Goal: Task Accomplishment & Management: Manage account settings

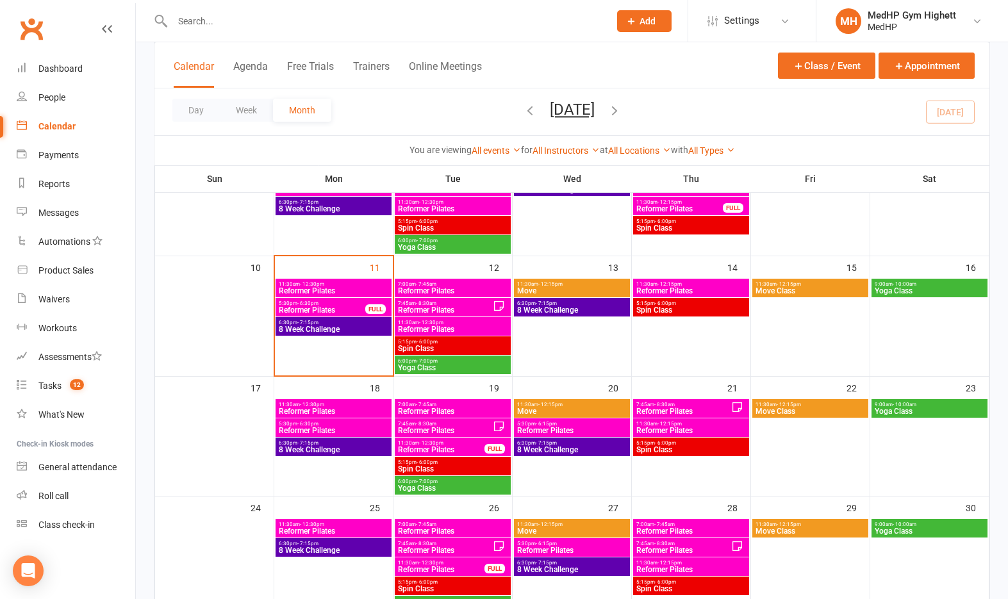
click at [439, 20] on input "text" at bounding box center [385, 21] width 432 height 18
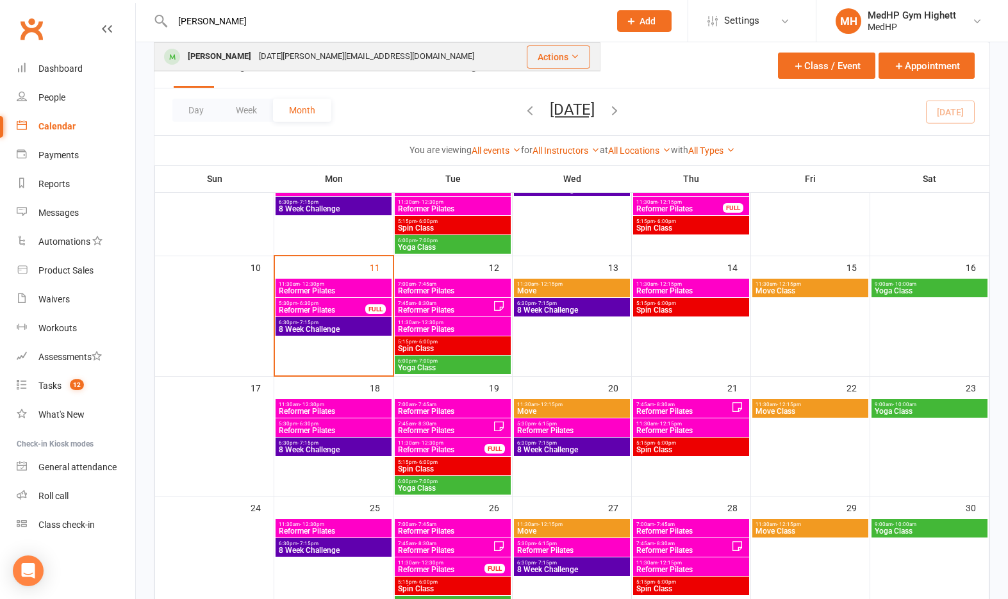
type input "lucy"
click at [435, 53] on div "Lucy Cosway lucia_aus@hotmail.com" at bounding box center [336, 57] width 363 height 26
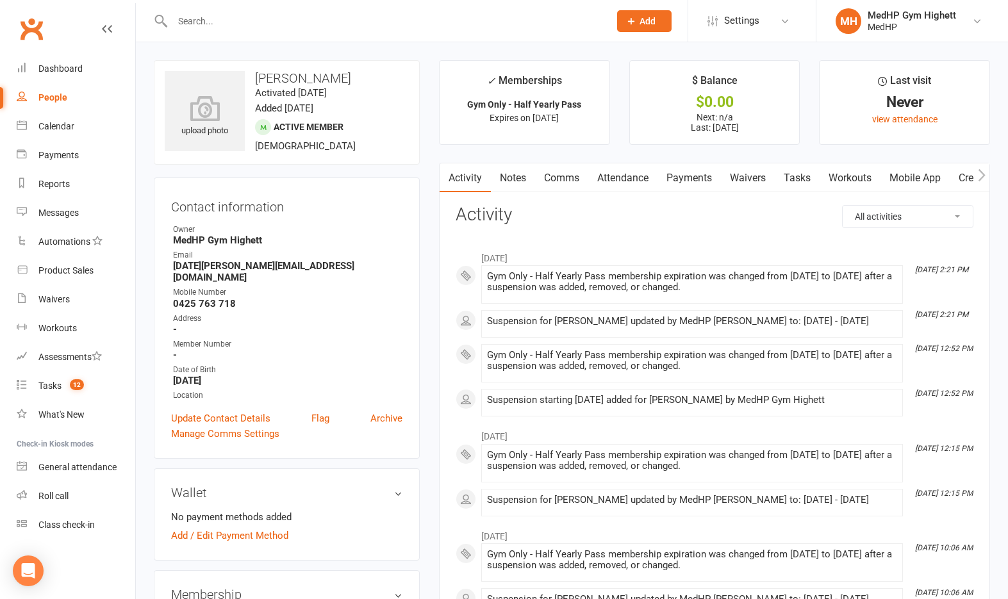
click at [801, 181] on link "Tasks" at bounding box center [797, 177] width 45 height 29
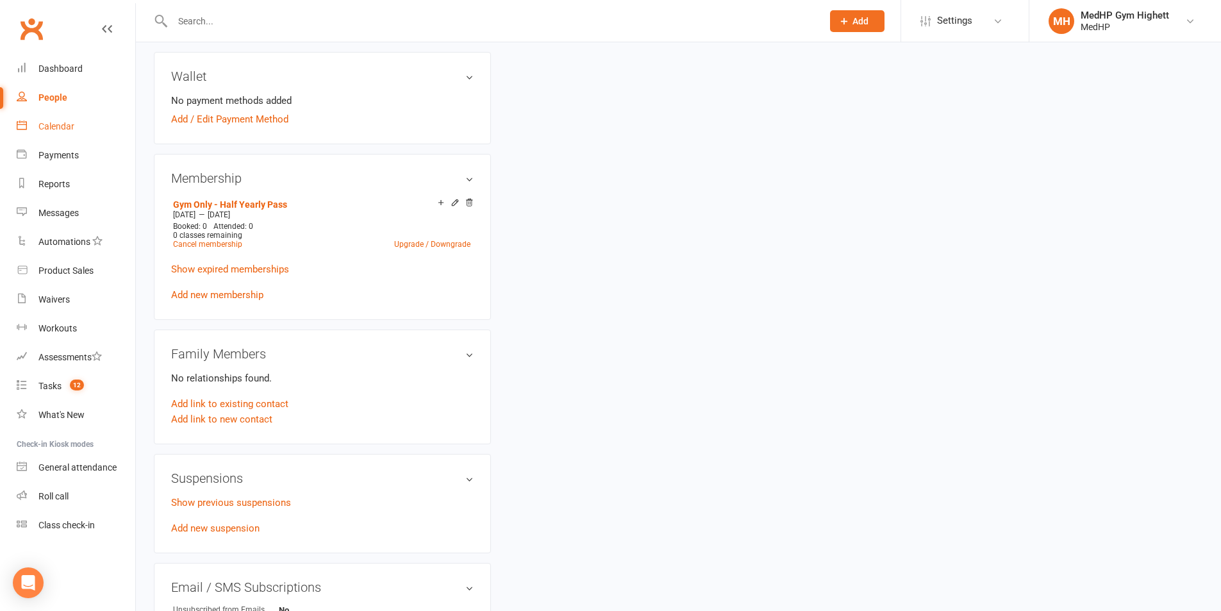
scroll to position [577, 0]
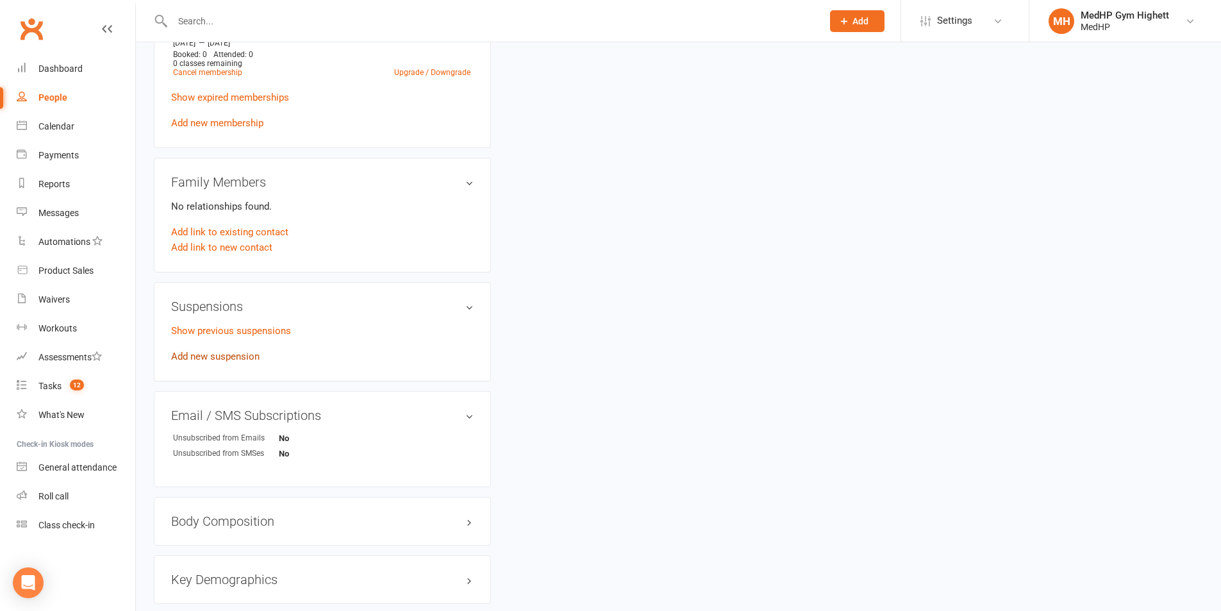
click at [229, 351] on link "Add new suspension" at bounding box center [215, 357] width 88 height 12
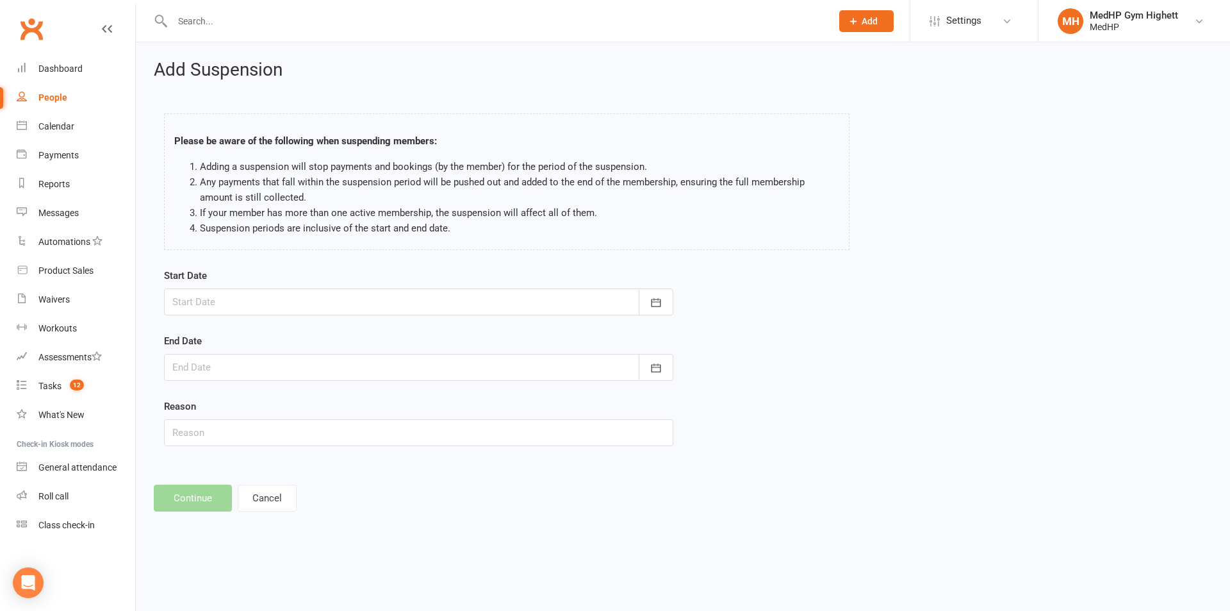
click at [403, 306] on div at bounding box center [419, 301] width 510 height 27
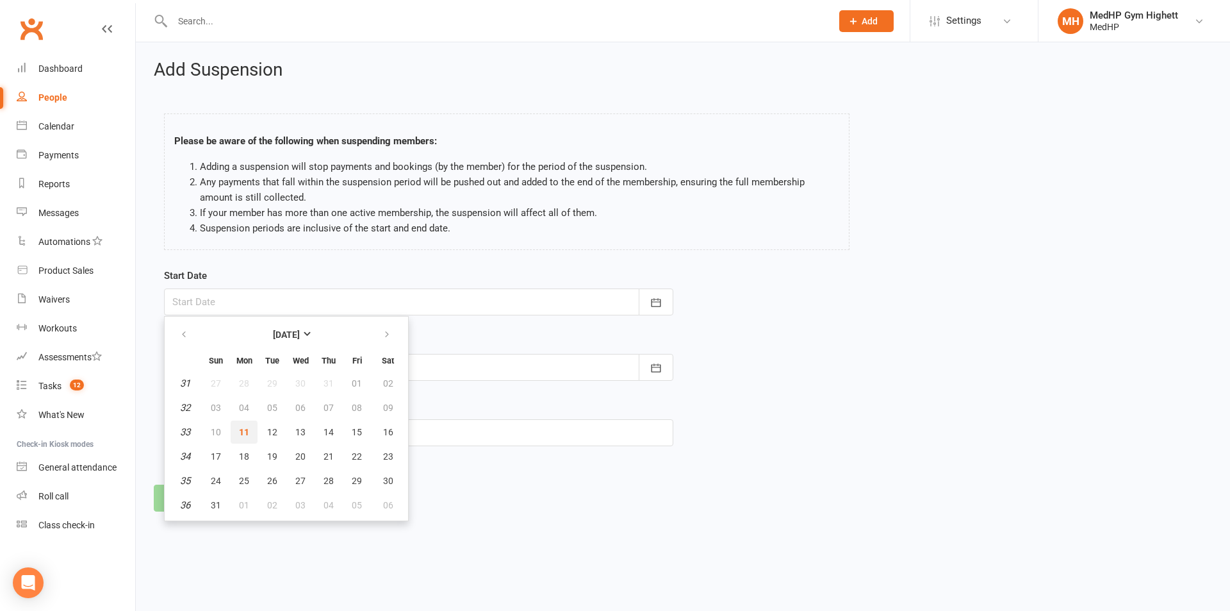
click at [250, 433] on button "11" at bounding box center [244, 431] width 27 height 23
type input "[DATE]"
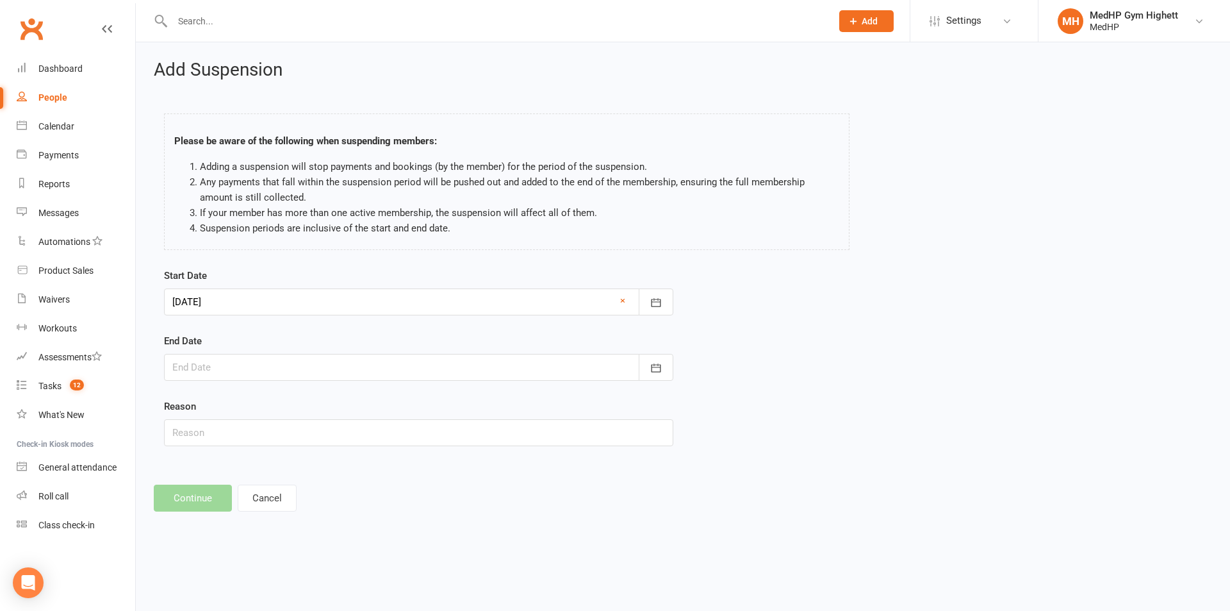
click at [277, 358] on div at bounding box center [419, 367] width 510 height 27
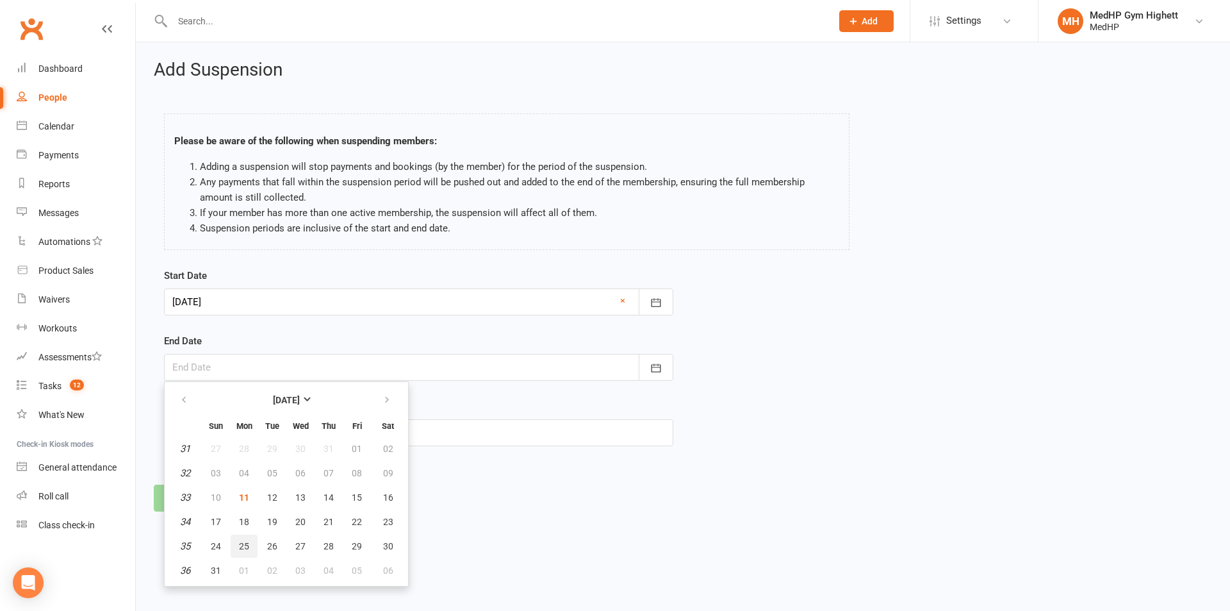
click at [242, 545] on span "25" at bounding box center [244, 546] width 10 height 10
type input "[DATE]"
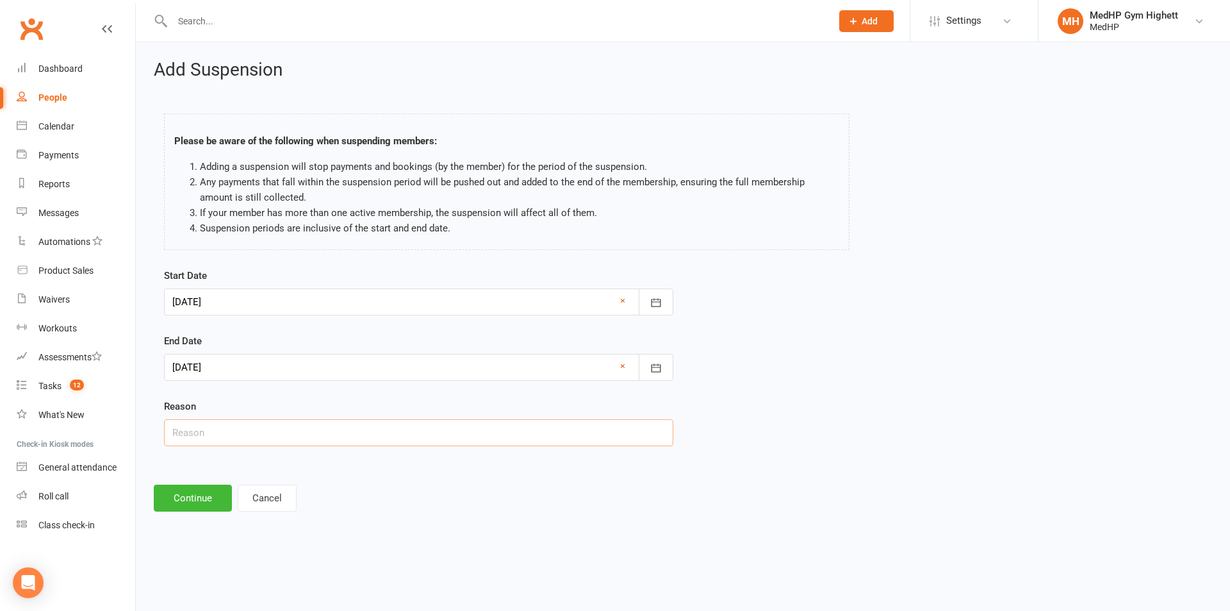
click at [256, 436] on input "text" at bounding box center [419, 432] width 510 height 27
click at [317, 427] on input "text" at bounding box center [419, 432] width 510 height 27
type input "Sore hip/back"
click at [205, 501] on button "Continue" at bounding box center [193, 498] width 78 height 27
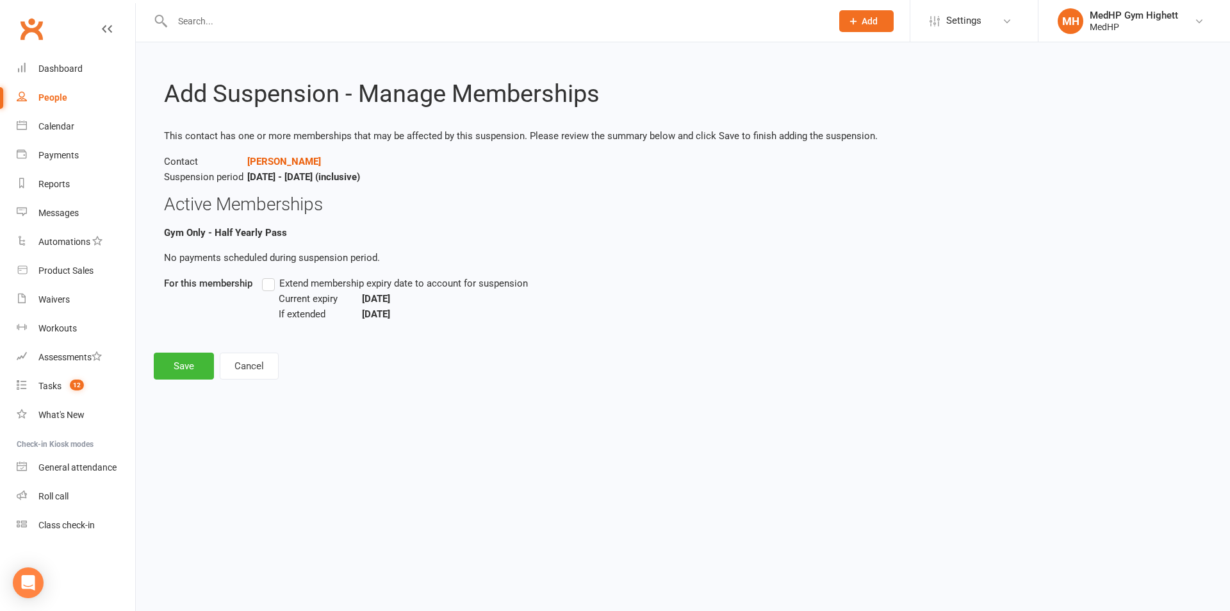
click at [303, 284] on span "Extend membership expiry date to account for suspension" at bounding box center [403, 282] width 249 height 13
click at [270, 276] on input "Extend membership expiry date to account for suspension" at bounding box center [266, 276] width 8 height 0
click at [188, 359] on button "Save" at bounding box center [184, 365] width 60 height 27
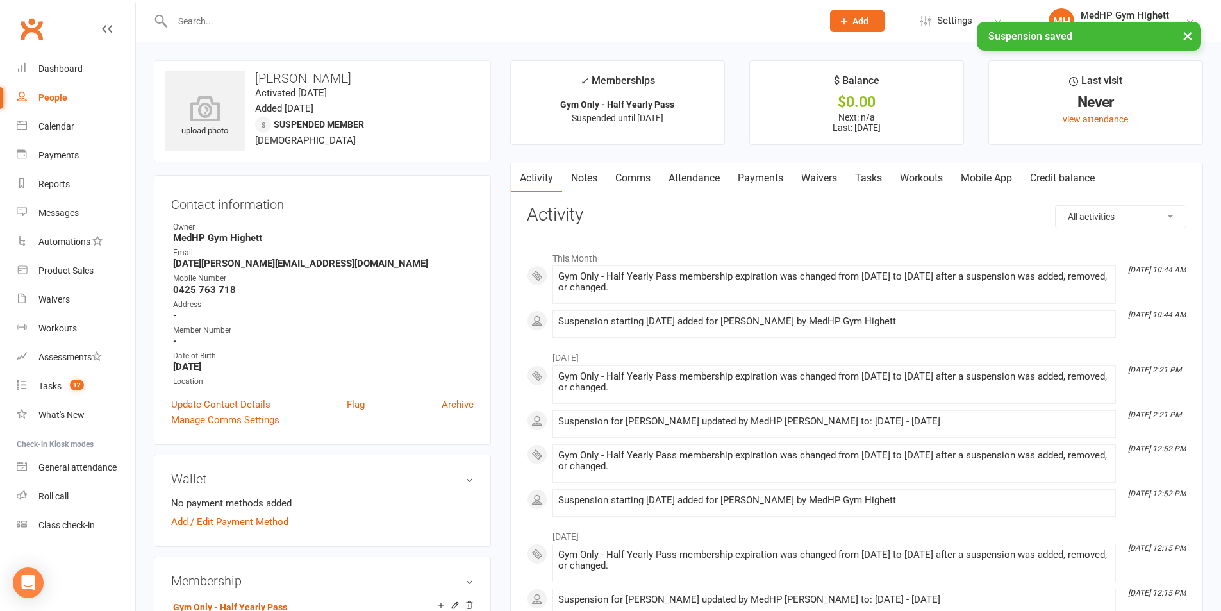
click at [884, 183] on link "Tasks" at bounding box center [868, 177] width 45 height 29
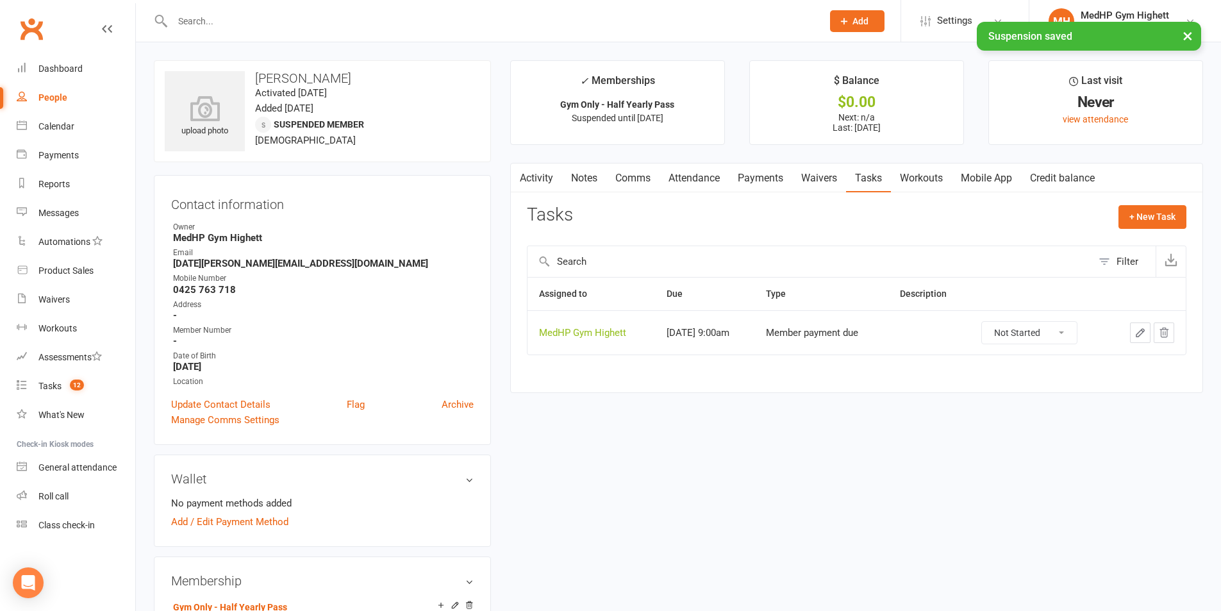
click at [1007, 332] on icon "button" at bounding box center [1140, 333] width 8 height 8
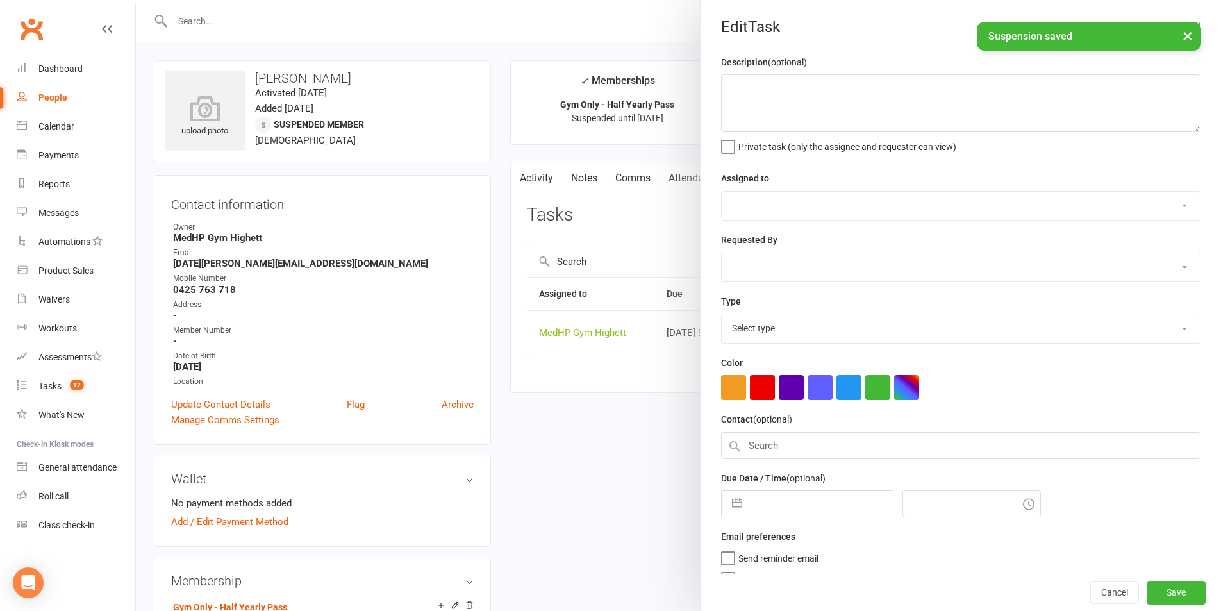
select select "46188"
type input "24 Oct 2025"
type input "9:00am"
select select "23040"
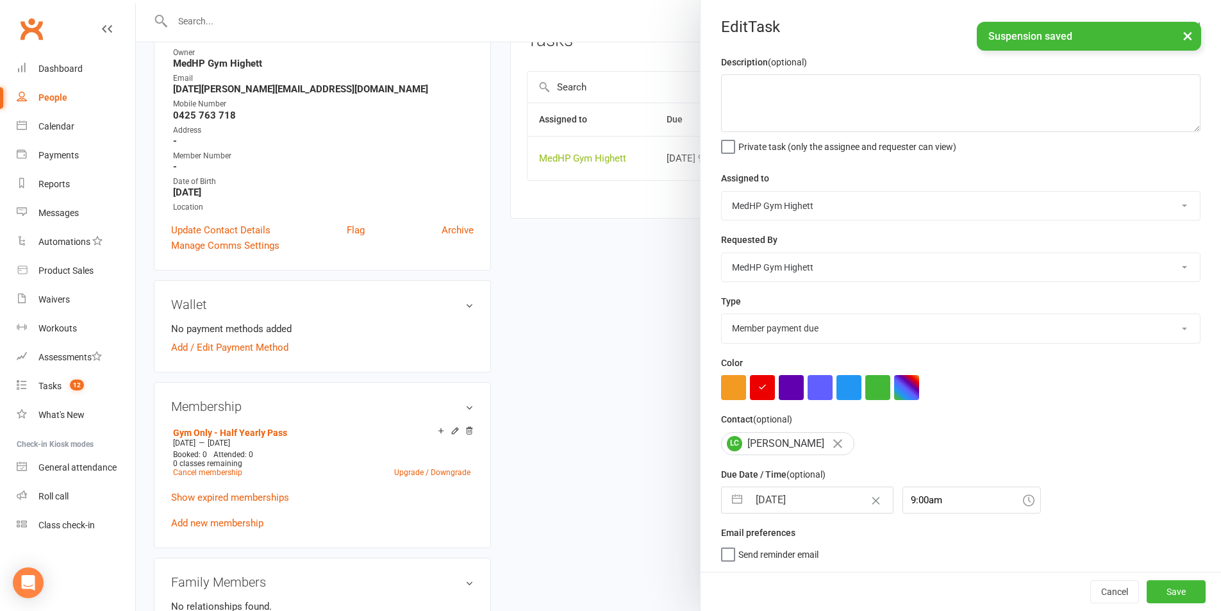
scroll to position [192, 0]
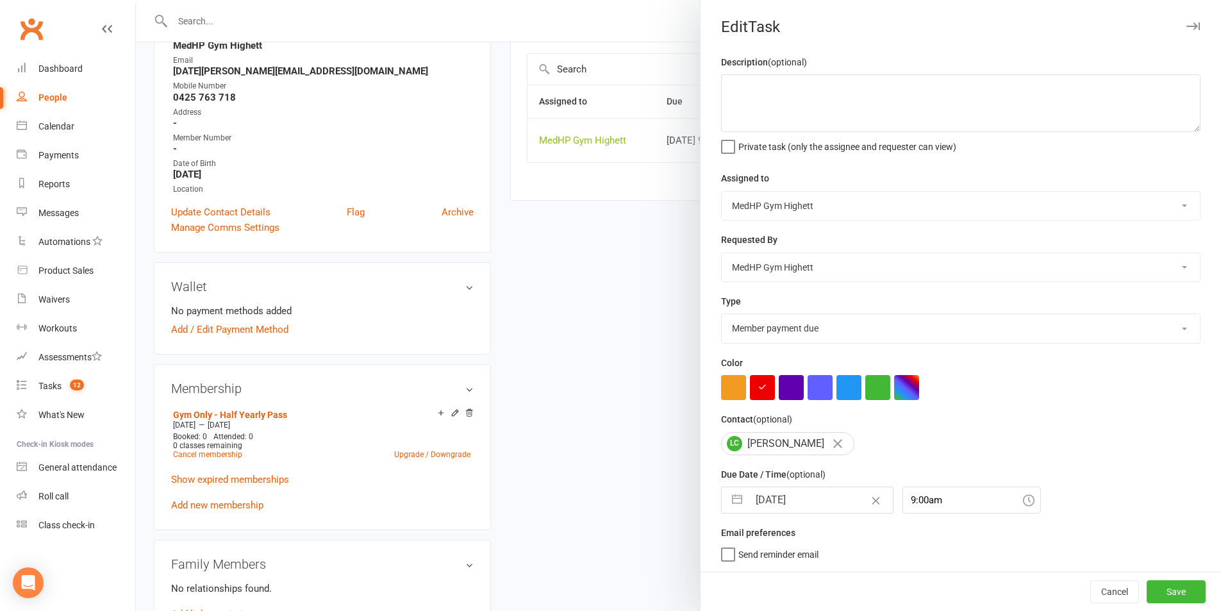
select select "8"
select select "2025"
select select "9"
select select "2025"
select select "10"
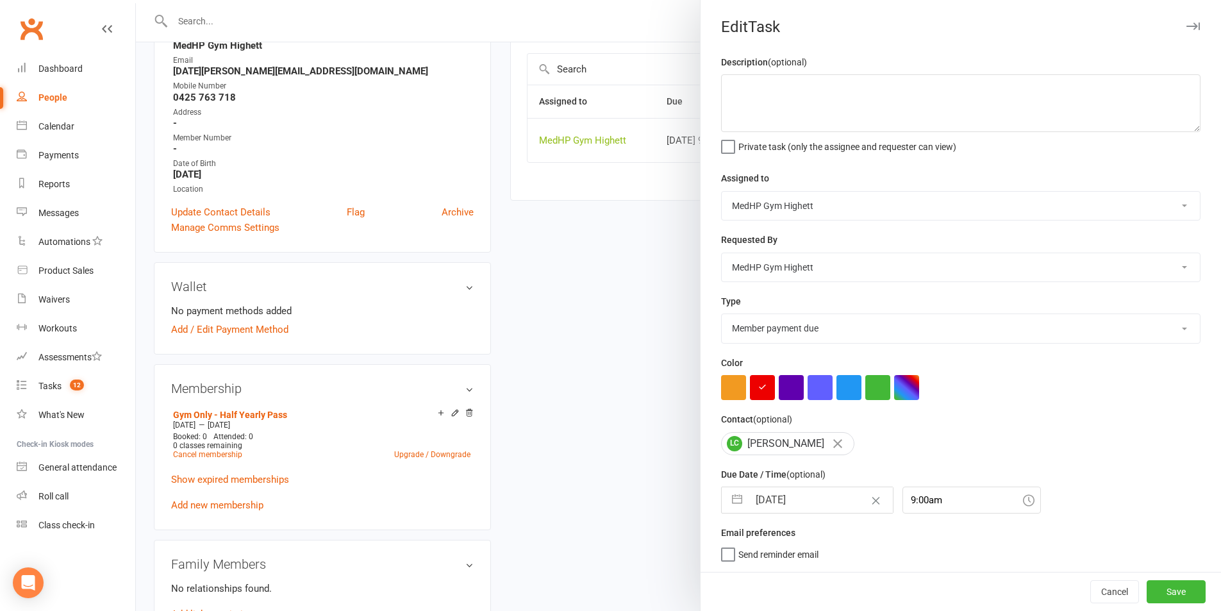
select select "2025"
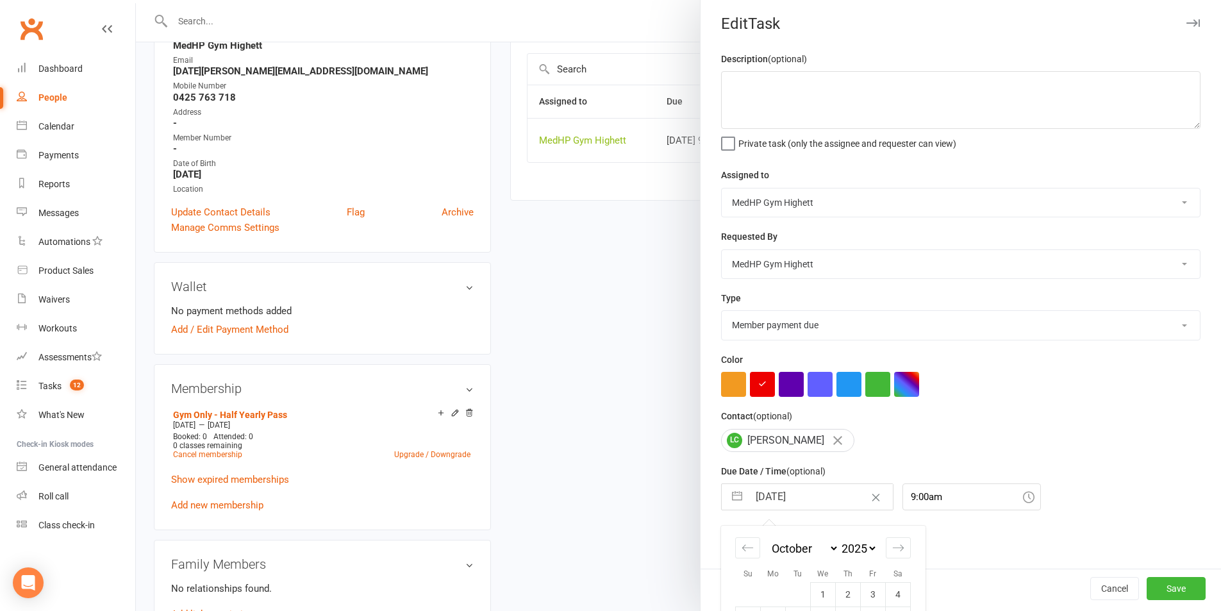
click at [792, 503] on input "24 Oct 2025" at bounding box center [821, 497] width 144 height 26
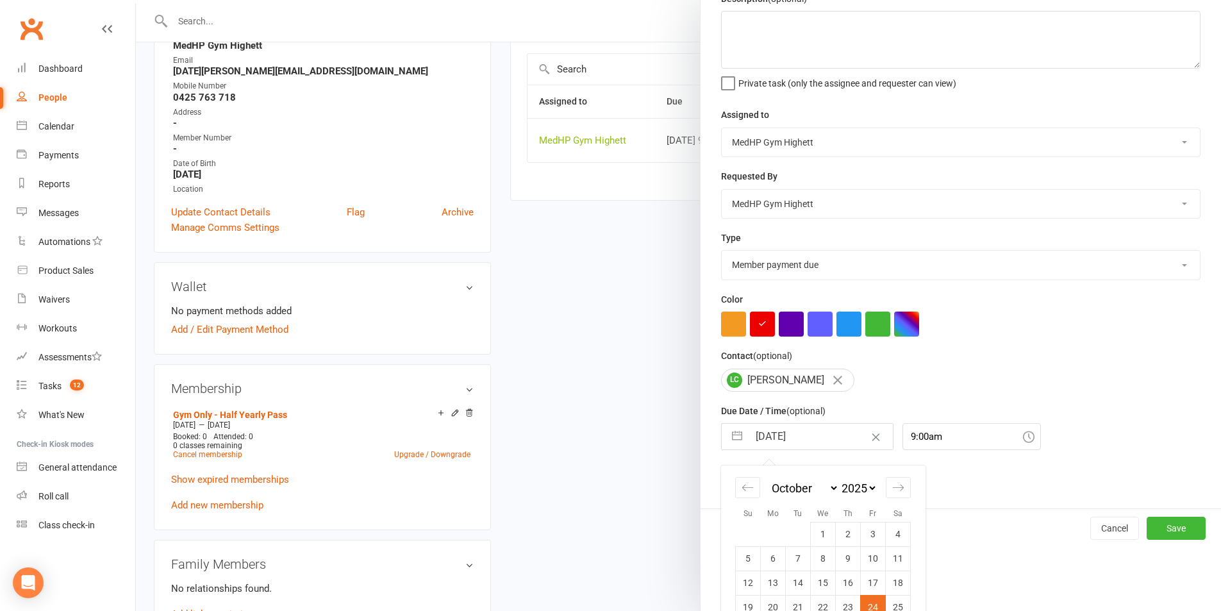
scroll to position [116, 0]
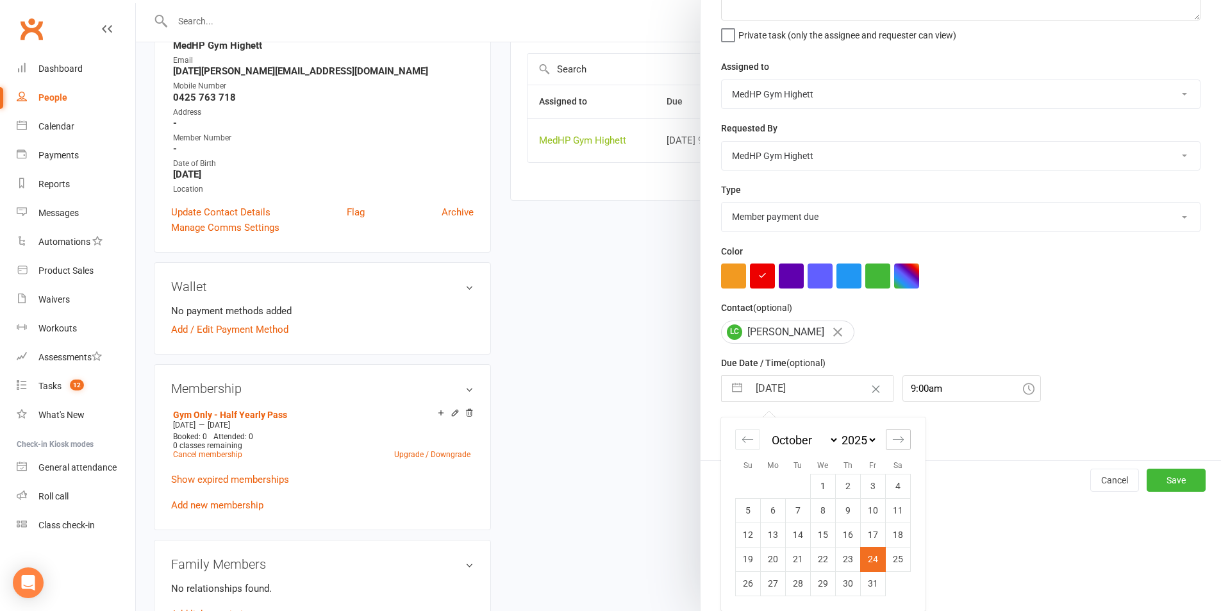
click at [901, 438] on div "Move forward to switch to the next month." at bounding box center [898, 439] width 25 height 21
select select "11"
select select "2025"
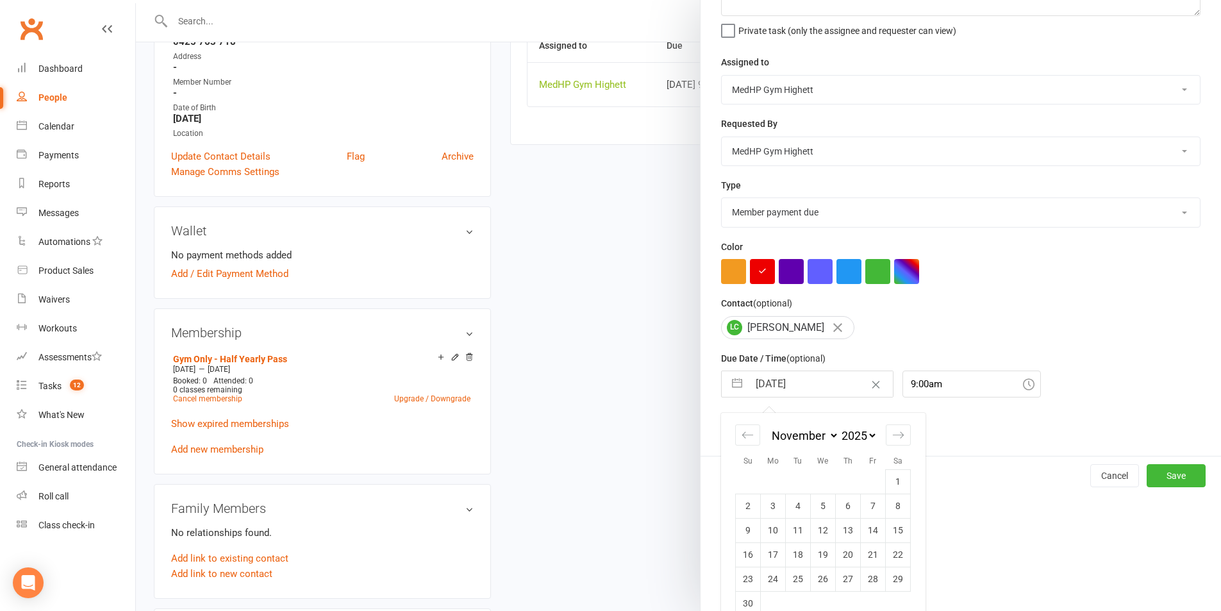
scroll to position [320, 0]
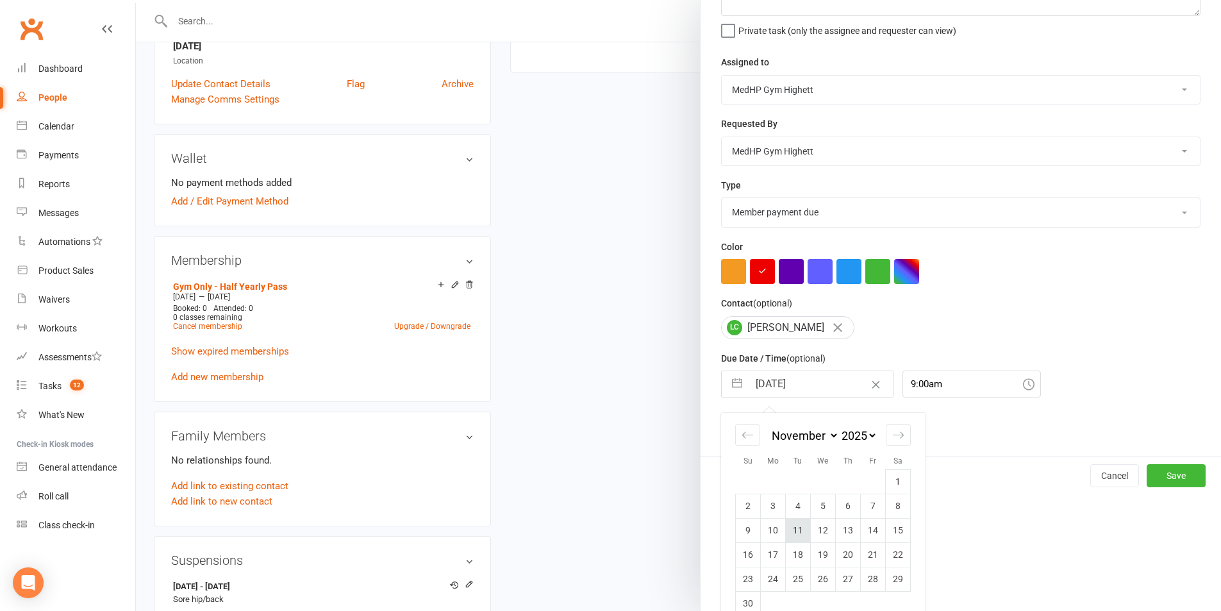
click at [791, 532] on td "11" at bounding box center [798, 530] width 25 height 24
type input "11 Nov 2025"
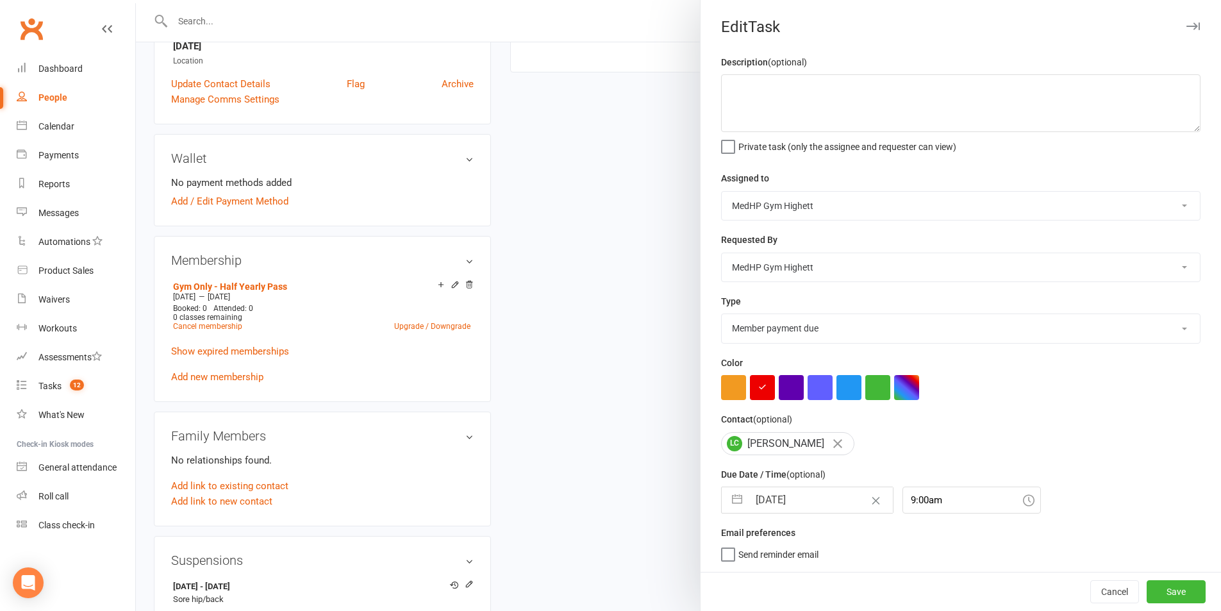
scroll to position [3, 0]
click at [1007, 588] on button "Save" at bounding box center [1176, 591] width 59 height 23
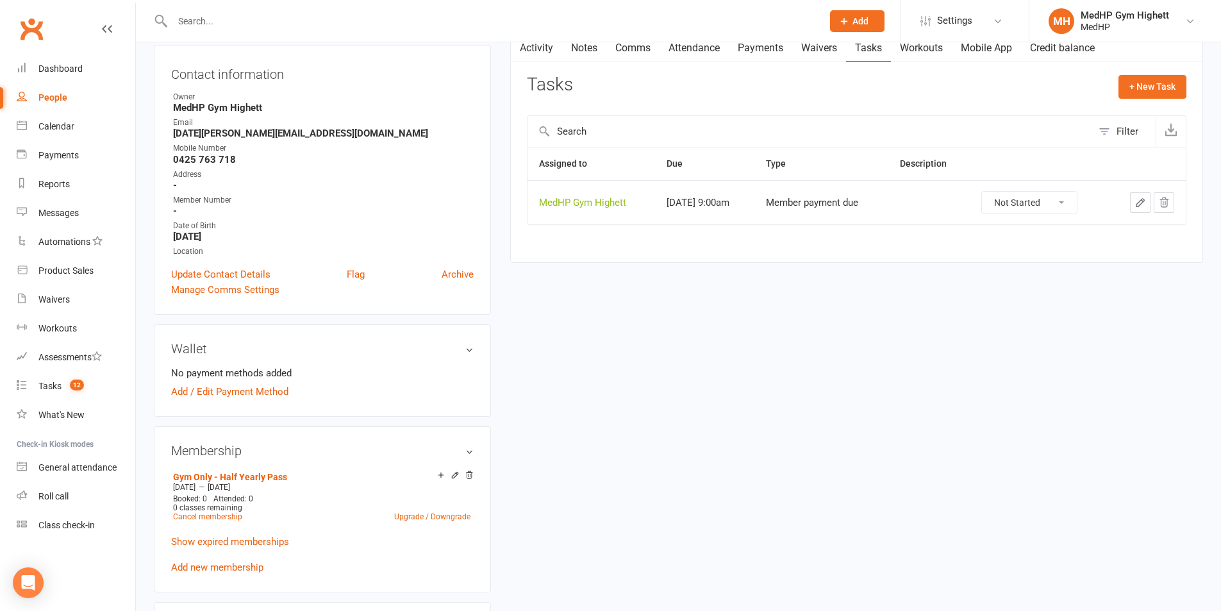
scroll to position [0, 0]
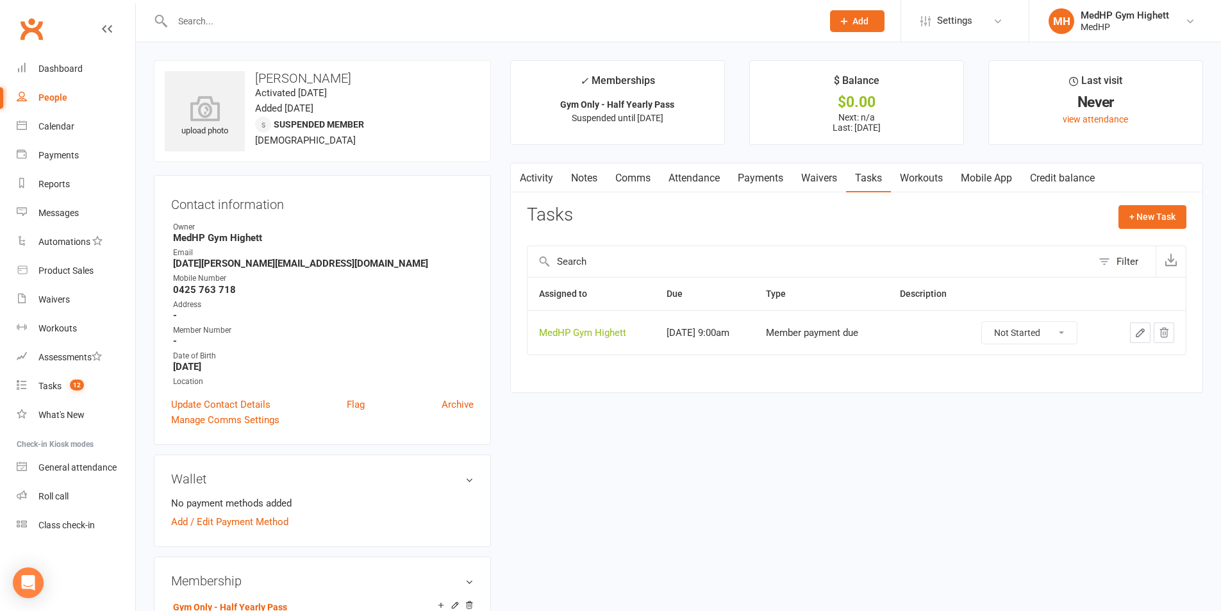
click at [78, 95] on link "People" at bounding box center [76, 97] width 119 height 29
select select "100"
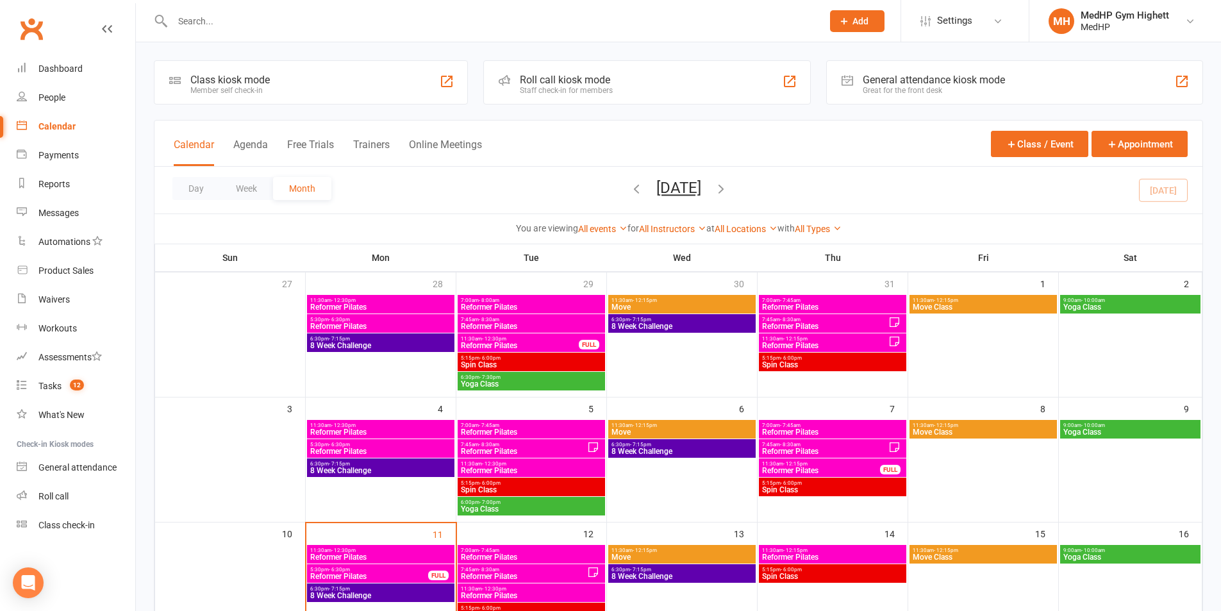
click at [577, 26] on input "text" at bounding box center [491, 21] width 645 height 18
click at [593, 22] on input "text" at bounding box center [491, 21] width 645 height 18
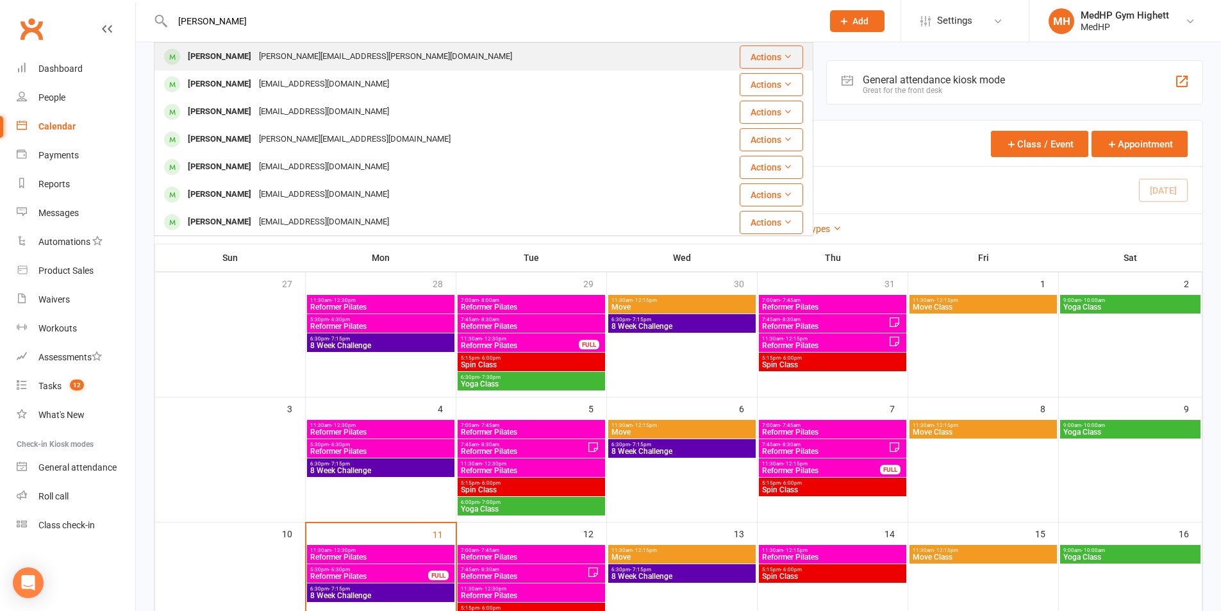
type input "[PERSON_NAME]"
click at [350, 61] on div "[PERSON_NAME][EMAIL_ADDRESS][PERSON_NAME][DOMAIN_NAME]" at bounding box center [385, 56] width 261 height 19
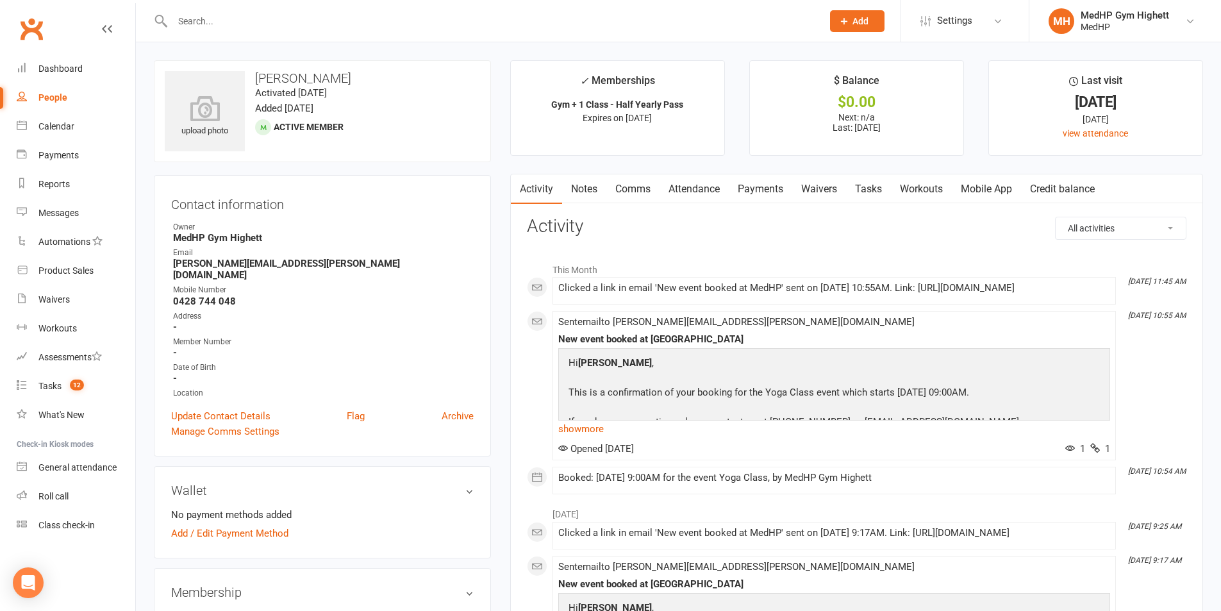
click at [1007, 190] on link "Mobile App" at bounding box center [986, 188] width 69 height 29
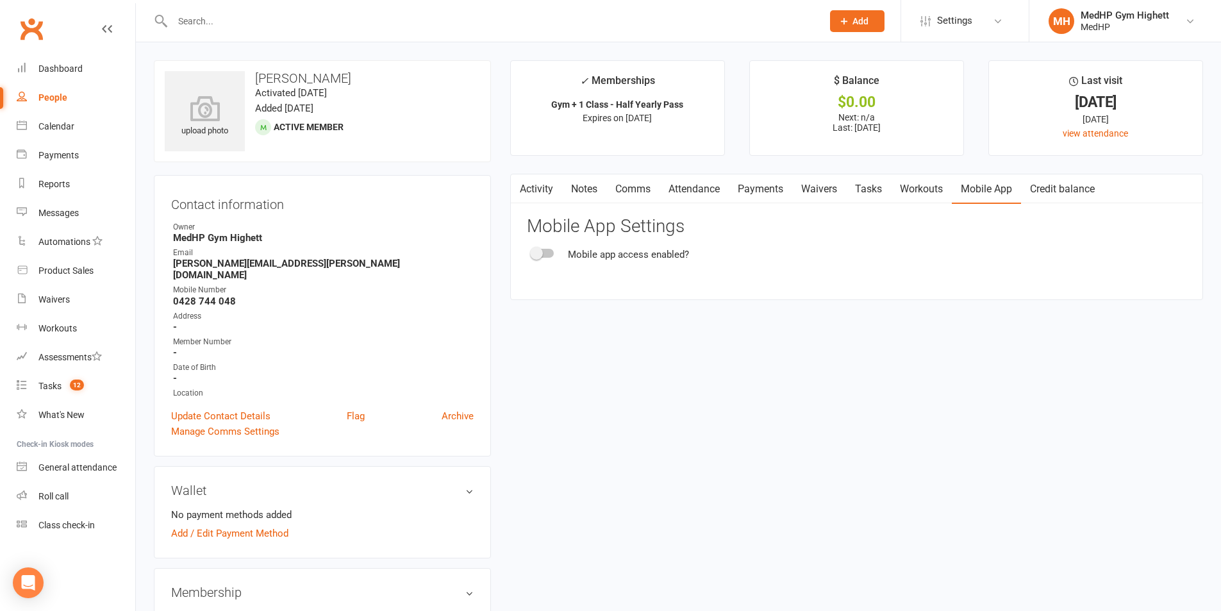
click at [547, 255] on div at bounding box center [543, 253] width 22 height 9
click at [532, 251] on input "checkbox" at bounding box center [532, 251] width 0 height 0
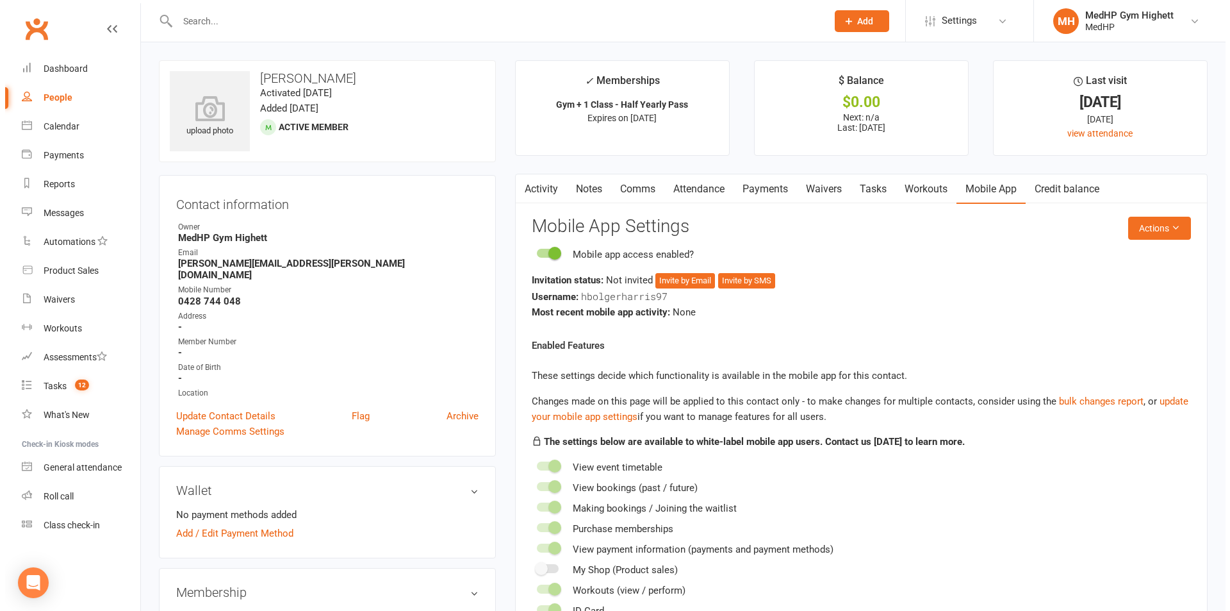
scroll to position [64, 0]
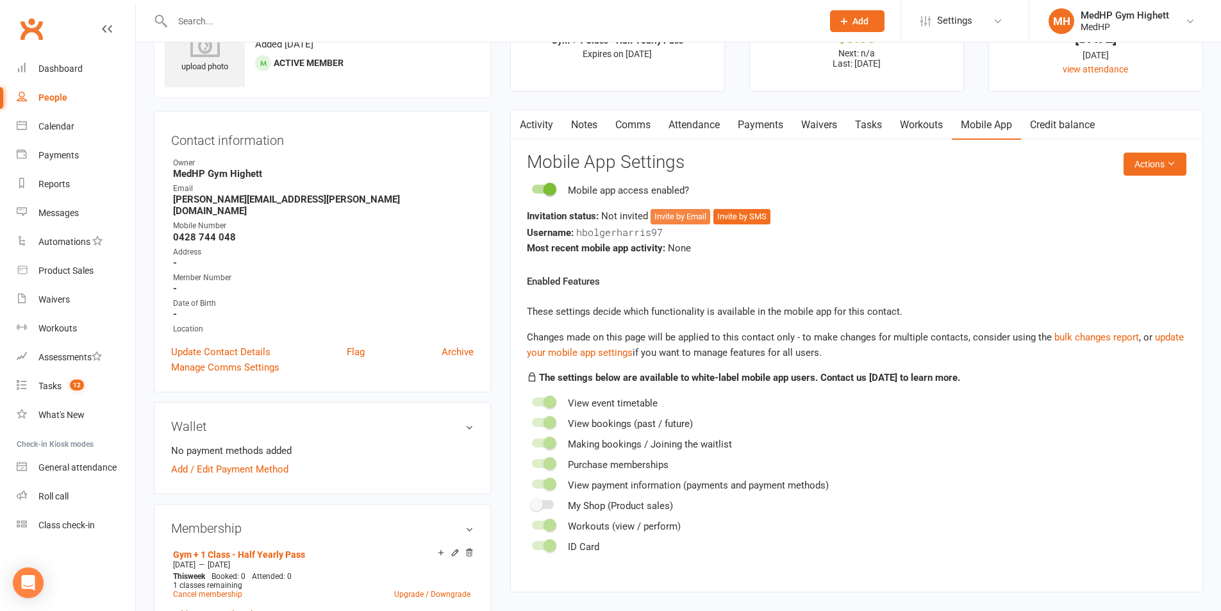
click at [675, 216] on button "Invite by Email" at bounding box center [680, 216] width 60 height 15
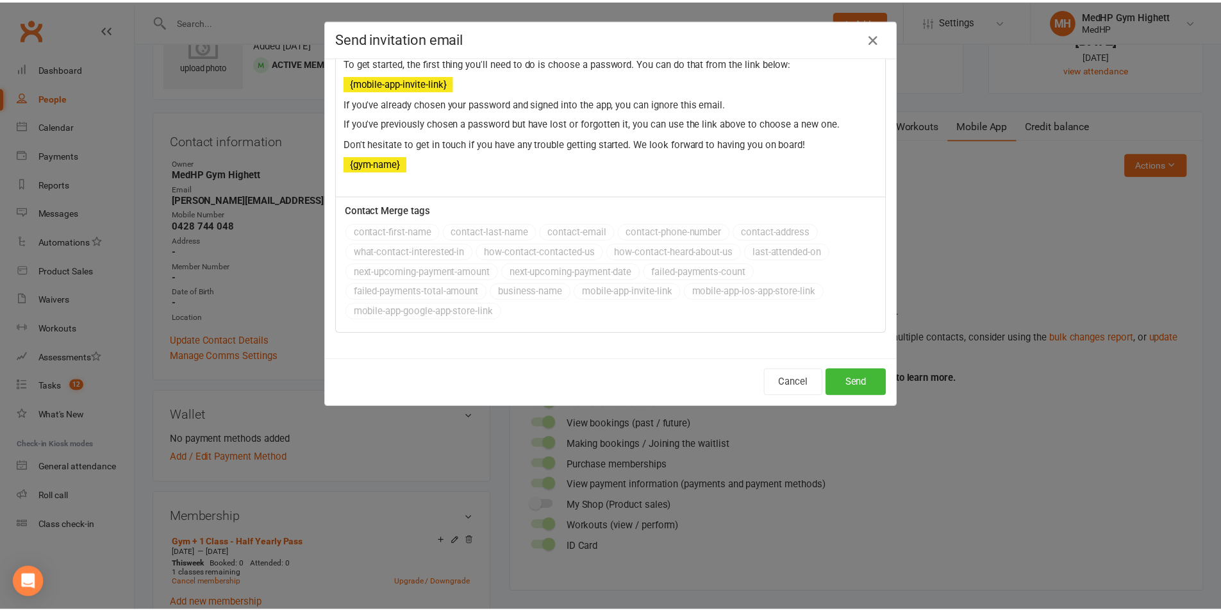
scroll to position [203, 0]
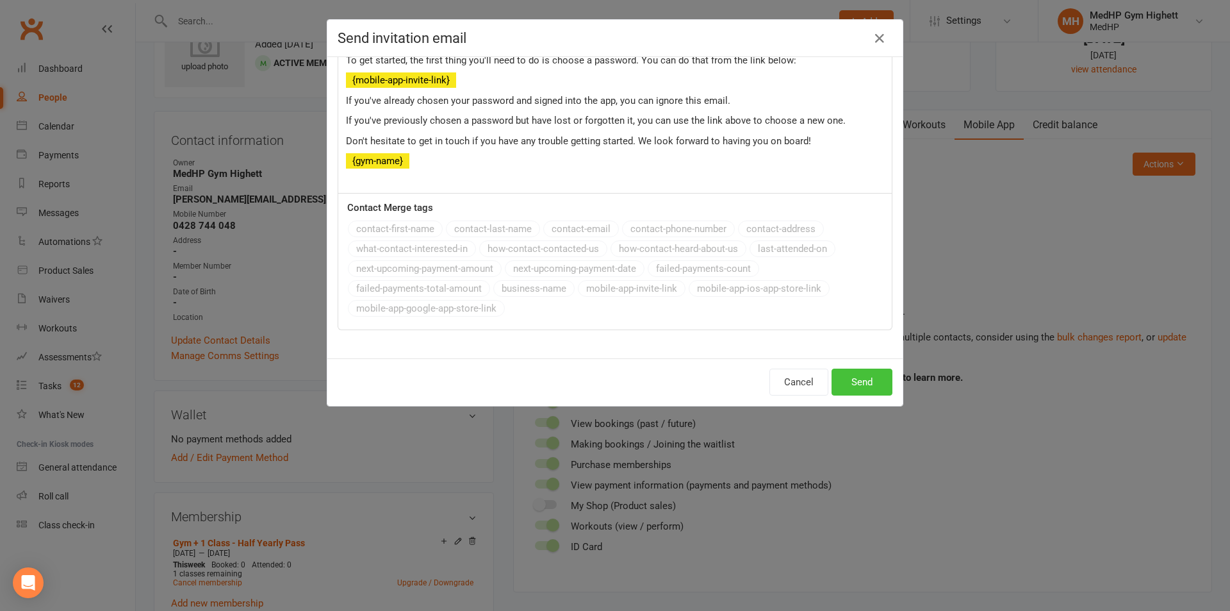
click at [871, 389] on button "Send" at bounding box center [862, 382] width 61 height 27
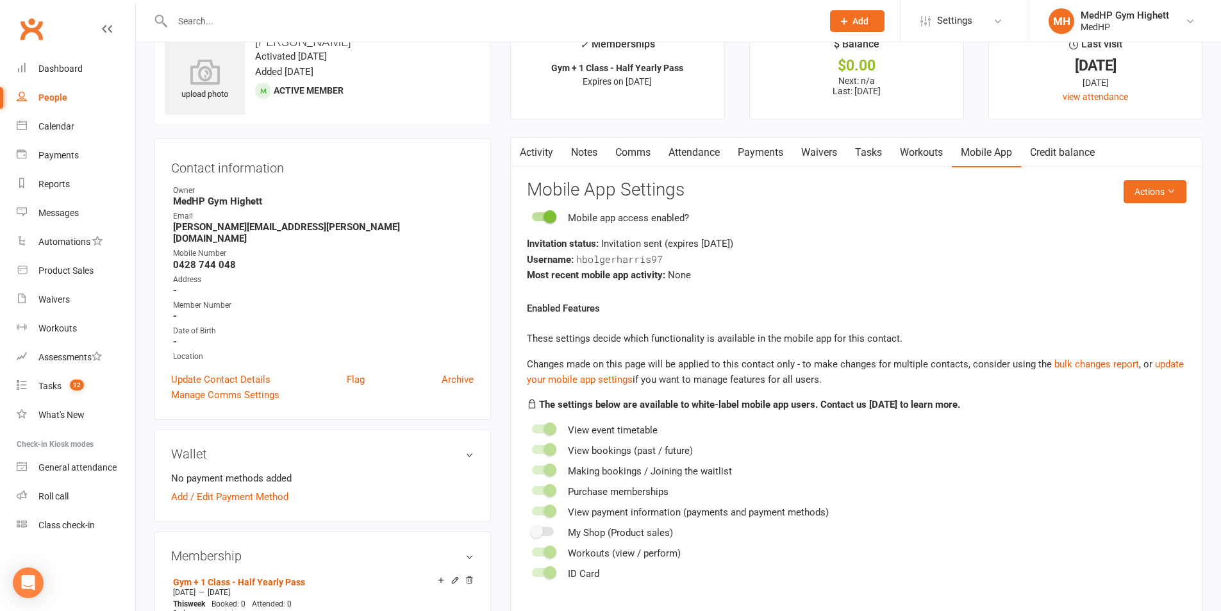
scroll to position [0, 0]
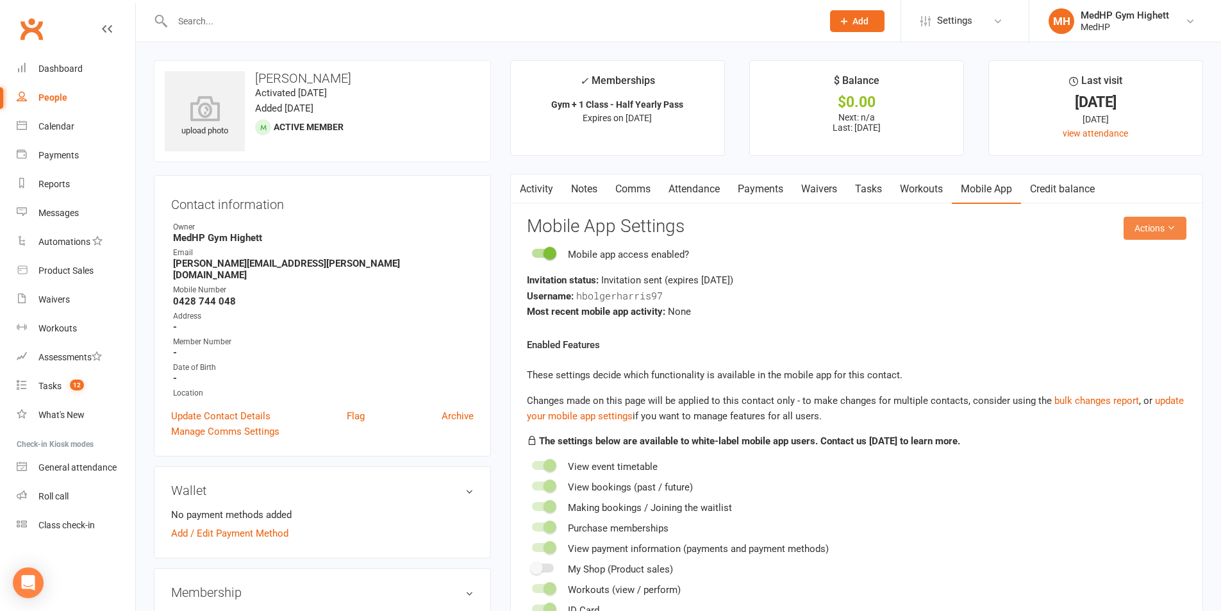
click at [1163, 229] on button "Actions" at bounding box center [1154, 228] width 63 height 23
click at [899, 260] on div "Mobile app access enabled?" at bounding box center [856, 254] width 659 height 15
click at [824, 183] on link "Waivers" at bounding box center [819, 188] width 54 height 29
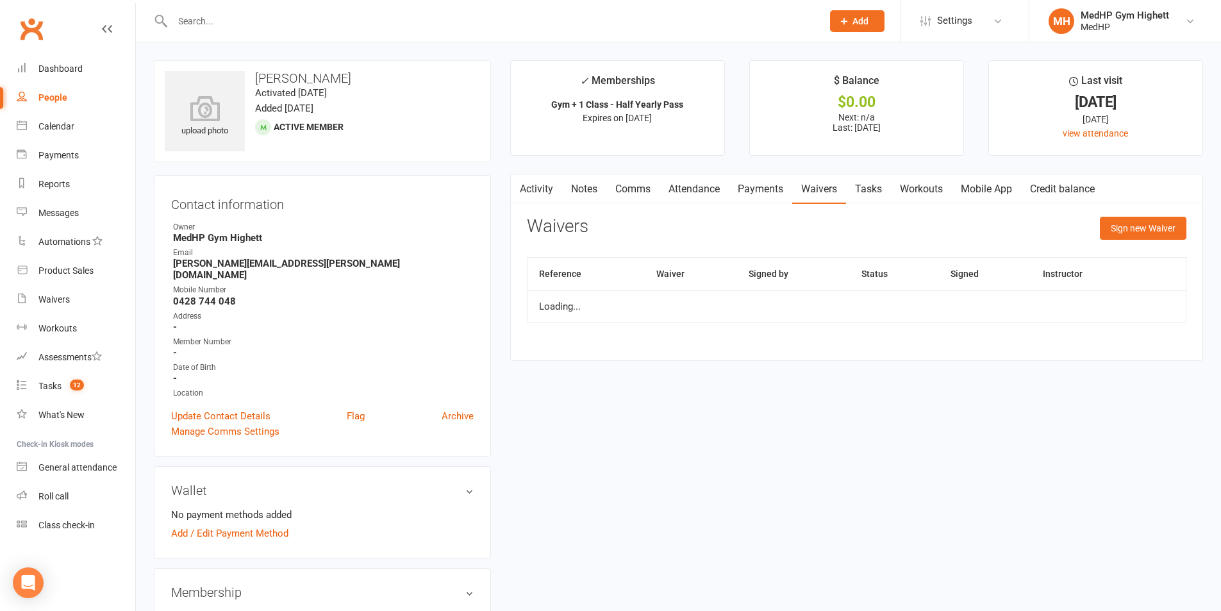
click at [879, 183] on link "Tasks" at bounding box center [868, 188] width 45 height 29
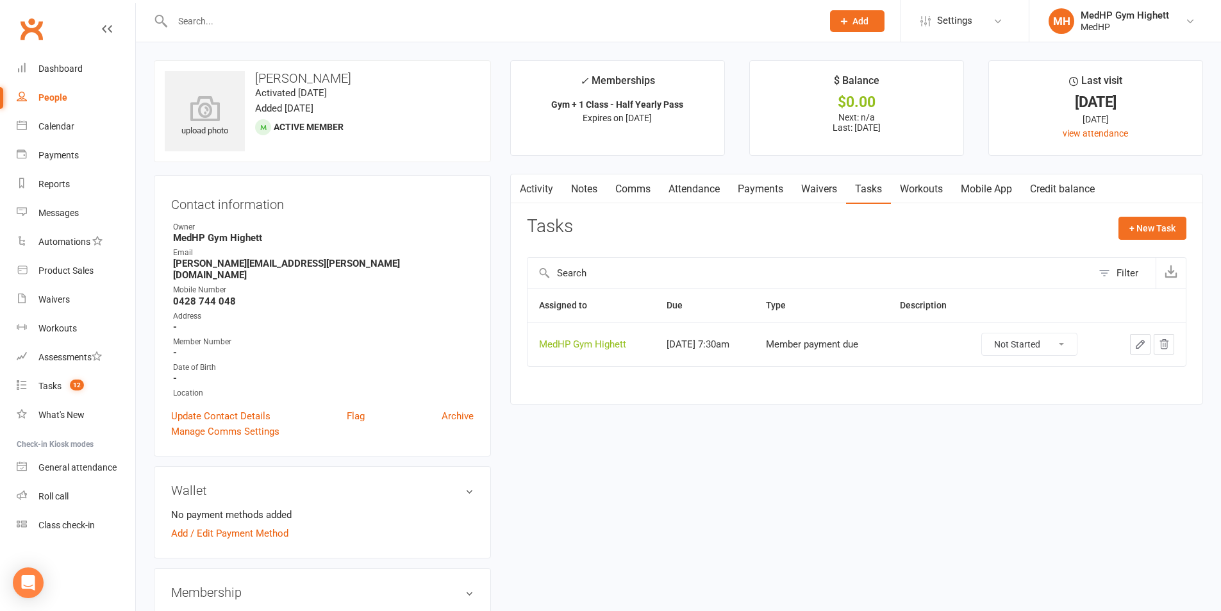
click at [1013, 196] on link "Mobile App" at bounding box center [986, 188] width 69 height 29
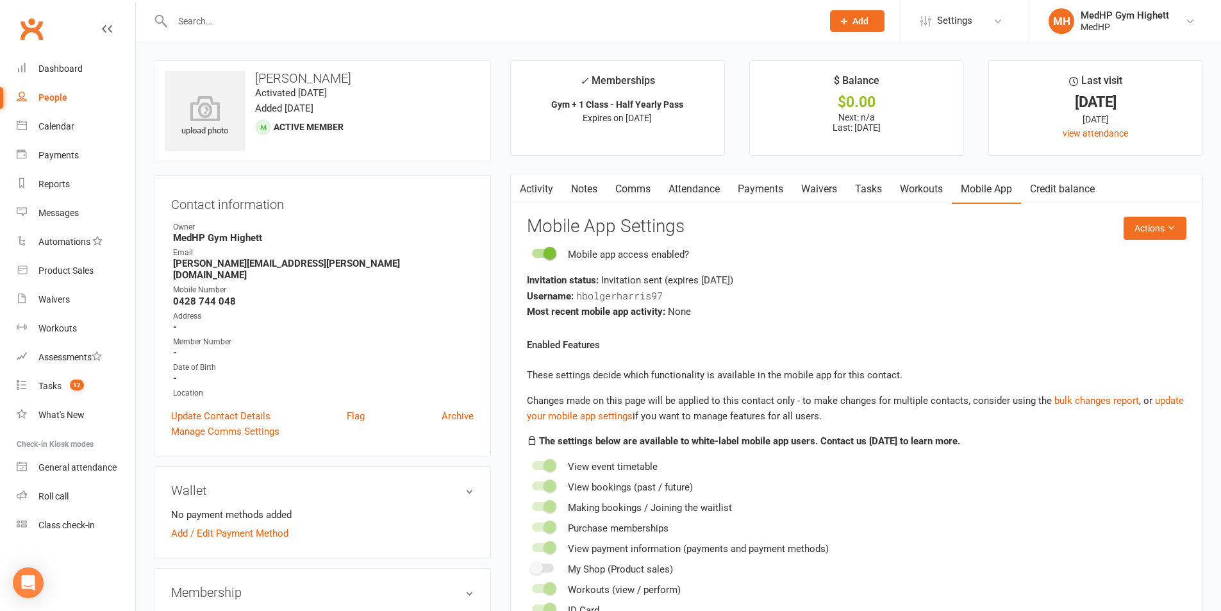
click at [477, 31] on div at bounding box center [483, 21] width 659 height 42
click at [480, 23] on input "text" at bounding box center [491, 21] width 645 height 18
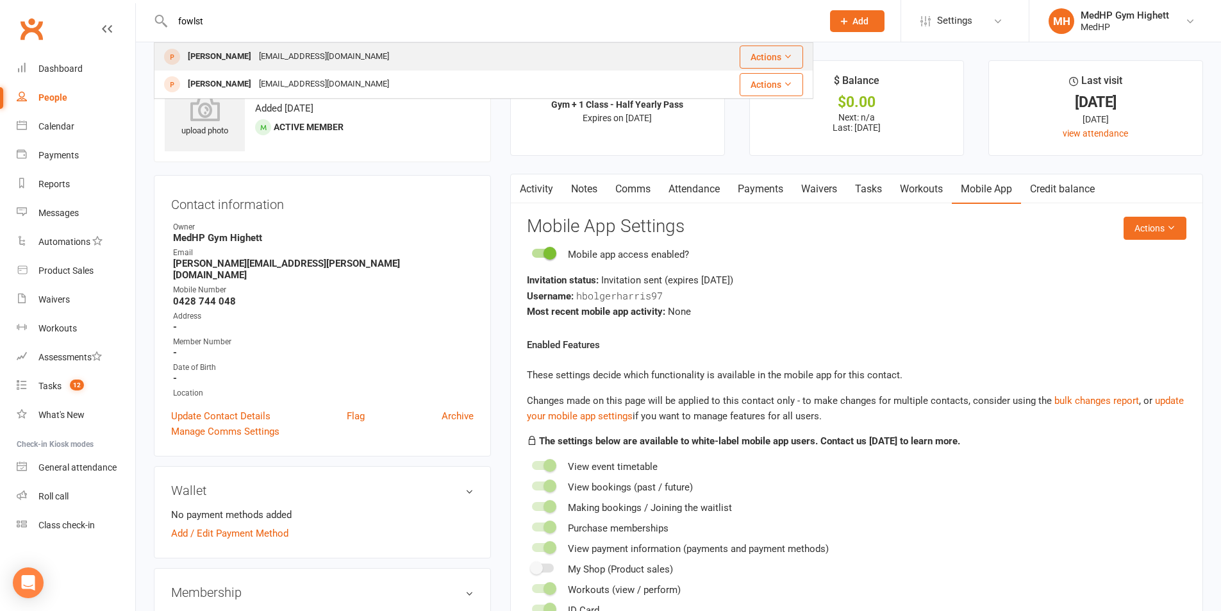
type input "fowlst"
click at [427, 54] on div "Carrie Fowlstone poppypostbox@gmail.com" at bounding box center [407, 57] width 504 height 26
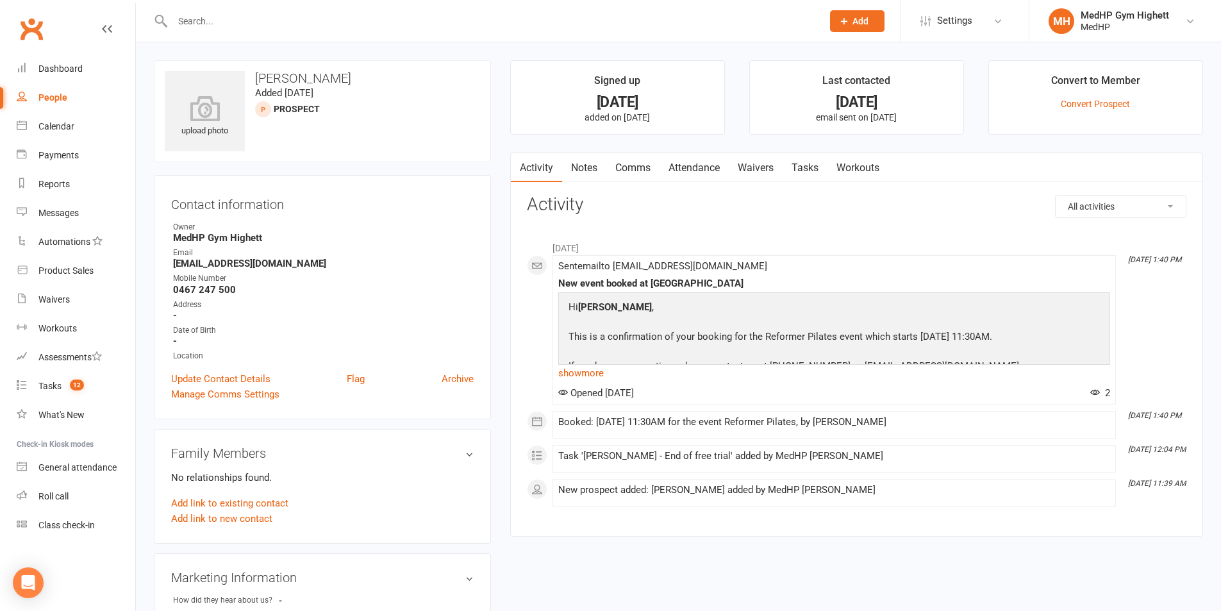
click at [436, 22] on input "text" at bounding box center [491, 21] width 645 height 18
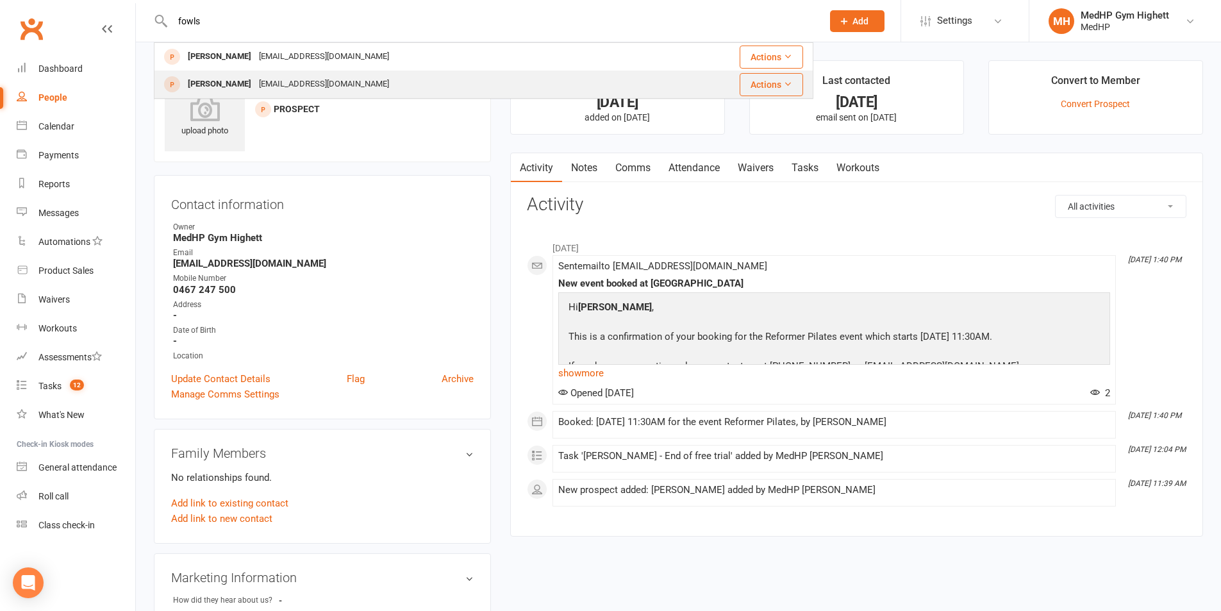
type input "fowls"
click at [423, 96] on div "Carrie Fowlstone poppypostbox@gmail.com" at bounding box center [407, 84] width 504 height 26
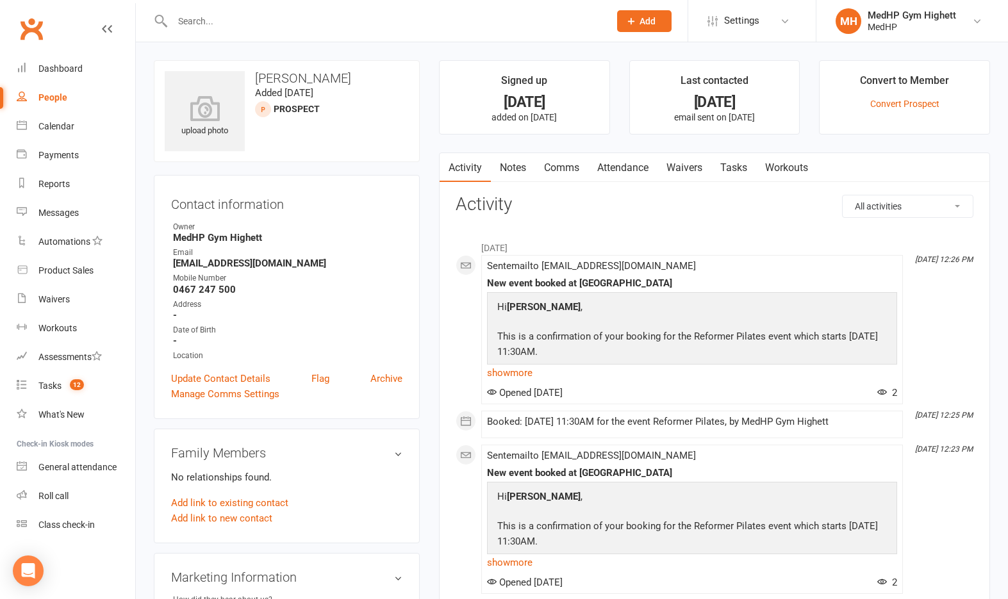
click at [386, 15] on input "text" at bounding box center [385, 21] width 432 height 18
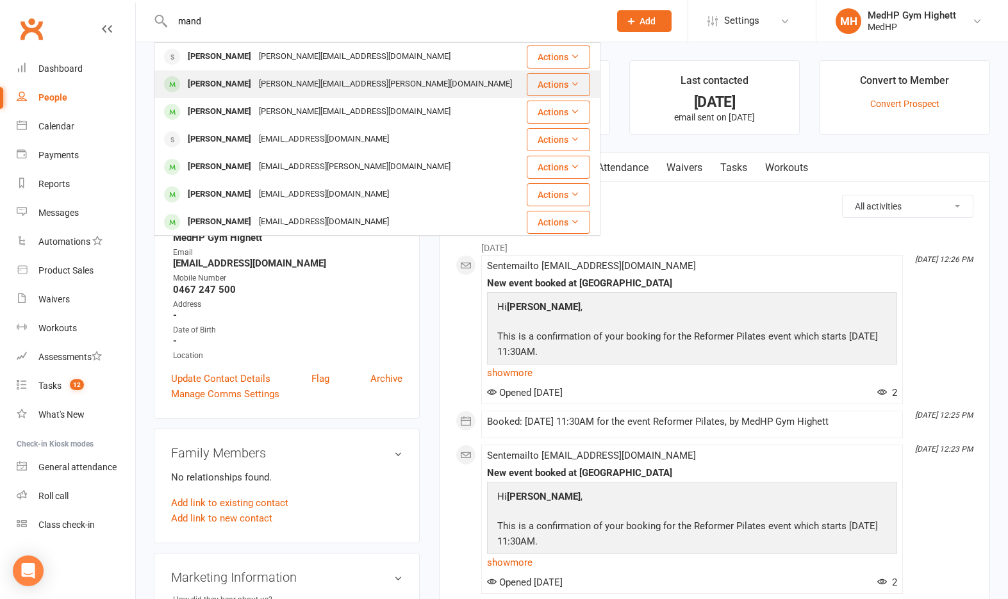
type input "mand"
click at [451, 78] on div "Maria Mandarino Maria.mandarino@outlook.com" at bounding box center [340, 84] width 370 height 26
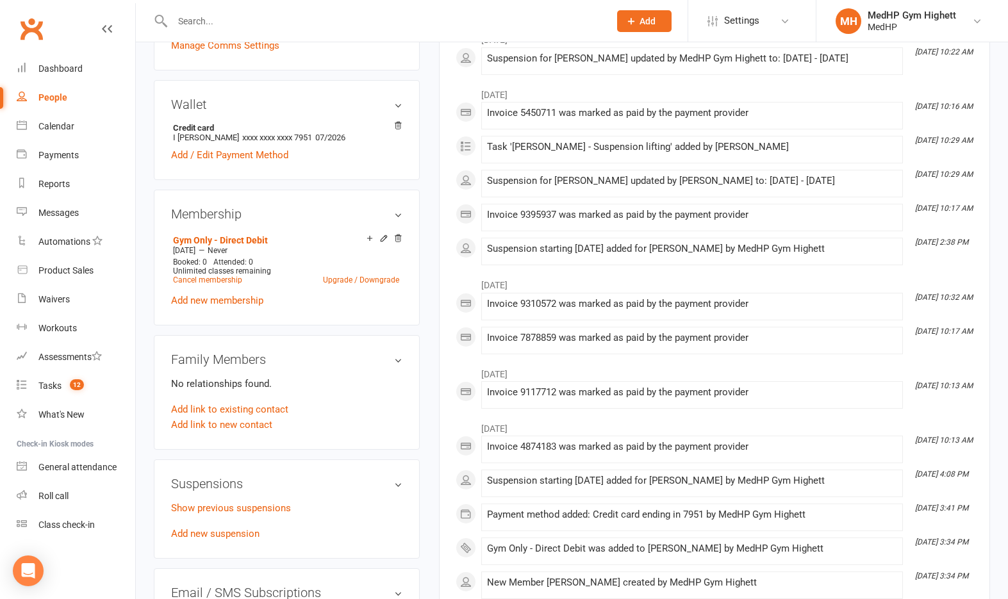
scroll to position [513, 0]
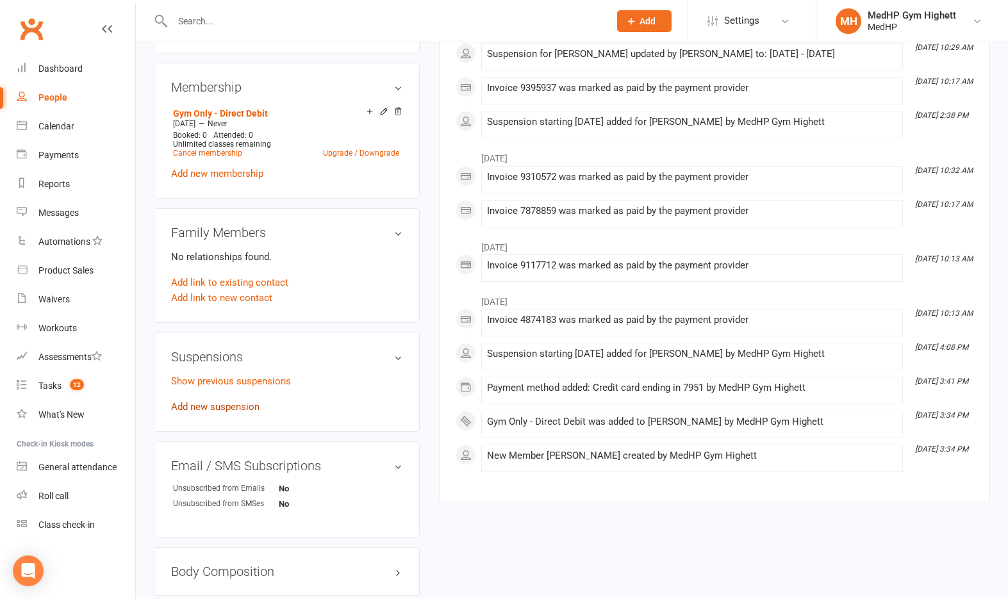
click at [231, 401] on link "Add new suspension" at bounding box center [215, 407] width 88 height 12
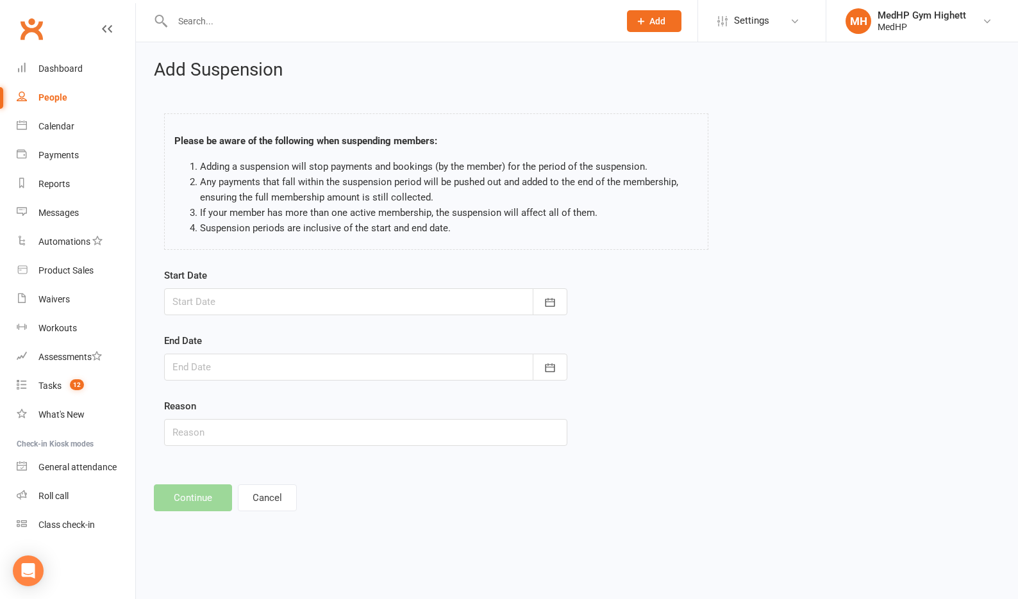
click at [333, 307] on div at bounding box center [365, 301] width 403 height 27
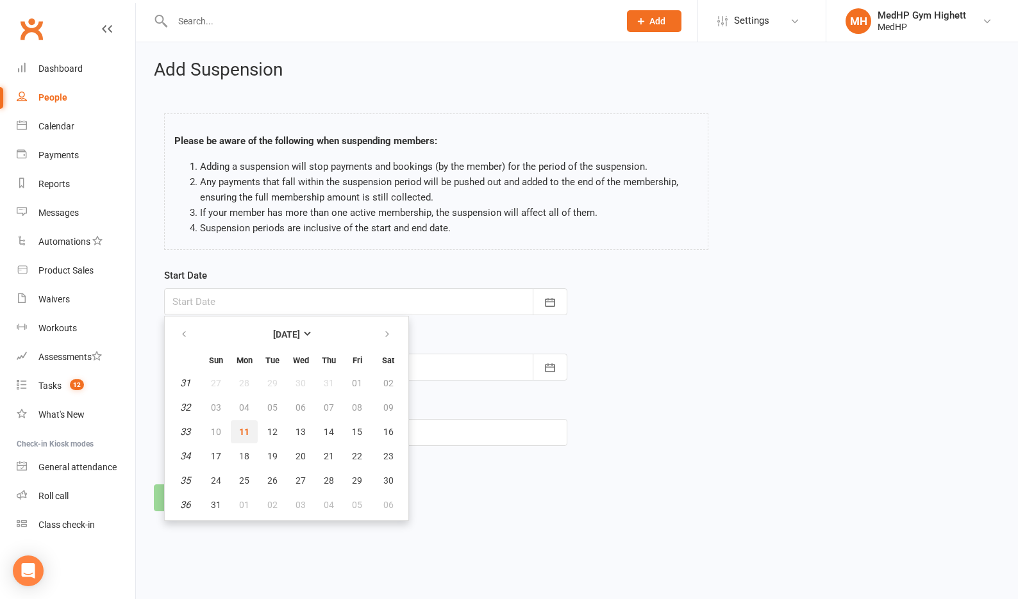
click at [250, 427] on button "11" at bounding box center [244, 431] width 27 height 23
type input "[DATE]"
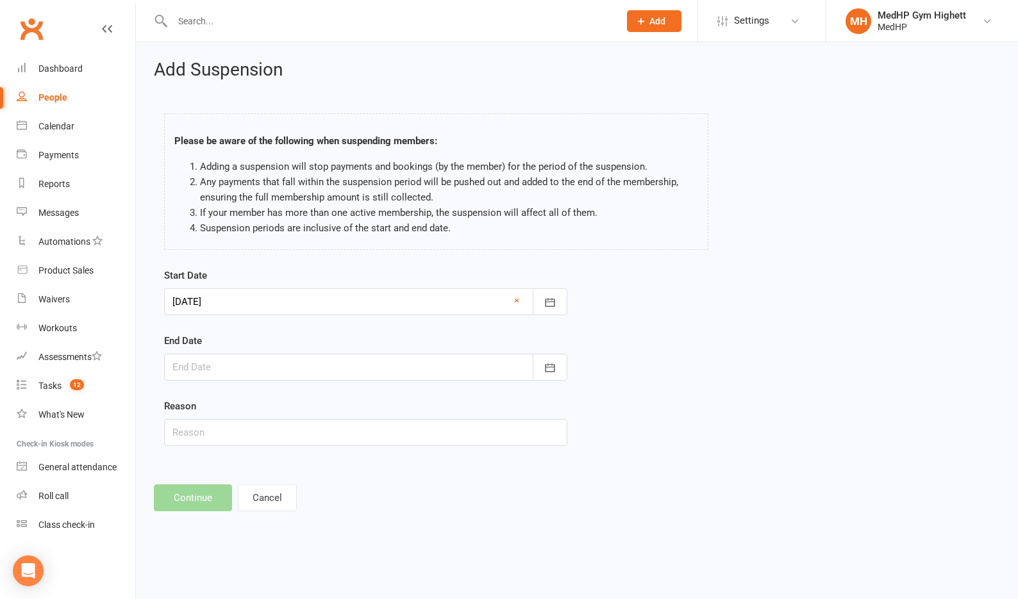
click at [276, 365] on div at bounding box center [365, 367] width 403 height 27
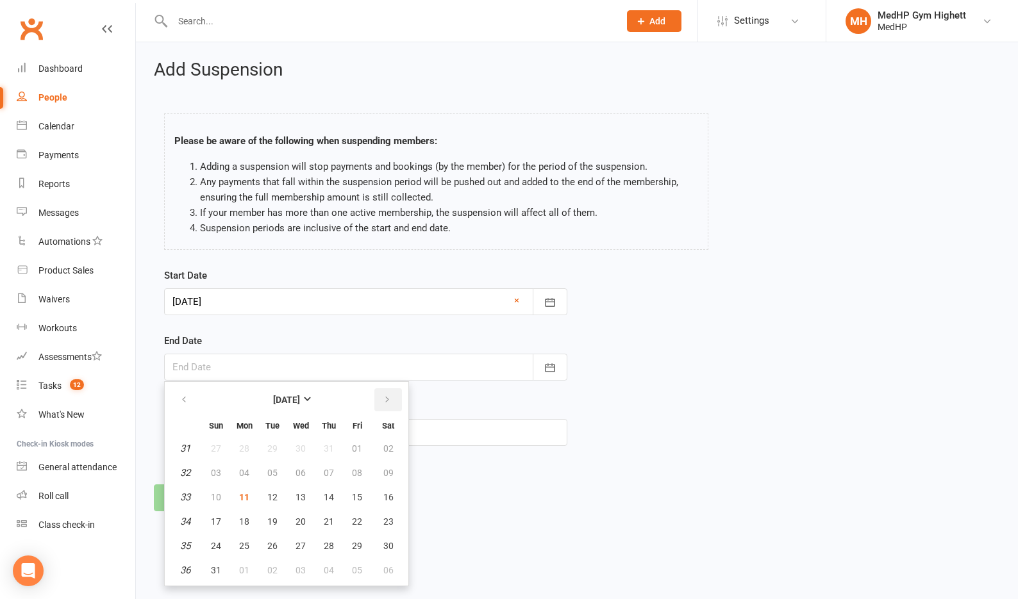
click at [381, 403] on button "button" at bounding box center [388, 399] width 28 height 23
click at [250, 495] on button "15" at bounding box center [244, 497] width 27 height 23
type input "15 Sep 2025"
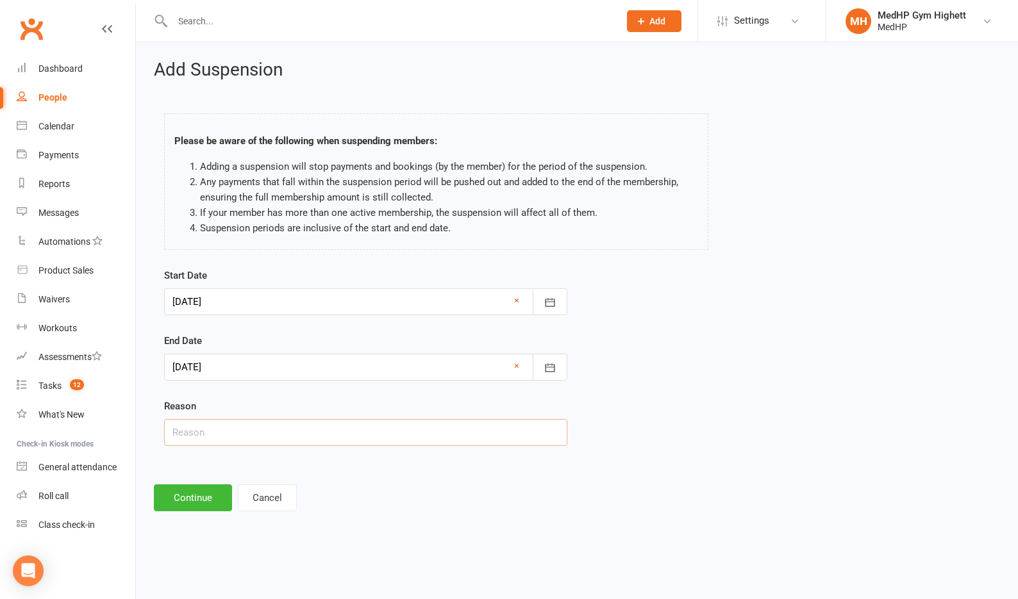
click at [246, 433] on input "text" at bounding box center [365, 432] width 403 height 27
type input "Knee Surgery"
click at [191, 512] on div "Add Suspension Please be aware of the following when suspending members: Adding…" at bounding box center [577, 285] width 882 height 487
click at [196, 499] on button "Continue" at bounding box center [193, 498] width 78 height 27
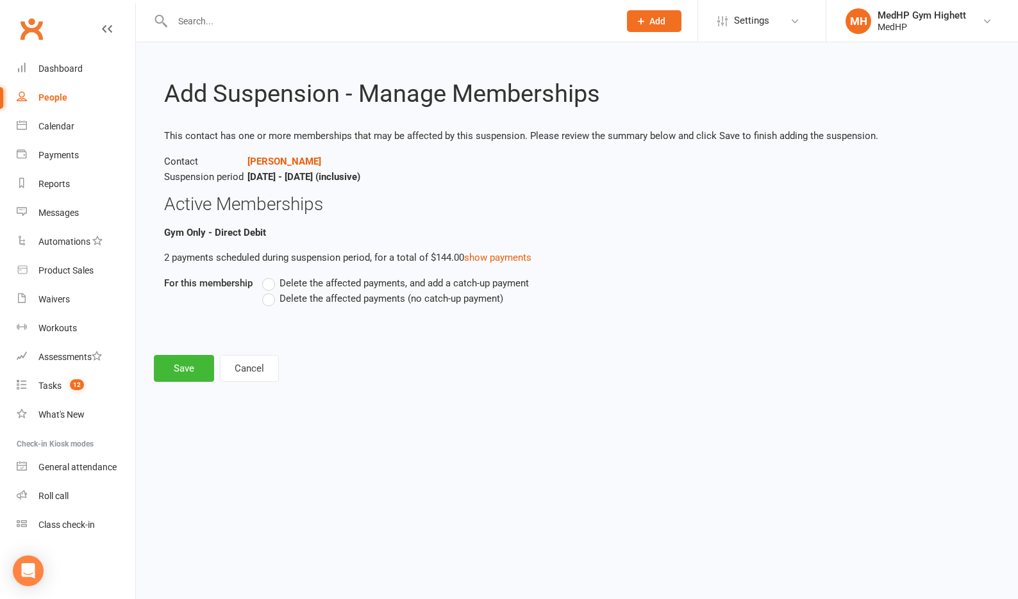
click at [394, 301] on span "Delete the affected payments (no catch-up payment)" at bounding box center [391, 297] width 224 height 13
click at [270, 291] on input "Delete the affected payments (no catch-up payment)" at bounding box center [266, 291] width 8 height 0
click at [182, 371] on button "Save" at bounding box center [184, 368] width 60 height 27
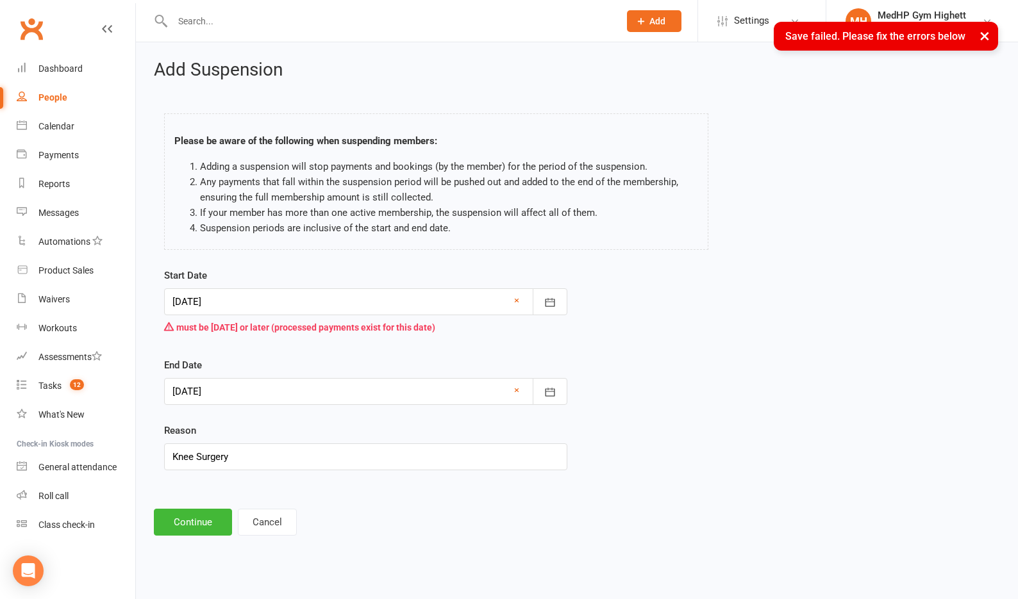
click at [294, 299] on div at bounding box center [365, 301] width 403 height 27
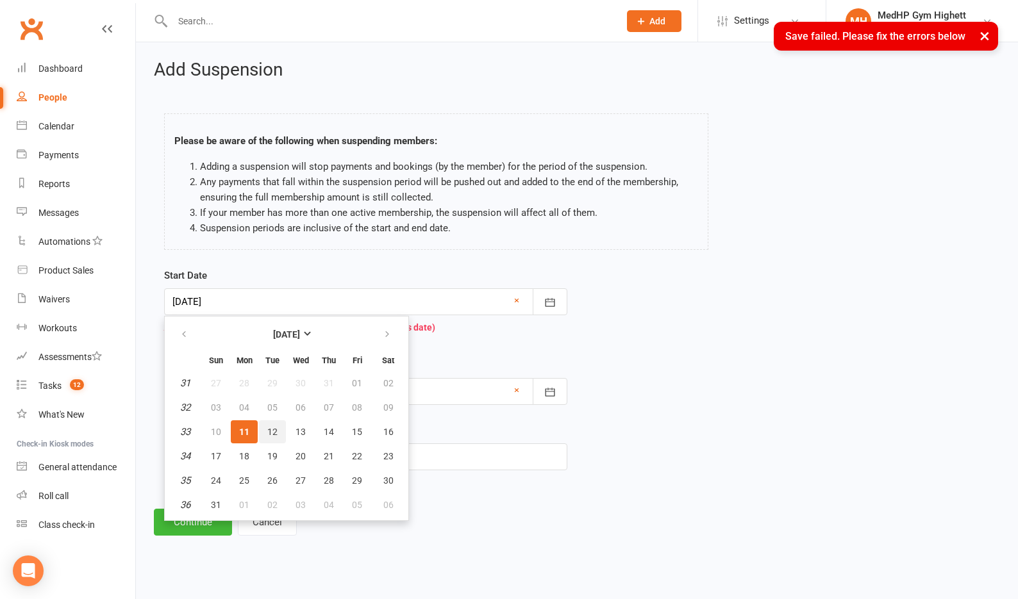
click at [268, 431] on span "12" at bounding box center [272, 432] width 10 height 10
type input "12 Aug 2025"
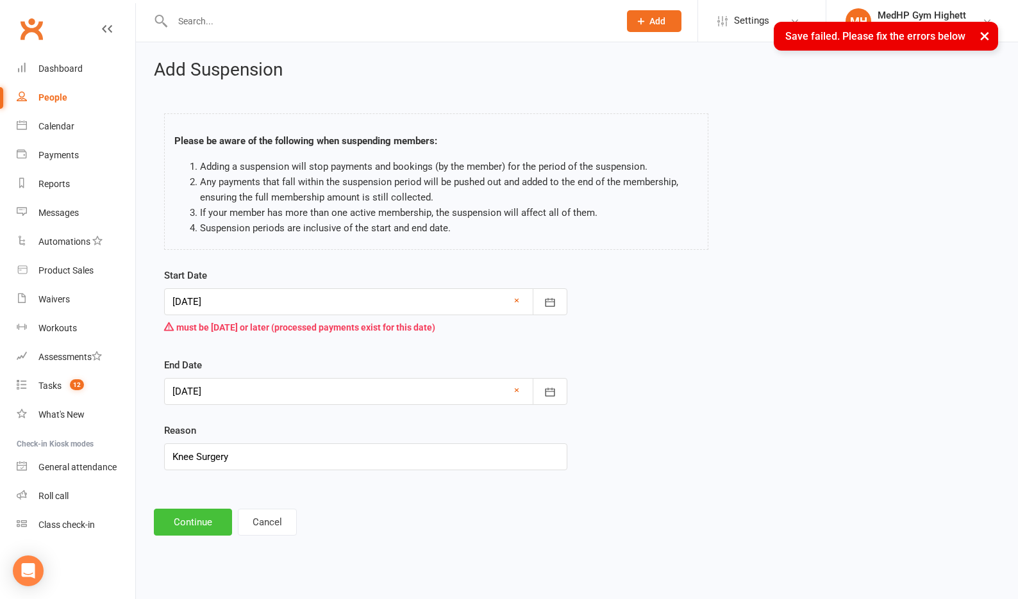
click at [201, 520] on button "Continue" at bounding box center [193, 522] width 78 height 27
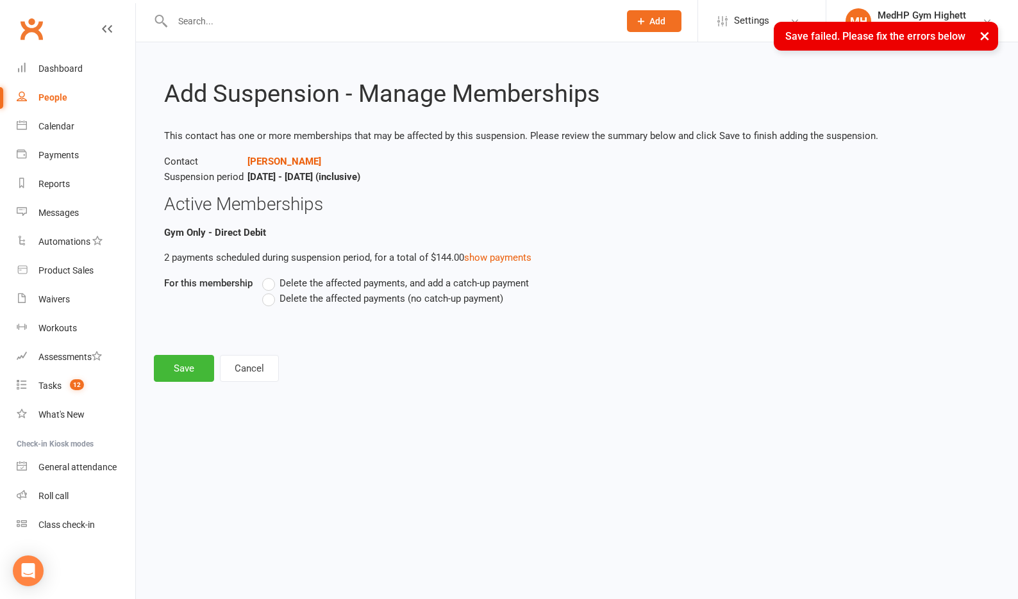
click at [315, 299] on span "Delete the affected payments (no catch-up payment)" at bounding box center [391, 297] width 224 height 13
click at [270, 291] on input "Delete the affected payments (no catch-up payment)" at bounding box center [266, 291] width 8 height 0
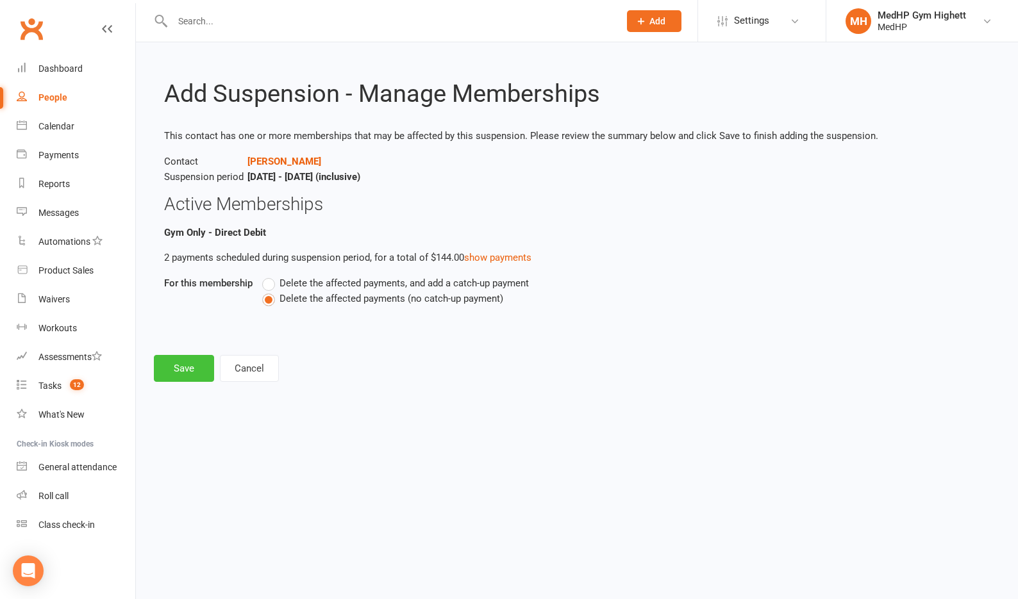
click at [188, 370] on button "Save" at bounding box center [184, 368] width 60 height 27
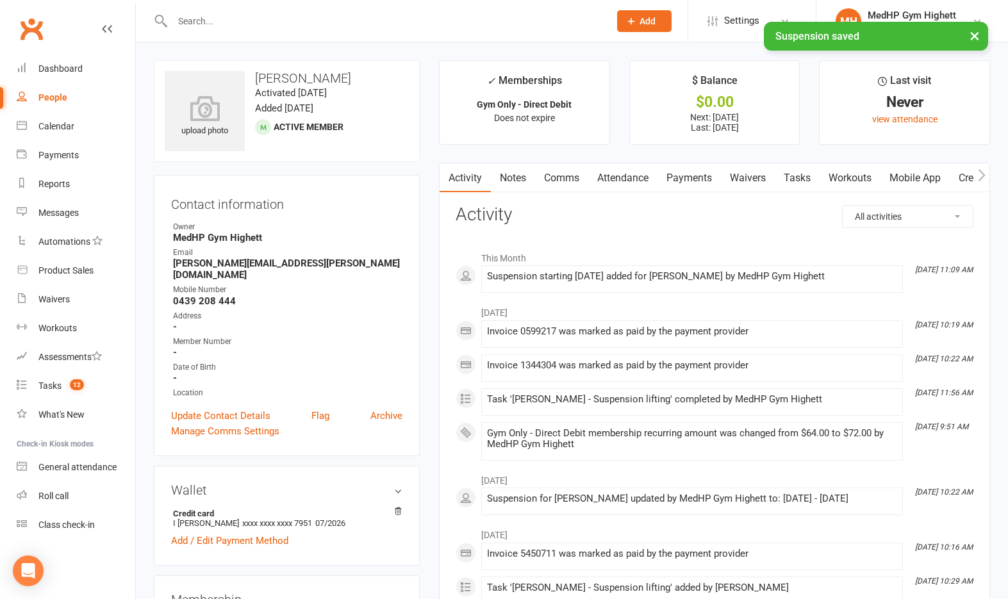
click at [705, 173] on link "Payments" at bounding box center [689, 177] width 63 height 29
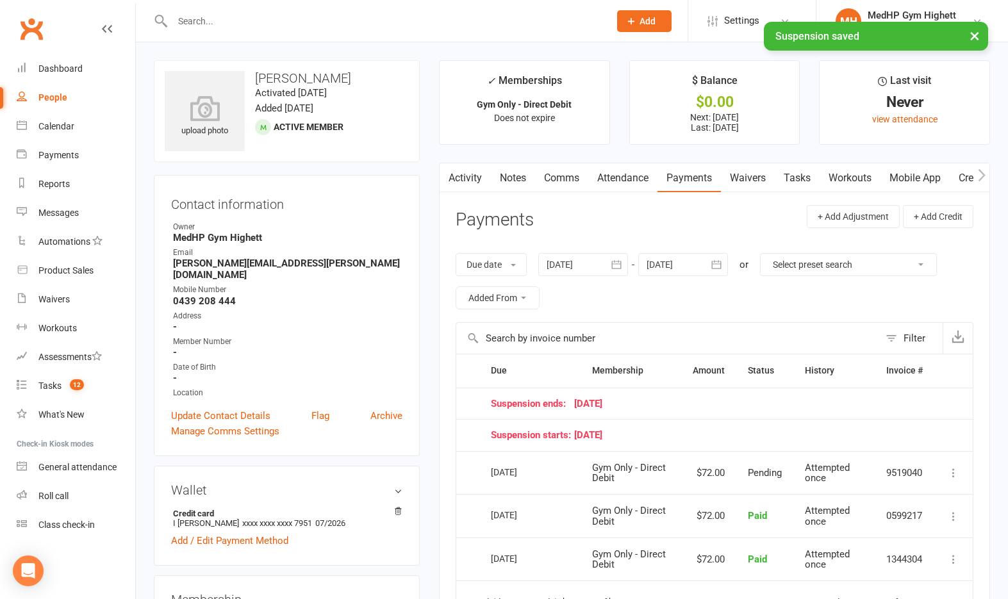
drag, startPoint x: 588, startPoint y: 267, endPoint x: 522, endPoint y: 285, distance: 68.2
click at [588, 267] on div at bounding box center [583, 264] width 90 height 23
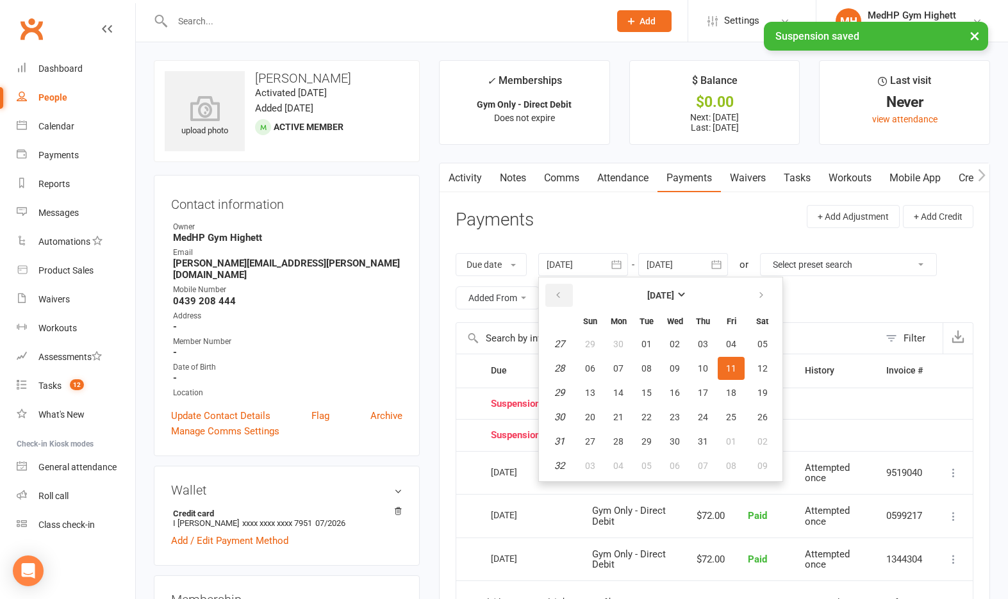
click at [564, 289] on button "button" at bounding box center [559, 295] width 28 height 23
click at [615, 369] on button "09" at bounding box center [618, 368] width 27 height 23
type input "09 Jun 2025"
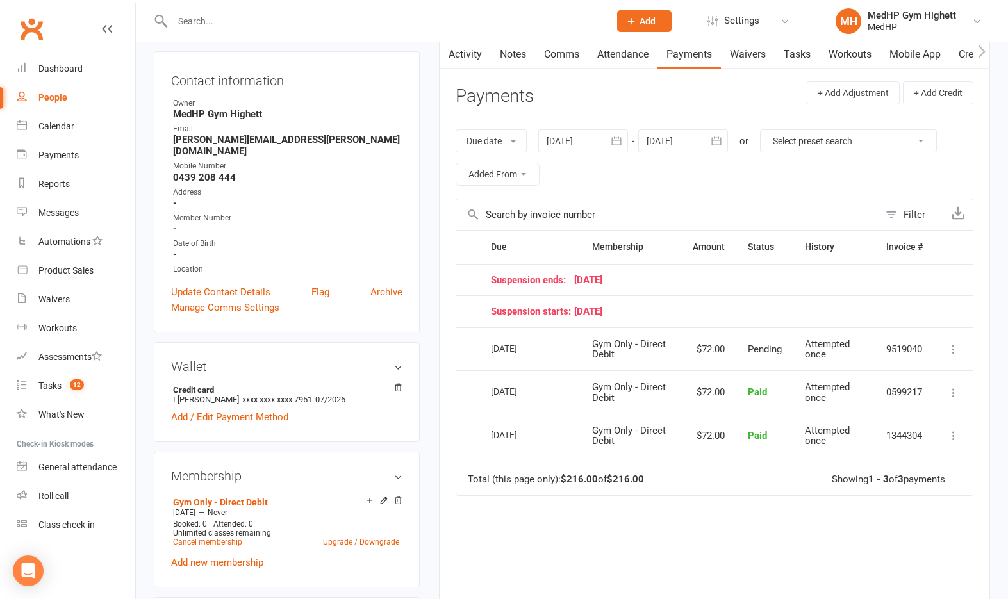
scroll to position [128, 0]
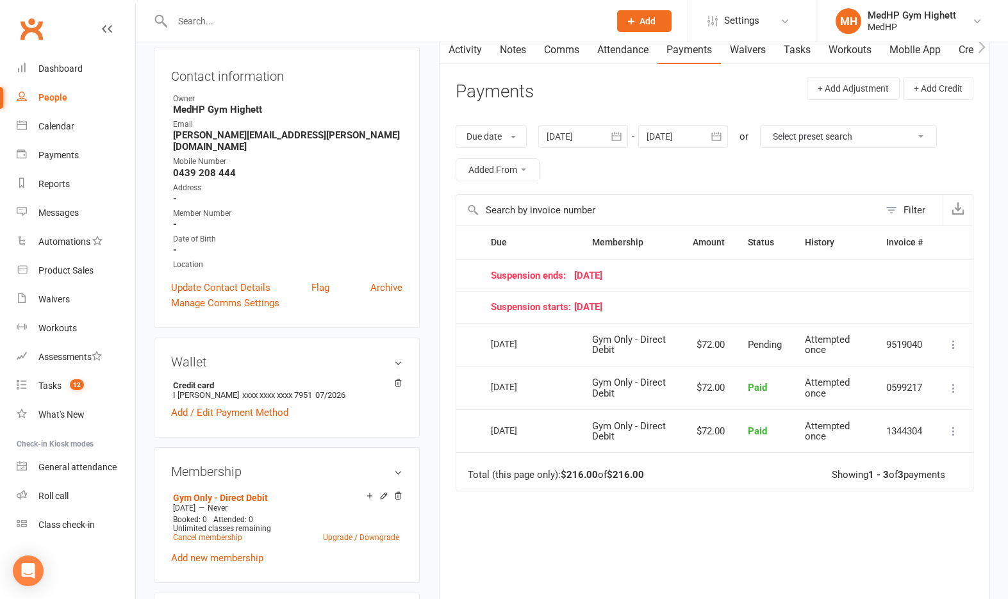
click at [965, 344] on td "More Info Send message" at bounding box center [953, 345] width 38 height 44
click at [955, 346] on icon at bounding box center [953, 344] width 13 height 13
click at [918, 315] on td "Suspension starts: 12 August 25" at bounding box center [706, 307] width 455 height 32
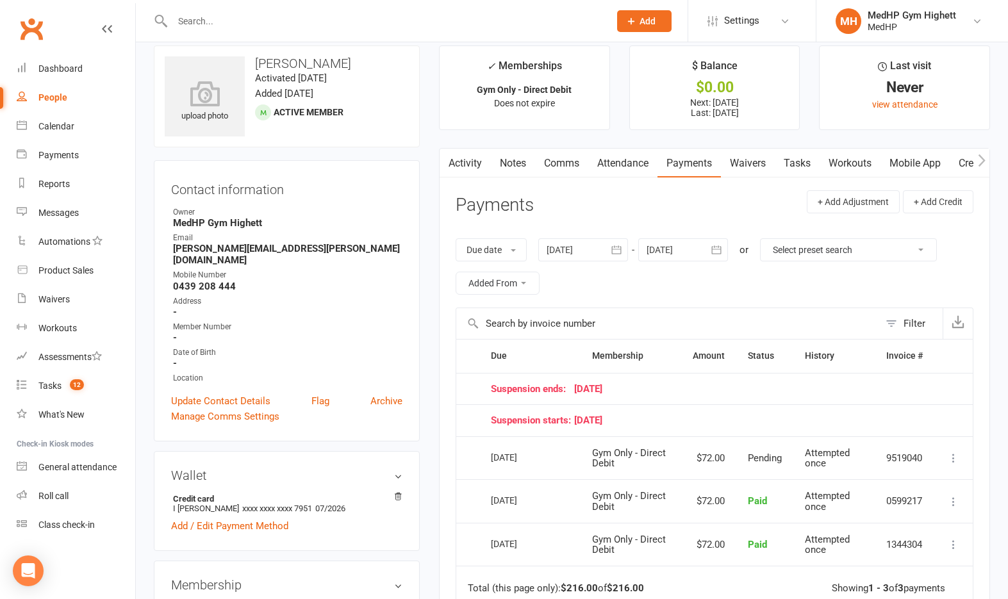
scroll to position [0, 0]
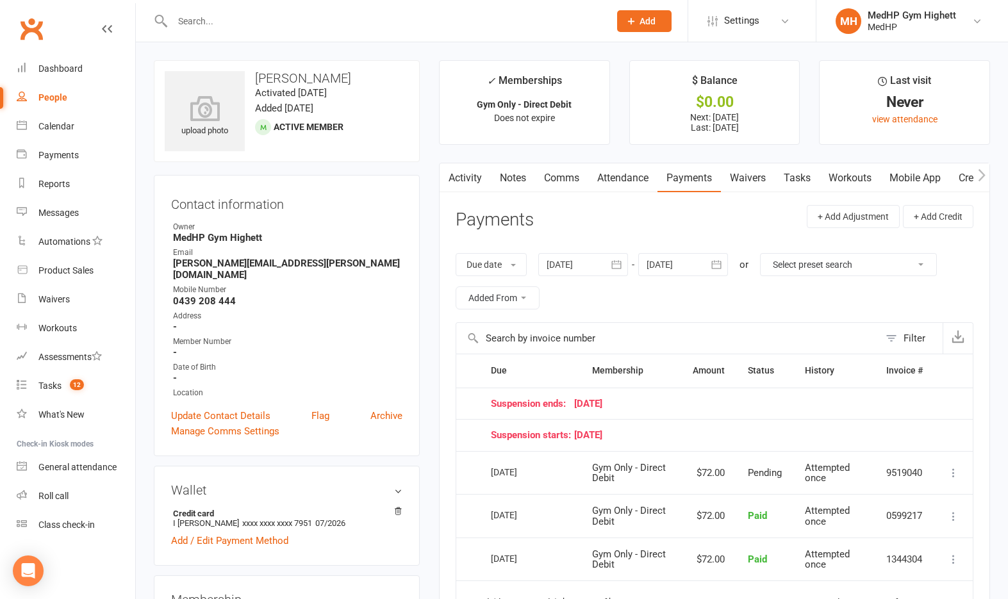
click at [800, 182] on link "Tasks" at bounding box center [797, 177] width 45 height 29
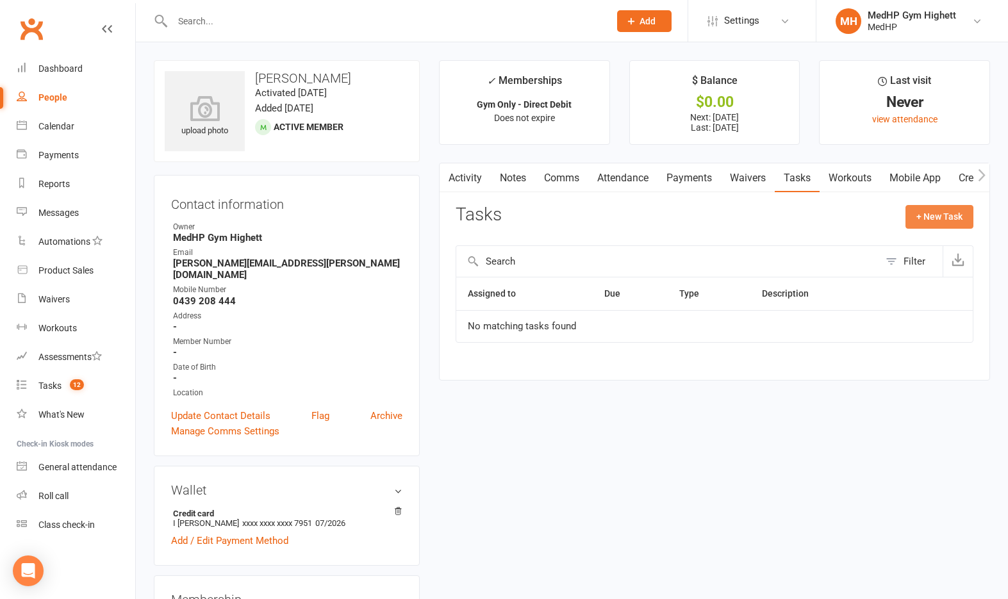
click at [922, 211] on button "+ New Task" at bounding box center [940, 216] width 68 height 23
select select "46188"
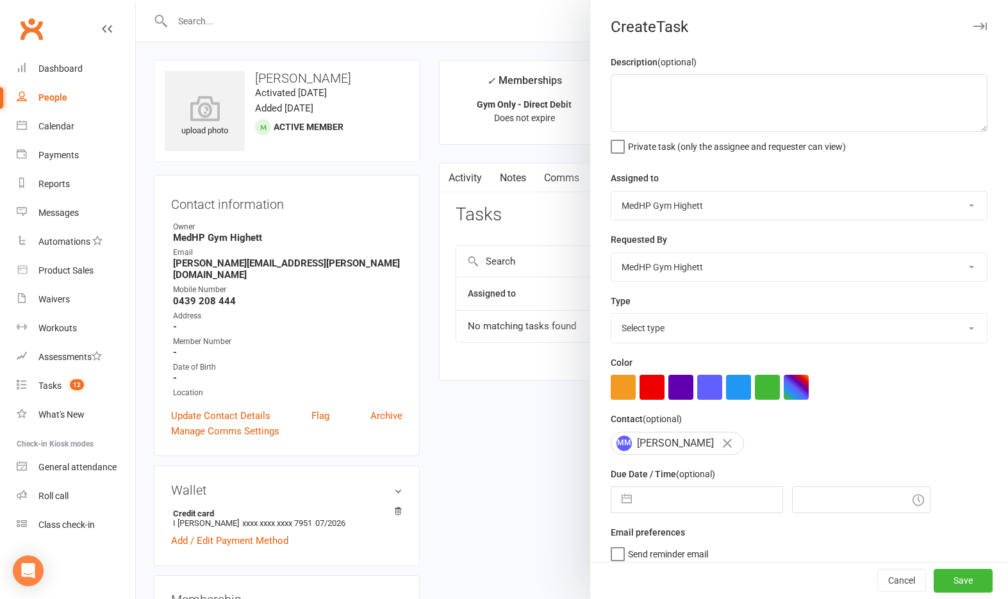
click at [697, 317] on select "Select type 10 class pack finished 6 week program review 6 week review 8 week c…" at bounding box center [799, 328] width 376 height 28
select select "25832"
click at [611, 317] on select "Select type 10 class pack finished 6 week program review 6 week review 8 week c…" at bounding box center [799, 328] width 376 height 28
click at [737, 149] on span "Private task (only the assignee and requester can view)" at bounding box center [737, 144] width 218 height 15
click at [737, 137] on input "Private task (only the assignee and requester can view)" at bounding box center [728, 137] width 235 height 0
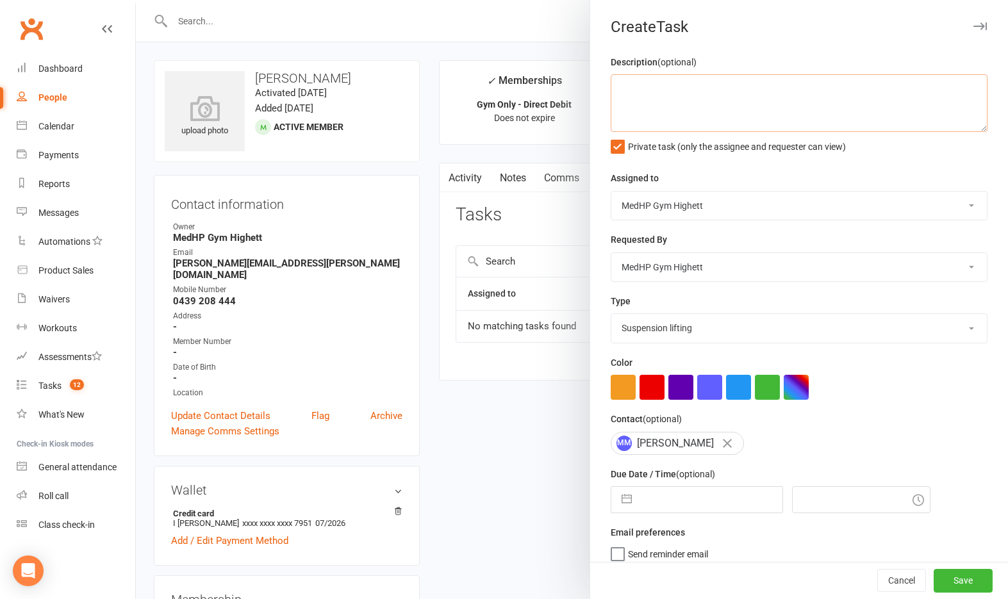
click at [742, 103] on textarea at bounding box center [799, 103] width 377 height 58
click at [701, 145] on span "Private task (only the assignee and requester can view)" at bounding box center [737, 144] width 218 height 15
click at [701, 137] on input "Private task (only the assignee and requester can view)" at bounding box center [728, 137] width 235 height 0
click at [706, 85] on textarea at bounding box center [799, 103] width 377 height 58
click at [785, 88] on textarea "Check how surgery went, and possible reurn date" at bounding box center [799, 103] width 377 height 58
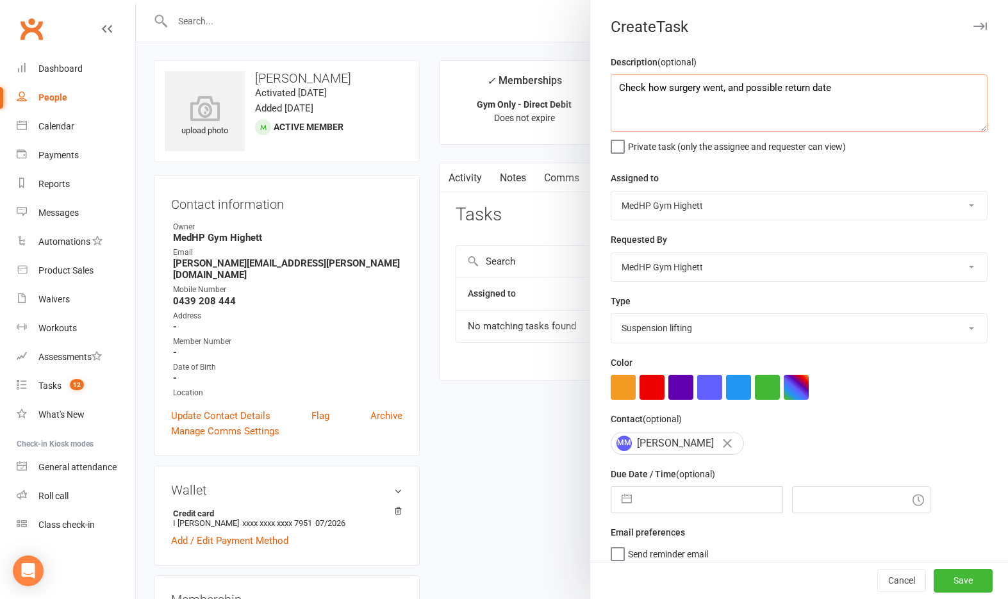
click at [833, 90] on textarea "Check how surgery went, and possible return date" at bounding box center [799, 103] width 377 height 58
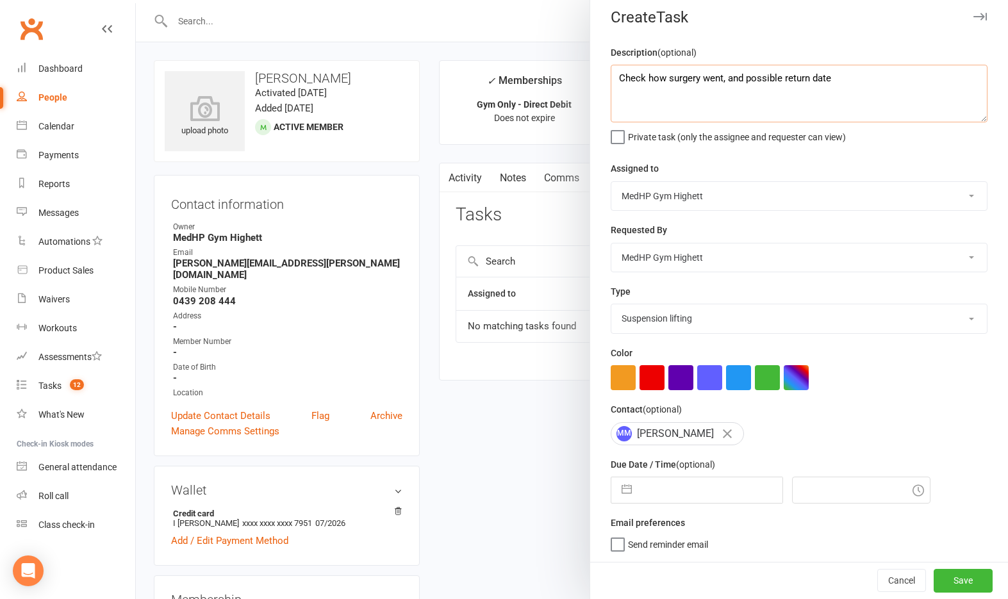
type textarea "Check how surgery went, and possible return date"
click at [688, 499] on input "text" at bounding box center [710, 490] width 144 height 26
select select "6"
select select "2025"
select select "7"
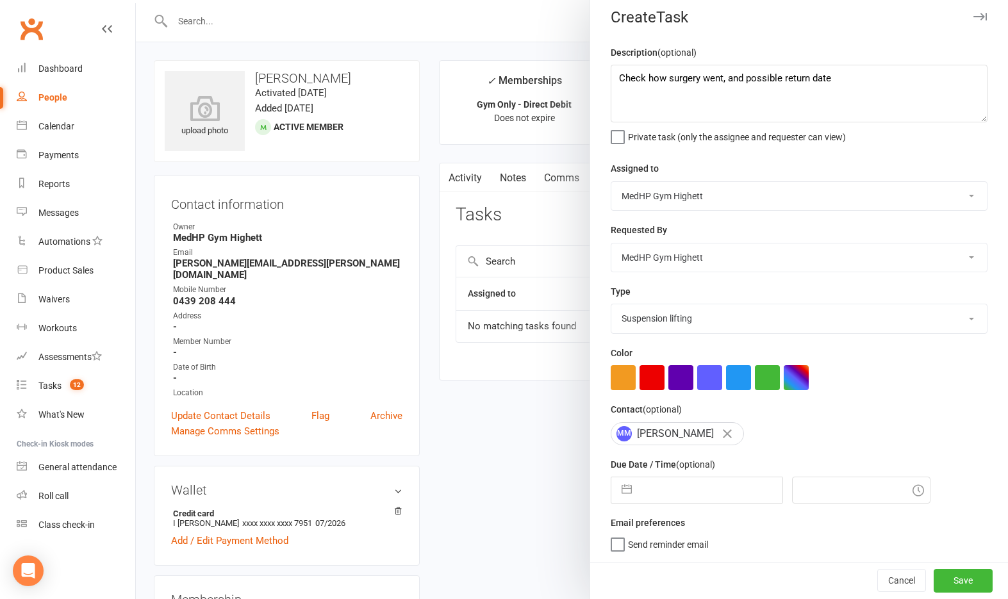
select select "2025"
select select "8"
select select "2025"
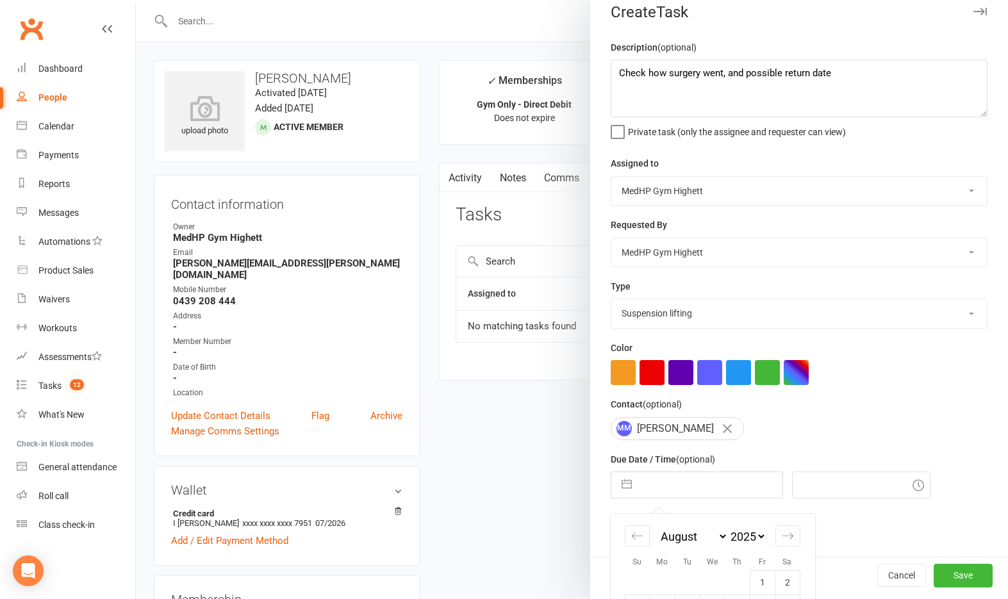
scroll to position [152, 0]
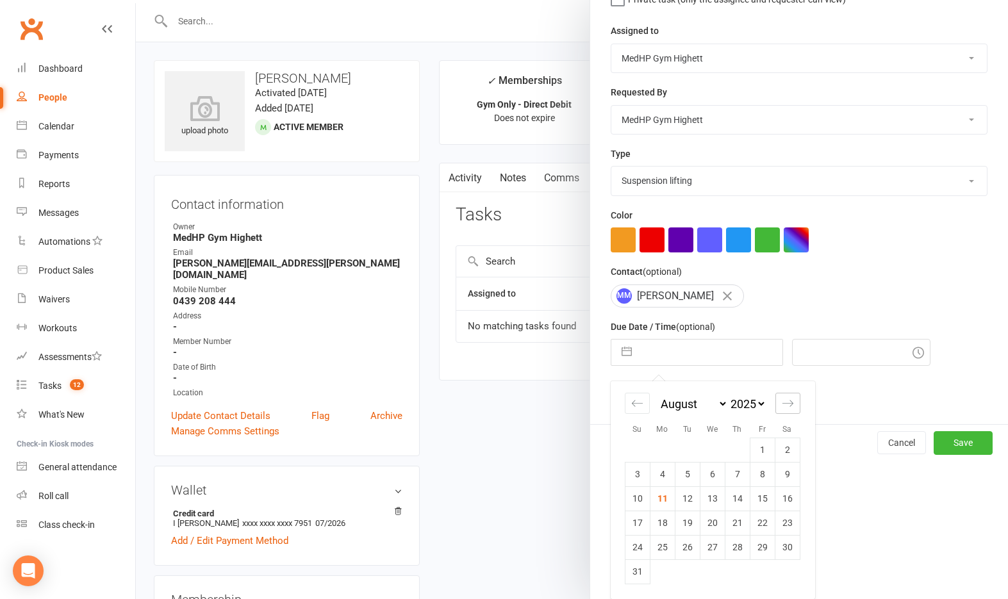
click at [786, 410] on div "Move forward to switch to the next month." at bounding box center [787, 403] width 25 height 21
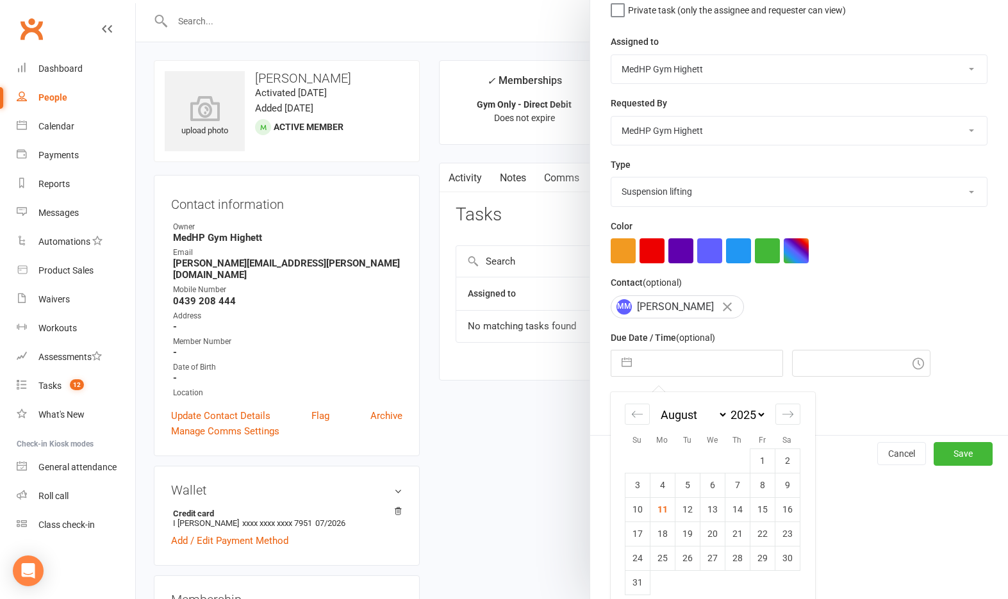
select select "9"
select select "2025"
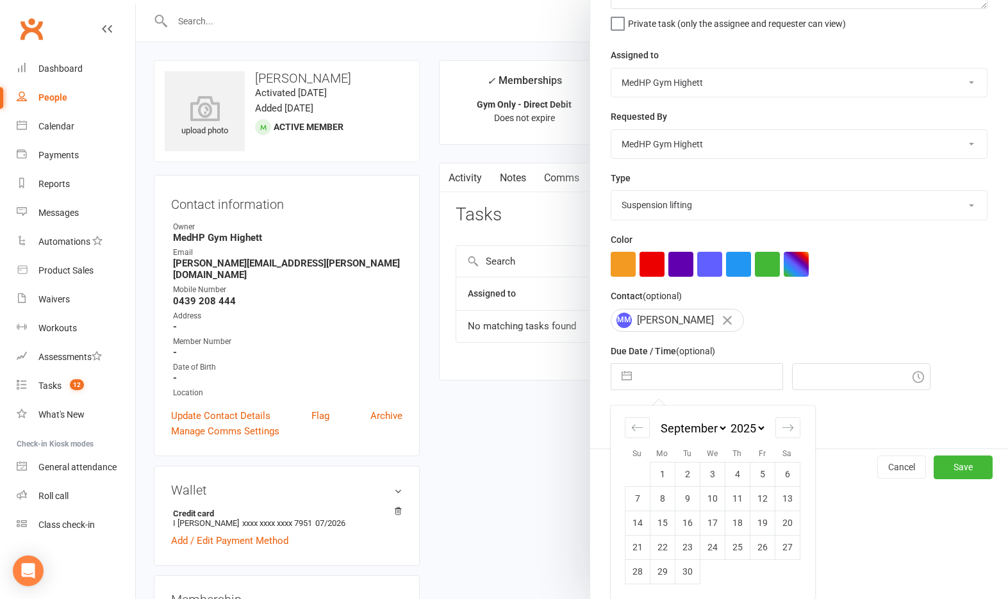
scroll to position [128, 0]
click at [663, 500] on td "8" at bounding box center [662, 498] width 25 height 24
type input "08 Sep 2025"
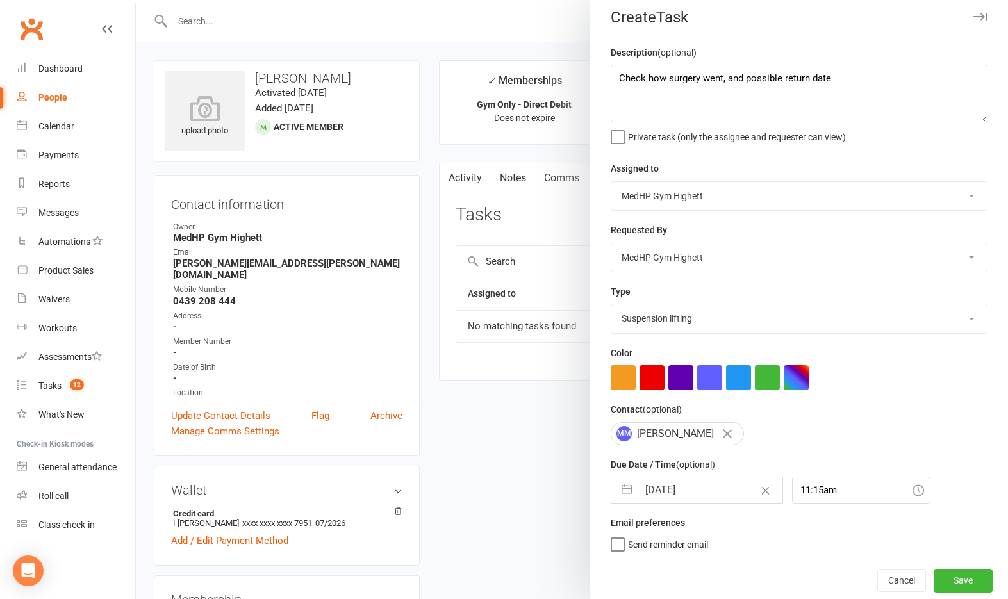
scroll to position [15, 0]
click at [820, 492] on div "11:15am" at bounding box center [861, 490] width 138 height 27
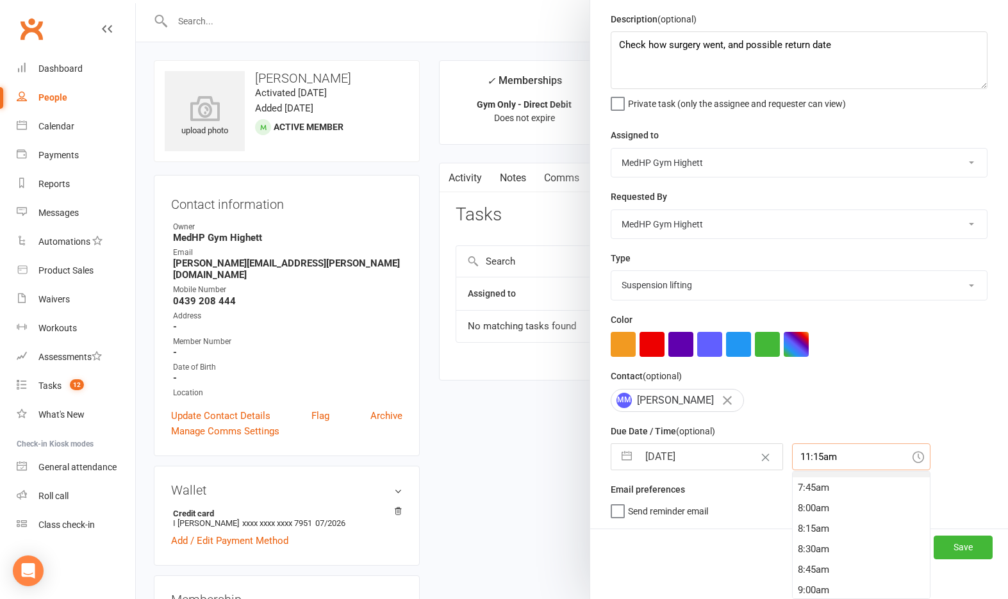
scroll to position [582, 0]
click at [806, 557] on div "8:00am" at bounding box center [861, 556] width 137 height 21
type input "8:00am"
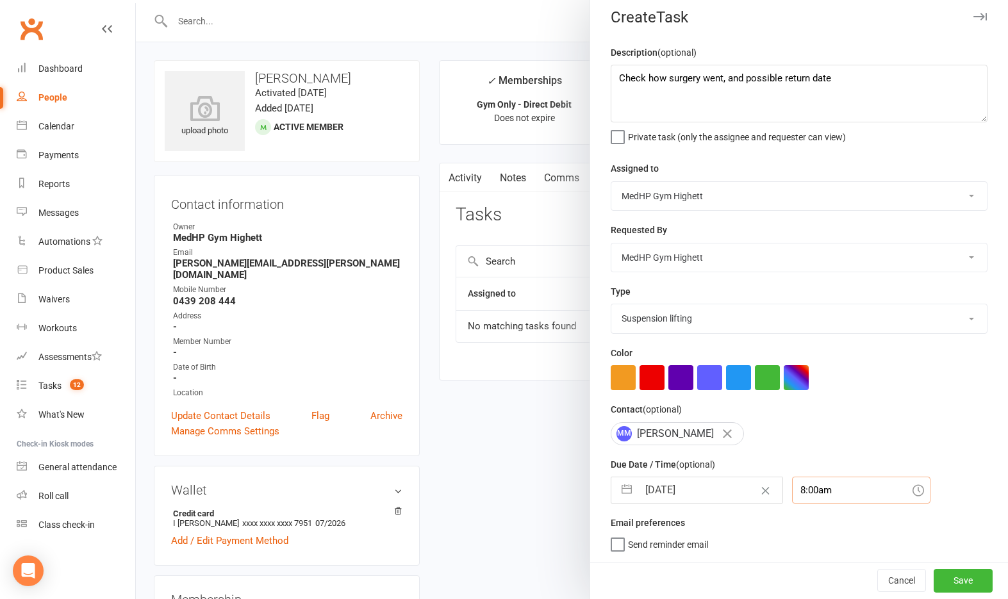
scroll to position [15, 0]
click at [937, 581] on button "Save" at bounding box center [963, 580] width 59 height 23
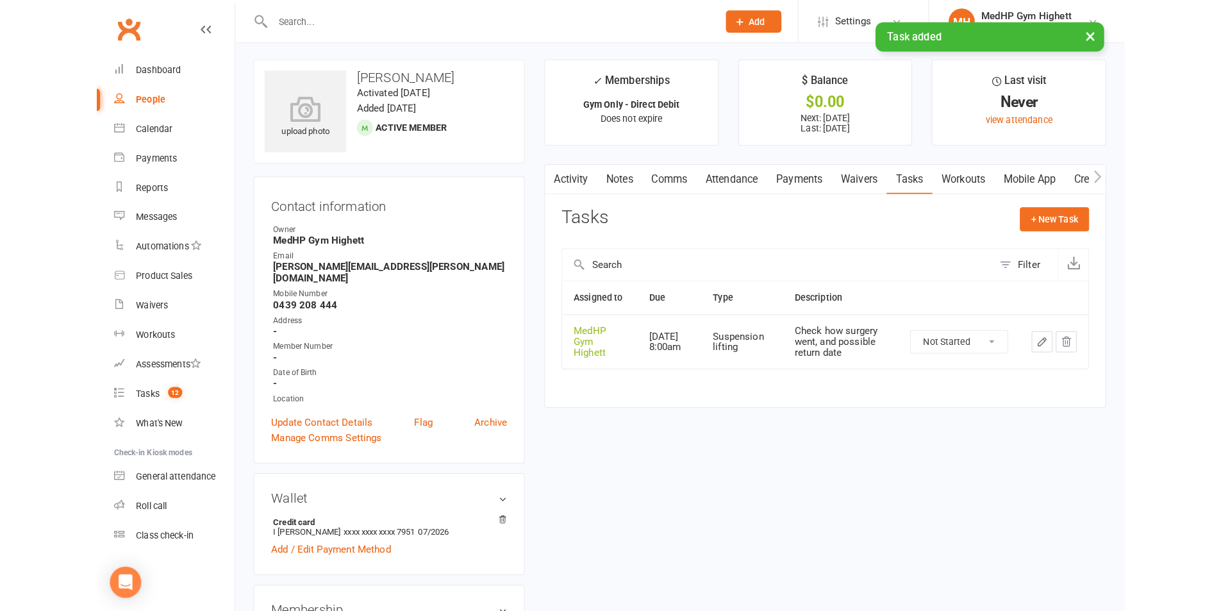
scroll to position [0, 0]
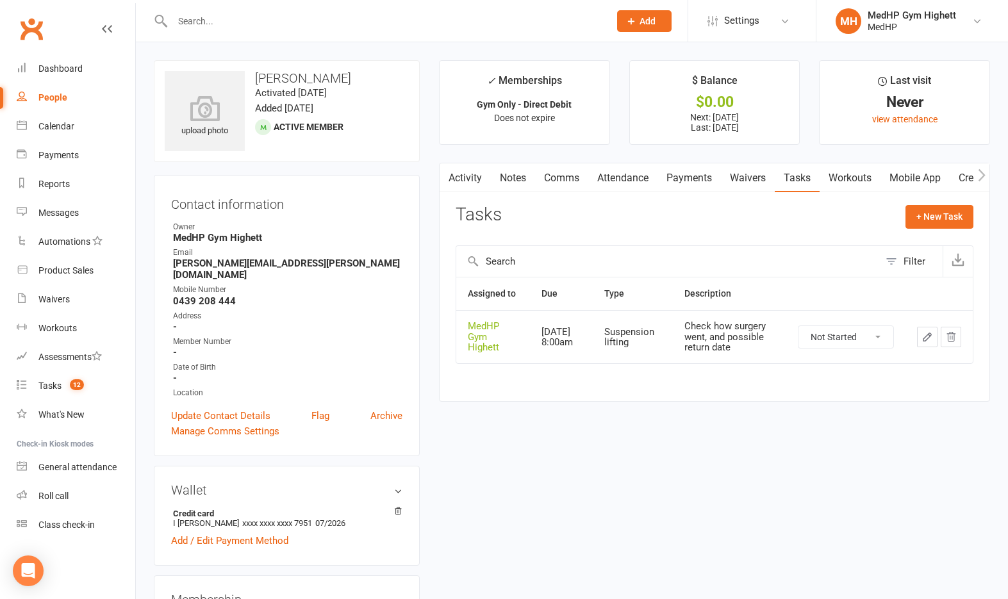
drag, startPoint x: 73, startPoint y: 94, endPoint x: 93, endPoint y: 87, distance: 21.3
click at [72, 94] on link "People" at bounding box center [76, 97] width 119 height 29
select select "100"
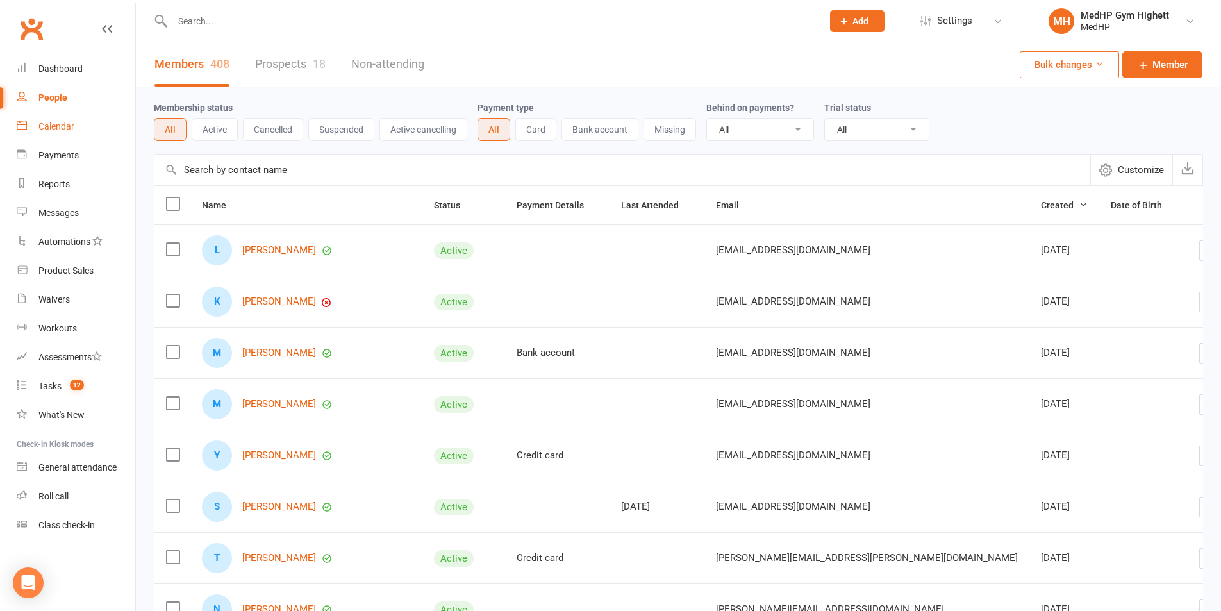
click at [79, 131] on link "Calendar" at bounding box center [76, 126] width 119 height 29
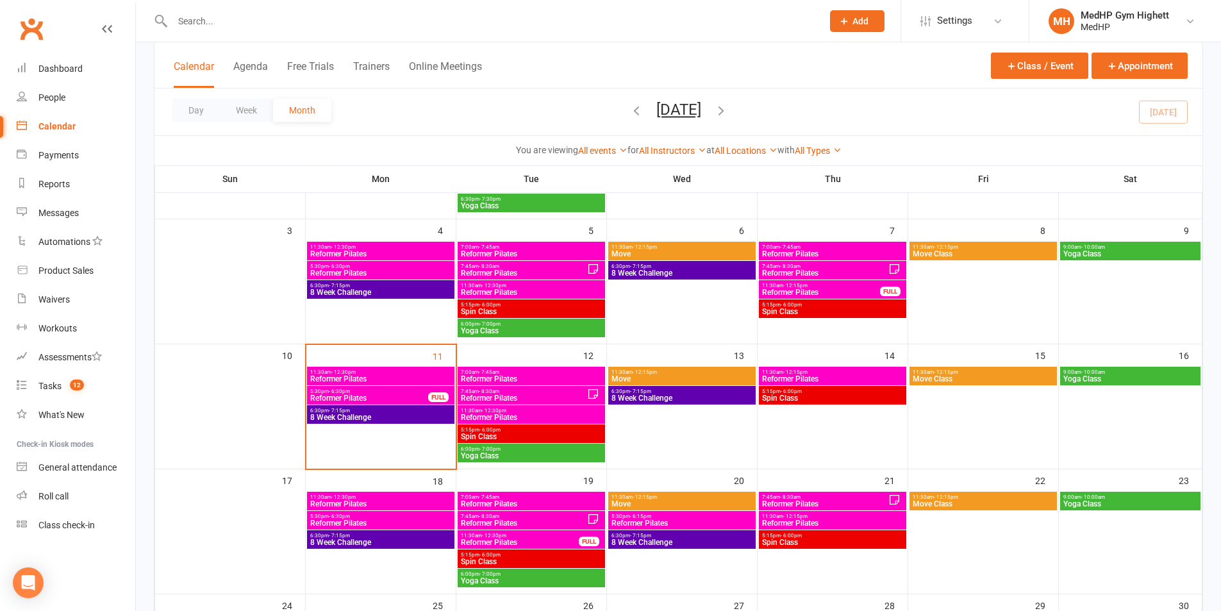
scroll to position [192, 0]
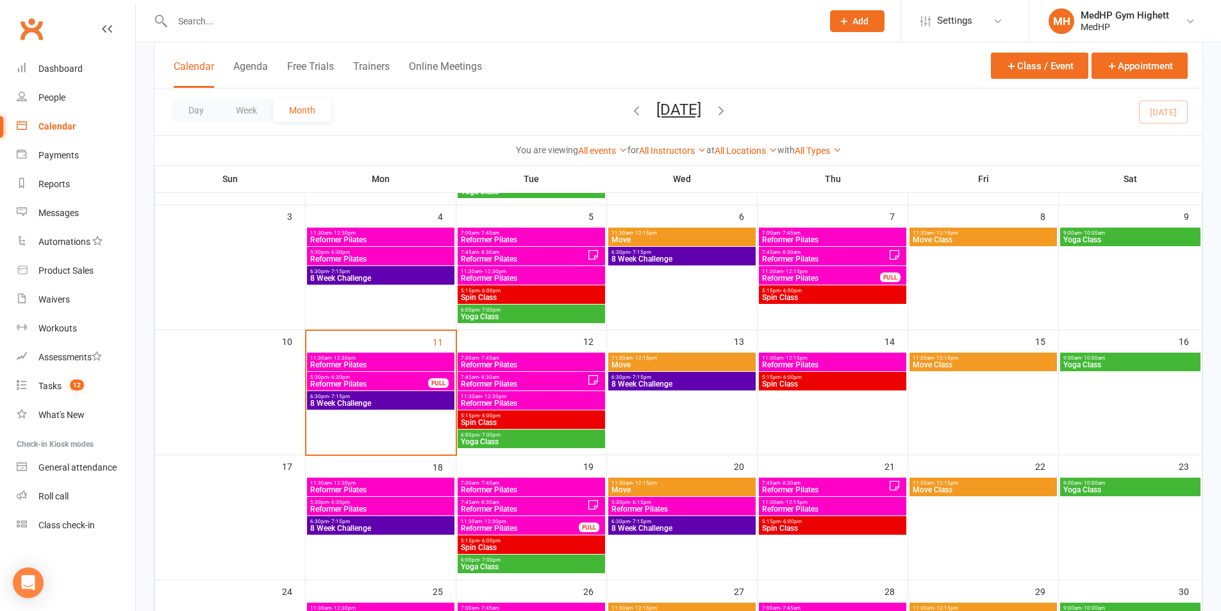
click at [347, 363] on span "Reformer Pilates" at bounding box center [381, 365] width 142 height 8
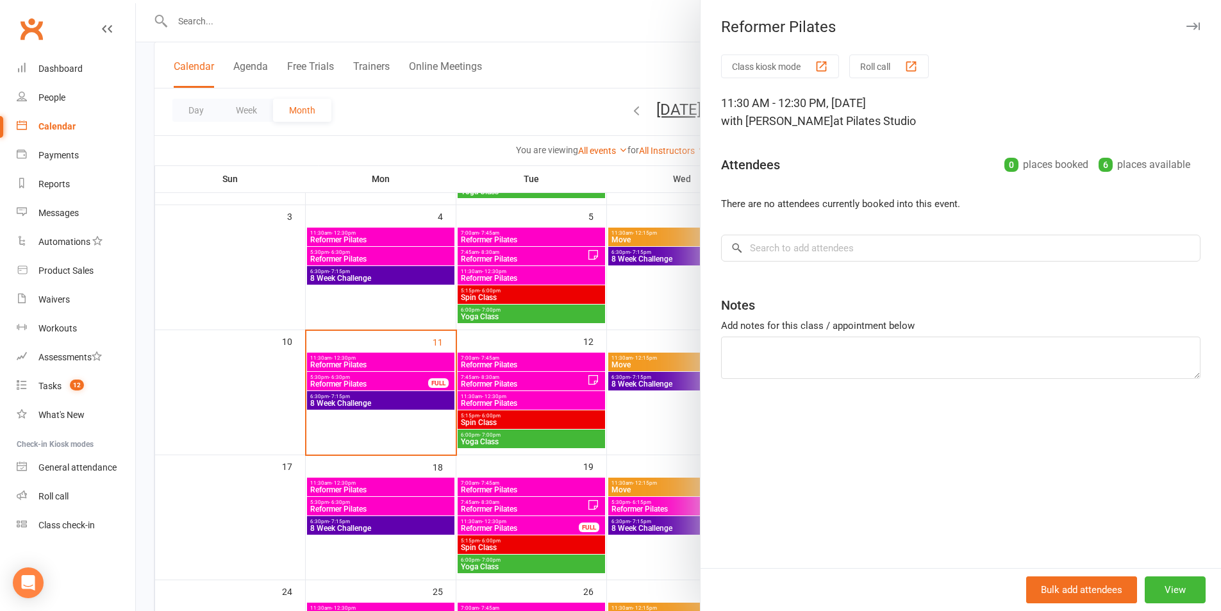
click at [347, 363] on div at bounding box center [678, 305] width 1085 height 611
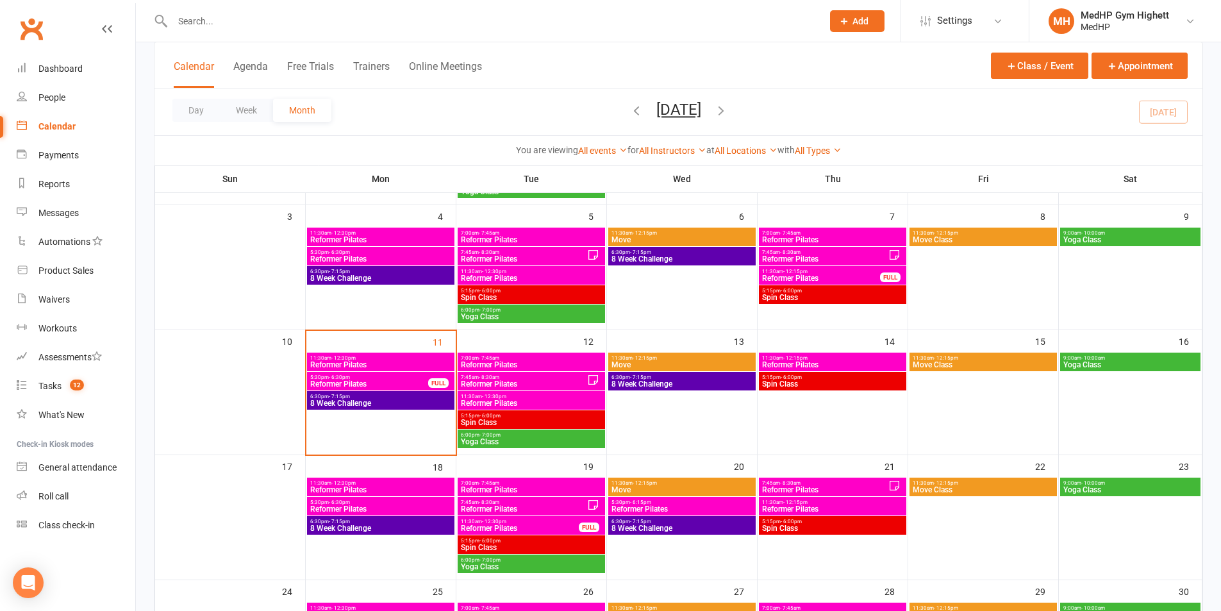
click at [472, 21] on input "text" at bounding box center [491, 21] width 645 height 18
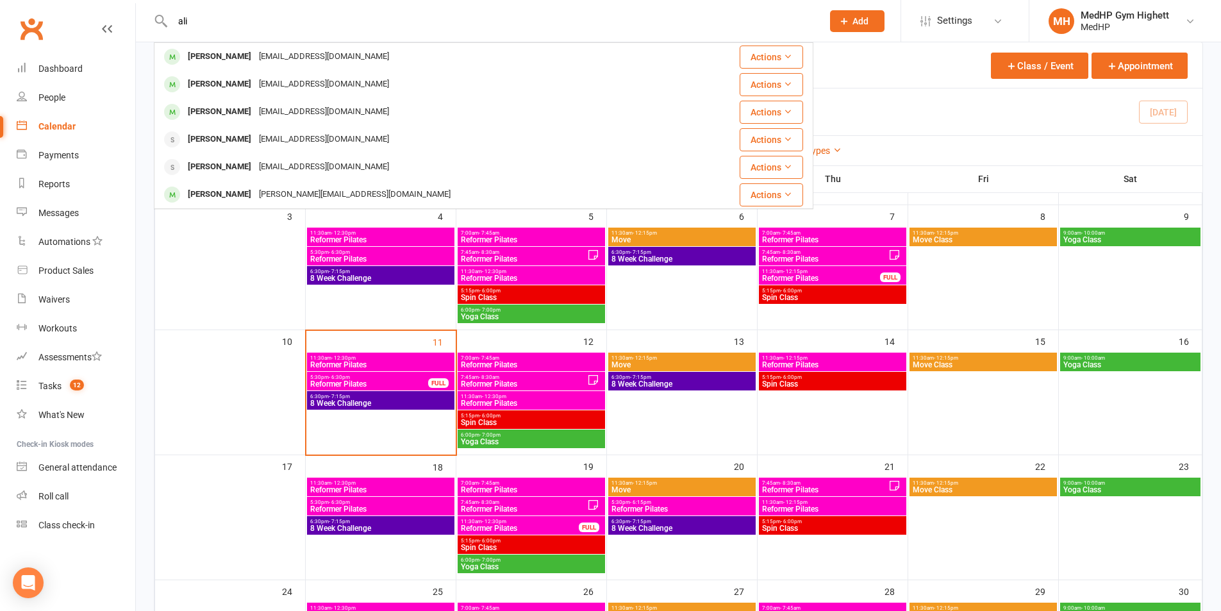
type input "ali"
click at [430, 42] on div "ali Alie Ellery alieellery@me.com Actions Alison Morris alisonmorris07@gmail.co…" at bounding box center [610, 21] width 1221 height 42
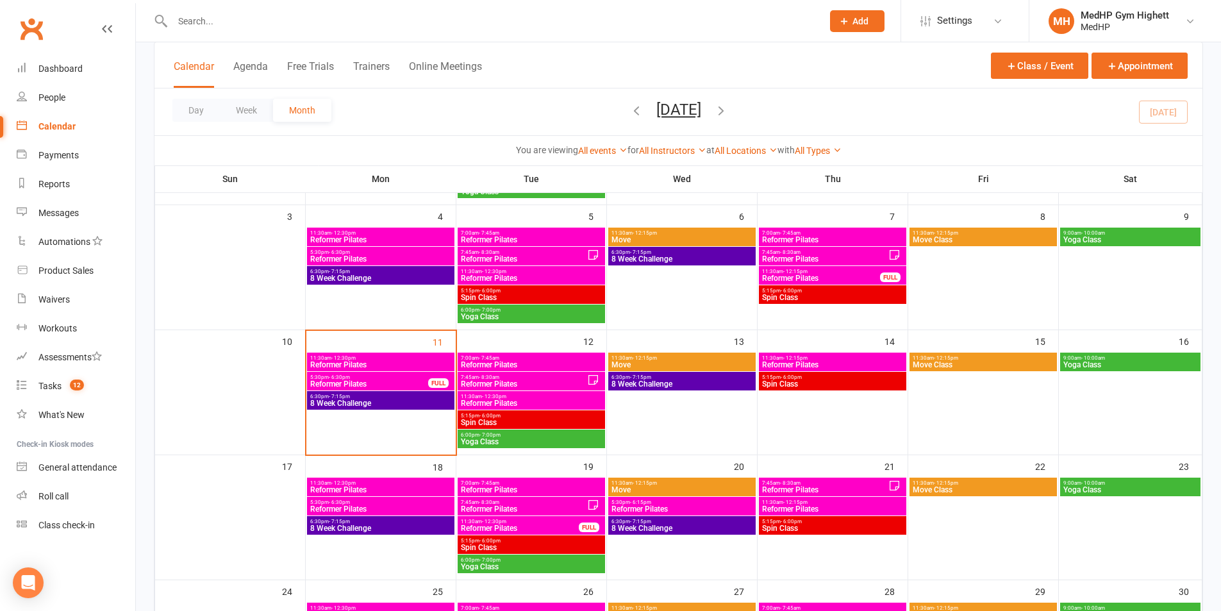
click at [271, 15] on input "text" at bounding box center [491, 21] width 645 height 18
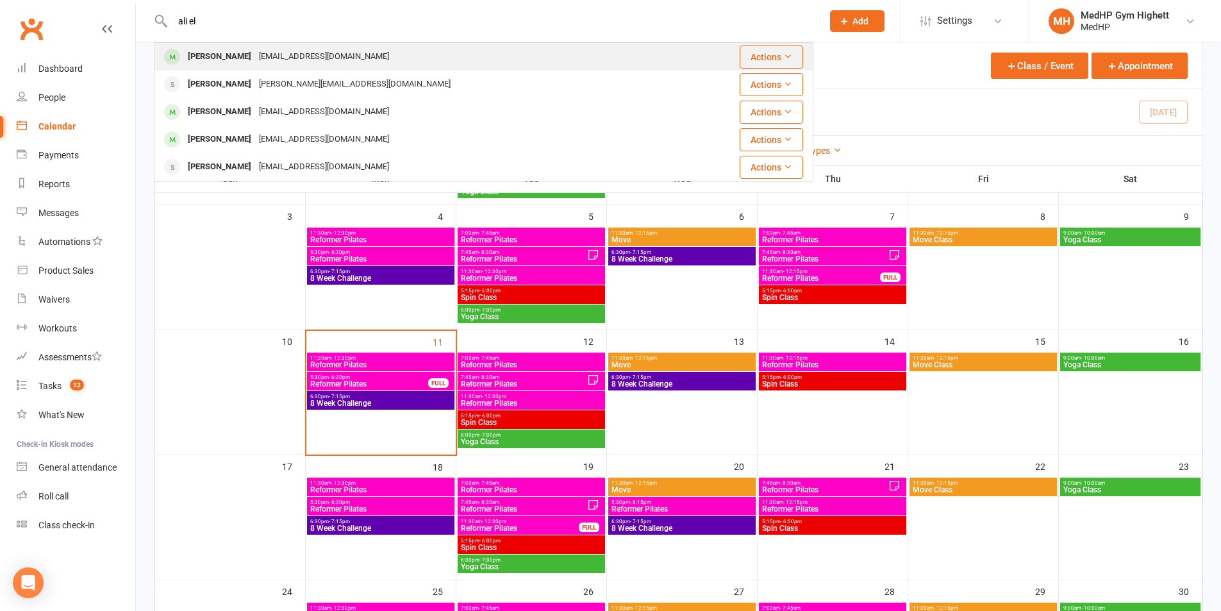
type input "ali el"
click at [270, 51] on div "alieellery@me.com" at bounding box center [324, 56] width 138 height 19
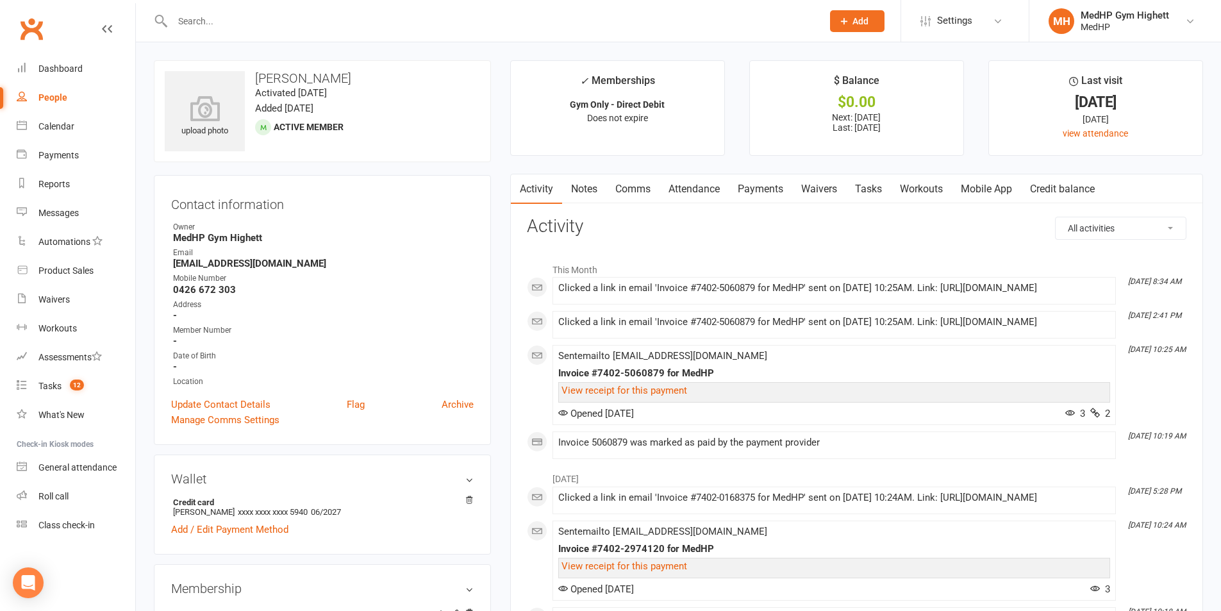
click at [768, 185] on link "Payments" at bounding box center [760, 188] width 63 height 29
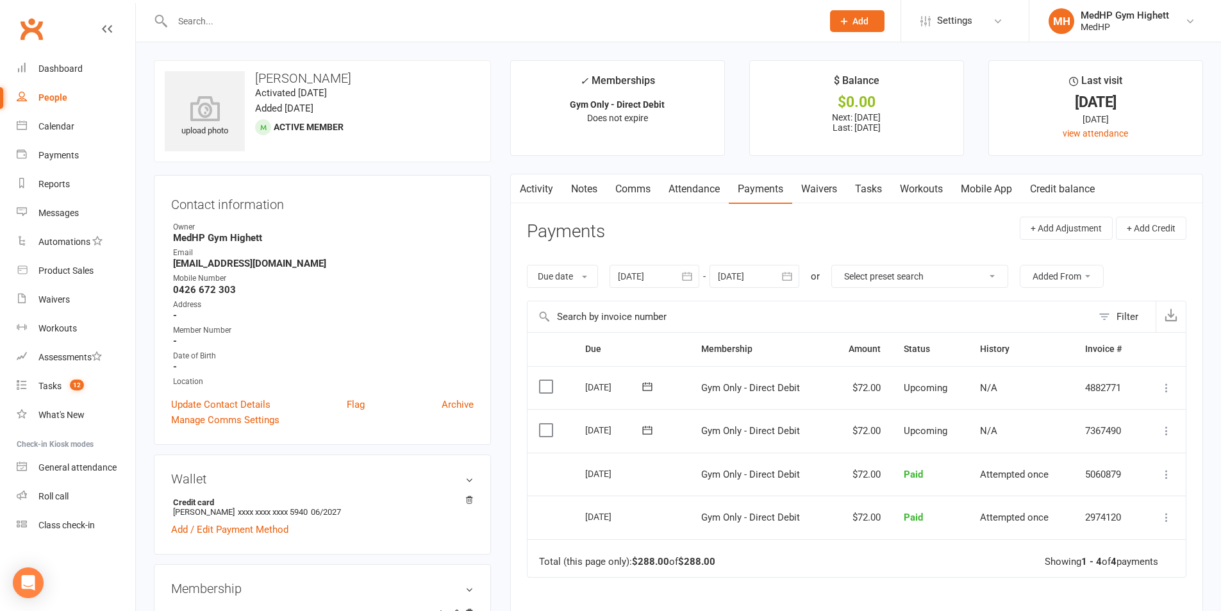
click at [289, 32] on div at bounding box center [483, 21] width 659 height 42
click at [285, 18] on input "text" at bounding box center [491, 21] width 645 height 18
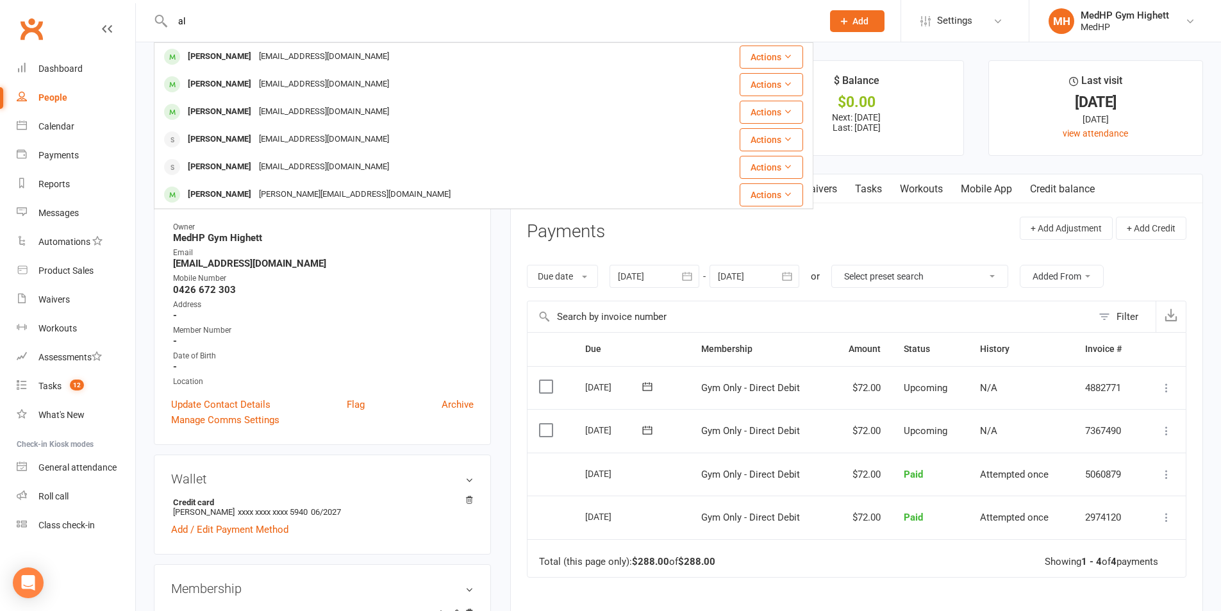
type input "a"
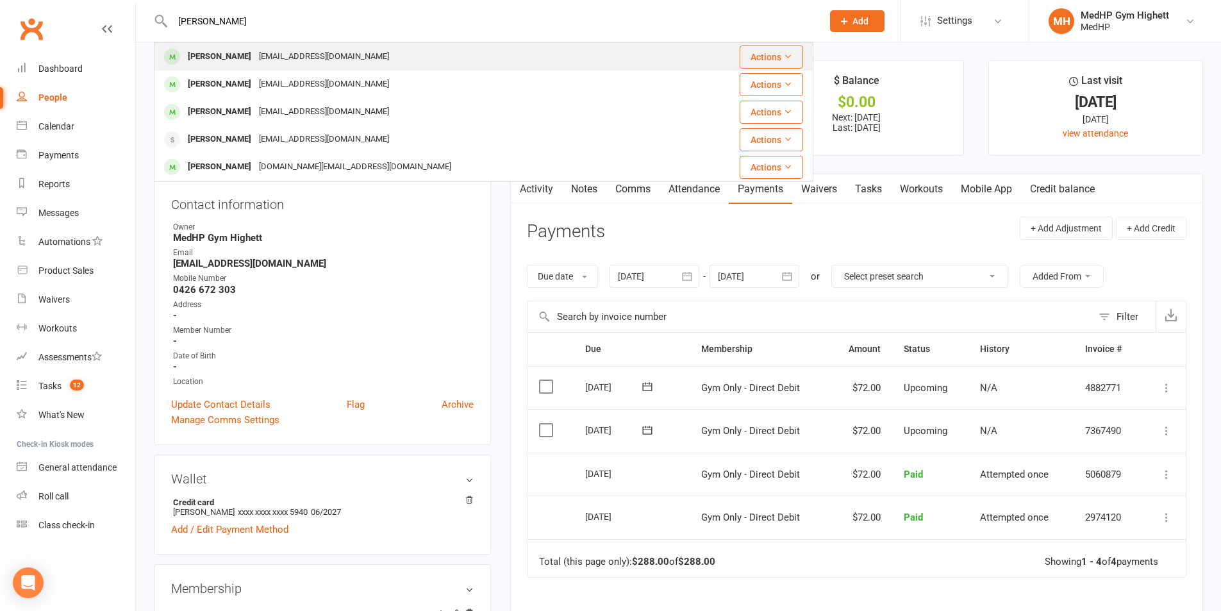
type input "eller"
click at [290, 53] on div "alieellery@me.com" at bounding box center [324, 56] width 138 height 19
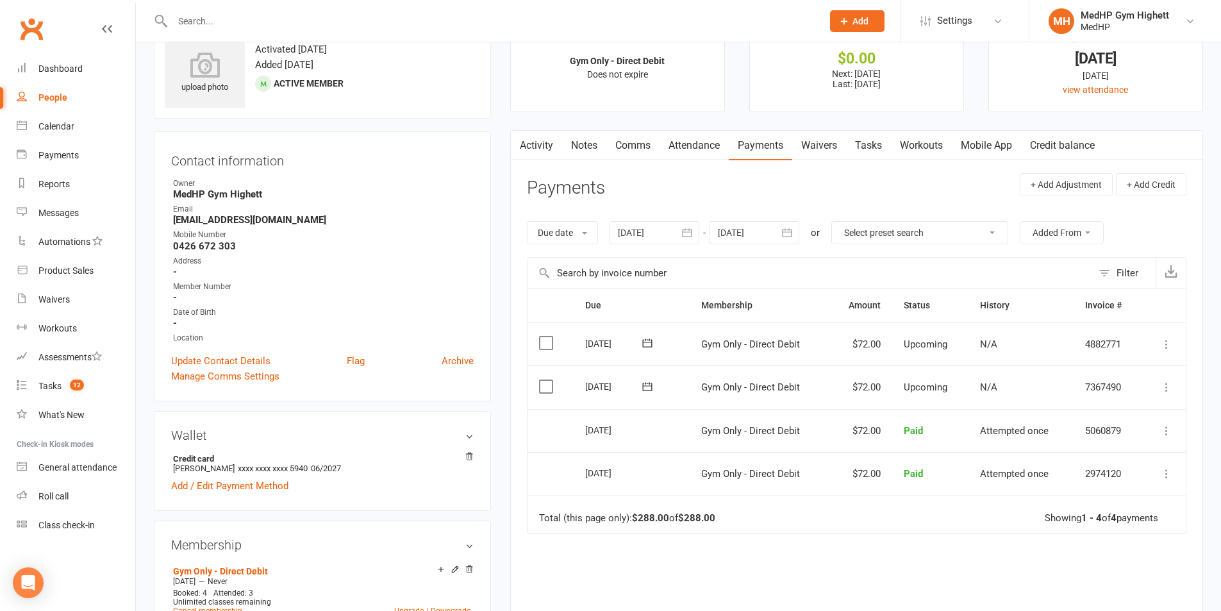
scroll to position [128, 0]
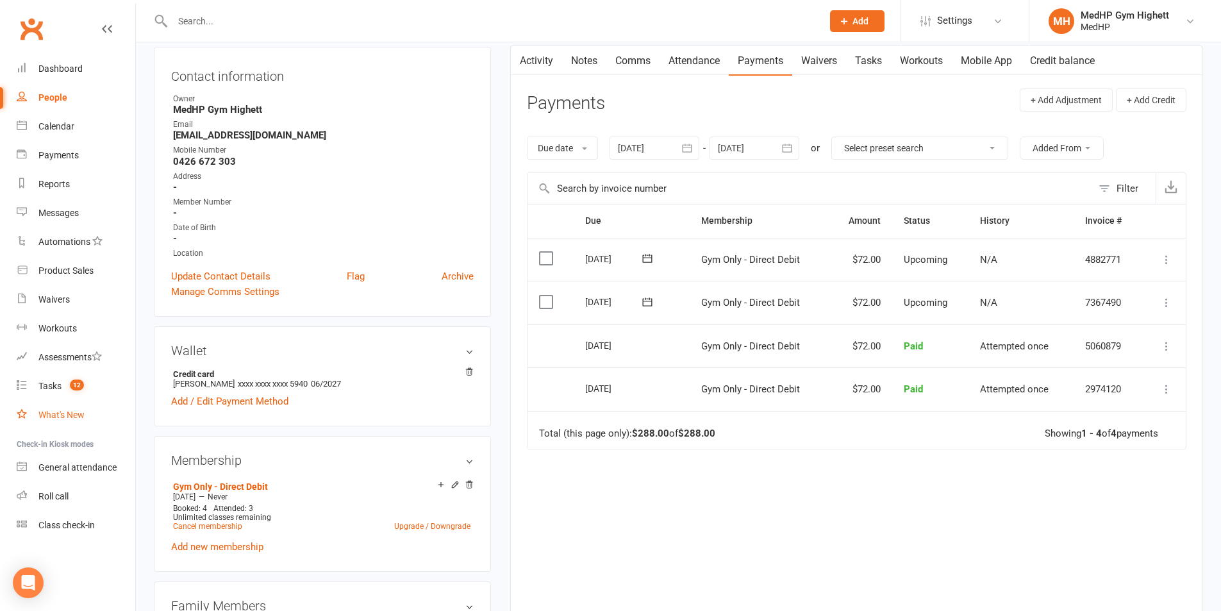
click at [65, 404] on link "What's New" at bounding box center [76, 415] width 119 height 29
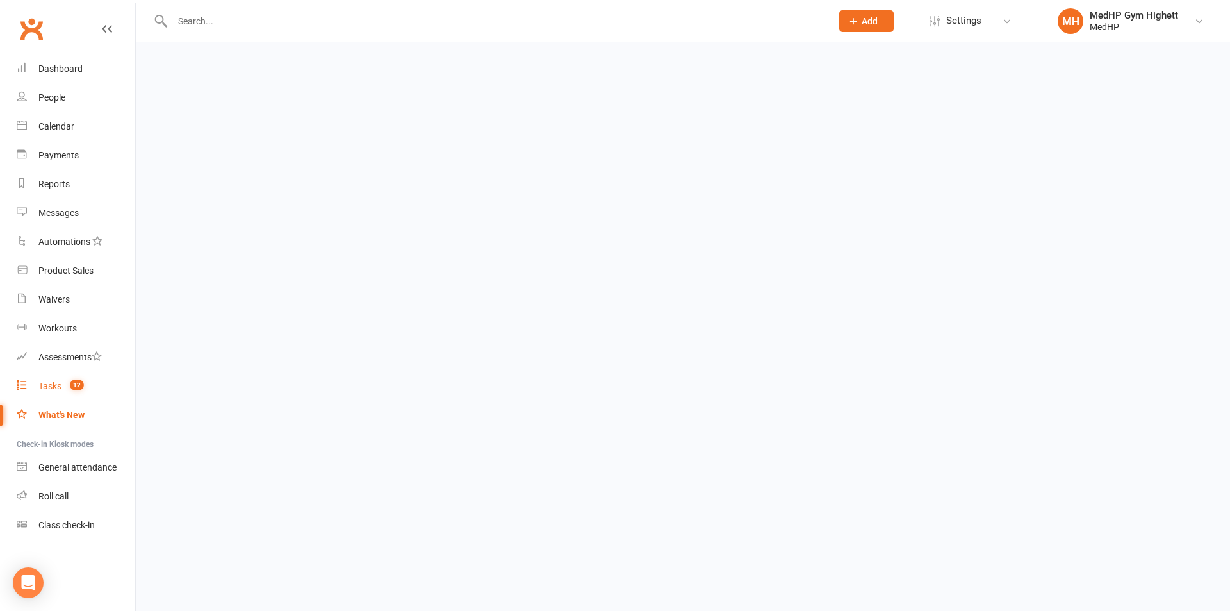
click at [62, 394] on link "Tasks 12" at bounding box center [76, 386] width 119 height 29
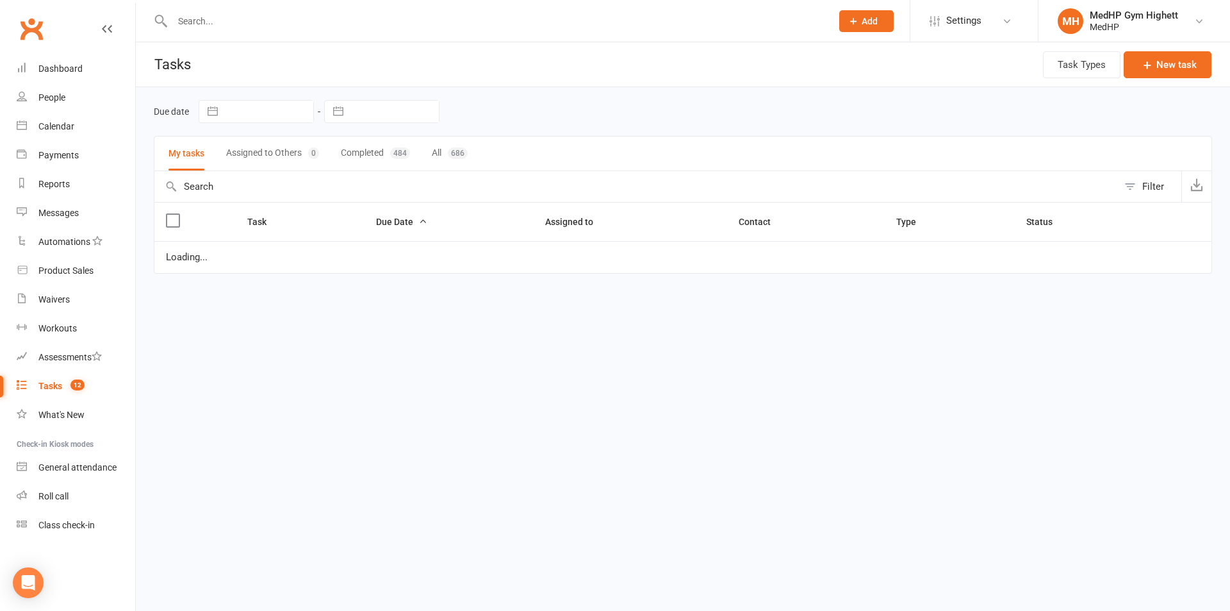
select select "started"
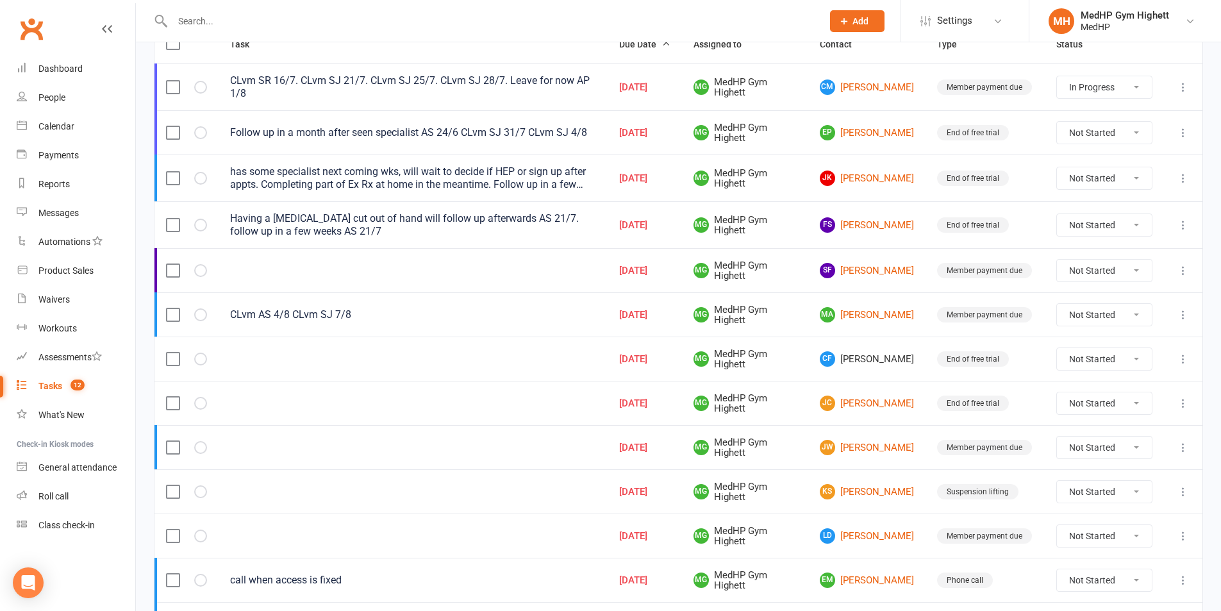
scroll to position [192, 0]
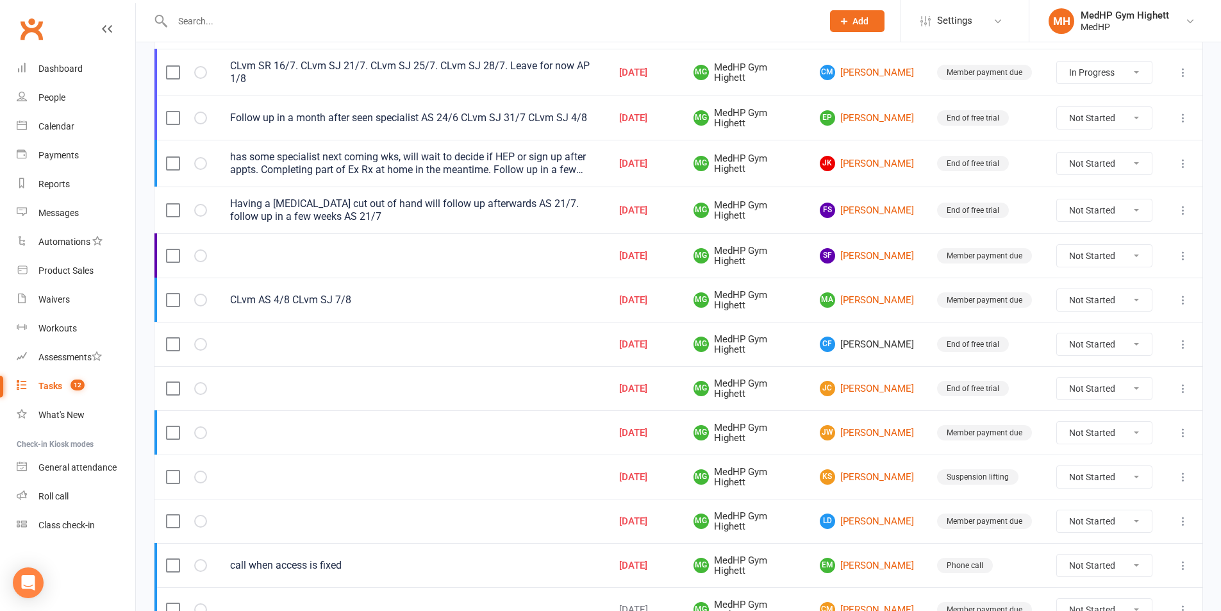
click at [194, 31] on div at bounding box center [483, 21] width 659 height 42
click at [215, 21] on input "text" at bounding box center [491, 21] width 645 height 18
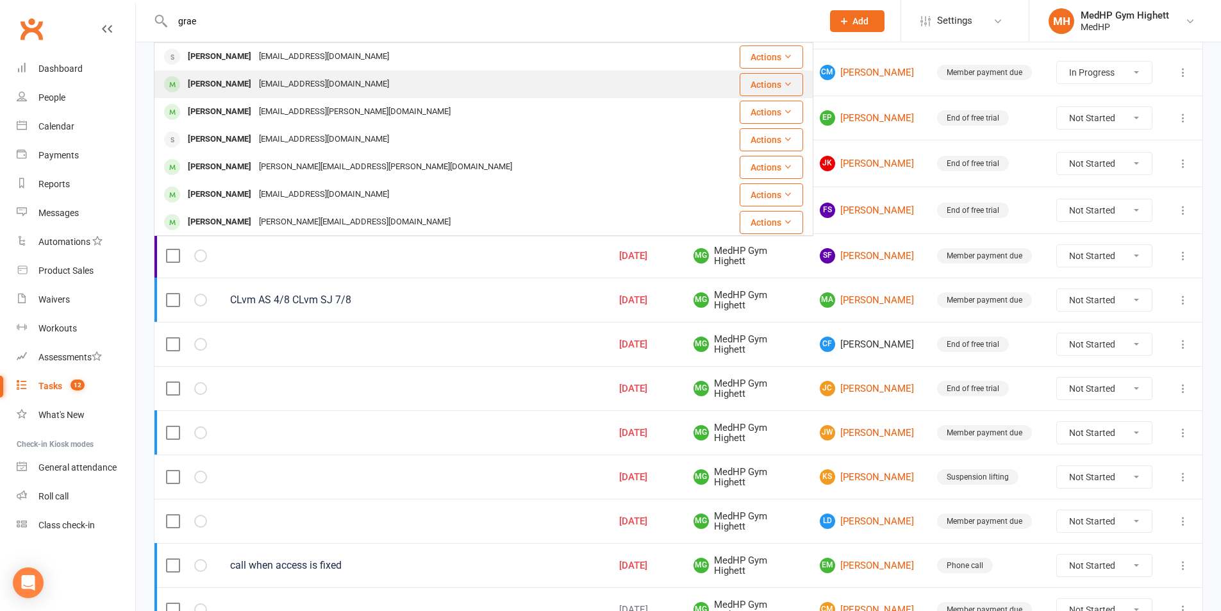
type input "grae"
click at [319, 81] on div "graeme.r@bigpond.net.au" at bounding box center [324, 84] width 138 height 19
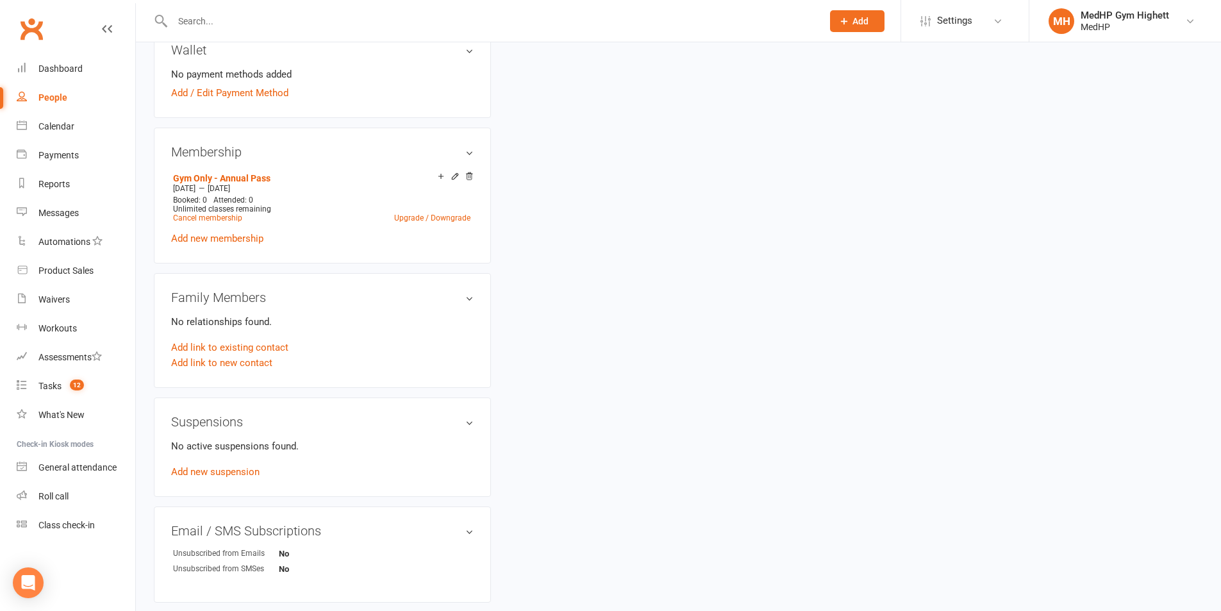
scroll to position [449, 0]
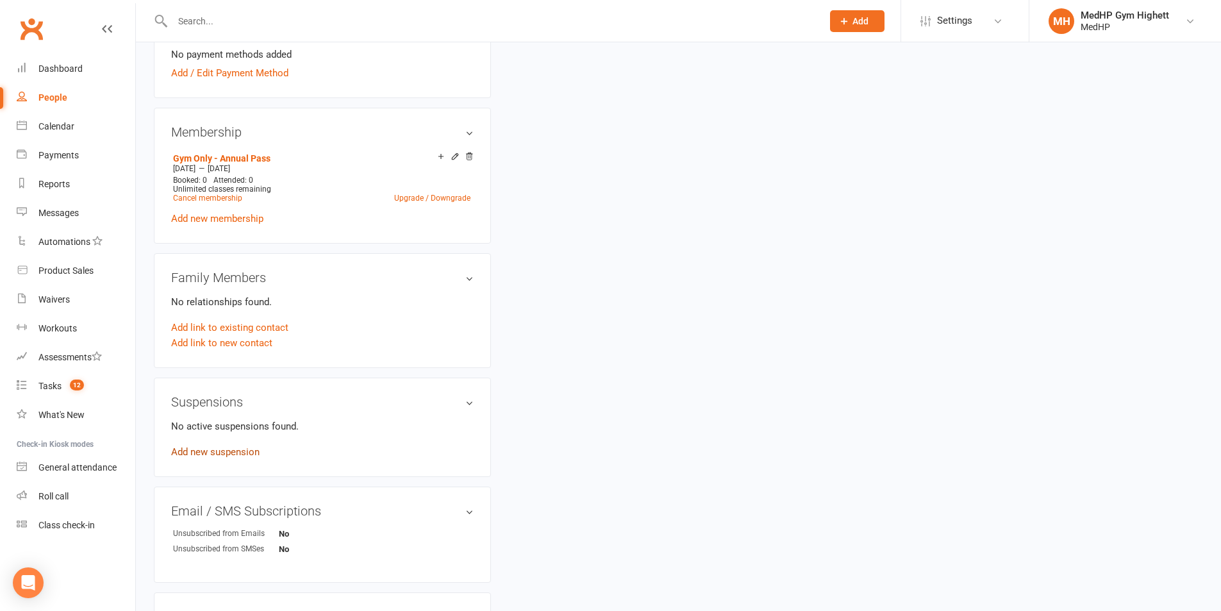
click at [239, 452] on link "Add new suspension" at bounding box center [215, 452] width 88 height 12
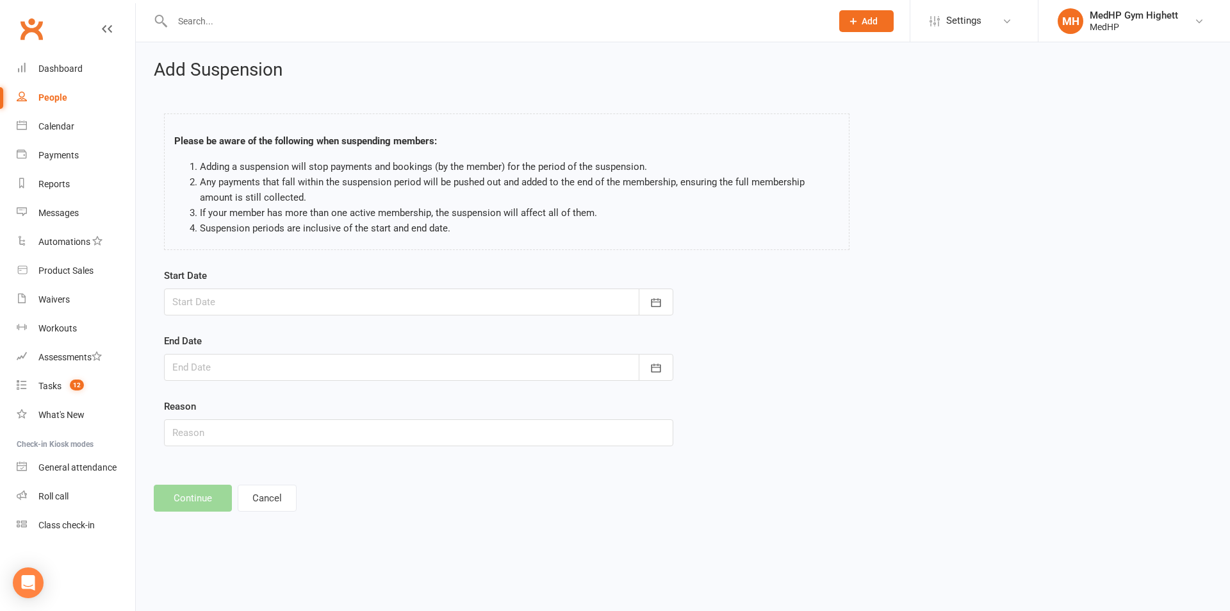
click at [227, 305] on div at bounding box center [419, 301] width 510 height 27
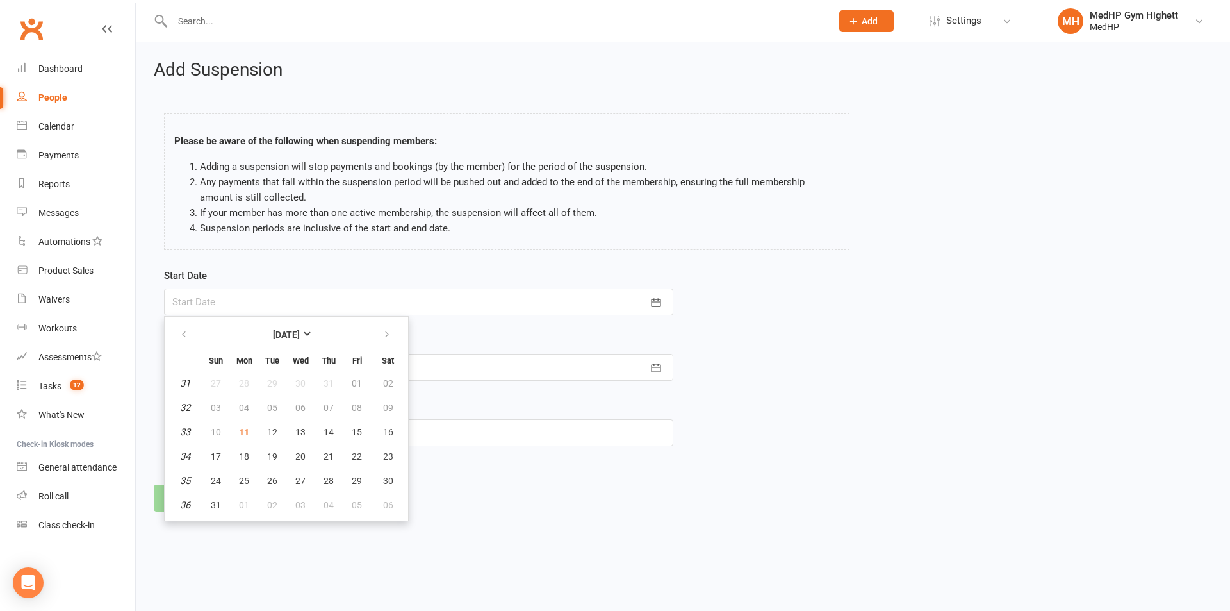
click at [229, 427] on table "August 2025 Sun Mon Tue Wed Thu Fri Sat 31 27 28 29 30 31 01 02 32 03 04 05 06 …" at bounding box center [286, 418] width 238 height 199
click at [244, 419] on td "04" at bounding box center [244, 407] width 27 height 23
click at [241, 430] on span "11" at bounding box center [244, 432] width 10 height 10
type input "[DATE]"
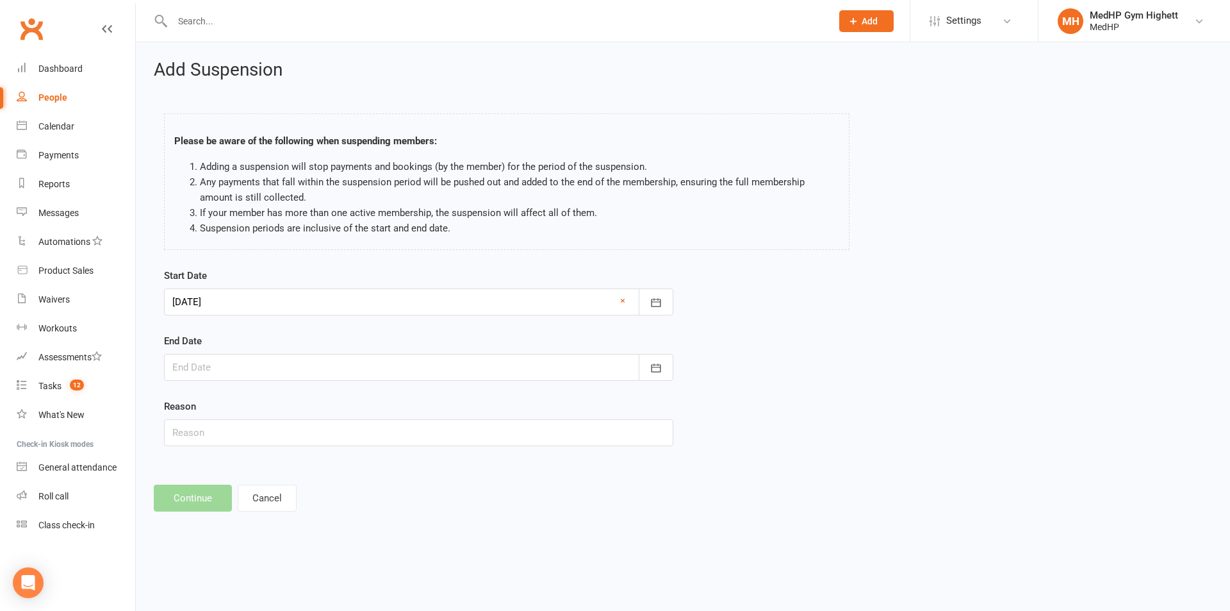
click at [226, 367] on div at bounding box center [419, 367] width 510 height 27
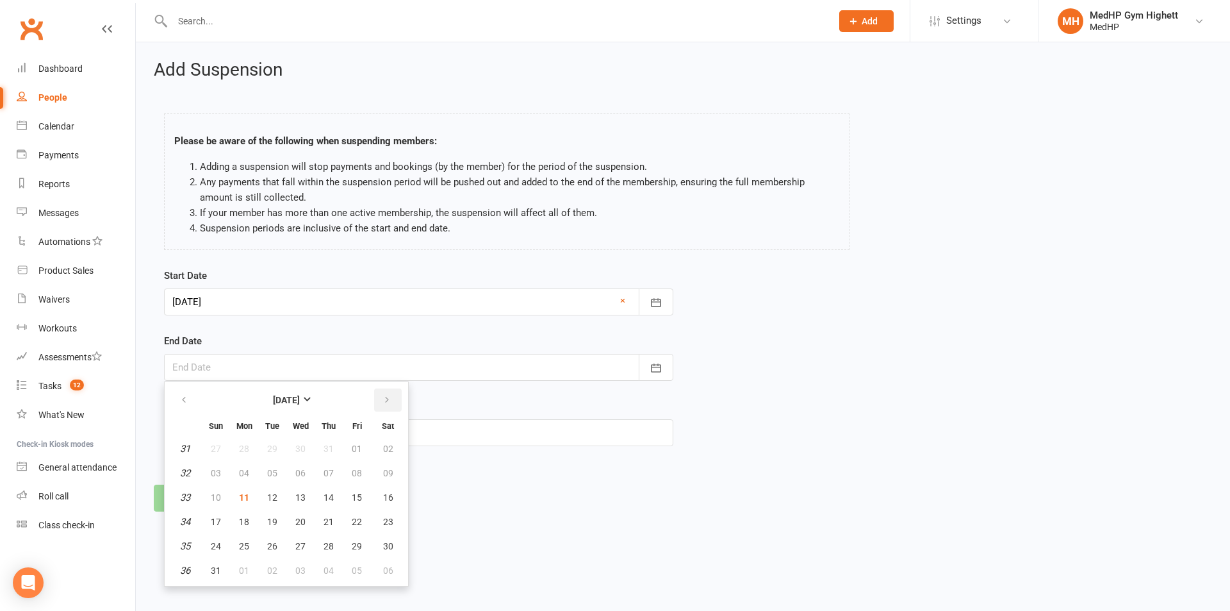
click at [377, 405] on button "button" at bounding box center [388, 399] width 28 height 23
click at [377, 505] on button "20" at bounding box center [388, 497] width 33 height 23
type input "20 Sep 2025"
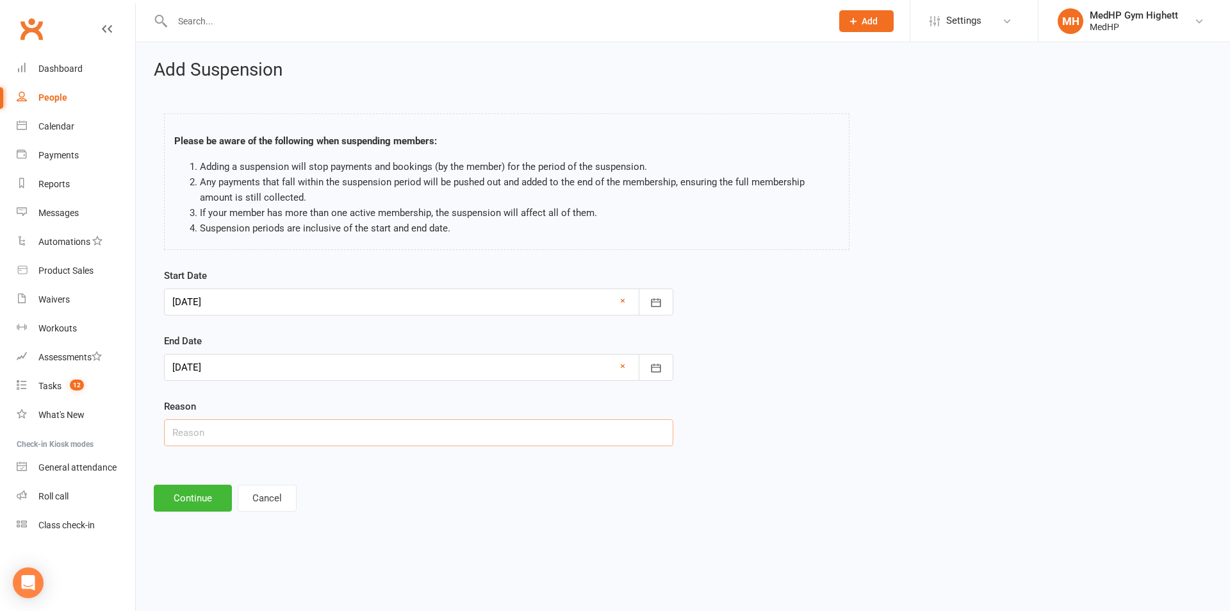
click at [243, 439] on input "text" at bounding box center [419, 432] width 510 height 27
type input "Away"
click at [195, 494] on button "Continue" at bounding box center [193, 498] width 78 height 27
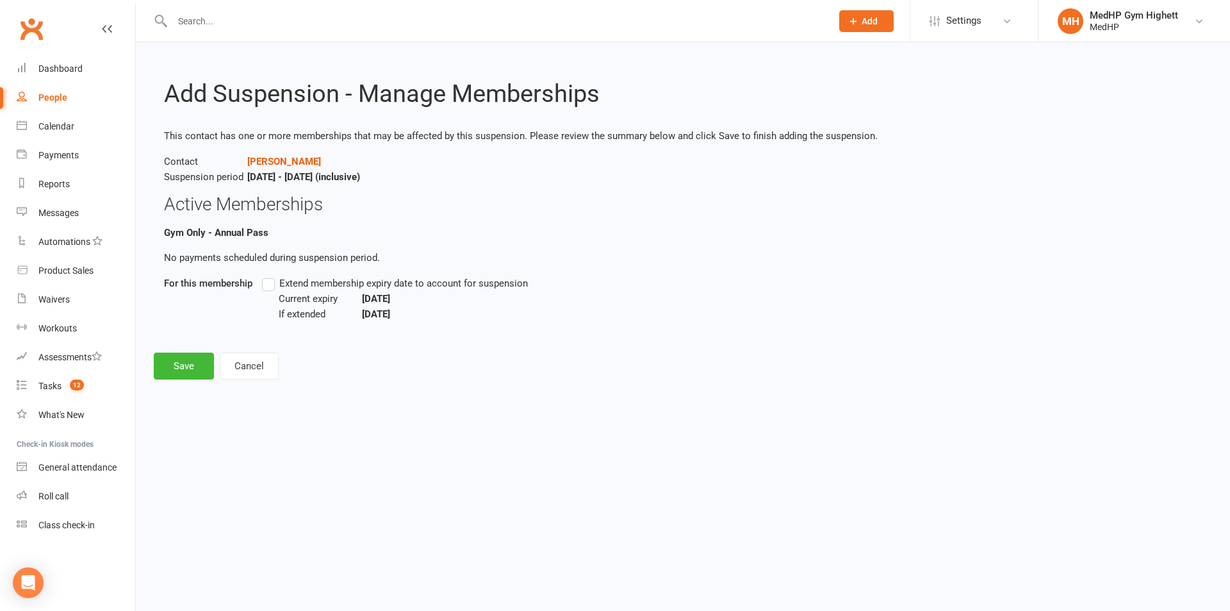
click at [268, 290] on label "Extend membership expiry date to account for suspension" at bounding box center [395, 283] width 266 height 15
click at [268, 276] on input "Extend membership expiry date to account for suspension" at bounding box center [266, 276] width 8 height 0
click at [166, 378] on button "Save" at bounding box center [184, 365] width 60 height 27
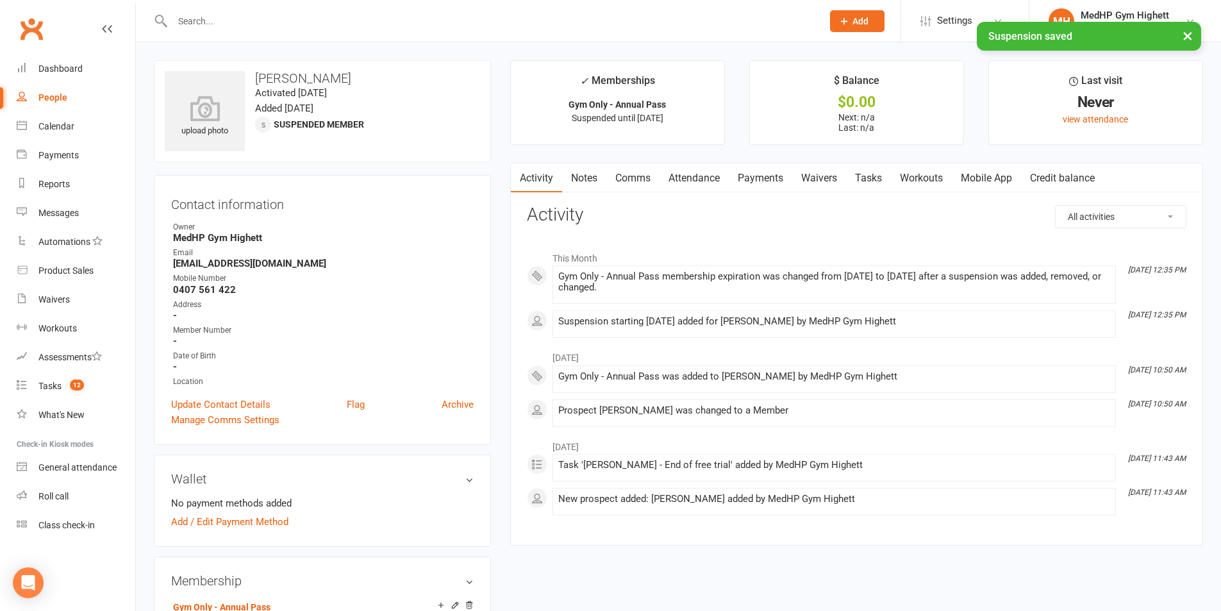
drag, startPoint x: 876, startPoint y: 175, endPoint x: 890, endPoint y: 177, distance: 14.2
click at [884, 176] on link "Tasks" at bounding box center [868, 177] width 45 height 29
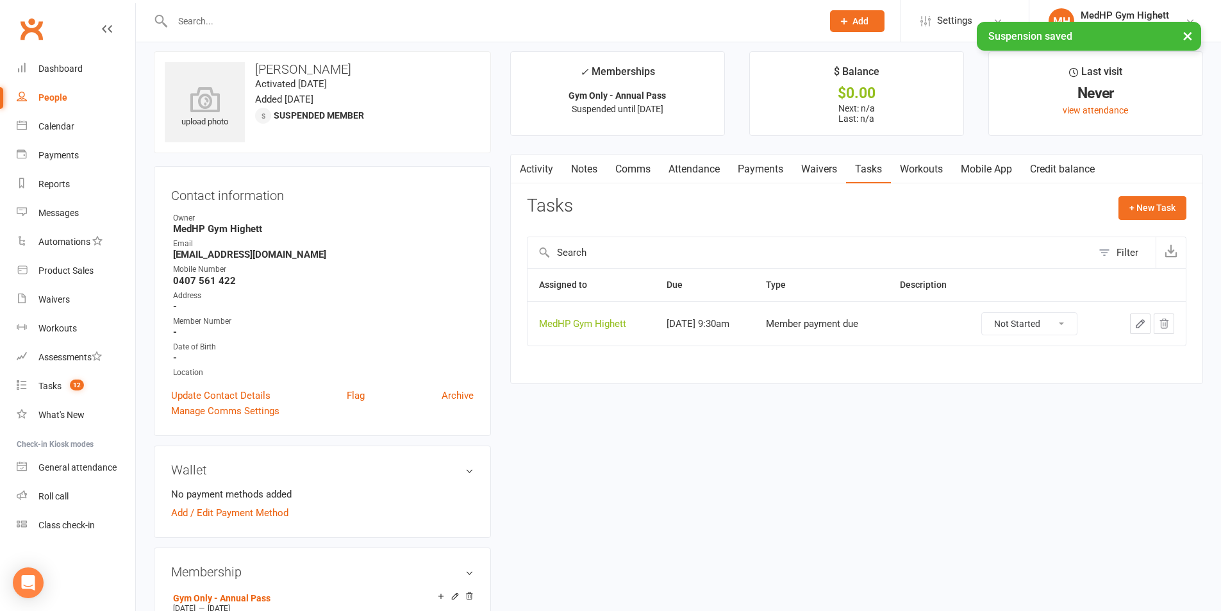
scroll to position [64, 0]
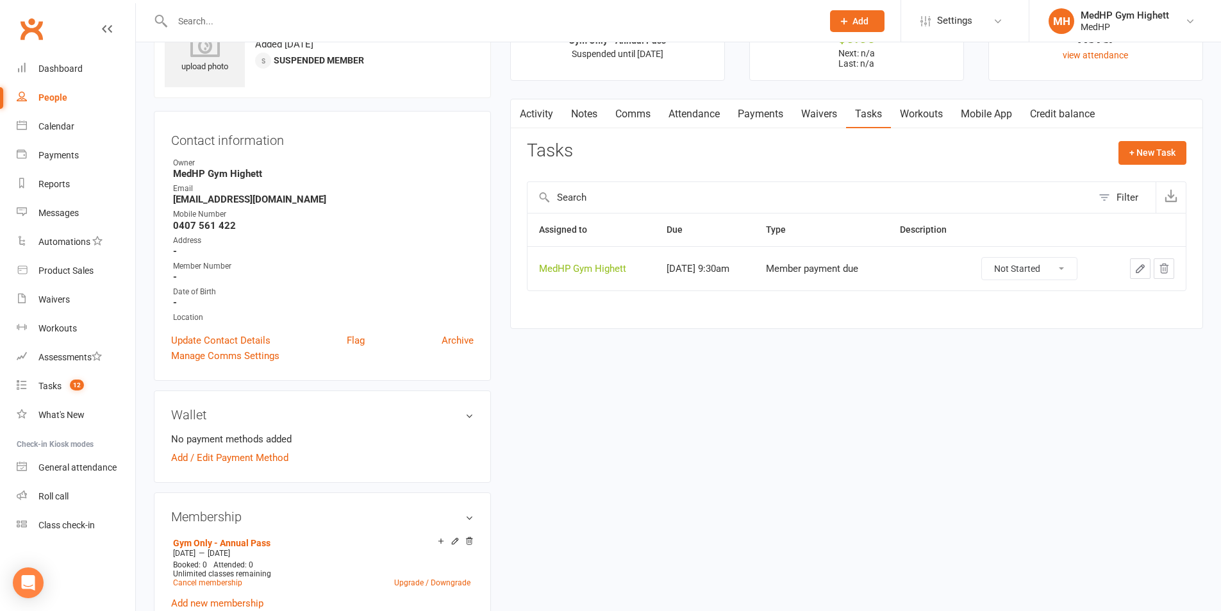
click at [1134, 274] on icon "button" at bounding box center [1140, 269] width 12 height 12
select select "46188"
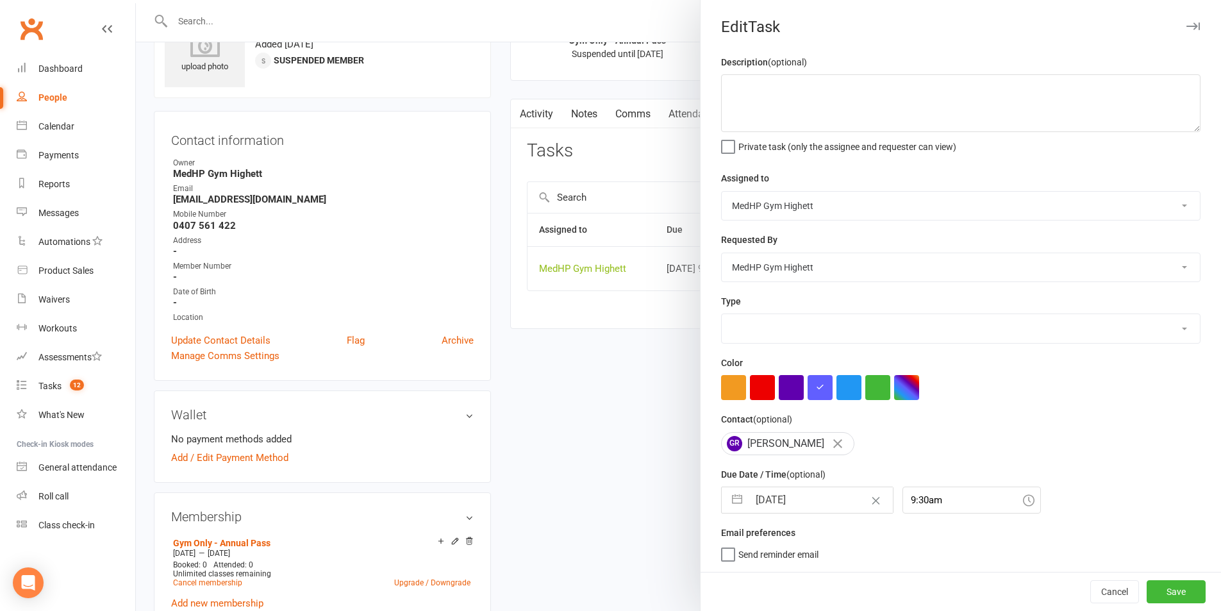
select select "23040"
click at [820, 498] on input "12 Nov 2025" at bounding box center [821, 500] width 144 height 26
select select "9"
select select "2025"
select select "10"
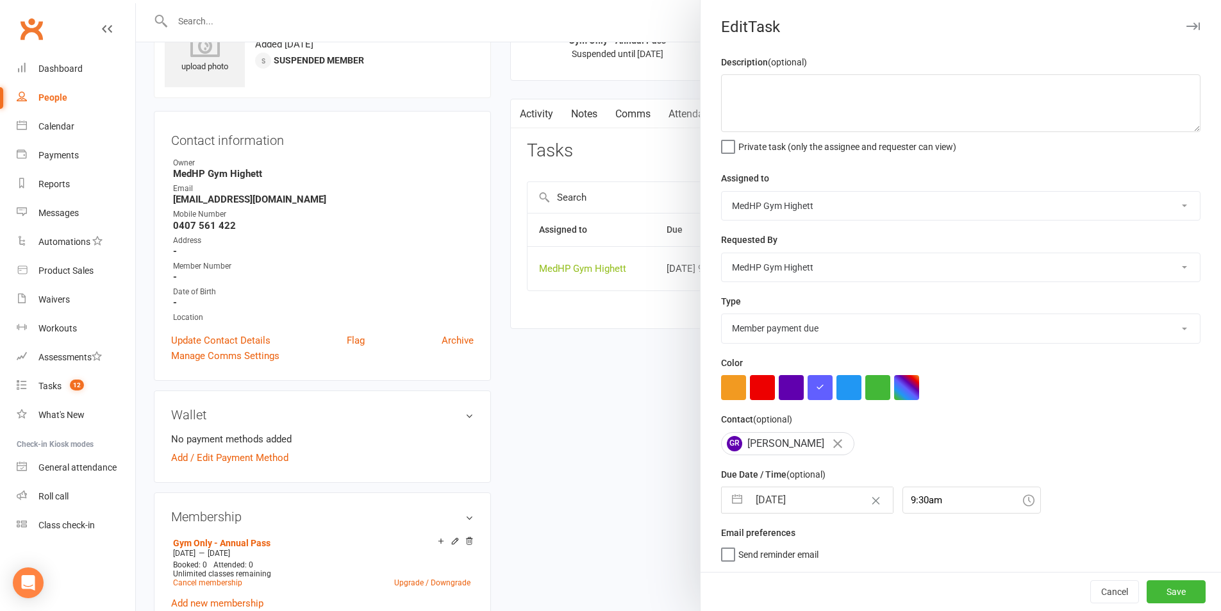
select select "2025"
select select "11"
select select "2025"
click at [892, 552] on icon "Move forward to switch to the next month." at bounding box center [898, 551] width 12 height 12
select select "2026"
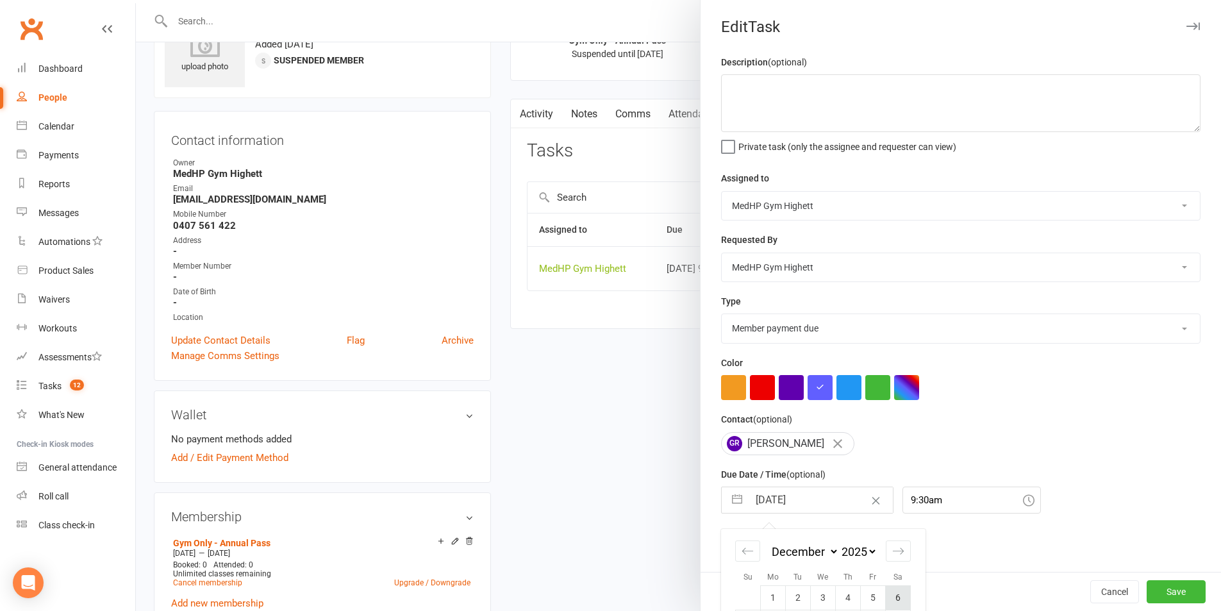
scroll to position [116, 0]
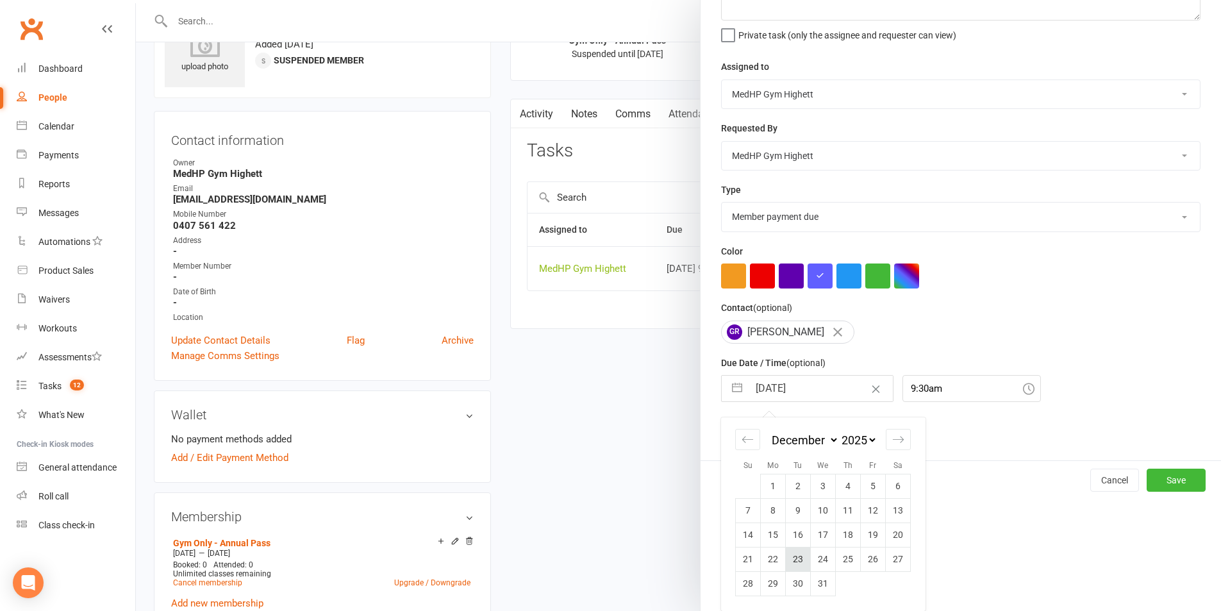
click at [795, 562] on td "23" at bounding box center [798, 559] width 25 height 24
type input "23 Dec 2025"
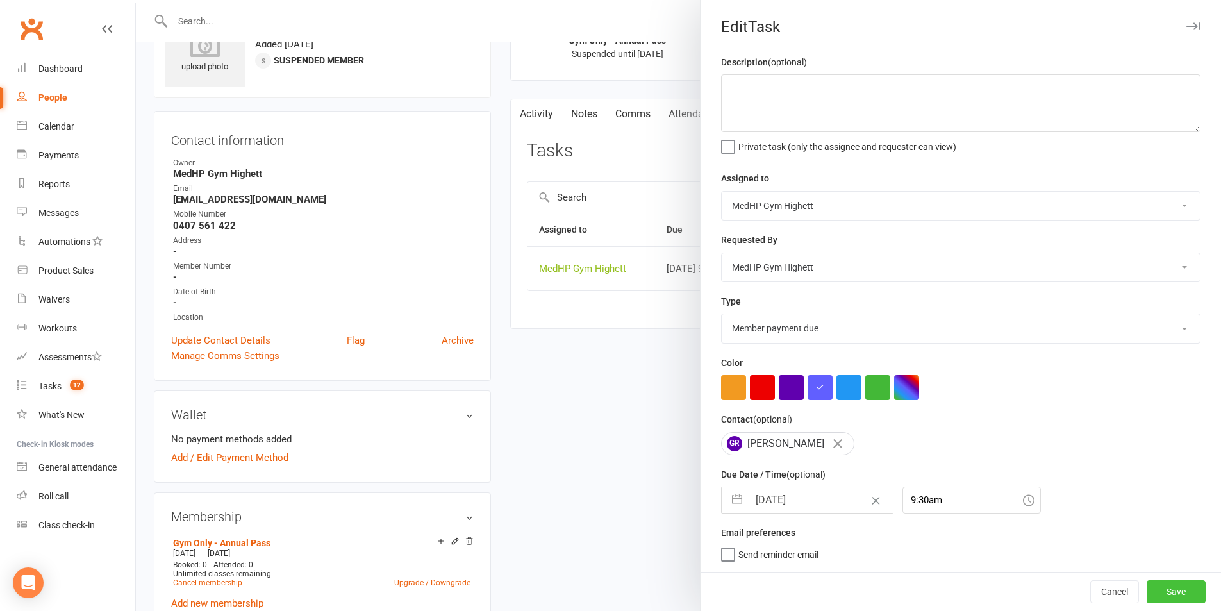
click at [1147, 592] on button "Save" at bounding box center [1176, 591] width 59 height 23
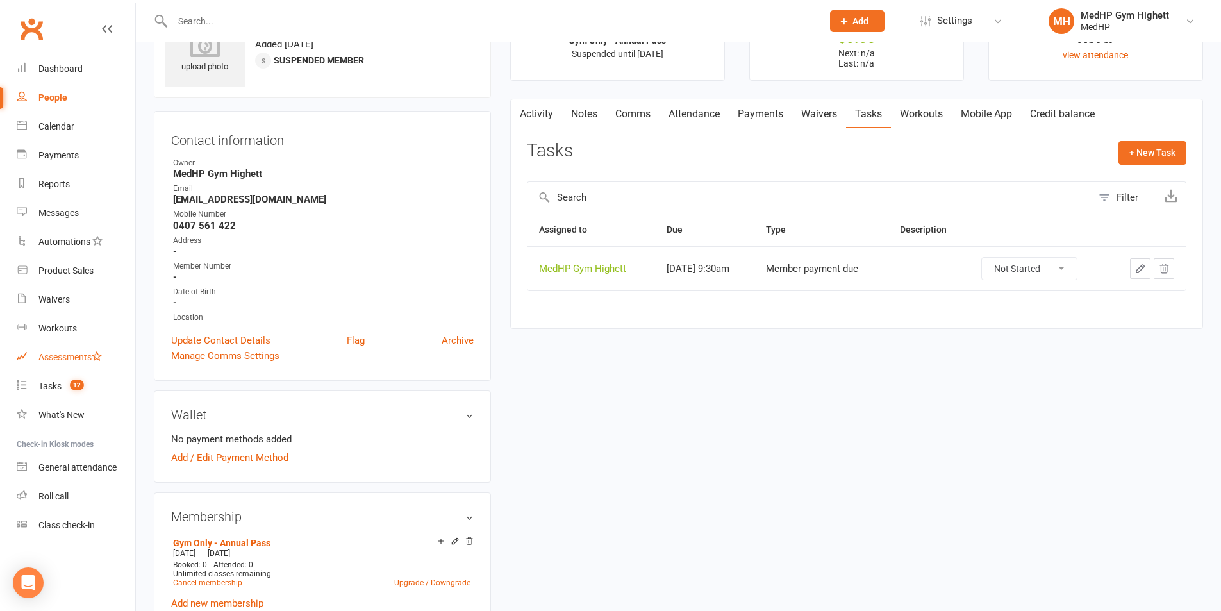
click at [66, 370] on link "Assessments" at bounding box center [76, 357] width 119 height 29
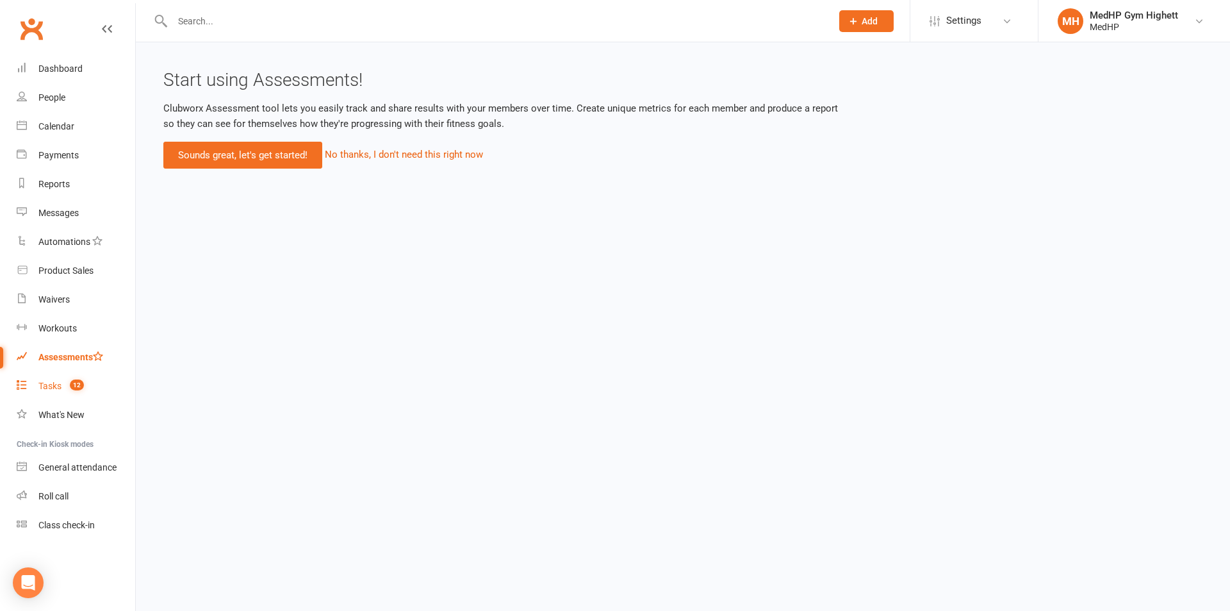
click at [67, 382] on count-badge "12" at bounding box center [73, 386] width 21 height 10
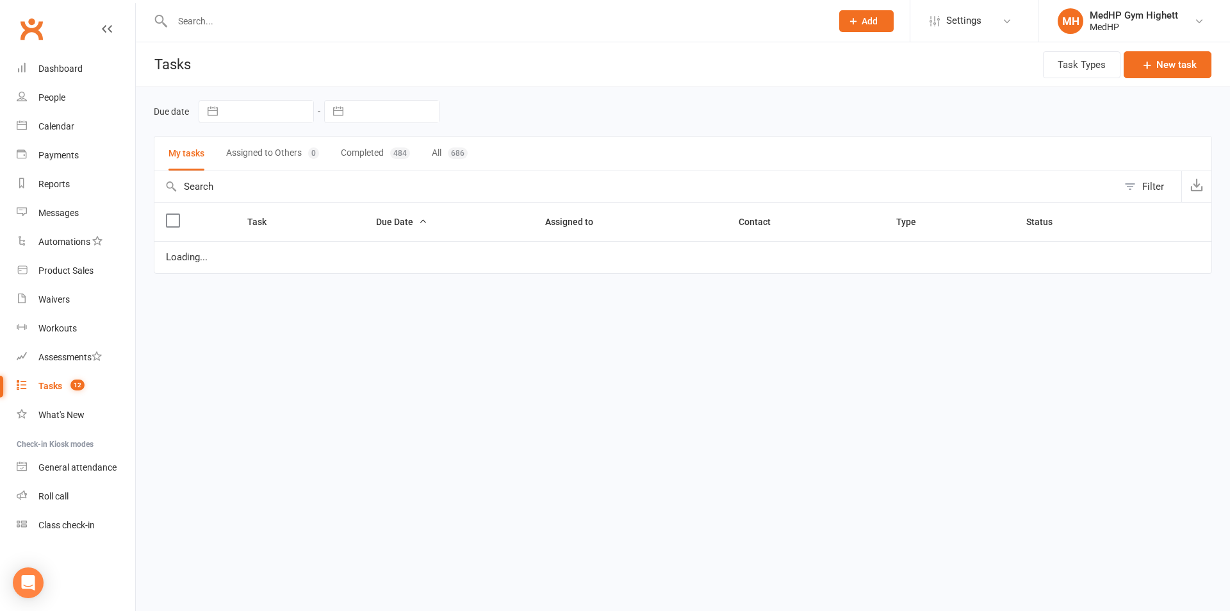
select select "started"
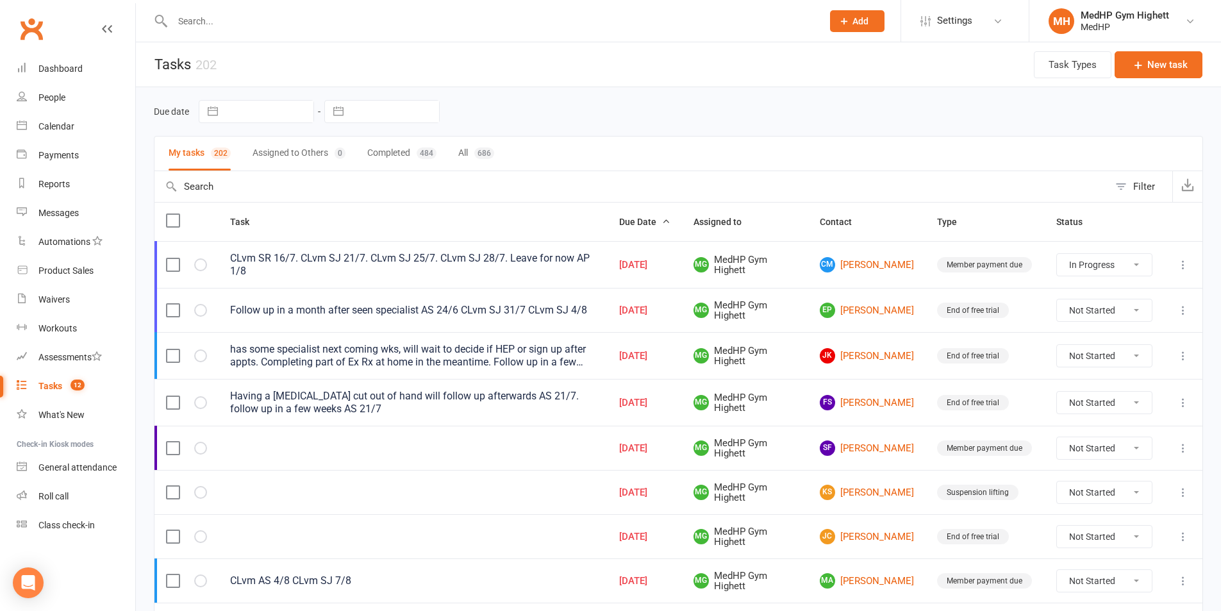
click at [548, 361] on div "has some specialist next coming wks, will wait to decide if HEP or sign up afte…" at bounding box center [413, 356] width 366 height 26
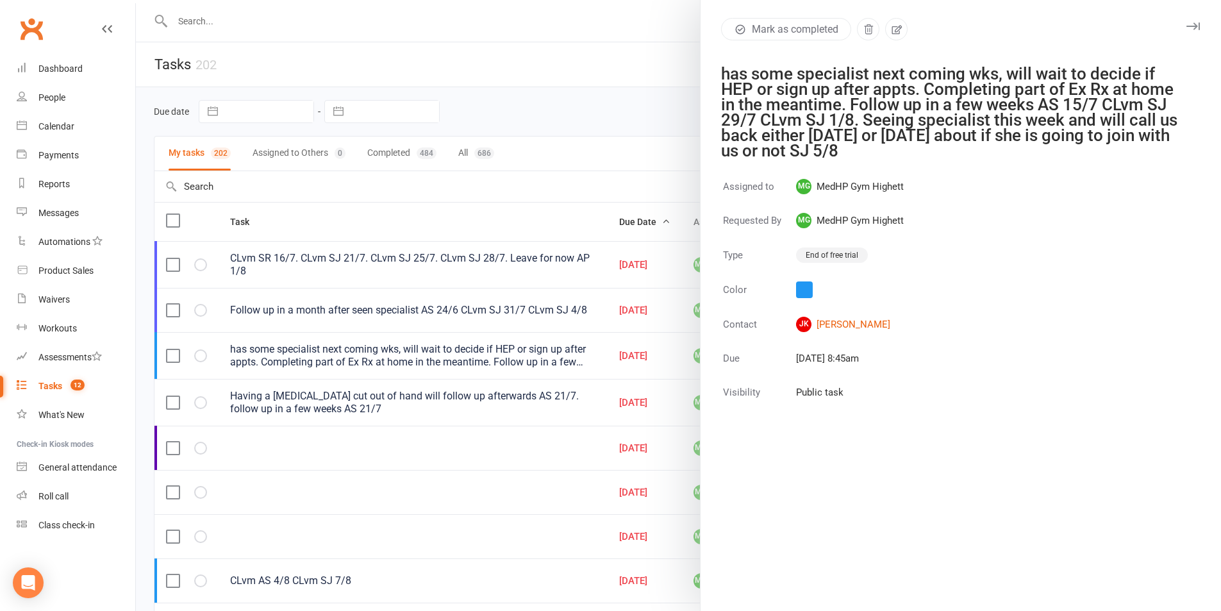
click at [640, 342] on div at bounding box center [678, 305] width 1085 height 611
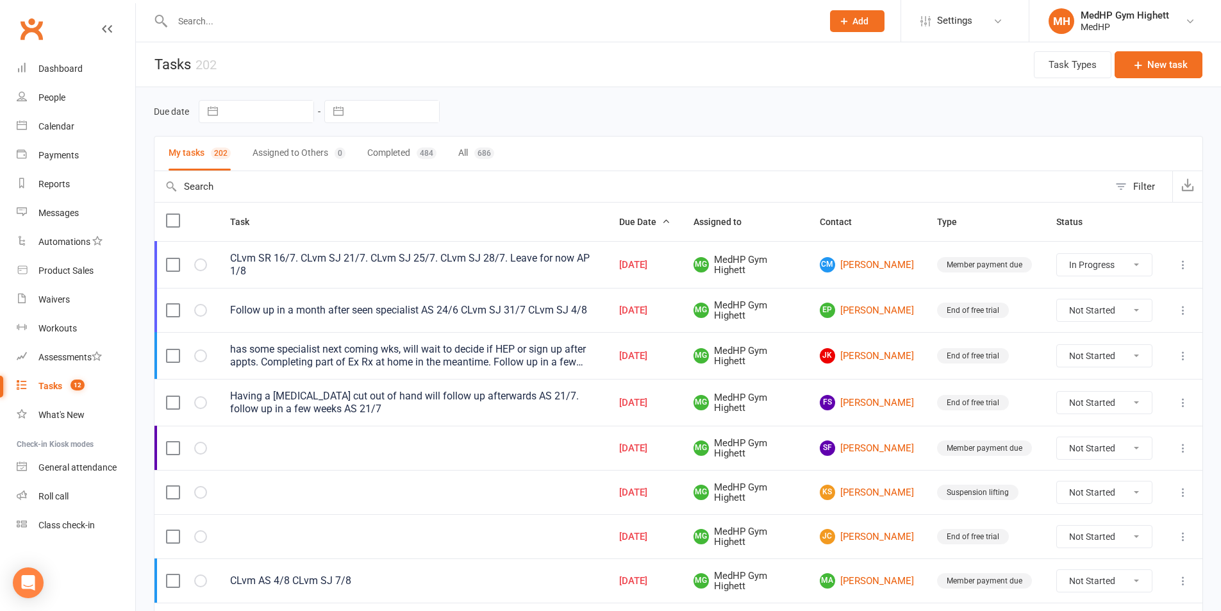
click at [1179, 356] on icon at bounding box center [1183, 355] width 13 height 13
click at [1157, 410] on link "Edit" at bounding box center [1117, 406] width 127 height 26
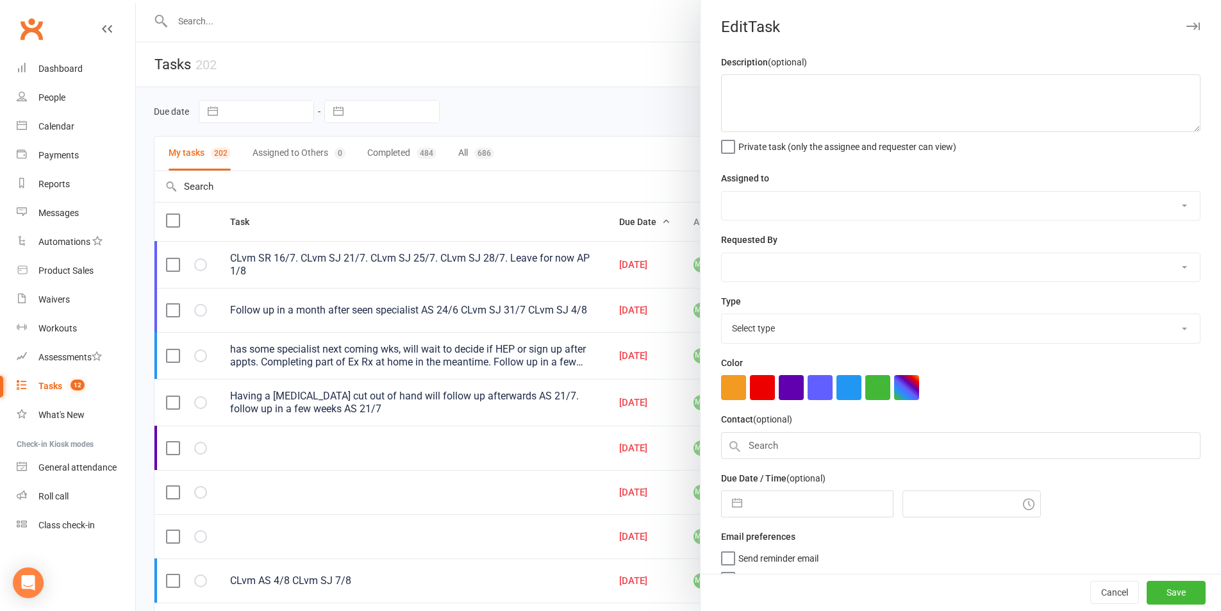
type textarea "has some specialist next coming wks, will wait to decide if HEP or sign up afte…"
select select "46188"
type input "[DATE]"
type input "8:45am"
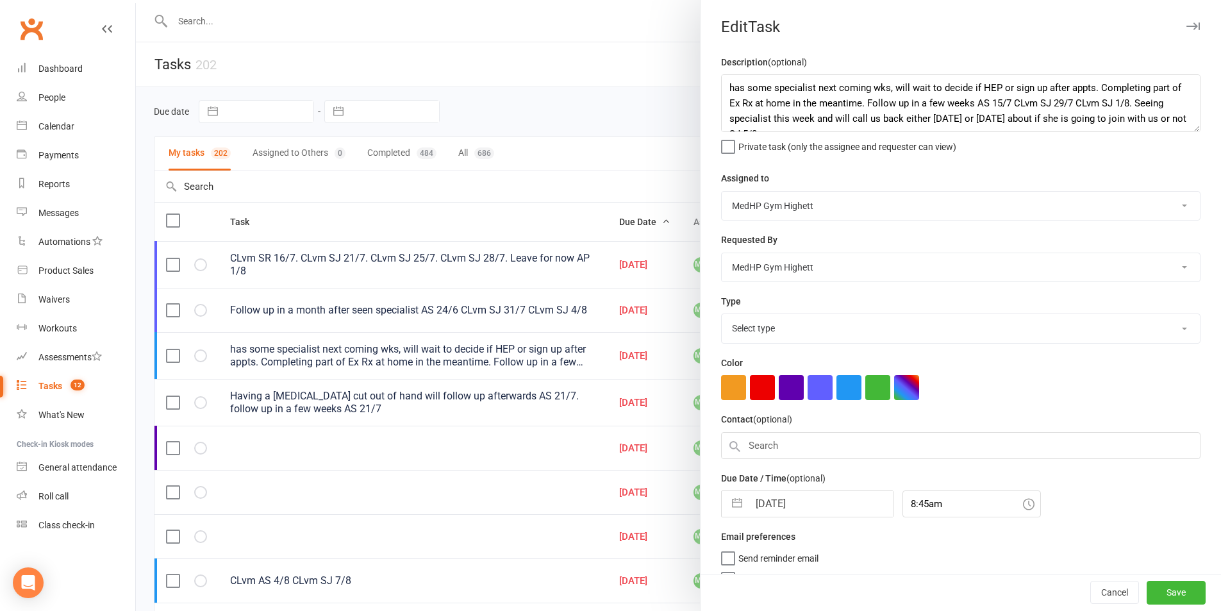
select select "23465"
click at [823, 504] on input "[DATE]" at bounding box center [821, 500] width 144 height 26
select select "6"
select select "2025"
select select "7"
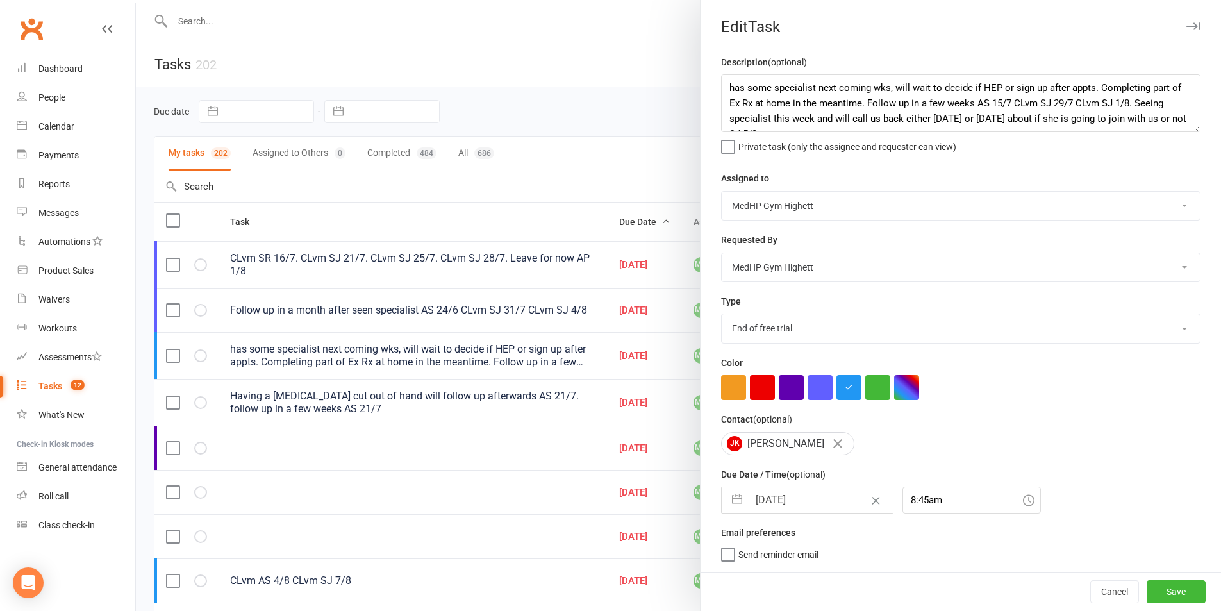
select select "2025"
select select "8"
select select "2025"
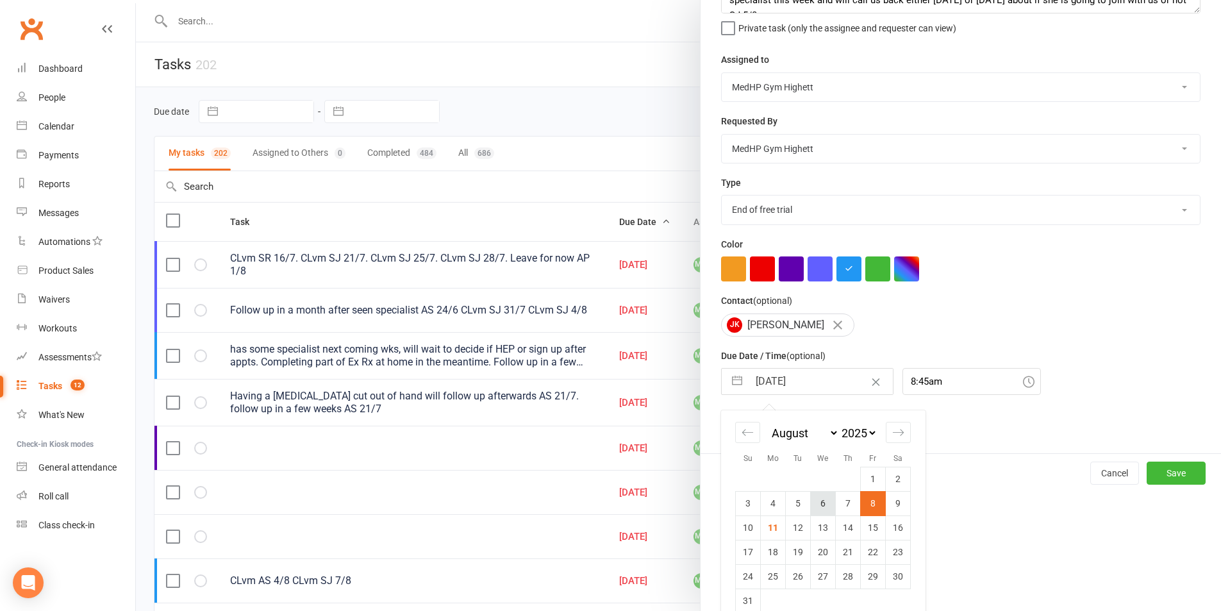
scroll to position [140, 0]
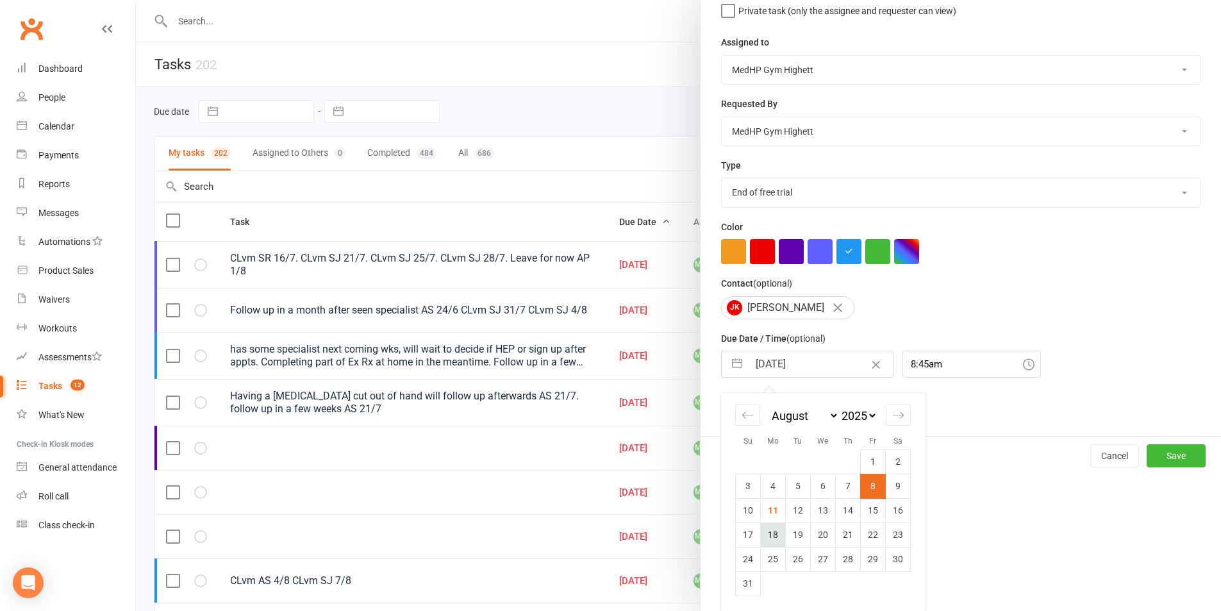
click at [768, 535] on td "18" at bounding box center [773, 534] width 25 height 24
type input "18 Aug 2025"
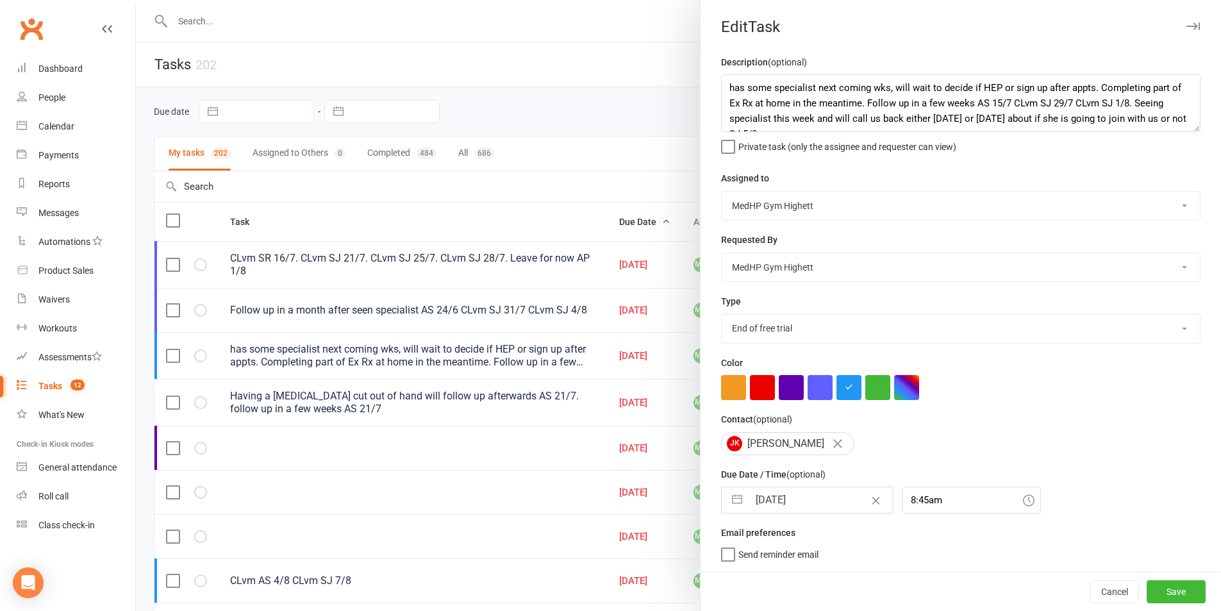
scroll to position [3, 0]
select select "6"
select select "2025"
select select "7"
select select "2025"
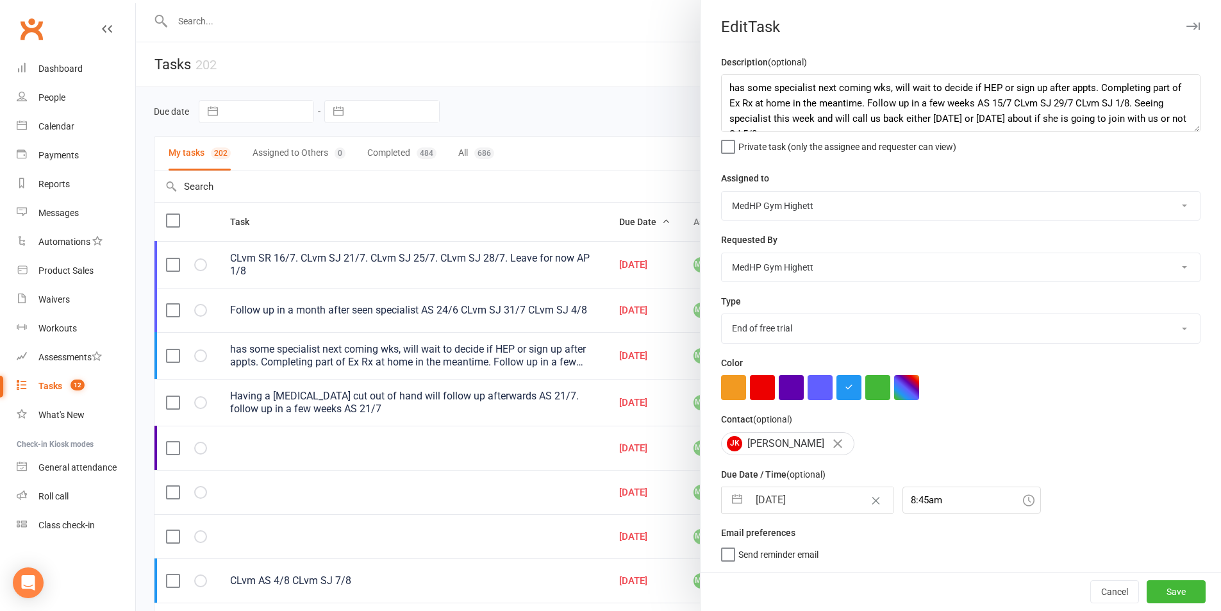
select select "8"
select select "2025"
click at [829, 502] on input "18 Aug 2025" at bounding box center [821, 500] width 144 height 26
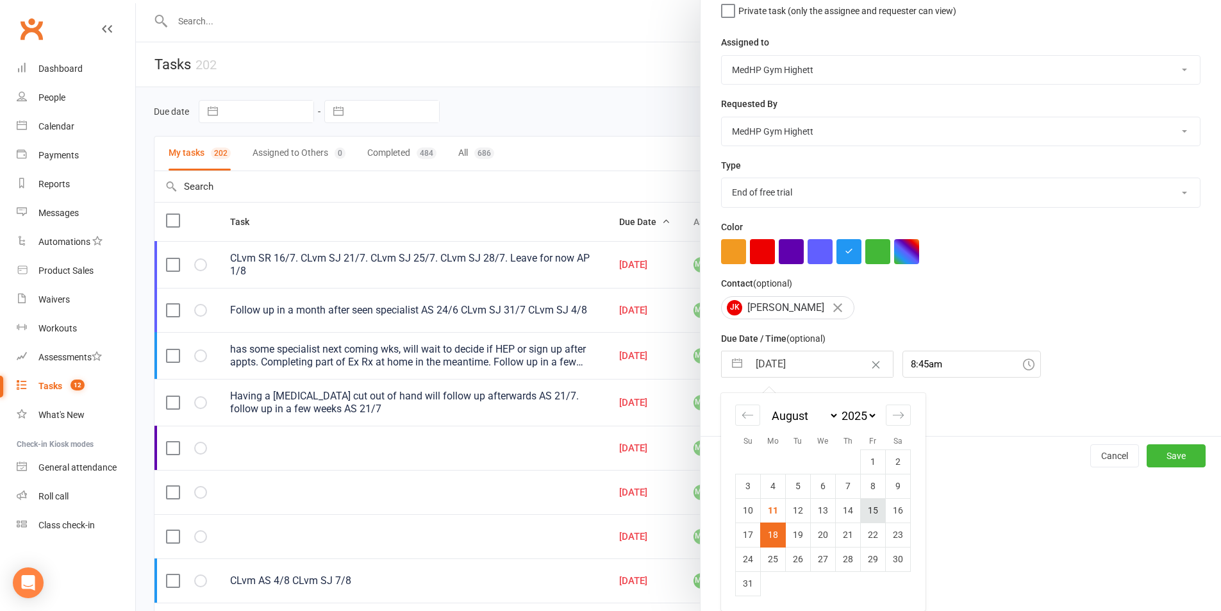
scroll to position [140, 0]
click at [1168, 455] on button "Save" at bounding box center [1176, 455] width 59 height 23
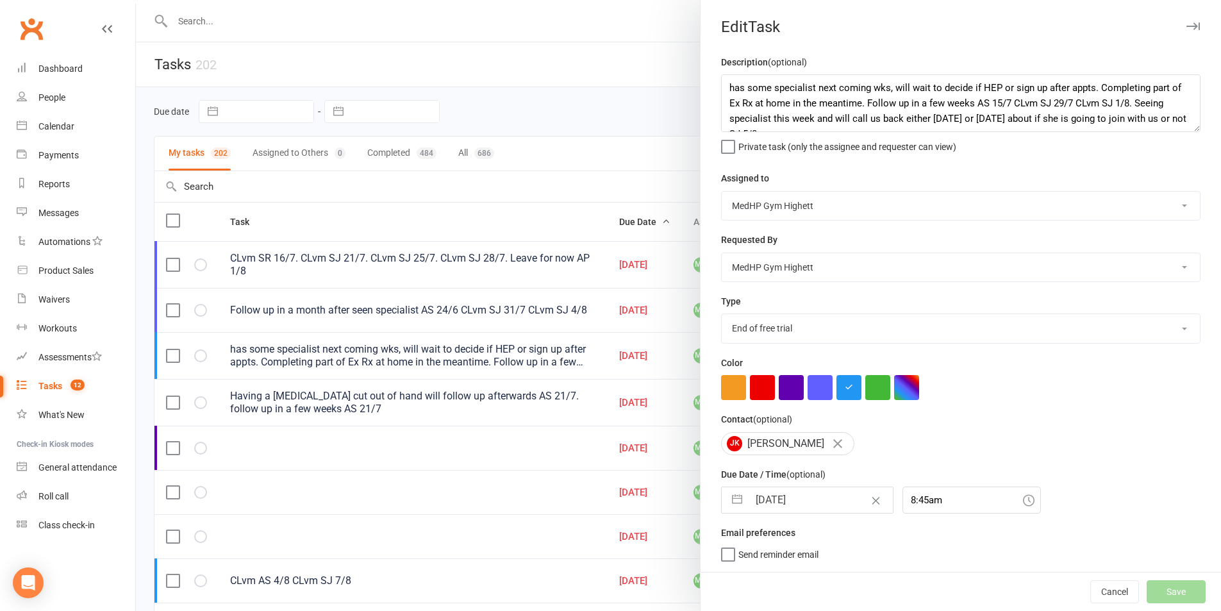
select select "started"
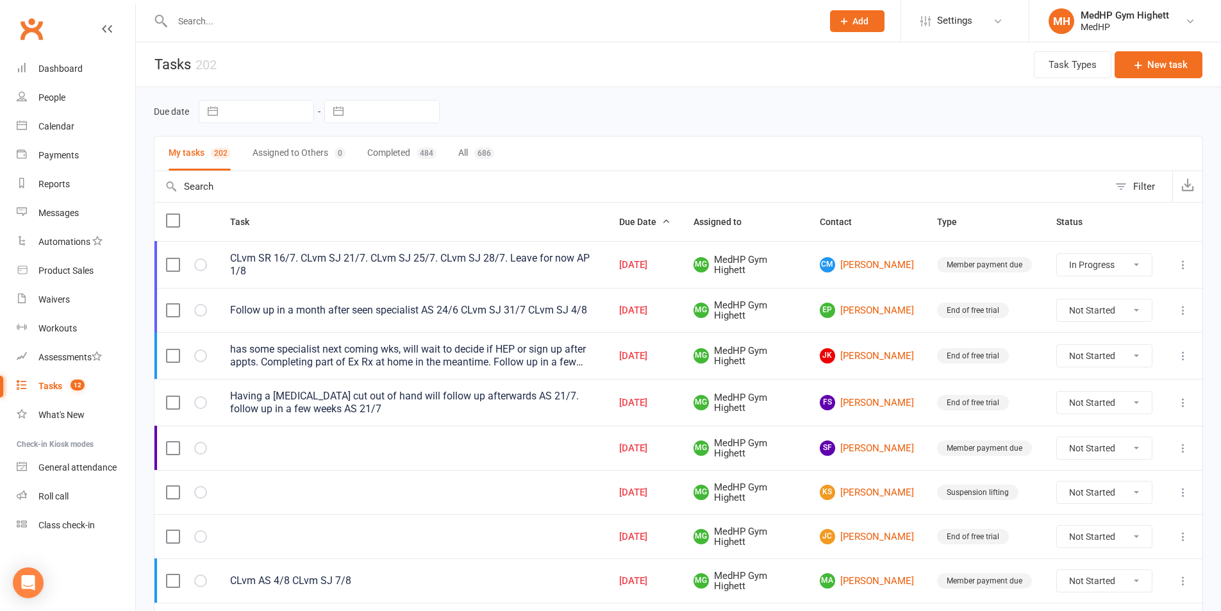
select select "started"
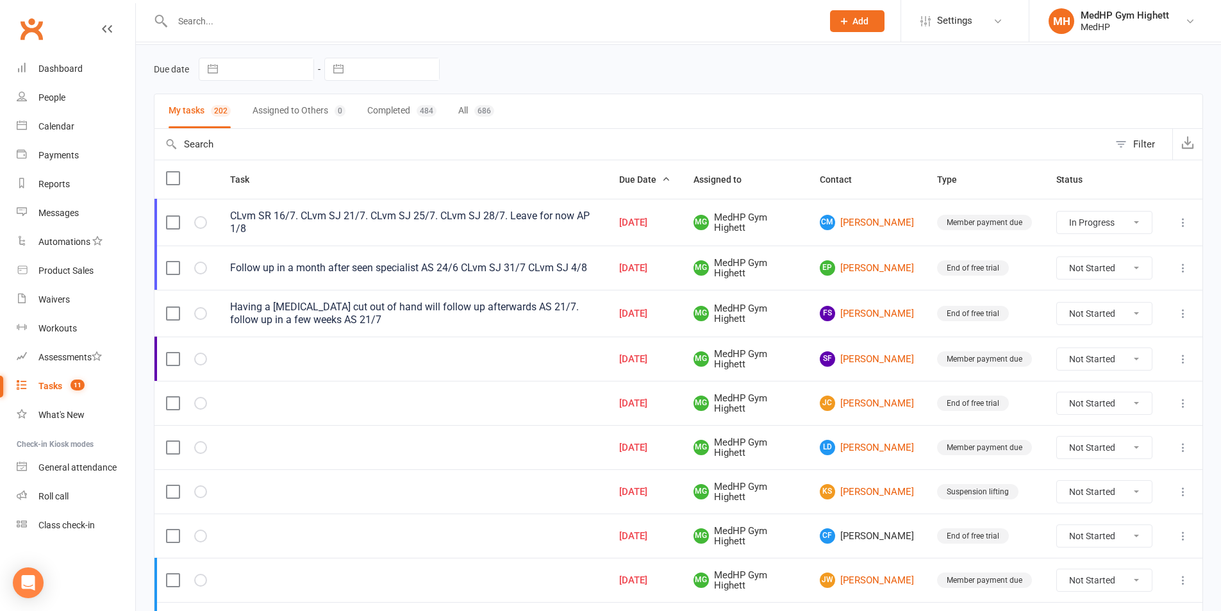
scroll to position [64, 0]
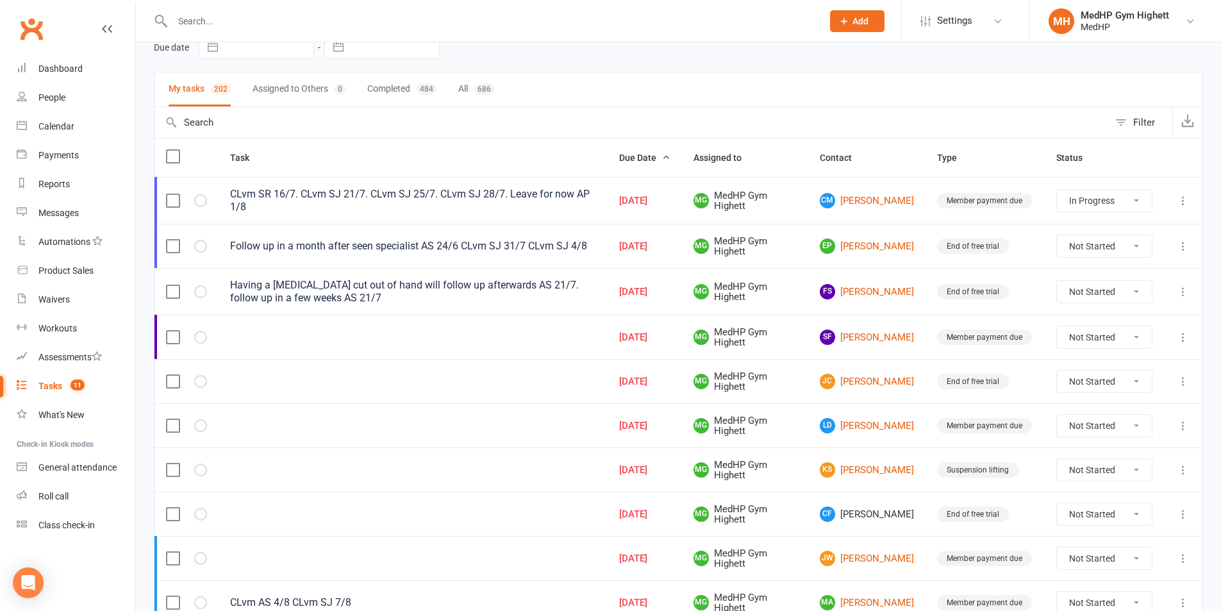
click at [1182, 299] on td at bounding box center [1183, 291] width 38 height 47
click at [1182, 293] on icon at bounding box center [1183, 291] width 13 height 13
click at [1137, 338] on link "Edit" at bounding box center [1117, 342] width 127 height 26
select select "46188"
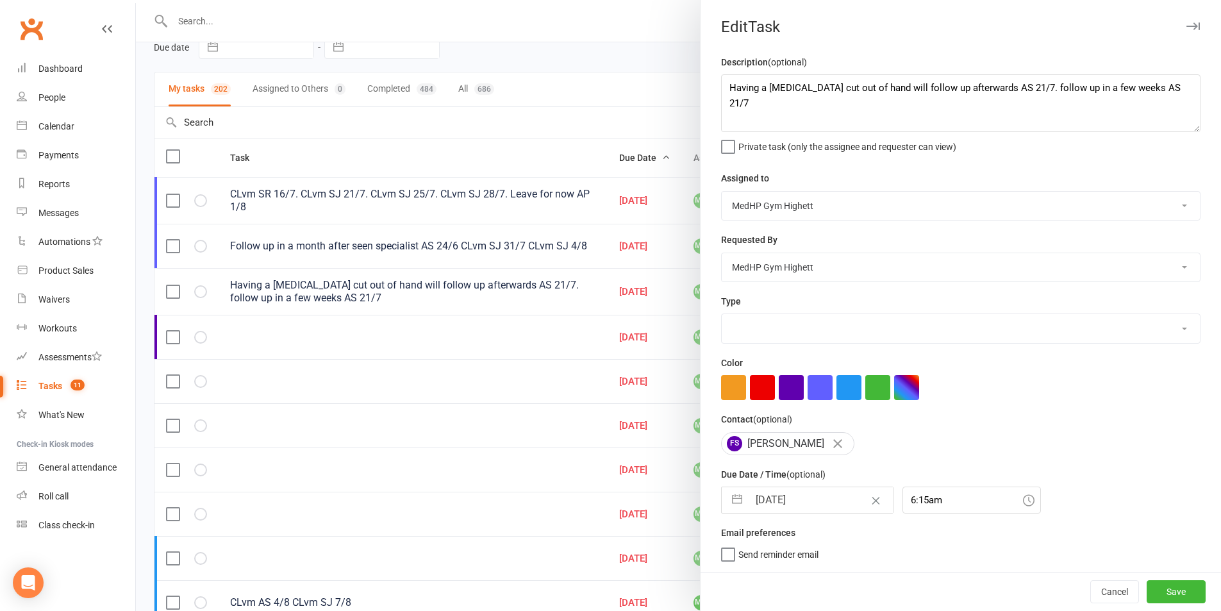
select select "23465"
click at [1079, 90] on textarea "Having a Cyst cut out of hand will follow up afterwards AS 21/7. follow up in a…" at bounding box center [960, 103] width 479 height 58
type textarea "Having a Cyst cut out of hand will follow up afterwards AS 21/7. follow up in a…"
click at [804, 502] on input "[DATE]" at bounding box center [821, 500] width 144 height 26
select select "6"
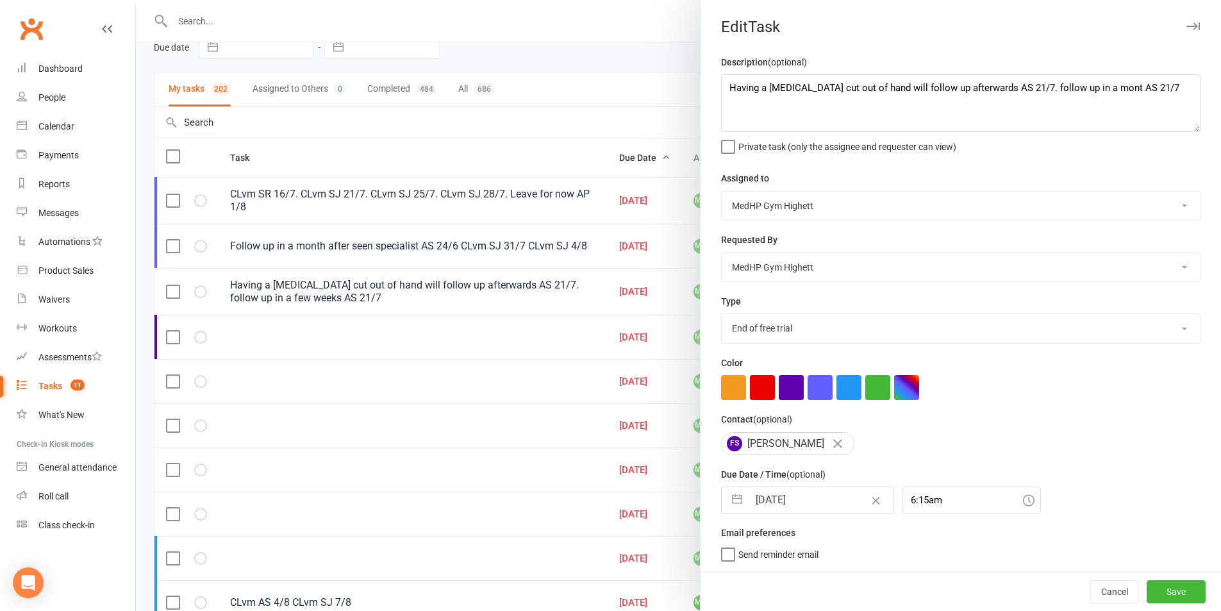
select select "2025"
select select "7"
select select "2025"
select select "8"
select select "2025"
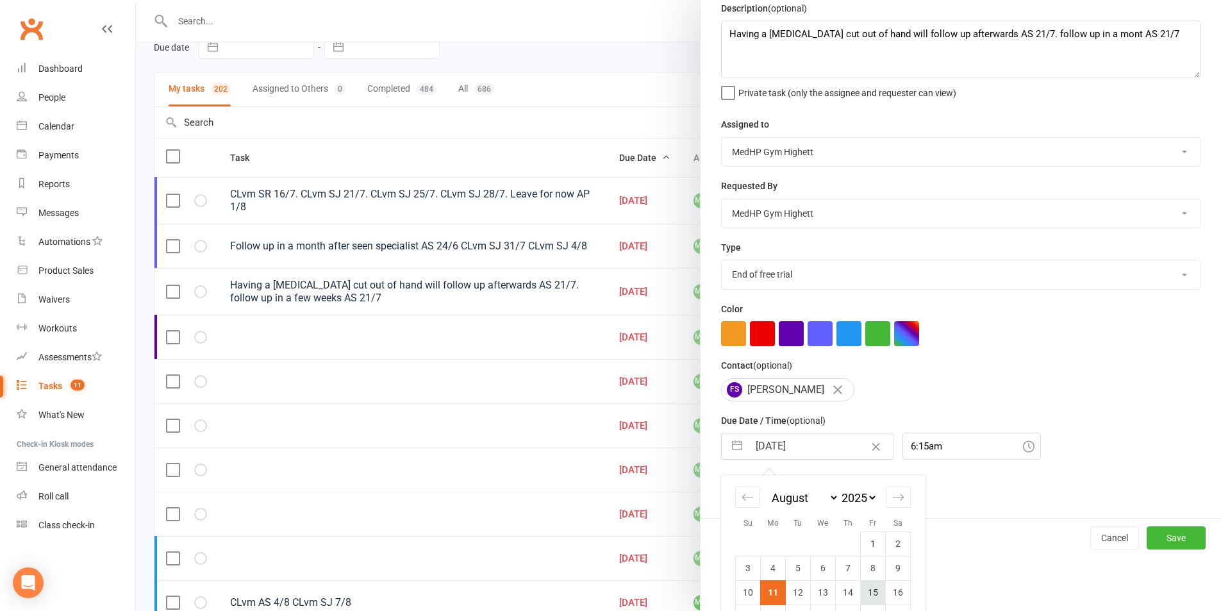
scroll to position [140, 0]
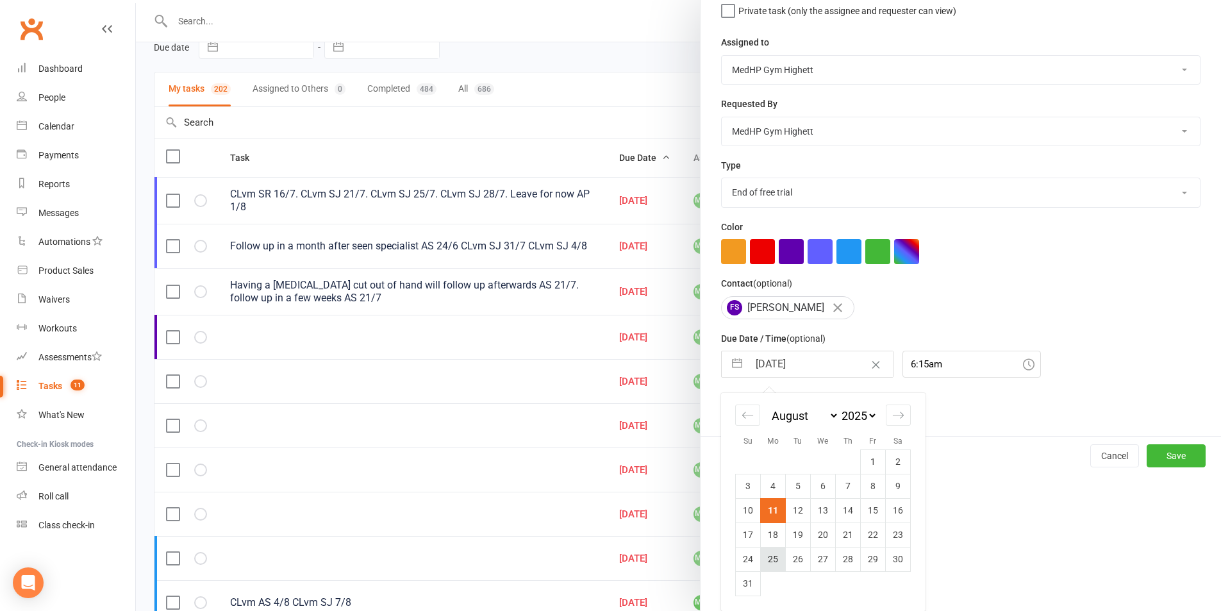
click at [777, 556] on td "25" at bounding box center [773, 559] width 25 height 24
type input "25 Aug 2025"
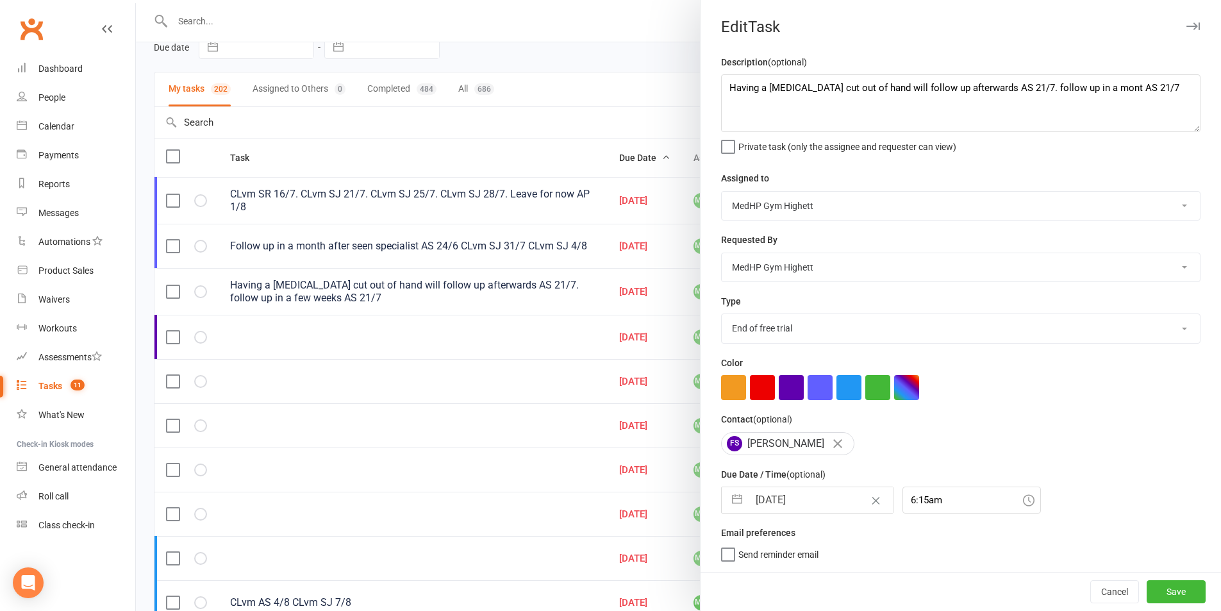
scroll to position [3, 0]
click at [1150, 590] on button "Save" at bounding box center [1176, 591] width 59 height 23
select select "started"
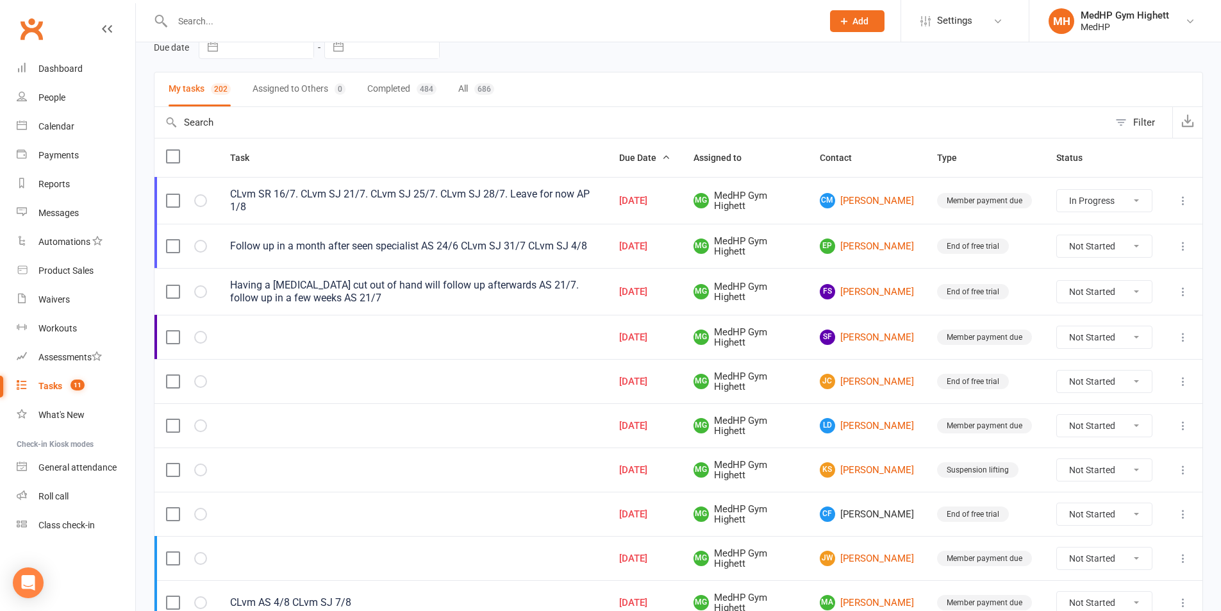
select select "started"
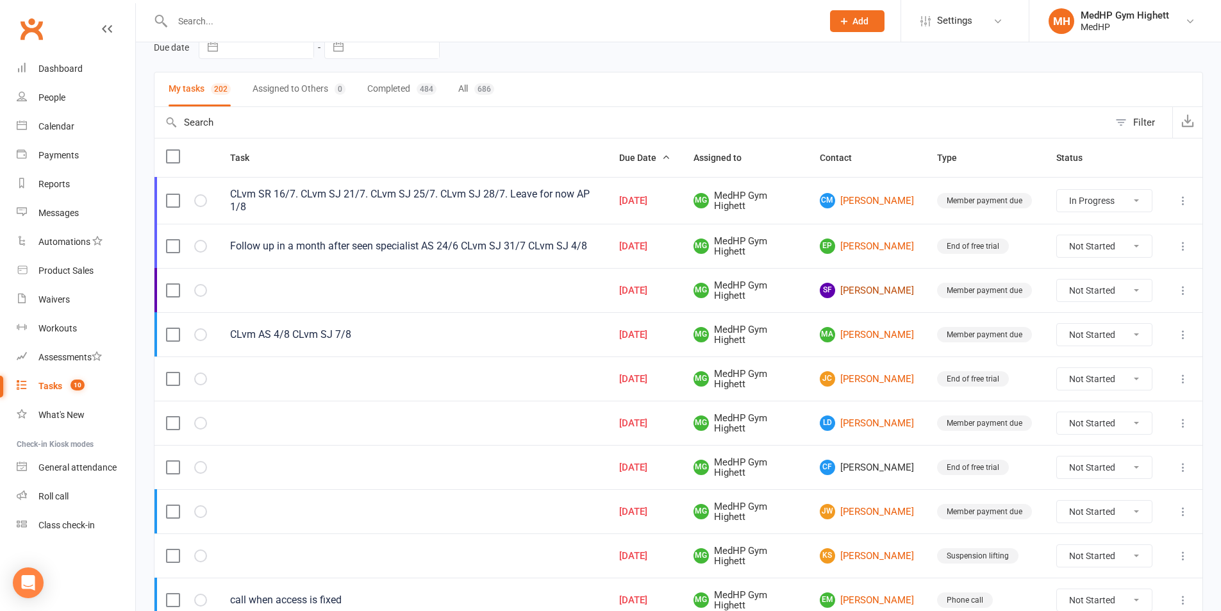
click at [845, 292] on link "SF [PERSON_NAME]" at bounding box center [867, 290] width 94 height 15
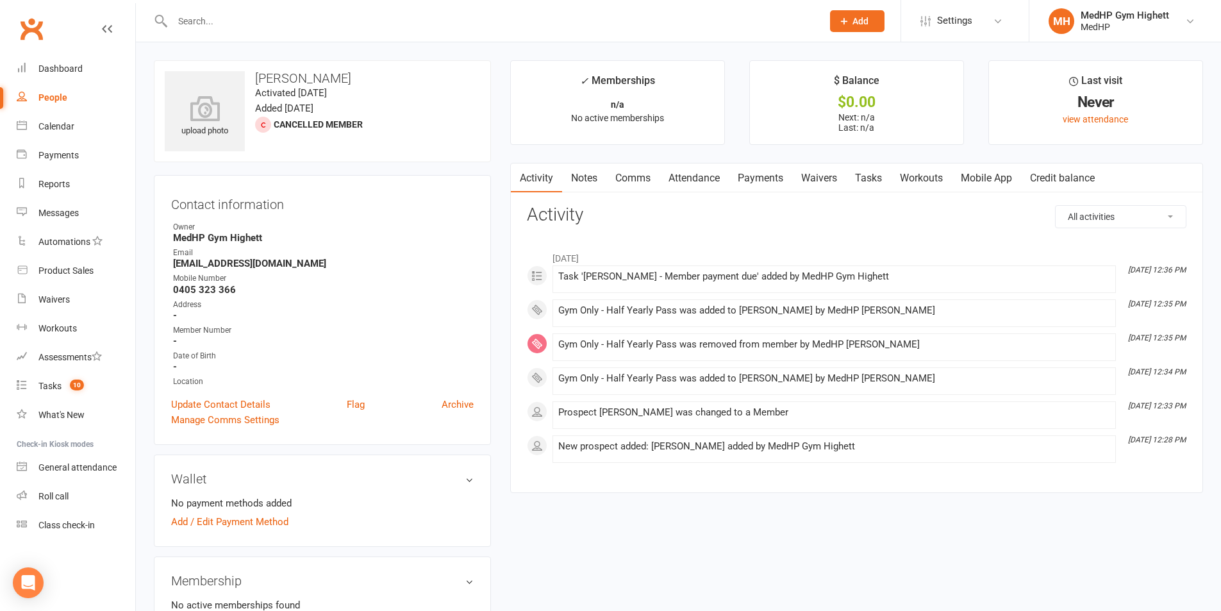
click at [856, 184] on link "Tasks" at bounding box center [868, 177] width 45 height 29
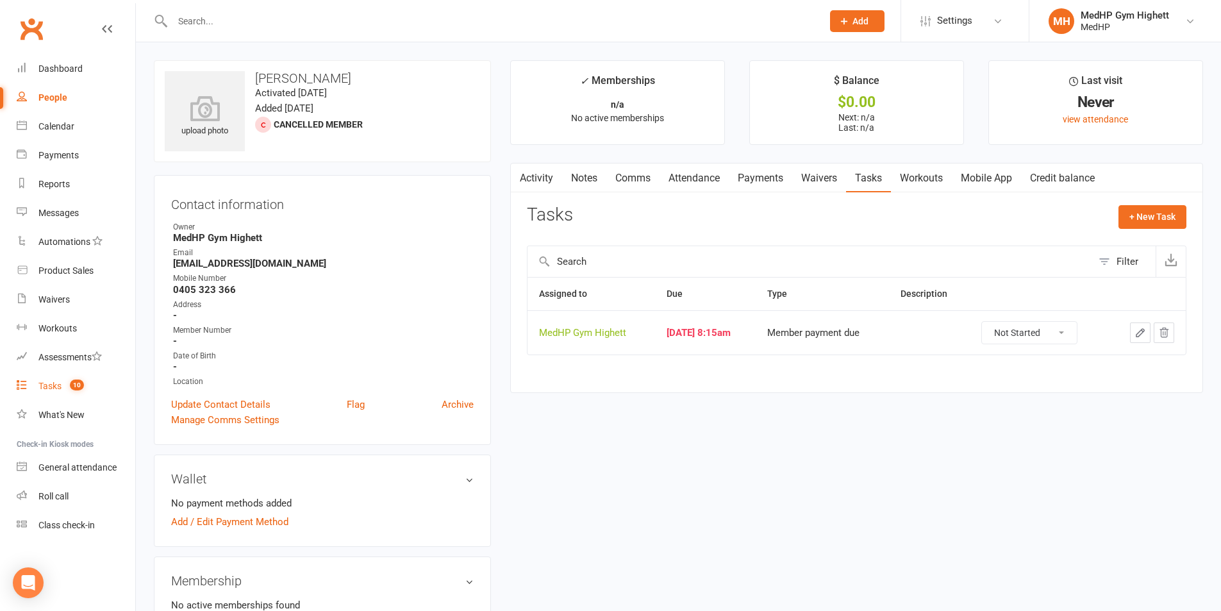
click at [52, 386] on div "Tasks" at bounding box center [49, 386] width 23 height 10
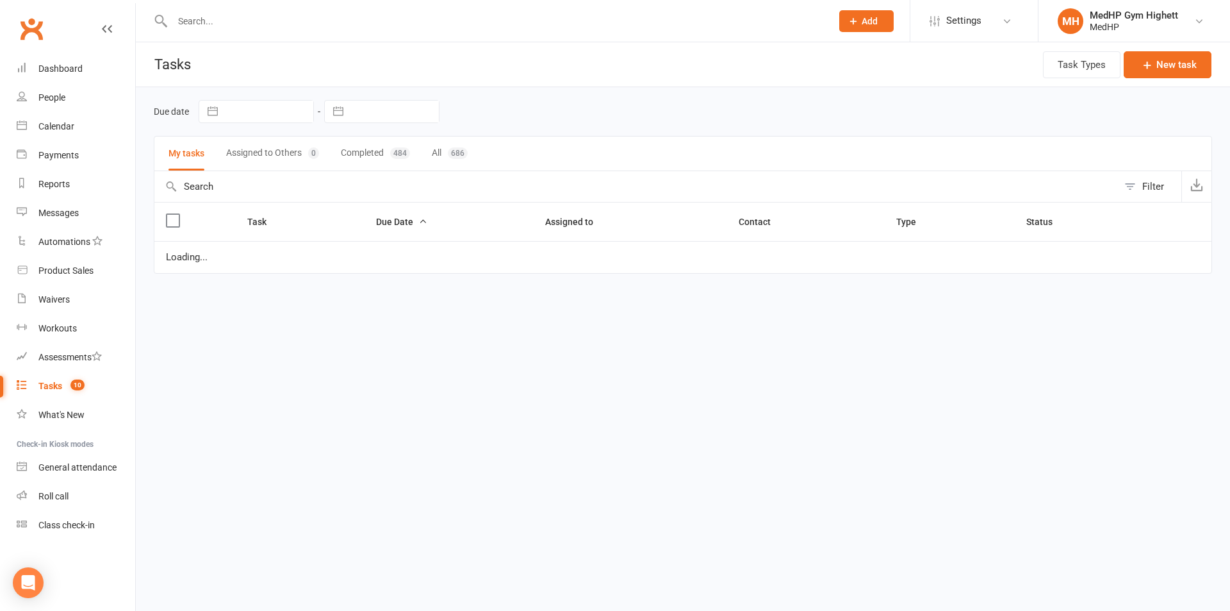
select select "started"
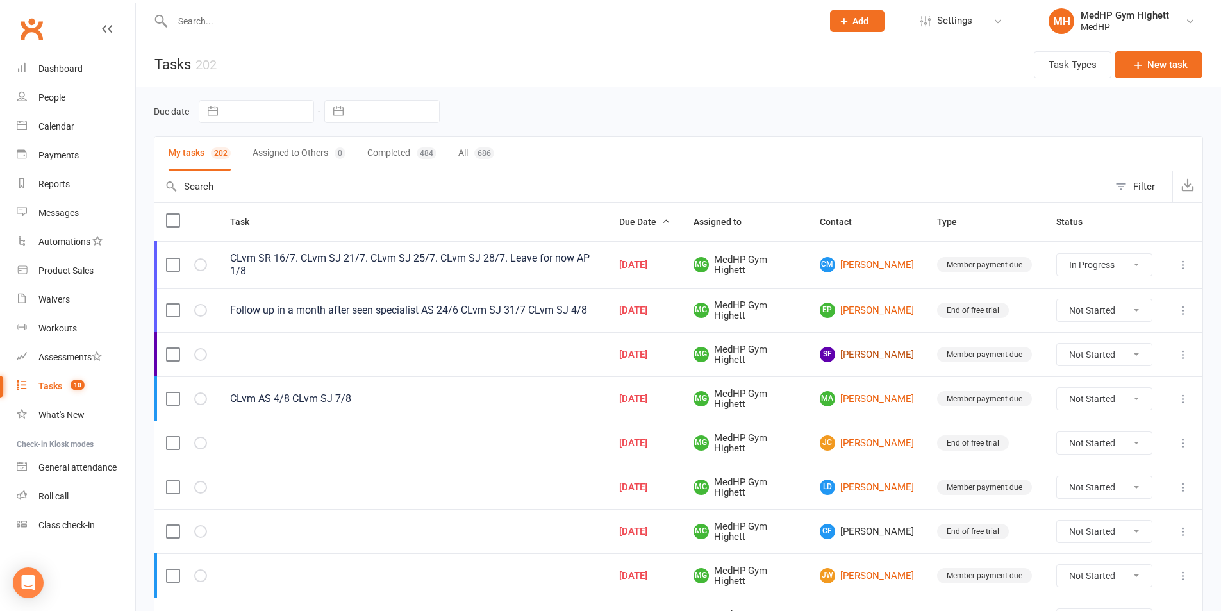
click at [890, 351] on link "SF [PERSON_NAME]" at bounding box center [867, 354] width 94 height 15
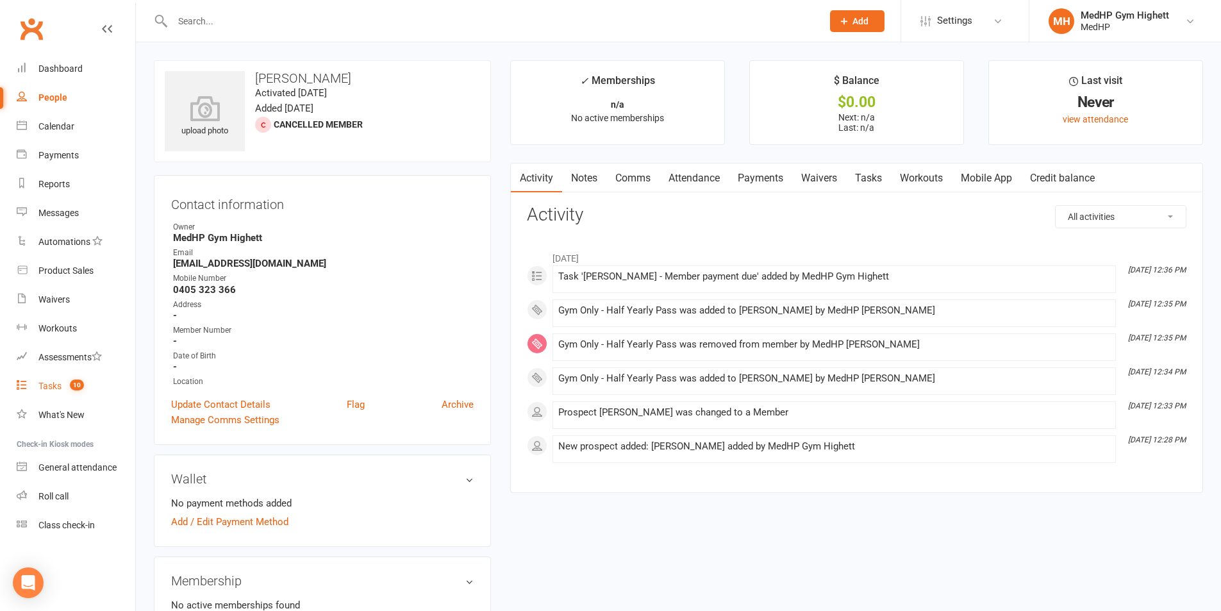
click at [85, 384] on link "Tasks 10" at bounding box center [76, 386] width 119 height 29
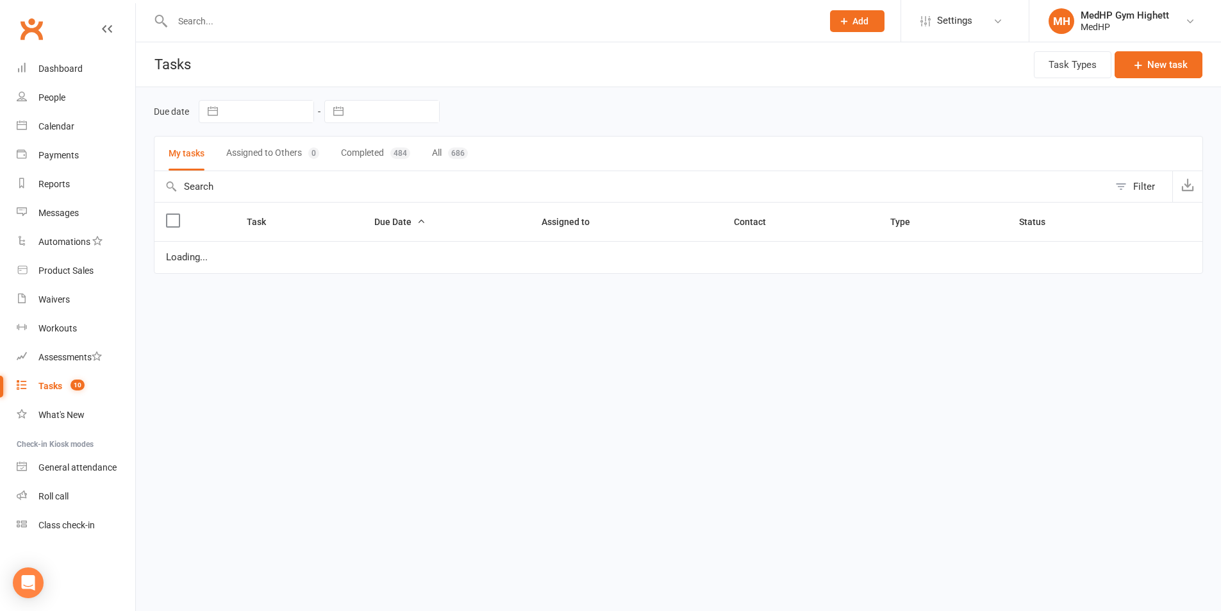
select select "started"
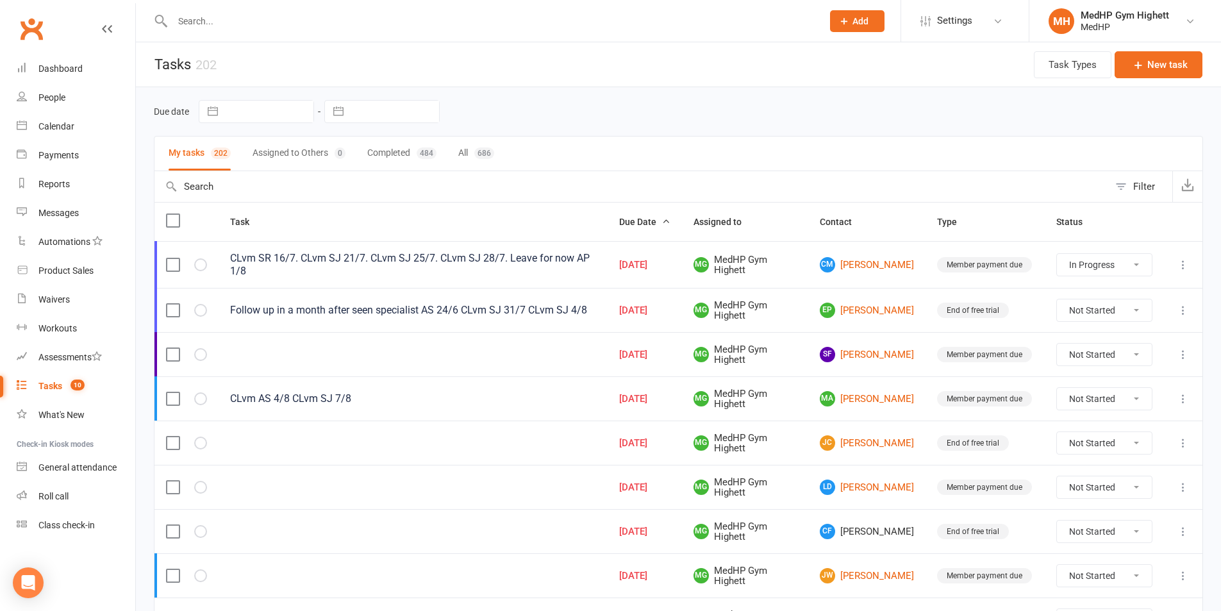
click at [1185, 354] on icon at bounding box center [1183, 354] width 13 height 13
click at [1128, 411] on link "Edit" at bounding box center [1117, 405] width 127 height 26
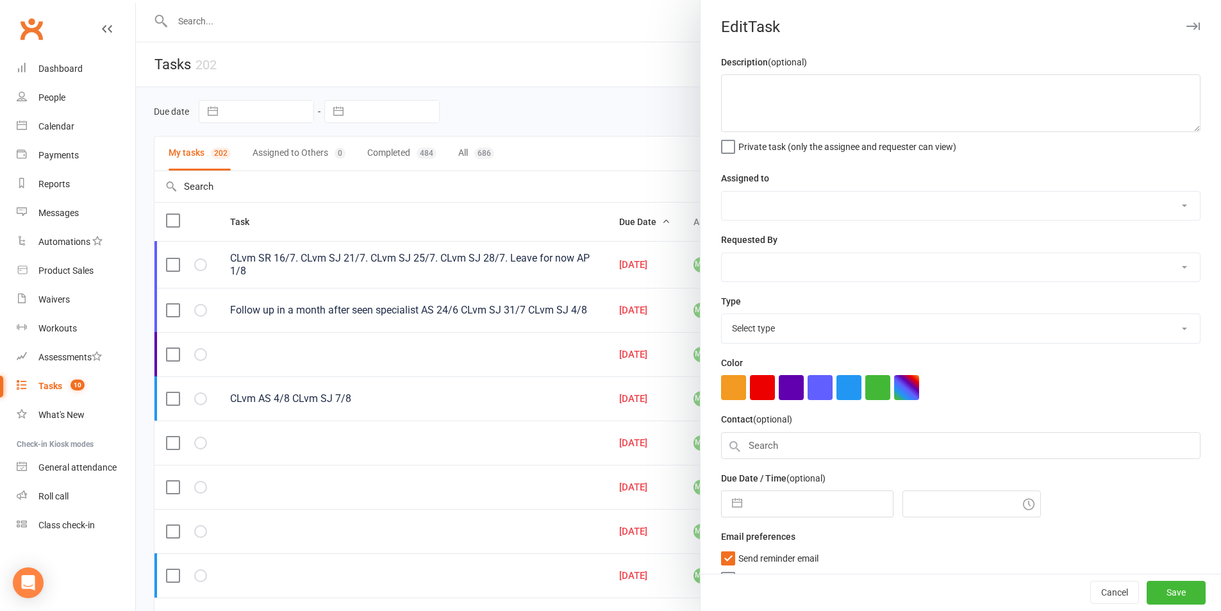
select select "46188"
type input "[DATE]"
type input "8:15am"
select select "23040"
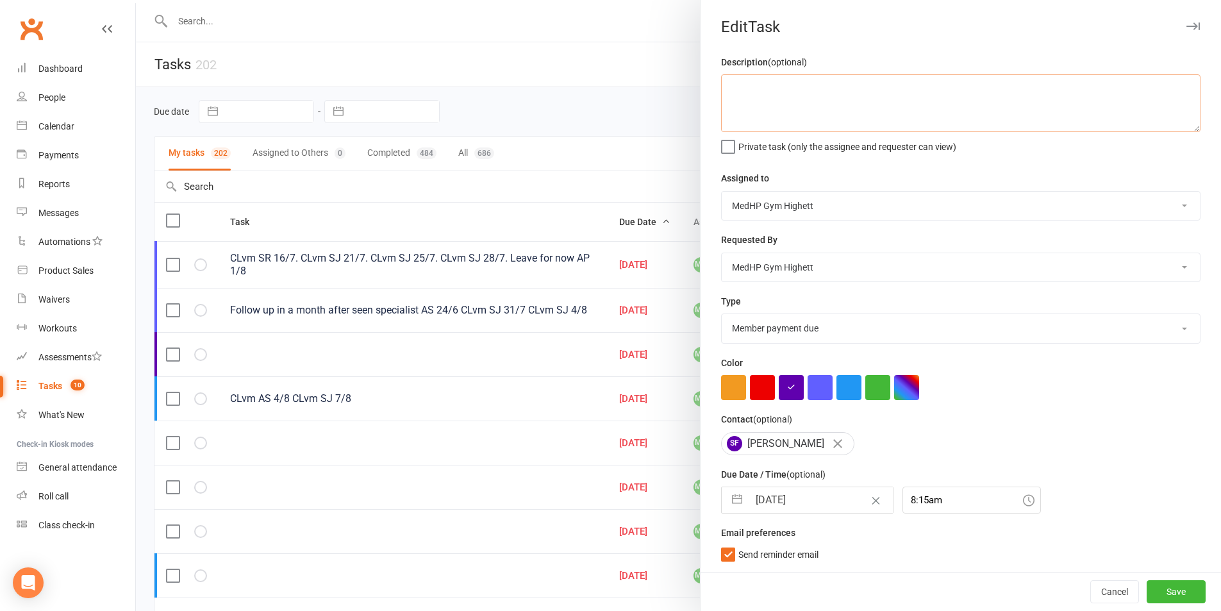
click at [755, 102] on textarea at bounding box center [960, 103] width 479 height 58
type textarea "V"
type textarea "CLvm AS 11/8"
click at [1188, 593] on div "Cancel Save" at bounding box center [960, 591] width 520 height 39
click at [1157, 592] on button "Save" at bounding box center [1176, 591] width 59 height 23
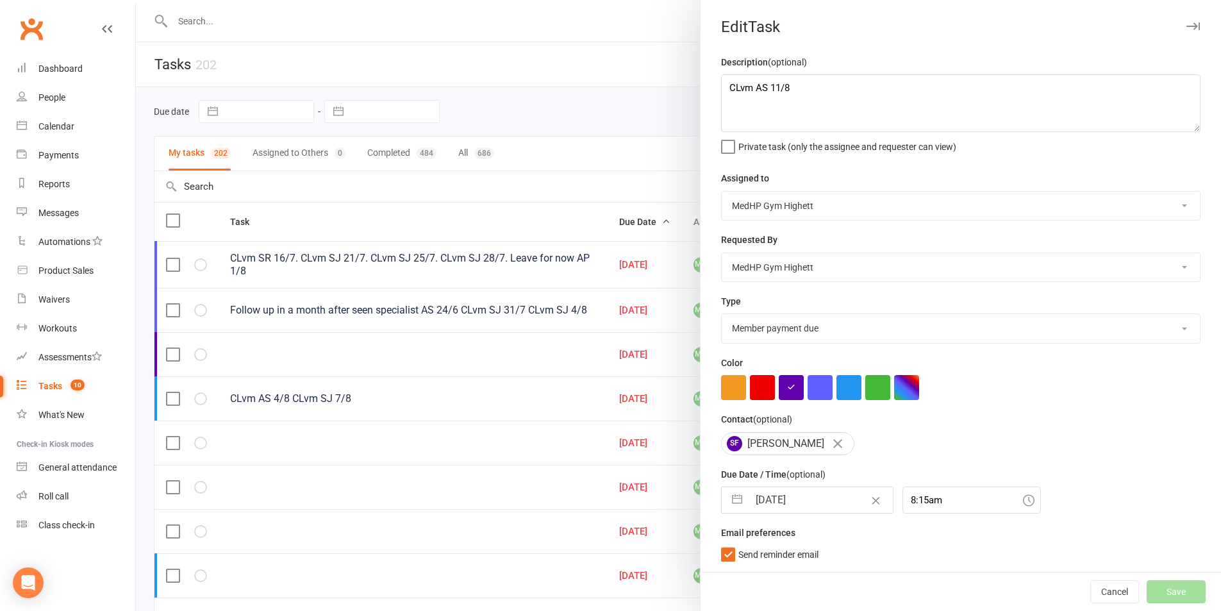
select select "started"
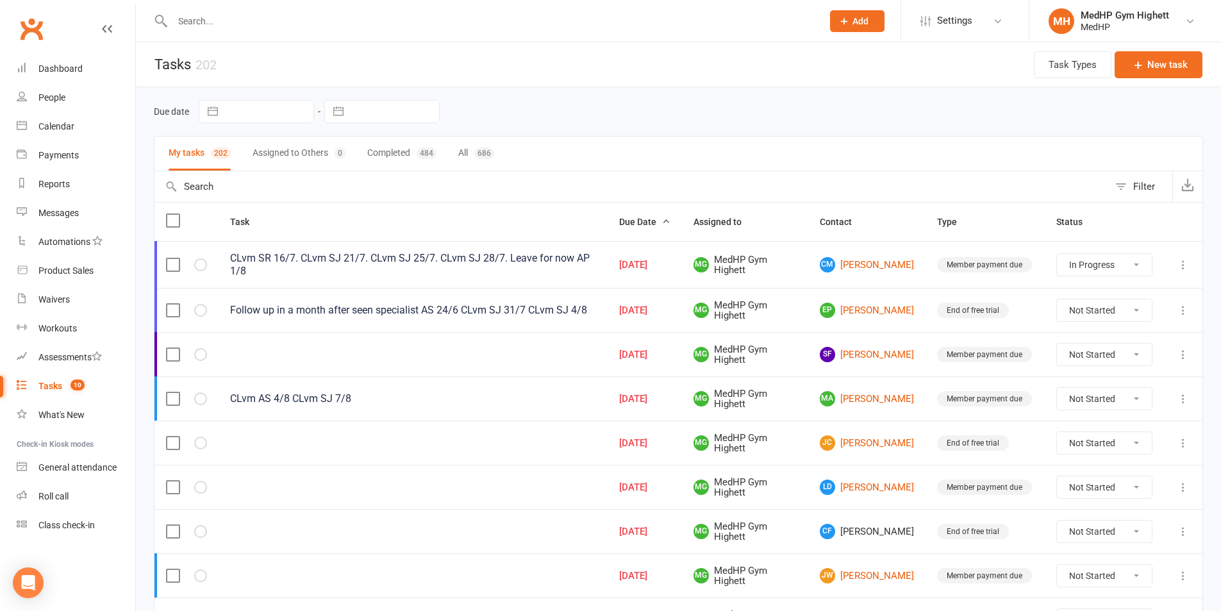
select select "started"
click at [858, 393] on link "MA Margaret Anderson" at bounding box center [867, 398] width 94 height 15
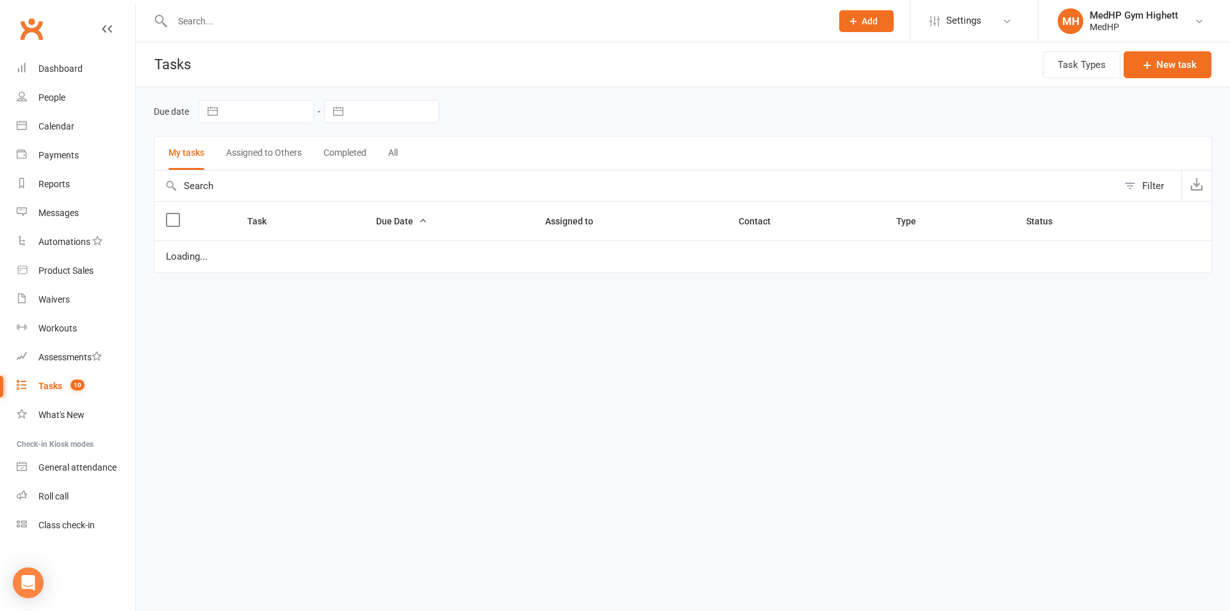
select select "started"
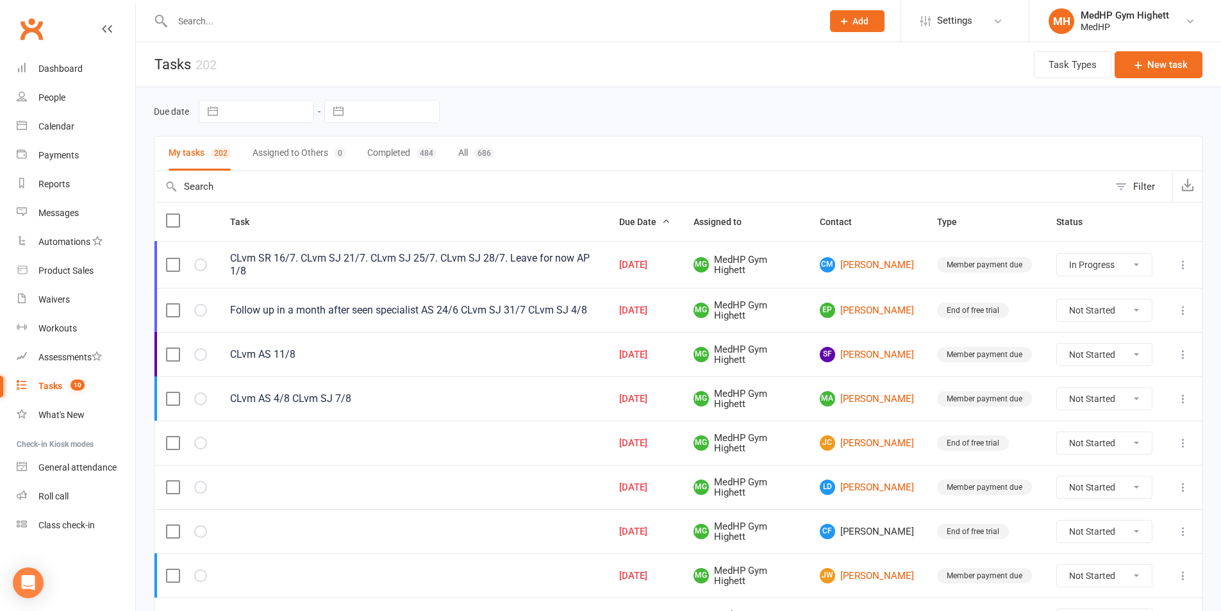
click at [1184, 399] on icon at bounding box center [1183, 398] width 13 height 13
click at [1098, 452] on link "Edit" at bounding box center [1117, 449] width 127 height 26
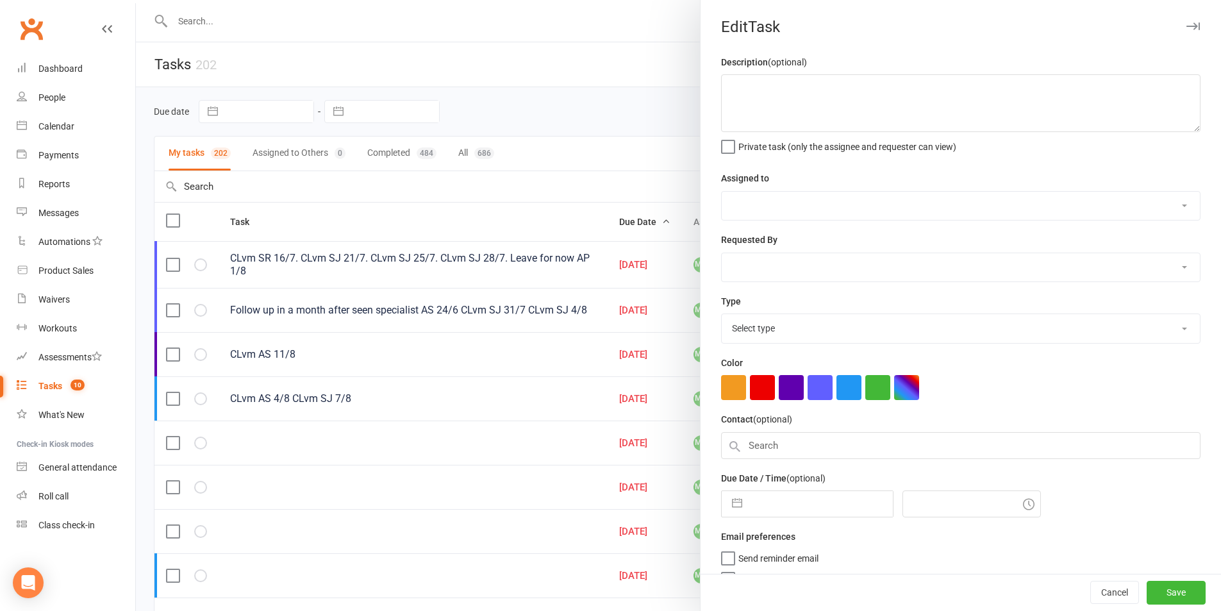
type textarea "CLvm AS 4/8 CLvm SJ 7/8"
select select "46188"
type input "[DATE]"
type input "9:00am"
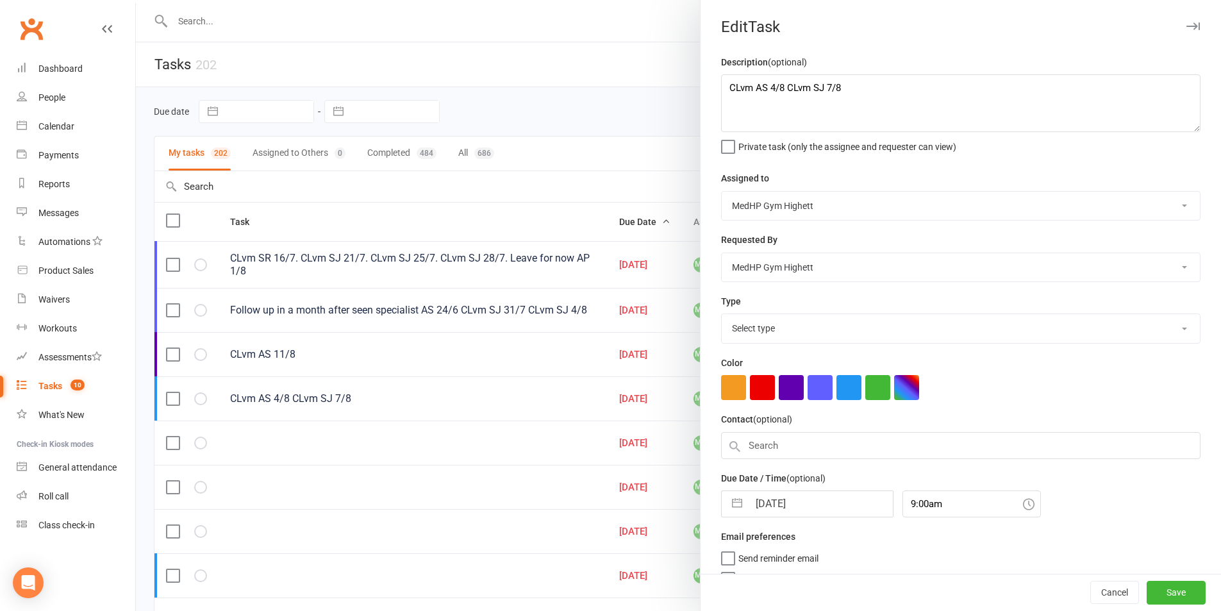
select select "23040"
select select "6"
select select "2025"
select select "7"
select select "2025"
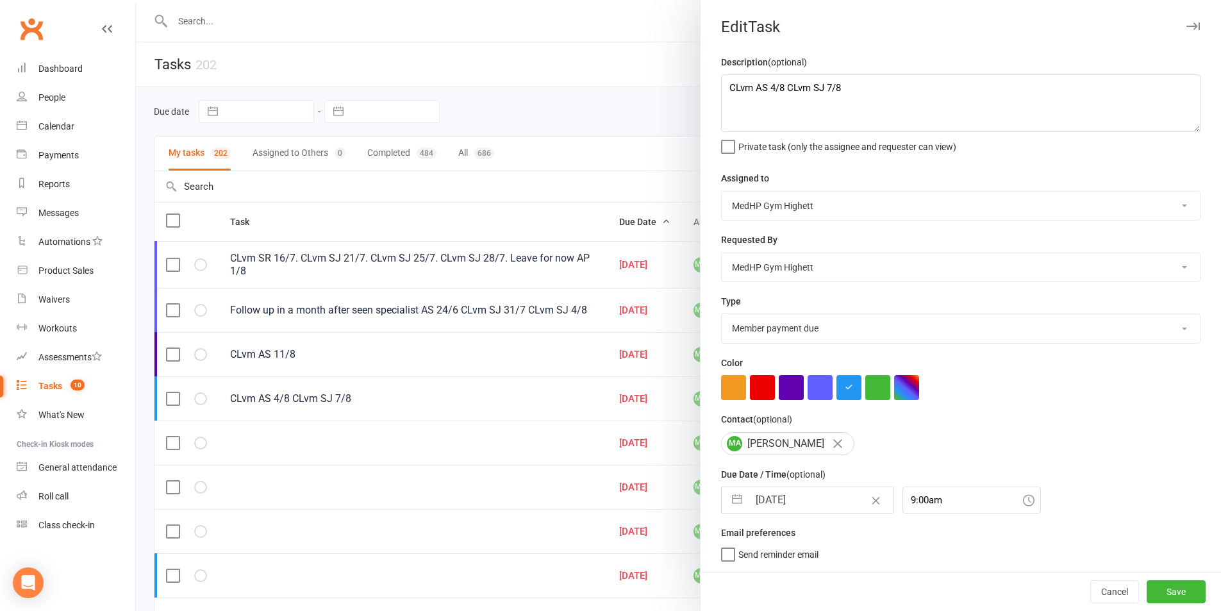
select select "8"
select select "2025"
click at [818, 508] on input "[DATE]" at bounding box center [821, 500] width 144 height 26
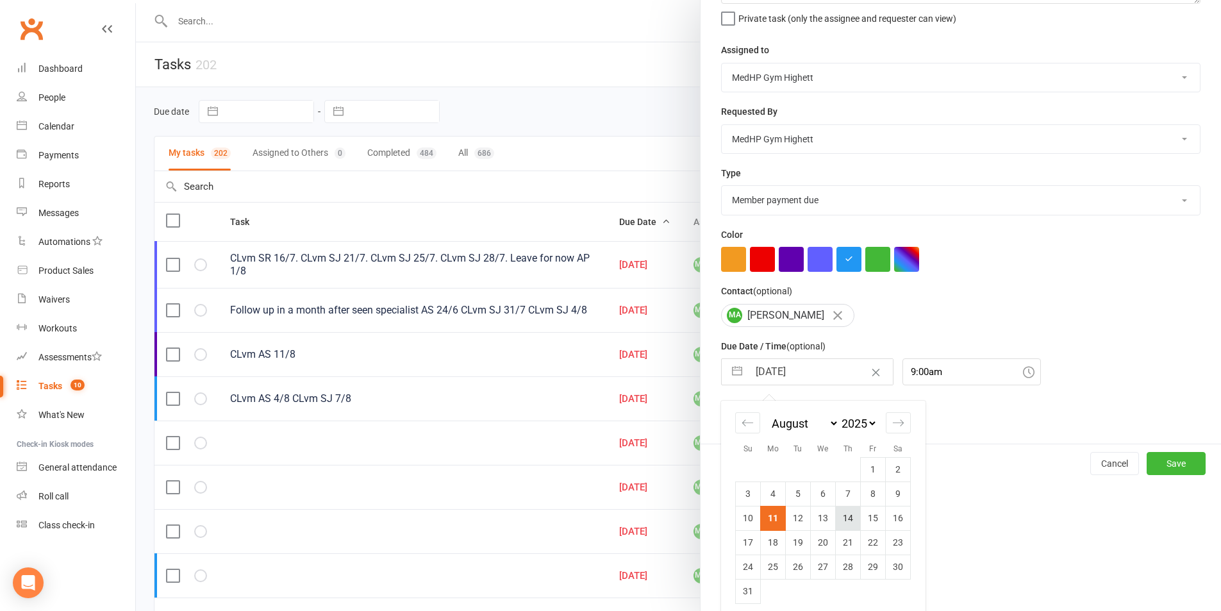
click at [841, 526] on td "14" at bounding box center [848, 518] width 25 height 24
type input "14 Aug 2025"
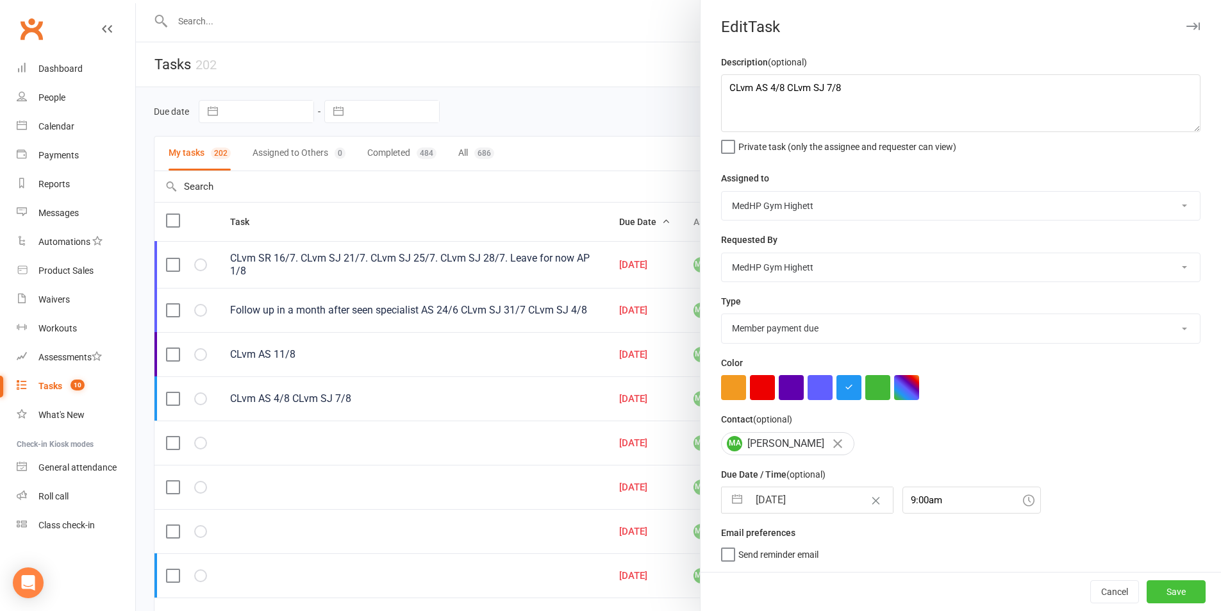
click at [1170, 586] on button "Save" at bounding box center [1176, 591] width 59 height 23
select select "started"
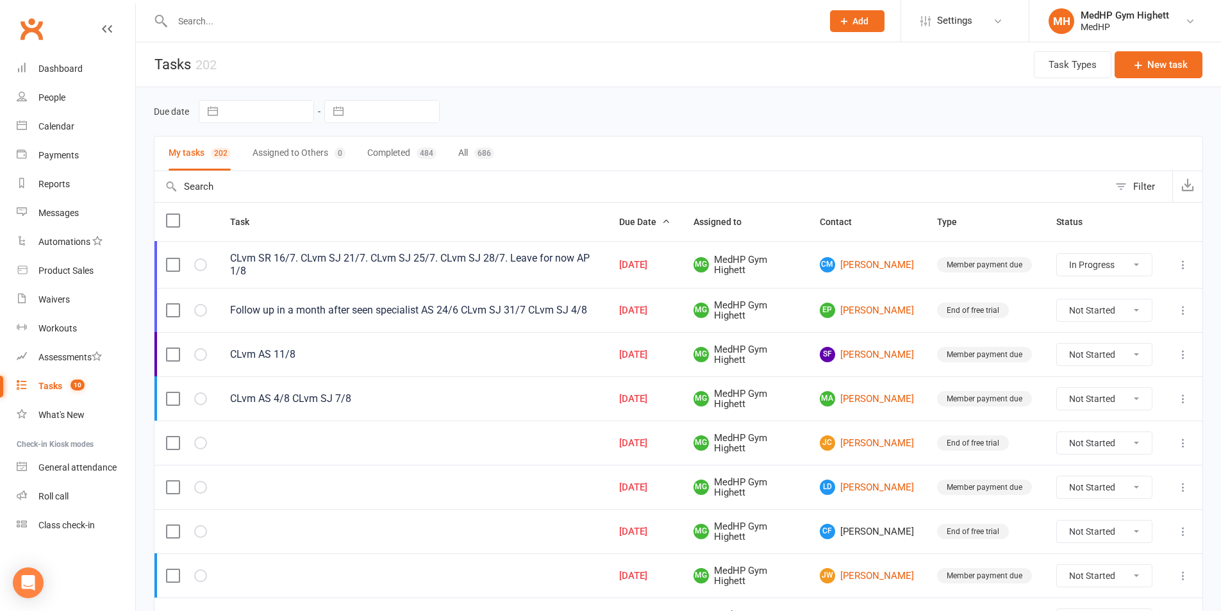
select select "started"
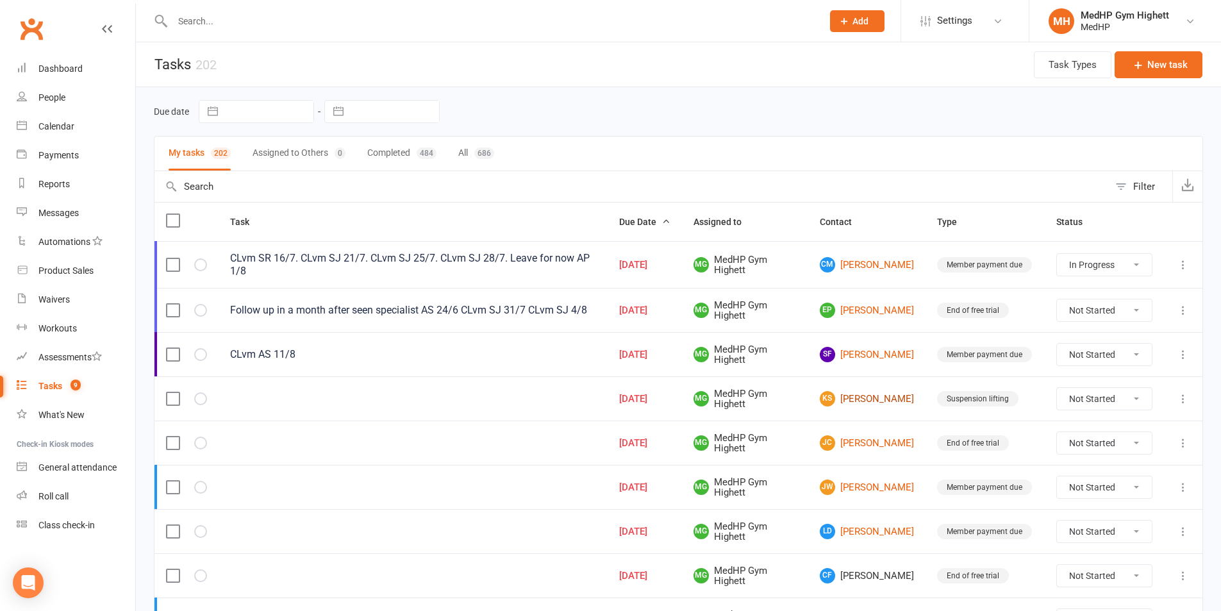
click at [833, 399] on link "KS Kirstin Stapelberg" at bounding box center [867, 398] width 94 height 15
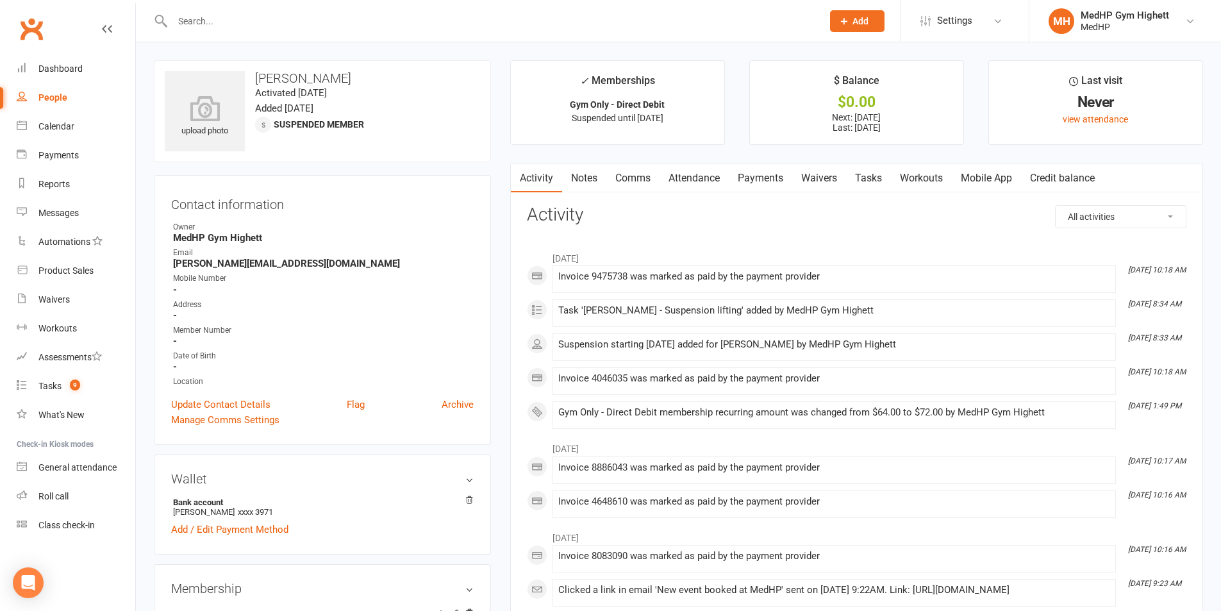
click at [865, 173] on link "Tasks" at bounding box center [868, 177] width 45 height 29
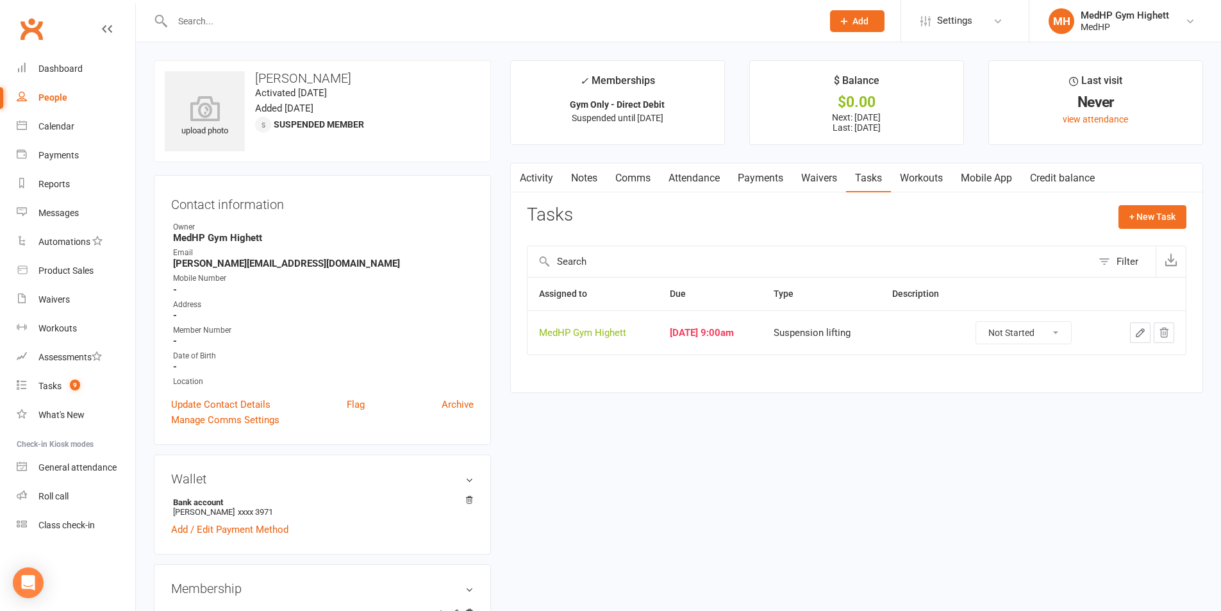
click at [583, 186] on link "Notes" at bounding box center [584, 177] width 44 height 29
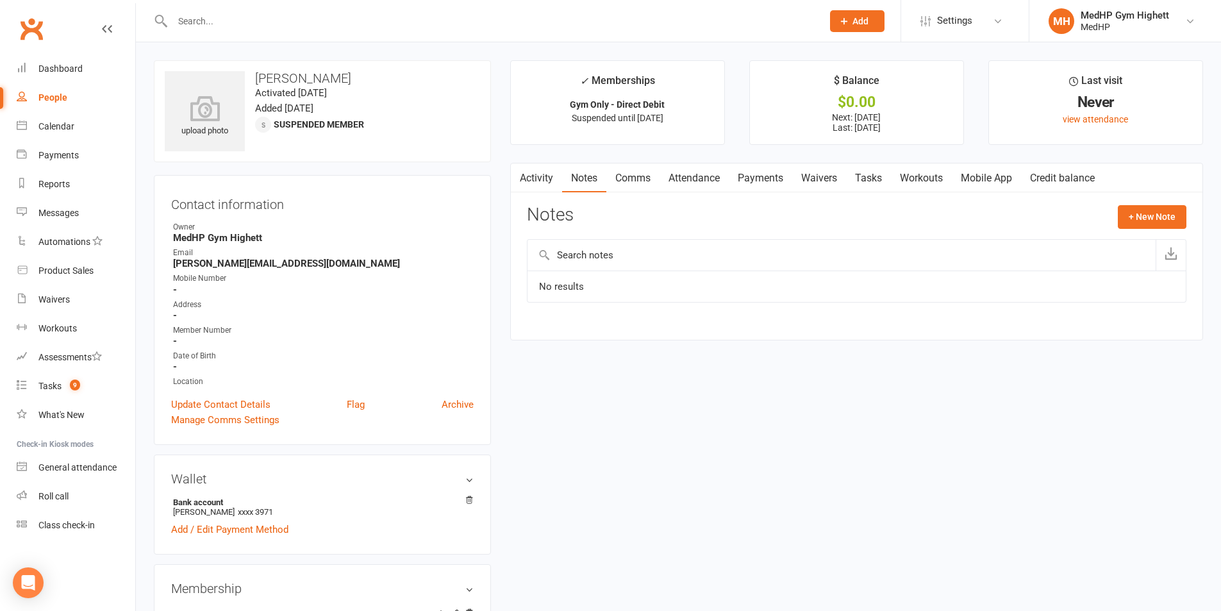
drag, startPoint x: 359, startPoint y: 72, endPoint x: 253, endPoint y: 78, distance: 106.6
click at [253, 78] on h3 "[PERSON_NAME]" at bounding box center [322, 78] width 315 height 14
copy h3 "[PERSON_NAME]"
click at [428, 160] on div "upload photo Kirstin Stapelberg Activated 21 May, 2025 Added 23 April, 2025 Sus…" at bounding box center [322, 111] width 337 height 102
click at [81, 385] on link "Tasks 9" at bounding box center [76, 386] width 119 height 29
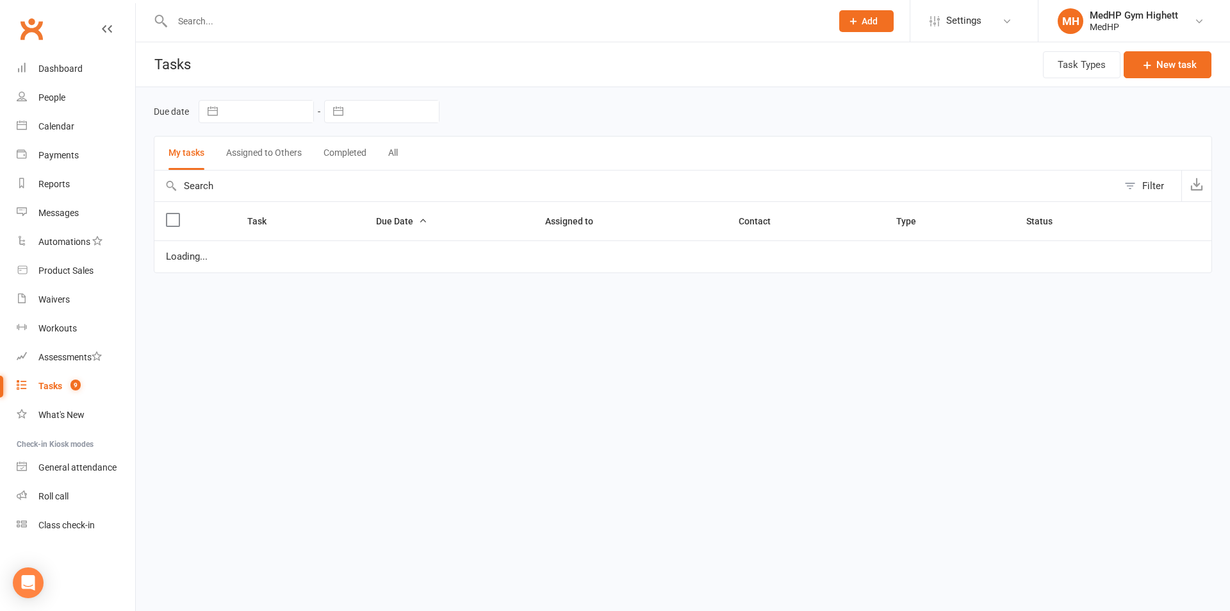
select select "started"
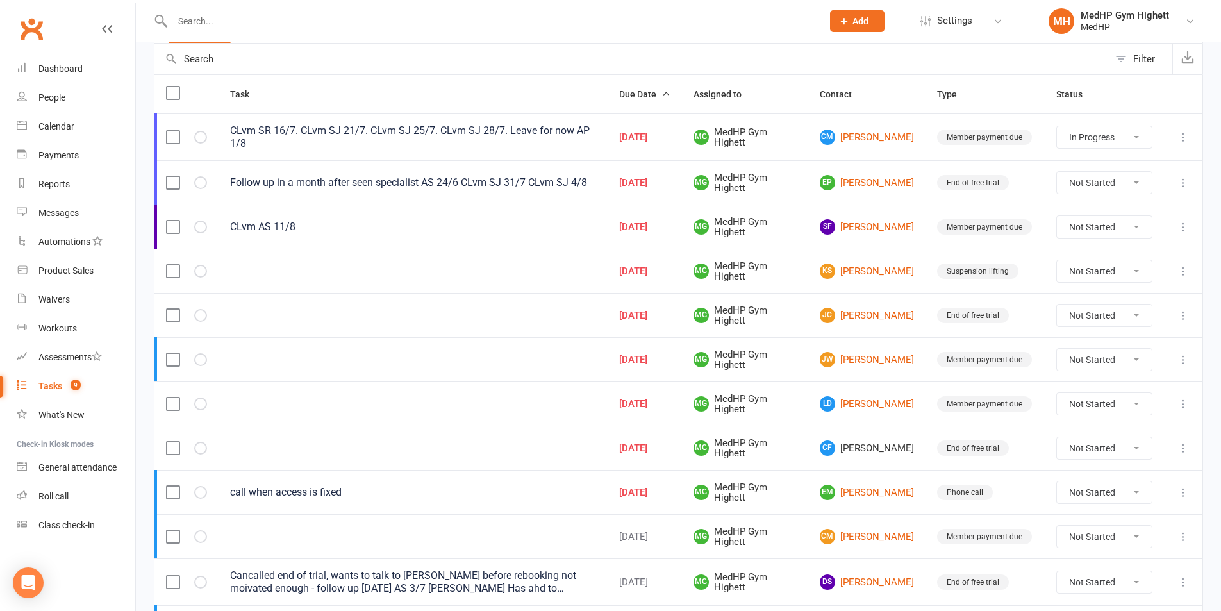
scroll to position [128, 0]
click at [1169, 270] on td at bounding box center [1183, 270] width 38 height 44
click at [1181, 270] on icon at bounding box center [1183, 270] width 13 height 13
click at [1100, 331] on link "Edit" at bounding box center [1117, 321] width 127 height 26
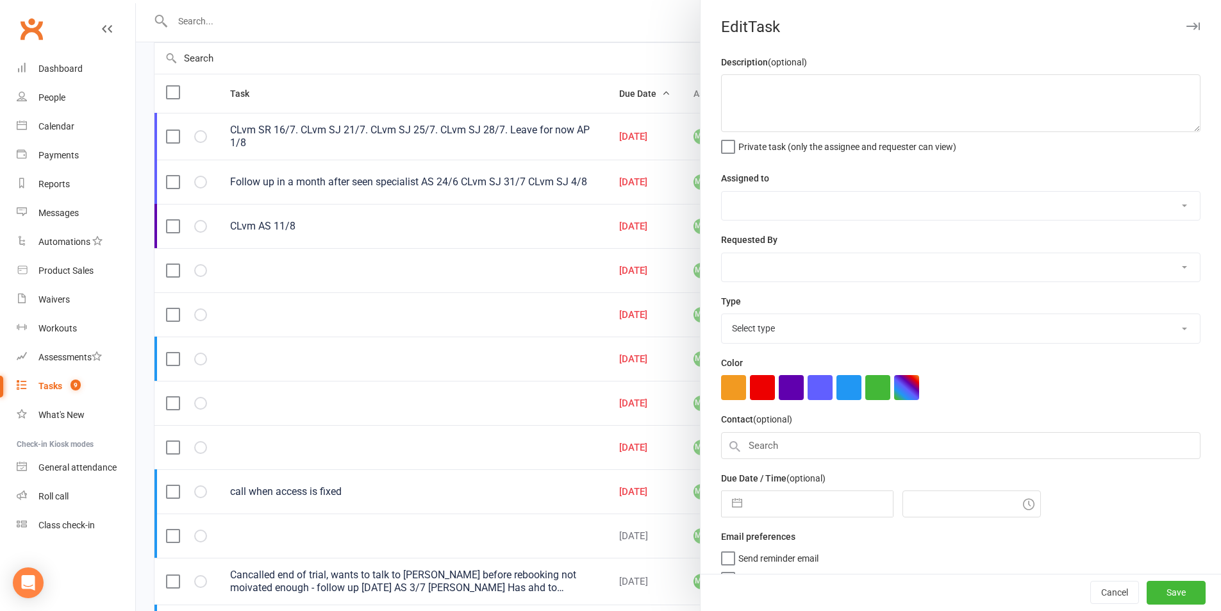
select select "46188"
type input "[DATE]"
type input "9:00am"
select select "25832"
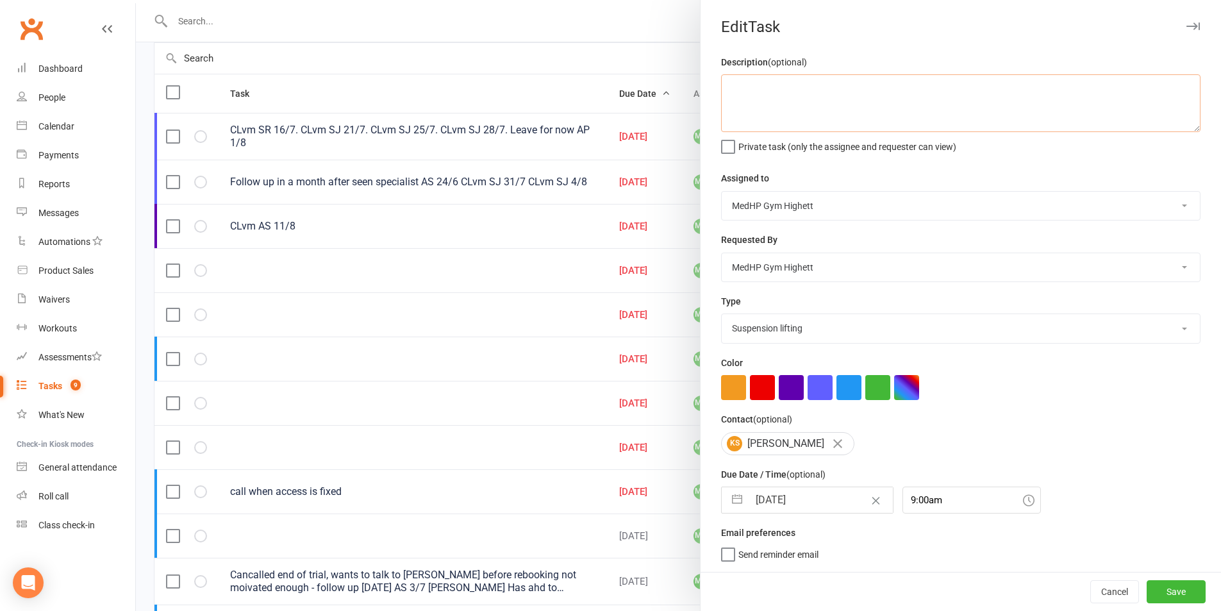
click at [797, 106] on textarea at bounding box center [960, 103] width 479 height 58
type textarea "Called could not leave vm as it started speaking to me in a [PERSON_NAME] langu…"
click at [1164, 594] on button "Save" at bounding box center [1176, 591] width 59 height 23
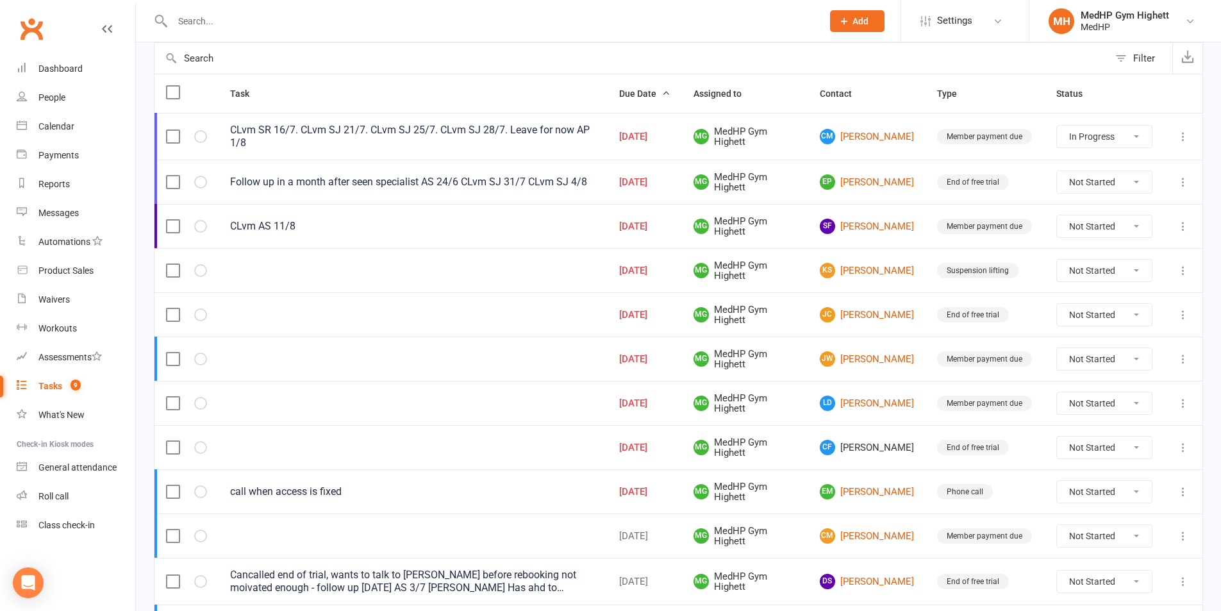
select select "started"
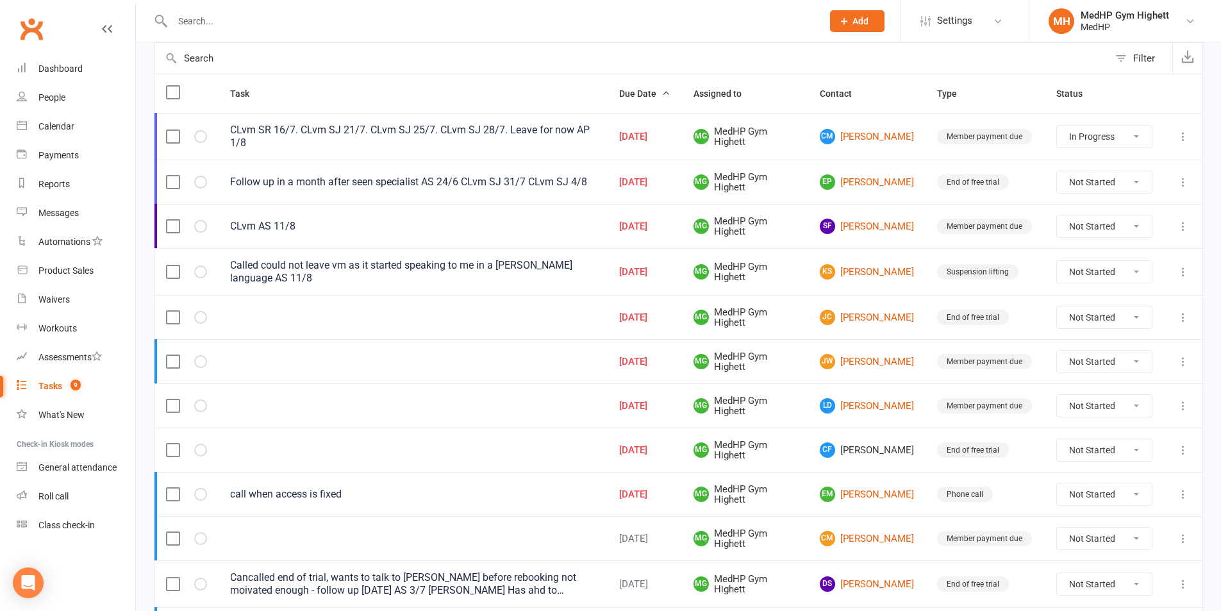
click at [1181, 317] on icon at bounding box center [1183, 317] width 13 height 13
click at [1123, 374] on link "Edit" at bounding box center [1117, 367] width 127 height 26
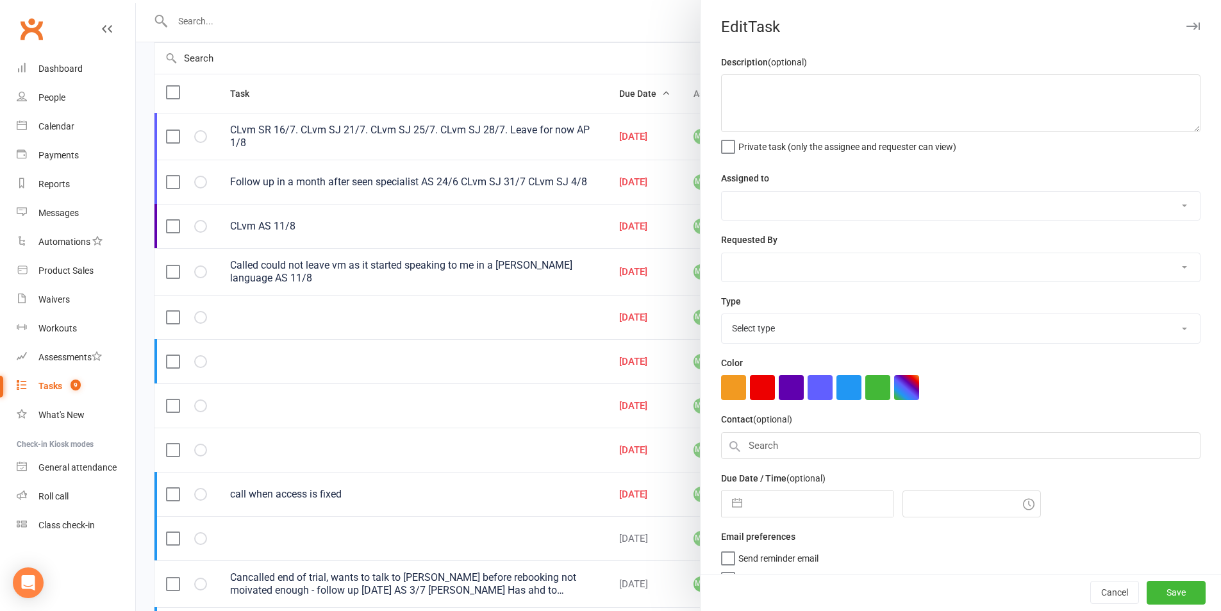
select select "46188"
type input "[DATE]"
type input "9:00am"
select select "23465"
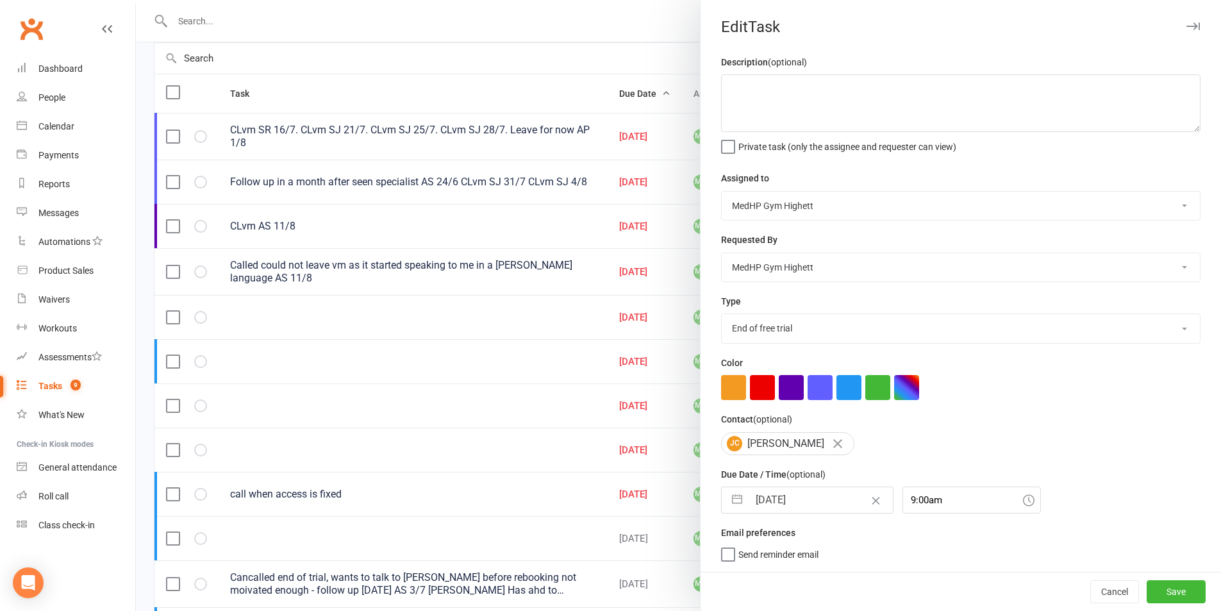
select select "6"
select select "2025"
select select "7"
select select "2025"
select select "8"
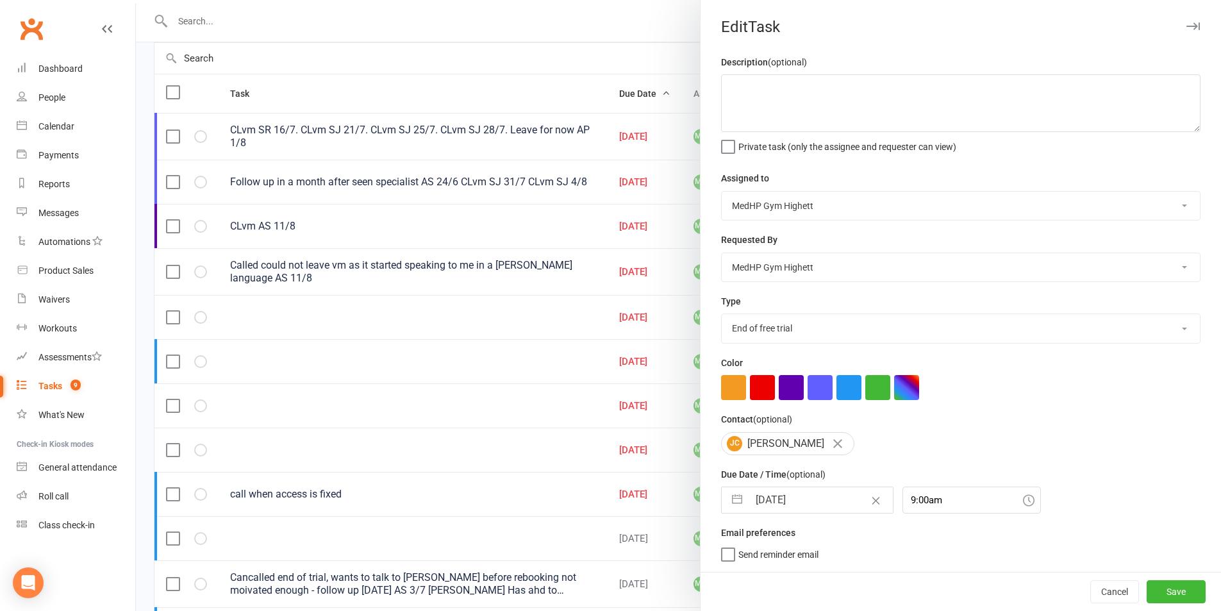
select select "2025"
click at [788, 511] on input "[DATE]" at bounding box center [821, 500] width 144 height 26
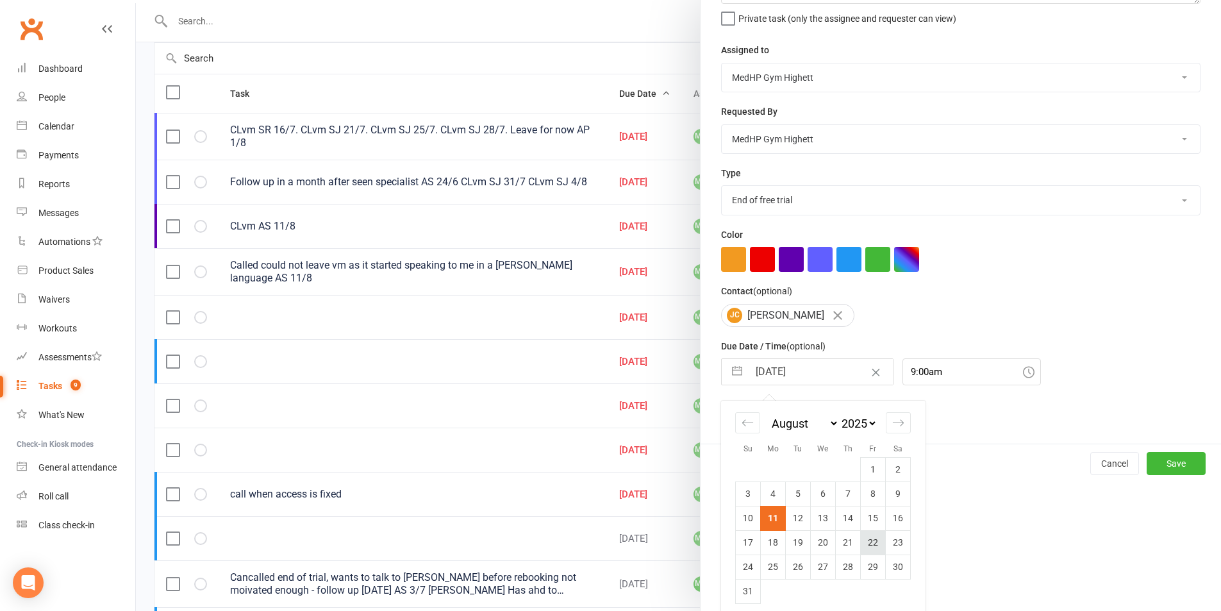
click at [861, 543] on td "22" at bounding box center [873, 542] width 25 height 24
type input "22 Aug 2025"
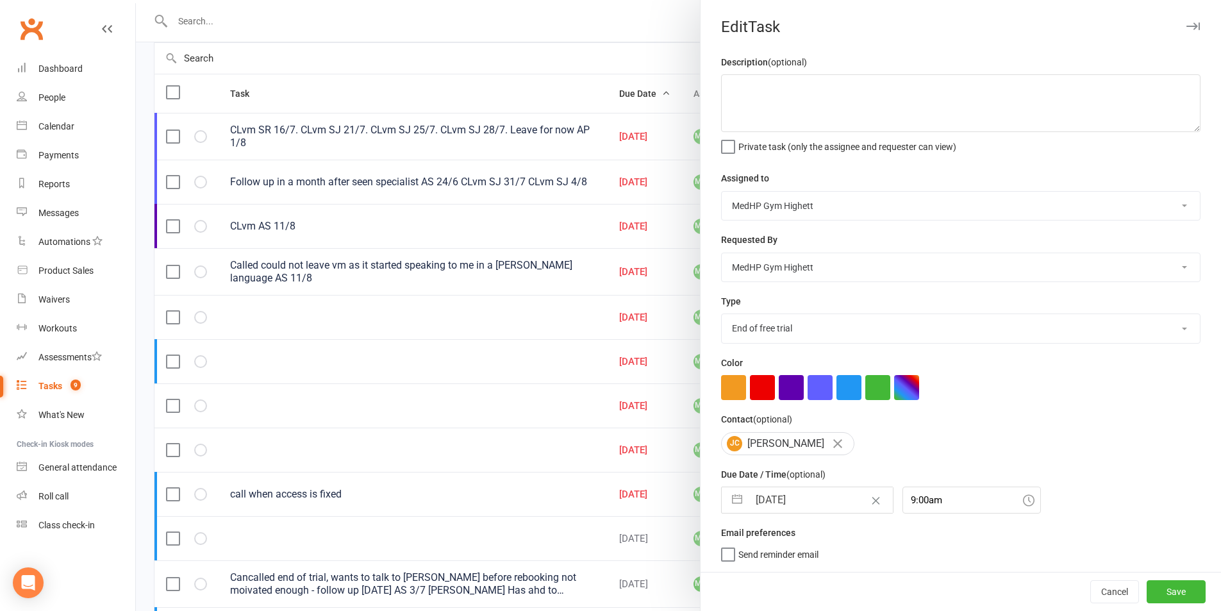
scroll to position [3, 0]
drag, startPoint x: 1156, startPoint y: 593, endPoint x: 1148, endPoint y: 590, distance: 8.1
click at [1154, 593] on button "Save" at bounding box center [1176, 591] width 59 height 23
select select "started"
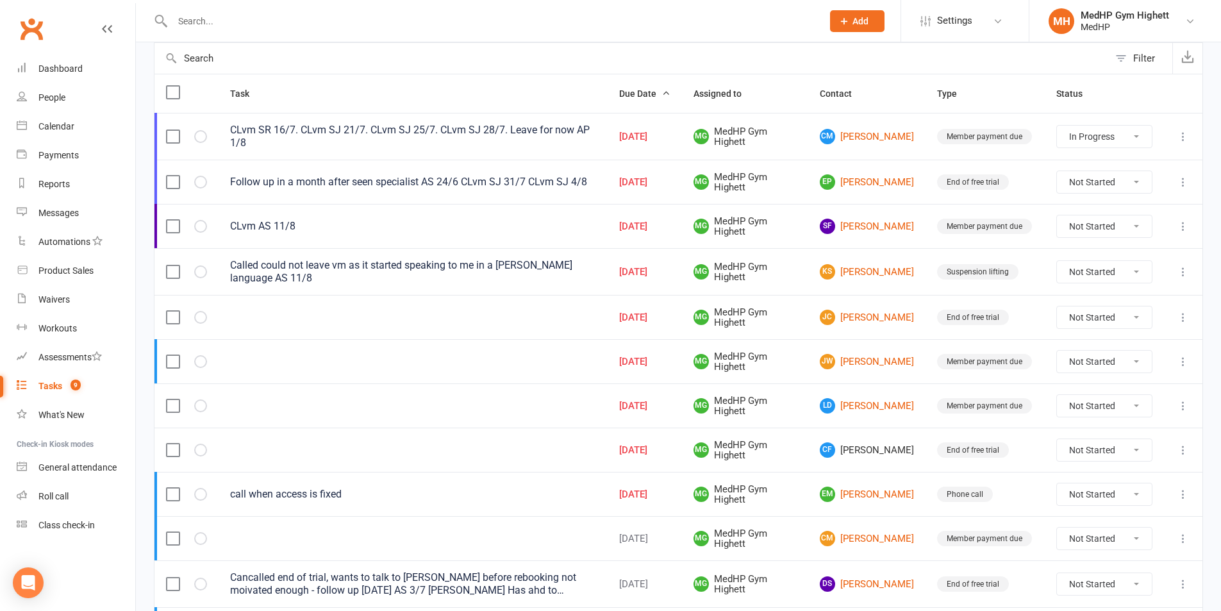
select select "started"
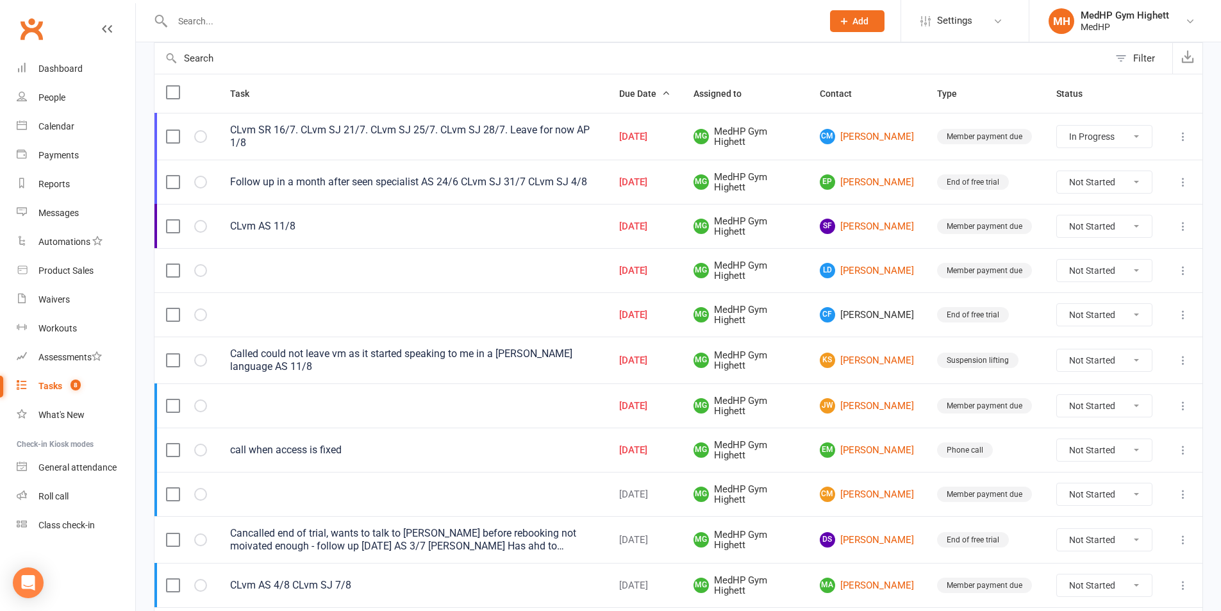
drag, startPoint x: 908, startPoint y: 313, endPoint x: 923, endPoint y: 319, distance: 15.8
click at [923, 319] on td "CF Carrie Fowlstone" at bounding box center [866, 314] width 117 height 44
drag, startPoint x: 913, startPoint y: 313, endPoint x: 906, endPoint y: 315, distance: 7.3
click at [906, 315] on span "CF Carrie Fowlstone" at bounding box center [867, 314] width 94 height 15
copy span "[PERSON_NAME]"
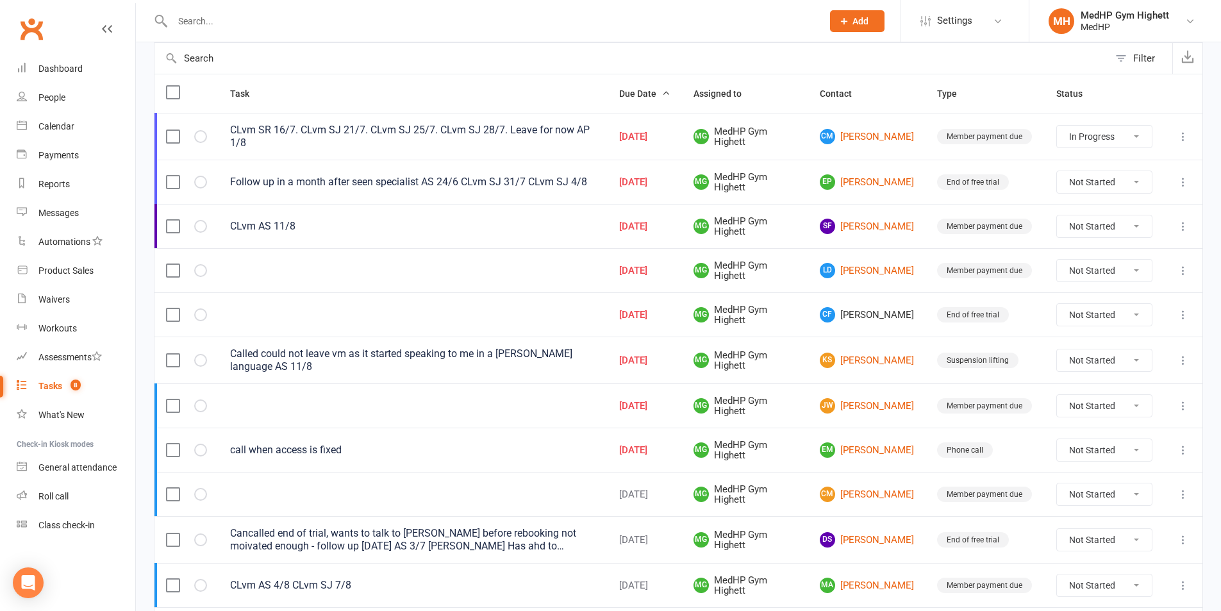
click at [407, 35] on div at bounding box center [483, 21] width 659 height 42
click at [407, 31] on div at bounding box center [483, 21] width 659 height 42
click at [410, 24] on input "text" at bounding box center [491, 21] width 645 height 18
paste input "[PERSON_NAME]"
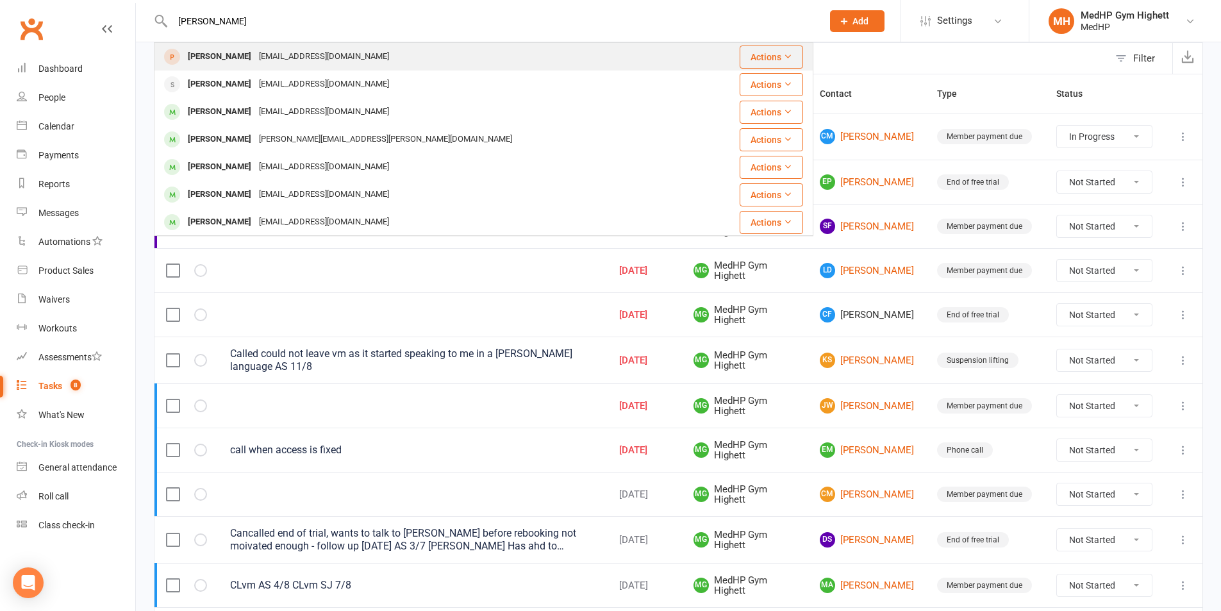
type input "[PERSON_NAME]"
click at [393, 57] on div "Carrie Fowlstone poppypostbox@gmail.com" at bounding box center [428, 57] width 547 height 26
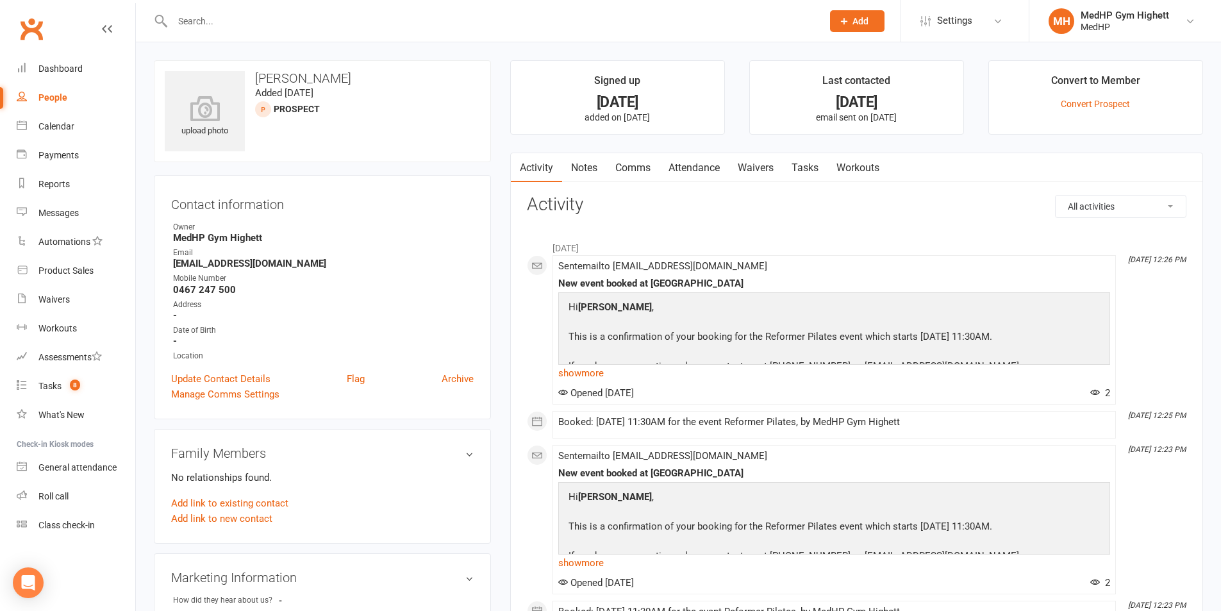
drag, startPoint x: 783, startPoint y: 167, endPoint x: 791, endPoint y: 167, distance: 7.7
click at [783, 167] on link "Waivers" at bounding box center [756, 167] width 54 height 29
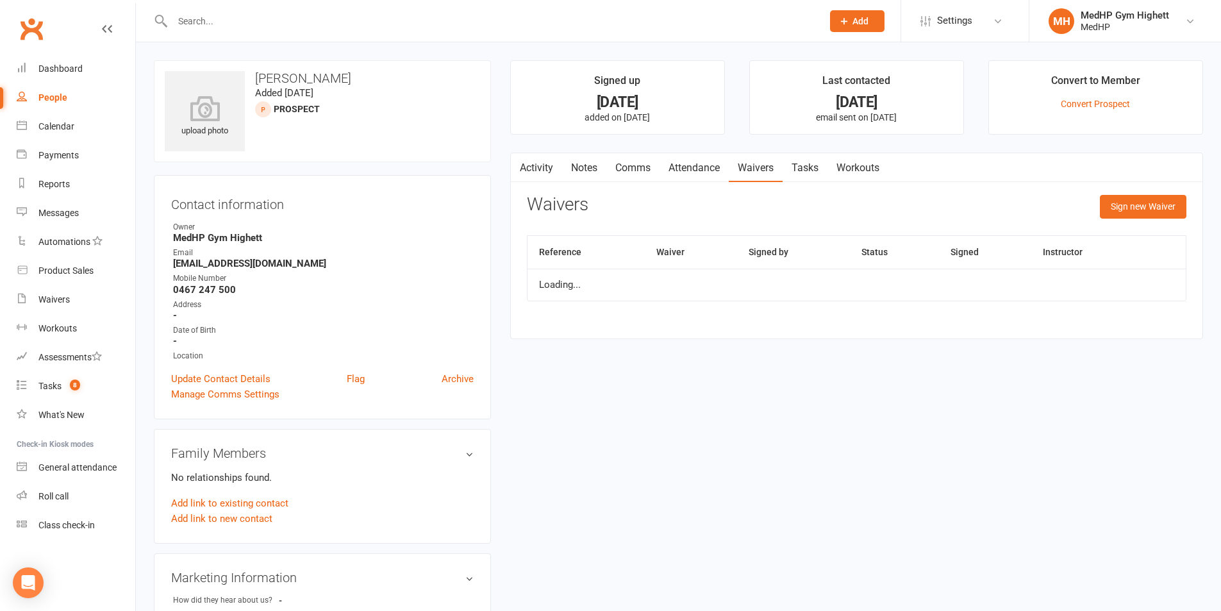
click at [800, 167] on link "Tasks" at bounding box center [805, 167] width 45 height 29
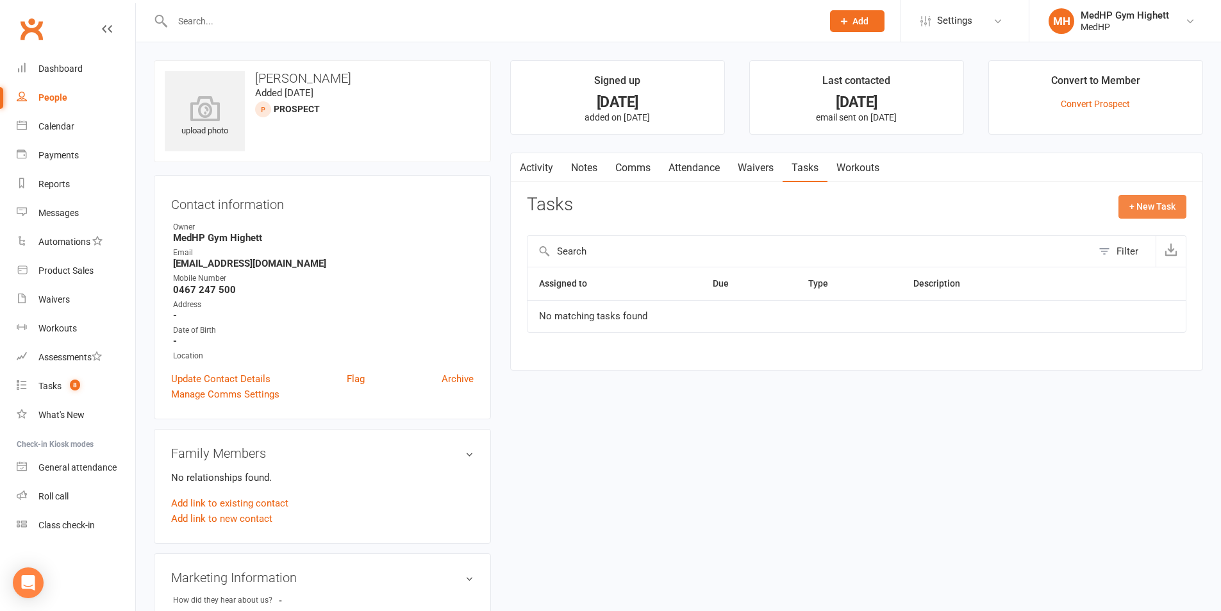
click at [1148, 204] on button "+ New Task" at bounding box center [1152, 206] width 68 height 23
select select "46188"
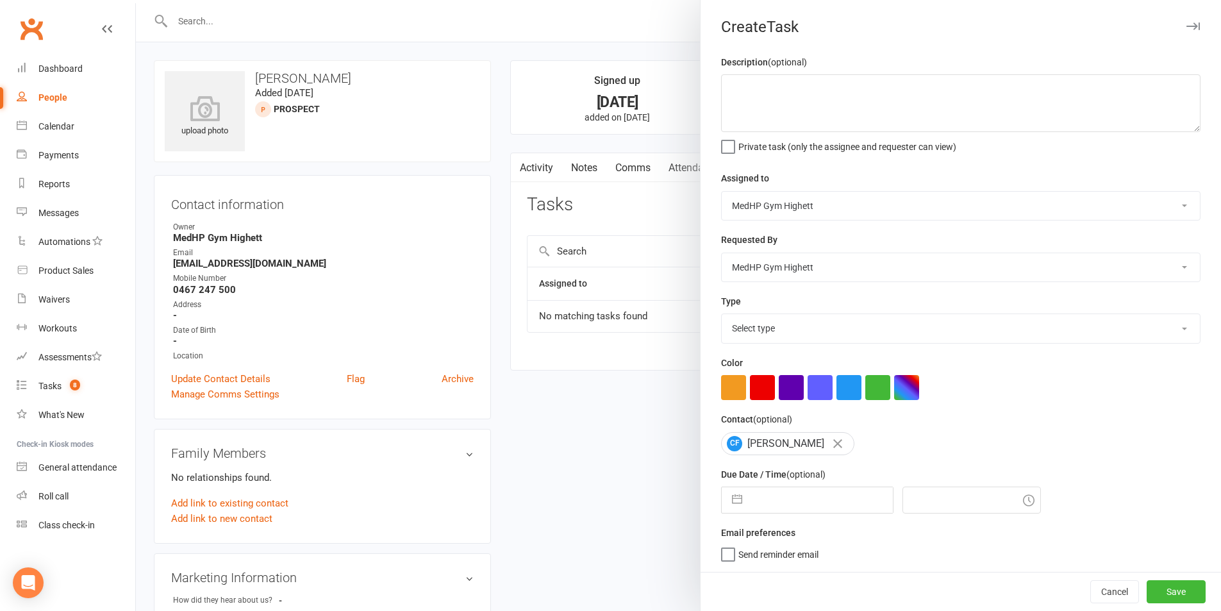
click at [821, 317] on select "Select type 10 class pack finished 6 week program review 6 week review 8 week c…" at bounding box center [961, 328] width 478 height 28
click at [722, 317] on select "Select type 10 class pack finished 6 week program review 6 week review 8 week c…" at bounding box center [961, 328] width 478 height 28
click at [813, 335] on select "10 class pack finished 6 week program review 6 week review 8 week challenge end…" at bounding box center [961, 328] width 478 height 28
click at [722, 317] on select "10 class pack finished 6 week program review 6 week review 8 week challenge end…" at bounding box center [961, 328] width 478 height 28
click at [803, 327] on select "10 class pack finished 6 week program review 6 week review 8 week challenge end…" at bounding box center [961, 328] width 478 height 28
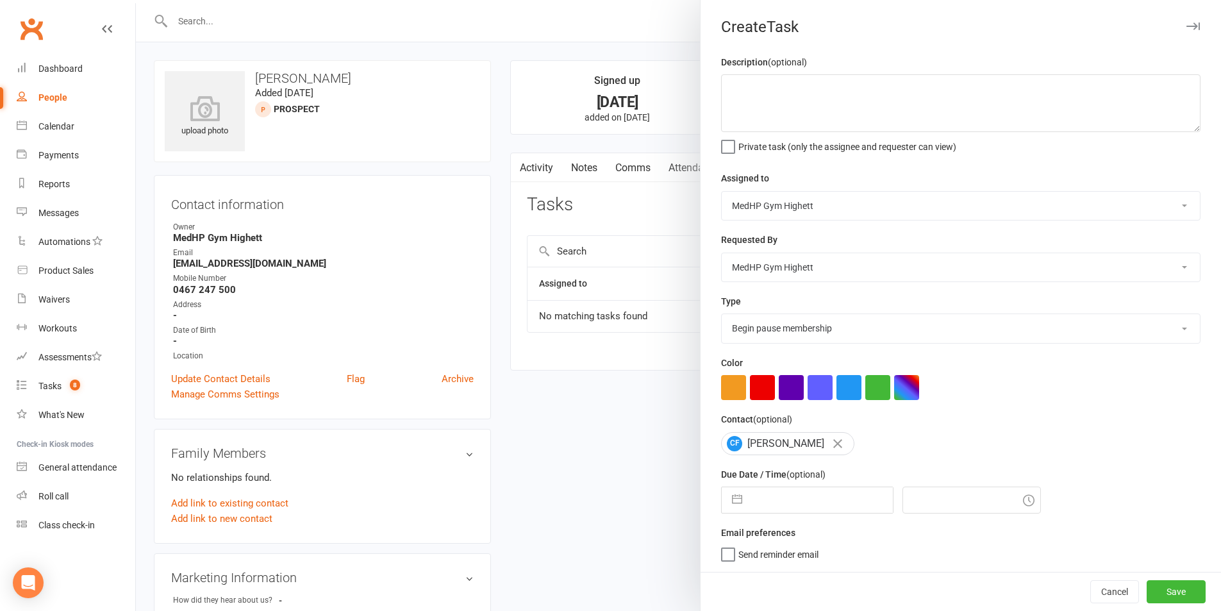
select select "23465"
click at [722, 317] on select "10 class pack finished 6 week program review 6 week review 8 week challenge end…" at bounding box center [961, 328] width 478 height 28
click at [804, 520] on div "Description (optional) Private task (only the assignee and requester can view) …" at bounding box center [960, 312] width 520 height 517
click at [805, 519] on div "Description (optional) Private task (only the assignee and requester can view) …" at bounding box center [960, 312] width 520 height 517
click at [813, 508] on input "text" at bounding box center [821, 500] width 144 height 26
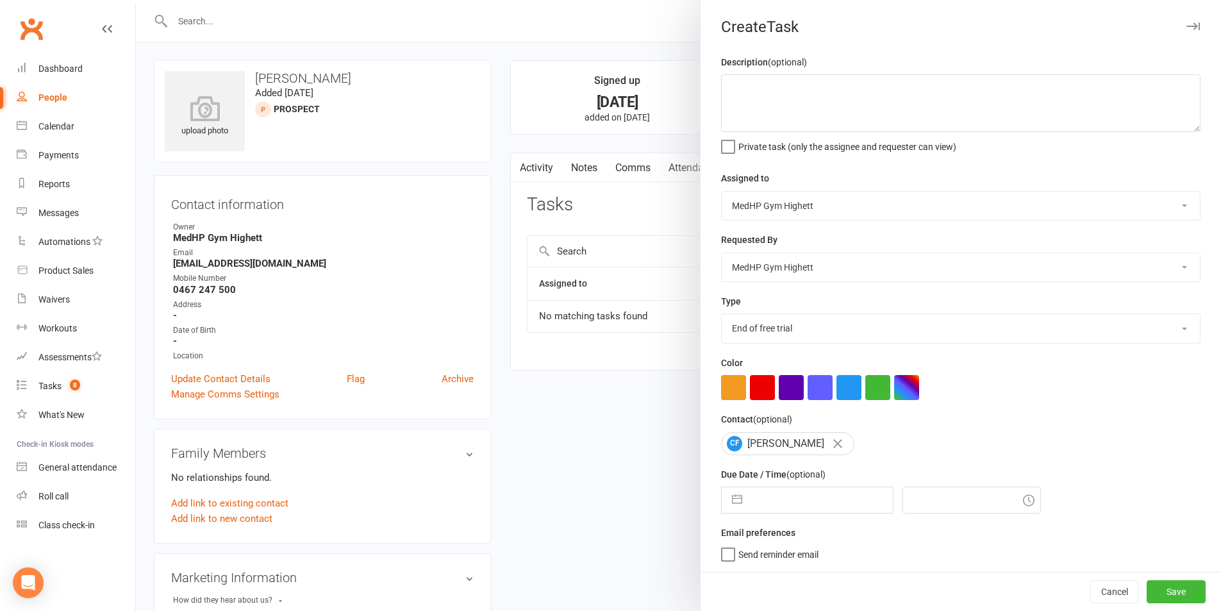
select select "6"
select select "2025"
select select "7"
select select "2025"
select select "8"
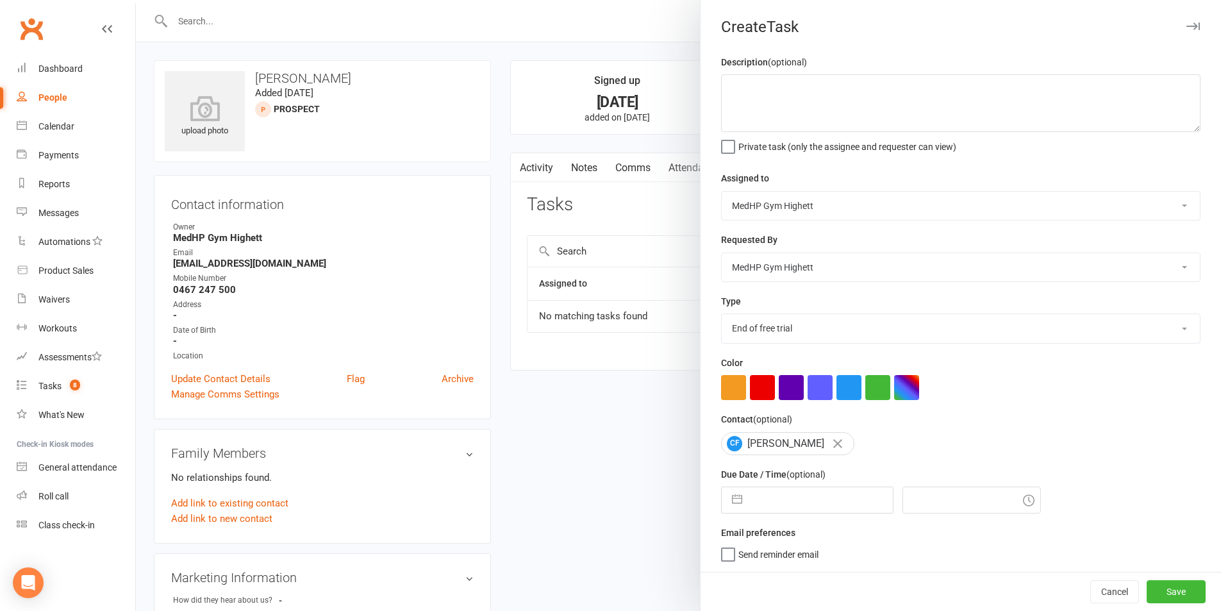
select select "2025"
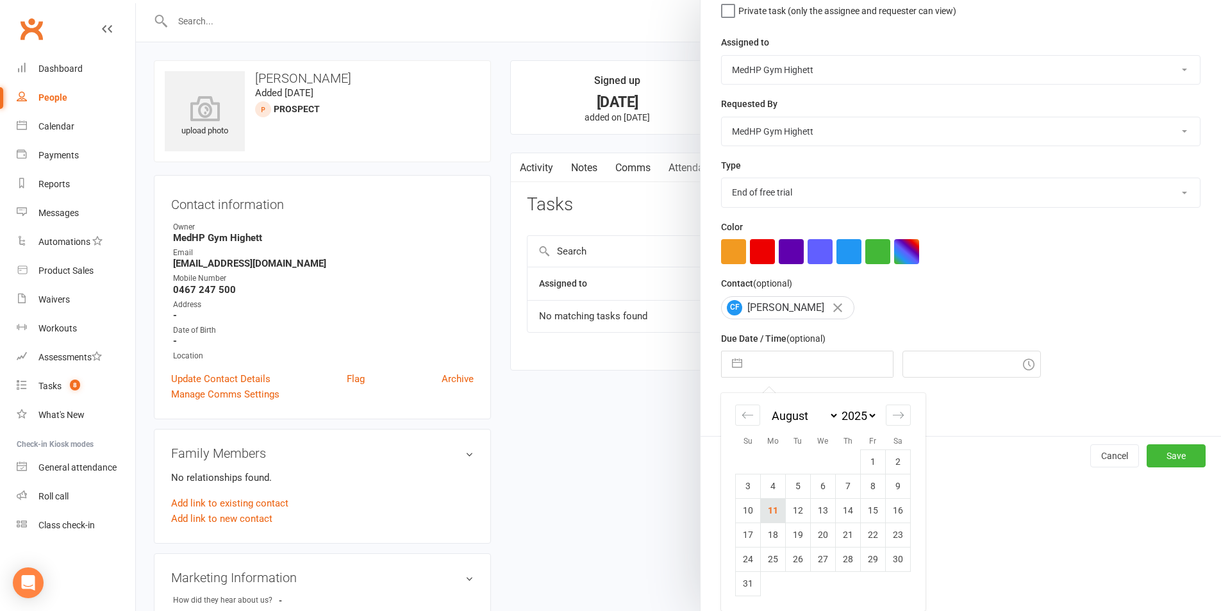
click at [765, 512] on td "11" at bounding box center [773, 510] width 25 height 24
type input "[DATE]"
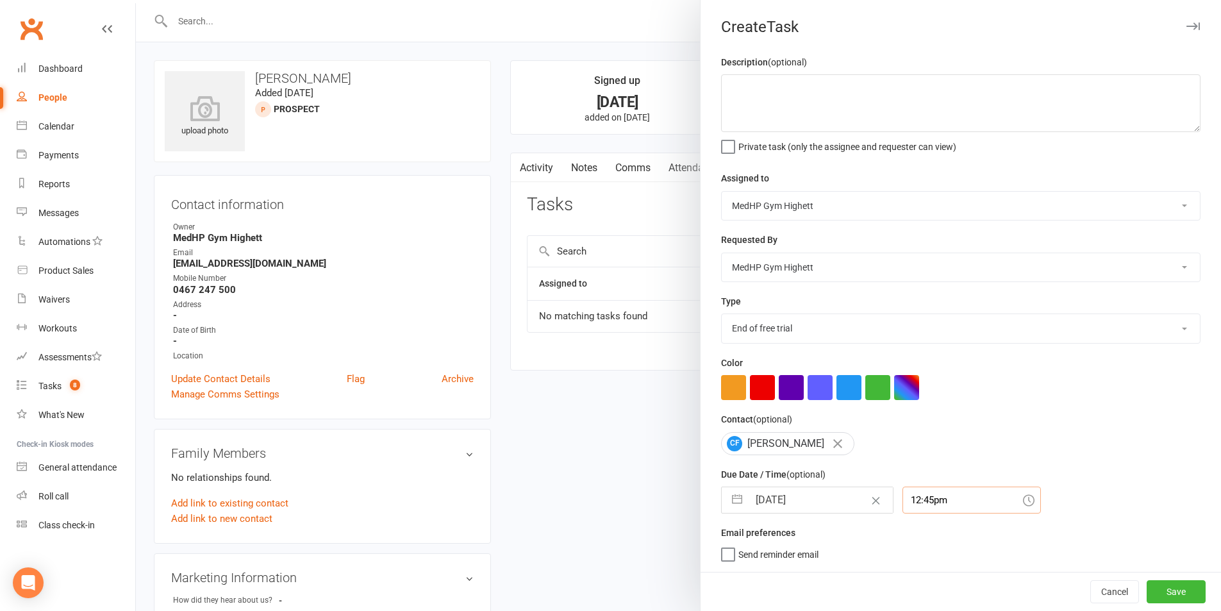
click at [922, 502] on div "12:45pm" at bounding box center [971, 499] width 138 height 27
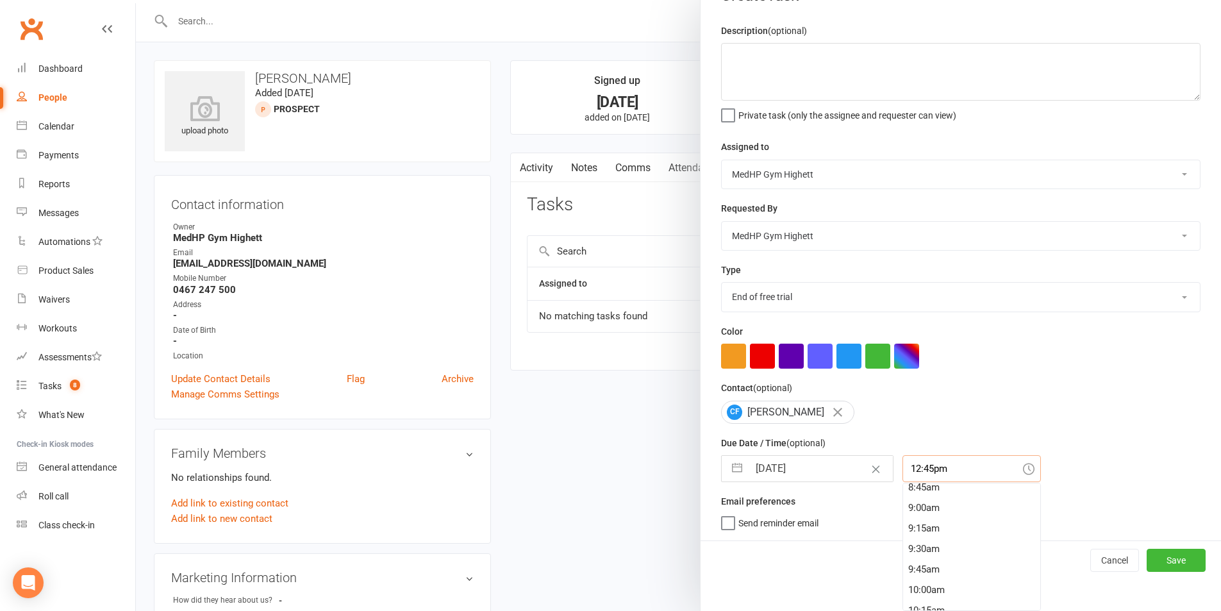
scroll to position [705, 0]
click at [922, 502] on div "8:45am" at bounding box center [971, 506] width 137 height 21
type input "8:45am"
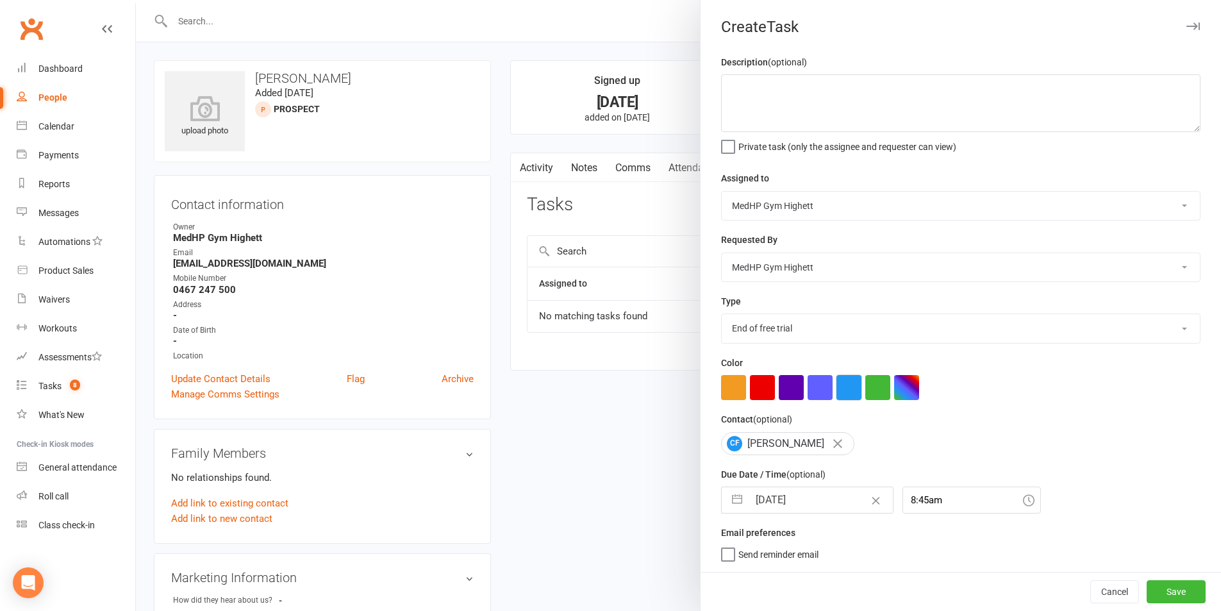
click at [840, 385] on button "button" at bounding box center [848, 387] width 25 height 25
click at [1174, 592] on button "Save" at bounding box center [1176, 591] width 59 height 23
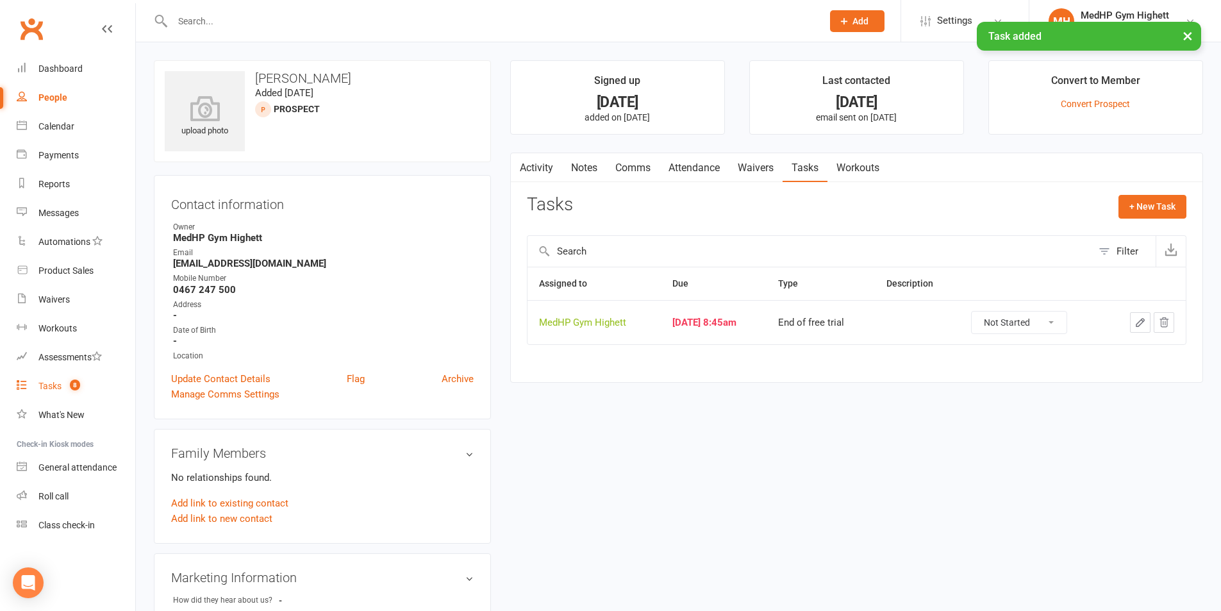
click at [103, 381] on link "Tasks 8" at bounding box center [76, 386] width 119 height 29
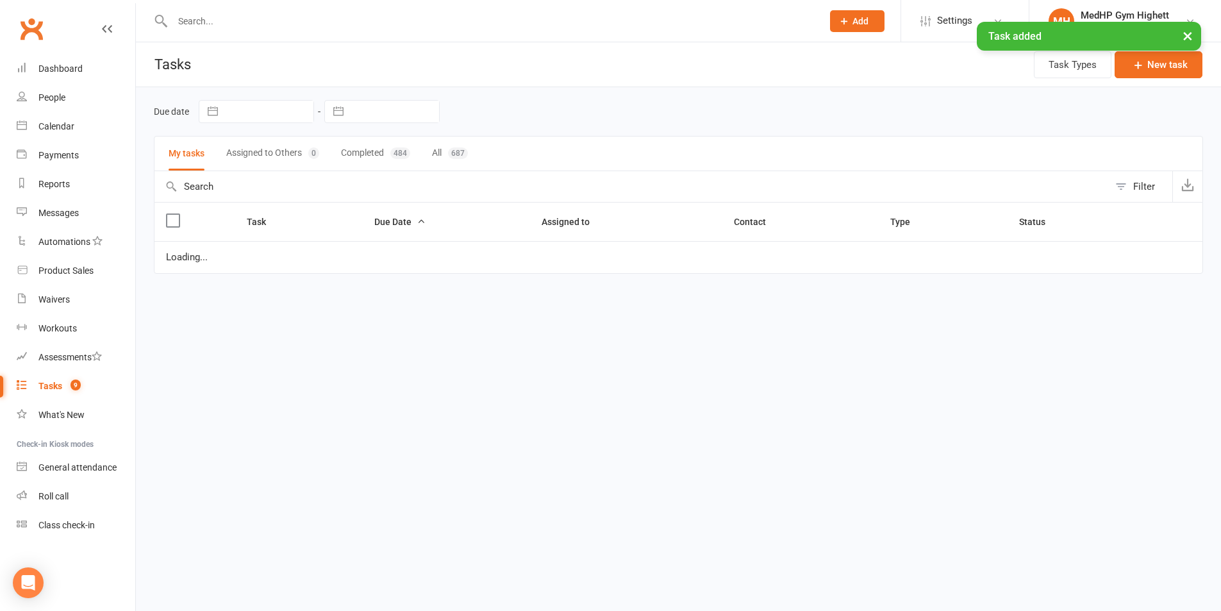
select select "started"
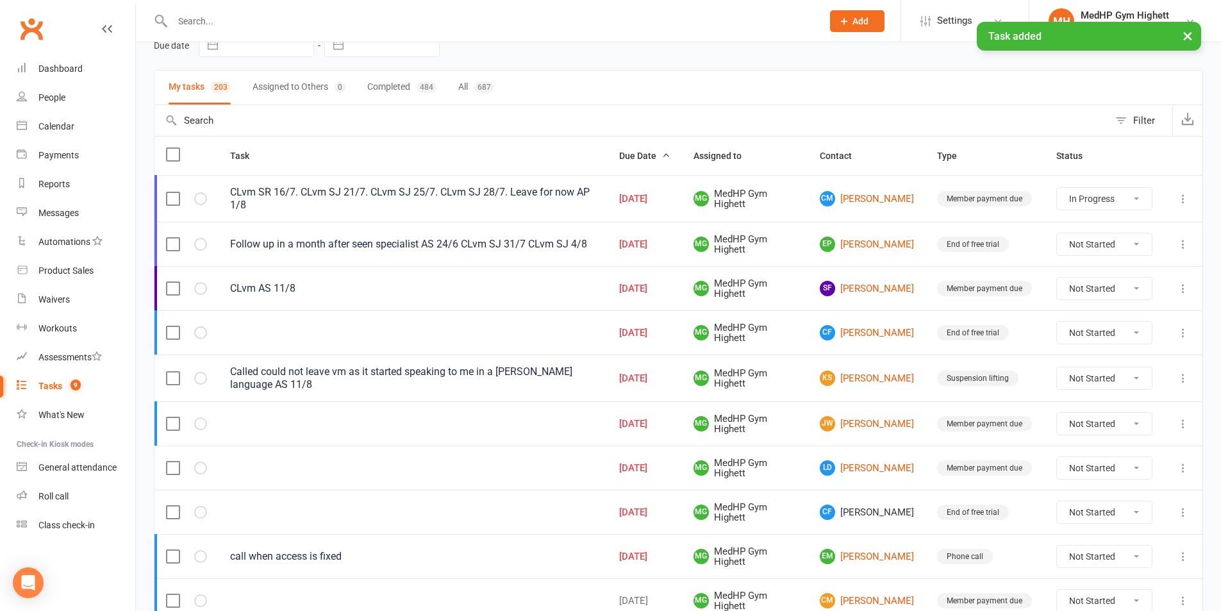
scroll to position [128, 0]
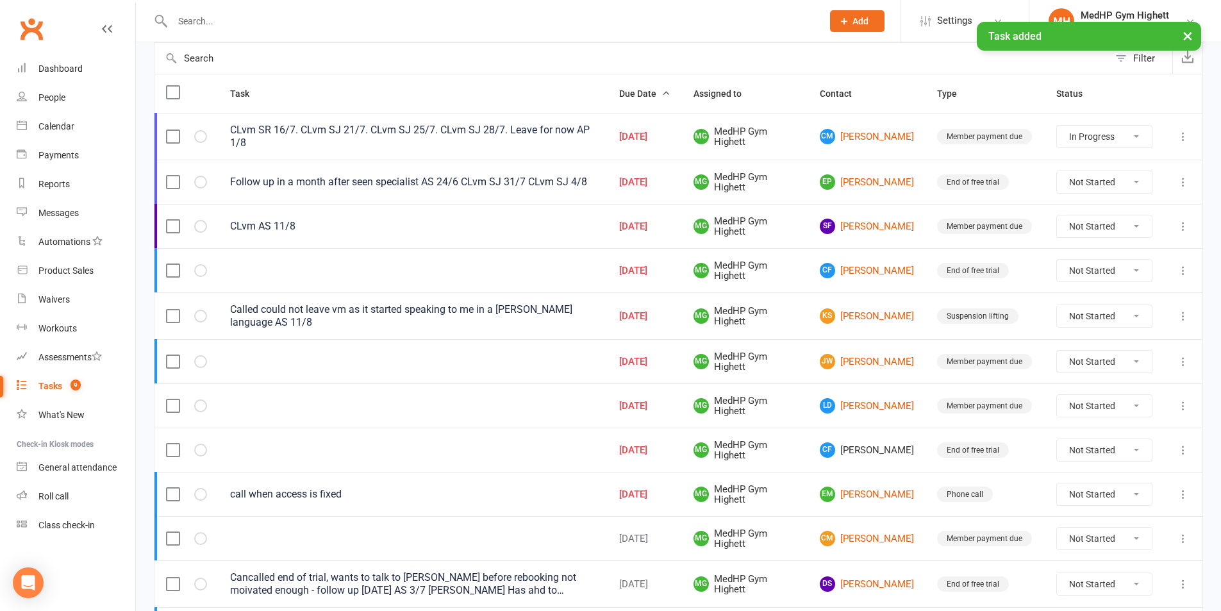
drag, startPoint x: 1140, startPoint y: 276, endPoint x: 1134, endPoint y: 280, distance: 6.9
click at [1140, 276] on select "Not Started In Progress Waiting Complete" at bounding box center [1104, 271] width 95 height 22
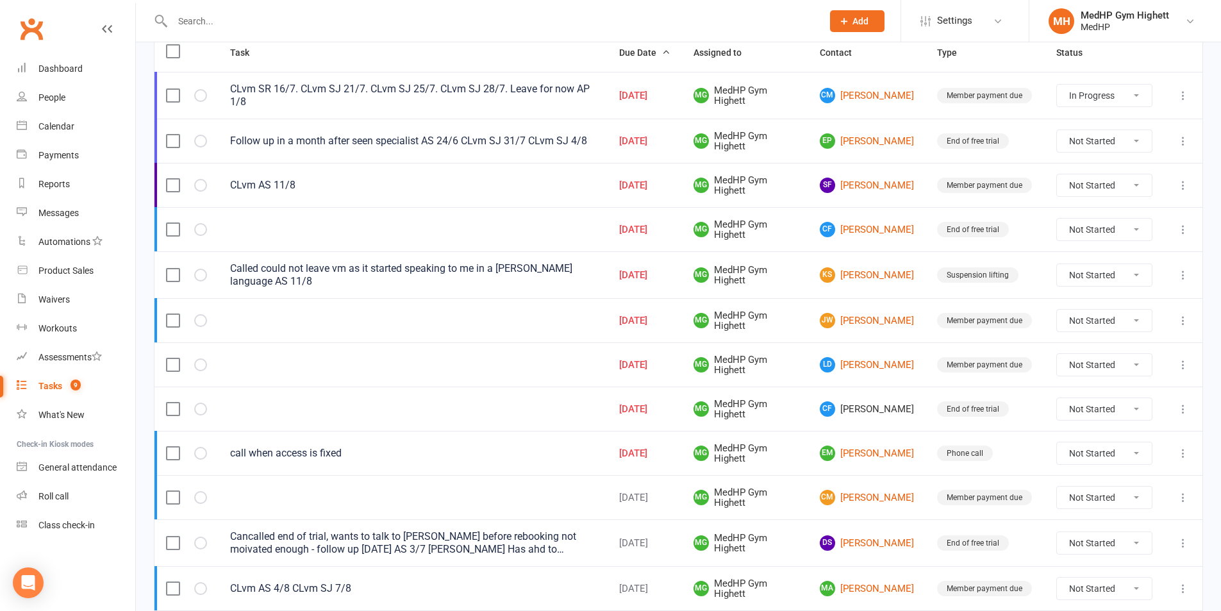
scroll to position [192, 0]
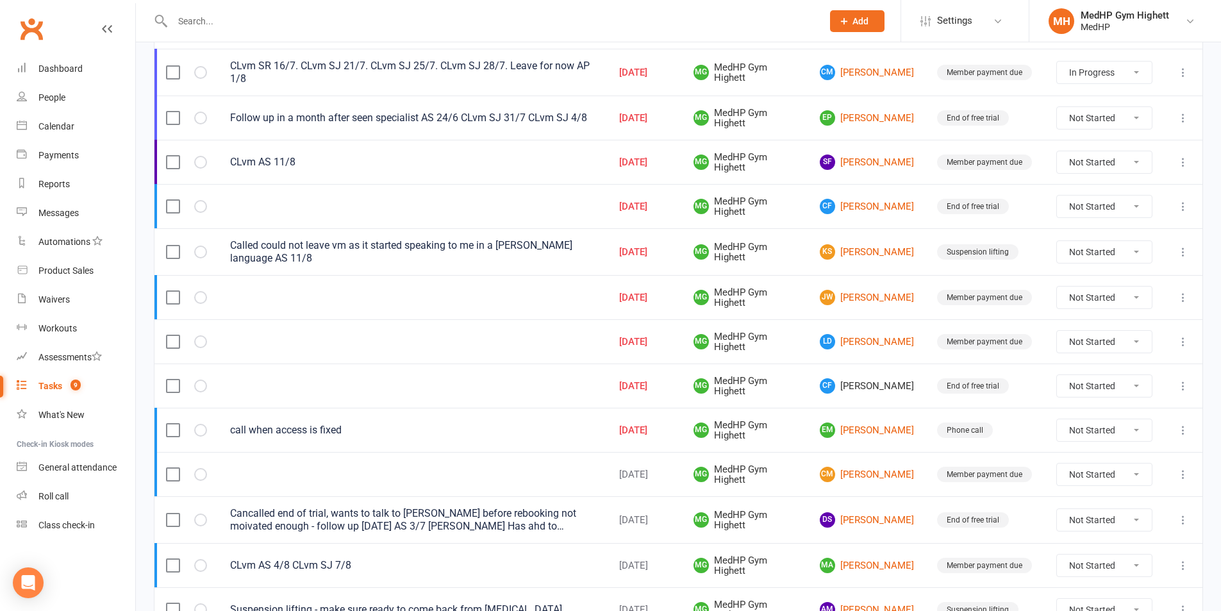
click at [1077, 388] on select "Not Started In Progress Waiting Complete" at bounding box center [1104, 386] width 95 height 22
click at [1057, 375] on select "Not Started In Progress Waiting Complete" at bounding box center [1104, 386] width 95 height 22
select select "unstarted"
select select "started"
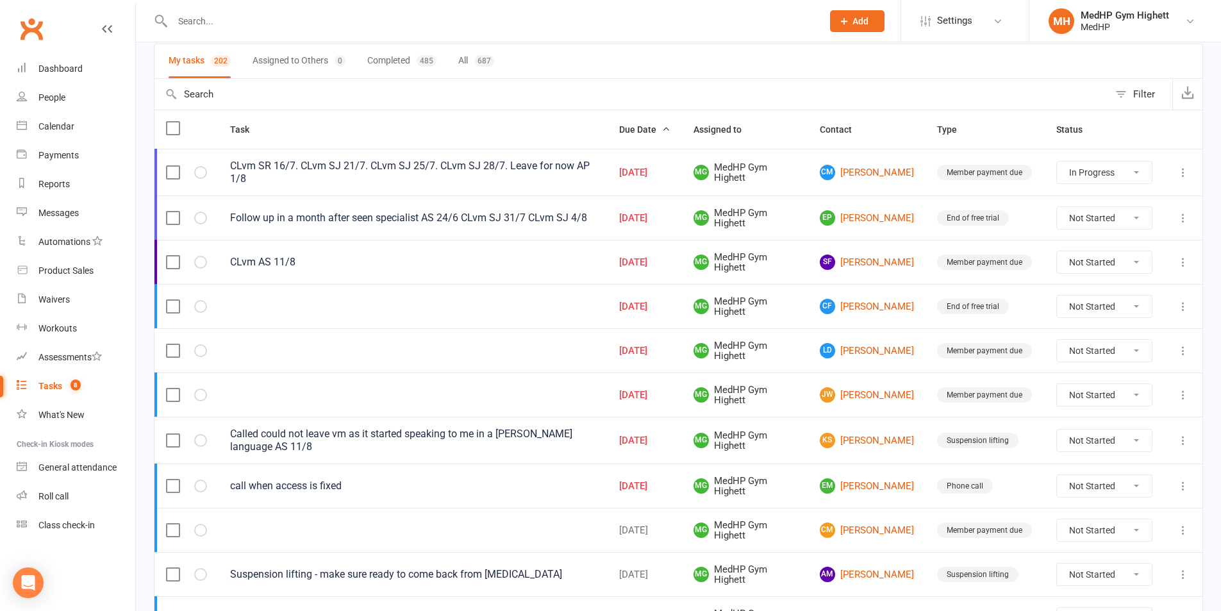
scroll to position [64, 0]
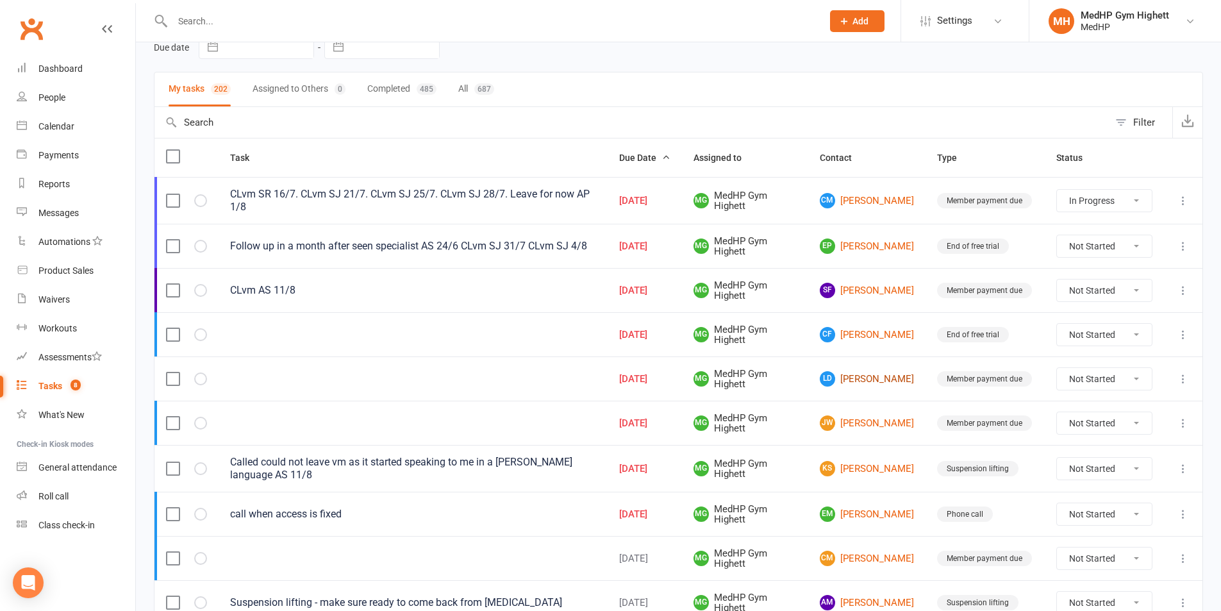
click at [865, 382] on link "LD Lawrence Derrick" at bounding box center [867, 378] width 94 height 15
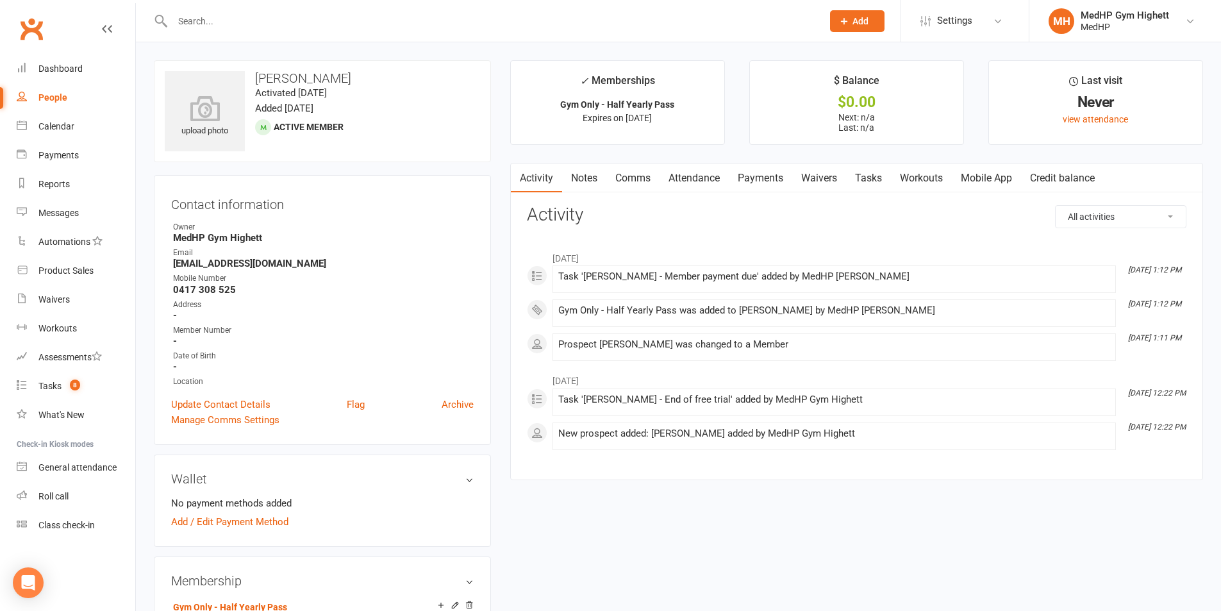
drag, startPoint x: 295, startPoint y: 75, endPoint x: 258, endPoint y: 80, distance: 38.2
click at [258, 80] on h3 "Lawrence Derrick" at bounding box center [322, 78] width 315 height 14
click at [70, 388] on count-badge "8" at bounding box center [71, 386] width 17 height 10
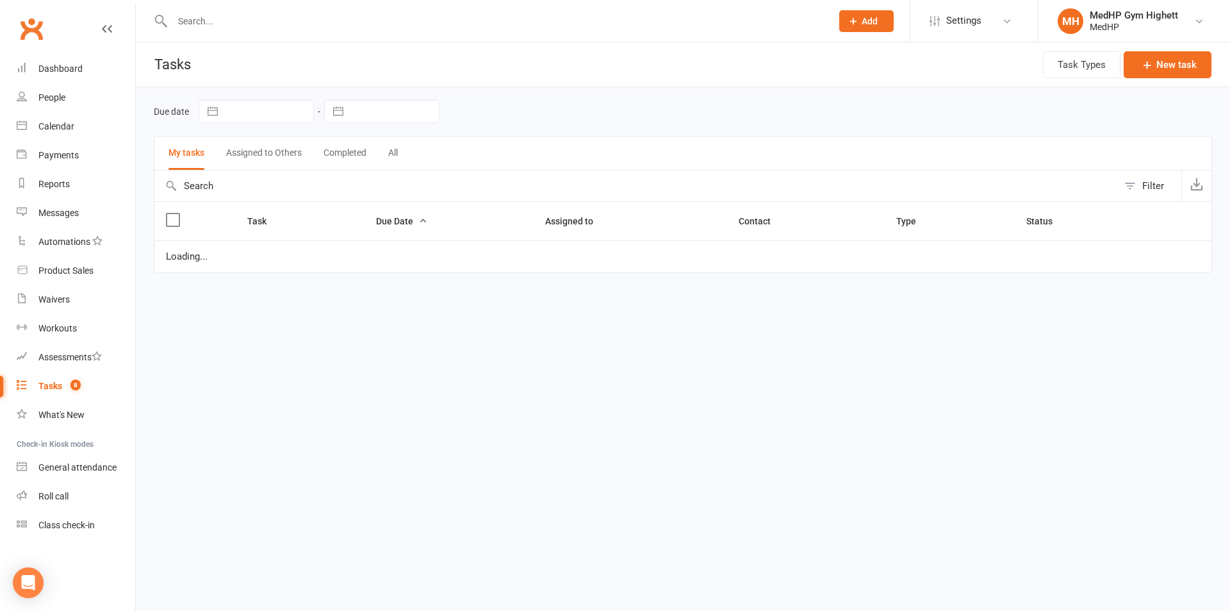
select select "started"
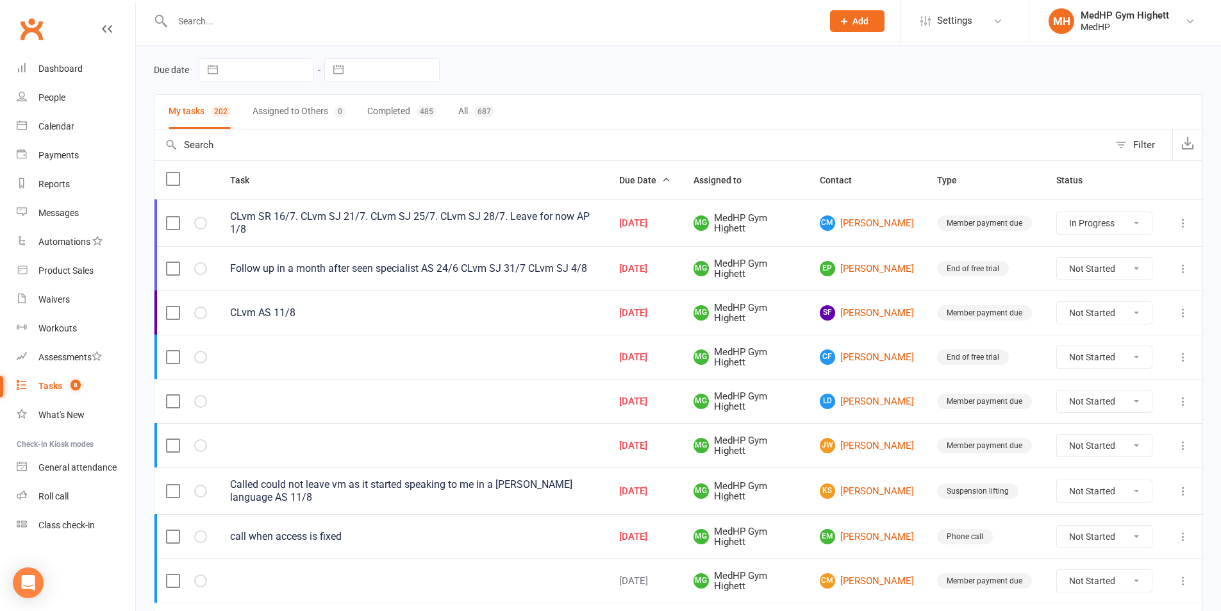
scroll to position [64, 0]
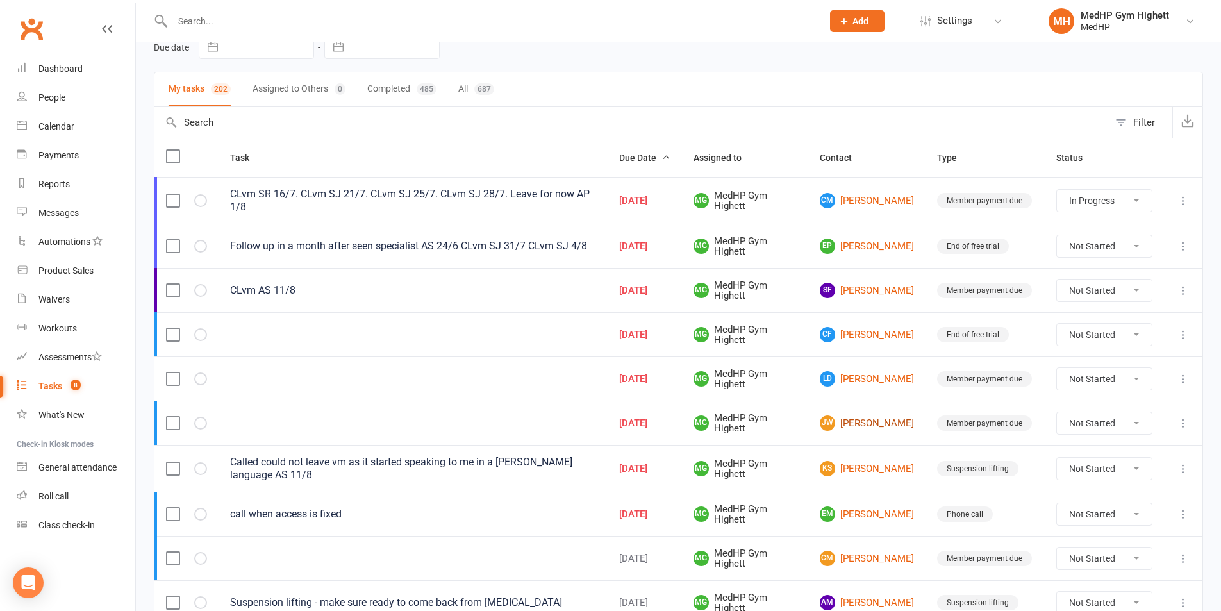
click at [868, 422] on link "[PERSON_NAME] [PERSON_NAME]" at bounding box center [867, 422] width 94 height 15
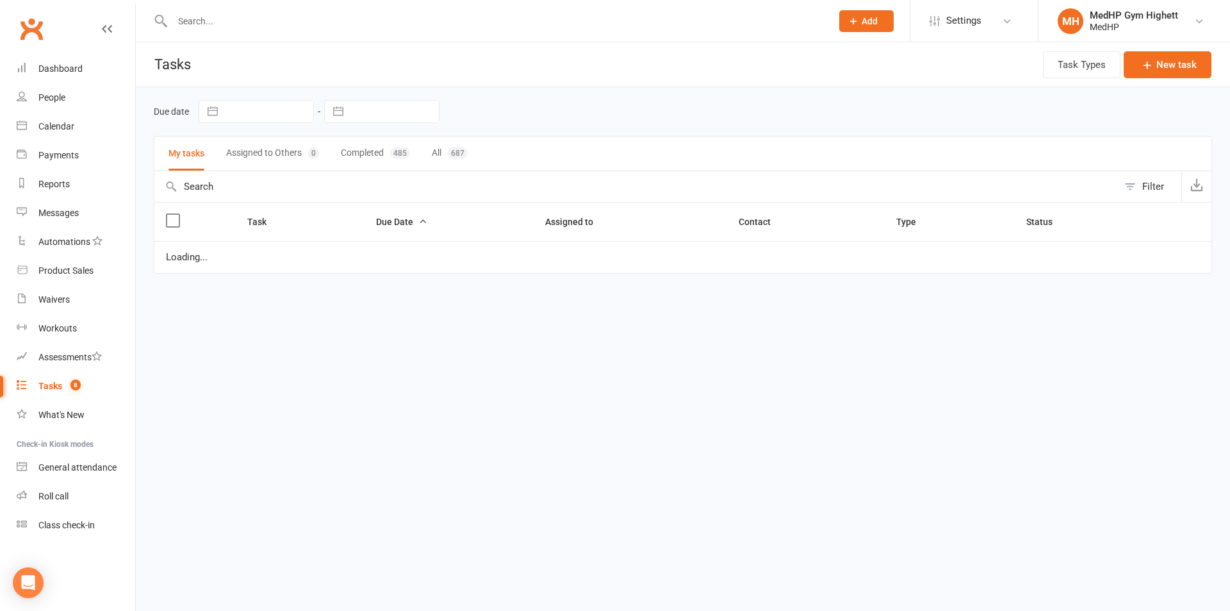
select select "started"
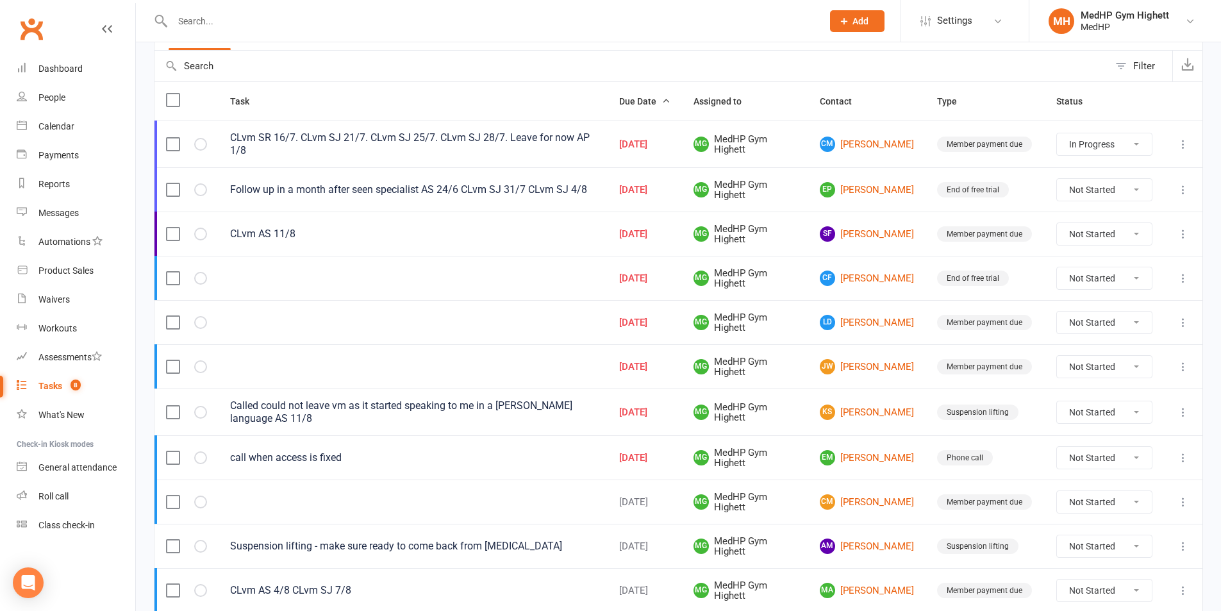
scroll to position [128, 0]
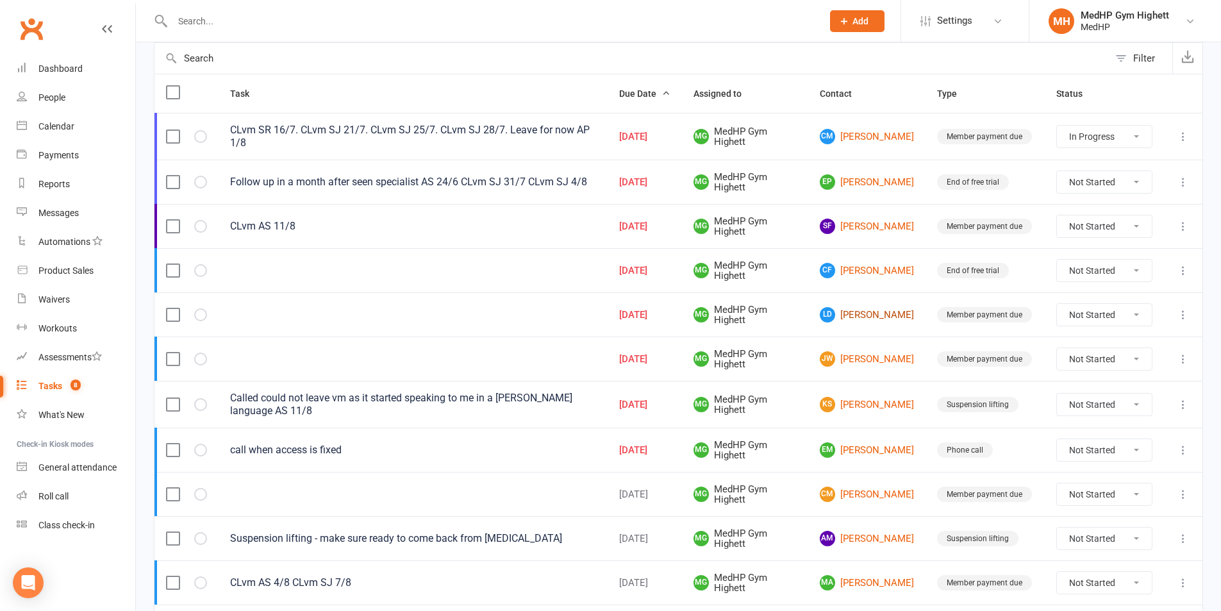
click at [870, 315] on link "LD Lawrence Derrick" at bounding box center [867, 314] width 94 height 15
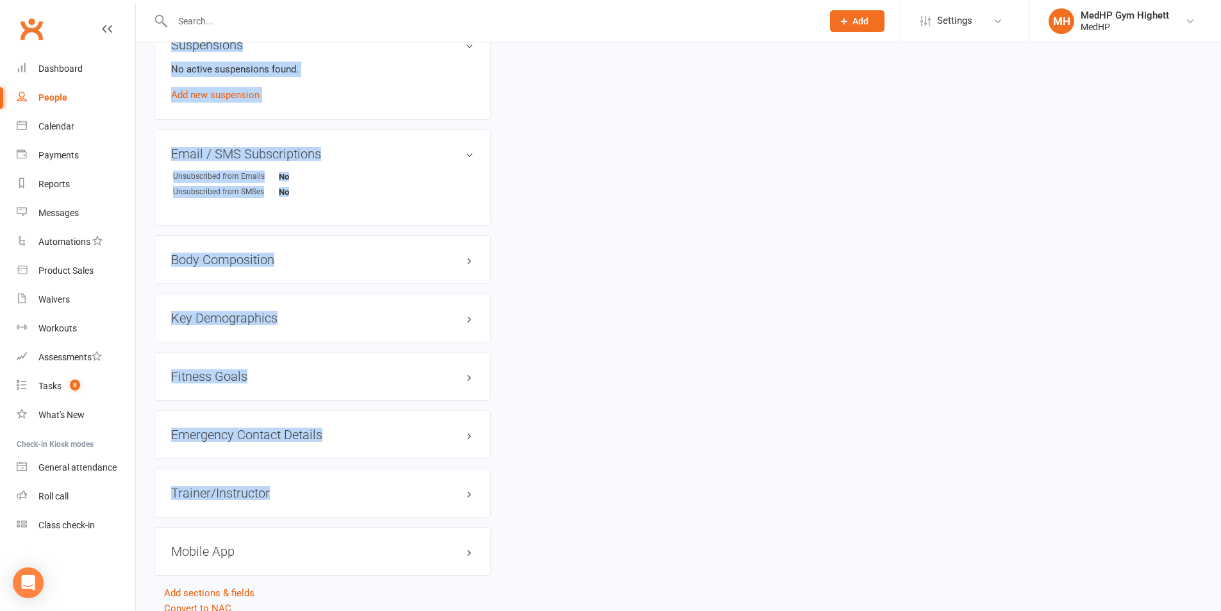
scroll to position [852, 0]
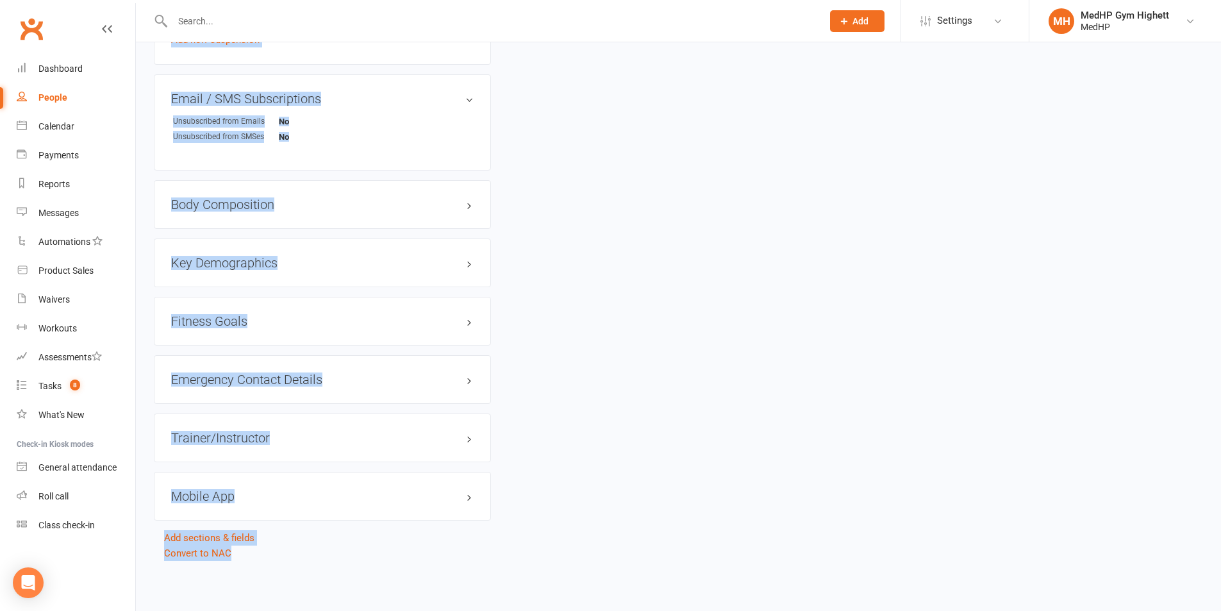
drag, startPoint x: 256, startPoint y: 74, endPoint x: 1192, endPoint y: 577, distance: 1062.9
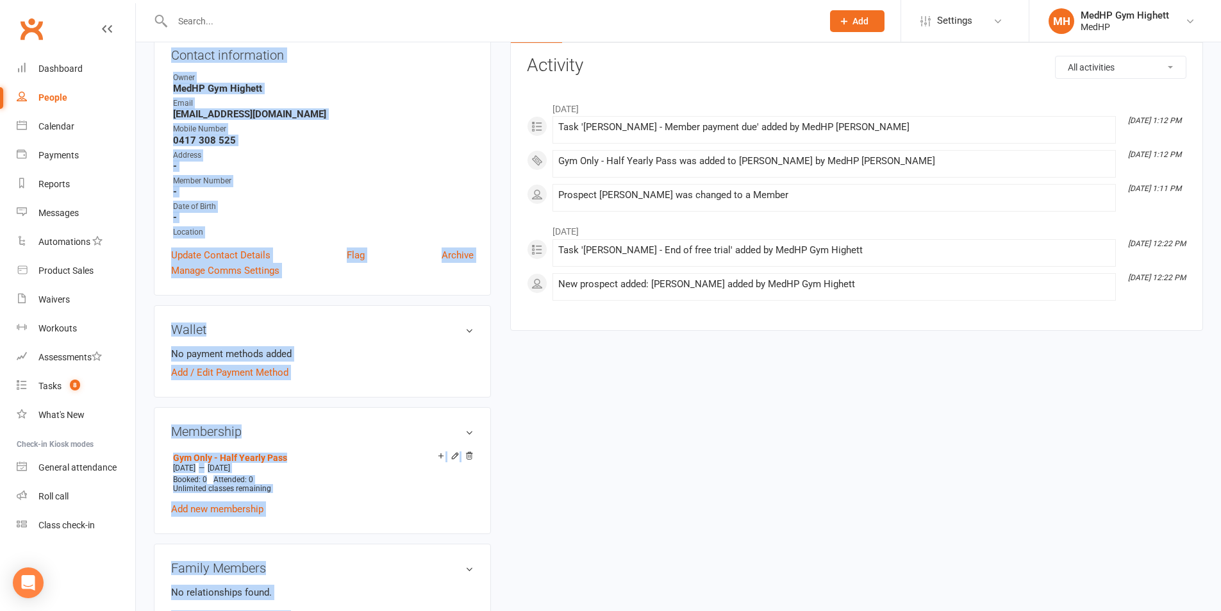
scroll to position [0, 0]
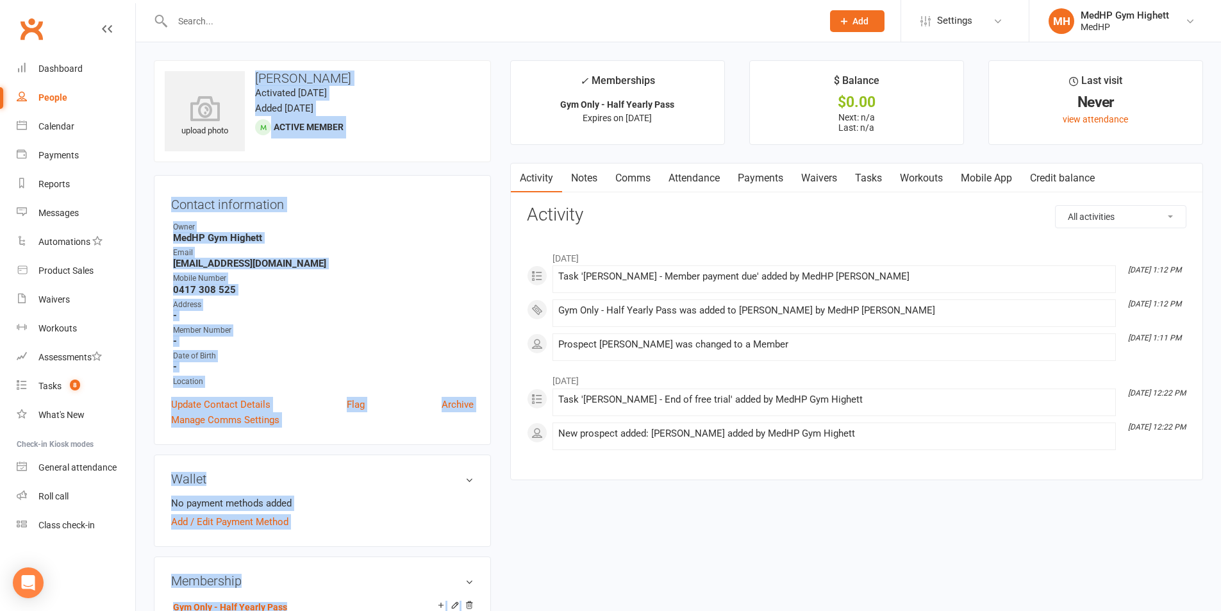
click at [404, 106] on div "upload photo Lawrence Derrick Activated 12 February, 2025 Added 15 January, 202…" at bounding box center [322, 111] width 337 height 102
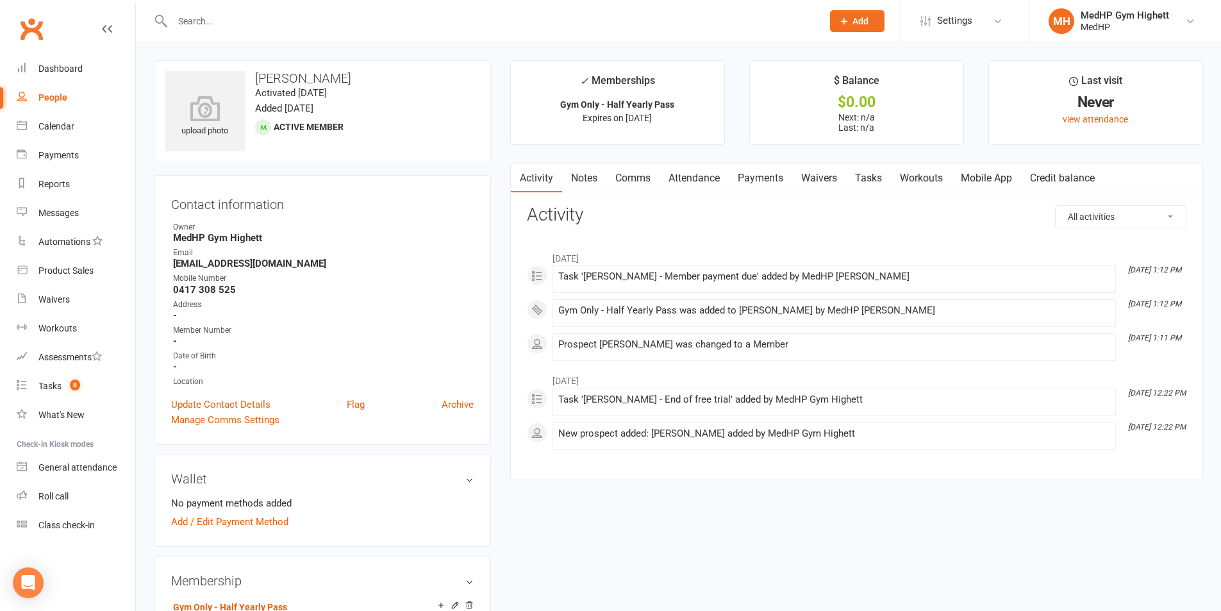
drag, startPoint x: 256, startPoint y: 76, endPoint x: 376, endPoint y: 79, distance: 119.9
click at [376, 79] on h3 "Lawrence Derrick" at bounding box center [322, 78] width 315 height 14
copy h3 "Lawrence Derrick"
click at [404, 169] on contact-information "upload photo Lawrence Derrick Activated 12 February, 2025 Added 15 January, 202…" at bounding box center [322, 252] width 337 height 385
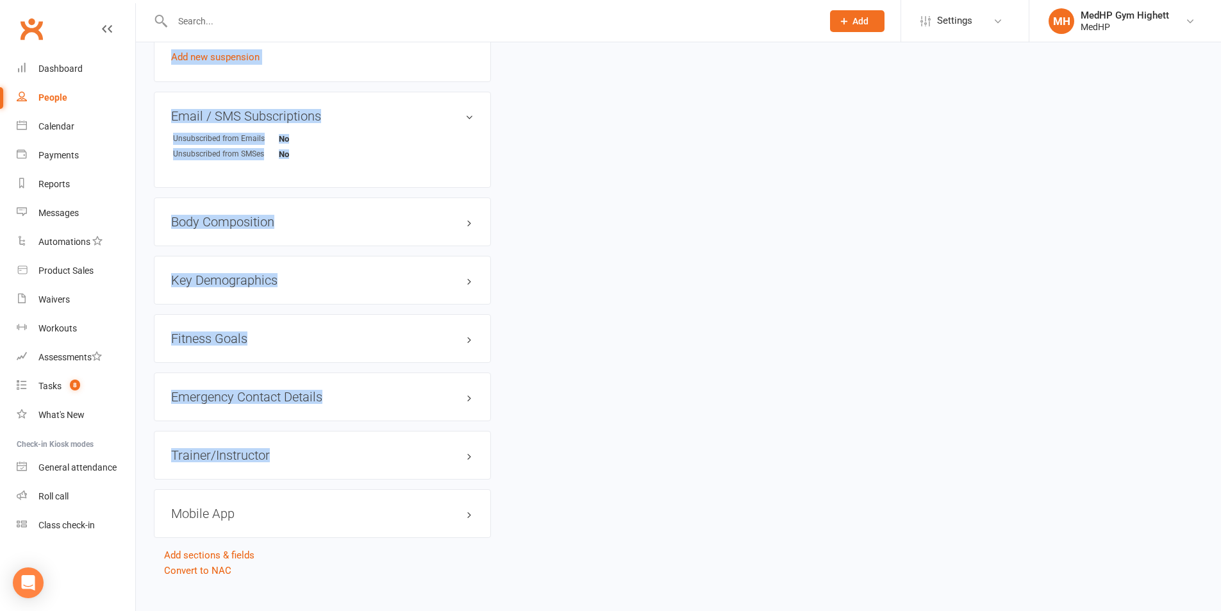
scroll to position [852, 0]
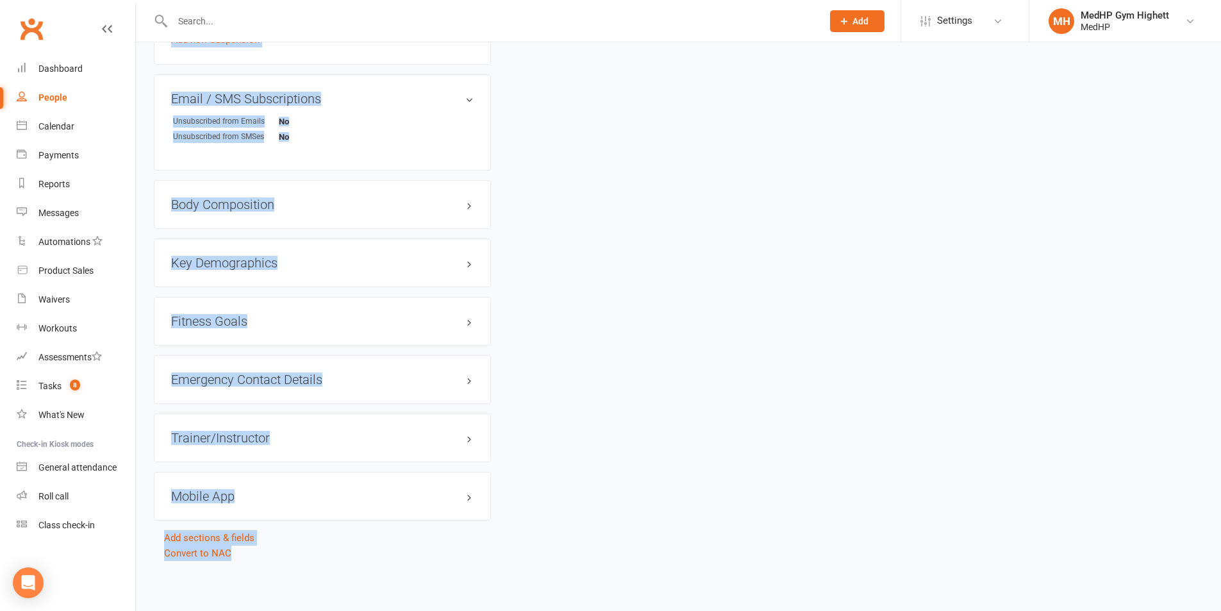
drag, startPoint x: 256, startPoint y: 77, endPoint x: 1225, endPoint y: 589, distance: 1096.6
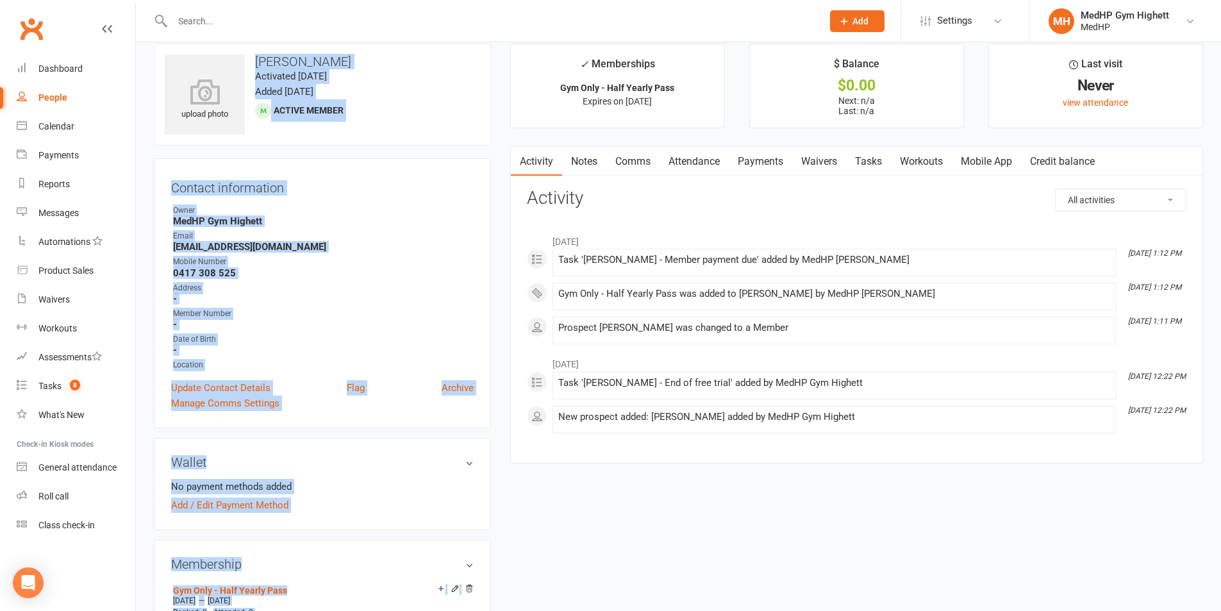
scroll to position [0, 0]
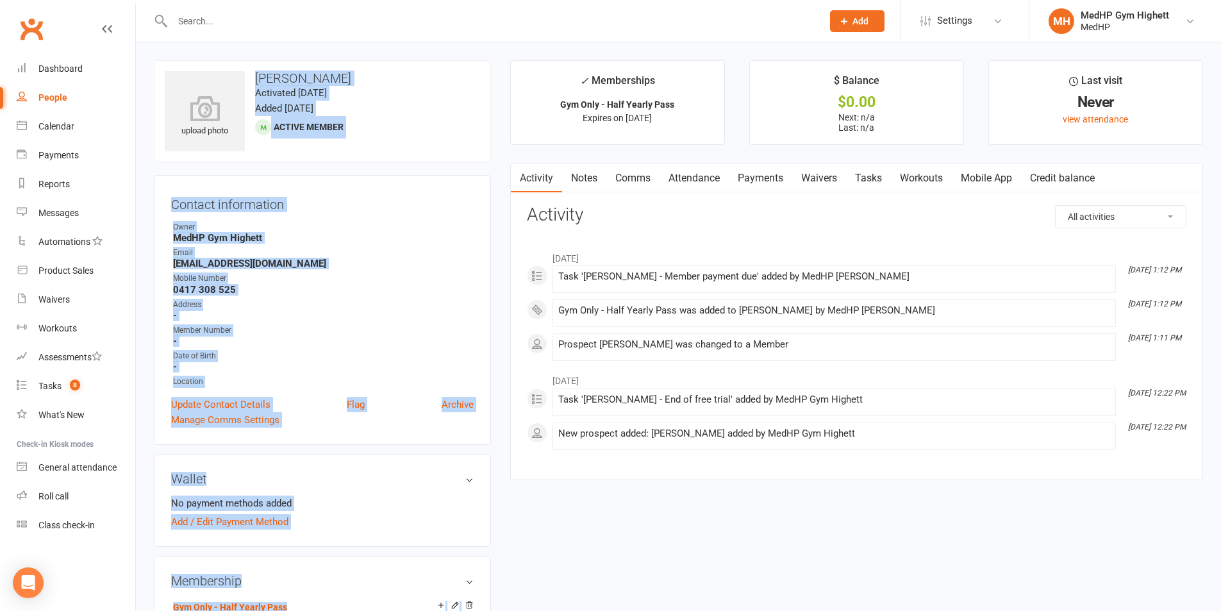
click at [256, 79] on h3 "Lawrence Derrick" at bounding box center [322, 78] width 315 height 14
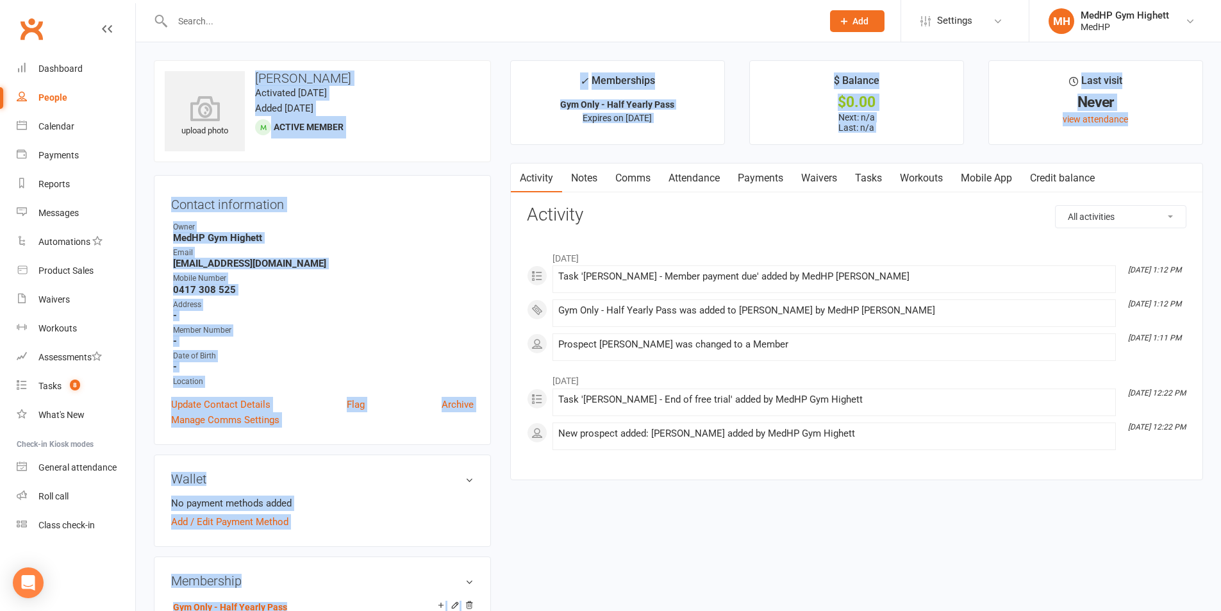
drag, startPoint x: 256, startPoint y: 78, endPoint x: 1146, endPoint y: 131, distance: 891.7
click at [392, 111] on div "upload photo Lawrence Derrick Activated 12 February, 2025 Added 15 January, 202…" at bounding box center [322, 111] width 337 height 102
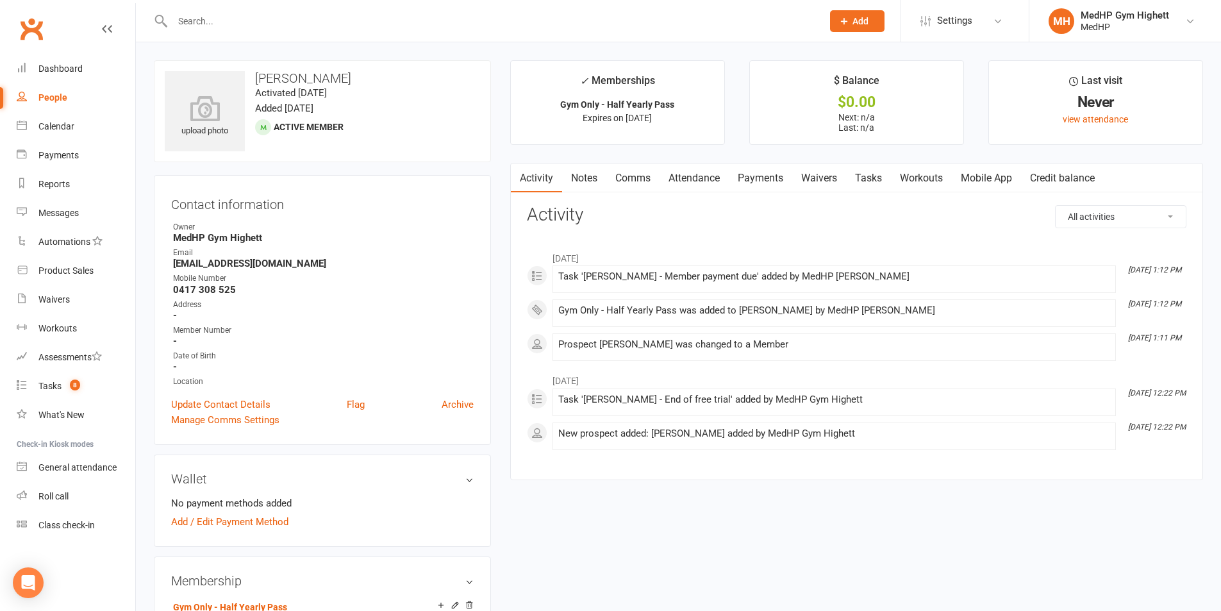
drag, startPoint x: 256, startPoint y: 79, endPoint x: 1176, endPoint y: 445, distance: 990.4
click at [439, 308] on div "Address" at bounding box center [323, 305] width 301 height 12
drag, startPoint x: 256, startPoint y: 79, endPoint x: 1207, endPoint y: 447, distance: 1019.1
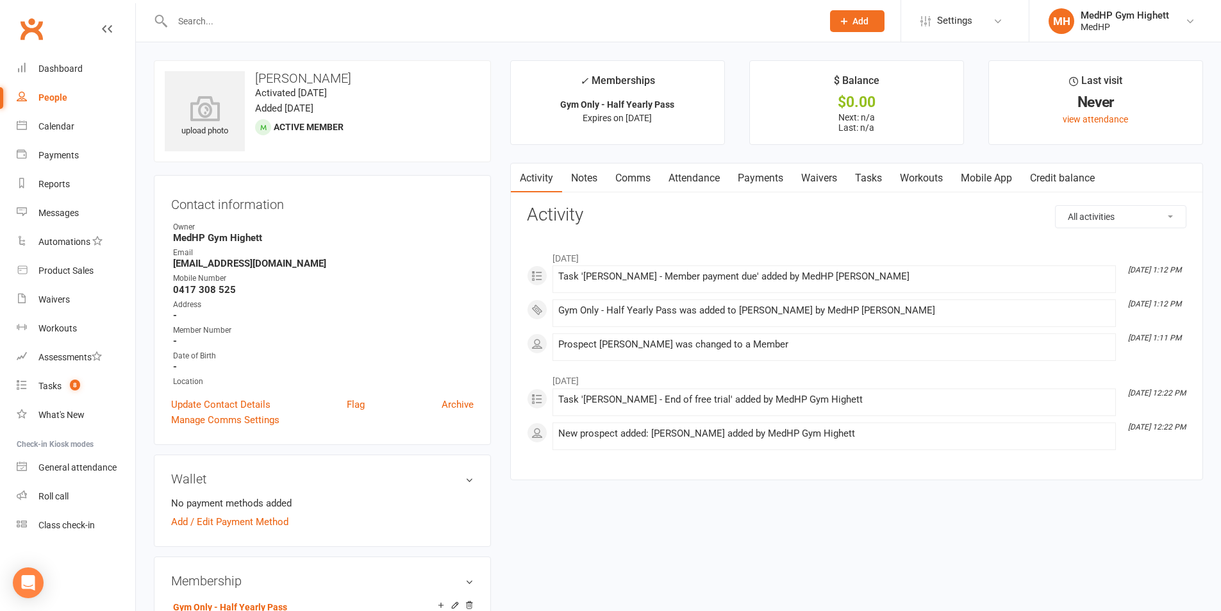
click at [1207, 447] on main "✓ Memberships Gym Only - Half Yearly Pass Expires on 11th August, 2025 $ Balanc…" at bounding box center [857, 276] width 712 height 433
drag, startPoint x: 255, startPoint y: 76, endPoint x: 1168, endPoint y: 451, distance: 987.2
click at [1168, 451] on div "February 2025 Feb 12, 1:12 PM Task 'Lawrence Derrick - Member payment due' adde…" at bounding box center [856, 347] width 659 height 225
drag, startPoint x: 256, startPoint y: 84, endPoint x: 1202, endPoint y: 454, distance: 1016.3
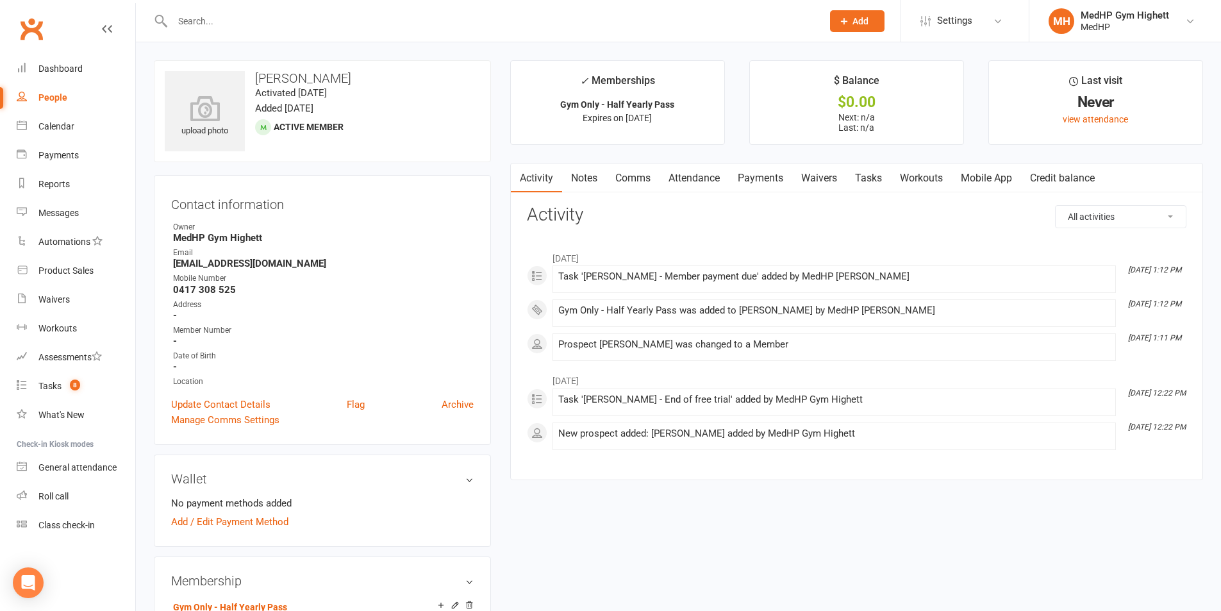
click at [756, 228] on div "All activities Bookings / Attendances Communications Notes Failed SMSes Grading…" at bounding box center [856, 332] width 659 height 255
click at [871, 186] on link "Tasks" at bounding box center [868, 177] width 45 height 29
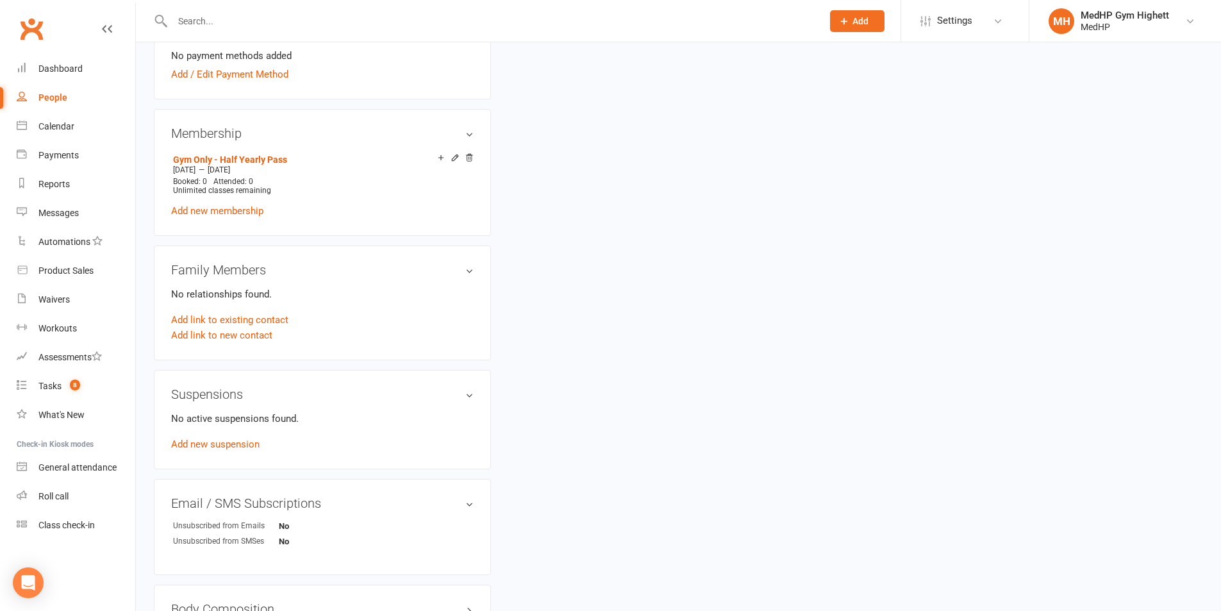
scroll to position [449, 0]
click at [219, 438] on link "Add new suspension" at bounding box center [215, 443] width 88 height 12
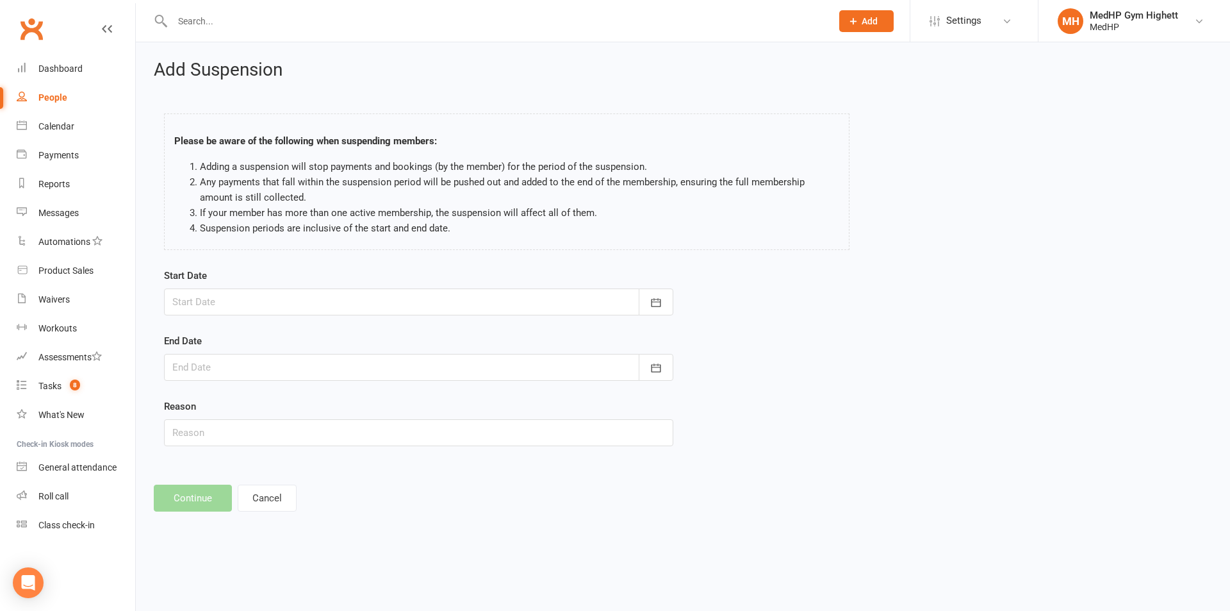
click at [206, 310] on div at bounding box center [419, 301] width 510 height 27
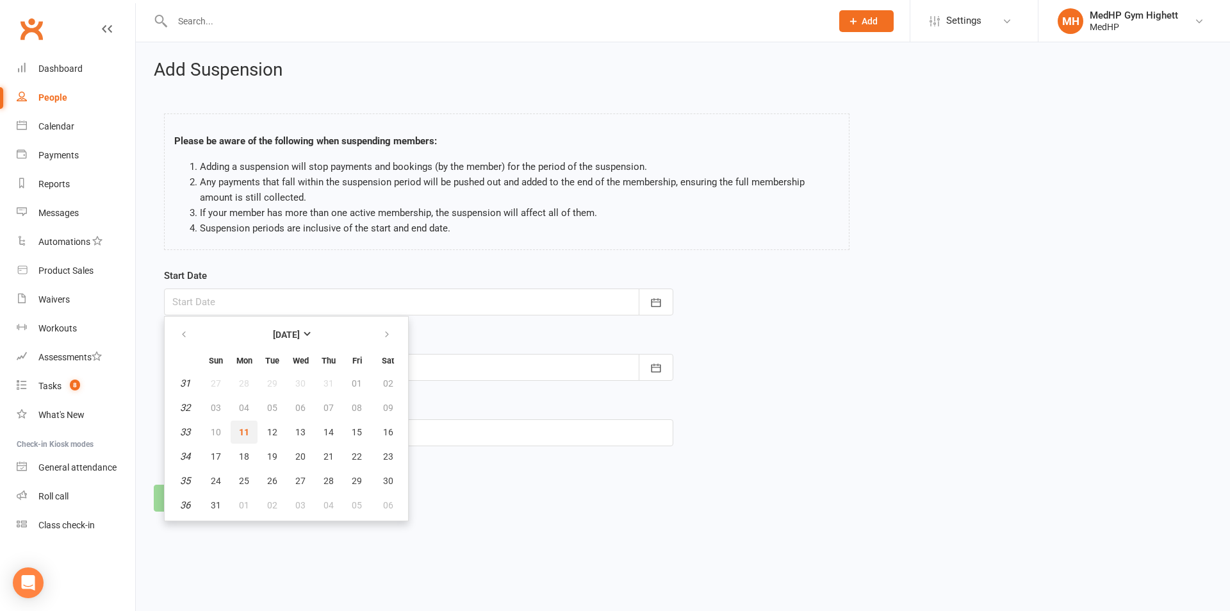
click at [246, 431] on span "11" at bounding box center [244, 432] width 10 height 10
type input "[DATE]"
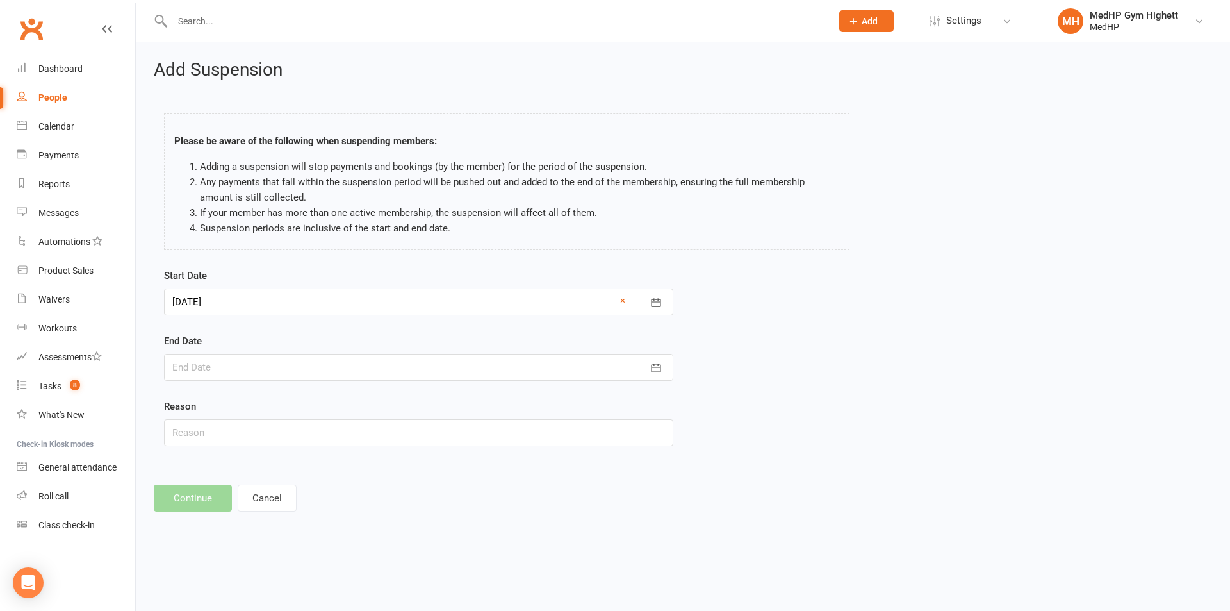
click at [232, 367] on div at bounding box center [419, 367] width 510 height 27
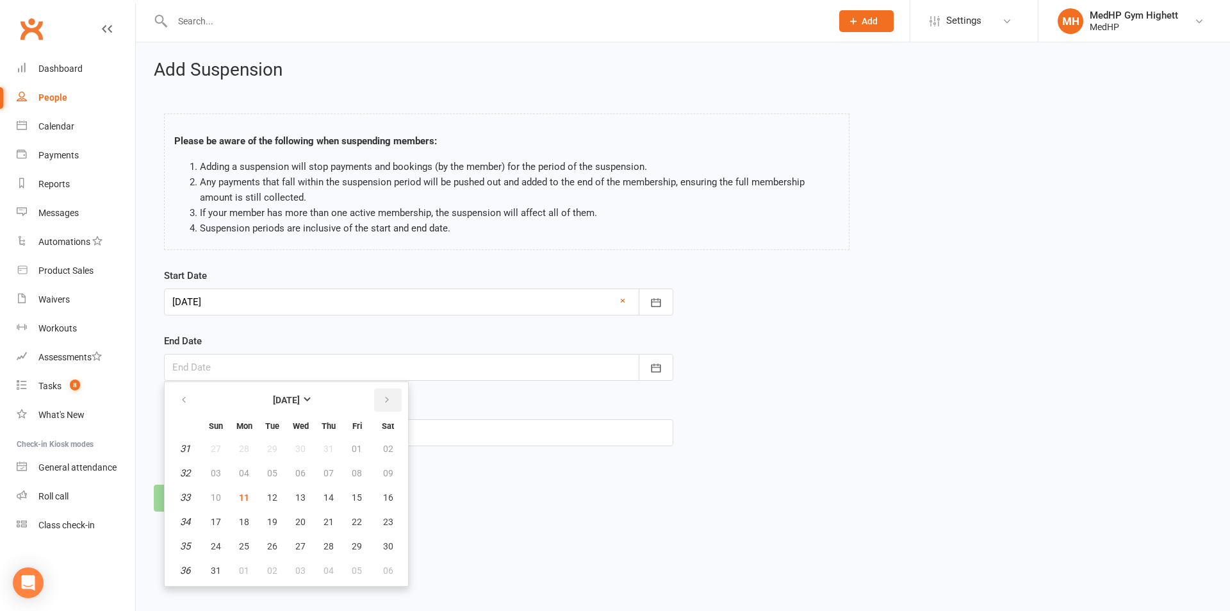
click at [383, 408] on button "button" at bounding box center [388, 399] width 28 height 23
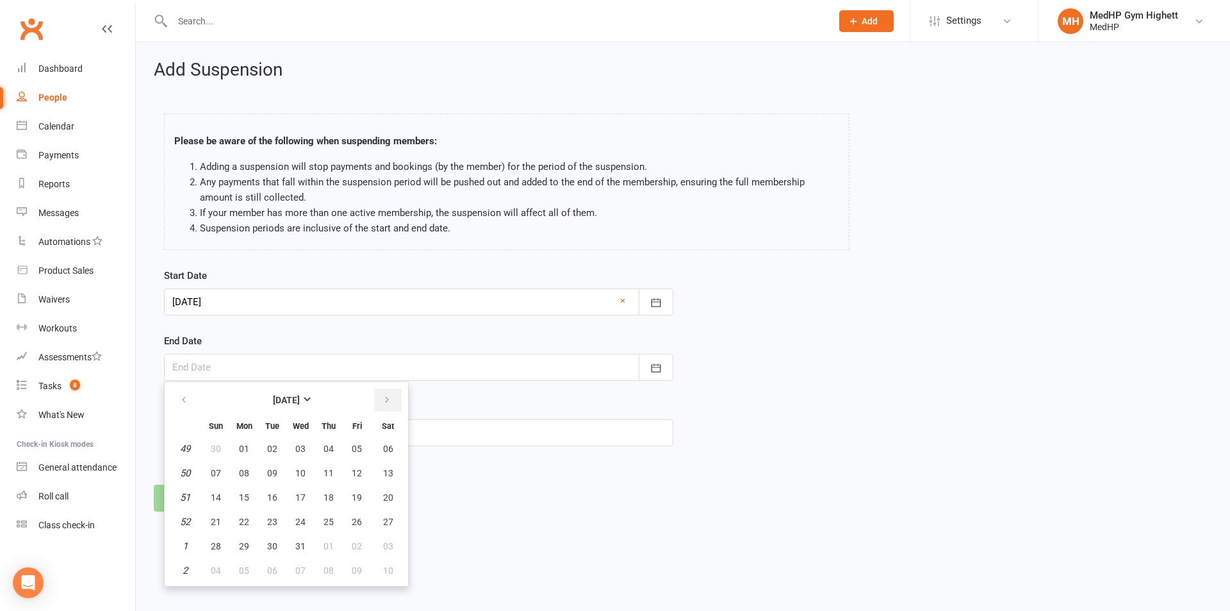
click at [383, 408] on button "button" at bounding box center [388, 399] width 28 height 23
click at [254, 522] on button "23" at bounding box center [244, 521] width 27 height 23
type input "23 Feb 2026"
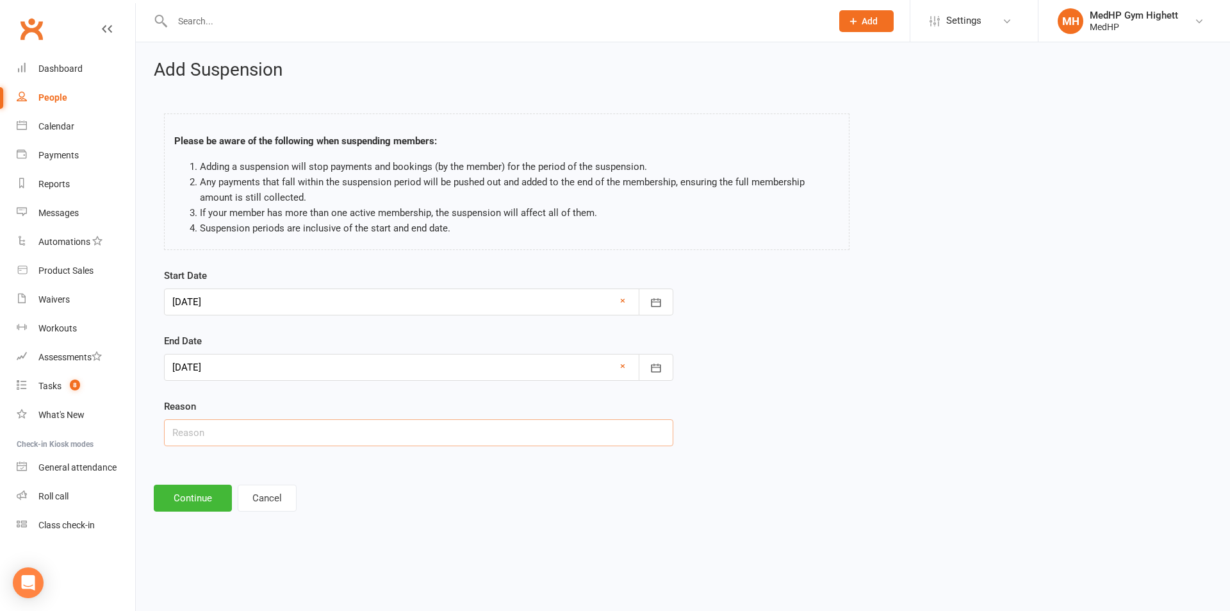
click at [232, 435] on input "text" at bounding box center [419, 432] width 510 height 27
type input "Possibly needing a hip replacement and unsure what to do with gym membership"
click at [194, 481] on div "Add Suspension Please be aware of the following when suspending members: Adding…" at bounding box center [683, 285] width 1095 height 487
click at [188, 493] on button "Continue" at bounding box center [193, 498] width 78 height 27
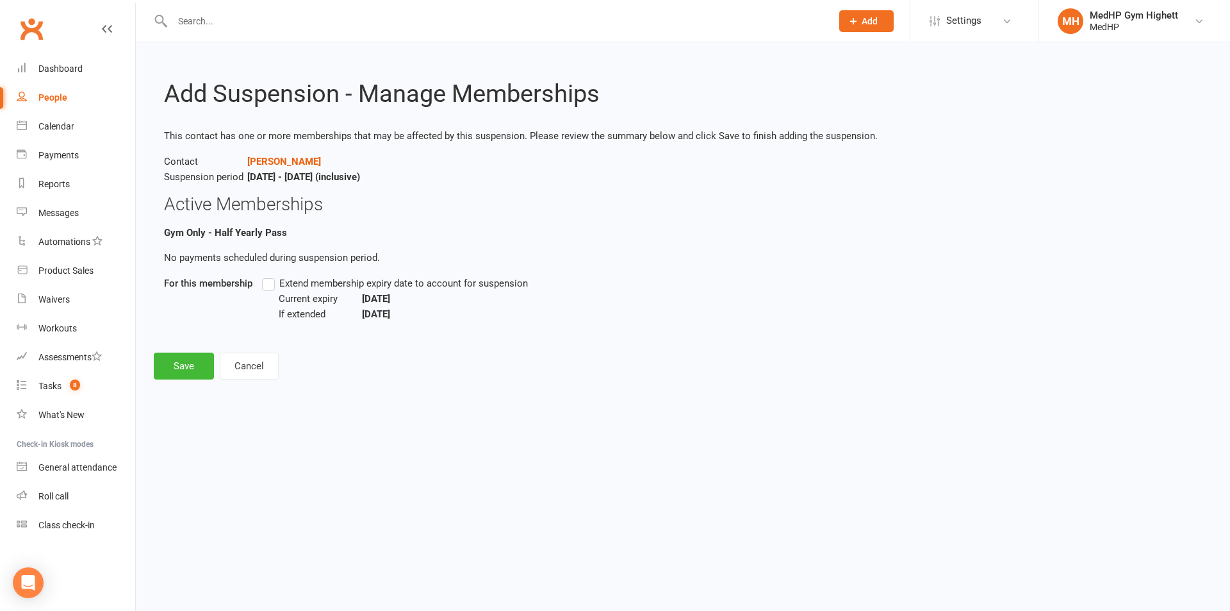
click at [267, 285] on label "Extend membership expiry date to account for suspension" at bounding box center [395, 283] width 266 height 15
click at [267, 276] on input "Extend membership expiry date to account for suspension" at bounding box center [266, 276] width 8 height 0
click at [191, 376] on button "Save" at bounding box center [184, 365] width 60 height 27
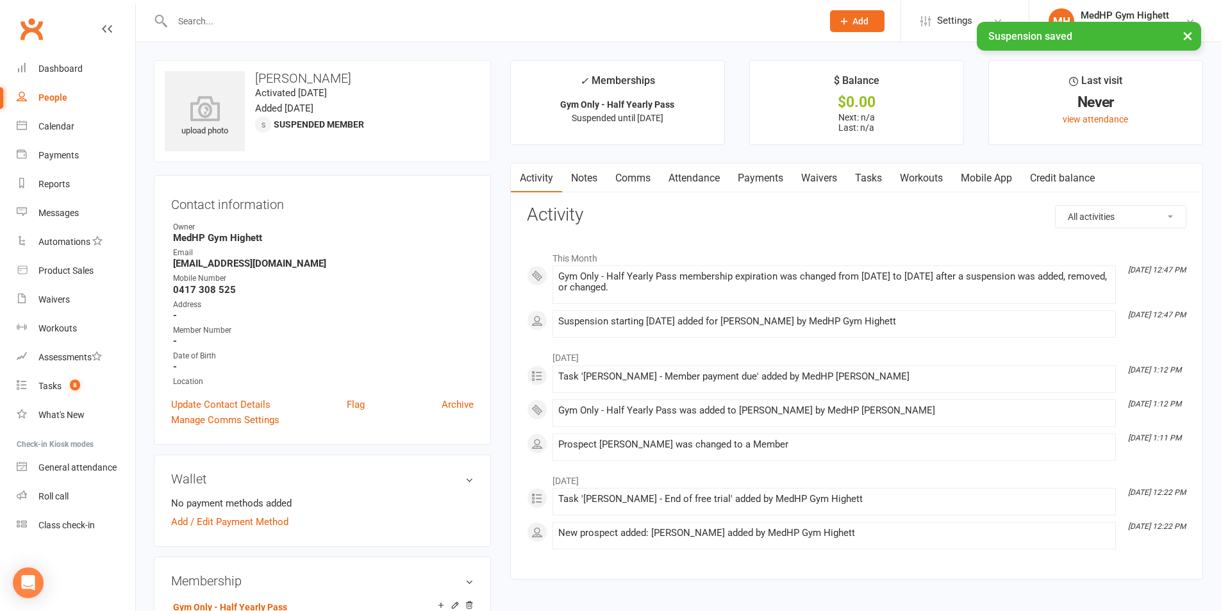
click at [874, 175] on link "Tasks" at bounding box center [868, 177] width 45 height 29
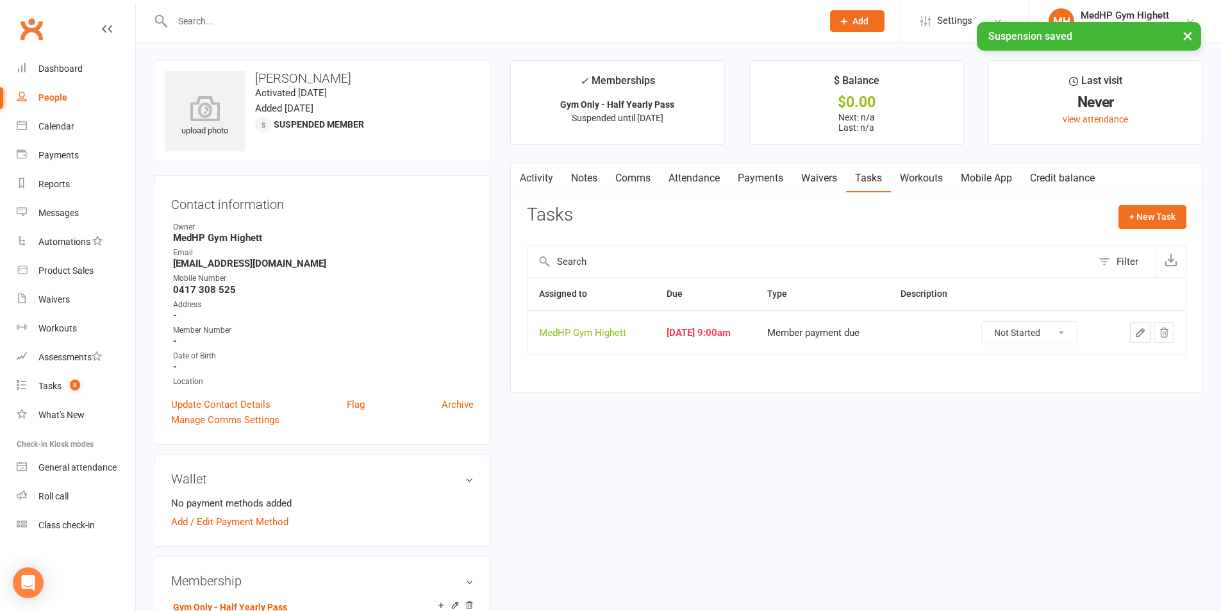
click at [1136, 335] on icon "button" at bounding box center [1140, 333] width 8 height 8
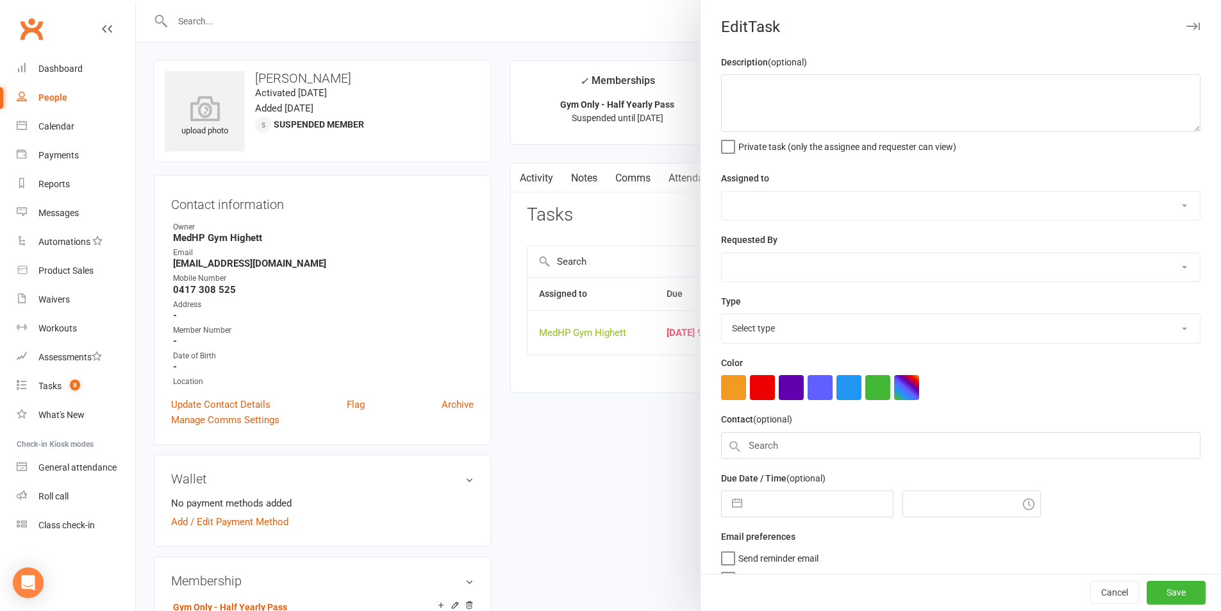
select select "46188"
type input "[DATE]"
type input "9:00am"
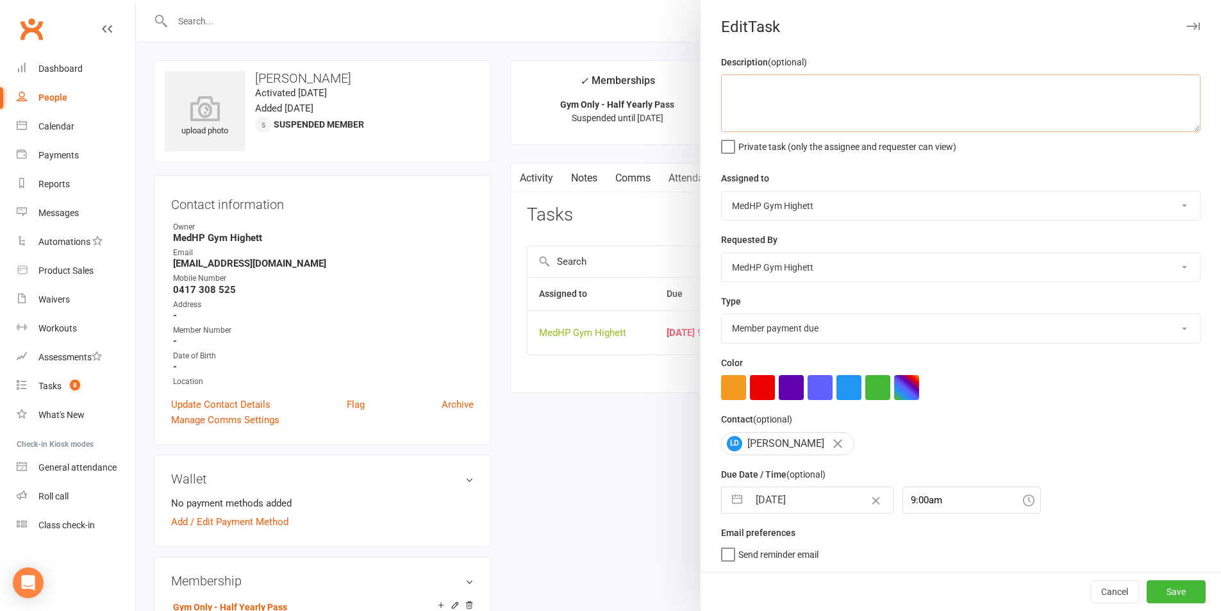
click at [835, 88] on textarea at bounding box center [960, 103] width 479 height 58
drag, startPoint x: 843, startPoint y: 329, endPoint x: 837, endPoint y: 344, distance: 16.7
click at [843, 329] on select "10 class pack finished 6 week program review 6 week review 8 week challenge end…" at bounding box center [961, 328] width 478 height 28
select select "23034"
click at [722, 317] on select "10 class pack finished 6 week program review 6 week review 8 week challenge end…" at bounding box center [961, 328] width 478 height 28
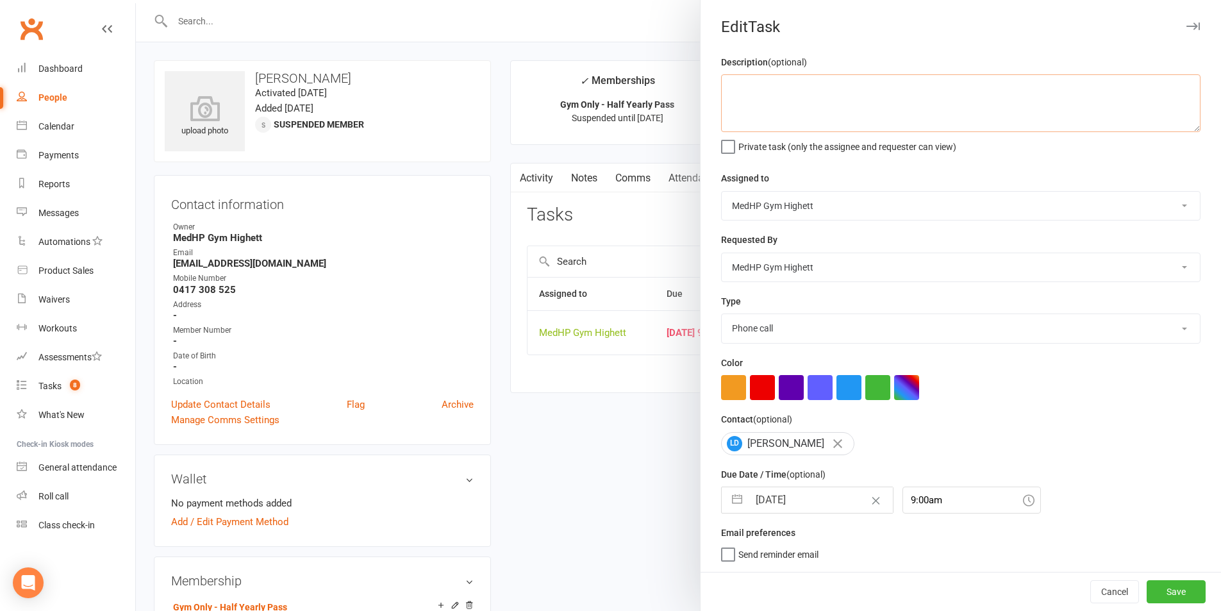
click at [816, 120] on textarea at bounding box center [960, 103] width 479 height 58
type textarea "See how is going re hip replacement"
click at [831, 506] on input "[DATE]" at bounding box center [821, 500] width 144 height 26
select select "6"
select select "2025"
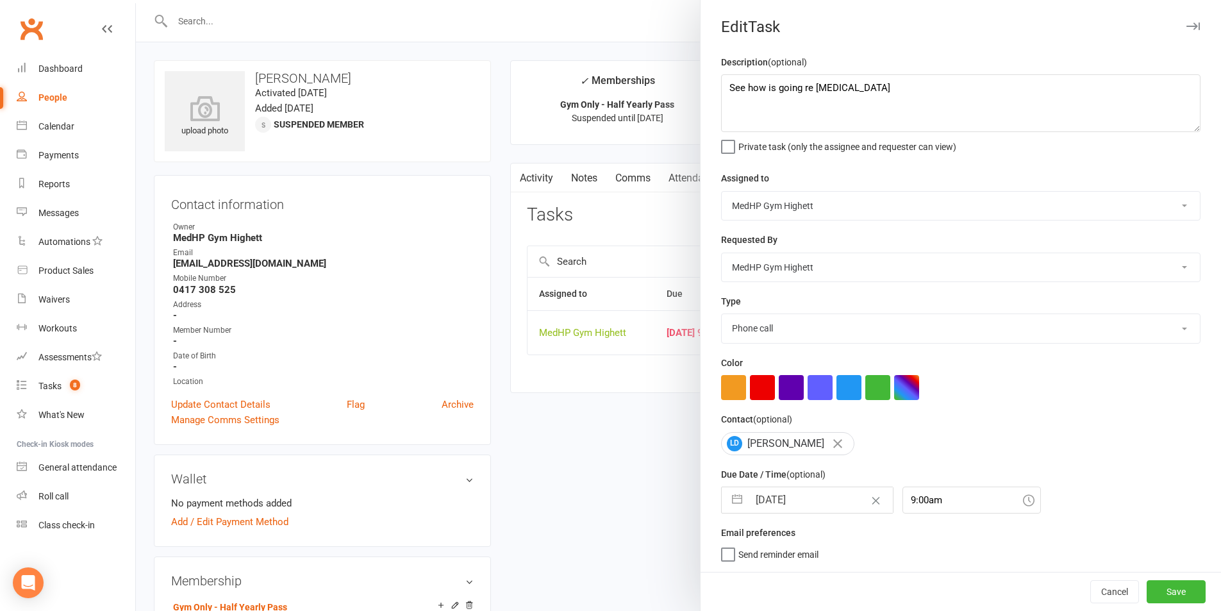
select select "7"
select select "2025"
select select "8"
select select "2025"
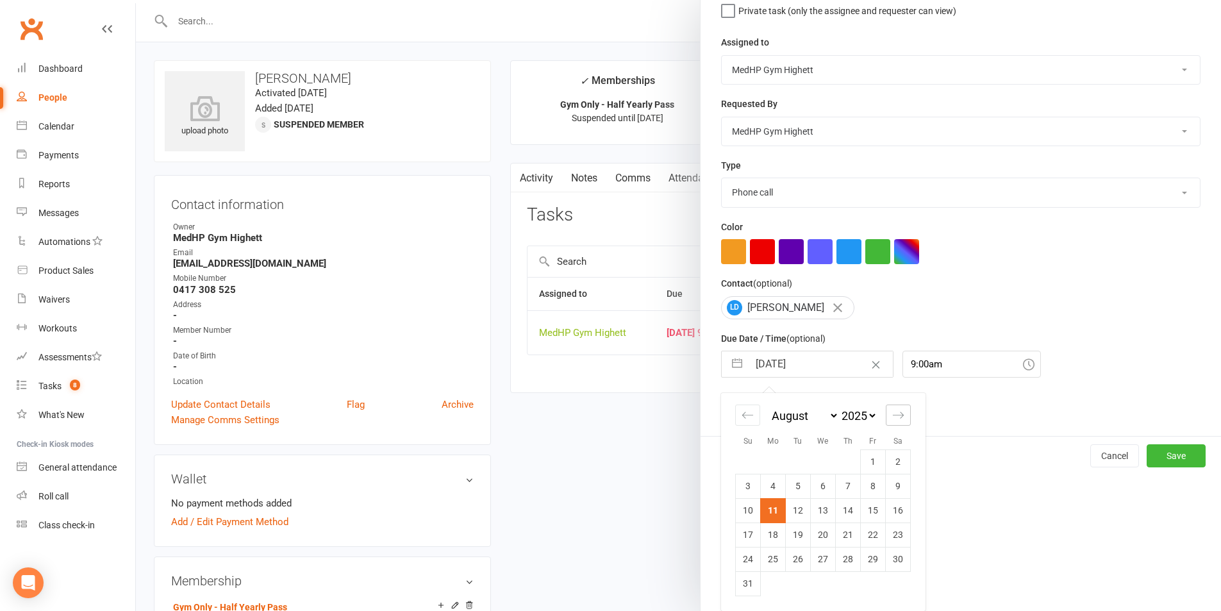
click at [900, 418] on div "Move forward to switch to the next month." at bounding box center [898, 414] width 25 height 21
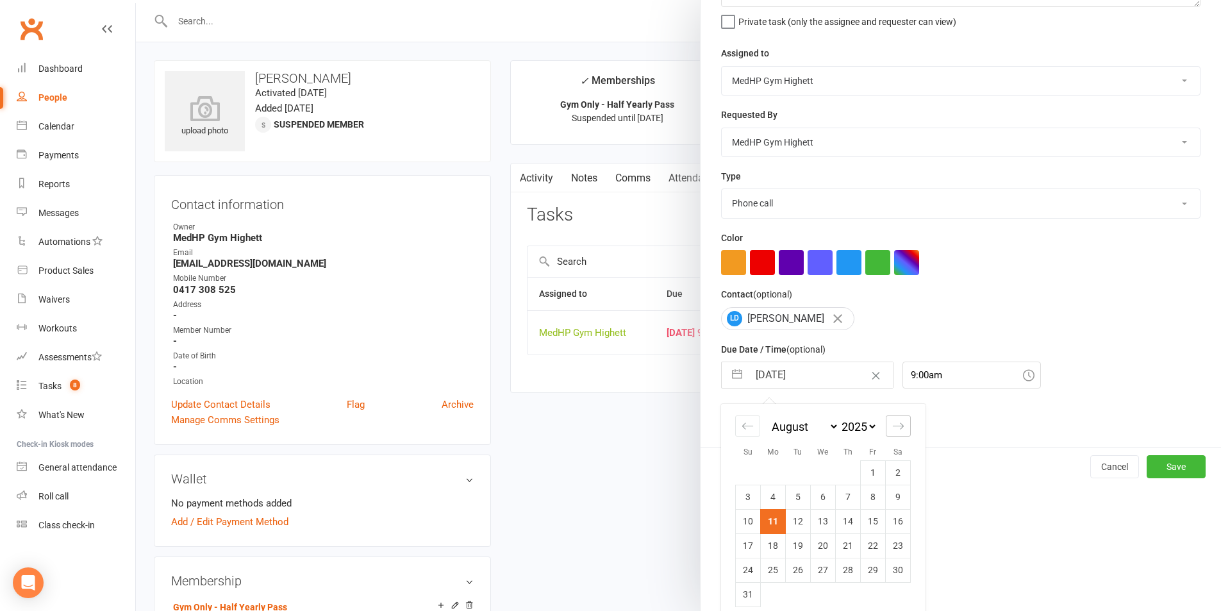
click at [900, 418] on div "January February March April May June July August September October November De…" at bounding box center [823, 513] width 204 height 218
select select "9"
select select "2025"
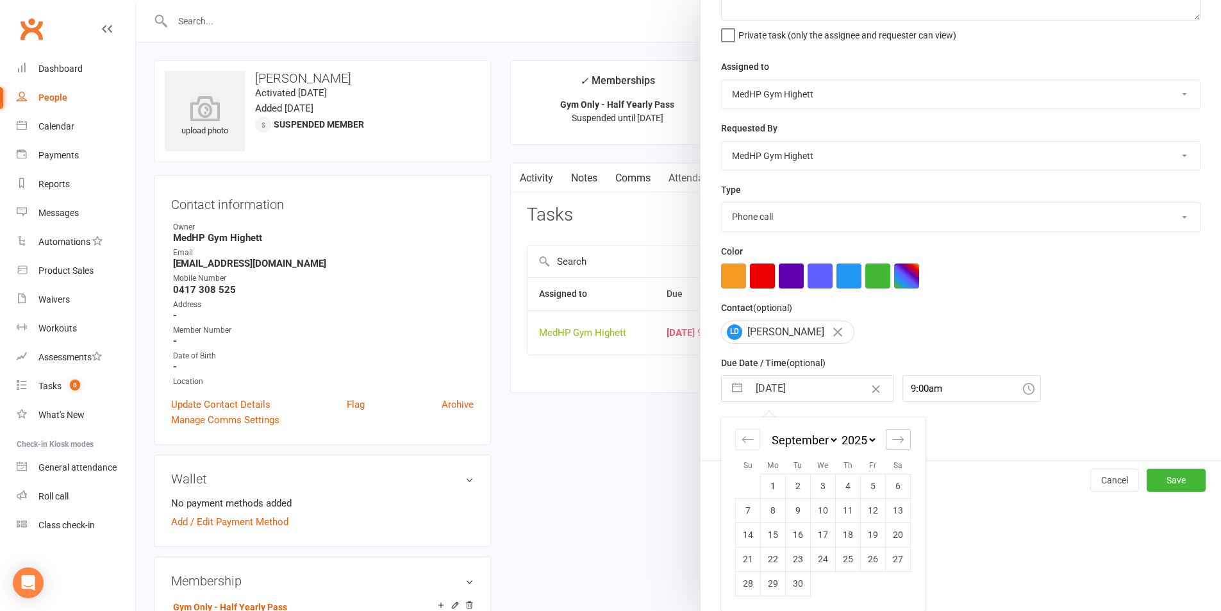
scroll to position [116, 0]
click at [900, 418] on div "January February March April May June July August September October November De…" at bounding box center [823, 445] width 176 height 56
click at [893, 439] on icon "Move forward to switch to the next month." at bounding box center [898, 439] width 12 height 12
select select "10"
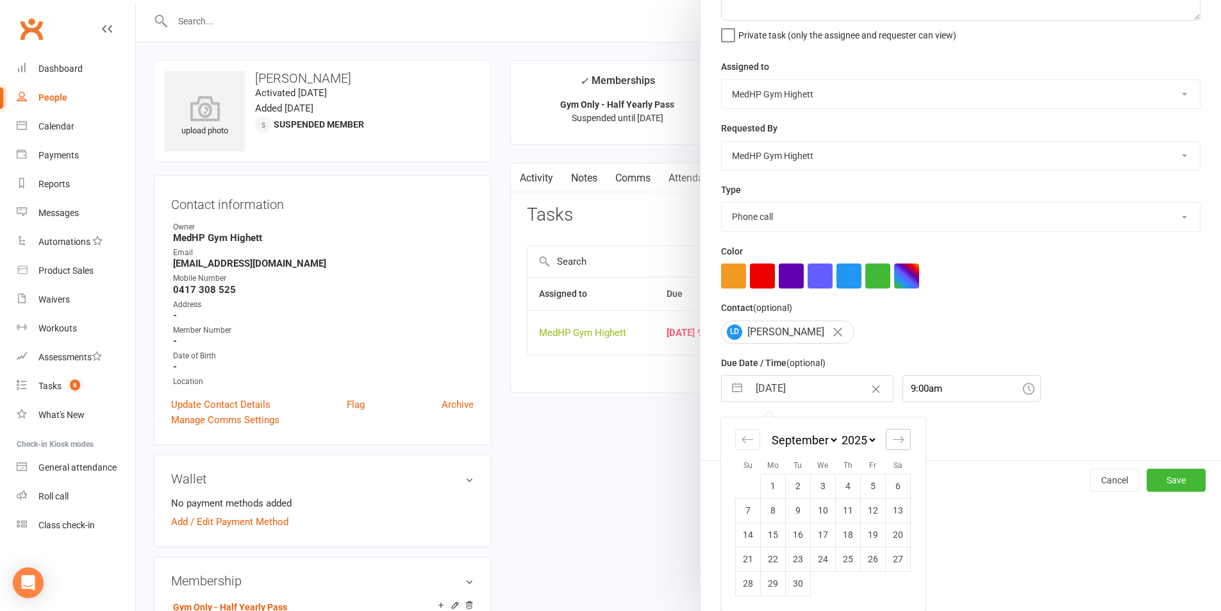
select select "2025"
select select "11"
select select "2025"
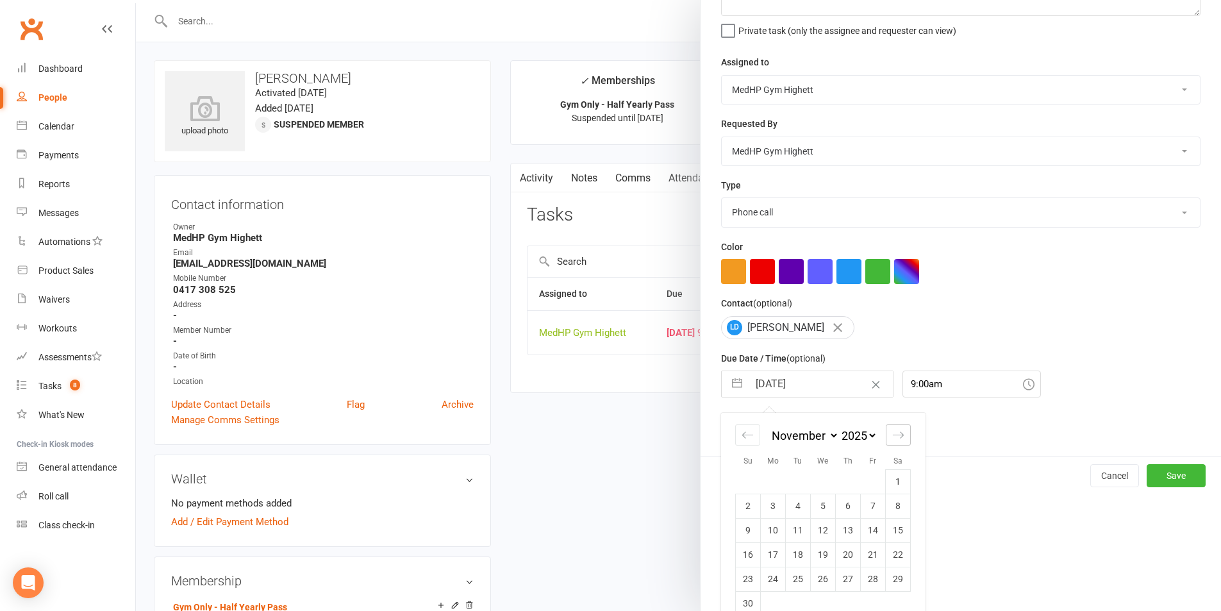
click at [893, 439] on icon "Move forward to switch to the next month." at bounding box center [898, 435] width 12 height 12
select select "2026"
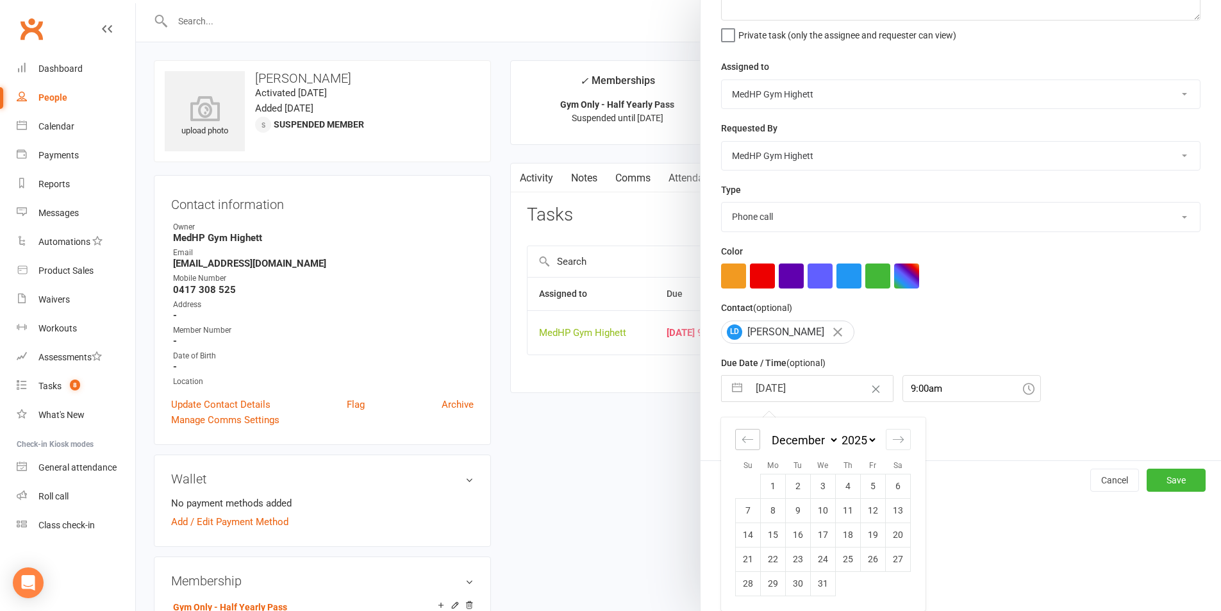
click at [749, 445] on div "Move backward to switch to the previous month." at bounding box center [747, 439] width 25 height 21
select select "9"
select select "2025"
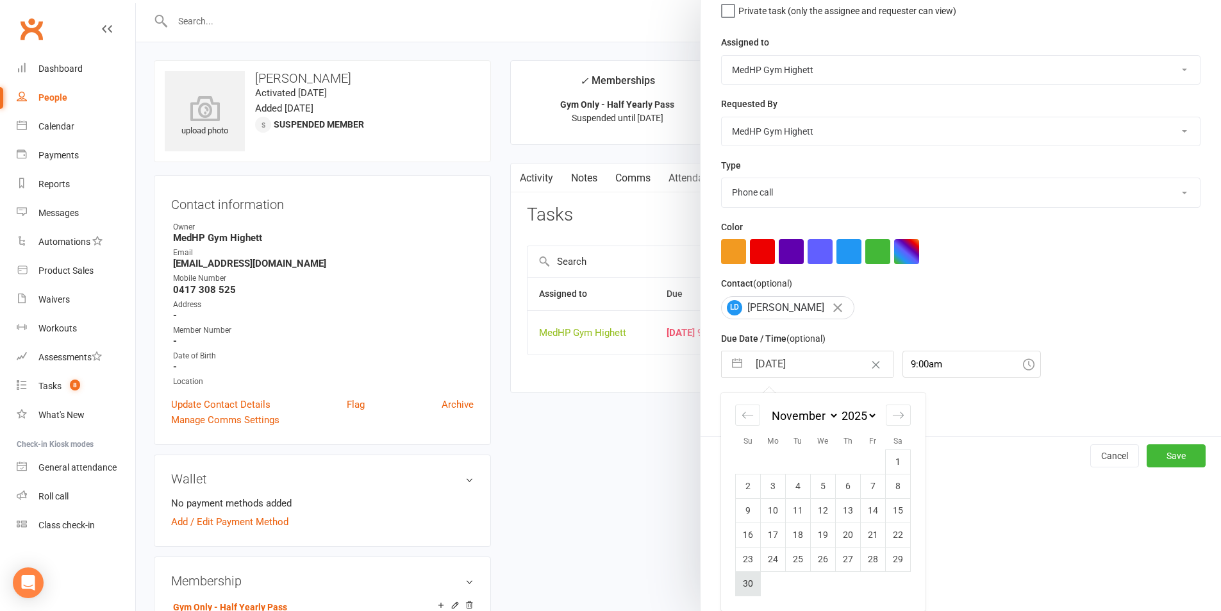
click at [752, 579] on td "30" at bounding box center [748, 583] width 25 height 24
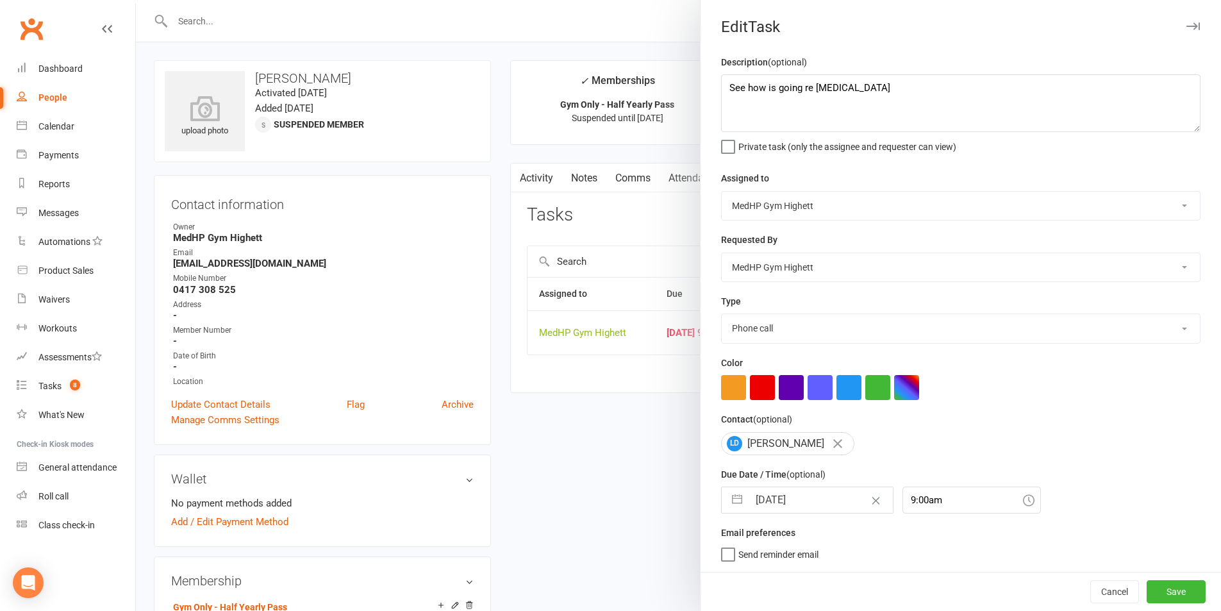
scroll to position [3, 0]
click at [836, 396] on button "button" at bounding box center [848, 387] width 25 height 25
click at [1159, 589] on button "Save" at bounding box center [1176, 591] width 59 height 23
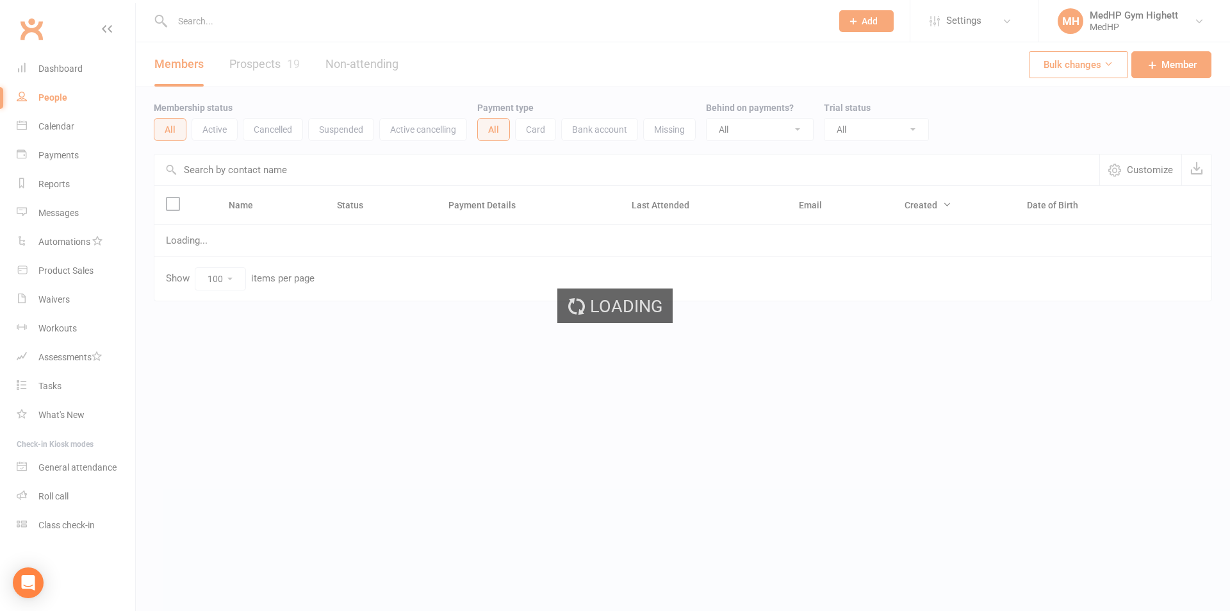
select select "100"
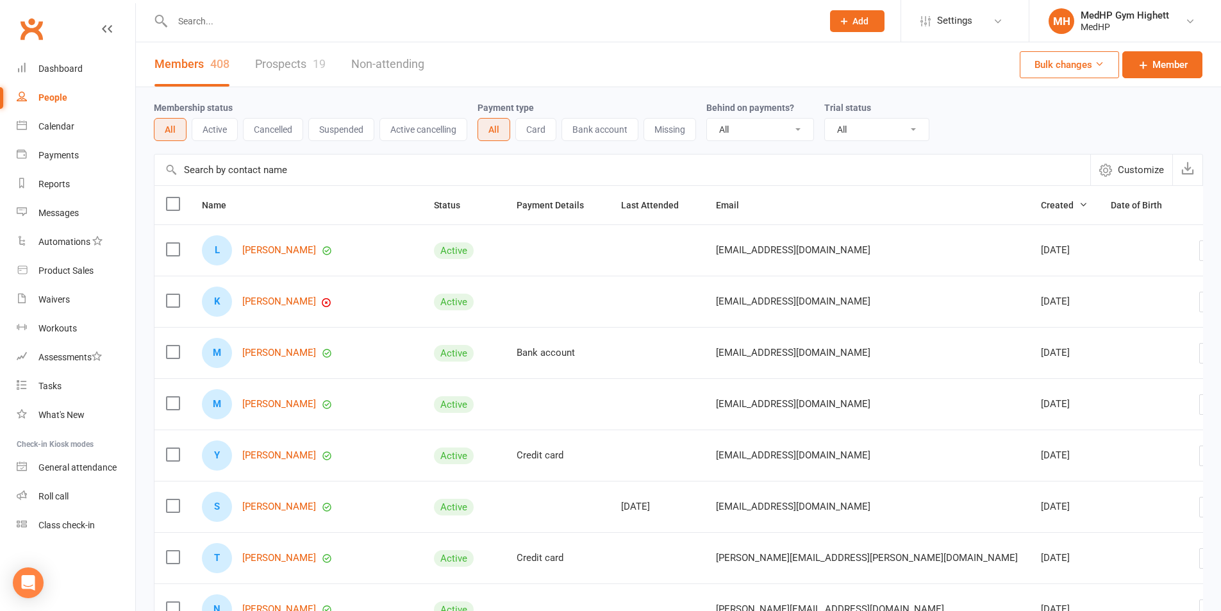
click at [542, 15] on input "text" at bounding box center [491, 21] width 645 height 18
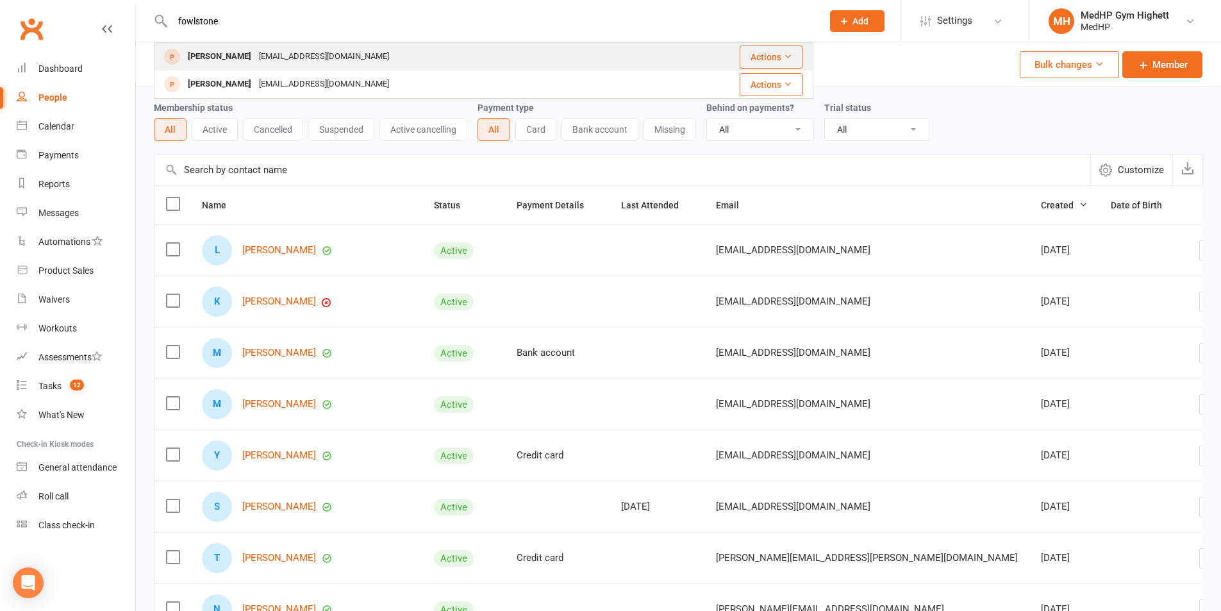
type input "fowlstone"
click at [463, 55] on div "[PERSON_NAME] [EMAIL_ADDRESS][DOMAIN_NAME]" at bounding box center [407, 57] width 504 height 26
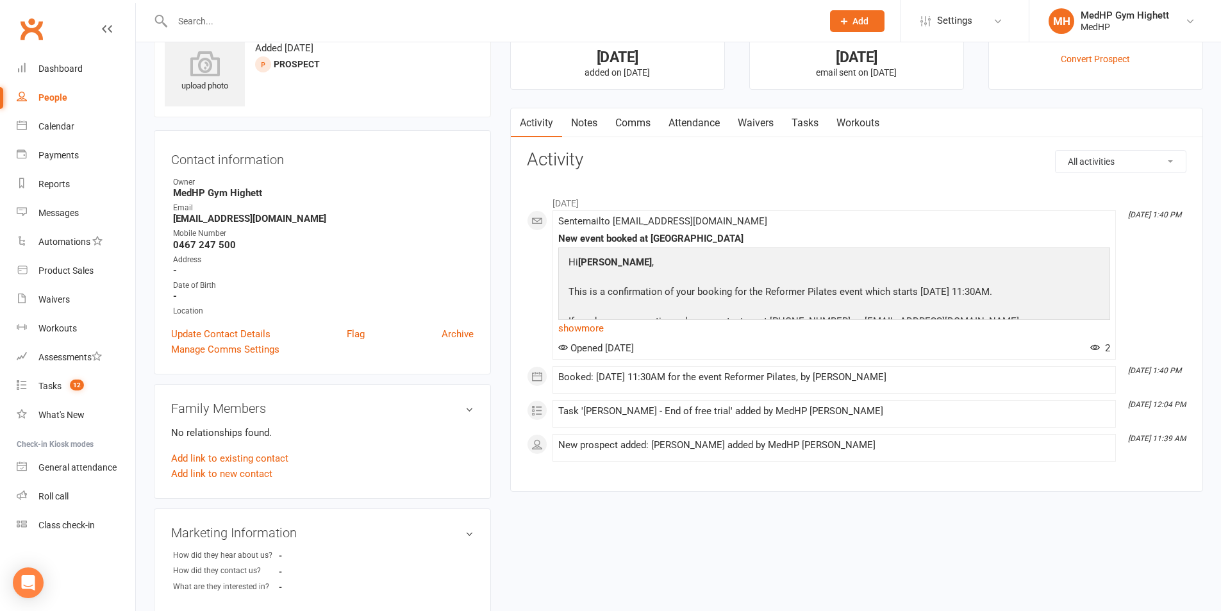
scroll to position [64, 0]
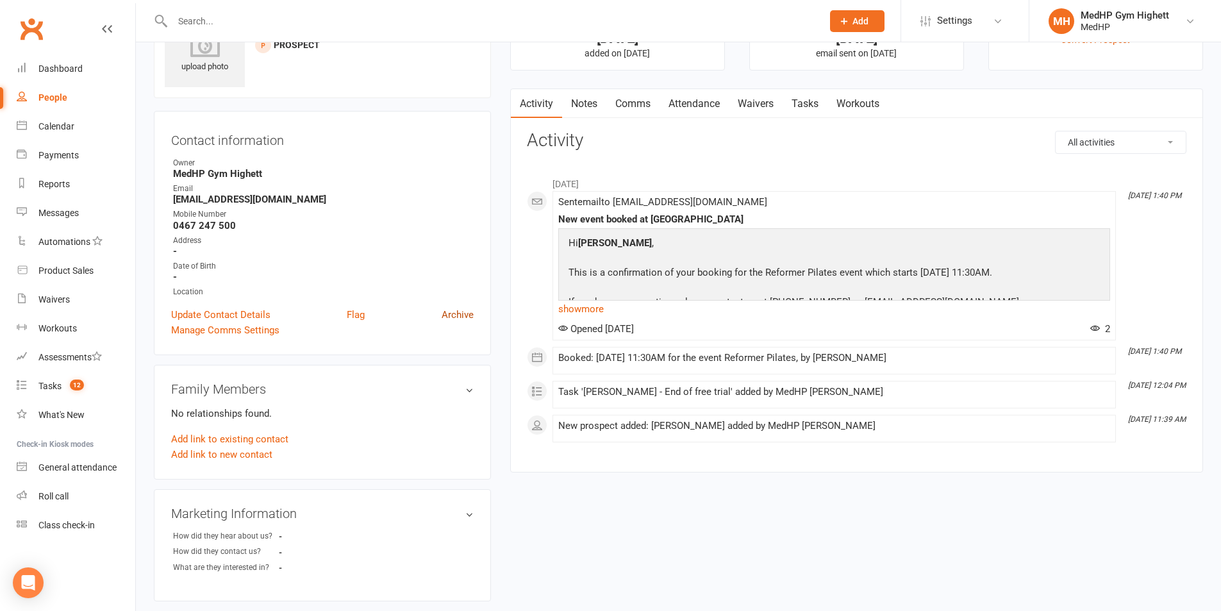
click at [465, 315] on link "Archive" at bounding box center [458, 314] width 32 height 15
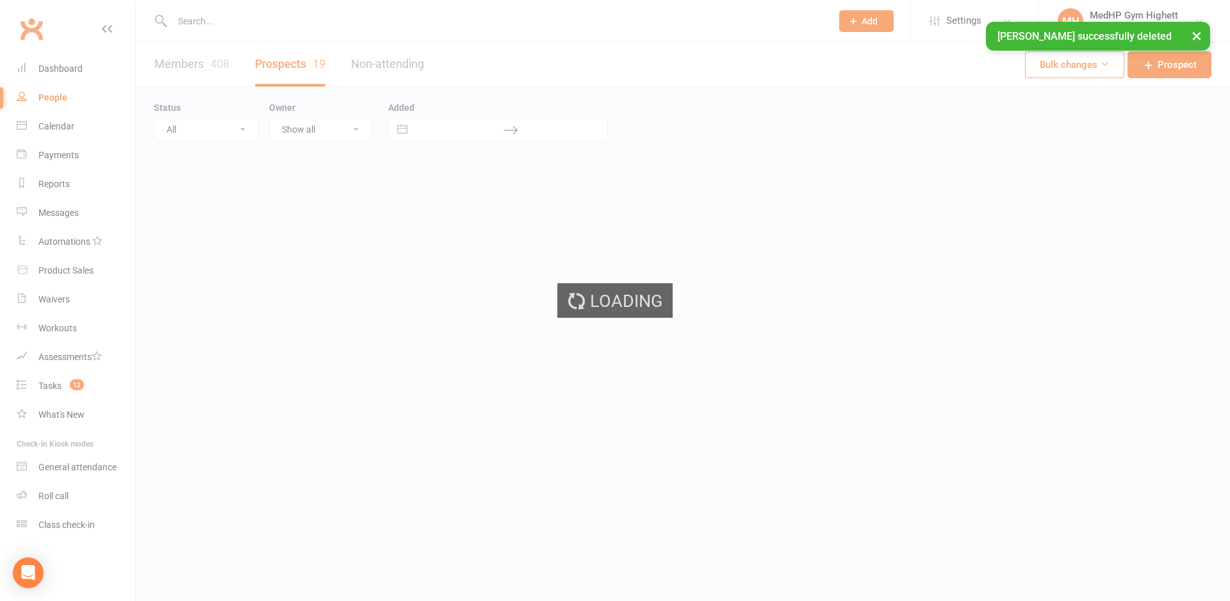
select select "100"
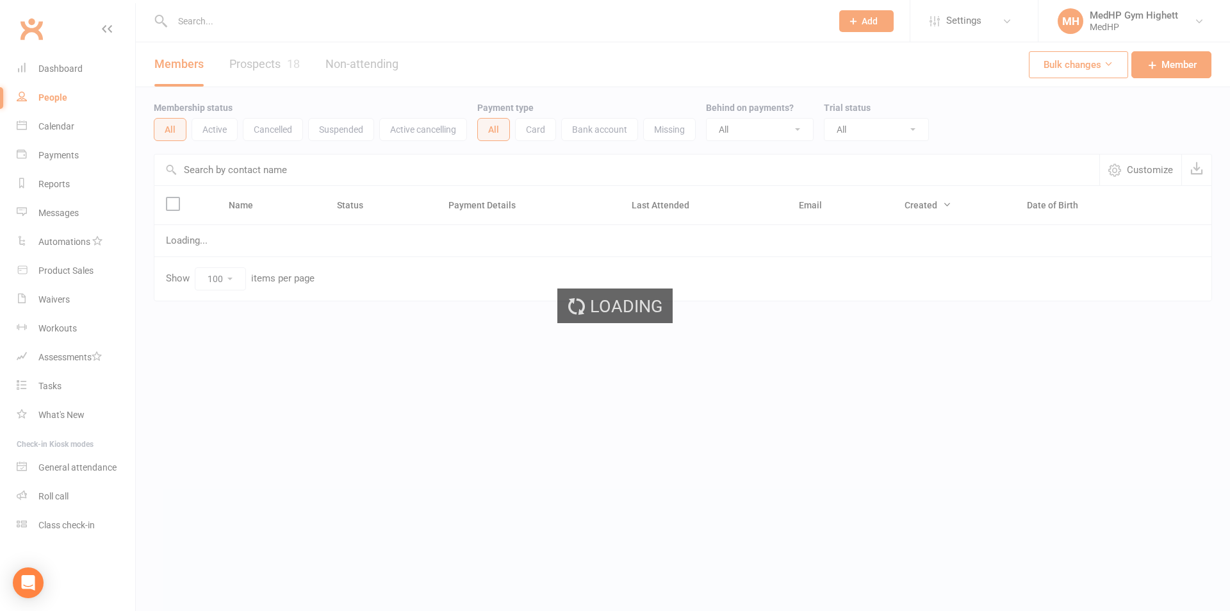
select select "100"
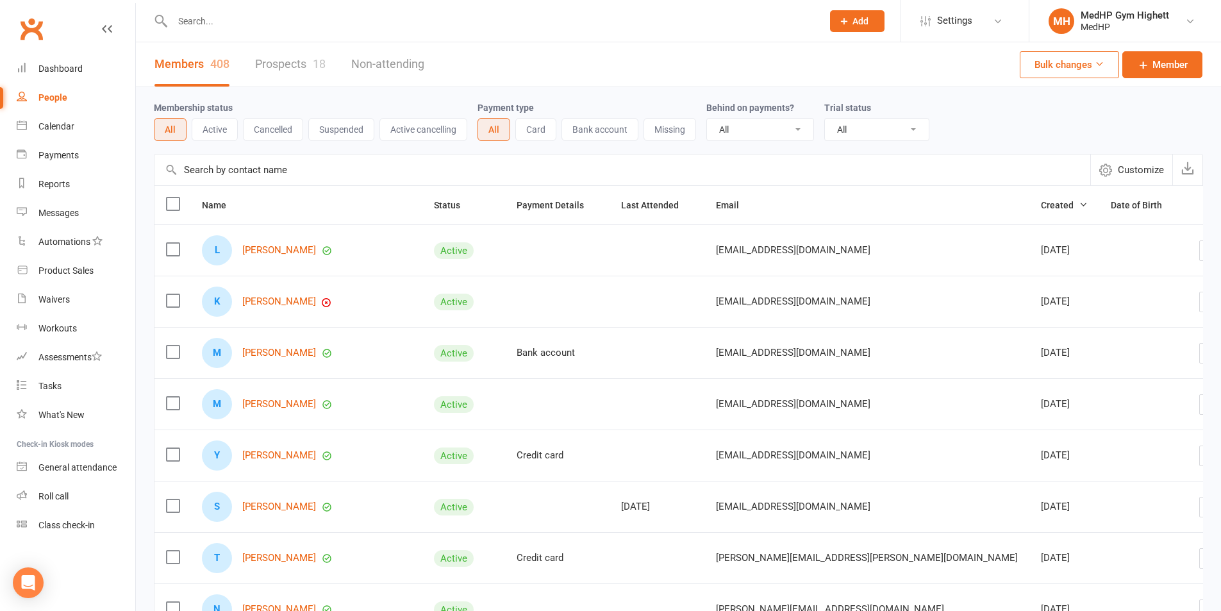
click at [497, 24] on input "text" at bounding box center [491, 21] width 645 height 18
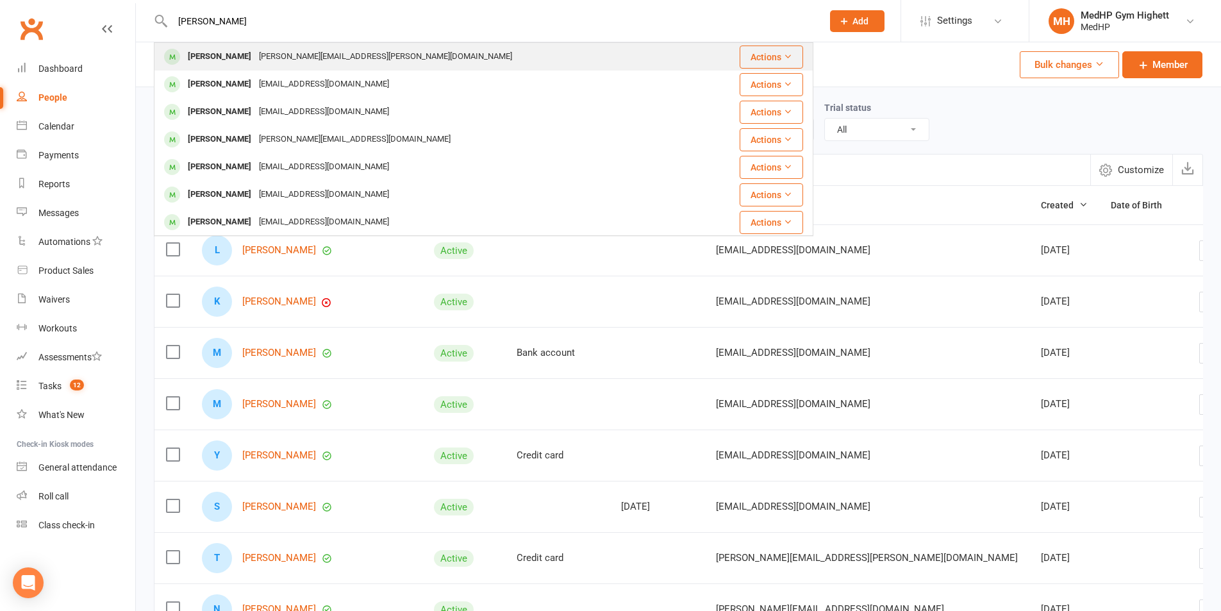
type input "[PERSON_NAME]"
click at [335, 54] on div "[PERSON_NAME][EMAIL_ADDRESS][PERSON_NAME][DOMAIN_NAME]" at bounding box center [385, 56] width 261 height 19
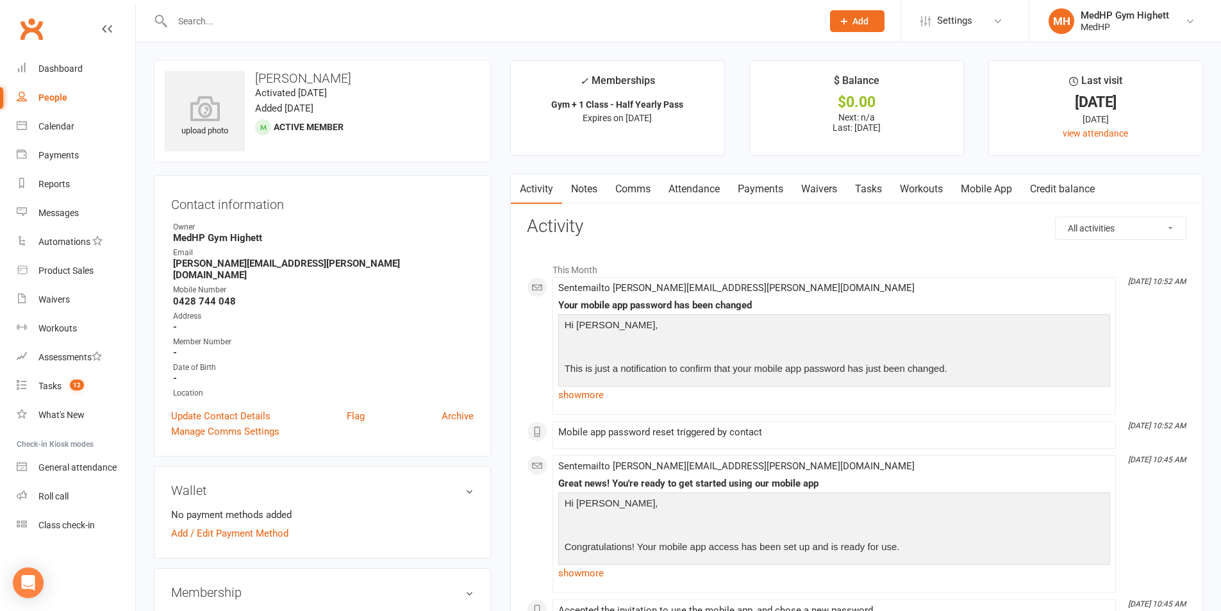
click at [781, 183] on link "Payments" at bounding box center [760, 188] width 63 height 29
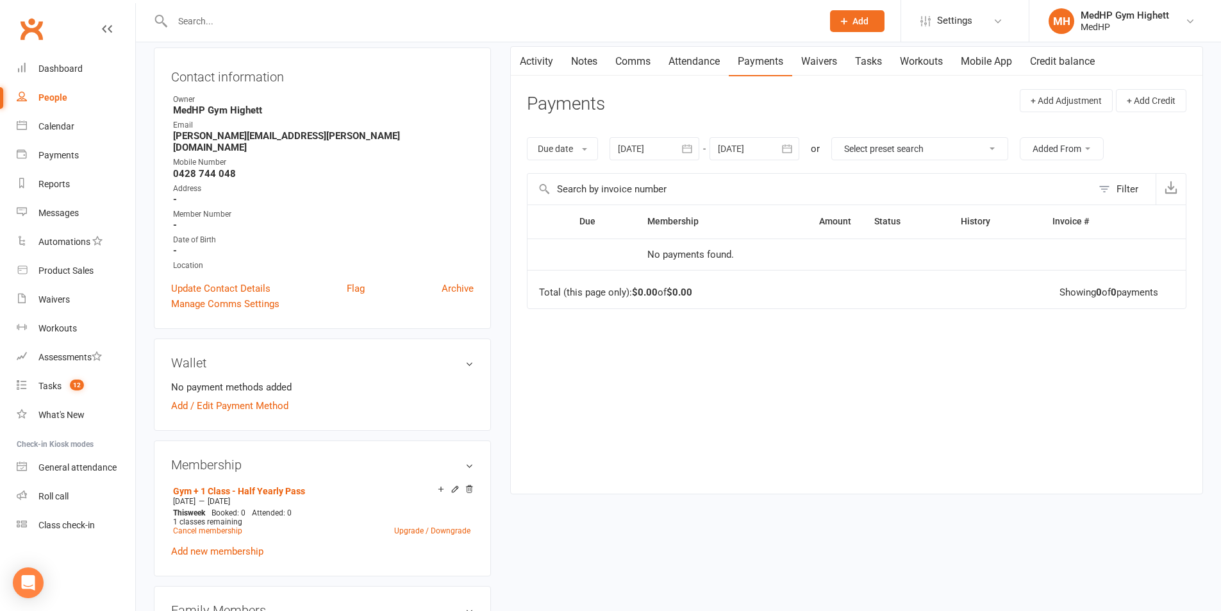
scroll to position [128, 0]
click at [675, 148] on div at bounding box center [654, 148] width 90 height 23
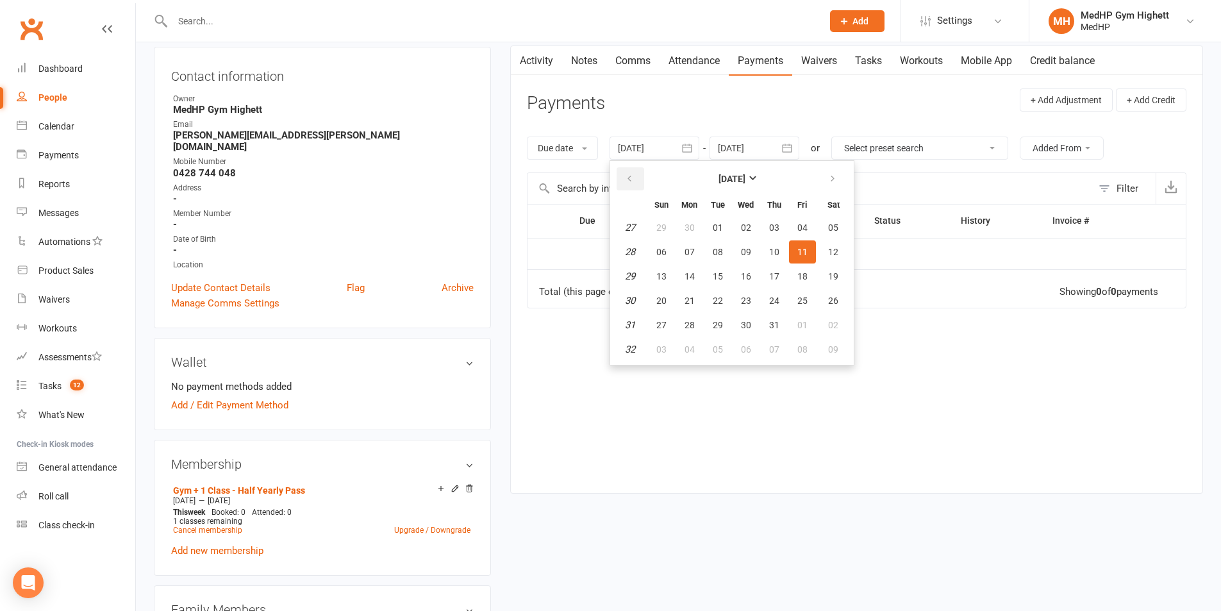
click at [628, 186] on button "button" at bounding box center [631, 178] width 28 height 23
click at [629, 185] on button "button" at bounding box center [631, 178] width 28 height 23
click at [666, 265] on button "09" at bounding box center [661, 276] width 27 height 23
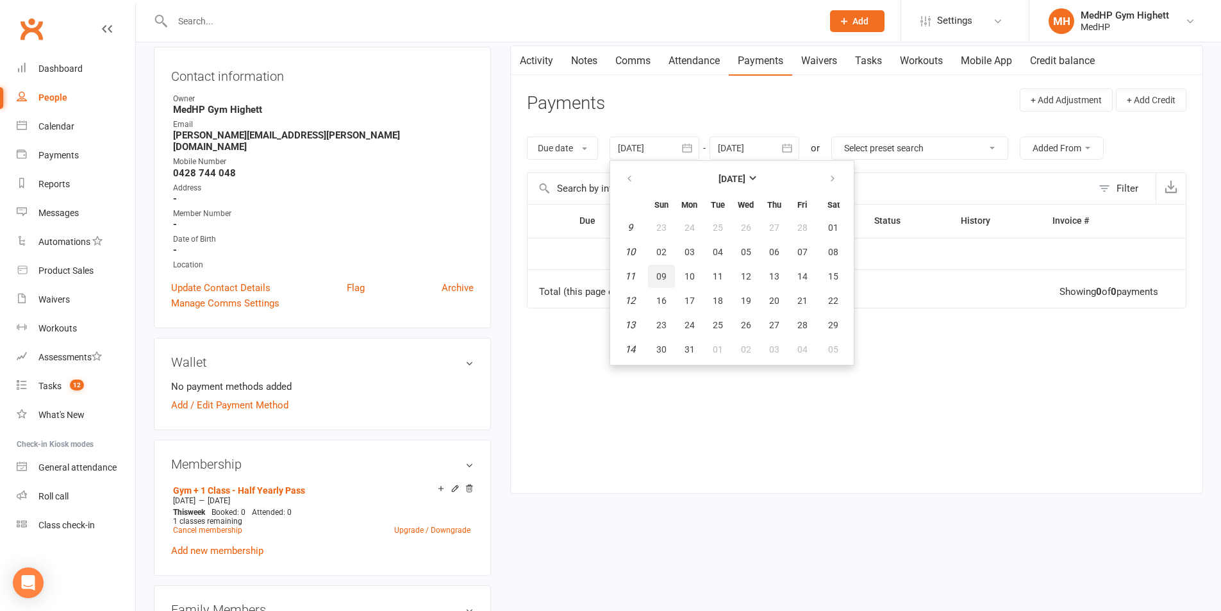
type input "09 Mar 2025"
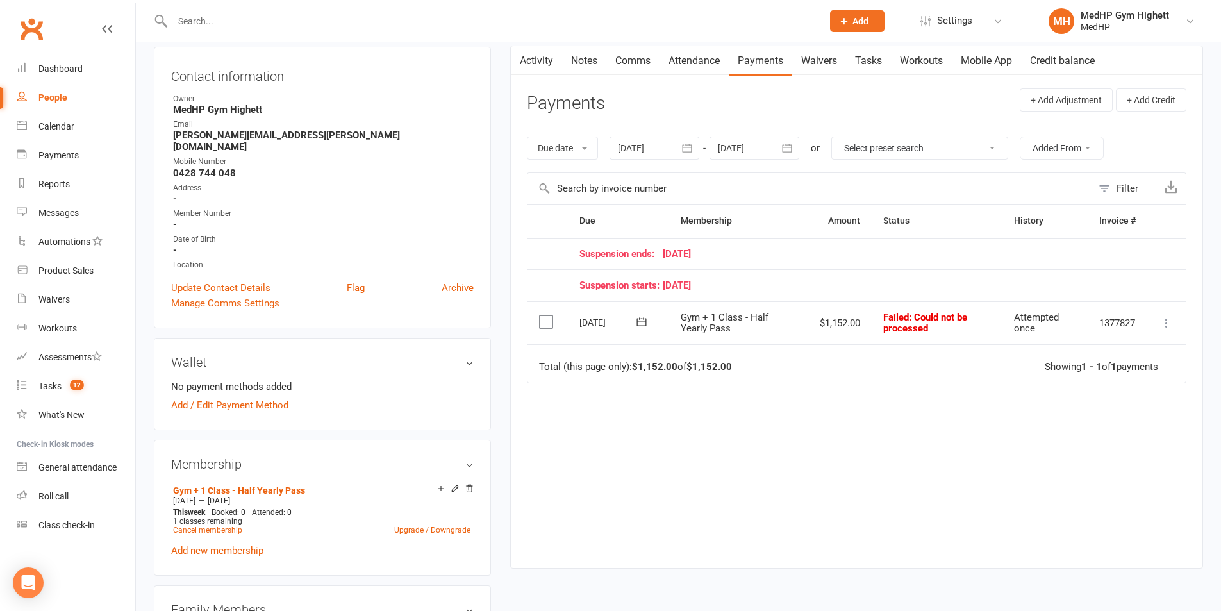
click at [1161, 323] on icon at bounding box center [1166, 323] width 13 height 13
click at [1137, 396] on link "Mark as Paid (Other)" at bounding box center [1110, 399] width 127 height 26
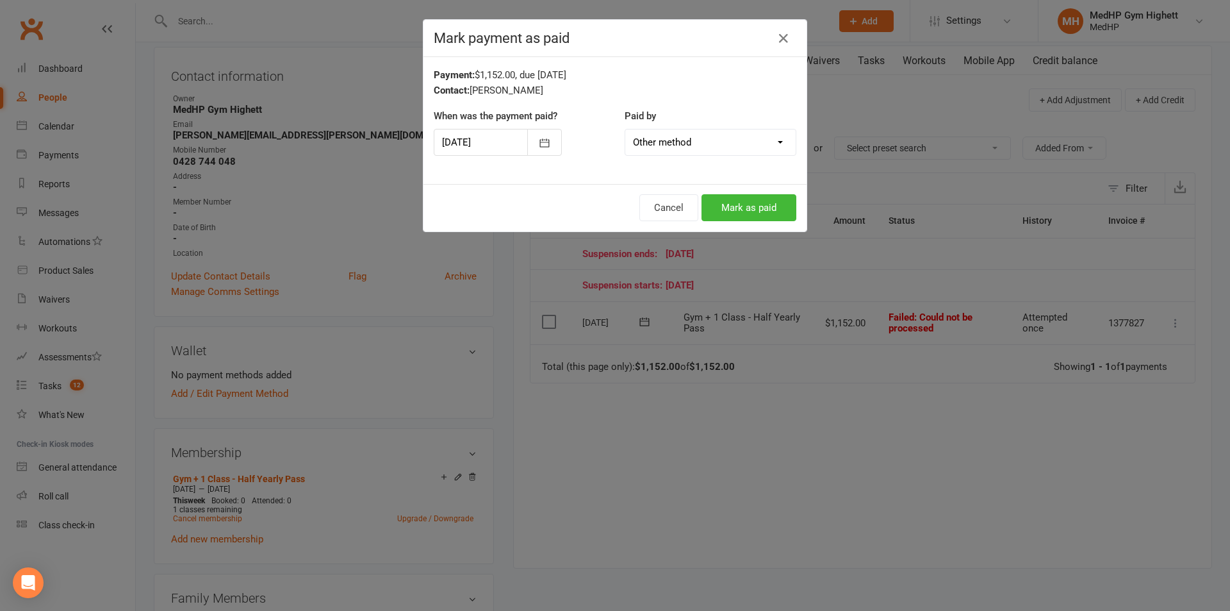
click at [504, 137] on div at bounding box center [498, 142] width 128 height 27
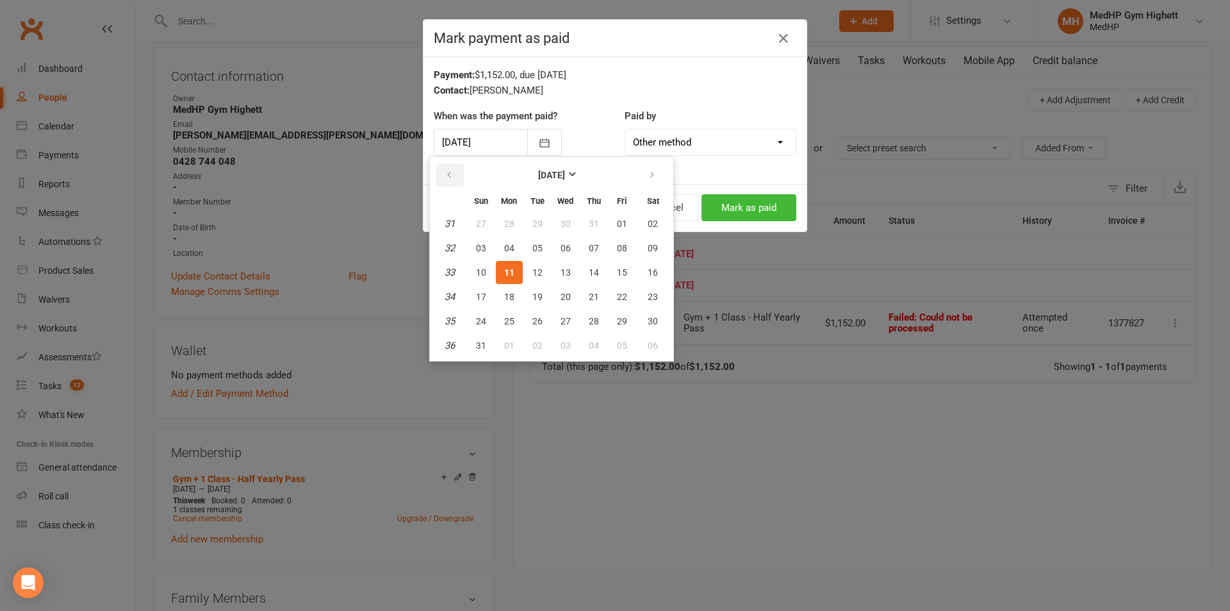
click at [463, 179] on button "button" at bounding box center [450, 174] width 28 height 23
click at [621, 295] on span "25" at bounding box center [622, 297] width 10 height 10
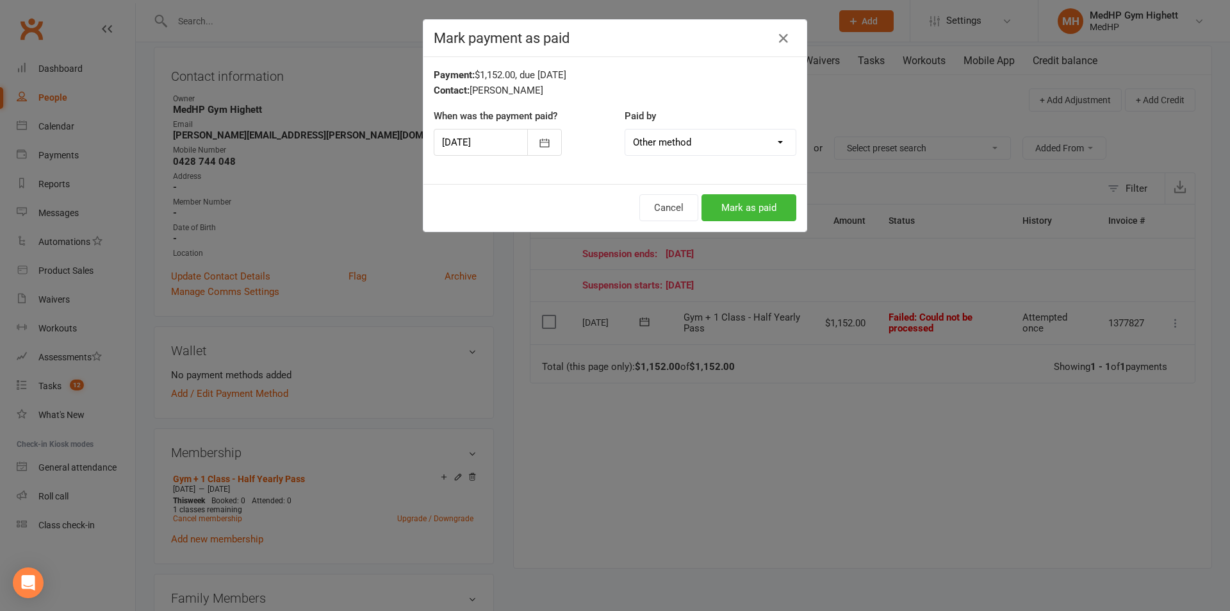
click at [484, 145] on div at bounding box center [498, 142] width 128 height 27
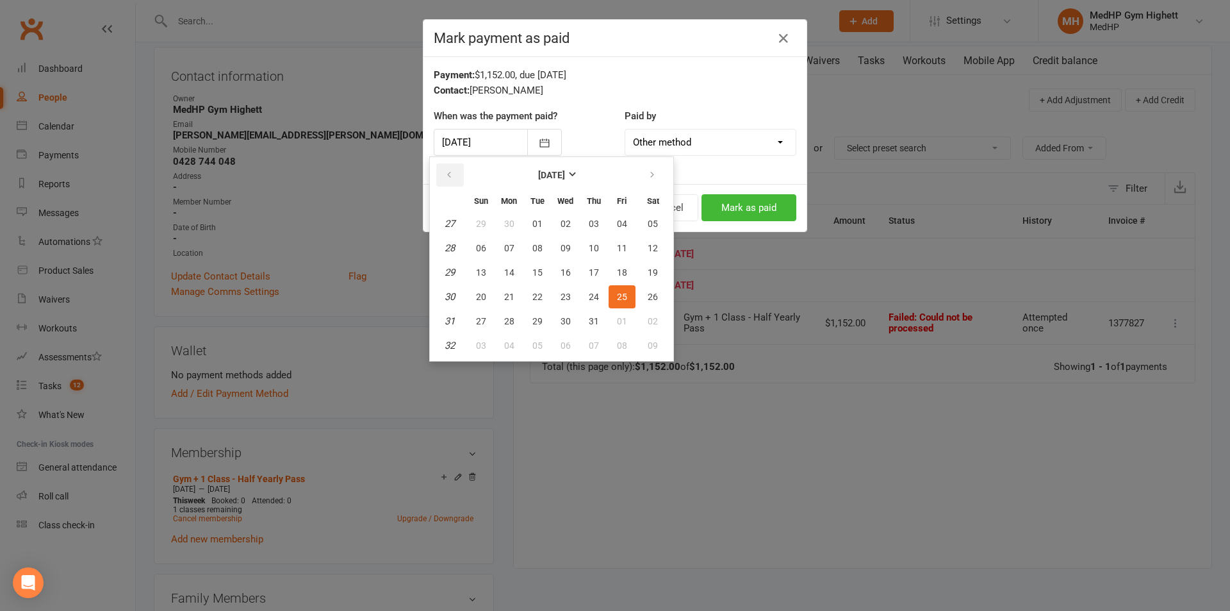
click at [460, 179] on button "button" at bounding box center [450, 174] width 28 height 23
click at [571, 297] on button "25" at bounding box center [565, 296] width 27 height 23
type input "25 Jun 2025"
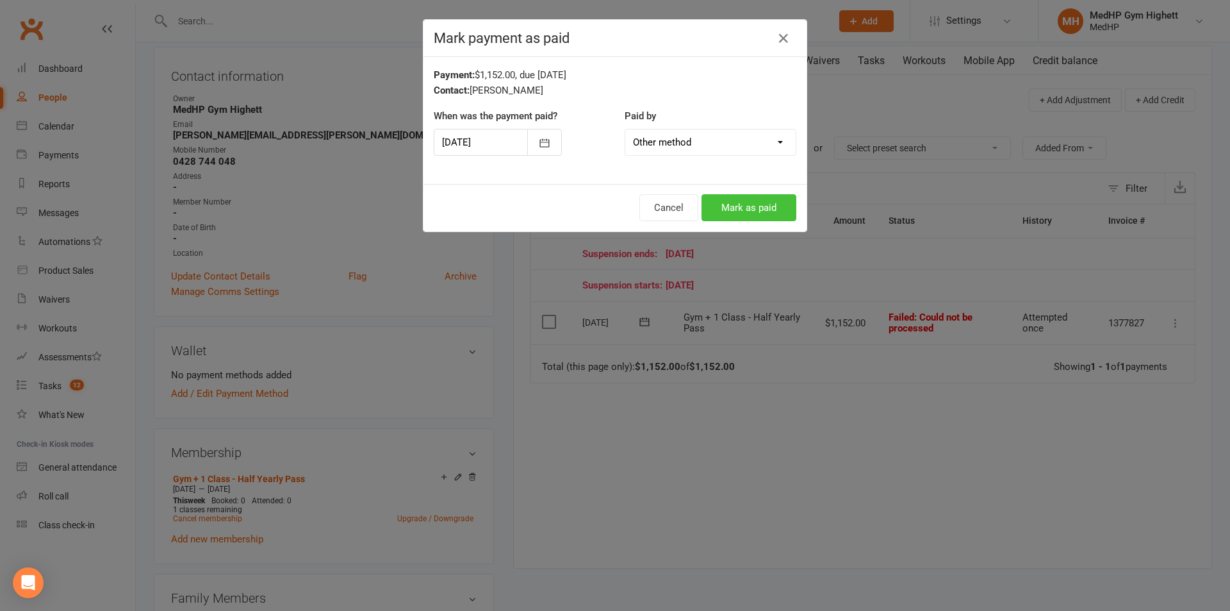
click at [716, 202] on button "Mark as paid" at bounding box center [749, 207] width 95 height 27
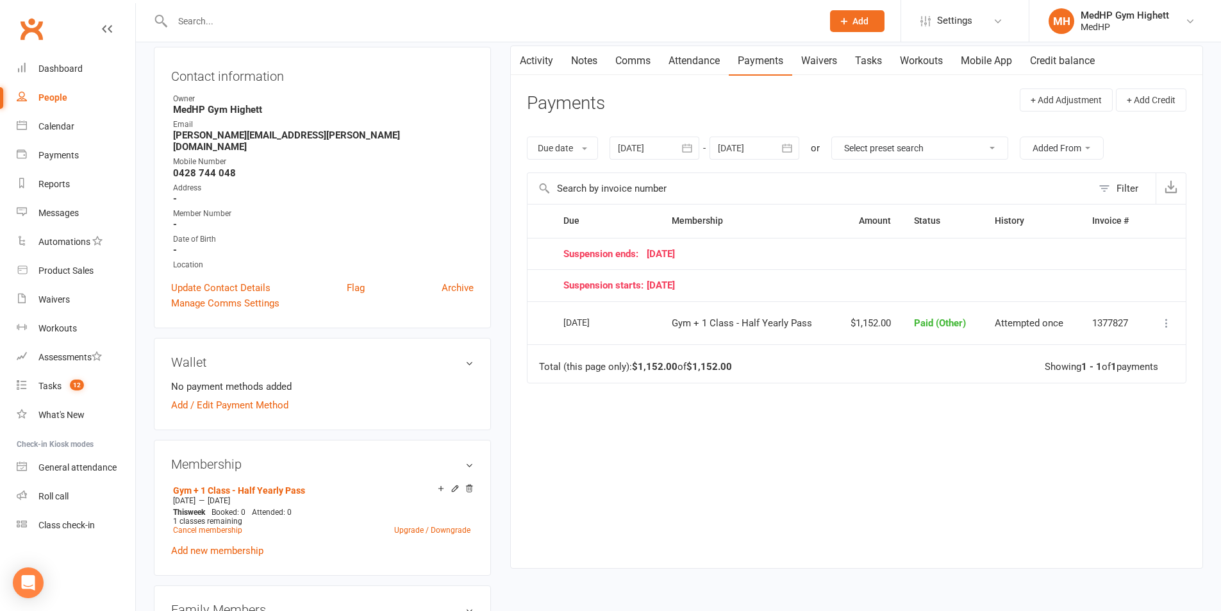
click at [656, 149] on div at bounding box center [654, 148] width 90 height 23
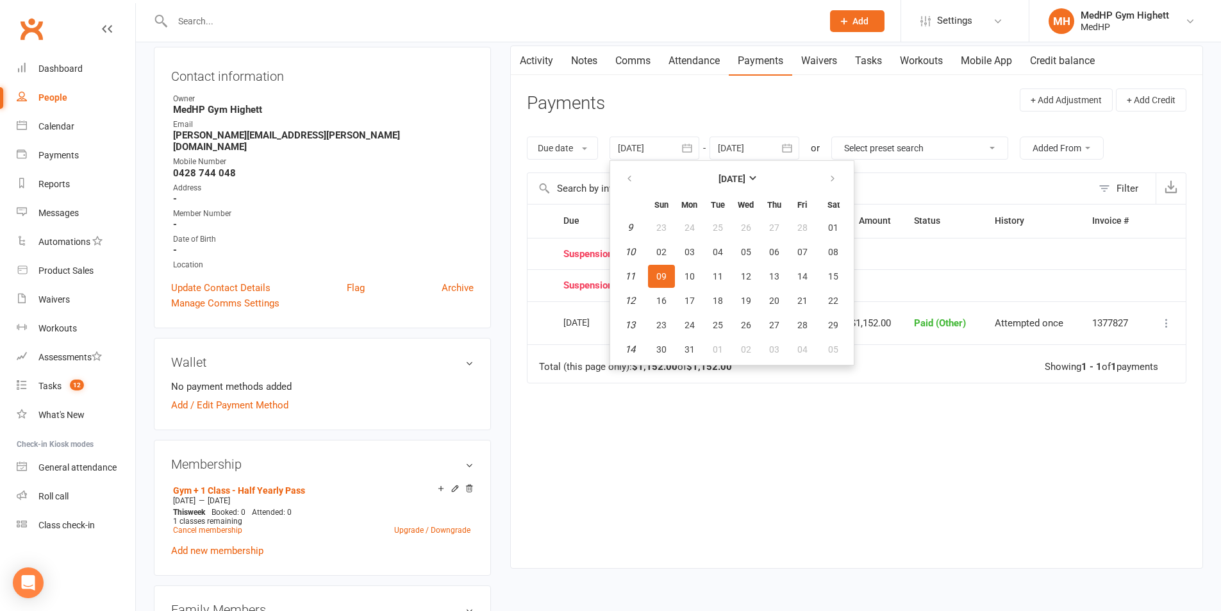
click at [632, 166] on th at bounding box center [630, 179] width 33 height 28
click at [632, 171] on button "button" at bounding box center [631, 178] width 28 height 23
click at [706, 271] on button "14" at bounding box center [717, 276] width 27 height 23
type input "14 Jan 2025"
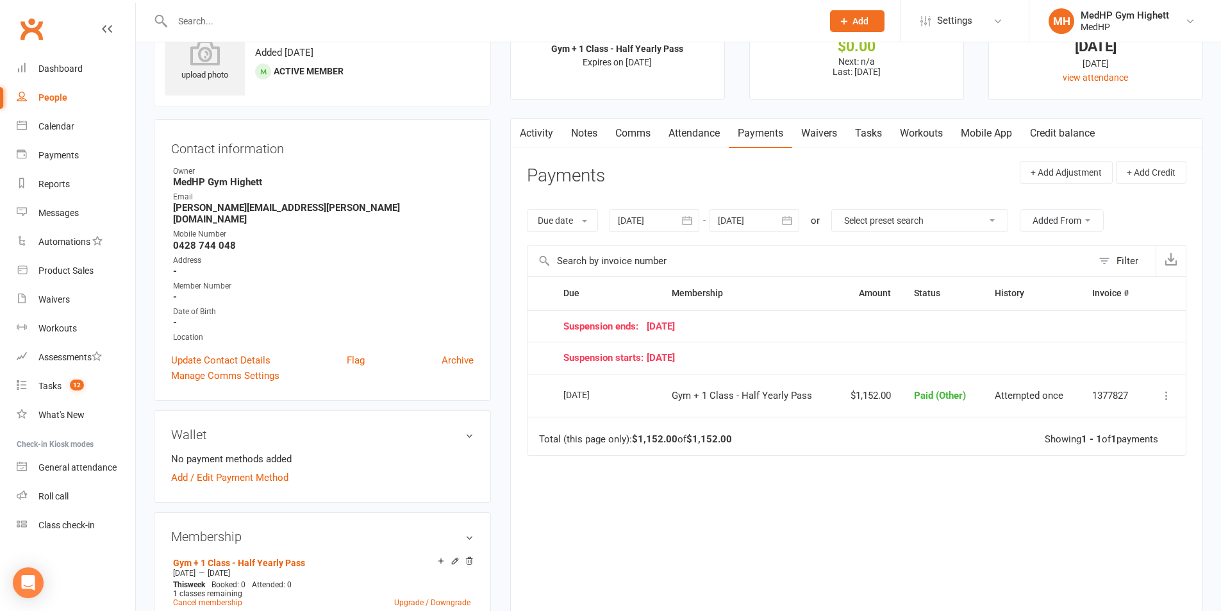
scroll to position [0, 0]
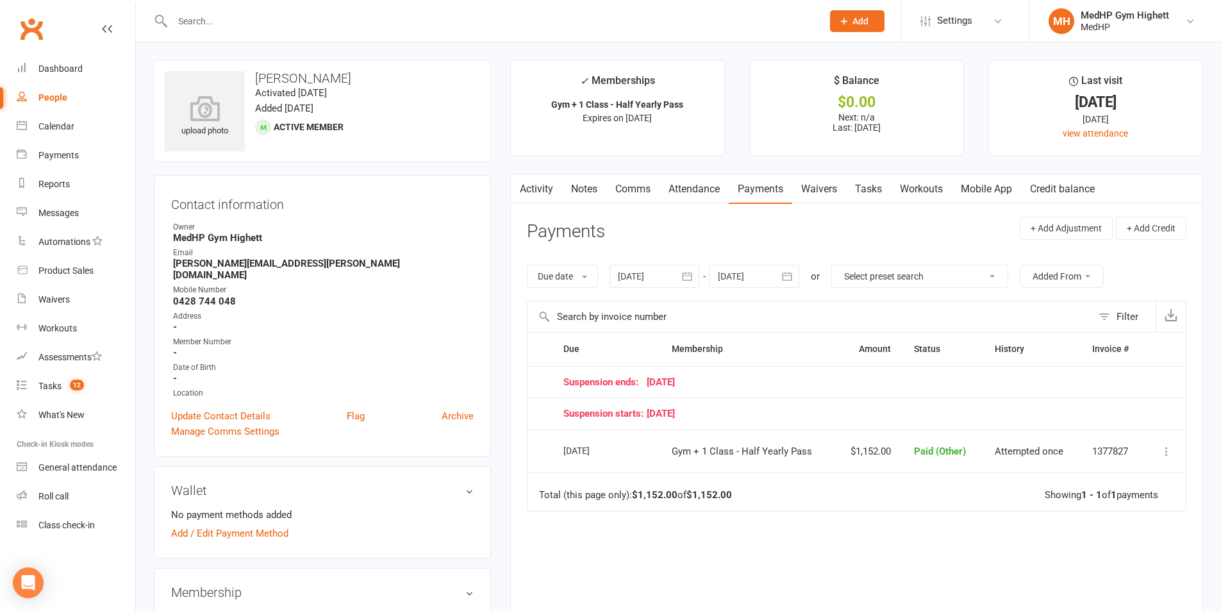
click at [1157, 451] on td "Change to upcoming Refund More Info Send message" at bounding box center [1165, 451] width 41 height 44
click at [1163, 452] on icon at bounding box center [1166, 451] width 13 height 13
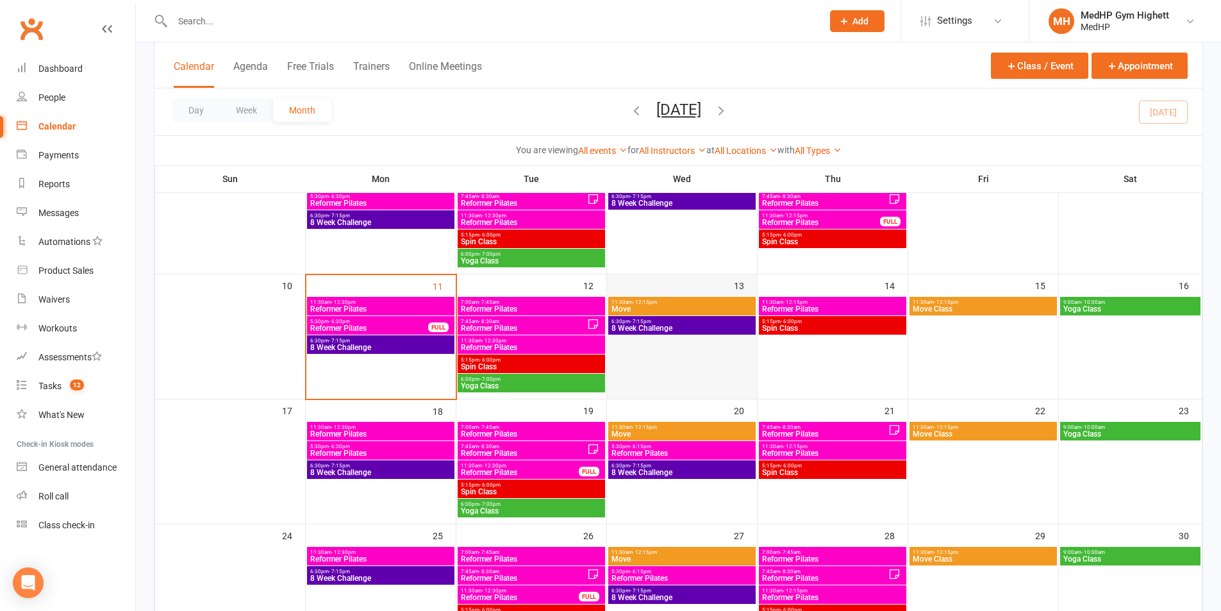
scroll to position [256, 0]
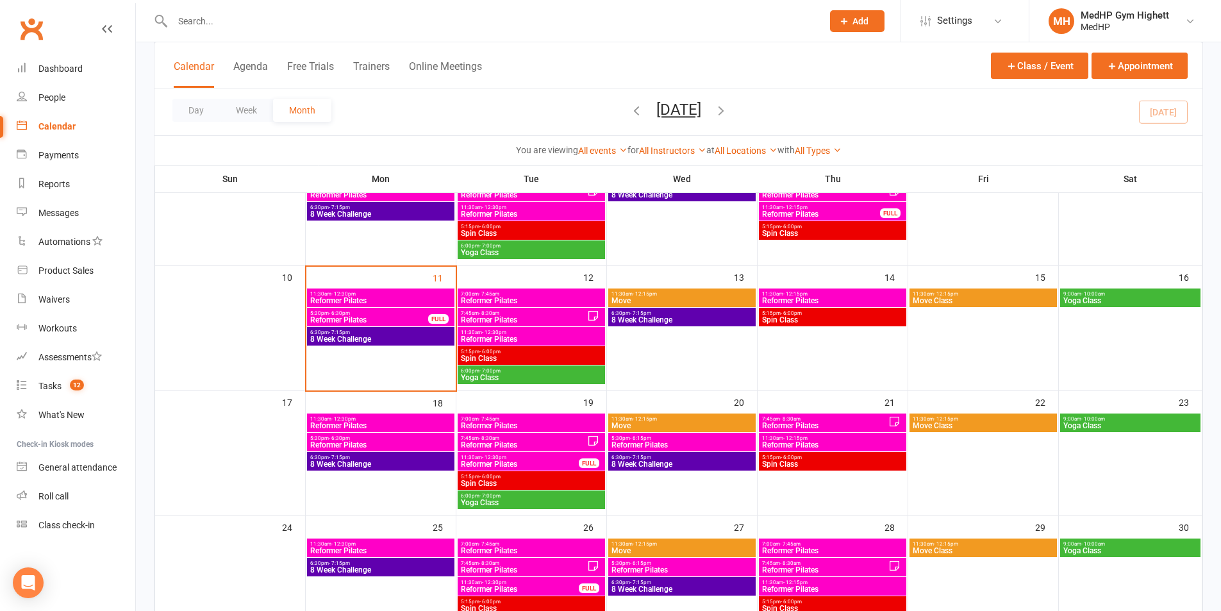
click at [821, 317] on span "Spin Class" at bounding box center [832, 320] width 142 height 8
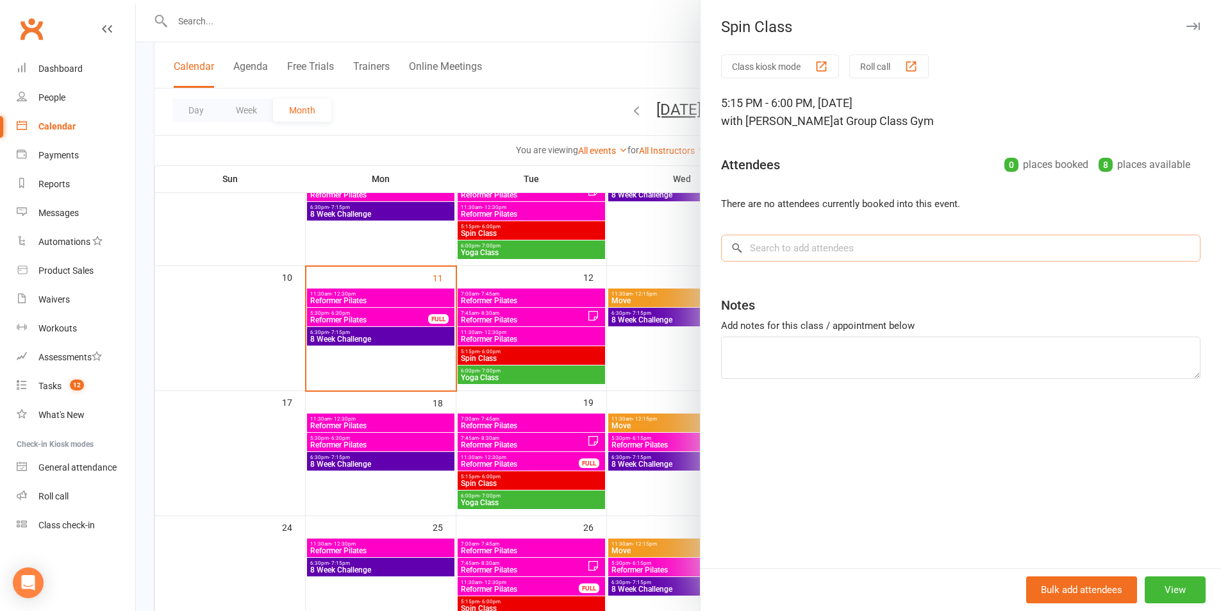
click at [807, 255] on input "search" at bounding box center [960, 248] width 479 height 27
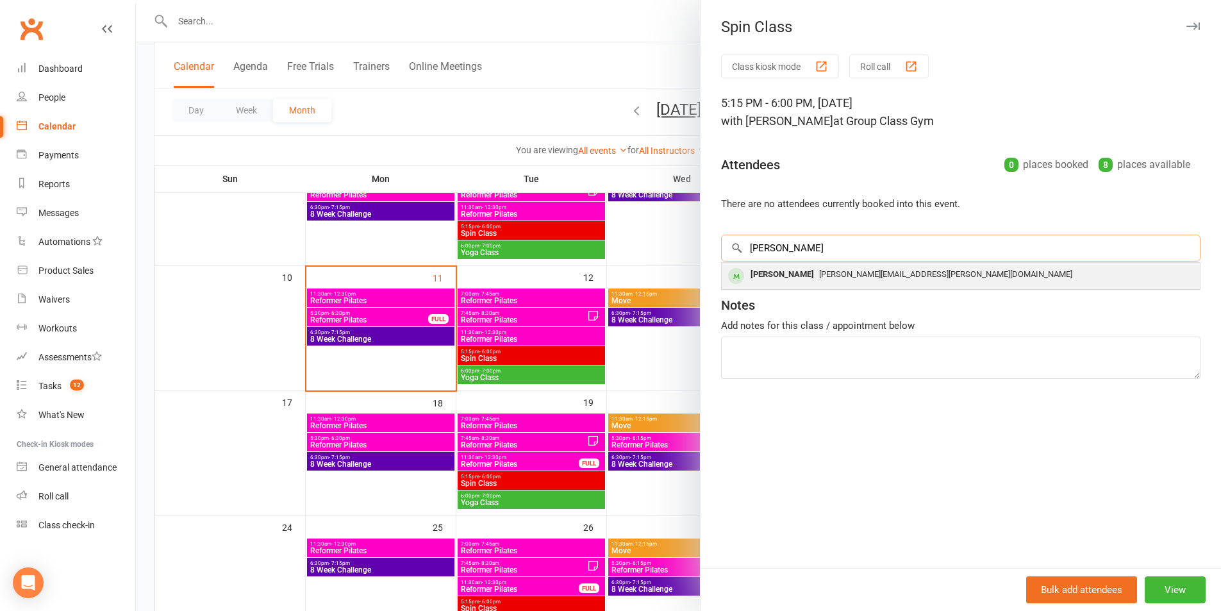
type input "[PERSON_NAME]"
click at [875, 285] on div "[PERSON_NAME][EMAIL_ADDRESS][PERSON_NAME][DOMAIN_NAME]" at bounding box center [961, 276] width 478 height 26
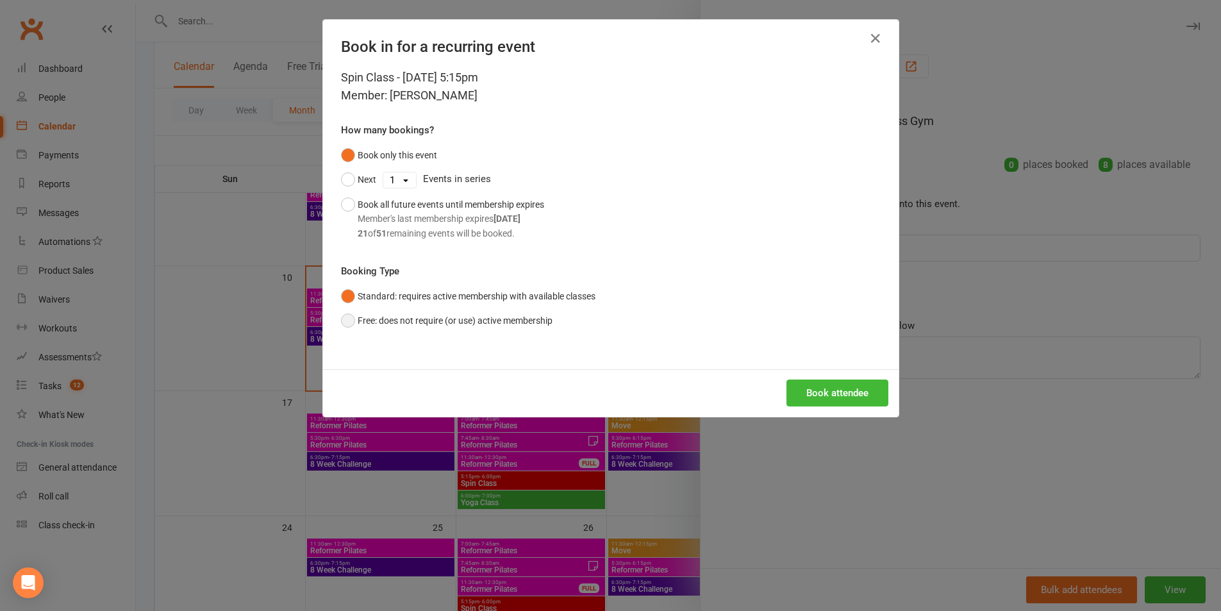
click at [438, 320] on button "Free: does not require (or use) active membership" at bounding box center [446, 320] width 211 height 24
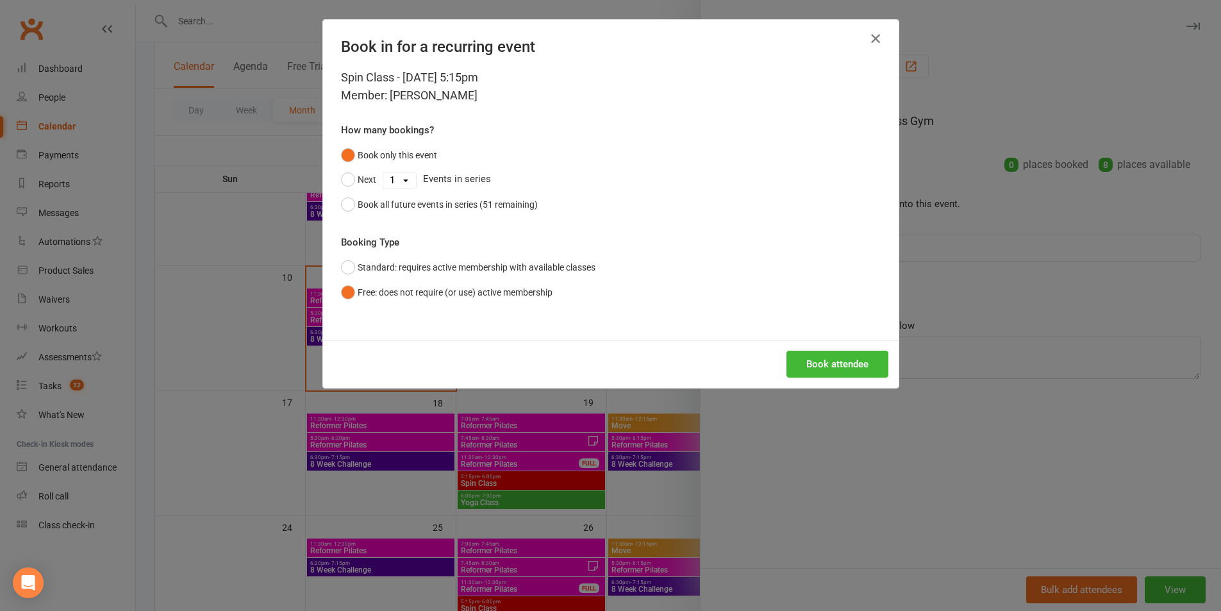
click at [871, 39] on icon "button" at bounding box center [875, 38] width 15 height 15
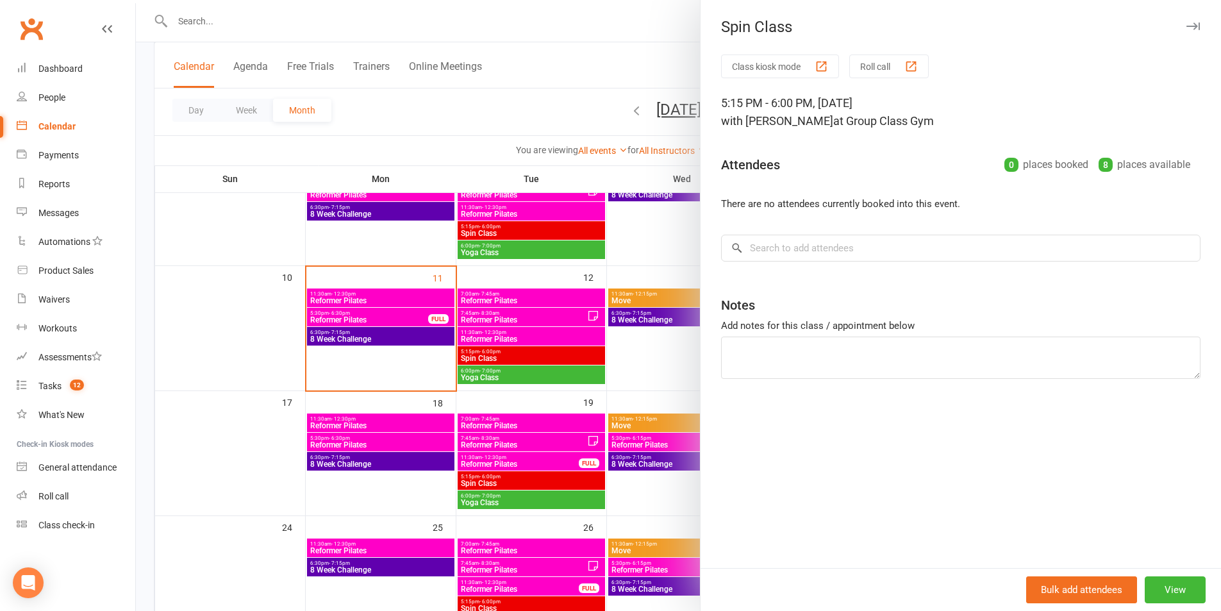
click at [662, 57] on div at bounding box center [678, 305] width 1085 height 611
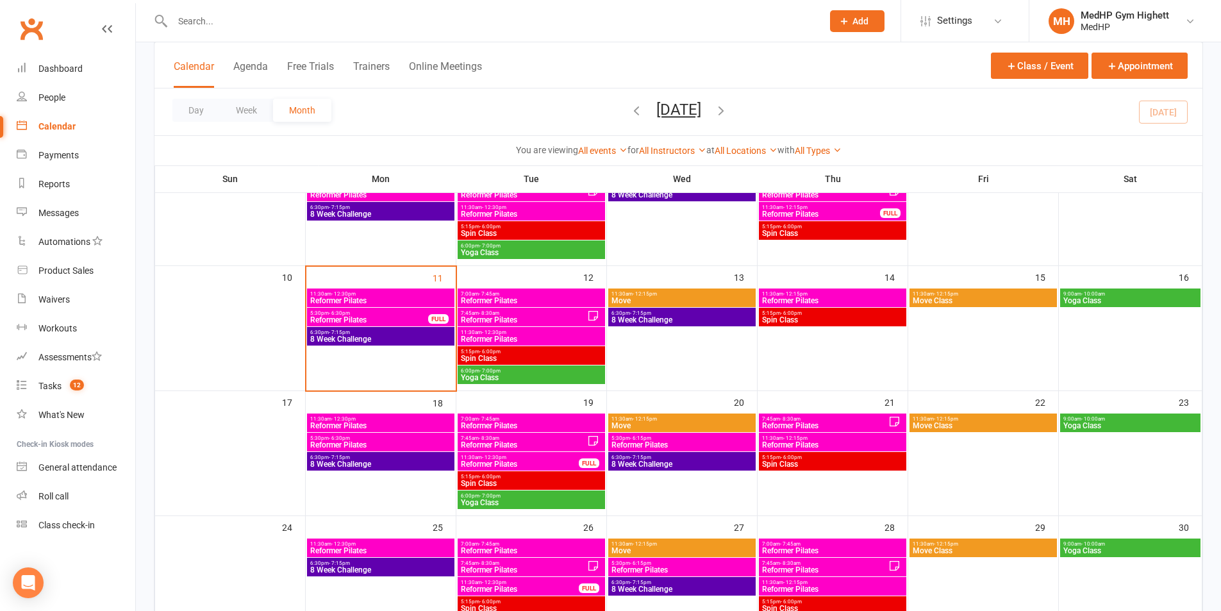
click at [813, 298] on span "Reformer Pilates" at bounding box center [832, 301] width 142 height 8
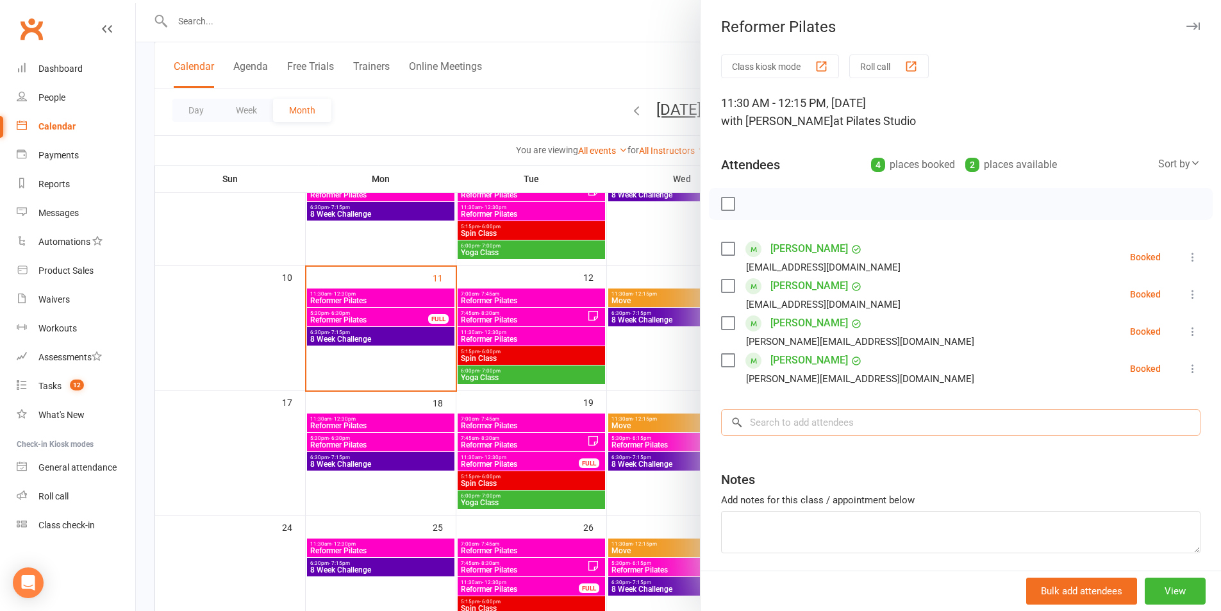
click at [830, 418] on input "search" at bounding box center [960, 422] width 479 height 27
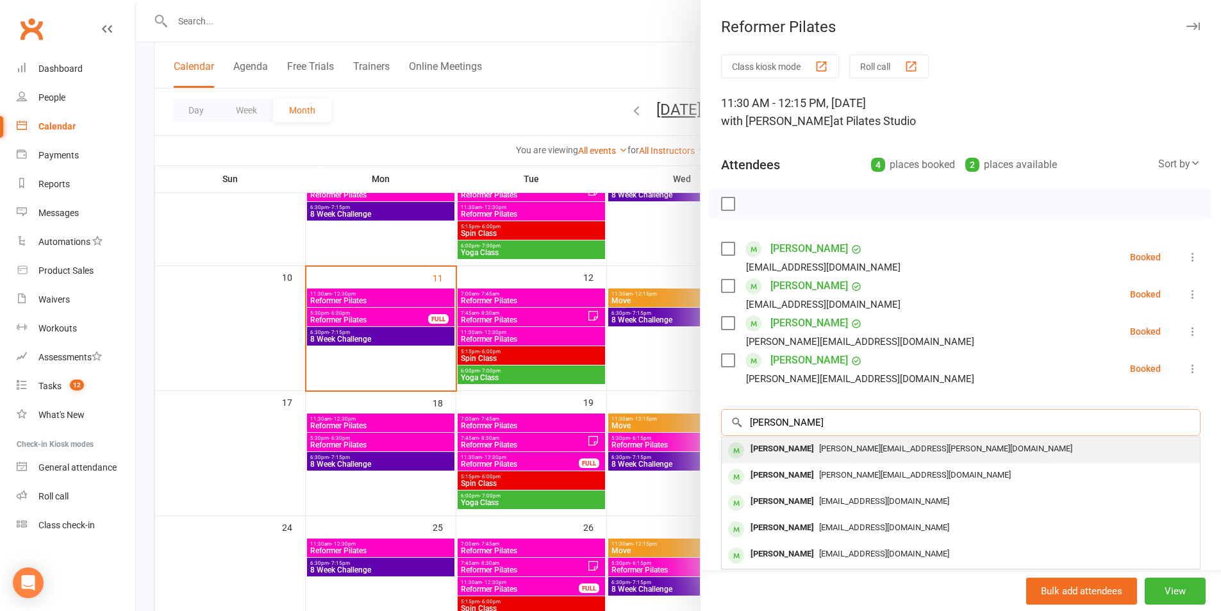
type input "[PERSON_NAME]"
click at [819, 448] on div "[PERSON_NAME]" at bounding box center [782, 449] width 74 height 19
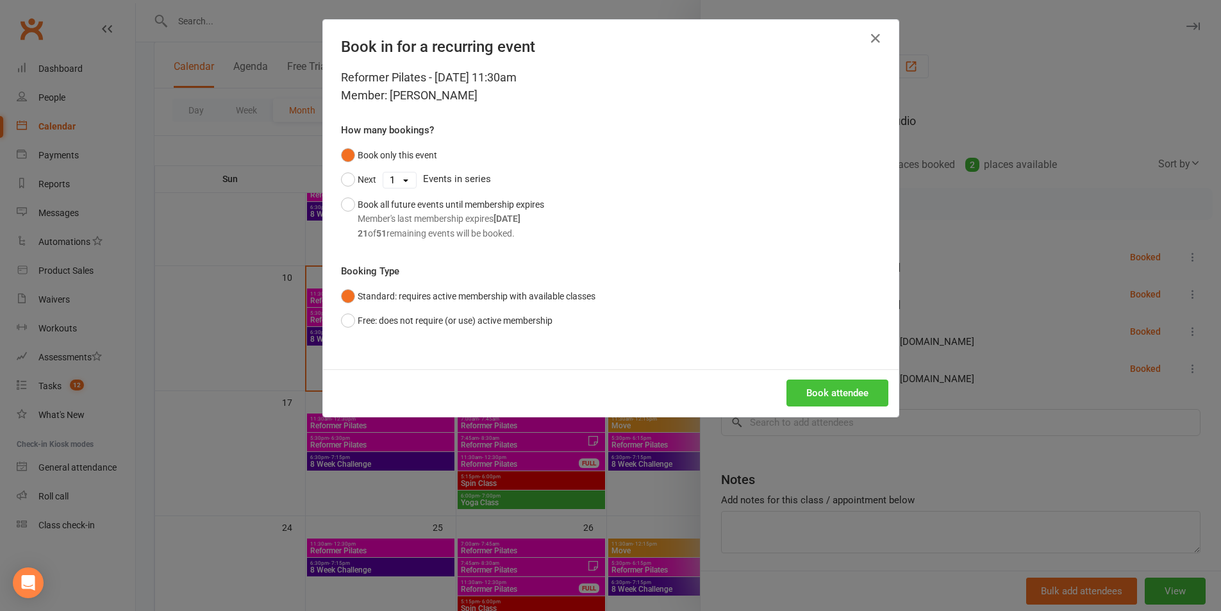
click at [833, 392] on button "Book attendee" at bounding box center [837, 392] width 102 height 27
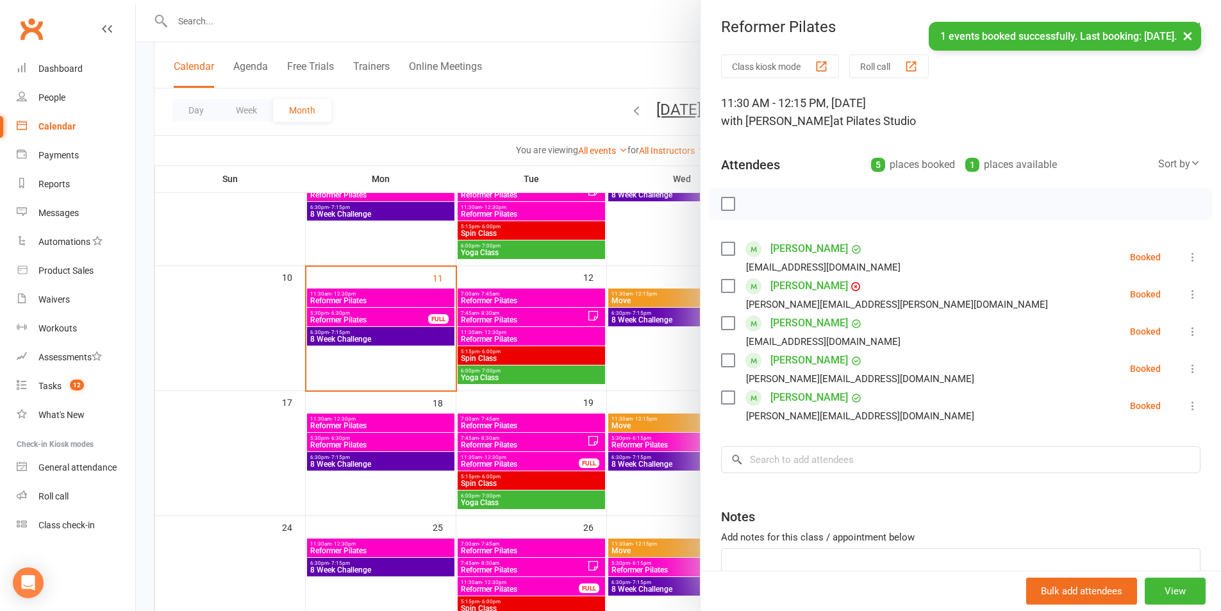
click at [1186, 298] on icon at bounding box center [1192, 294] width 13 height 13
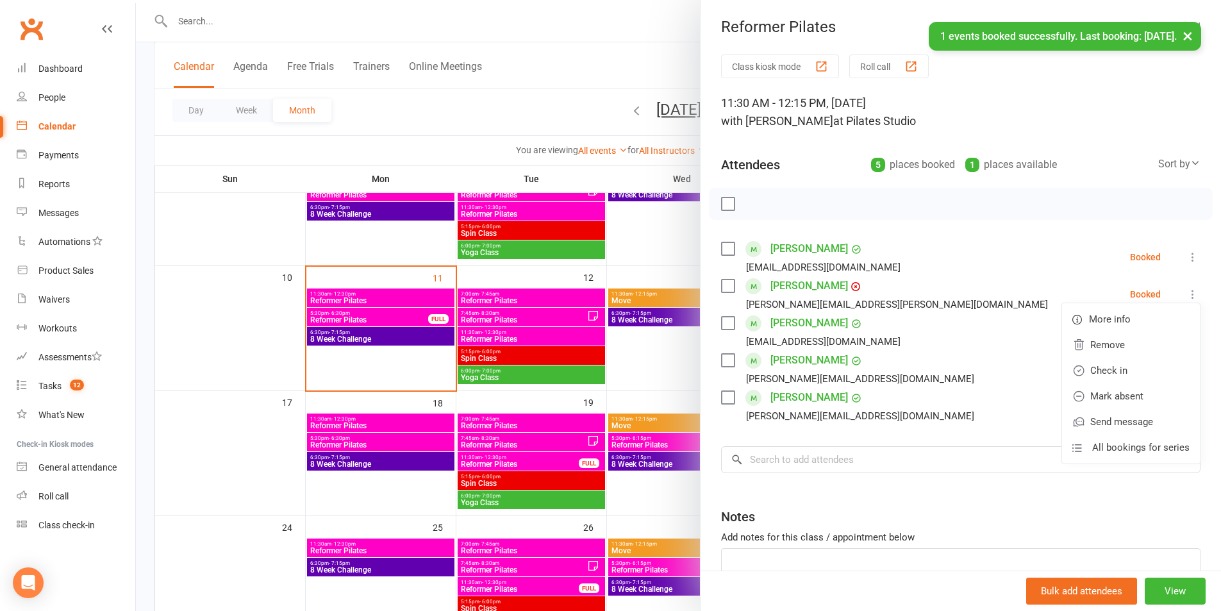
click at [1186, 294] on icon at bounding box center [1192, 294] width 13 height 13
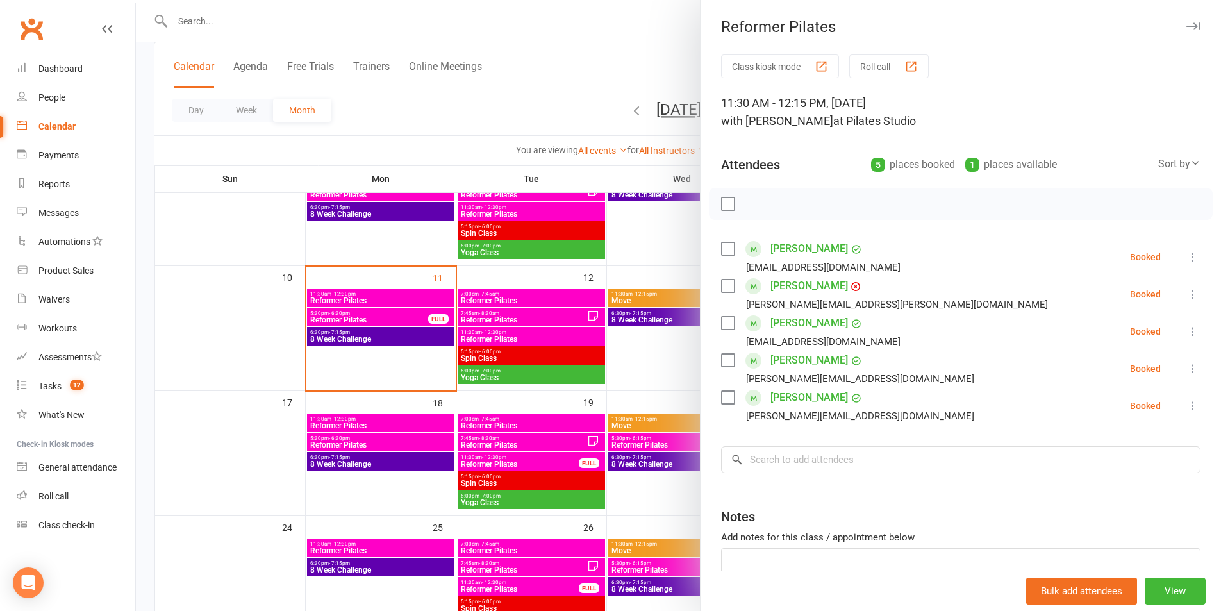
click at [835, 287] on link "[PERSON_NAME]" at bounding box center [809, 286] width 78 height 21
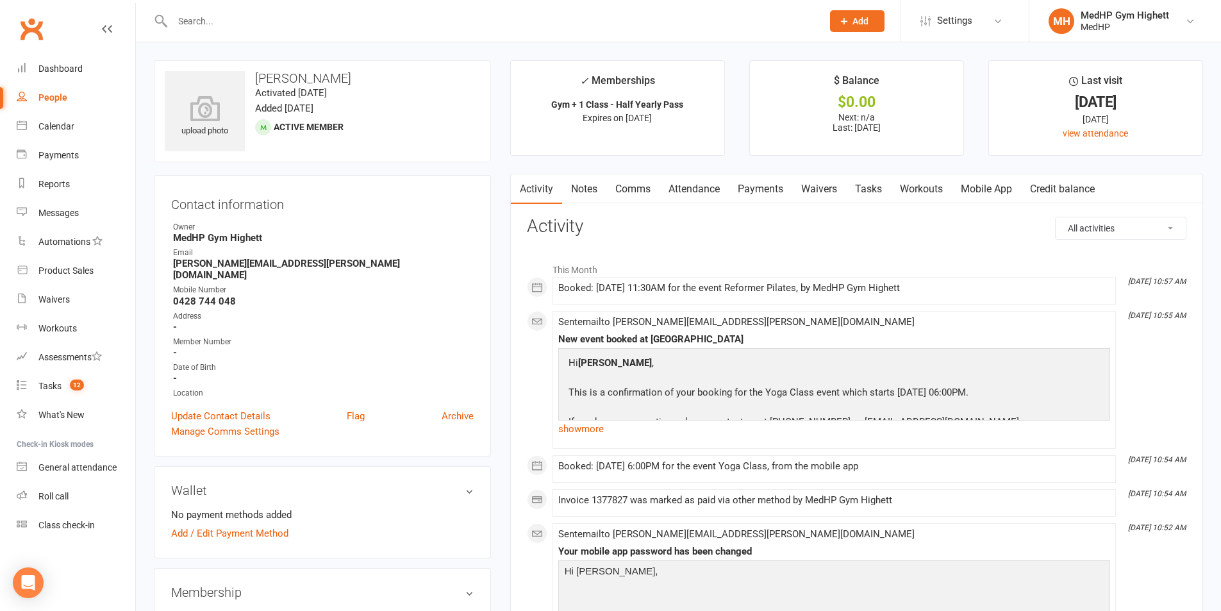
click at [754, 185] on link "Payments" at bounding box center [760, 188] width 63 height 29
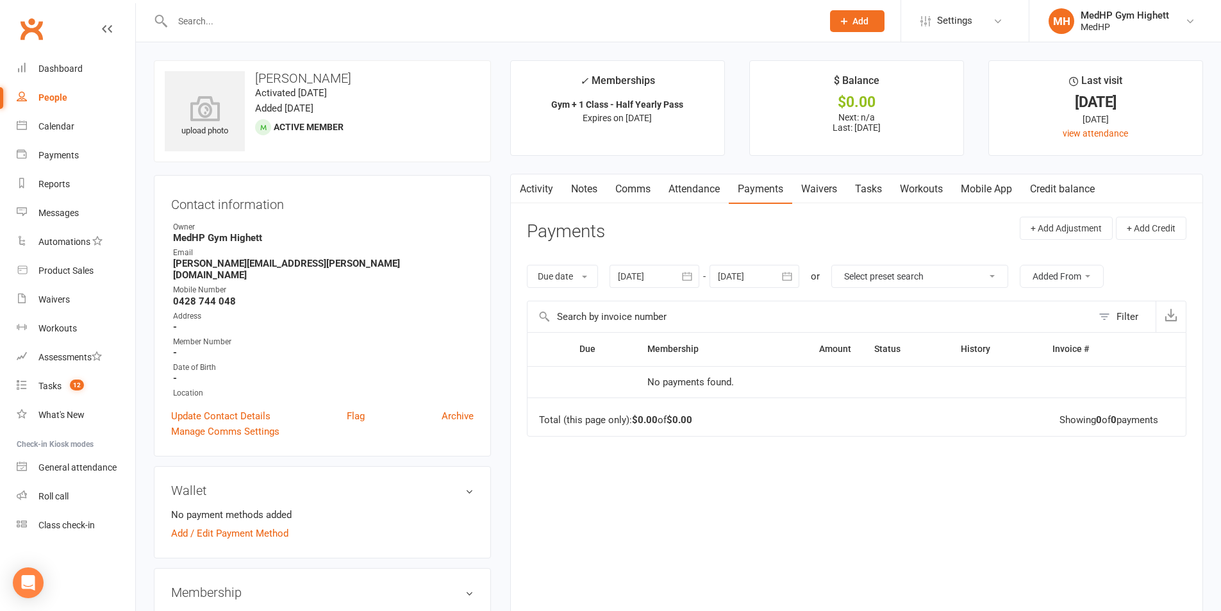
click at [673, 277] on div at bounding box center [654, 276] width 90 height 23
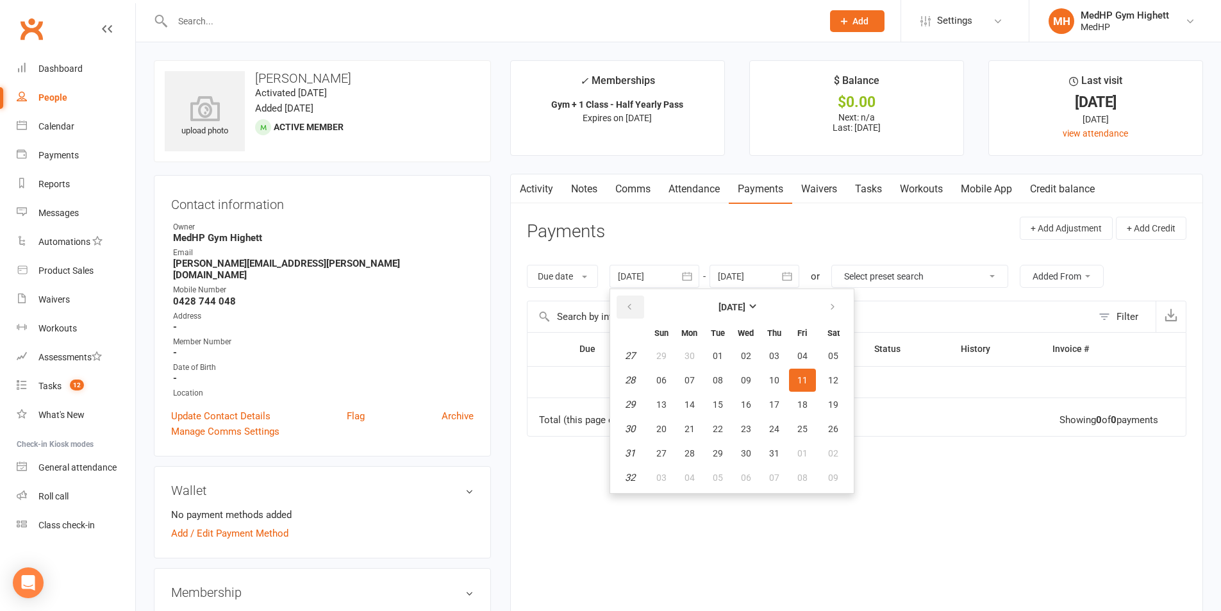
click at [638, 310] on button "button" at bounding box center [631, 306] width 28 height 23
click at [636, 310] on button "button" at bounding box center [631, 306] width 28 height 23
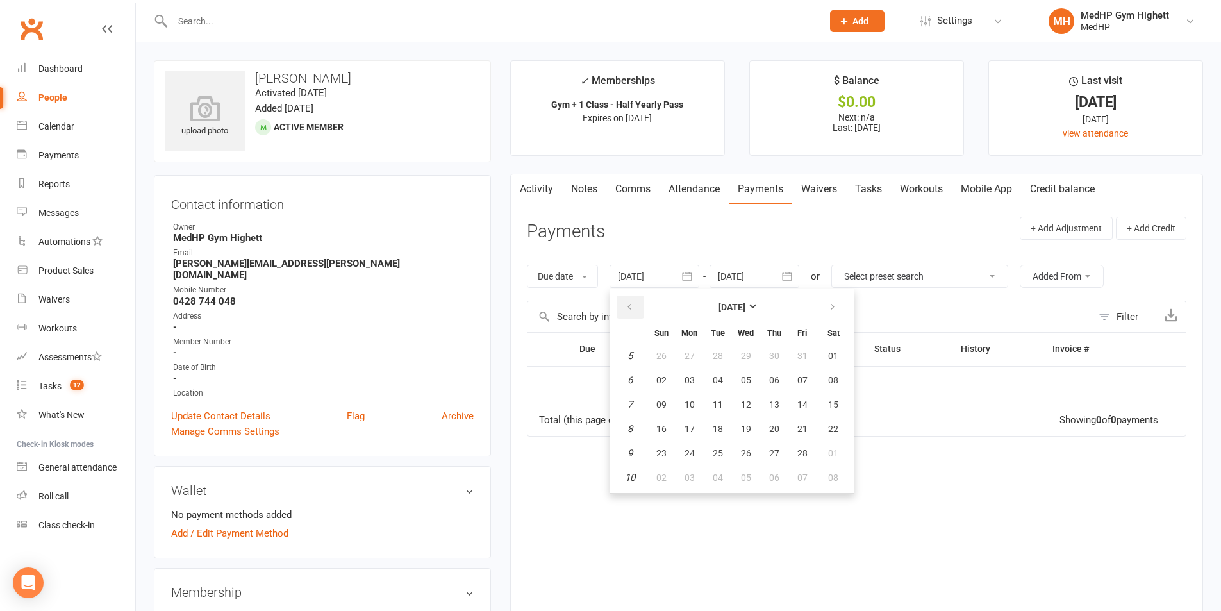
click at [636, 310] on button "button" at bounding box center [631, 306] width 28 height 23
click at [689, 396] on button "11" at bounding box center [689, 404] width 27 height 23
type input "11 Nov 2024"
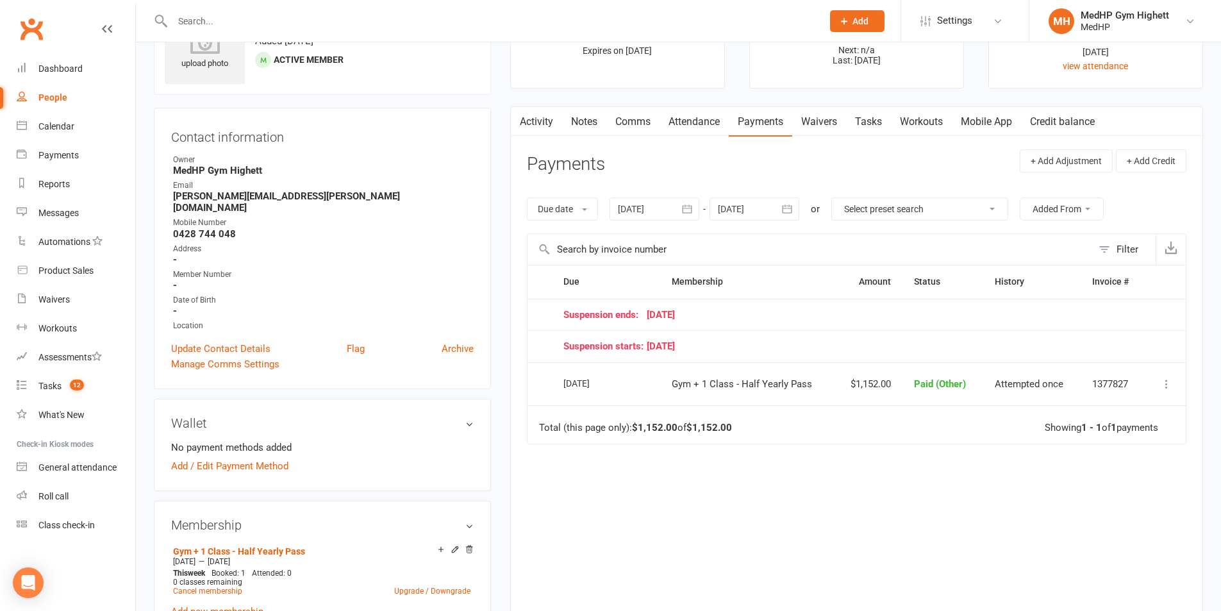
scroll to position [192, 0]
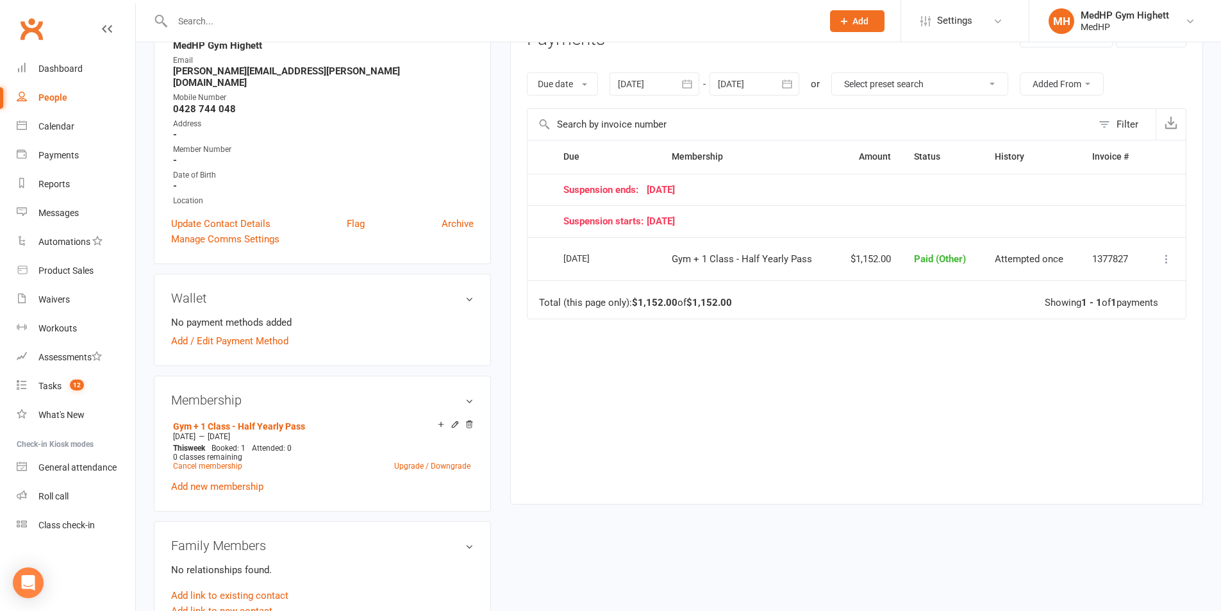
click at [1149, 261] on td "Change to upcoming Refund More Info Send message" at bounding box center [1165, 259] width 41 height 44
click at [1161, 256] on icon at bounding box center [1166, 259] width 13 height 13
click at [901, 352] on div "Due Contact Membership Amount Status History Invoice # Suspension ends: 06 Augu…" at bounding box center [856, 312] width 659 height 344
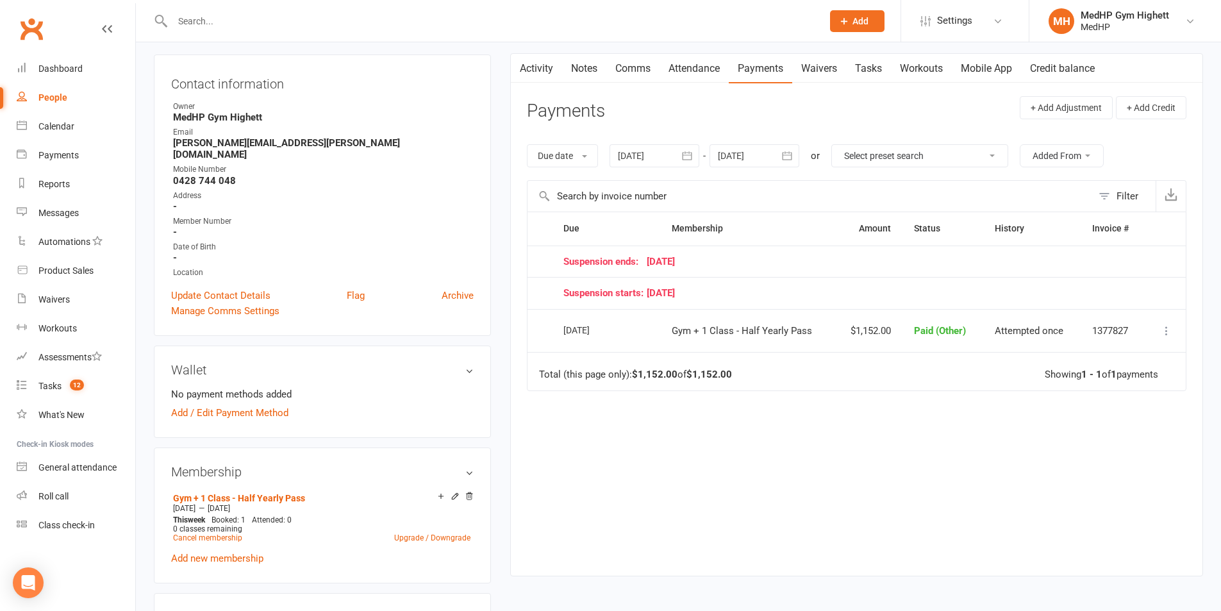
scroll to position [0, 0]
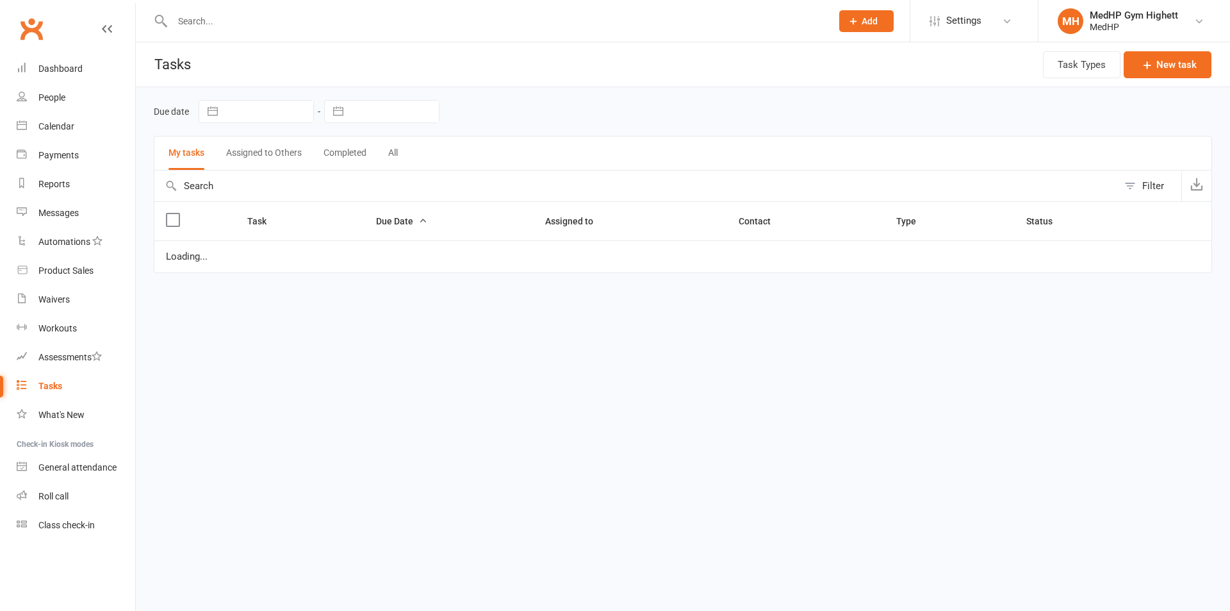
select select "started"
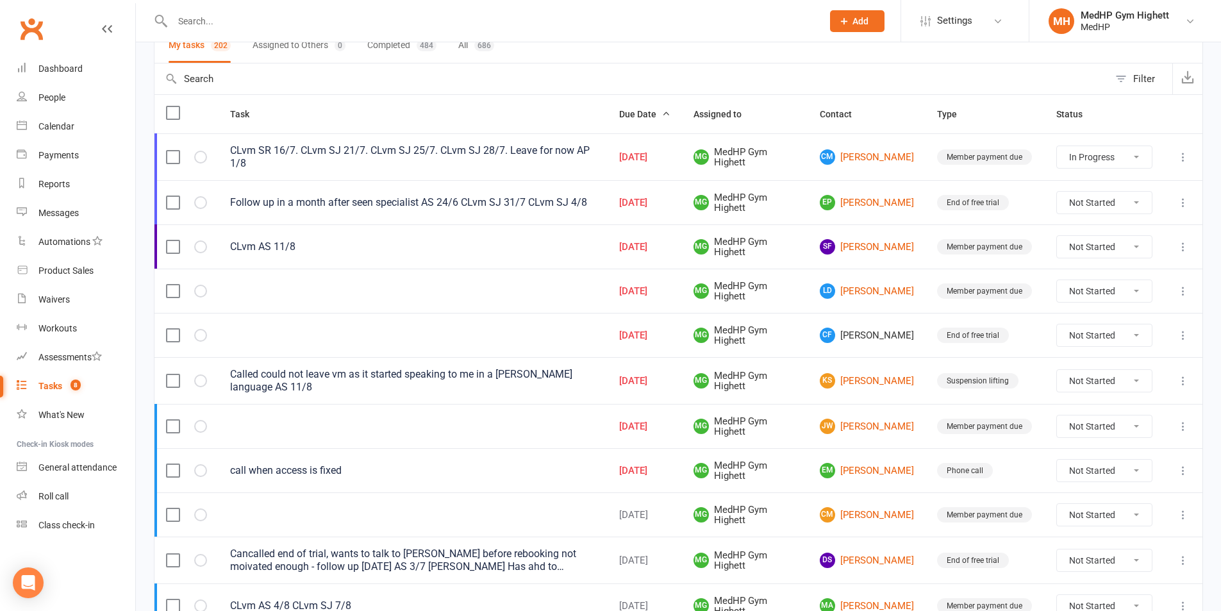
scroll to position [128, 0]
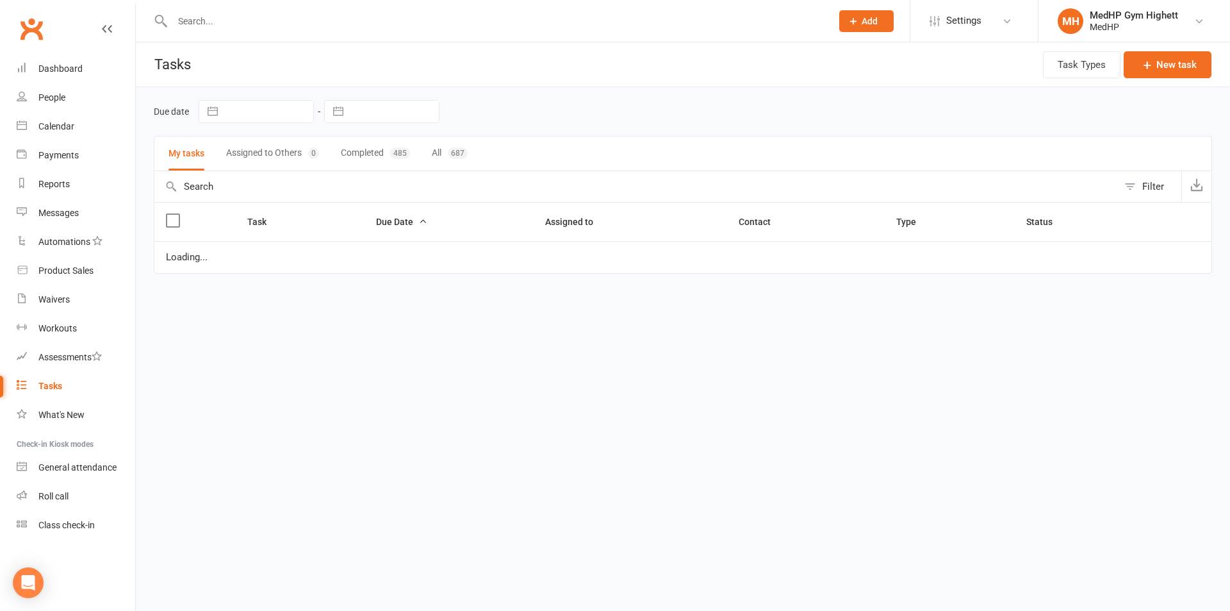
select select "started"
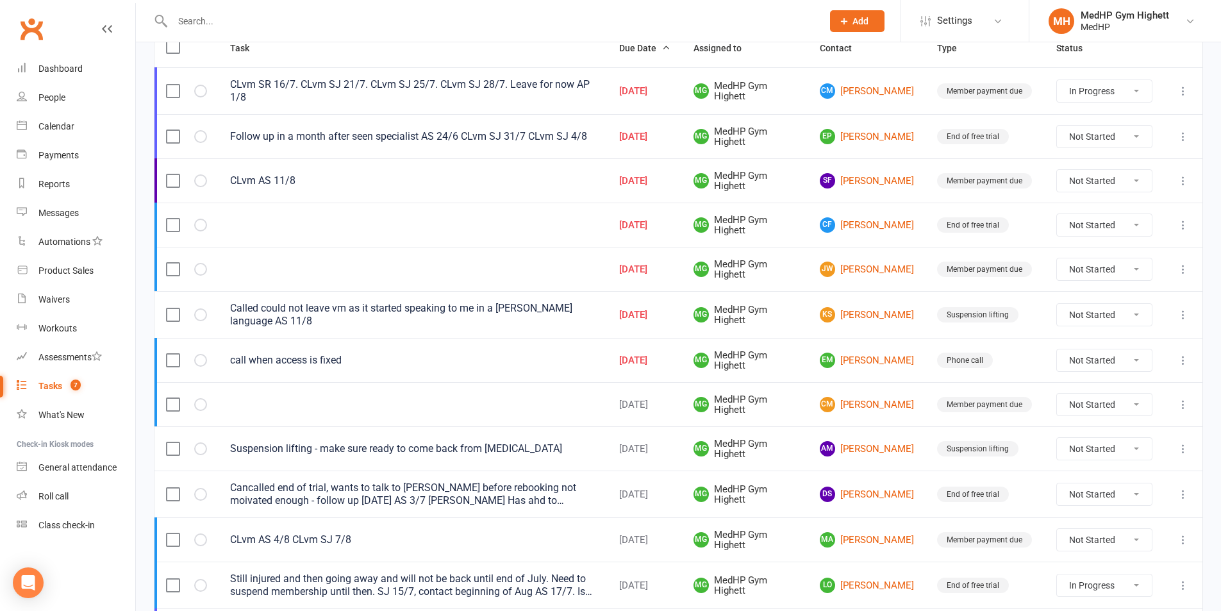
scroll to position [192, 0]
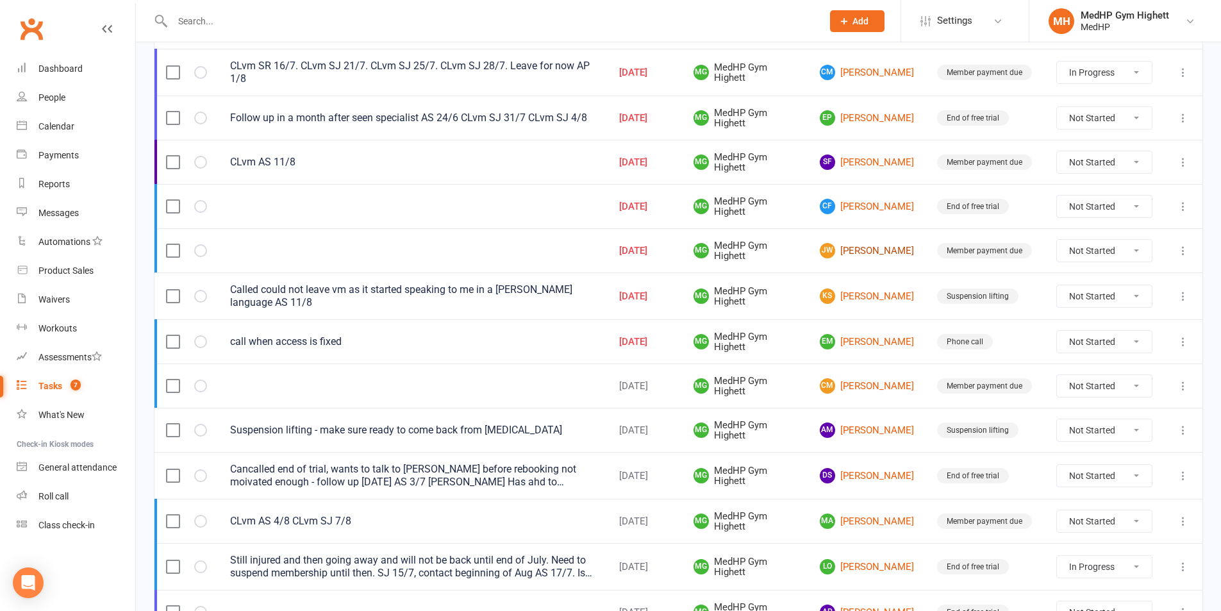
click at [838, 252] on link "[PERSON_NAME] [PERSON_NAME]" at bounding box center [867, 250] width 94 height 15
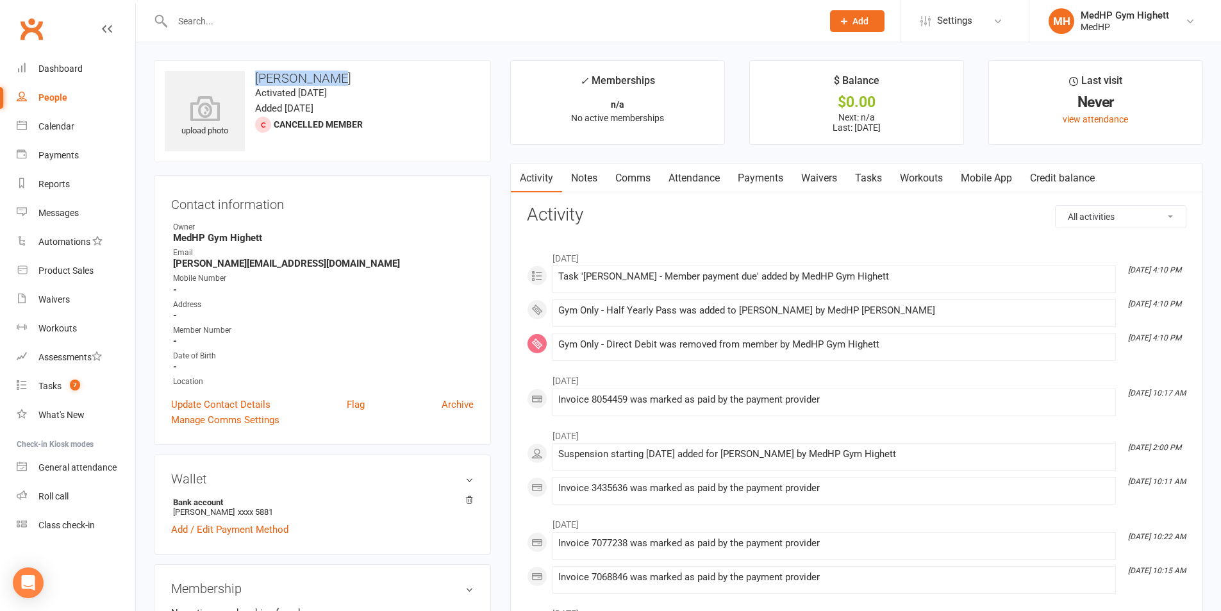
drag, startPoint x: 312, startPoint y: 76, endPoint x: 256, endPoint y: 78, distance: 56.4
click at [256, 78] on h3 "[PERSON_NAME]" at bounding box center [322, 78] width 315 height 14
copy h3 "[PERSON_NAME]"
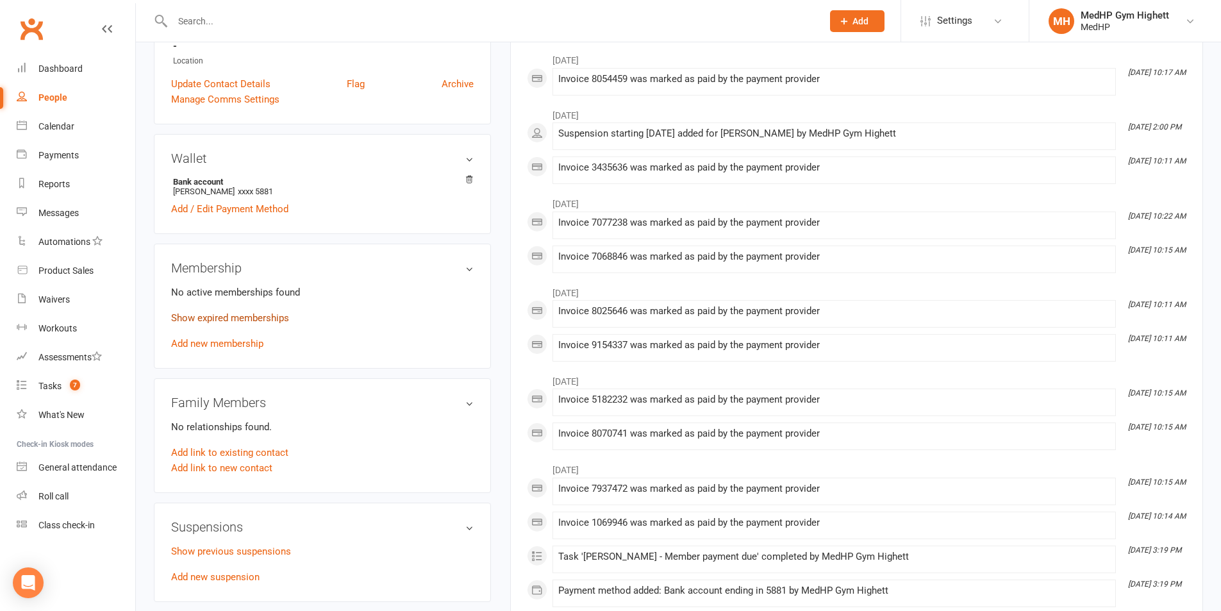
click at [260, 319] on link "Show expired memberships" at bounding box center [230, 318] width 118 height 12
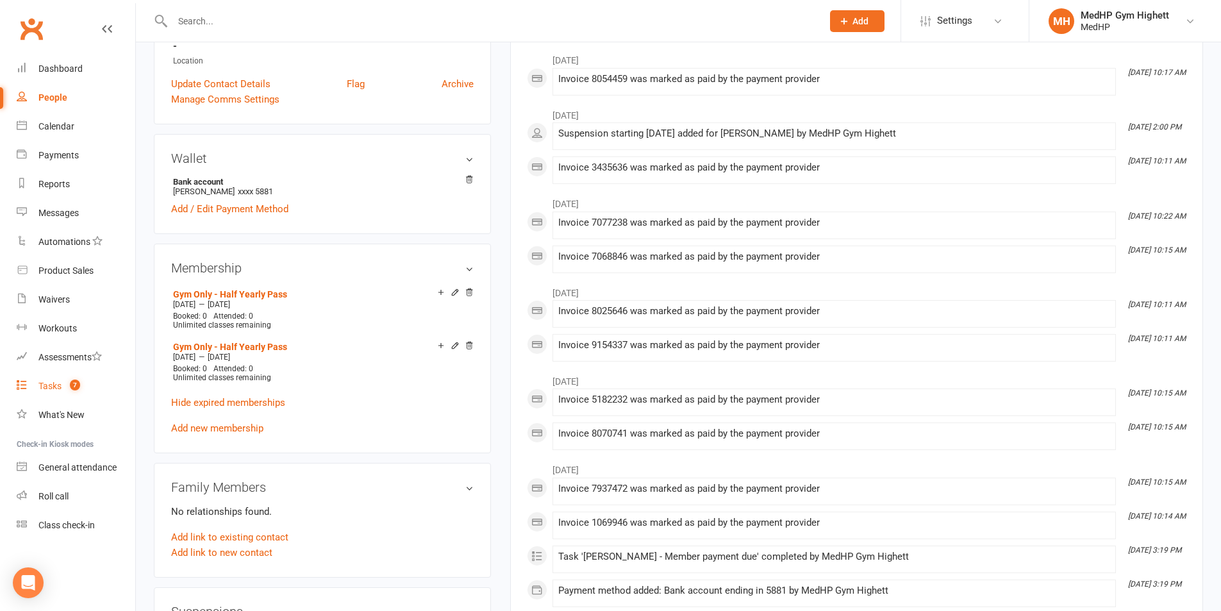
click at [56, 395] on link "Tasks 7" at bounding box center [76, 386] width 119 height 29
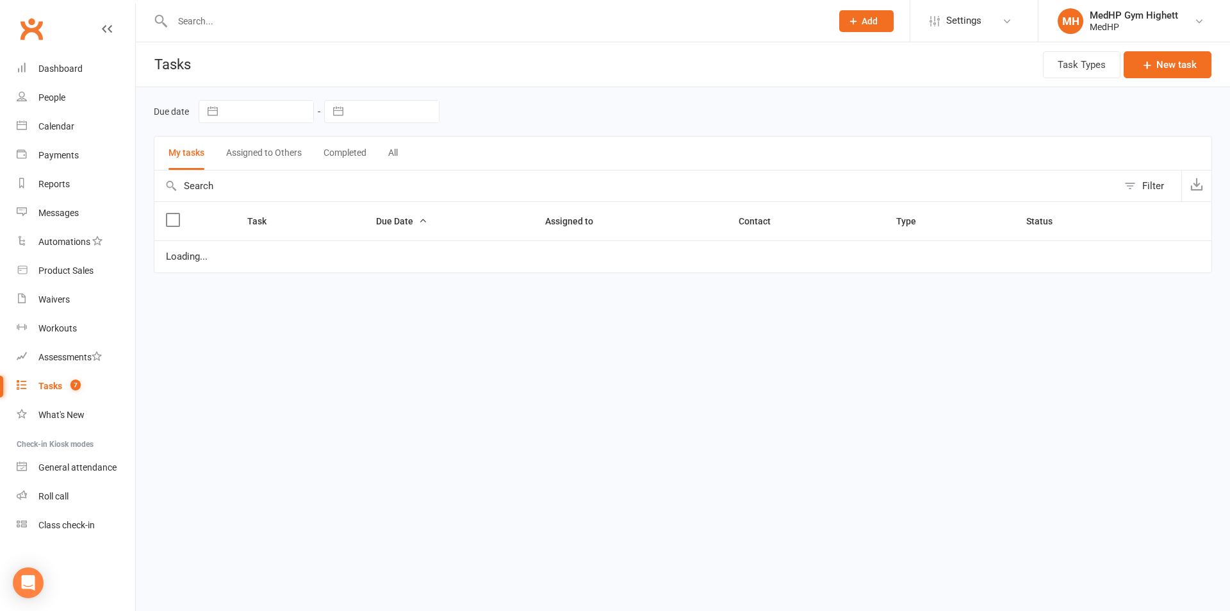
select select "started"
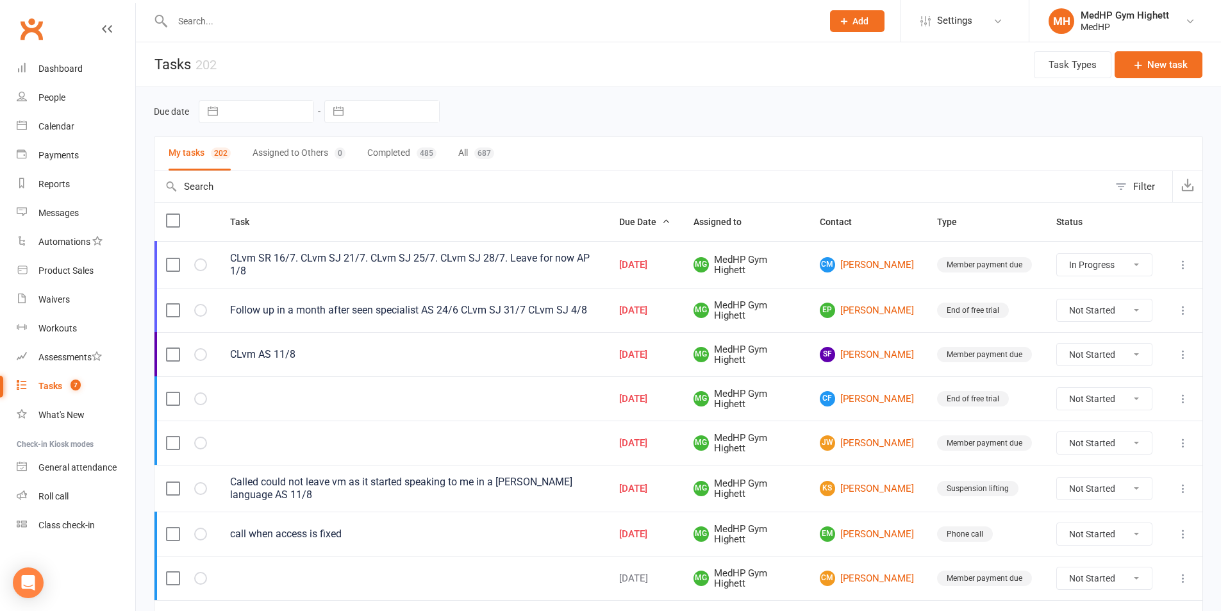
scroll to position [128, 0]
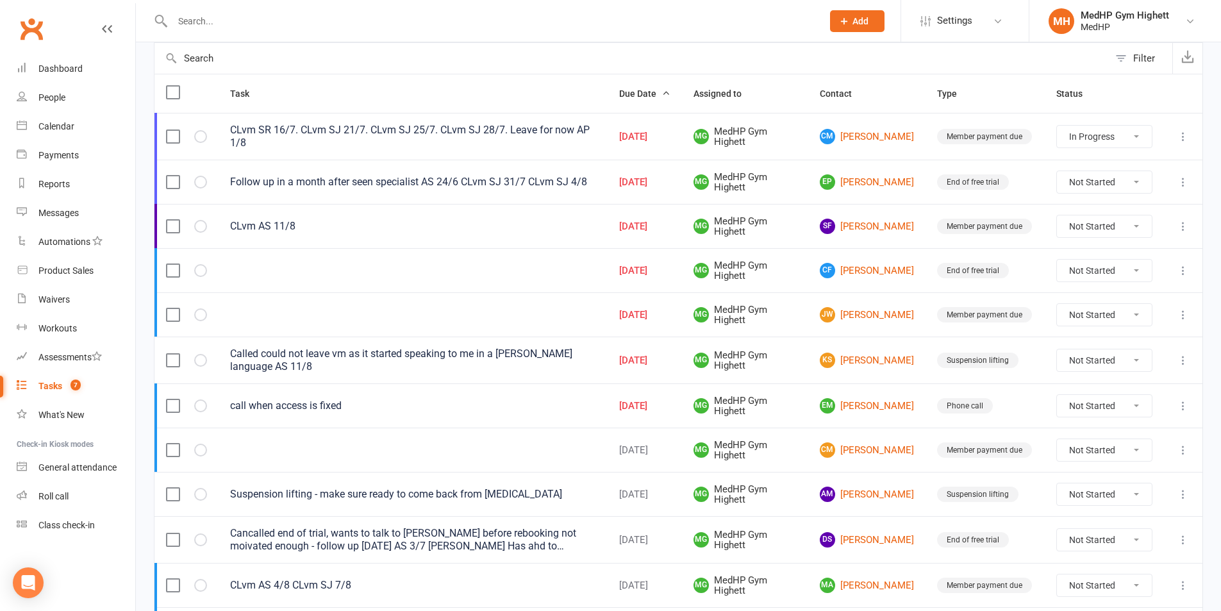
click at [1186, 318] on icon at bounding box center [1183, 314] width 13 height 13
click at [1084, 362] on link "Edit" at bounding box center [1117, 365] width 127 height 26
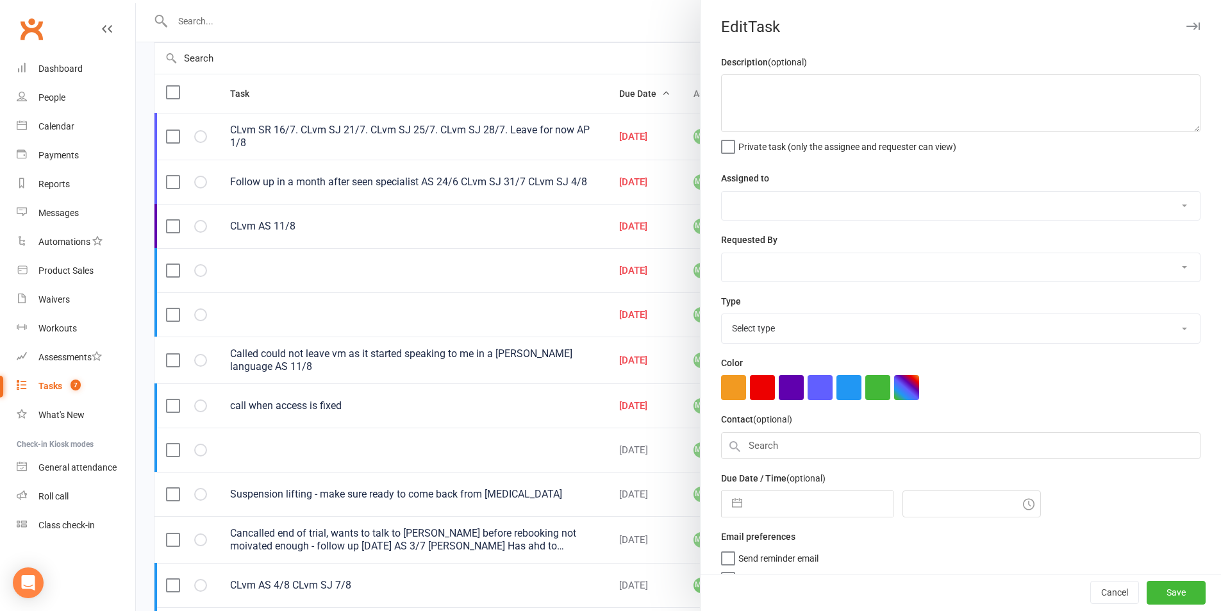
select select "46188"
type input "[DATE]"
type input "9:00am"
select select "23040"
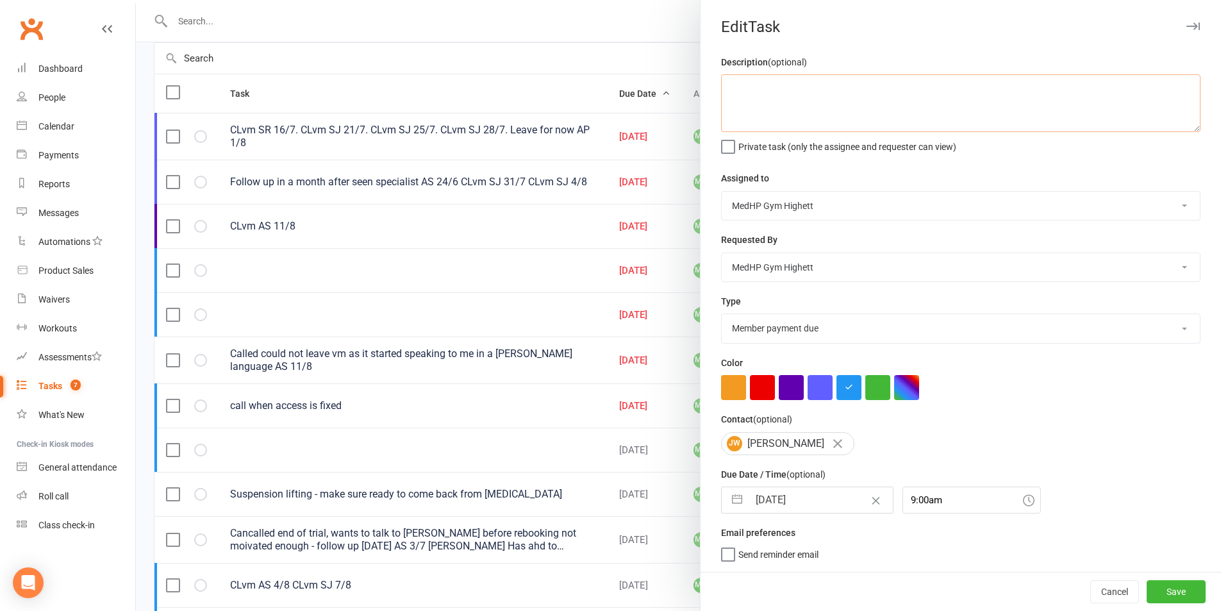
click at [833, 87] on textarea at bounding box center [960, 103] width 479 height 58
type textarea "CLvm AS 11/8"
click at [1173, 588] on button "Save" at bounding box center [1176, 591] width 59 height 23
select select "started"
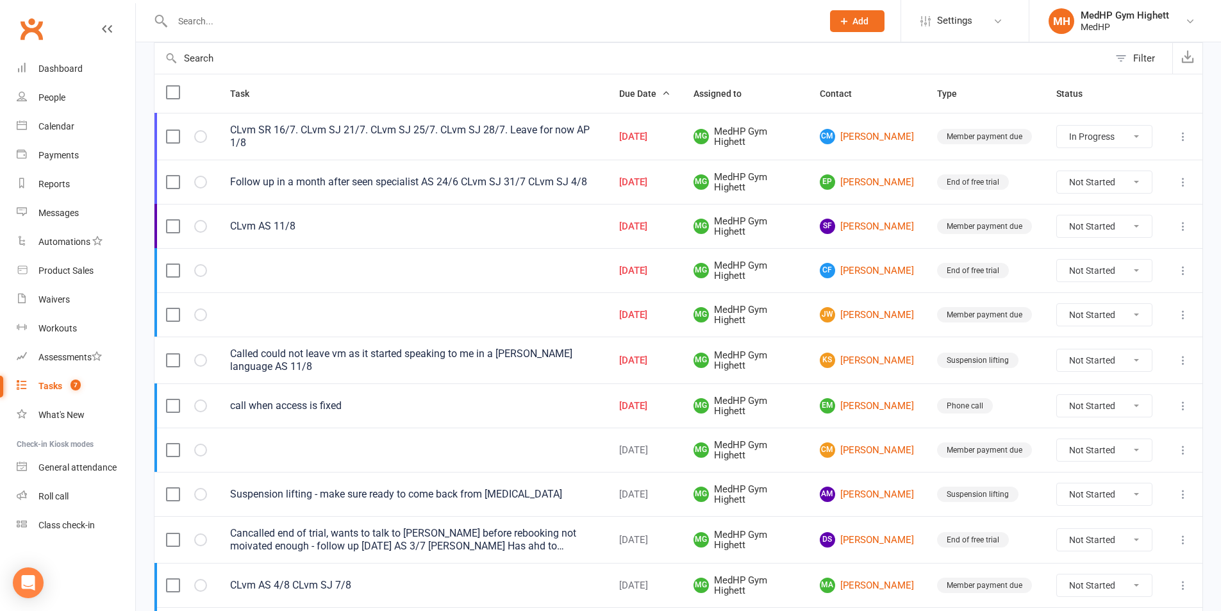
select select "started"
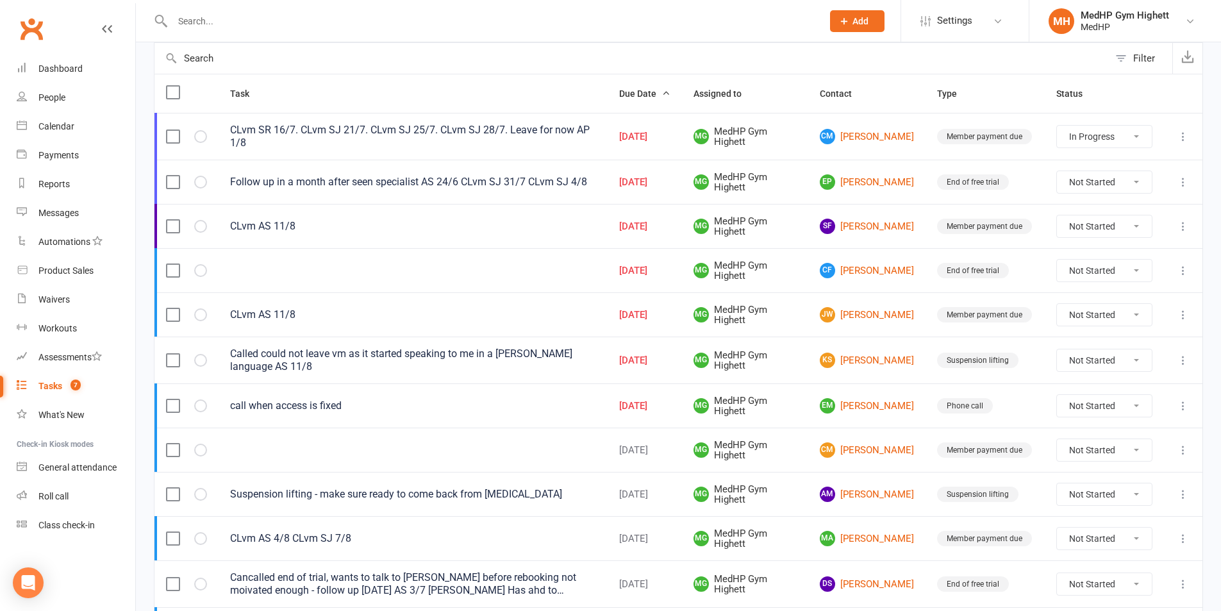
click at [65, 379] on link "Tasks 7" at bounding box center [76, 386] width 119 height 29
click at [289, 21] on input "text" at bounding box center [491, 21] width 645 height 18
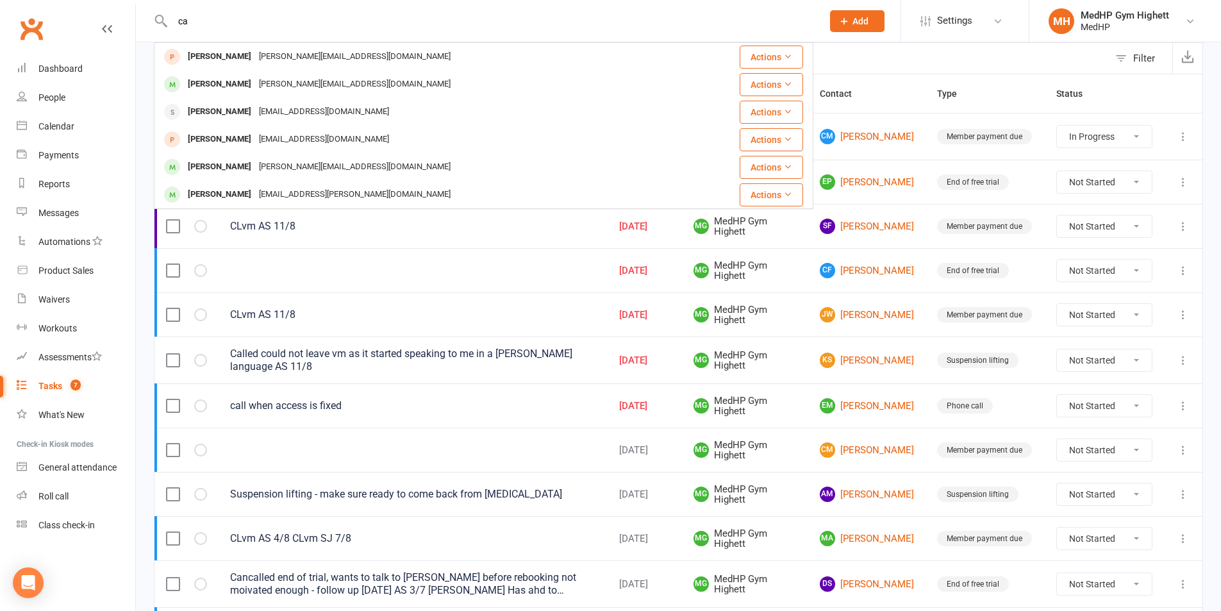
type input "c"
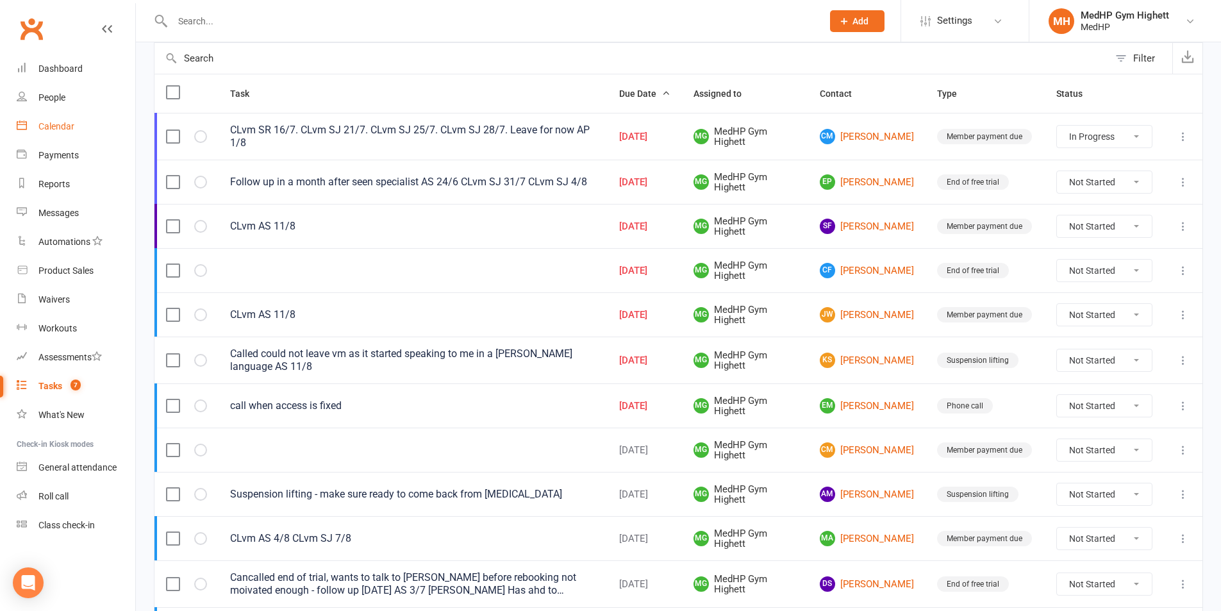
click at [81, 125] on link "Calendar" at bounding box center [76, 126] width 119 height 29
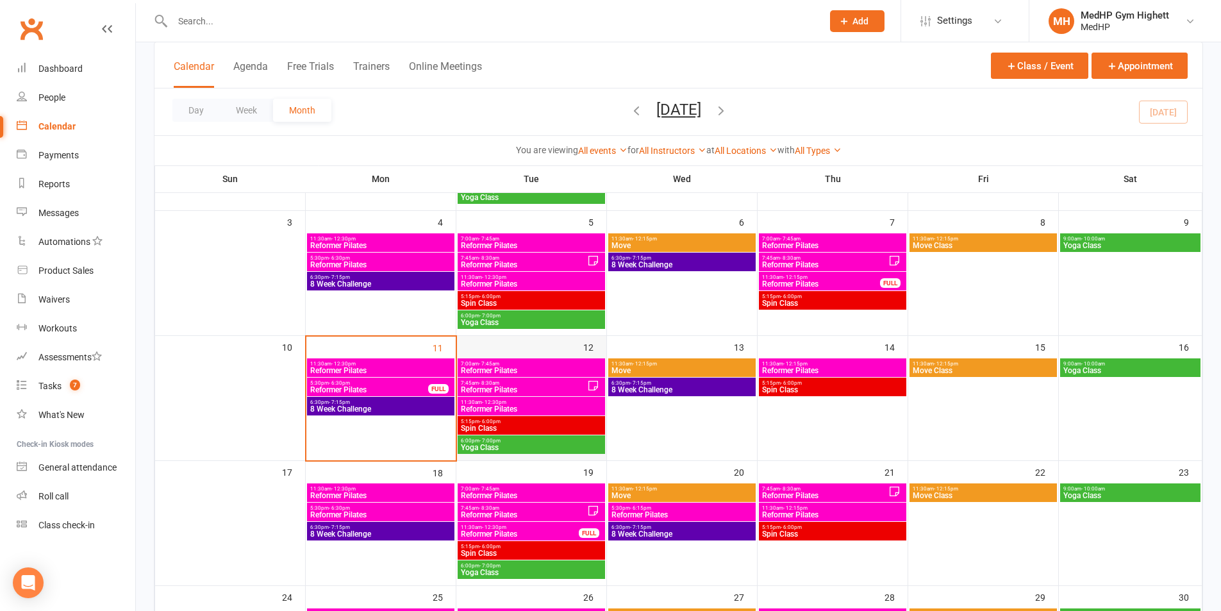
scroll to position [192, 0]
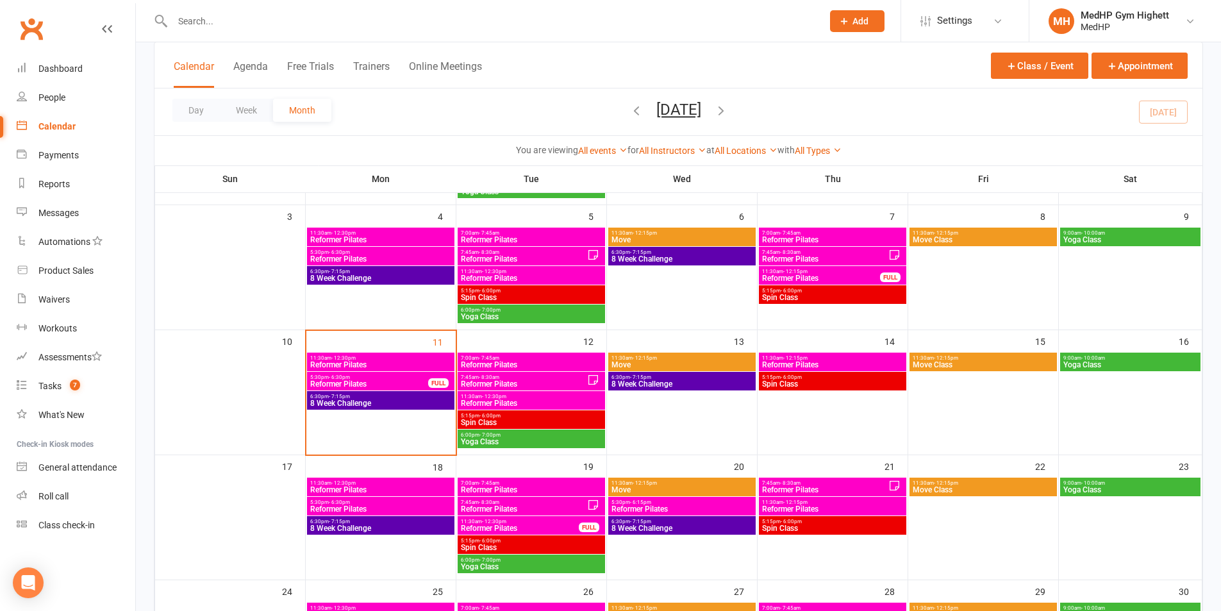
click at [531, 435] on span "6:00pm - 7:00pm" at bounding box center [531, 435] width 142 height 6
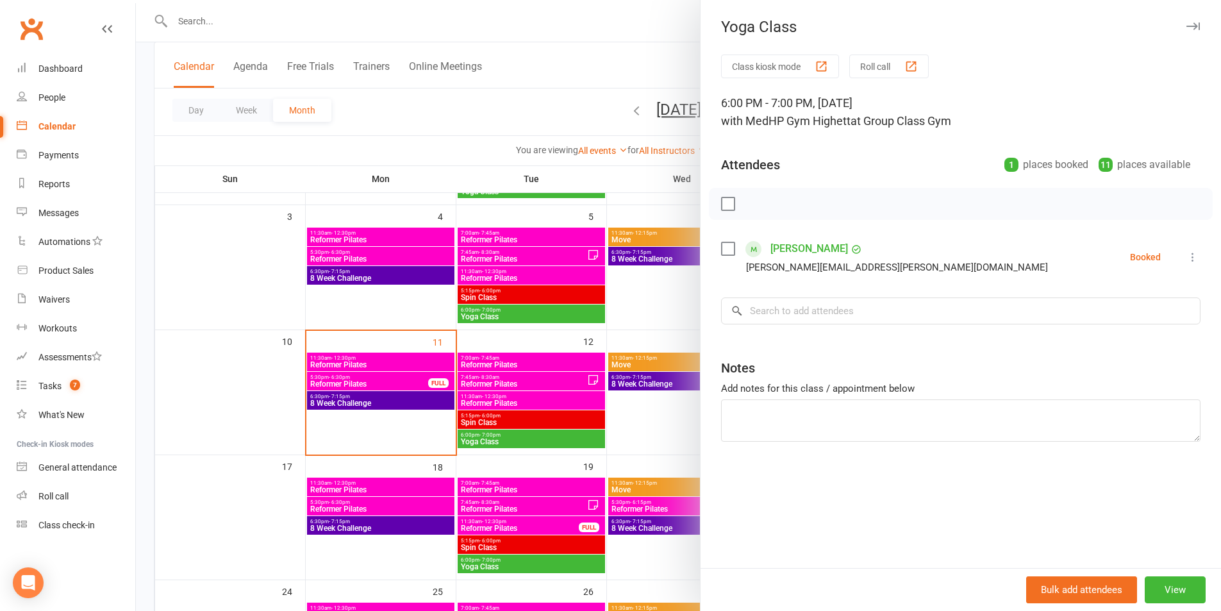
click at [1186, 257] on icon at bounding box center [1192, 257] width 13 height 13
click at [682, 319] on div at bounding box center [678, 305] width 1085 height 611
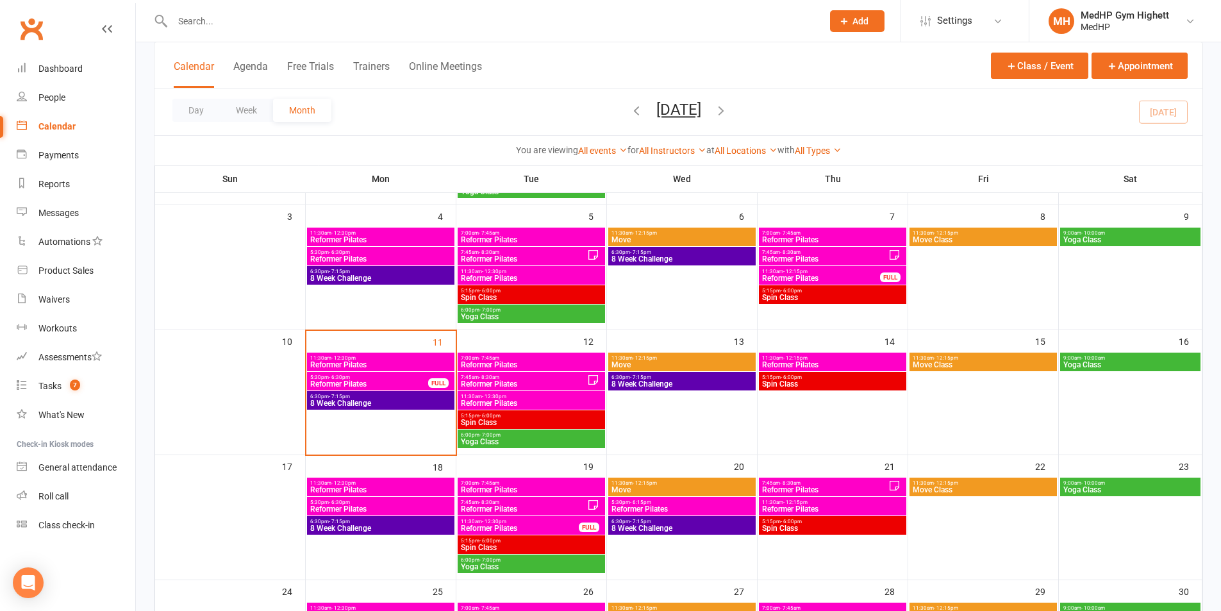
click at [1107, 355] on span "9:00am - 10:00am" at bounding box center [1130, 358] width 135 height 6
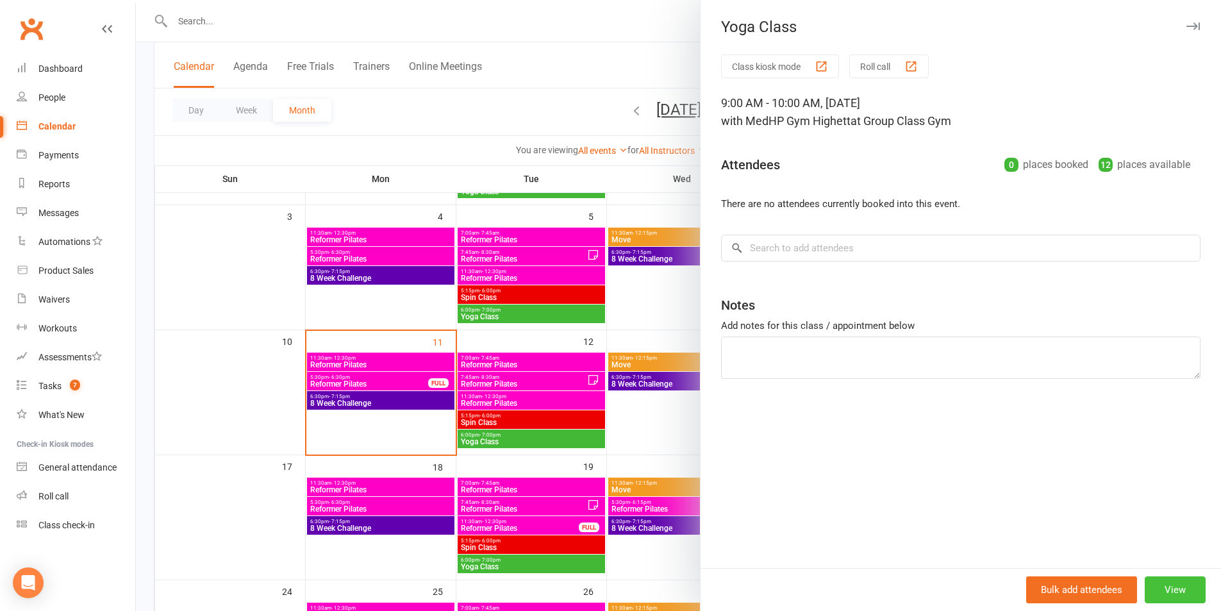
click at [1155, 586] on button "View" at bounding box center [1175, 589] width 61 height 27
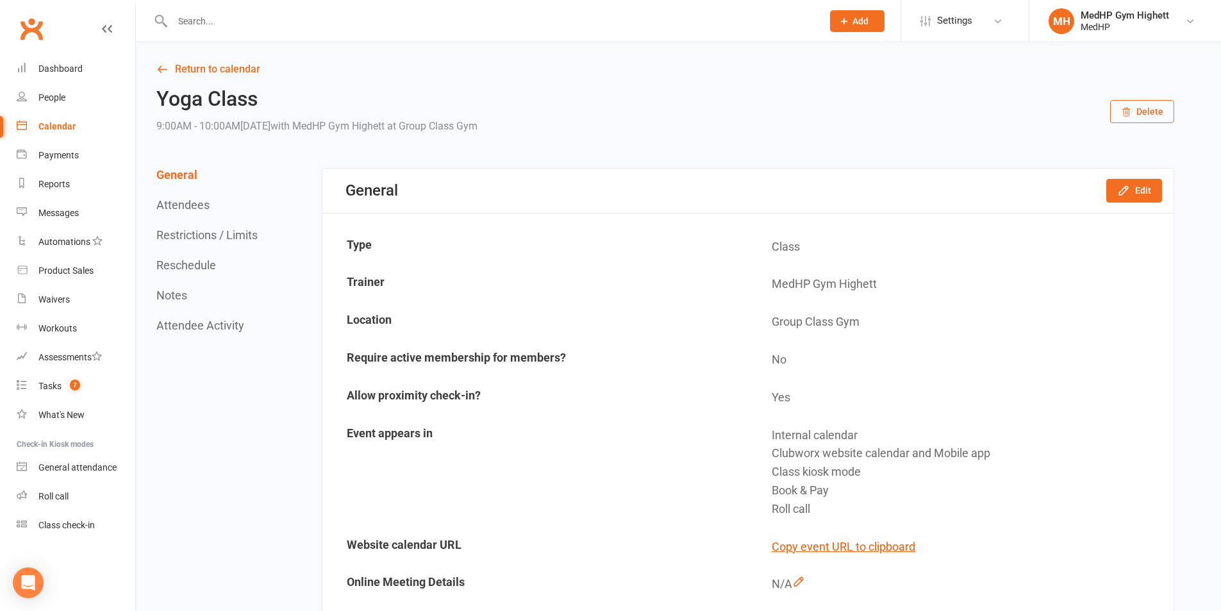
click at [1144, 112] on button "Delete" at bounding box center [1142, 111] width 64 height 23
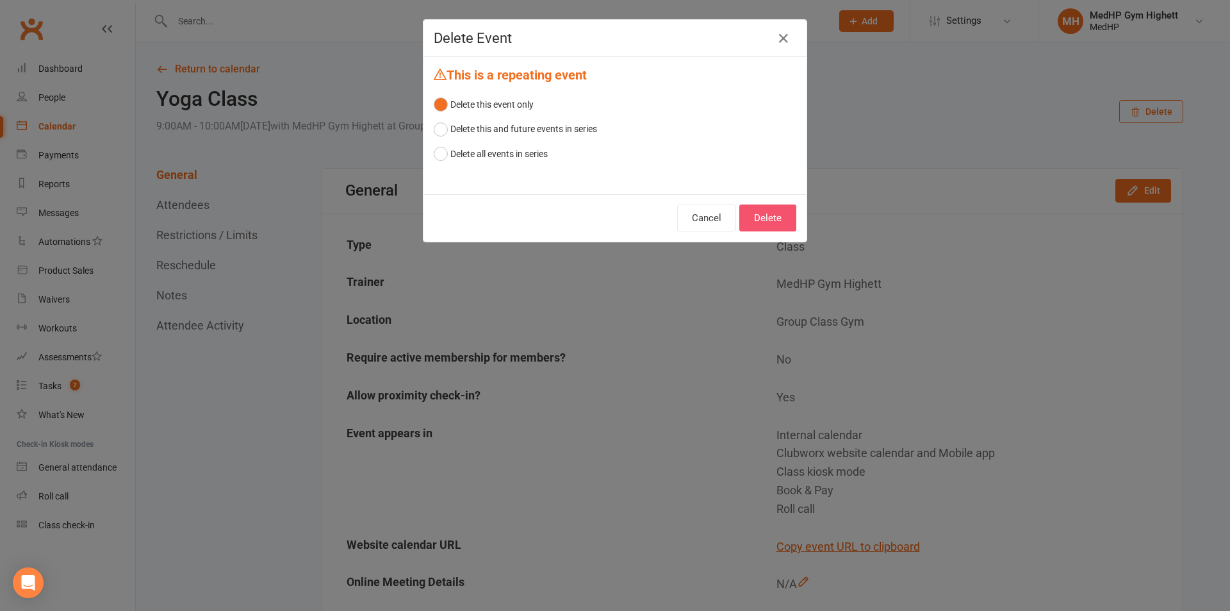
click at [769, 219] on button "Delete" at bounding box center [768, 217] width 57 height 27
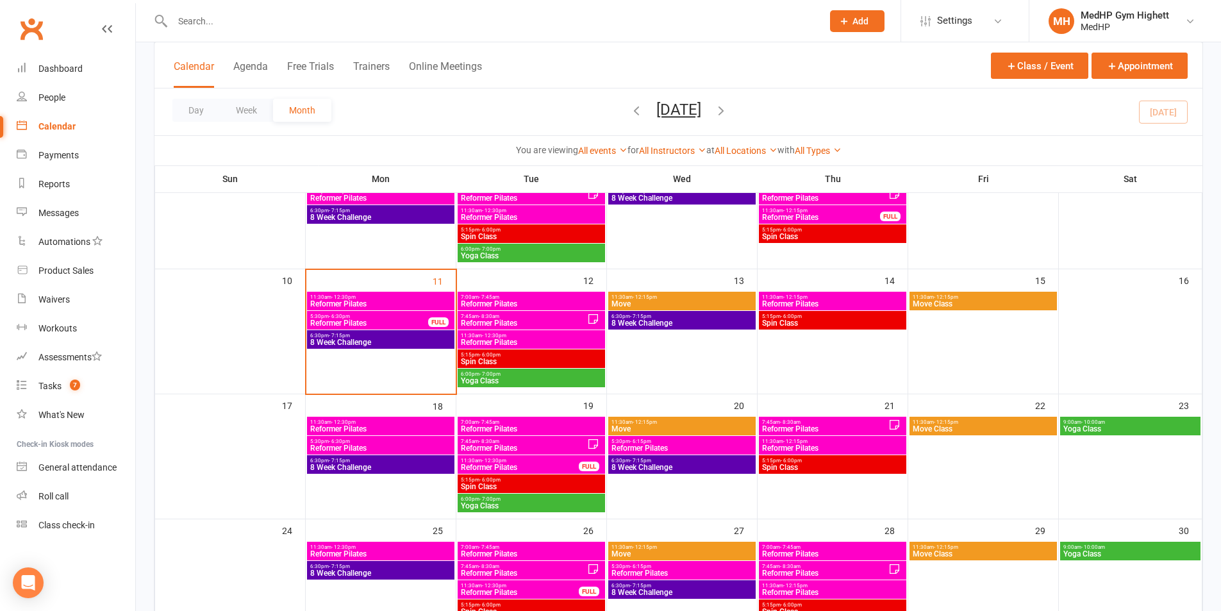
scroll to position [256, 0]
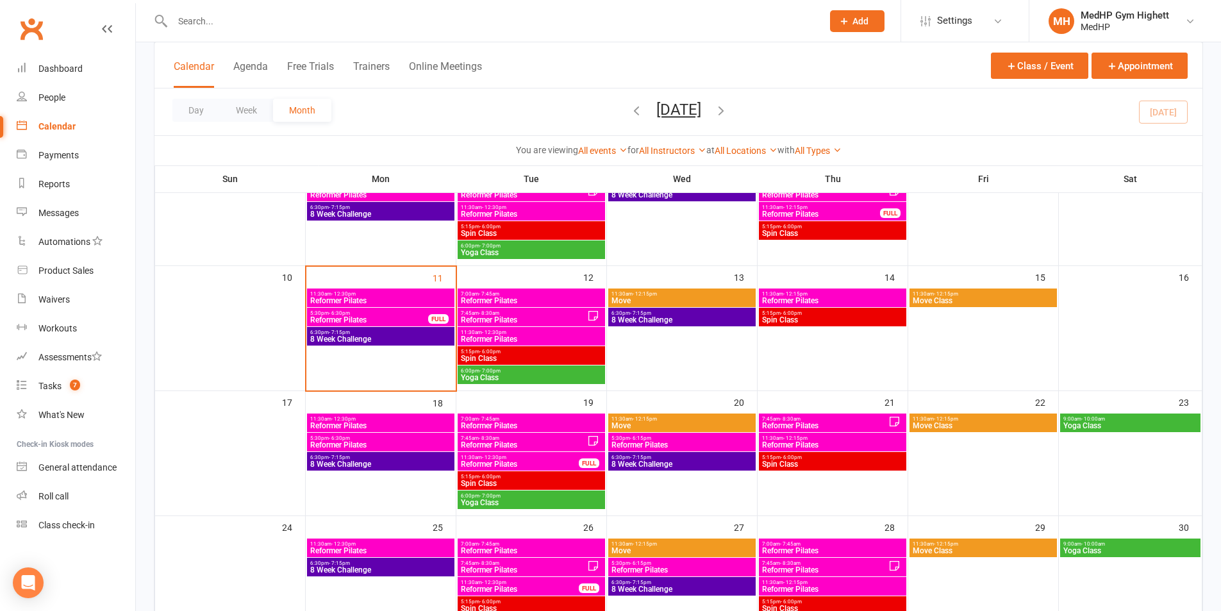
click at [537, 377] on span "Yoga Class" at bounding box center [531, 378] width 142 height 8
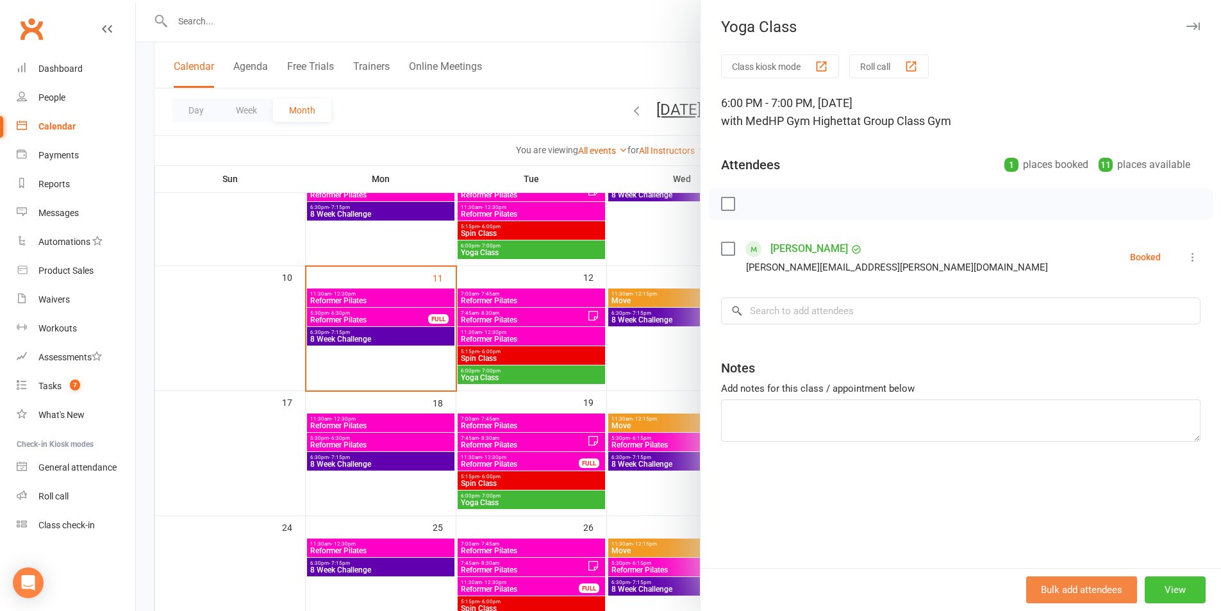
click at [1168, 583] on button "View" at bounding box center [1175, 589] width 61 height 27
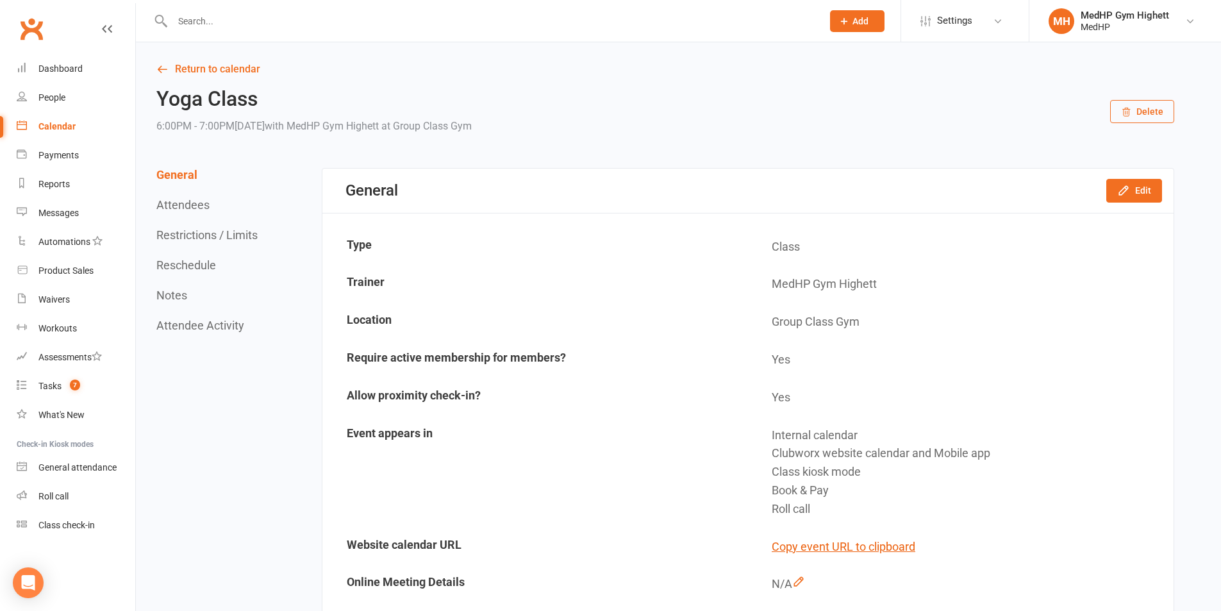
click at [1144, 112] on button "Delete" at bounding box center [1142, 111] width 64 height 23
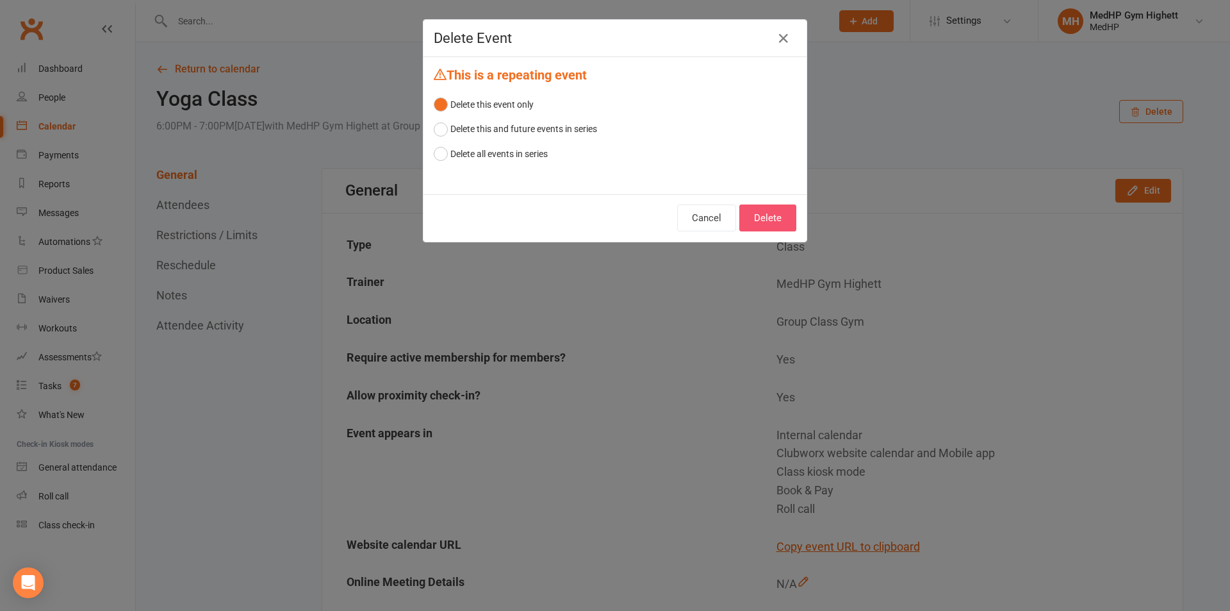
click at [774, 212] on button "Delete" at bounding box center [768, 217] width 57 height 27
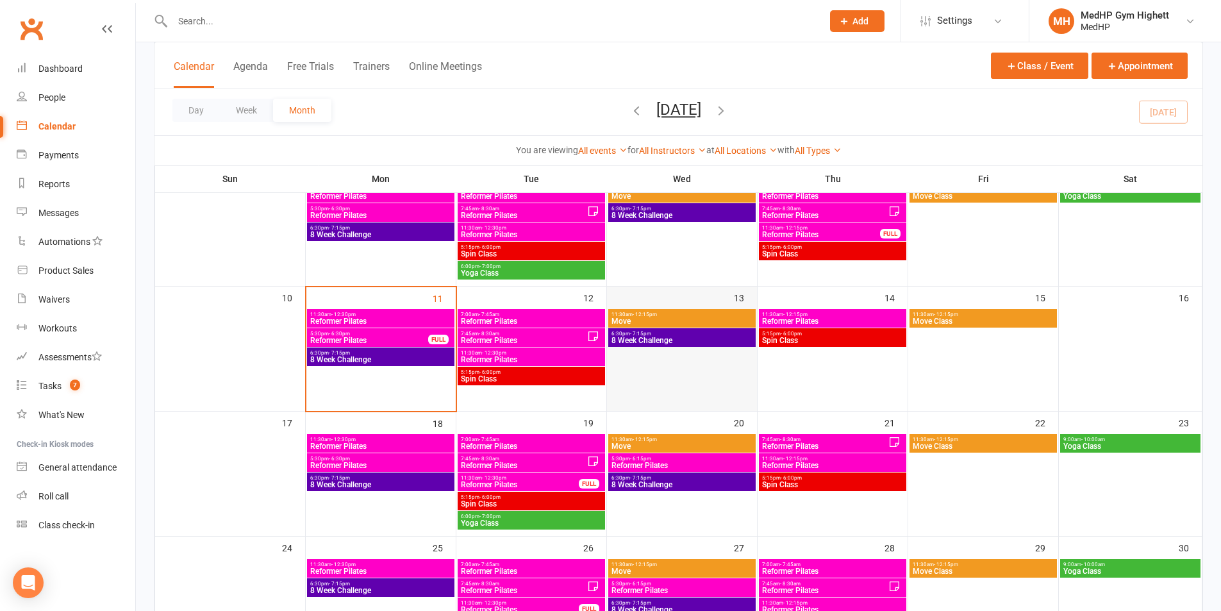
scroll to position [256, 0]
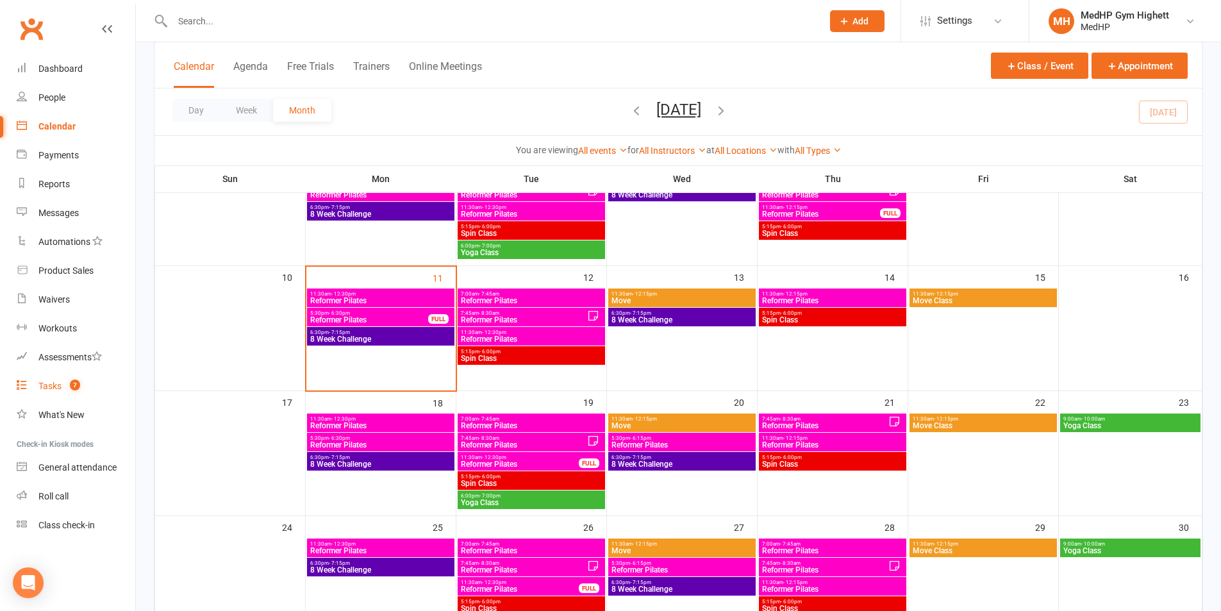
click at [84, 386] on link "Tasks 7" at bounding box center [76, 386] width 119 height 29
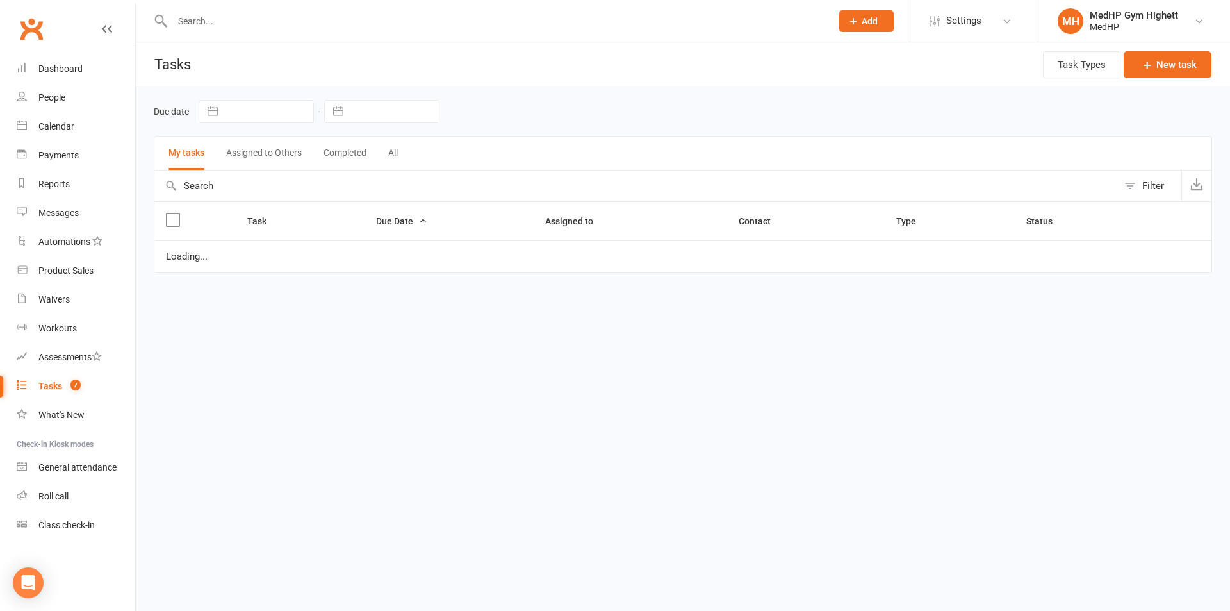
select select "started"
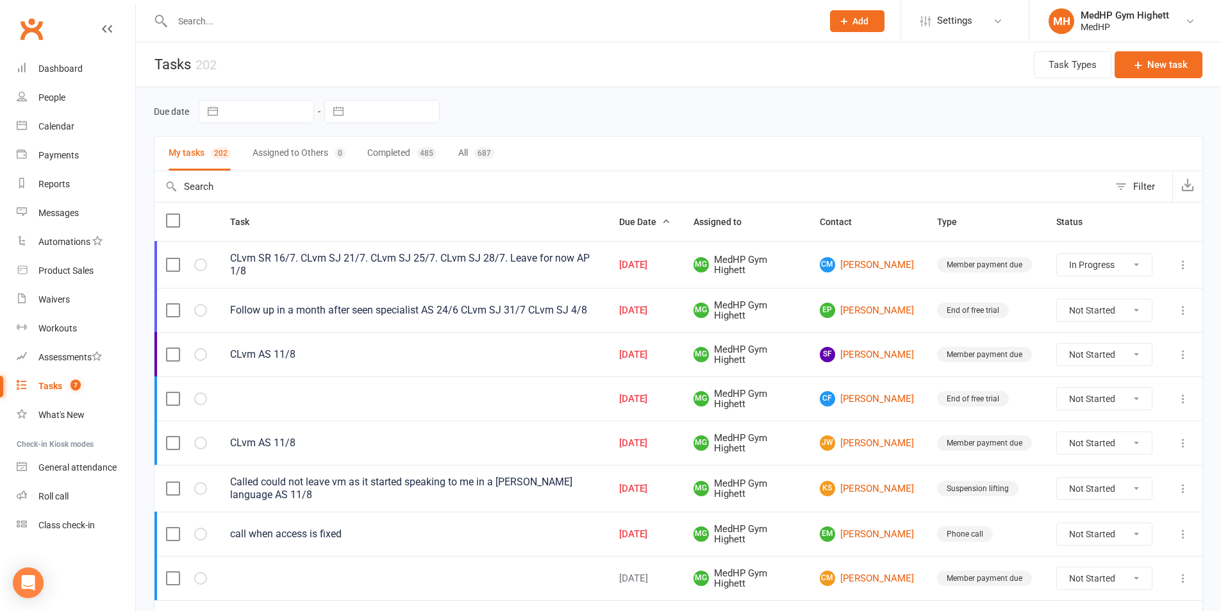
scroll to position [64, 0]
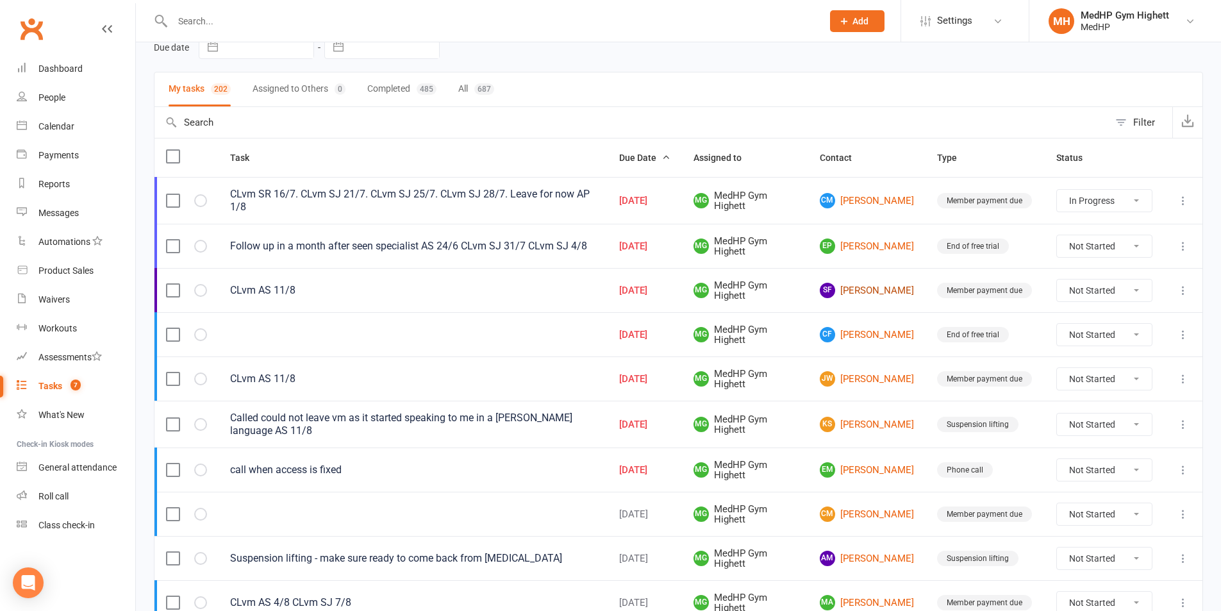
click at [867, 297] on link "SF [PERSON_NAME]" at bounding box center [867, 290] width 94 height 15
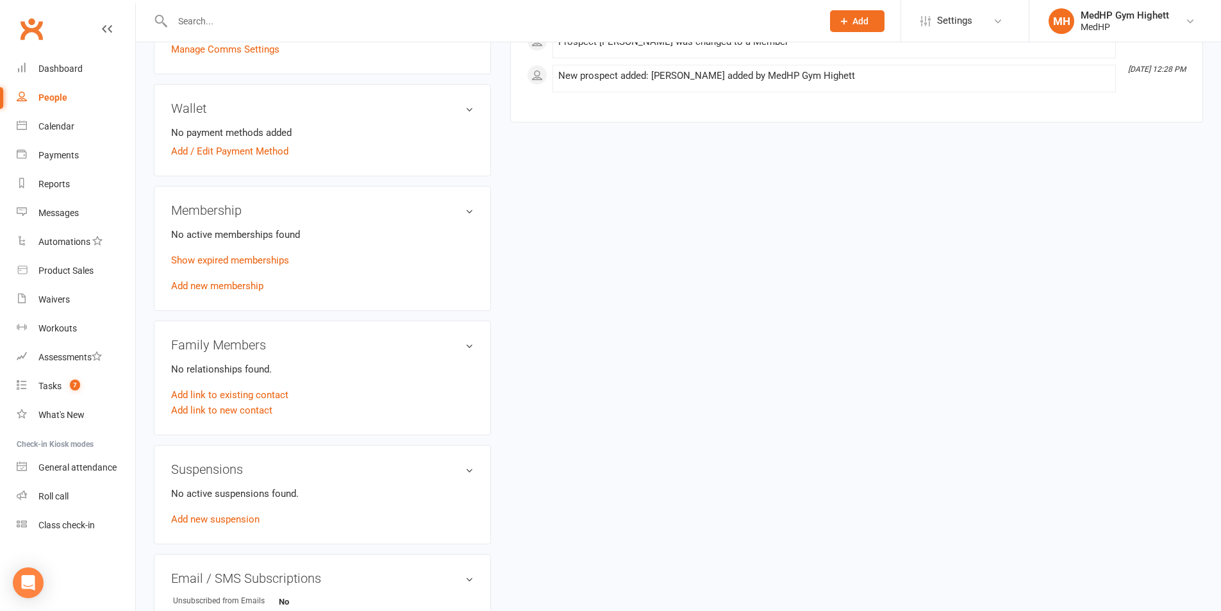
scroll to position [385, 0]
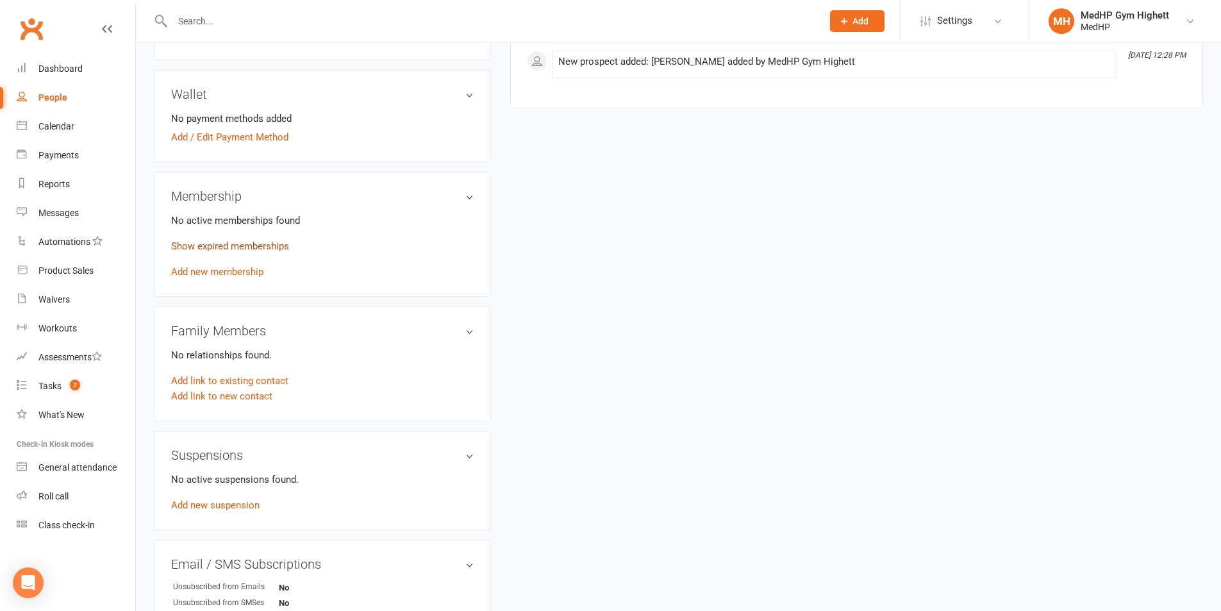
click at [227, 247] on link "Show expired memberships" at bounding box center [230, 246] width 118 height 12
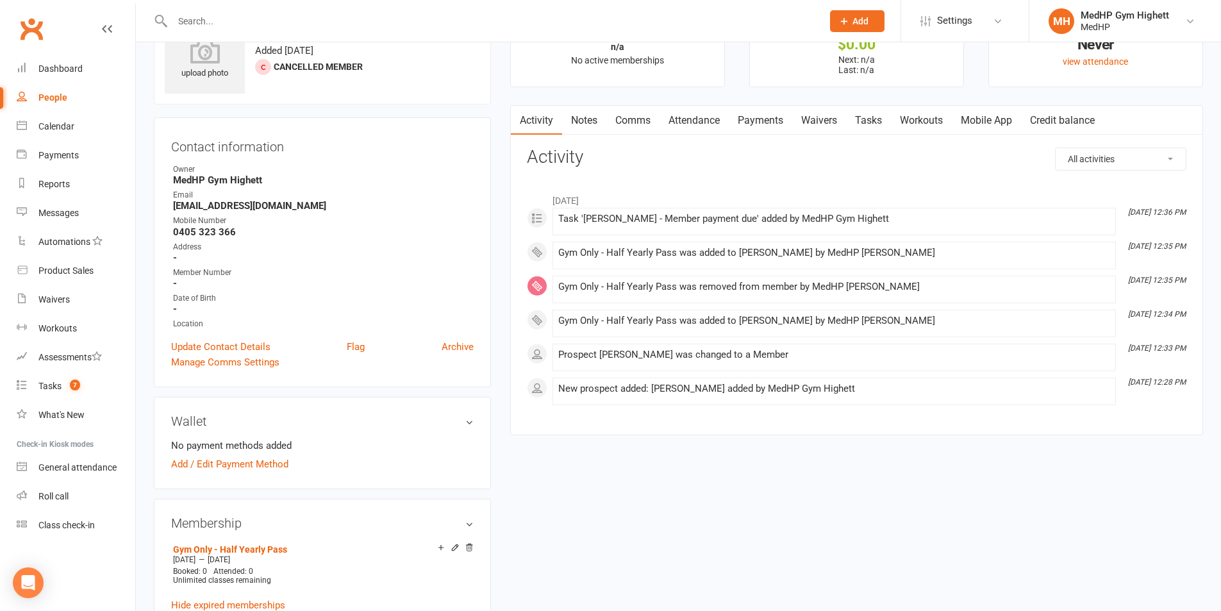
scroll to position [0, 0]
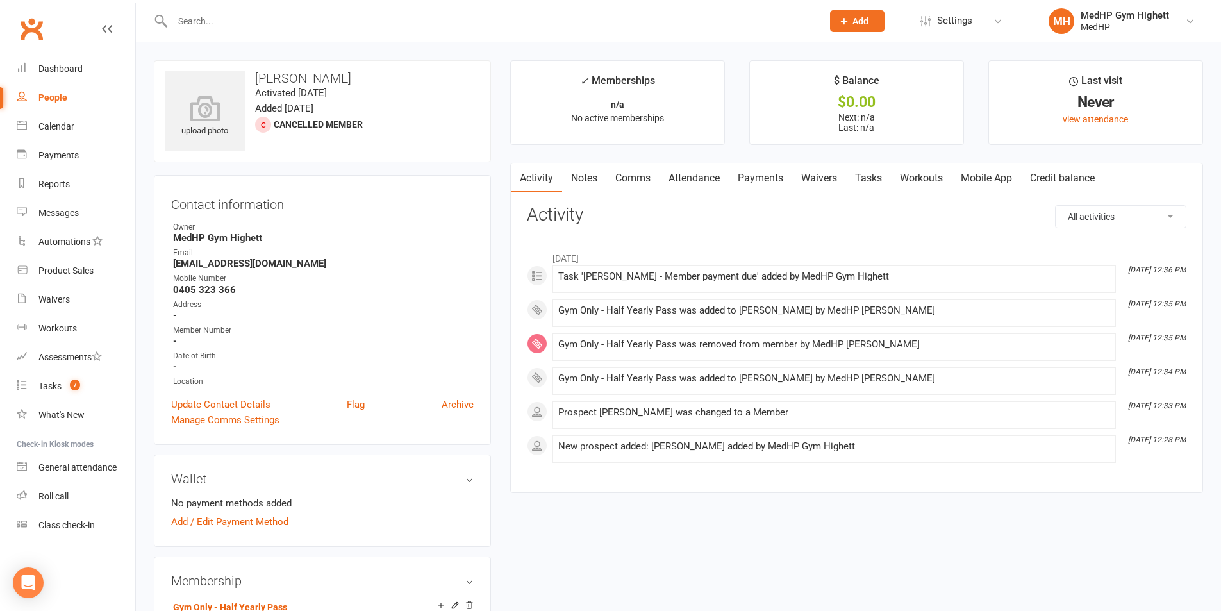
click at [889, 180] on link "Tasks" at bounding box center [868, 177] width 45 height 29
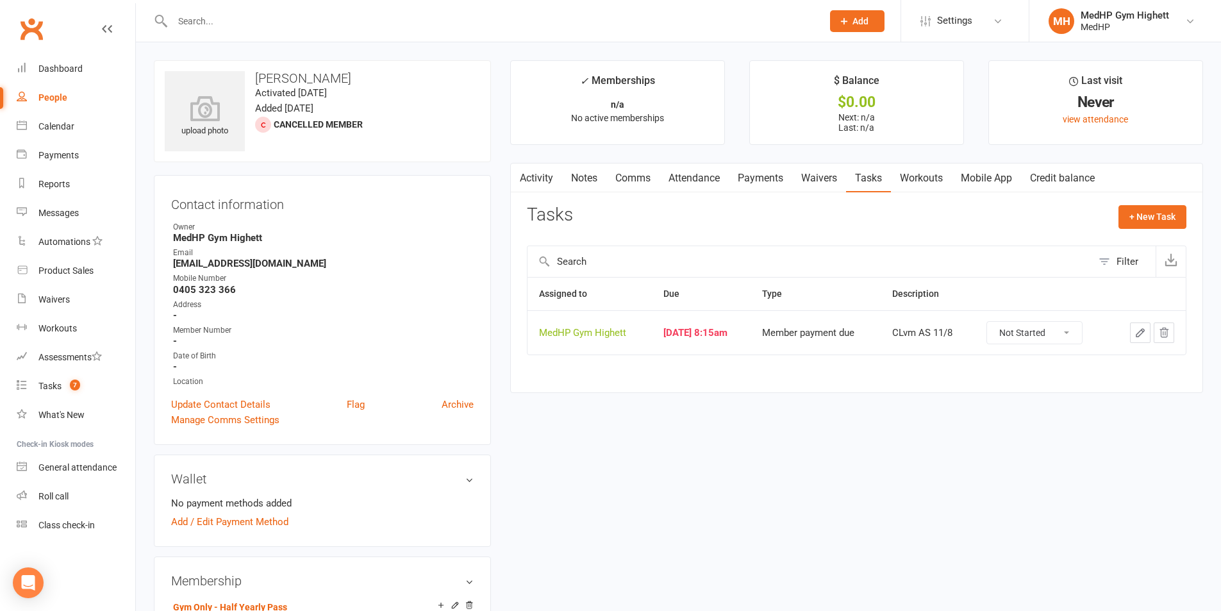
click at [1134, 327] on icon "button" at bounding box center [1140, 333] width 12 height 12
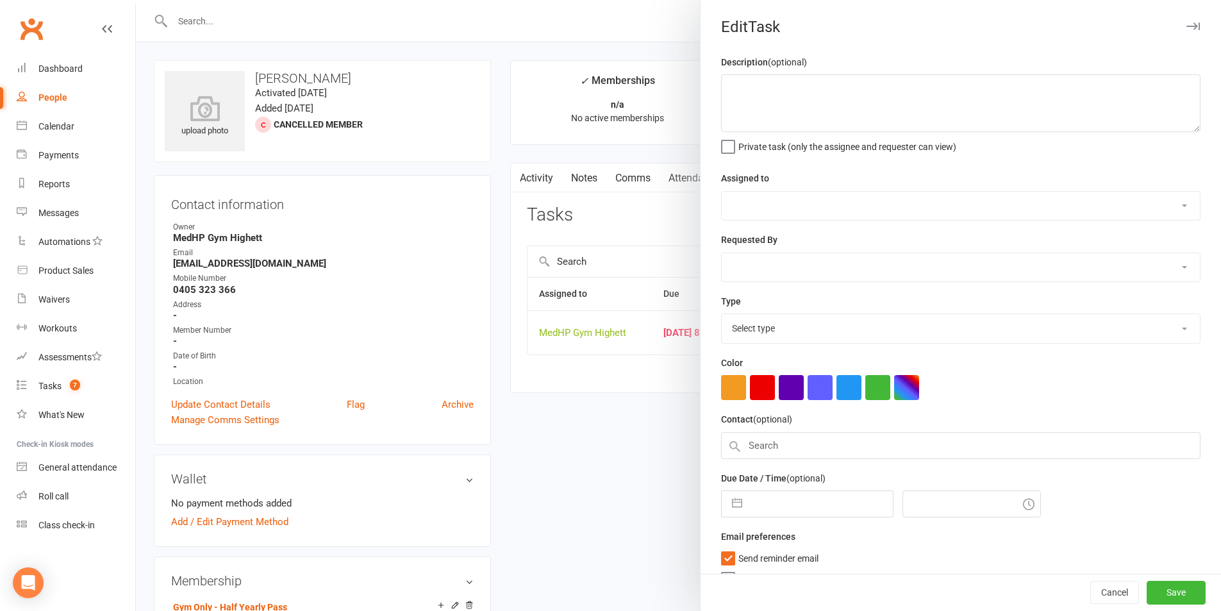
type textarea "CLvm AS 11/8"
select select "46188"
type input "[DATE]"
type input "8:15am"
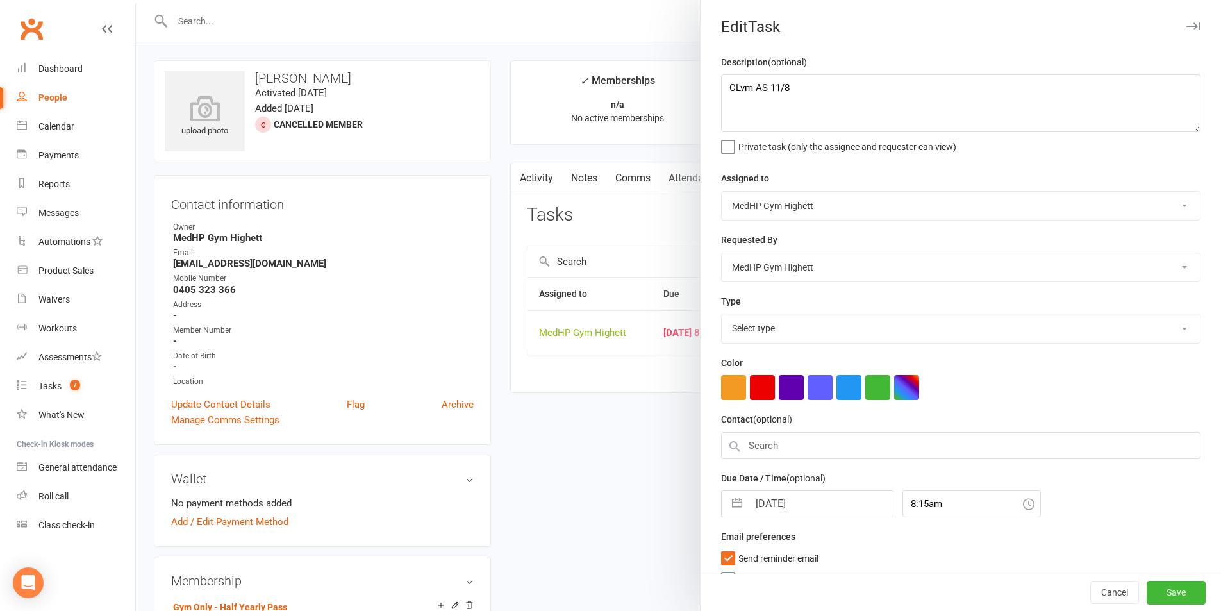
select select "23040"
click at [802, 508] on input "[DATE]" at bounding box center [821, 500] width 144 height 26
select select "6"
select select "2025"
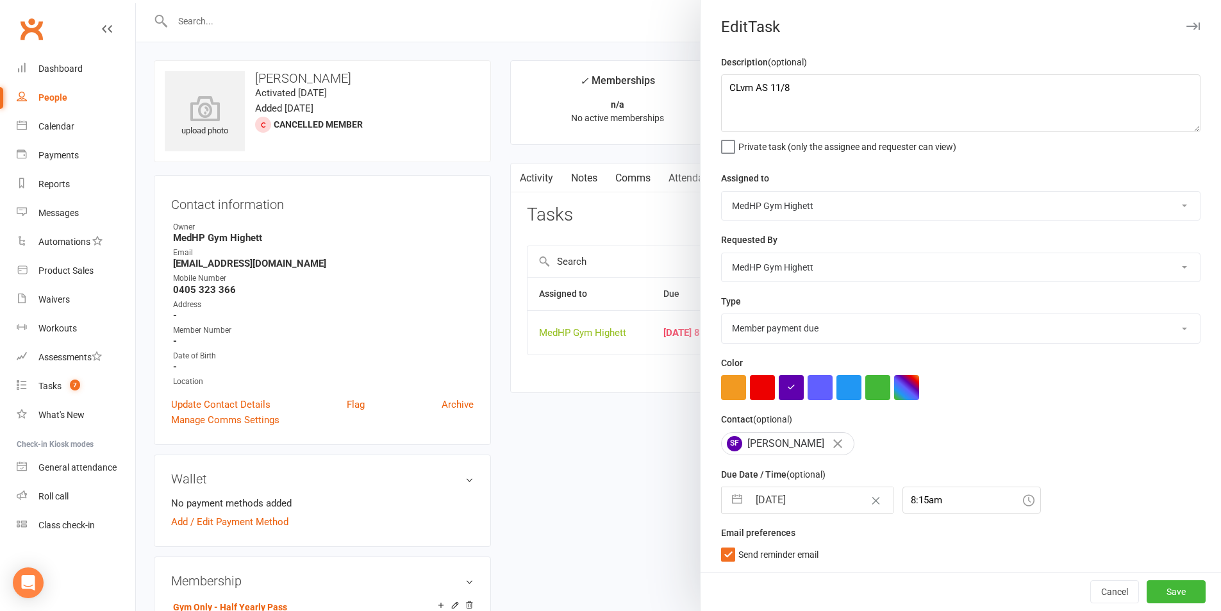
select select "7"
select select "2025"
select select "8"
select select "2025"
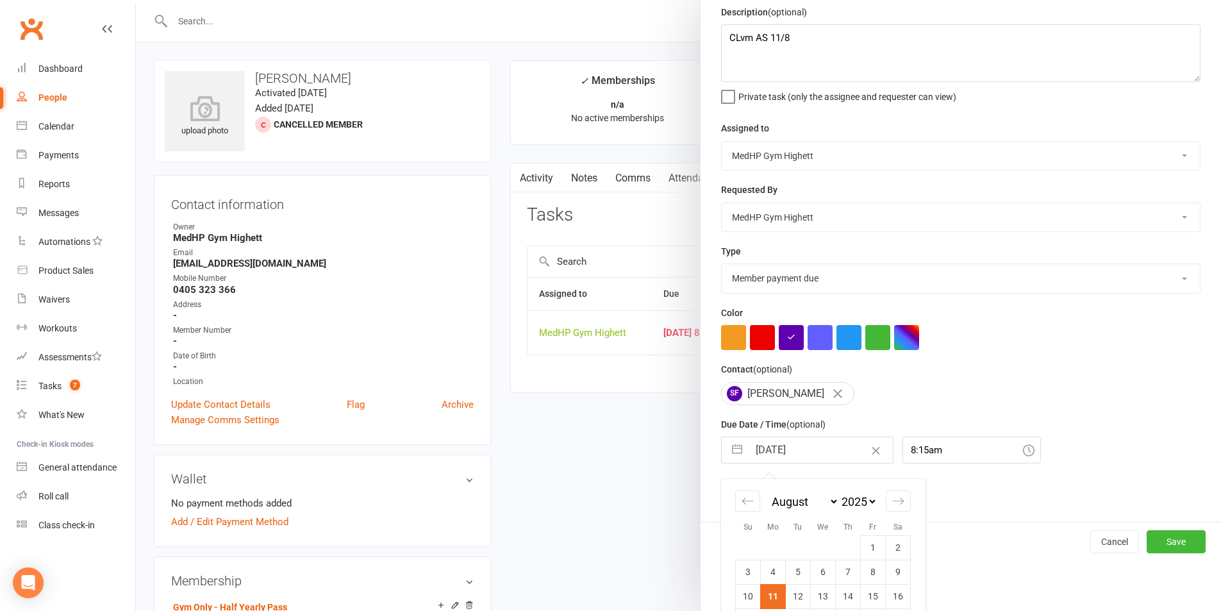
scroll to position [140, 0]
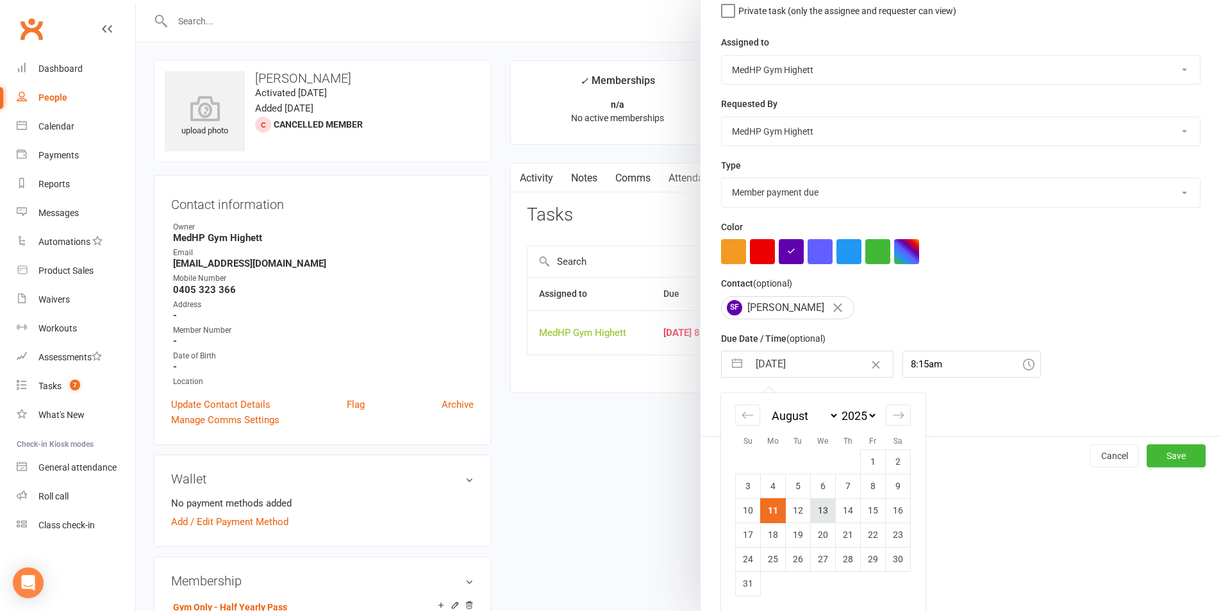
click at [820, 507] on td "13" at bounding box center [823, 510] width 25 height 24
type input "[DATE]"
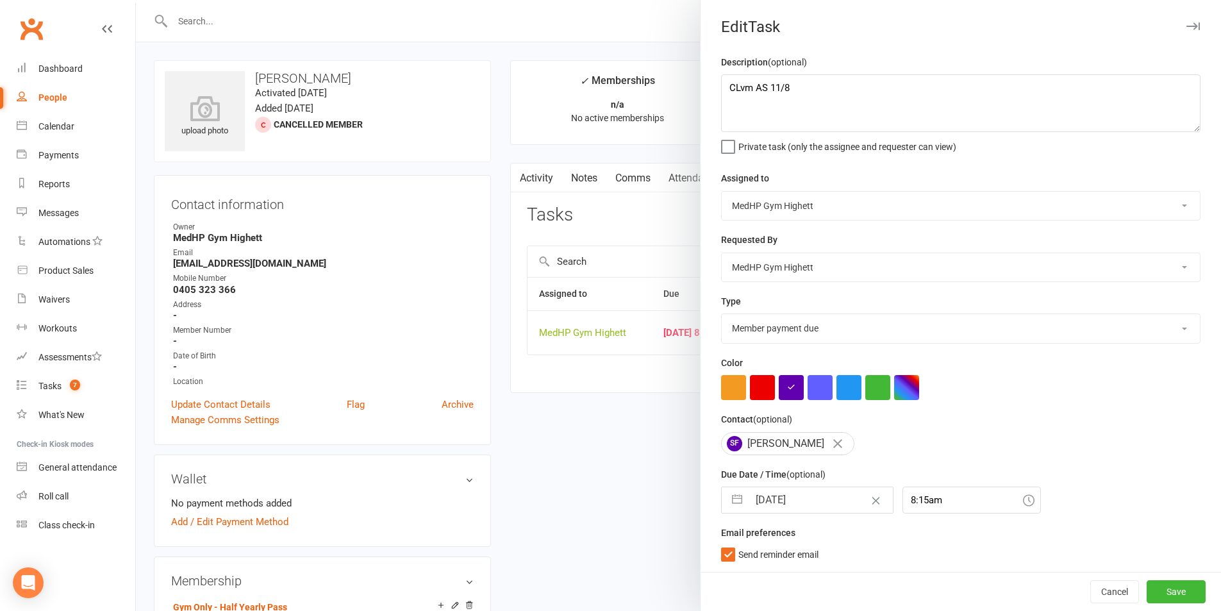
scroll to position [3, 0]
click at [831, 506] on input "[DATE]" at bounding box center [821, 500] width 144 height 26
select select "6"
select select "2025"
select select "7"
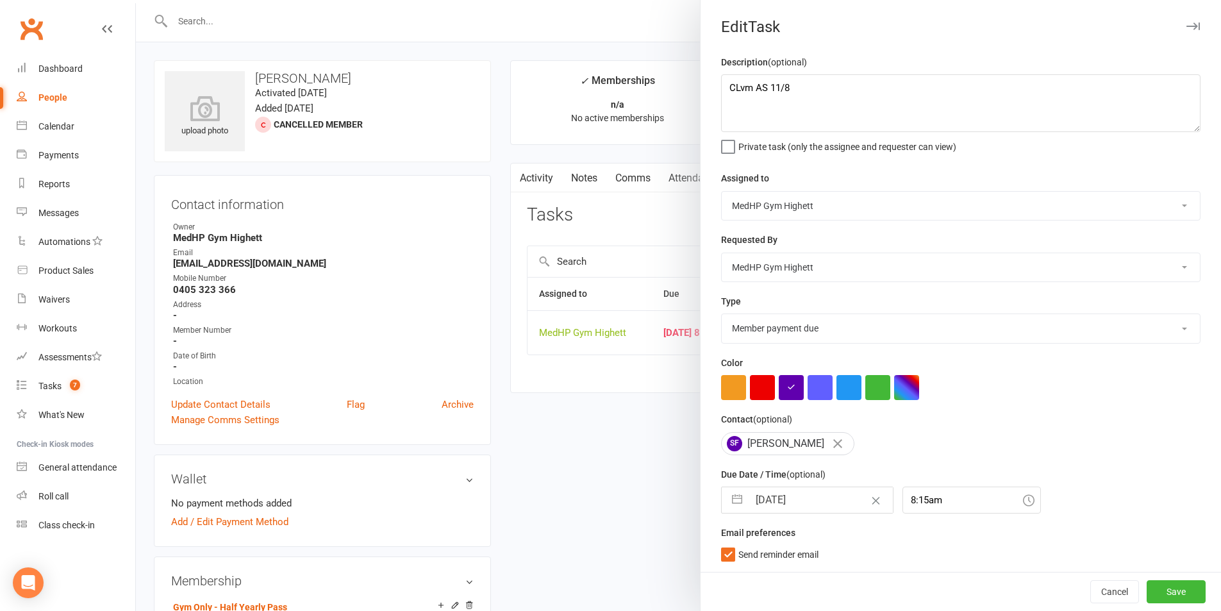
select select "2025"
select select "8"
select select "2025"
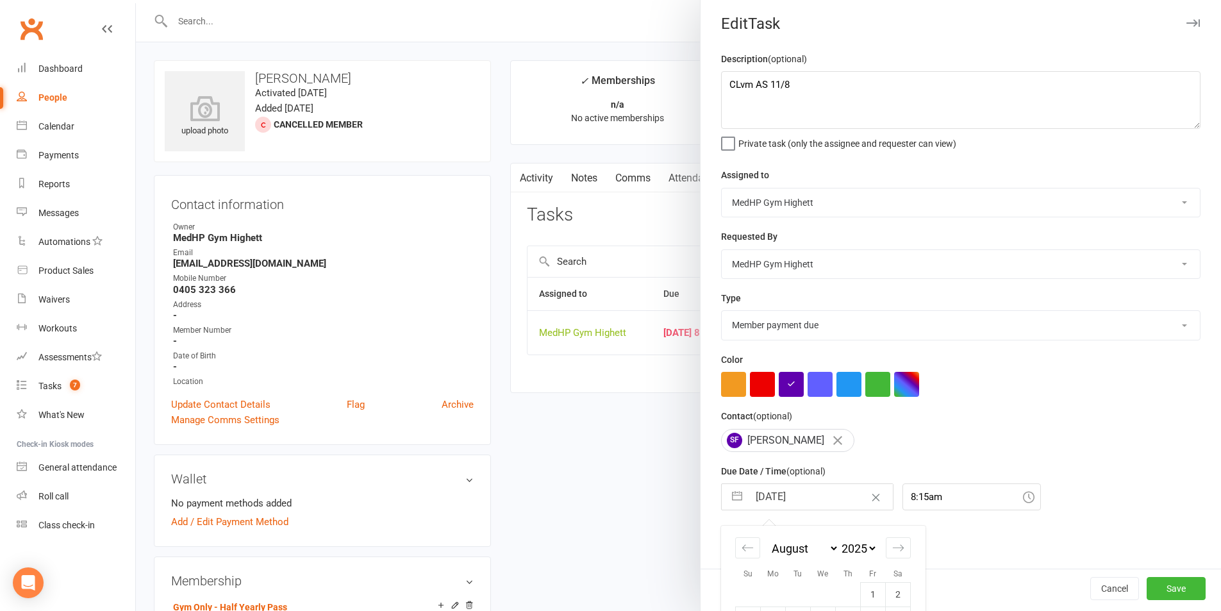
click at [1045, 397] on div at bounding box center [960, 384] width 479 height 25
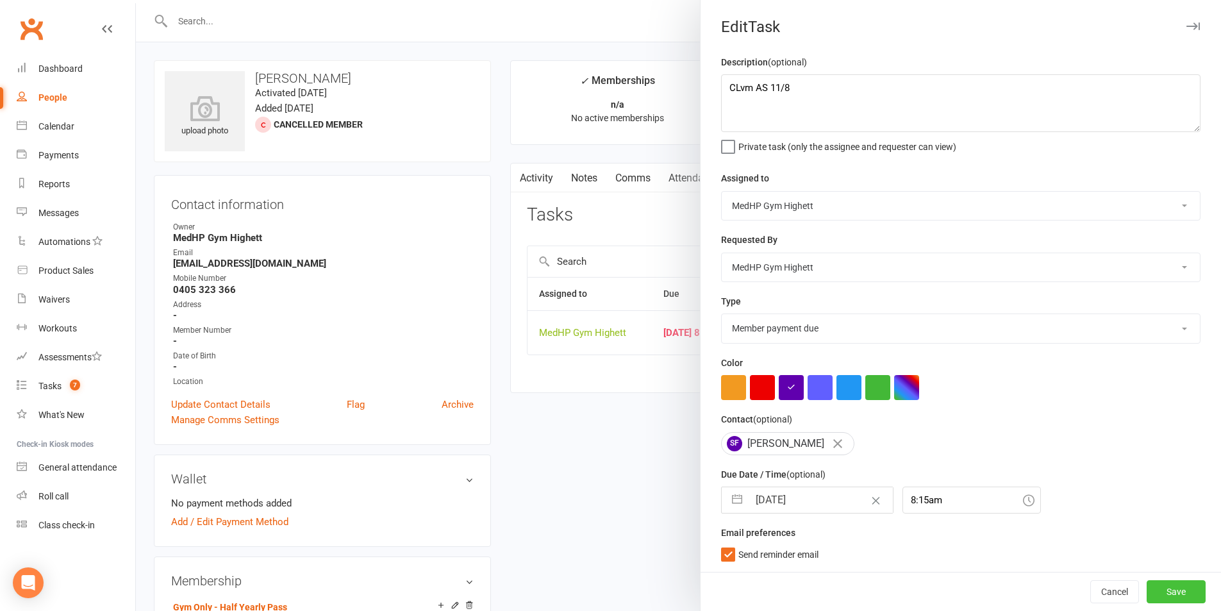
click at [1162, 586] on button "Save" at bounding box center [1176, 591] width 59 height 23
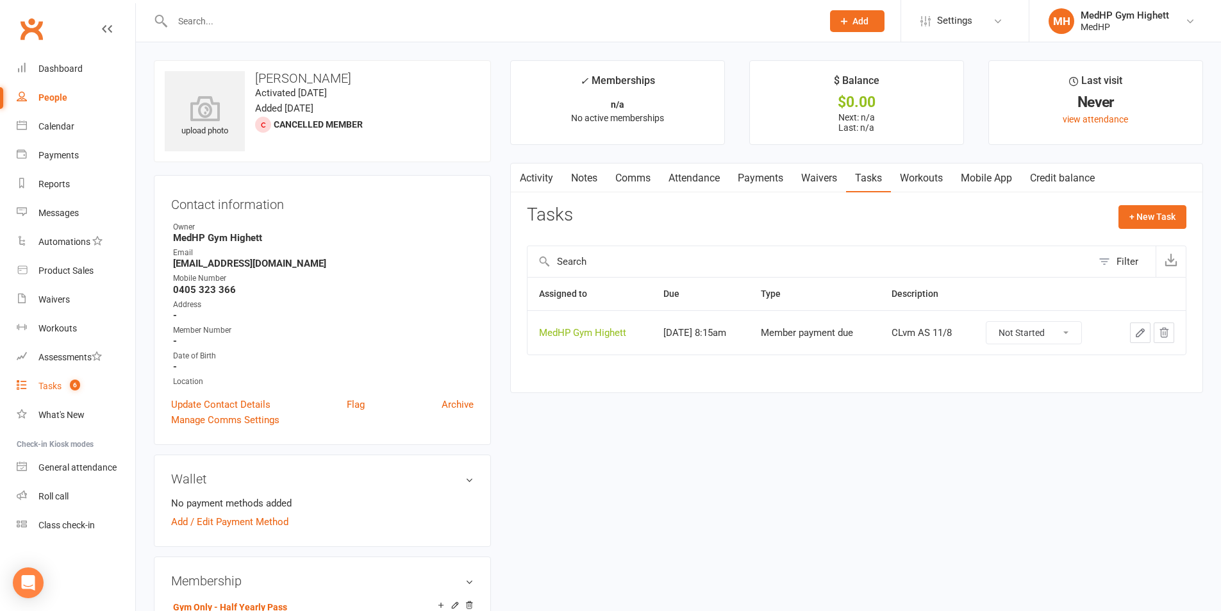
click at [83, 394] on link "Tasks 6" at bounding box center [76, 386] width 119 height 29
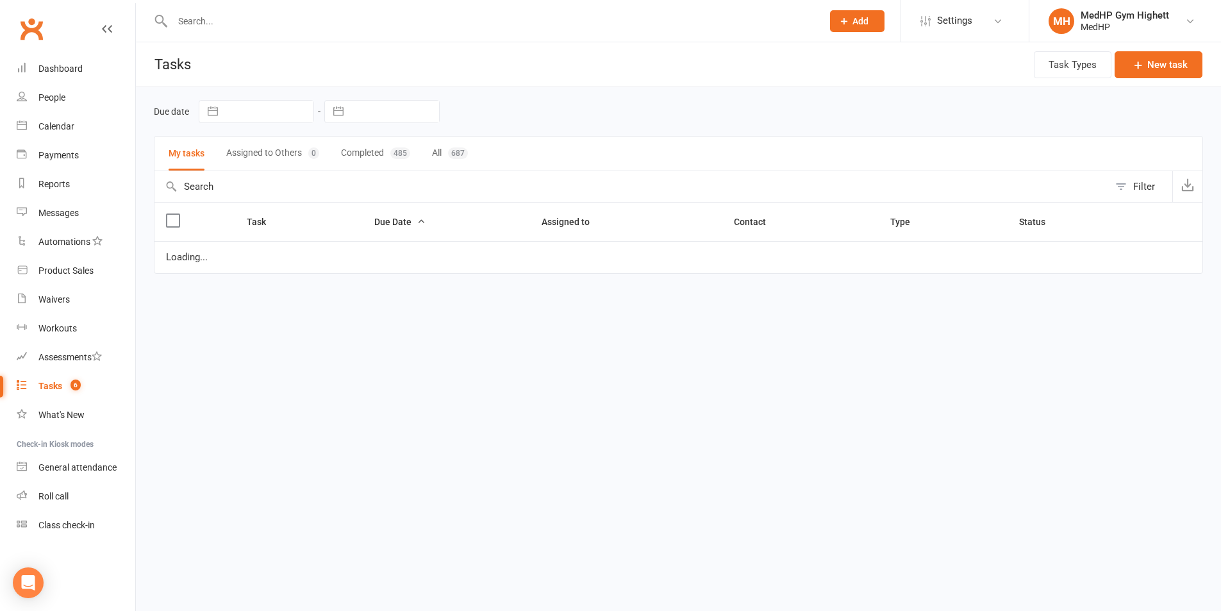
select select "started"
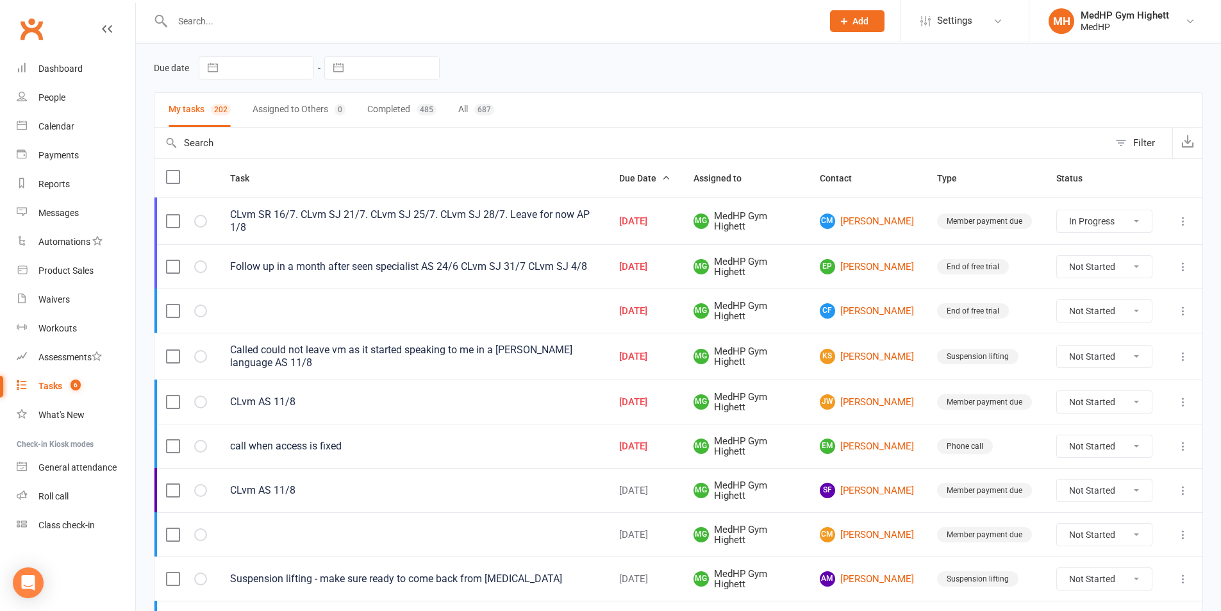
scroll to position [64, 0]
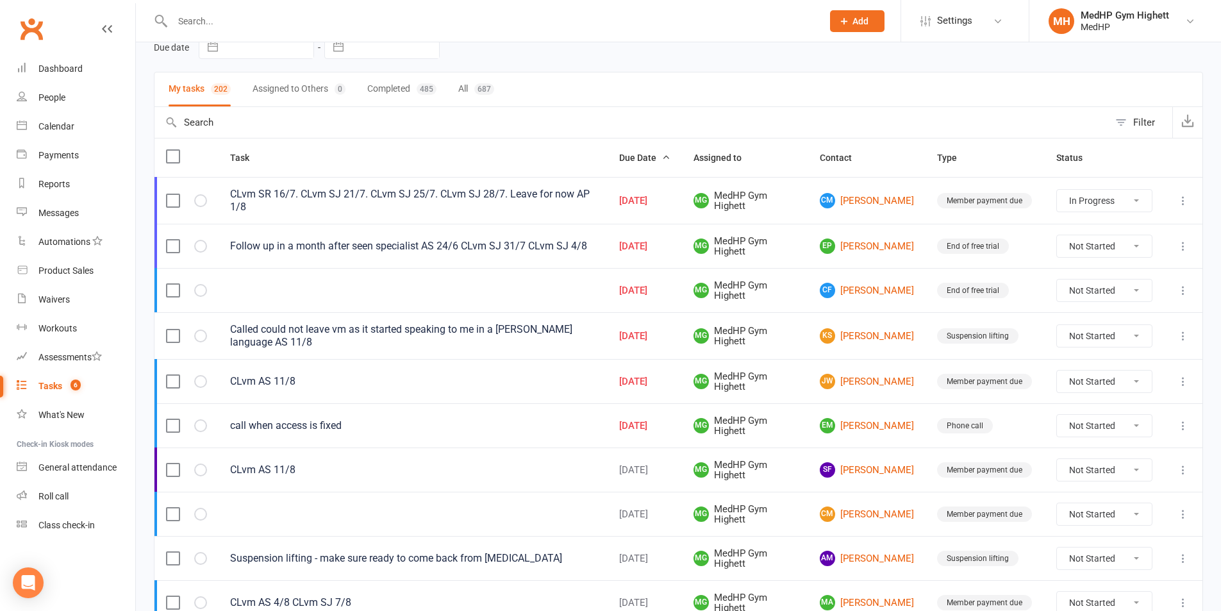
click at [747, 381] on span "MG MedHP Gym Highett" at bounding box center [744, 381] width 103 height 21
click at [868, 374] on link "[PERSON_NAME] [PERSON_NAME]" at bounding box center [867, 381] width 94 height 15
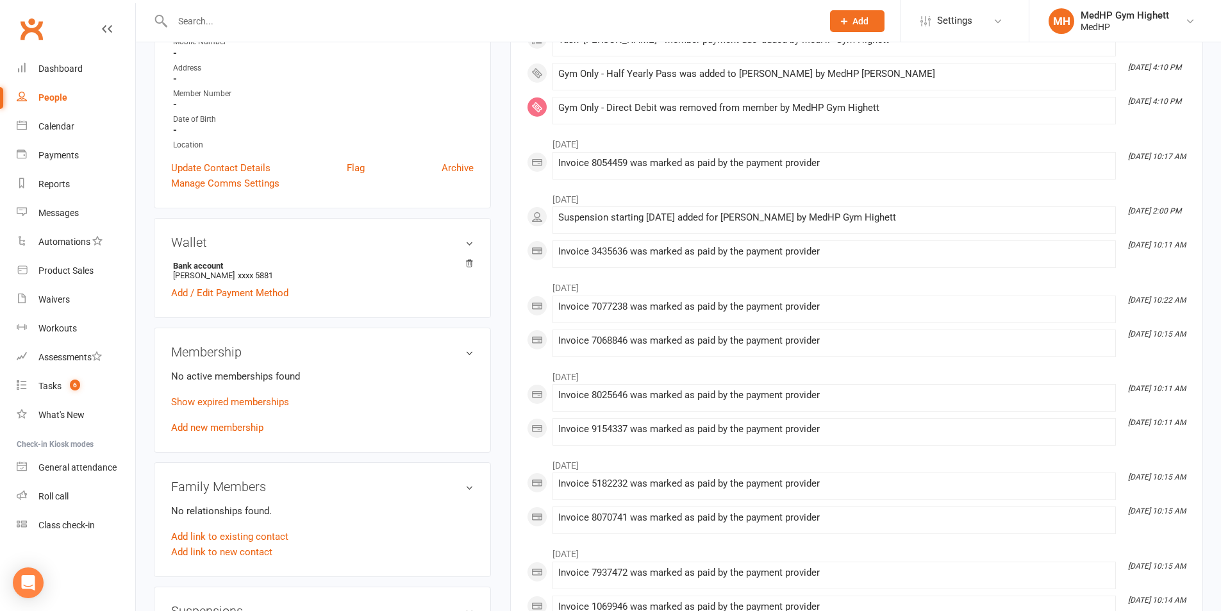
scroll to position [256, 0]
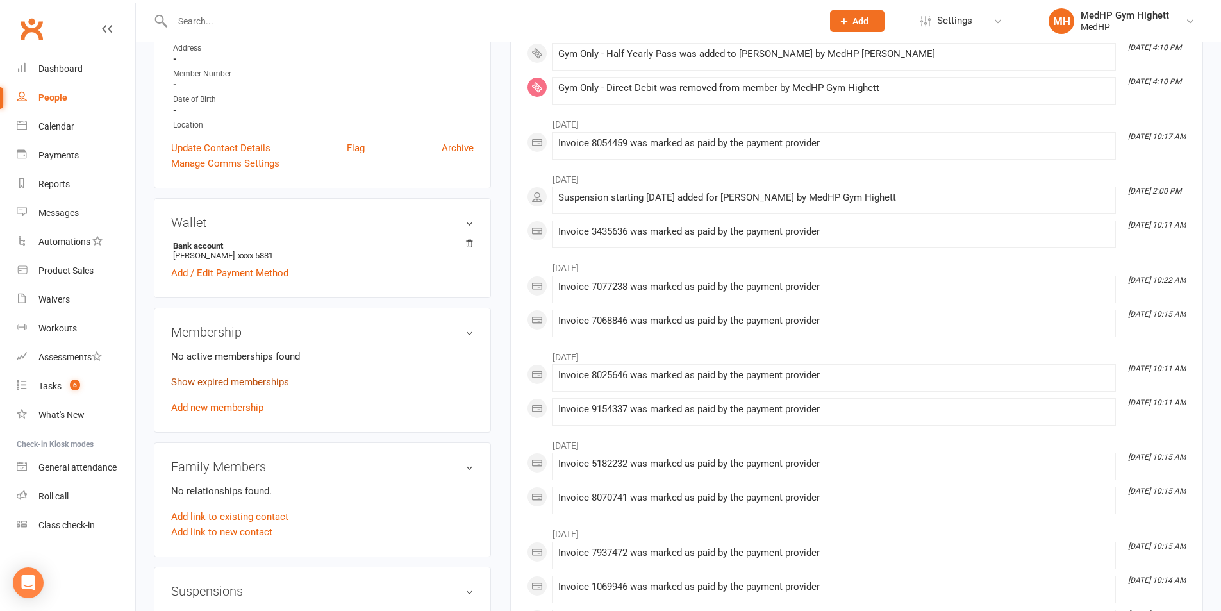
click at [281, 381] on link "Show expired memberships" at bounding box center [230, 382] width 118 height 12
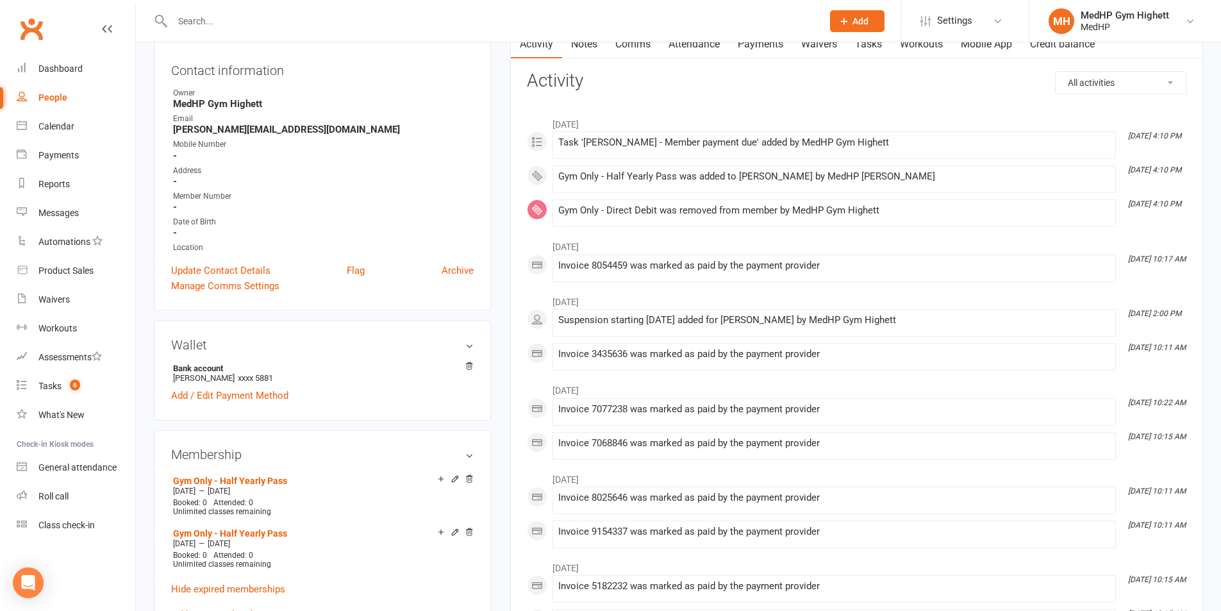
scroll to position [0, 0]
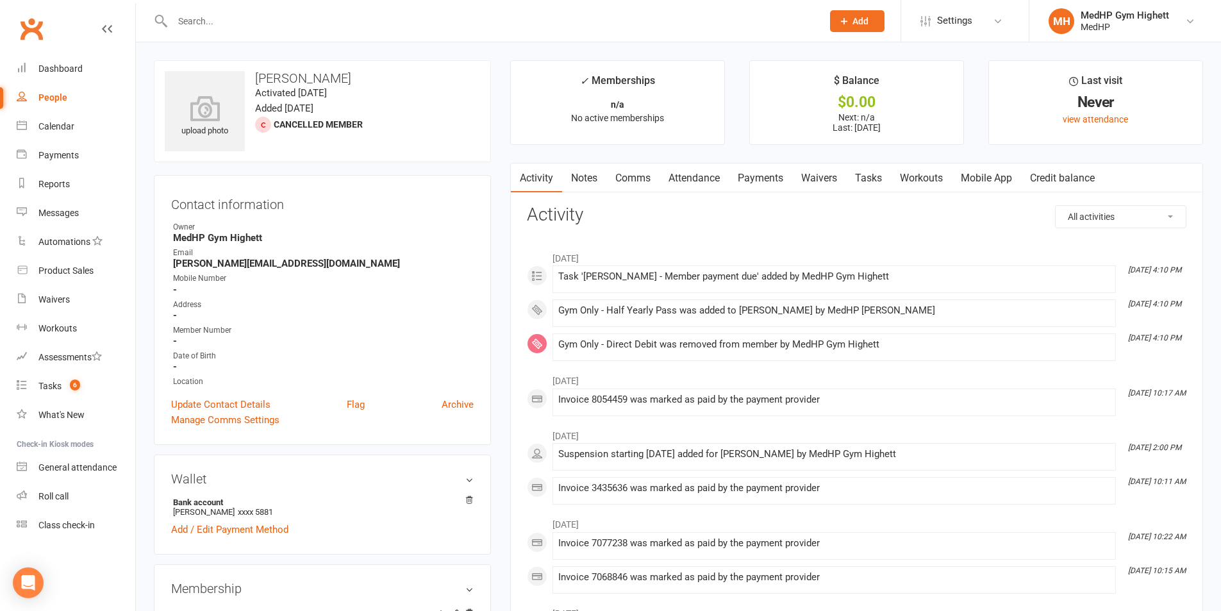
click at [861, 179] on link "Tasks" at bounding box center [868, 177] width 45 height 29
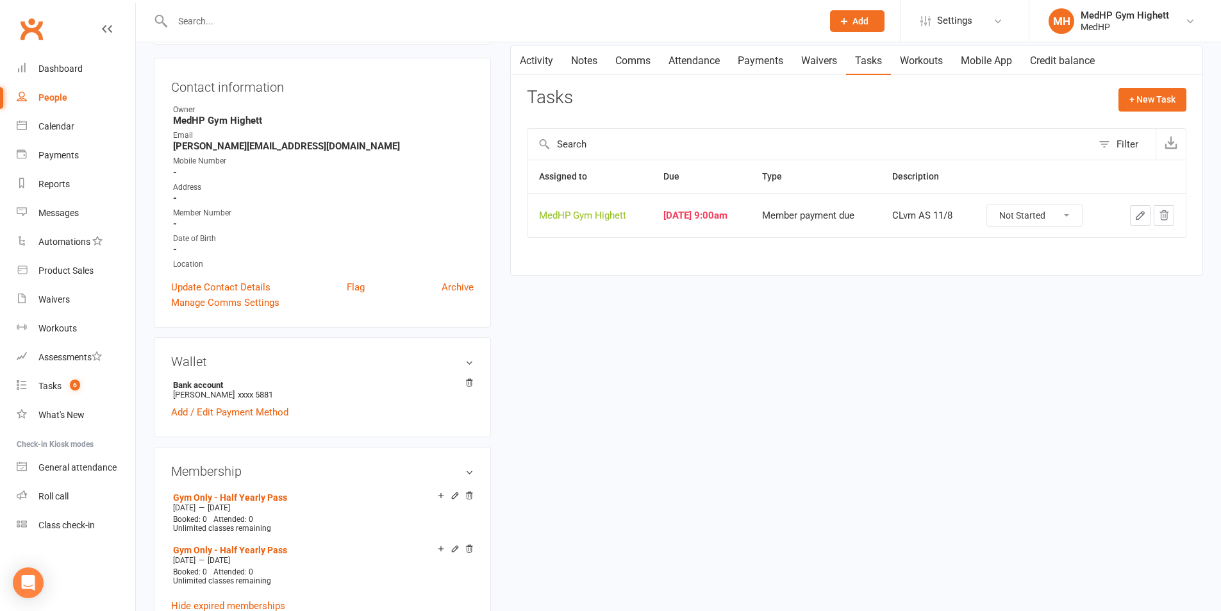
scroll to position [128, 0]
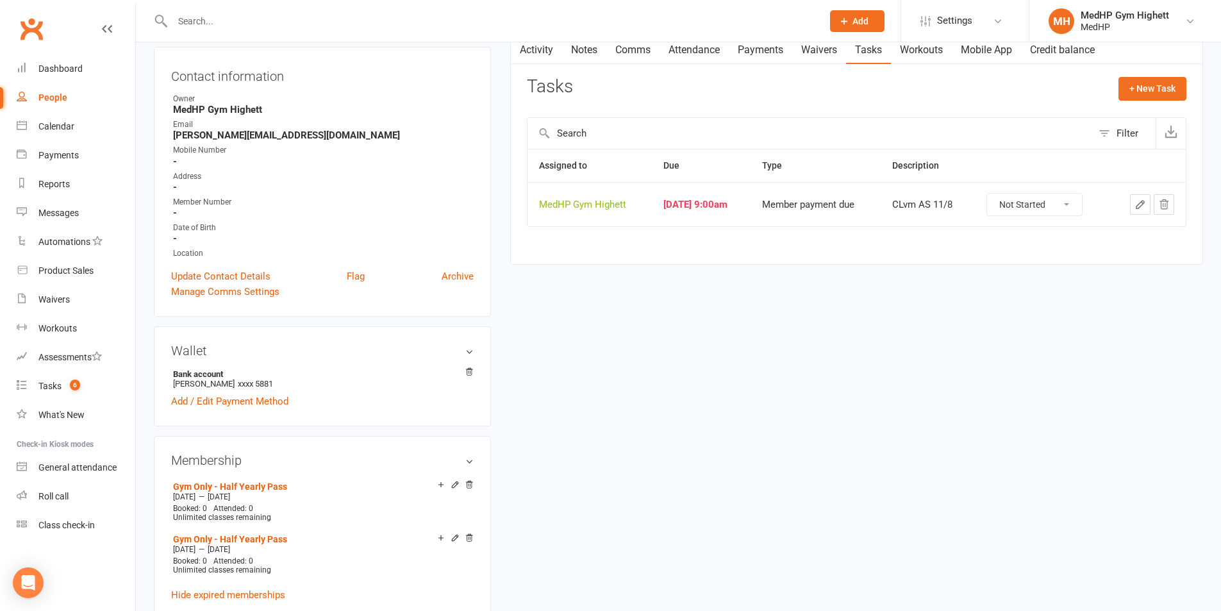
click at [1136, 200] on icon "button" at bounding box center [1140, 205] width 12 height 12
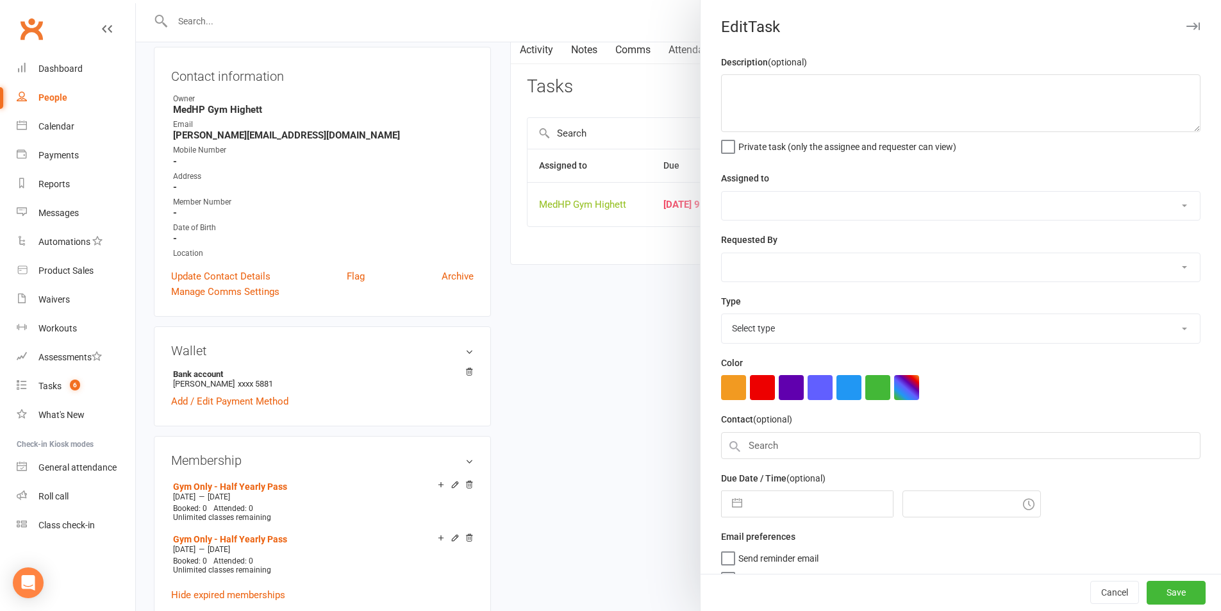
type textarea "CLvm AS 11/8"
select select "46188"
type input "[DATE]"
type input "9:00am"
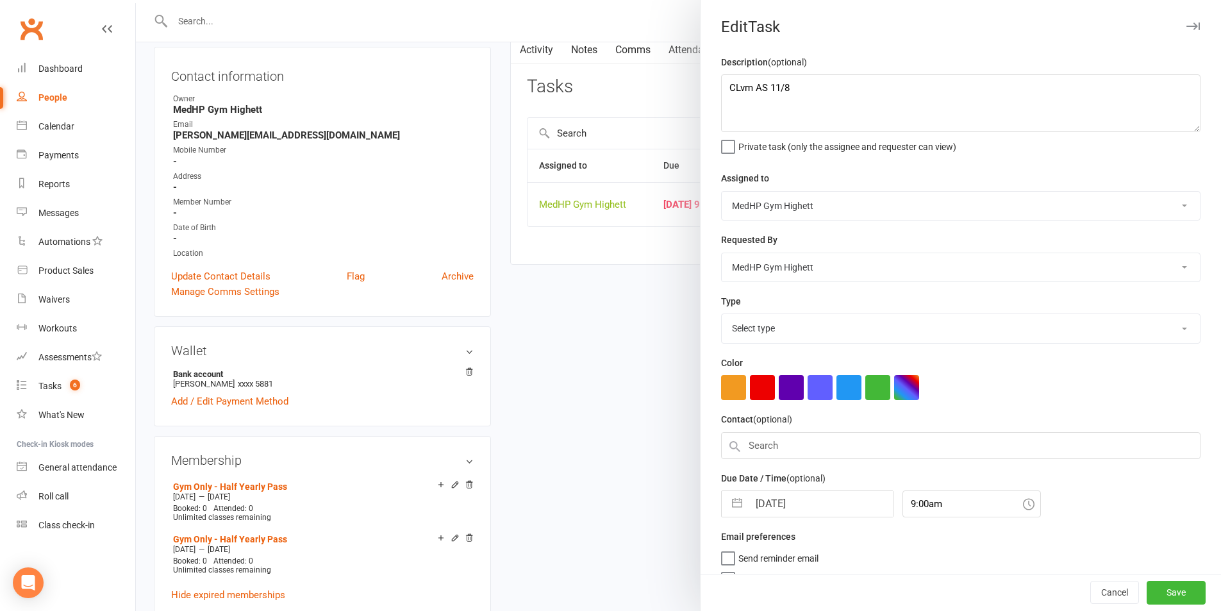
select select "23040"
click at [809, 492] on input "[DATE]" at bounding box center [821, 500] width 144 height 26
select select "6"
select select "2025"
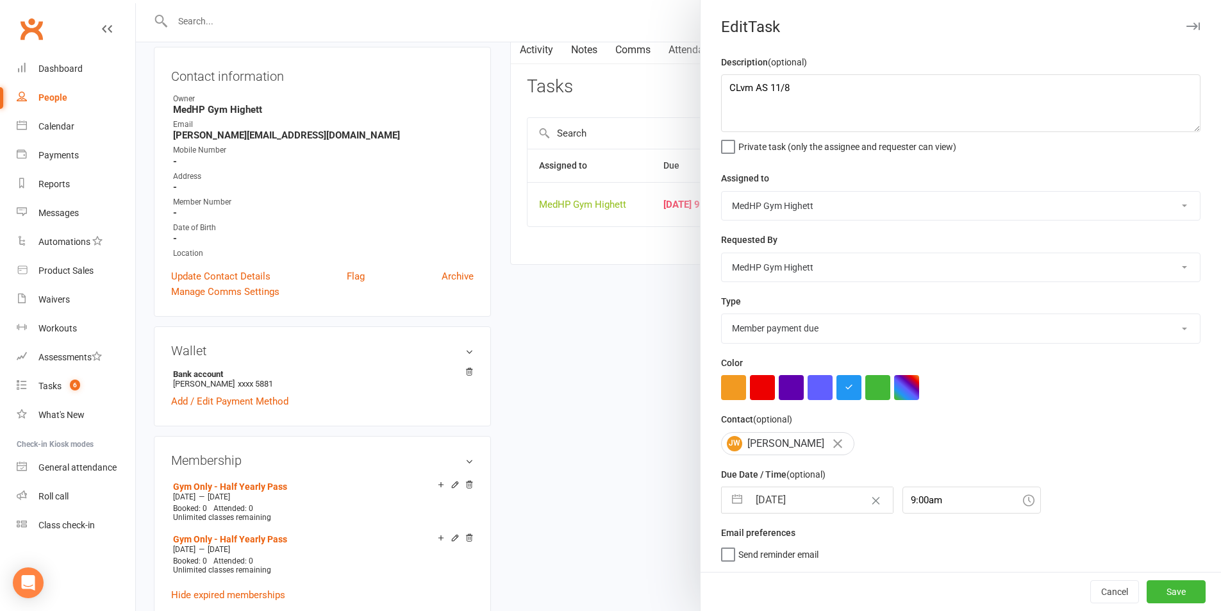
select select "7"
select select "2025"
select select "8"
select select "2025"
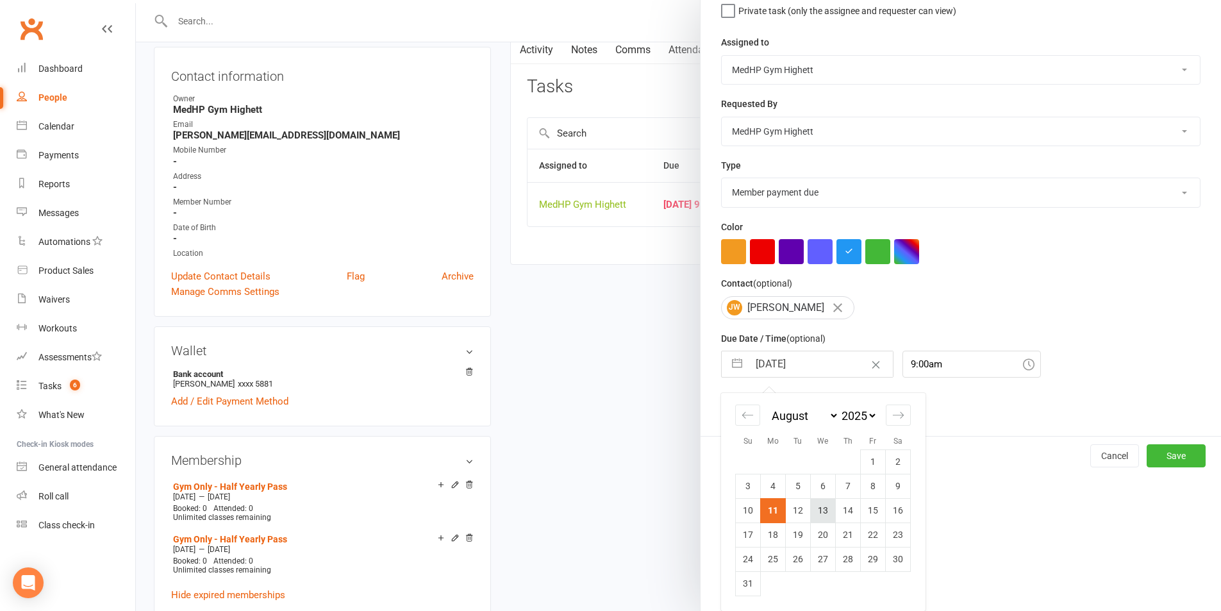
click at [824, 515] on td "13" at bounding box center [823, 510] width 25 height 24
type input "[DATE]"
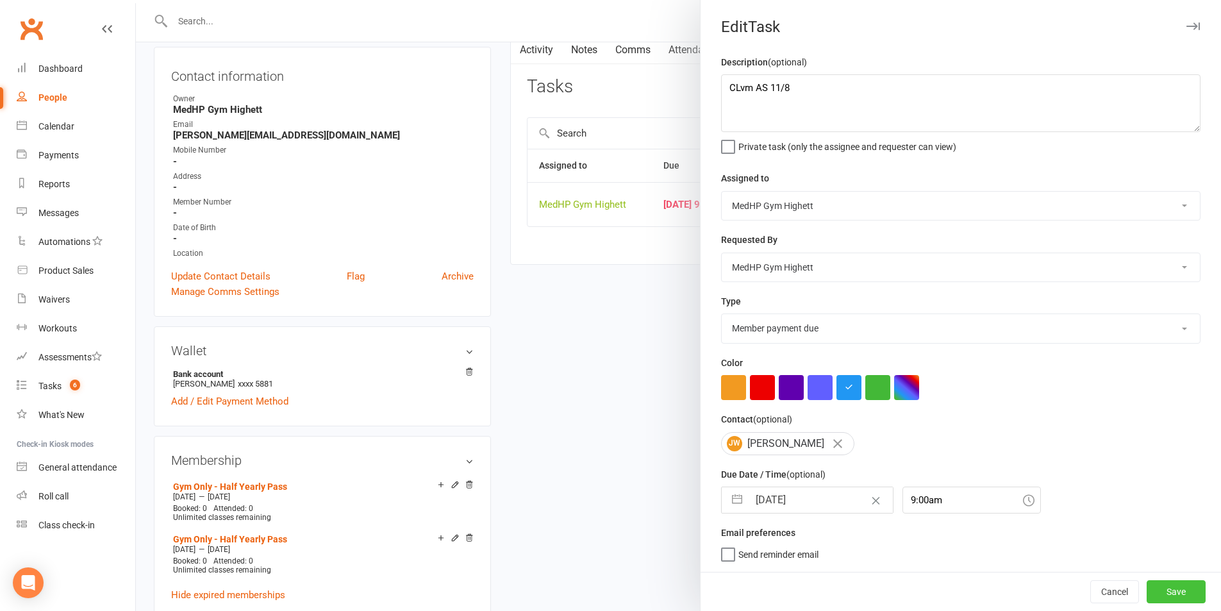
click at [1156, 590] on button "Save" at bounding box center [1176, 591] width 59 height 23
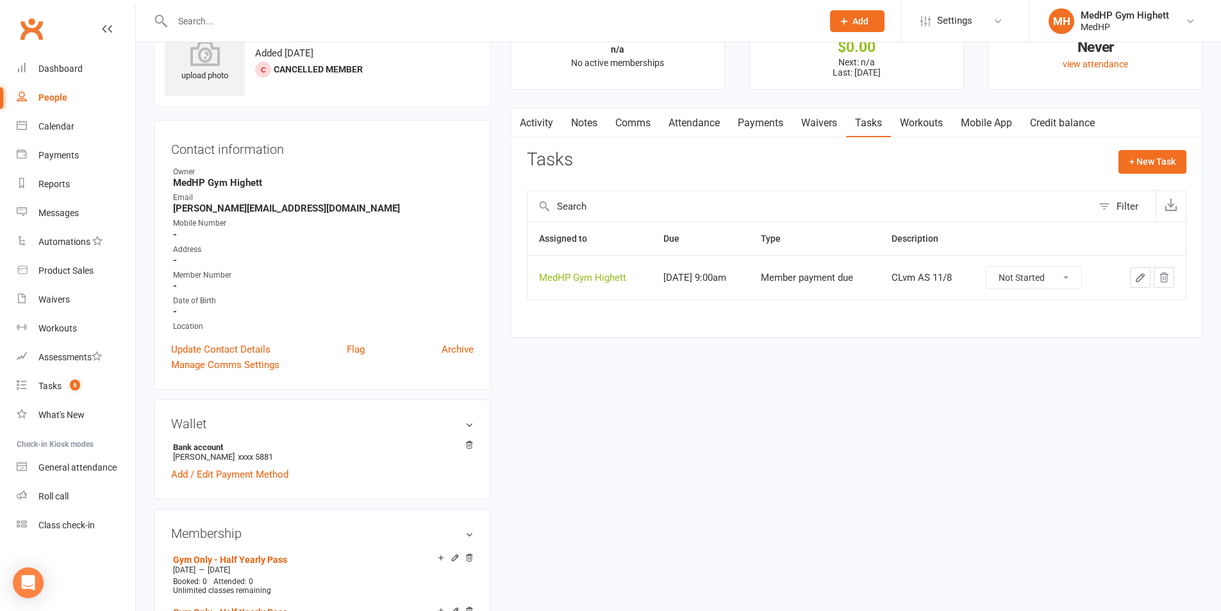
scroll to position [0, 0]
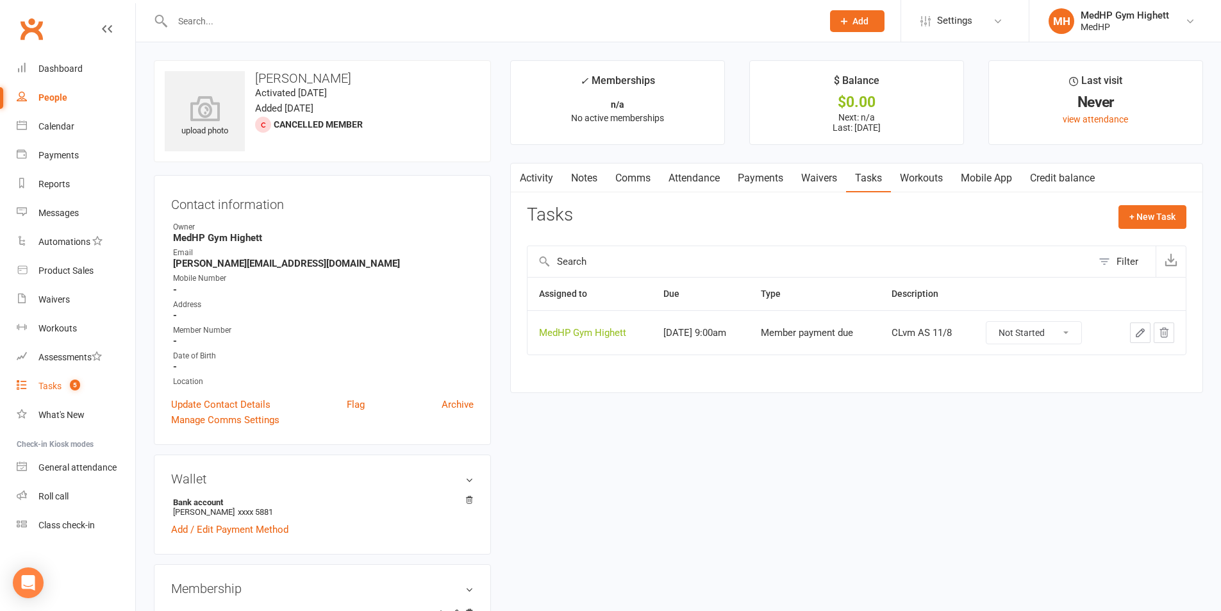
click at [92, 380] on link "Tasks 5" at bounding box center [76, 386] width 119 height 29
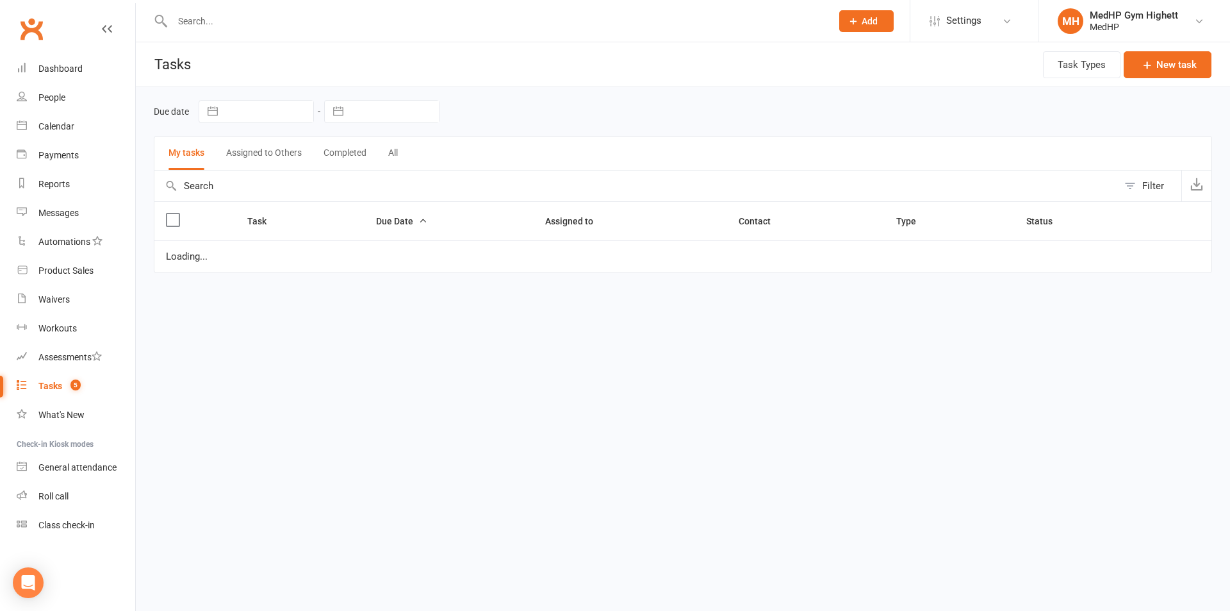
select select "started"
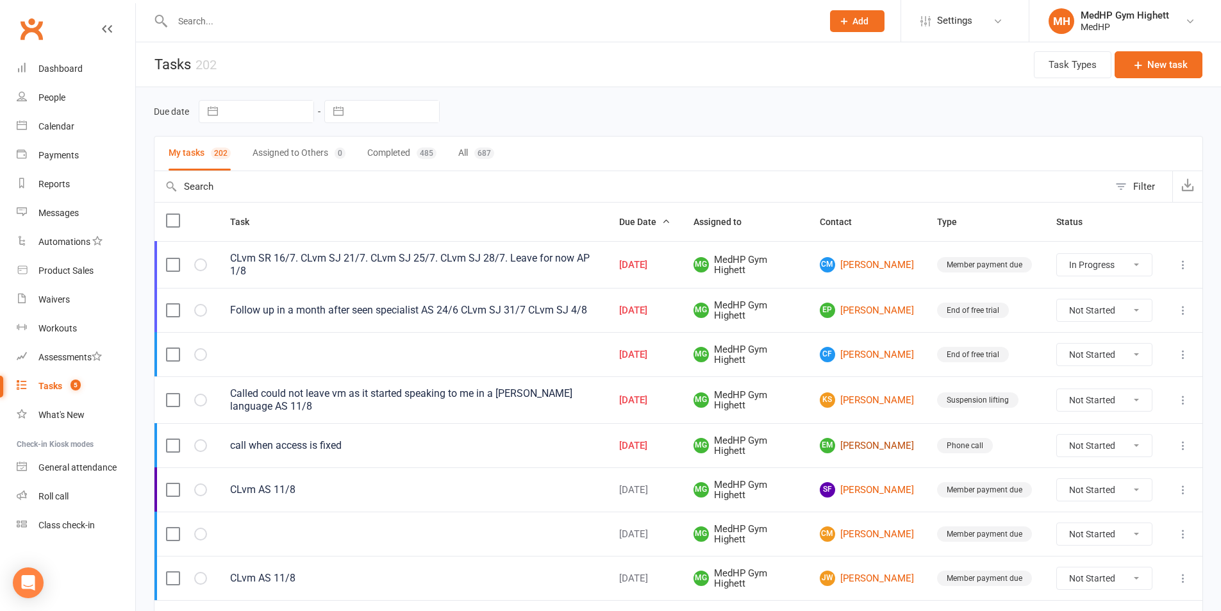
click at [853, 447] on link "EM [PERSON_NAME]" at bounding box center [867, 445] width 94 height 15
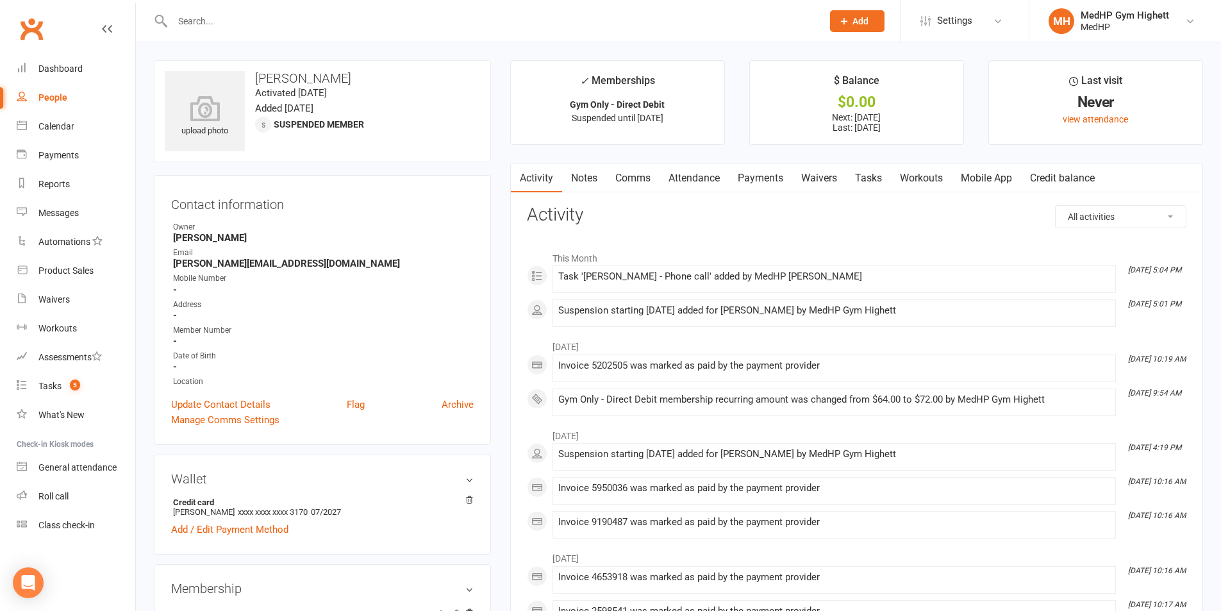
click at [865, 176] on link "Tasks" at bounding box center [868, 177] width 45 height 29
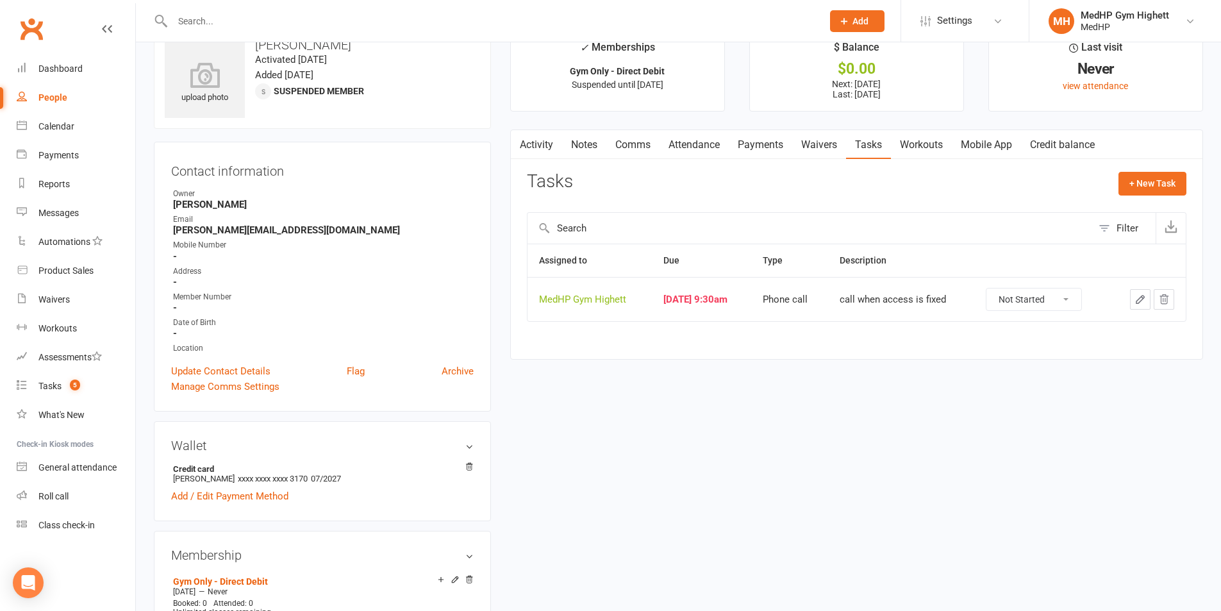
scroll to position [64, 0]
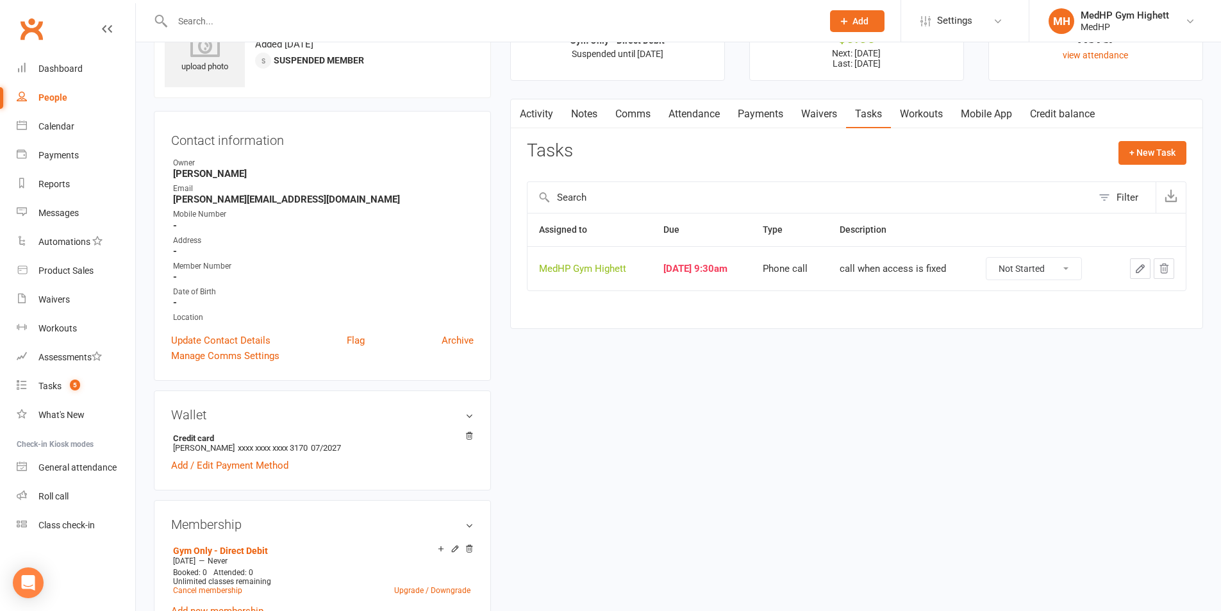
click at [1142, 268] on icon "button" at bounding box center [1140, 269] width 12 height 12
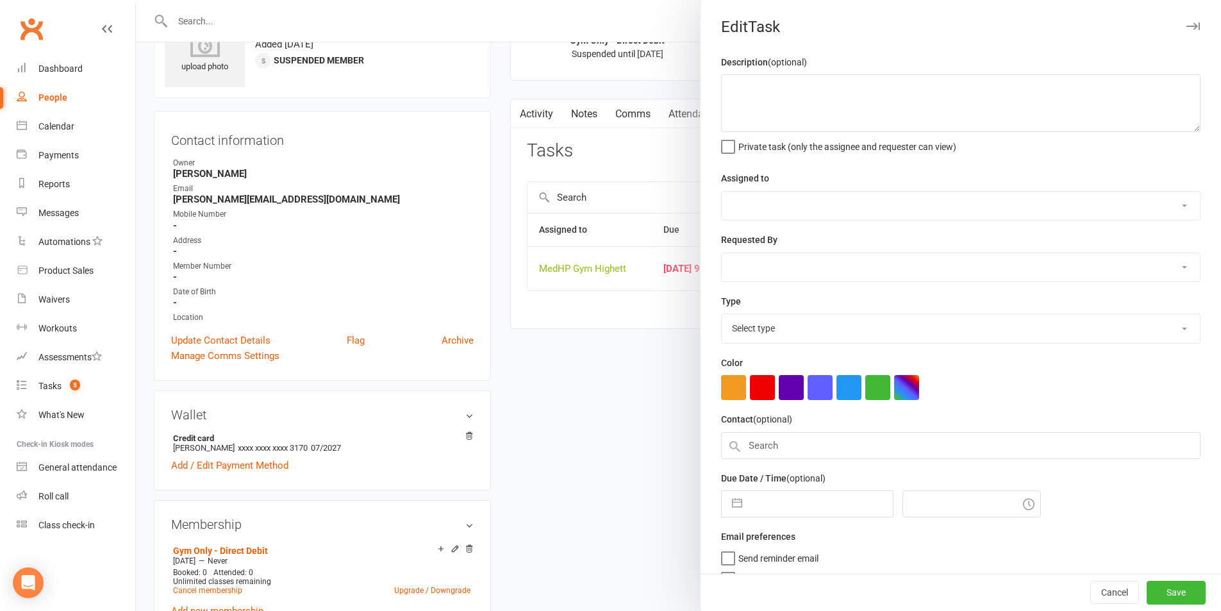
type textarea "call when access is fixed"
select select "46188"
type input "[DATE]"
type input "9:30am"
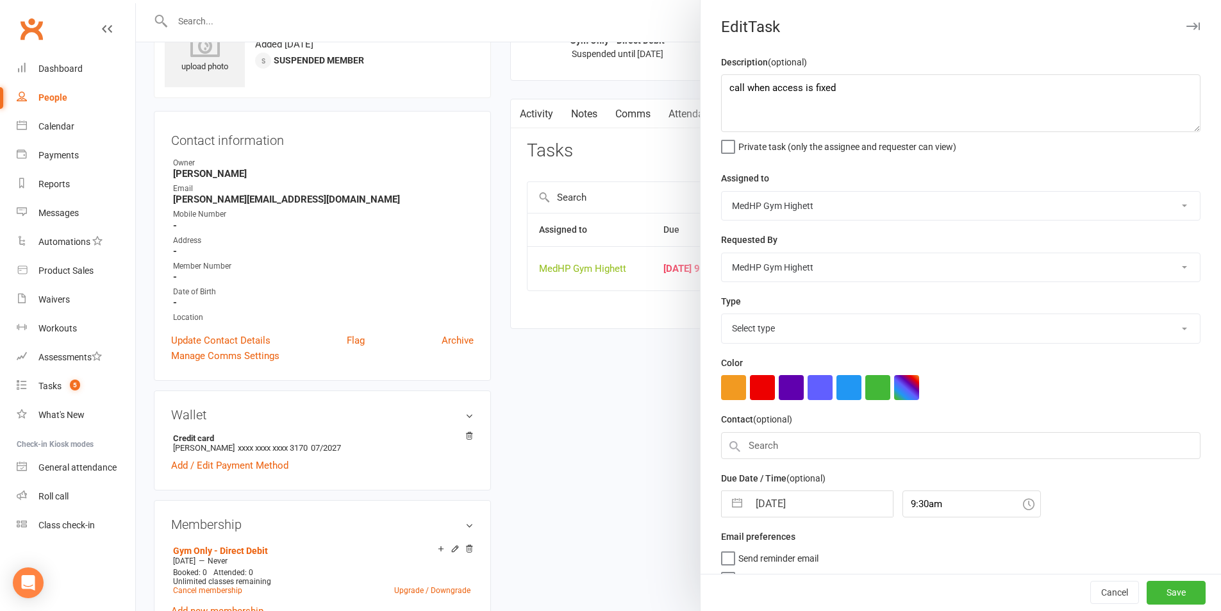
select select "23034"
click at [828, 497] on input "[DATE]" at bounding box center [821, 500] width 144 height 26
select select "6"
select select "2025"
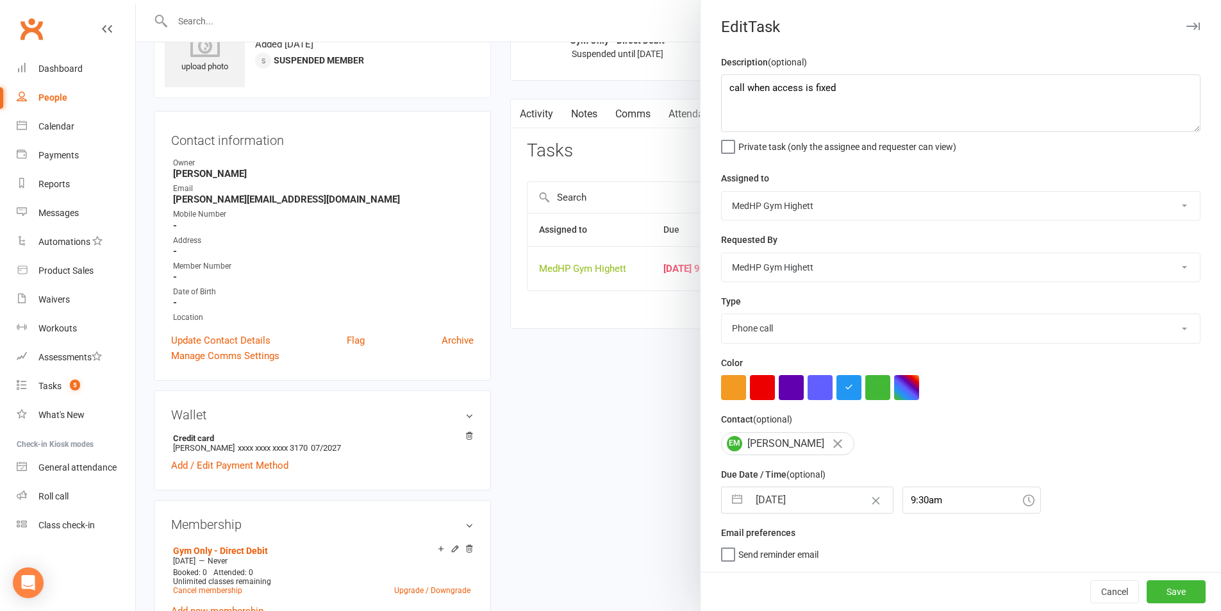
select select "7"
select select "2025"
select select "8"
select select "2025"
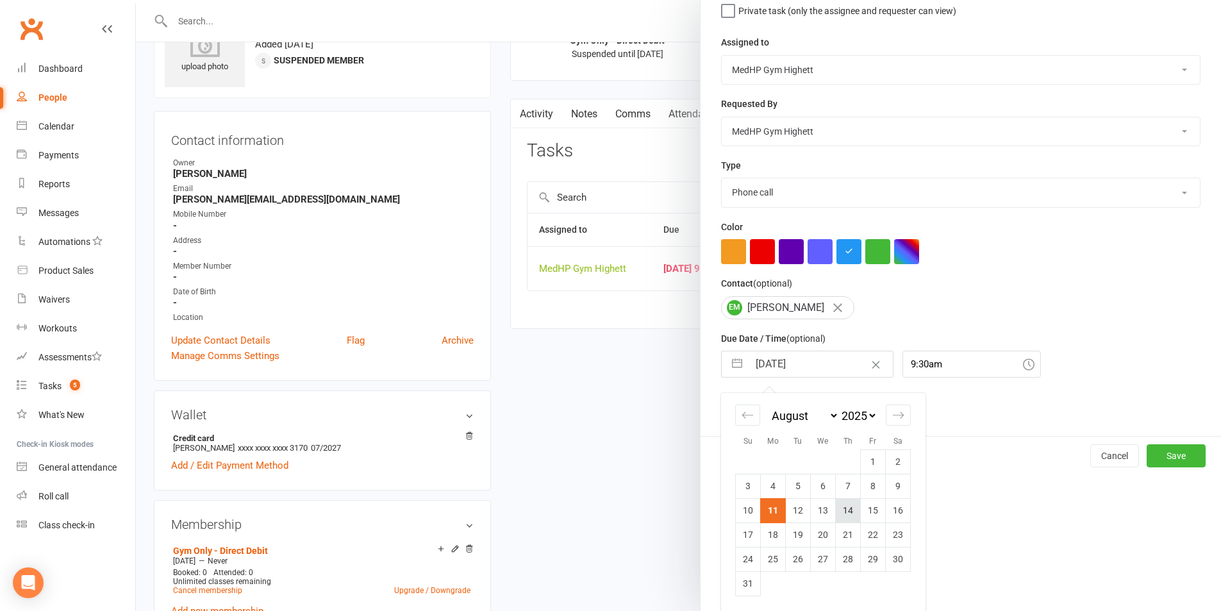
scroll to position [140, 0]
click at [820, 511] on td "13" at bounding box center [823, 510] width 25 height 24
type input "[DATE]"
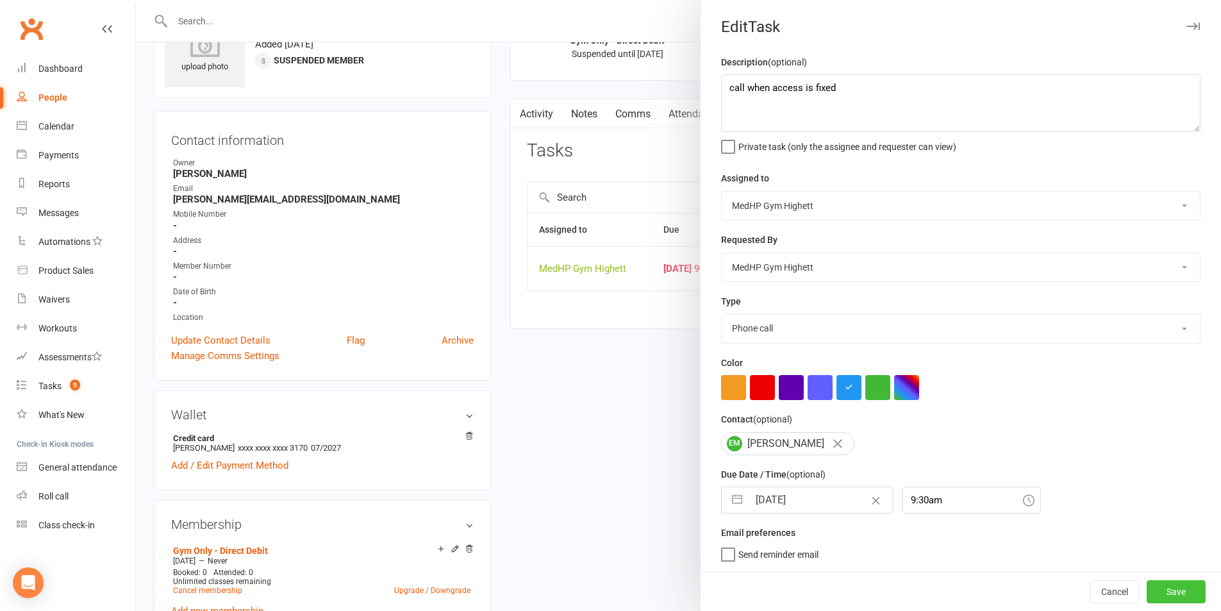
click at [1148, 591] on button "Save" at bounding box center [1176, 591] width 59 height 23
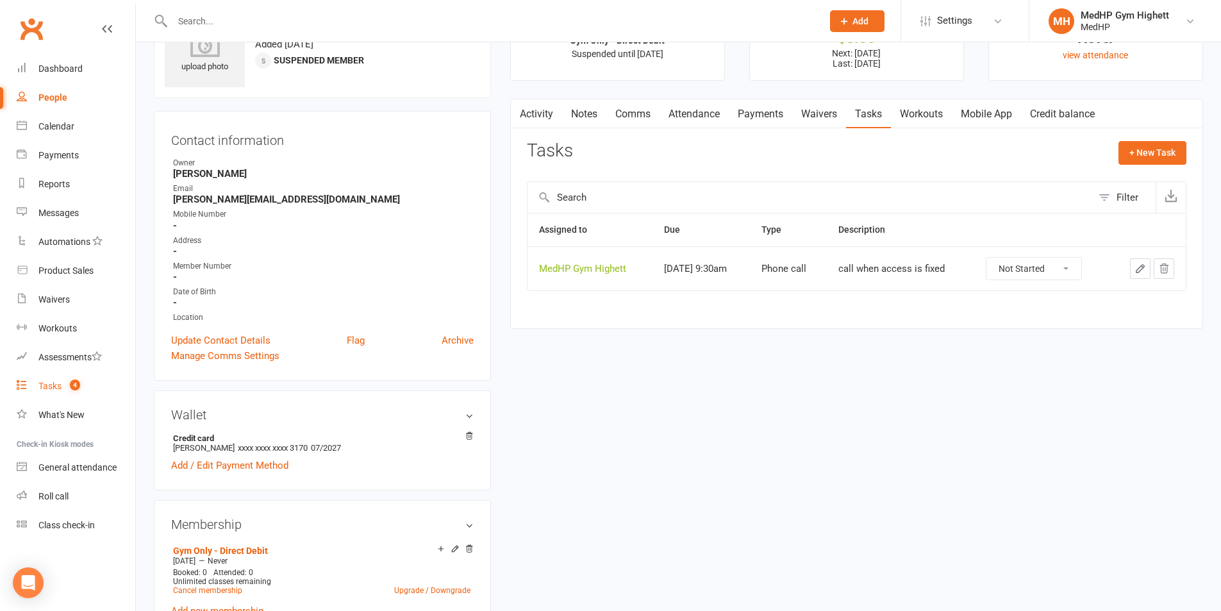
click at [119, 380] on link "Tasks 4" at bounding box center [76, 386] width 119 height 29
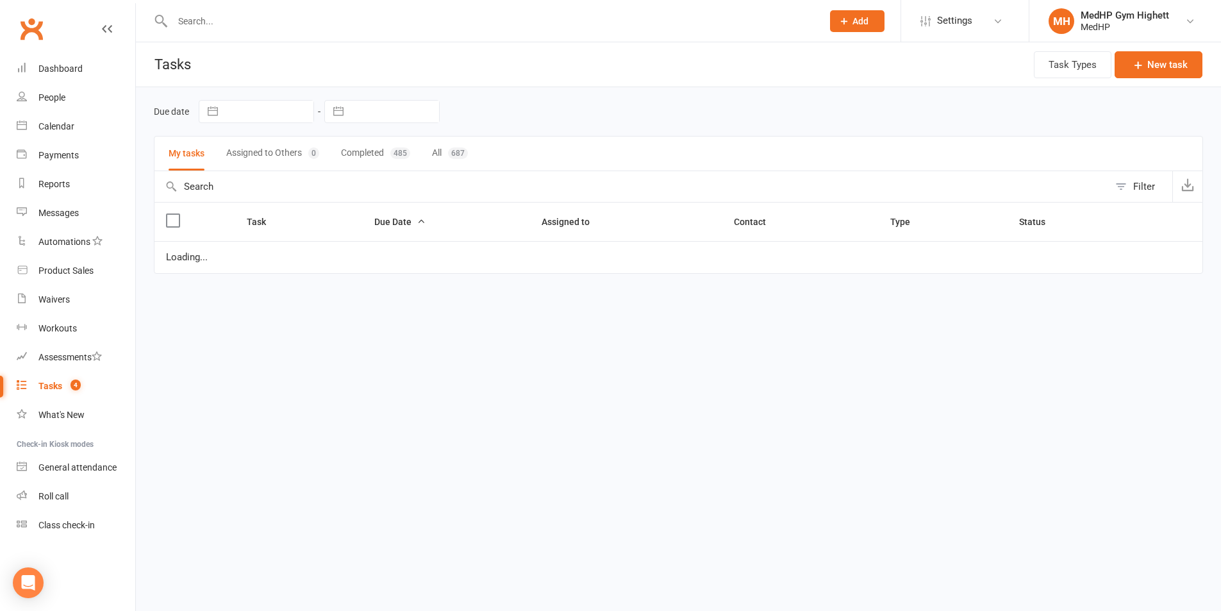
select select "started"
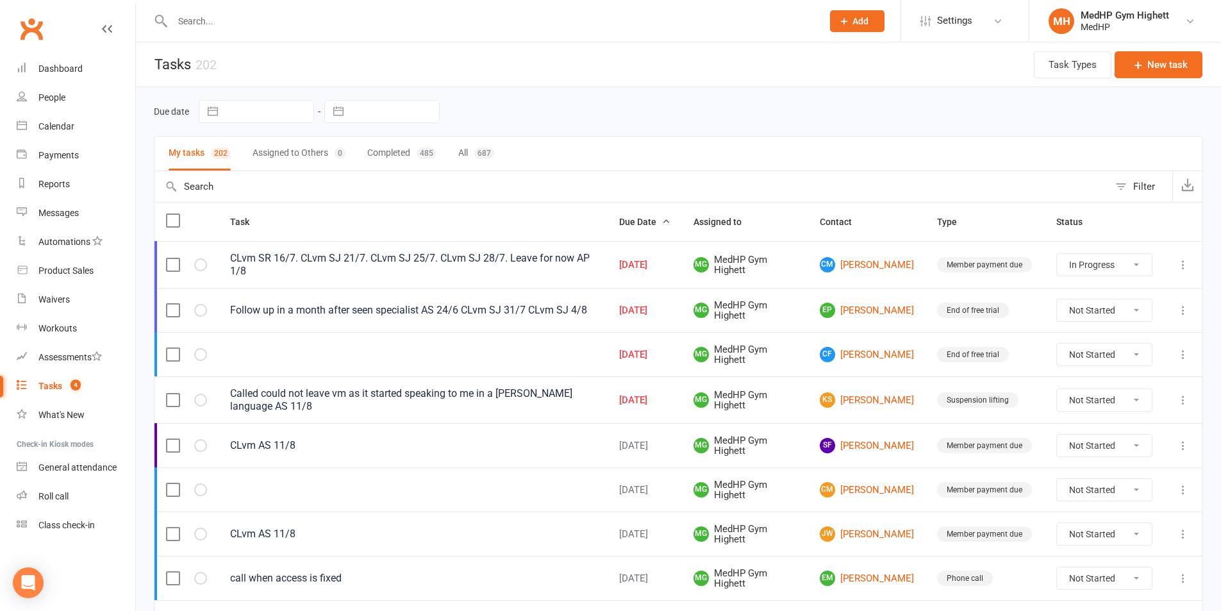
click at [627, 305] on div "[DATE]" at bounding box center [644, 310] width 51 height 11
click at [578, 306] on div "Follow up in a month after seen specialist AS 24/6 CLvm SJ 31/7 CLvm SJ 4/8" at bounding box center [413, 310] width 366 height 13
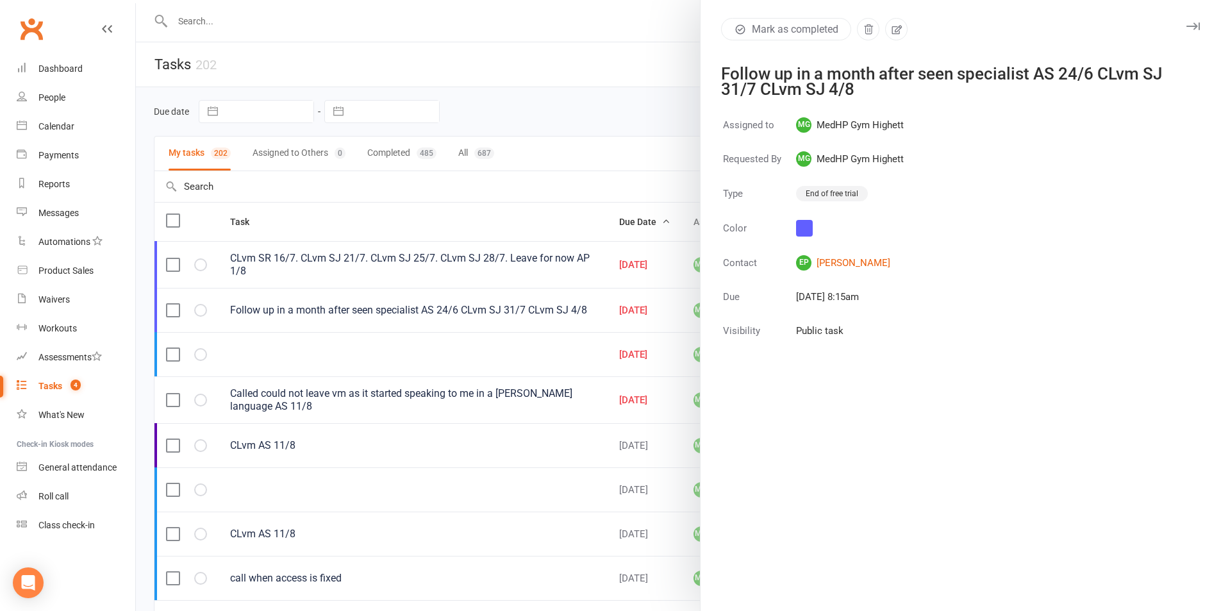
click at [613, 299] on div at bounding box center [678, 305] width 1085 height 611
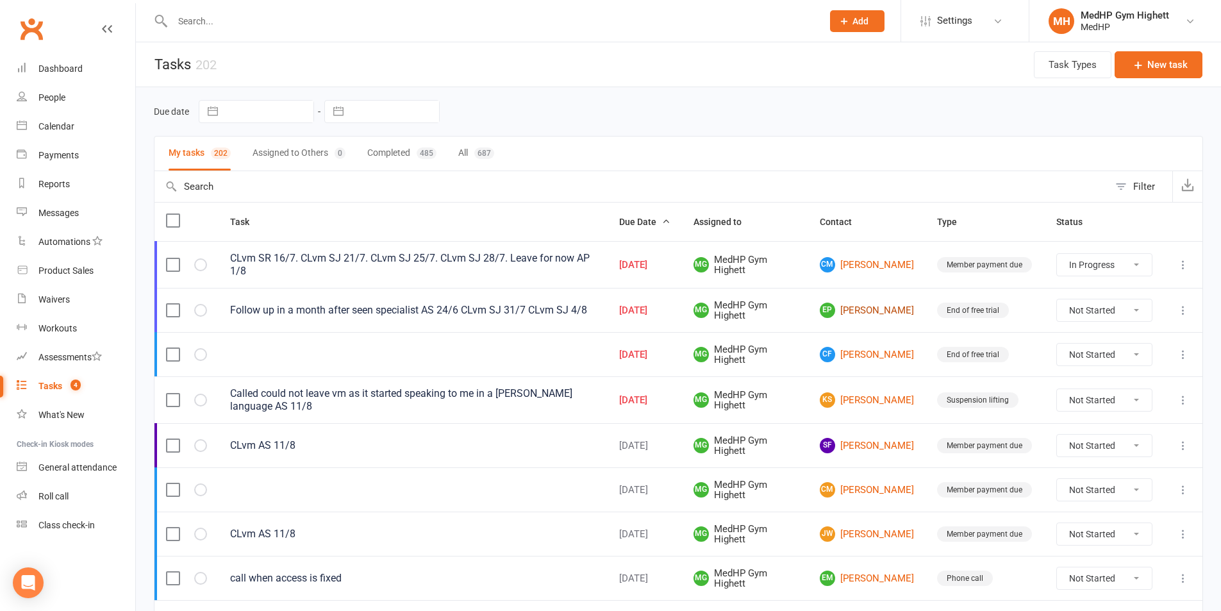
click at [874, 308] on link "EP [PERSON_NAME]" at bounding box center [867, 309] width 94 height 15
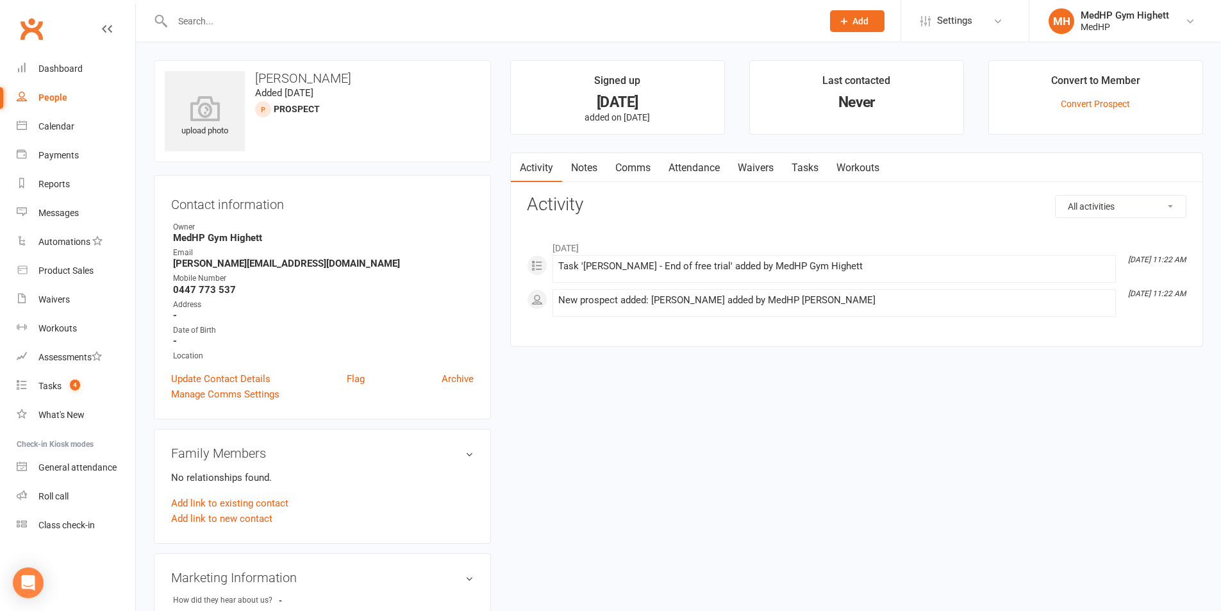
click at [592, 167] on link "Notes" at bounding box center [584, 167] width 44 height 29
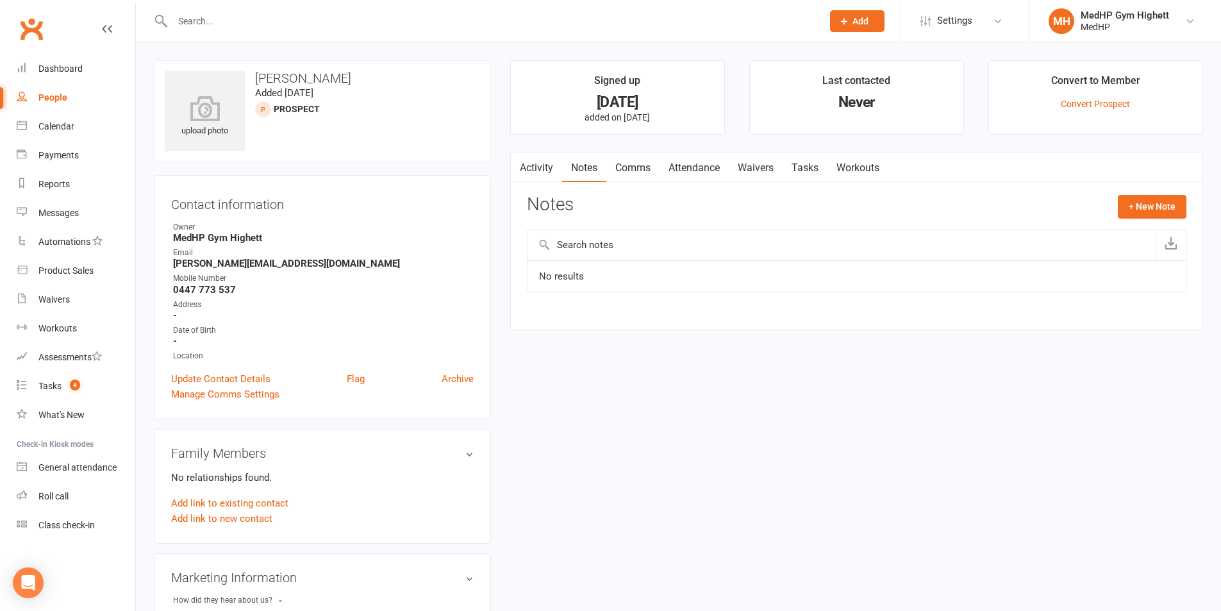
click at [797, 167] on link "Tasks" at bounding box center [805, 167] width 45 height 29
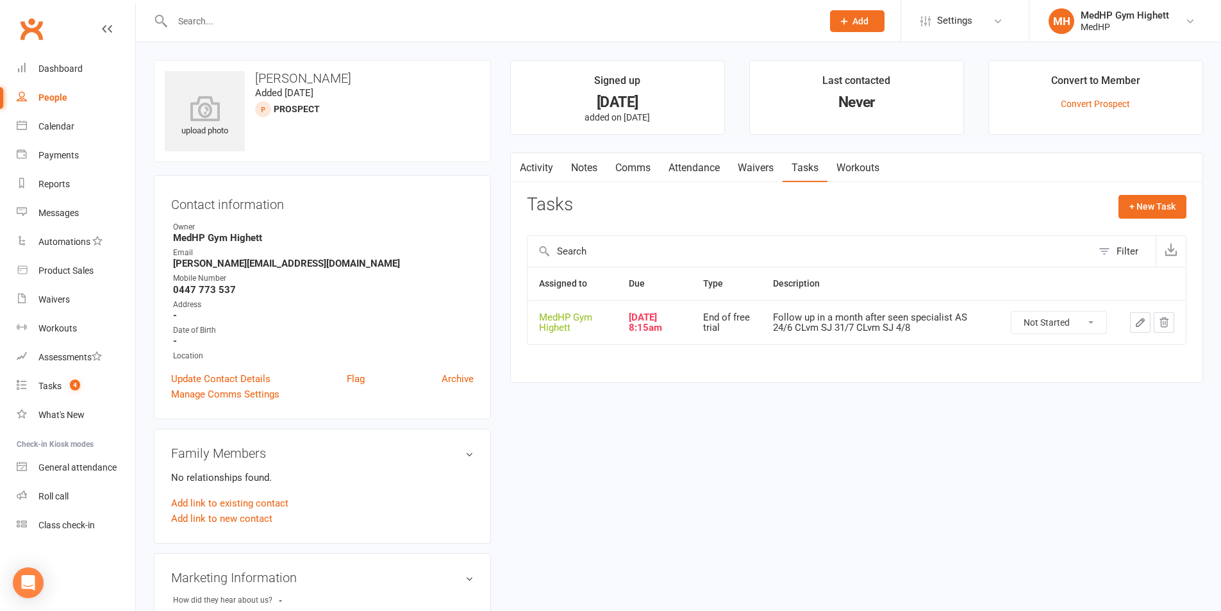
click at [1132, 320] on button "button" at bounding box center [1140, 322] width 21 height 21
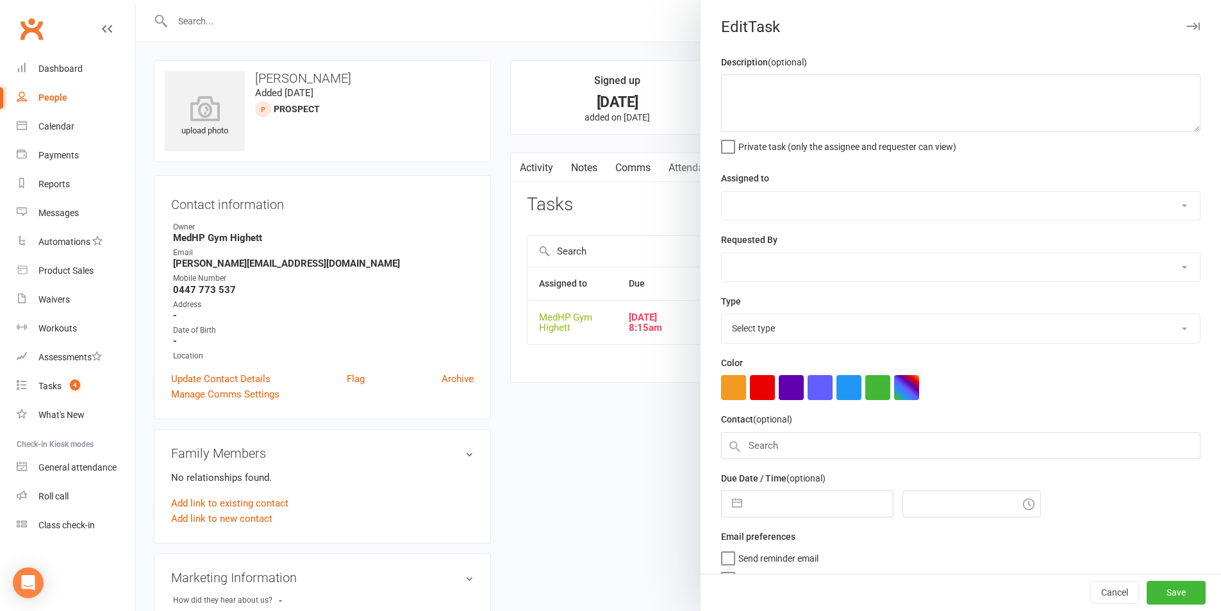
type textarea "Follow up in a month after seen specialist AS 24/6 CLvm SJ 31/7 CLvm SJ 4/8"
select select "46188"
type input "[DATE]"
type input "8:15am"
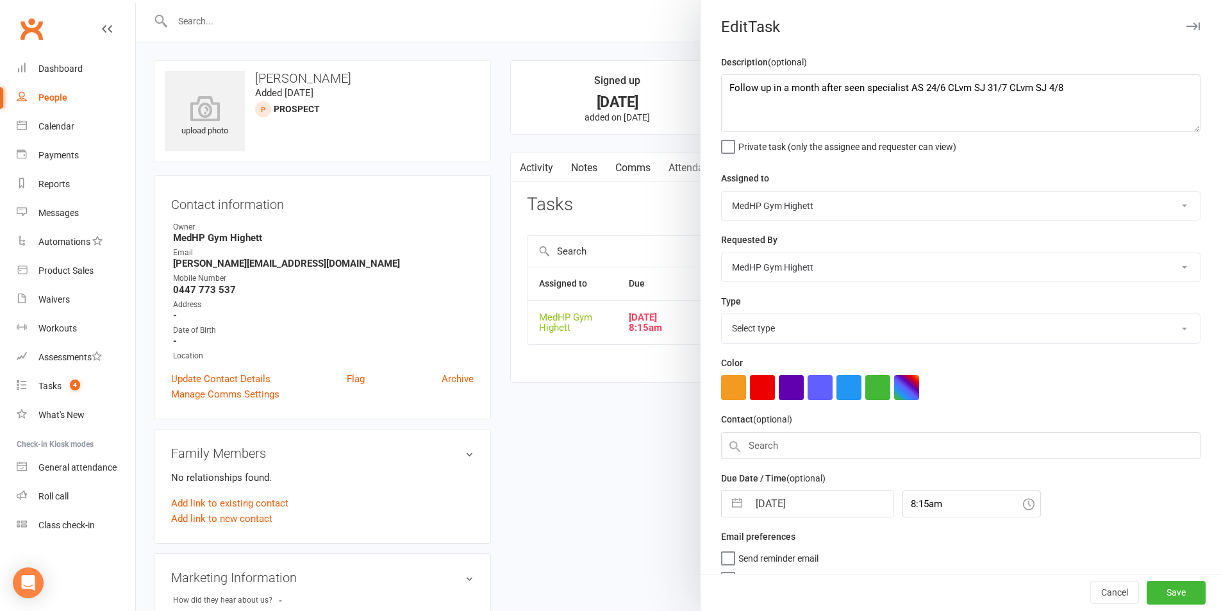
select select "23465"
click at [1109, 95] on textarea "Follow up in a month after seen specialist AS 24/6 CLvm SJ 31/7 CLvm SJ 4/8" at bounding box center [960, 103] width 479 height 58
type textarea "Follow up in a month after seen specialist AS 24/6 CLvm SJ 31/7 CLvm SJ 4/8 CLv…"
click at [823, 506] on input "[DATE]" at bounding box center [821, 500] width 144 height 26
select select "6"
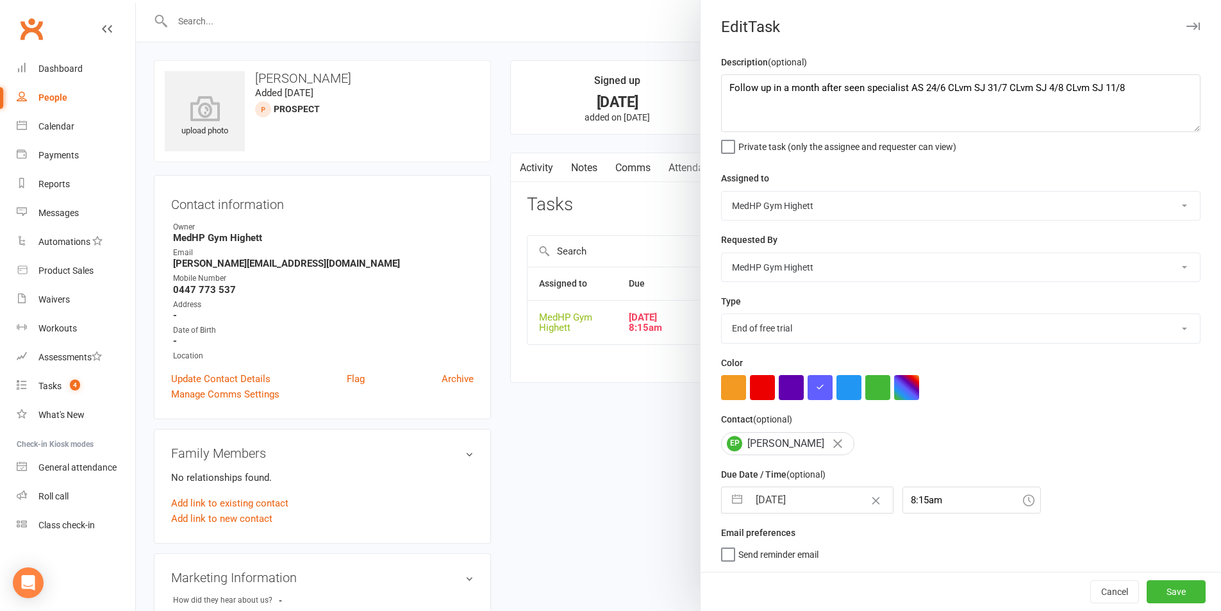
select select "2025"
select select "7"
select select "2025"
select select "8"
select select "2025"
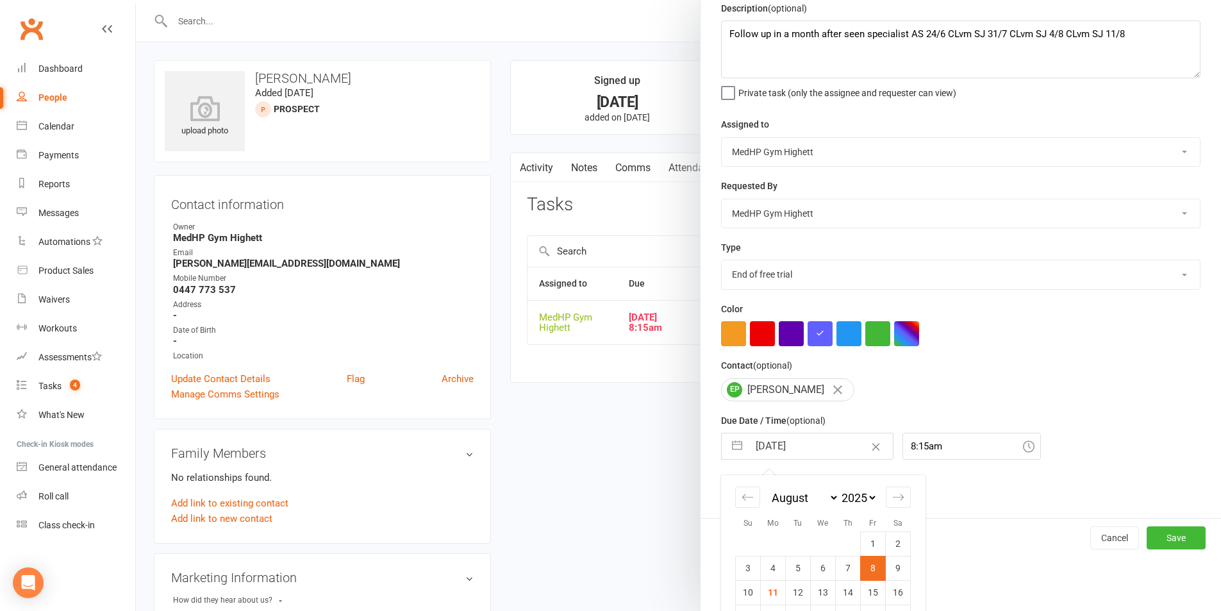
scroll to position [128, 0]
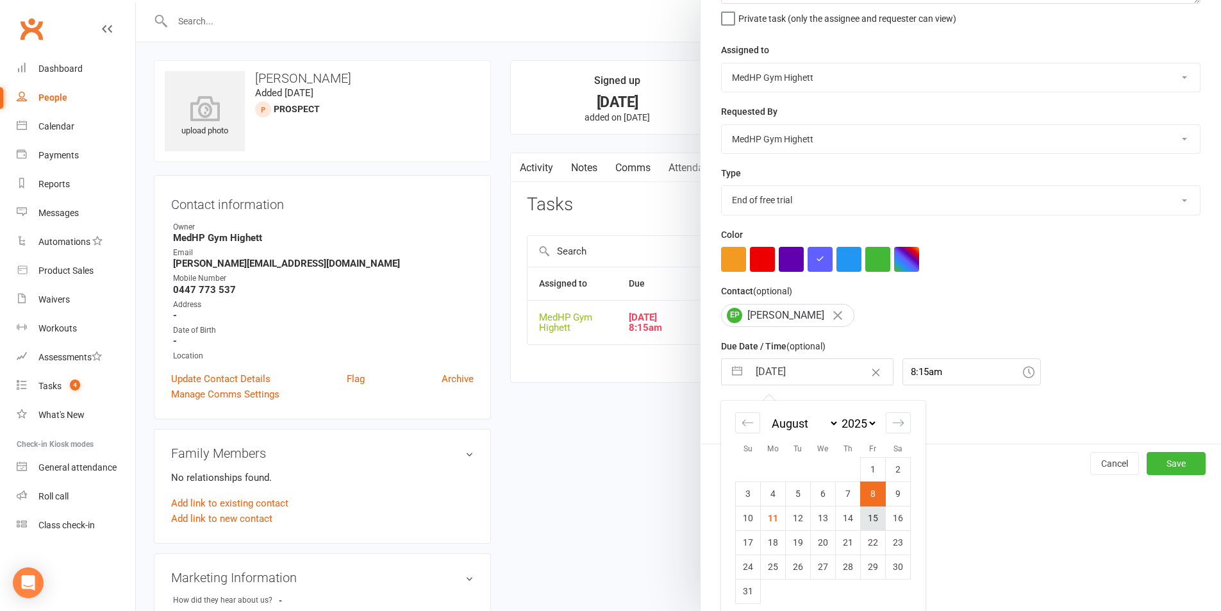
click at [861, 522] on td "15" at bounding box center [873, 518] width 25 height 24
type input "[DATE]"
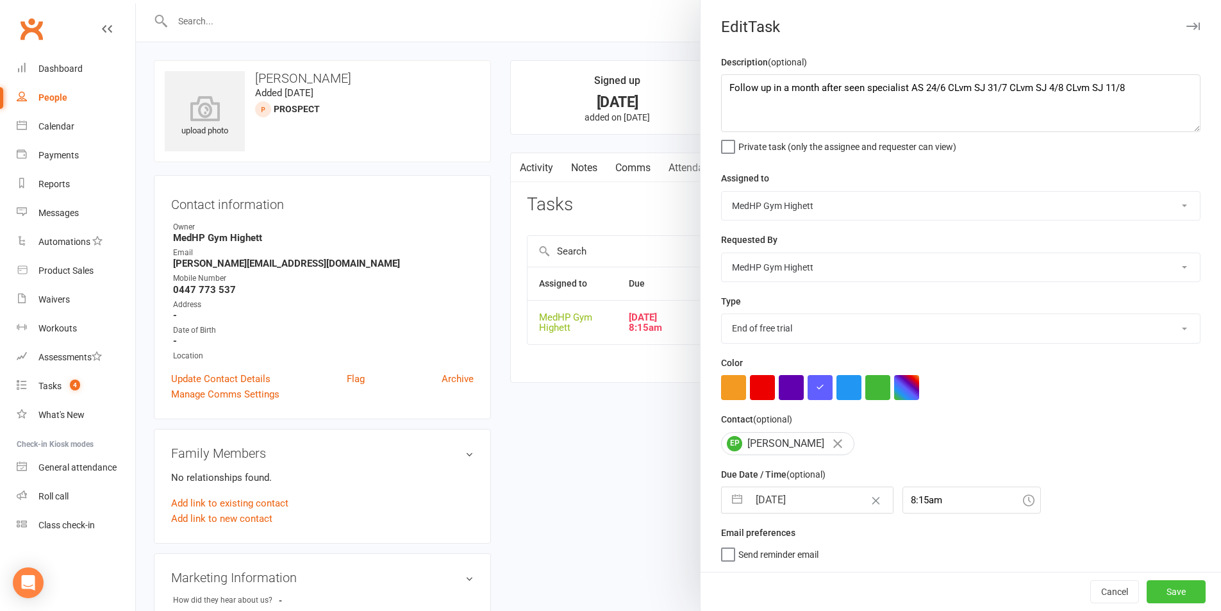
click at [1151, 597] on button "Save" at bounding box center [1176, 591] width 59 height 23
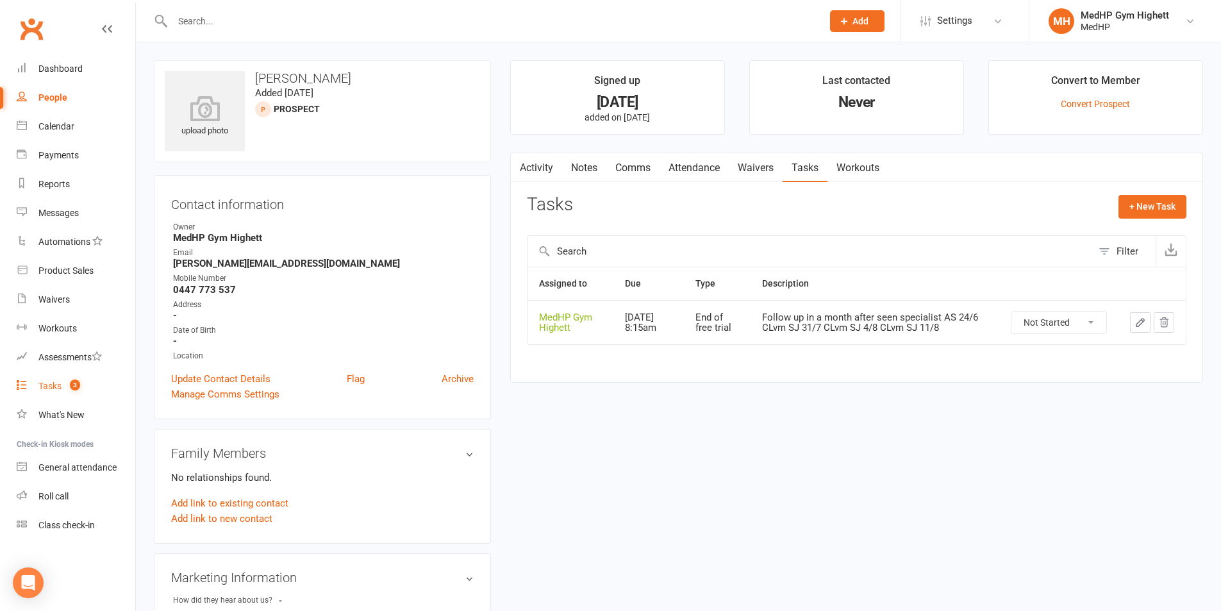
click at [99, 387] on link "Tasks 3" at bounding box center [76, 386] width 119 height 29
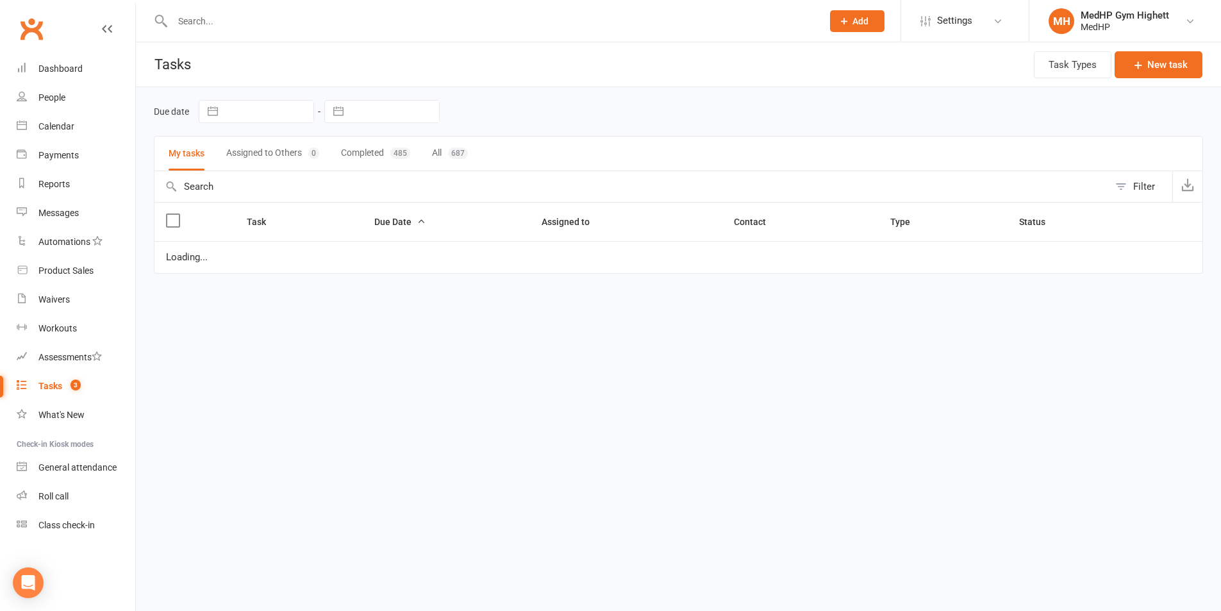
select select "started"
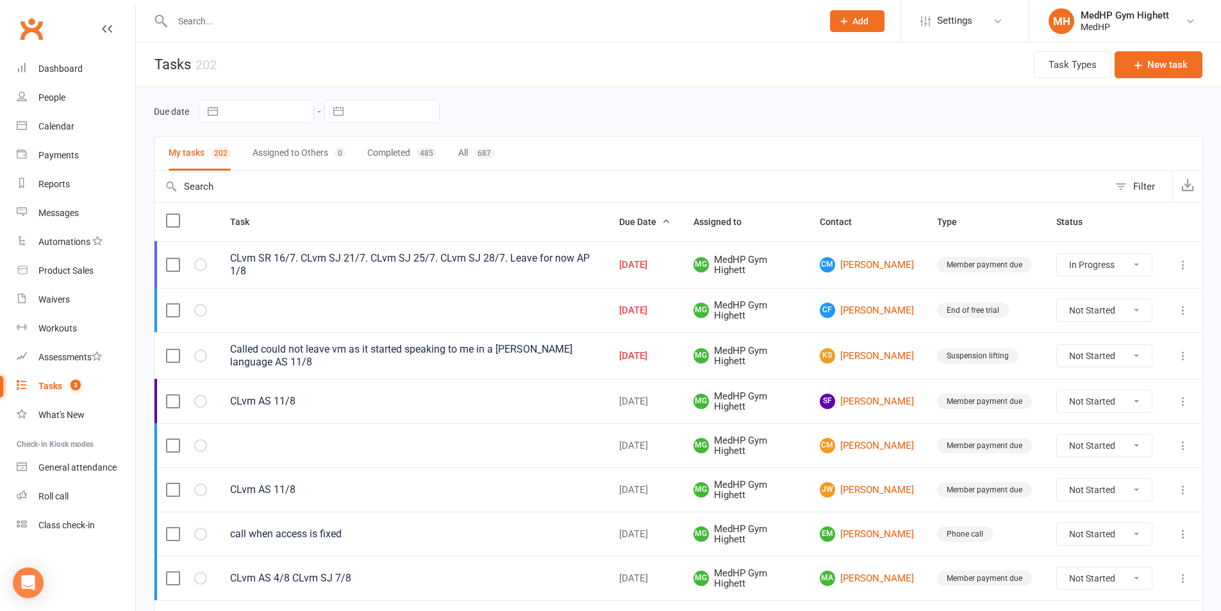
click at [518, 361] on div "Called could not leave vm as it started speaking to me in a [PERSON_NAME] langu…" at bounding box center [413, 356] width 366 height 26
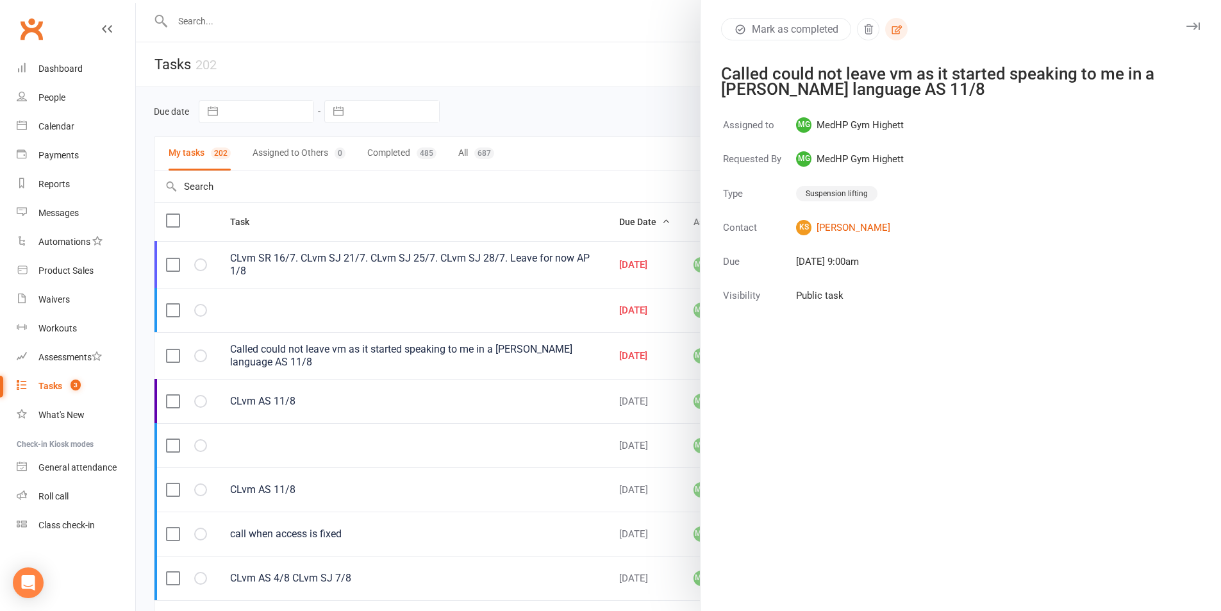
click at [895, 32] on icon "button" at bounding box center [896, 29] width 10 height 9
select select "46188"
select select "25832"
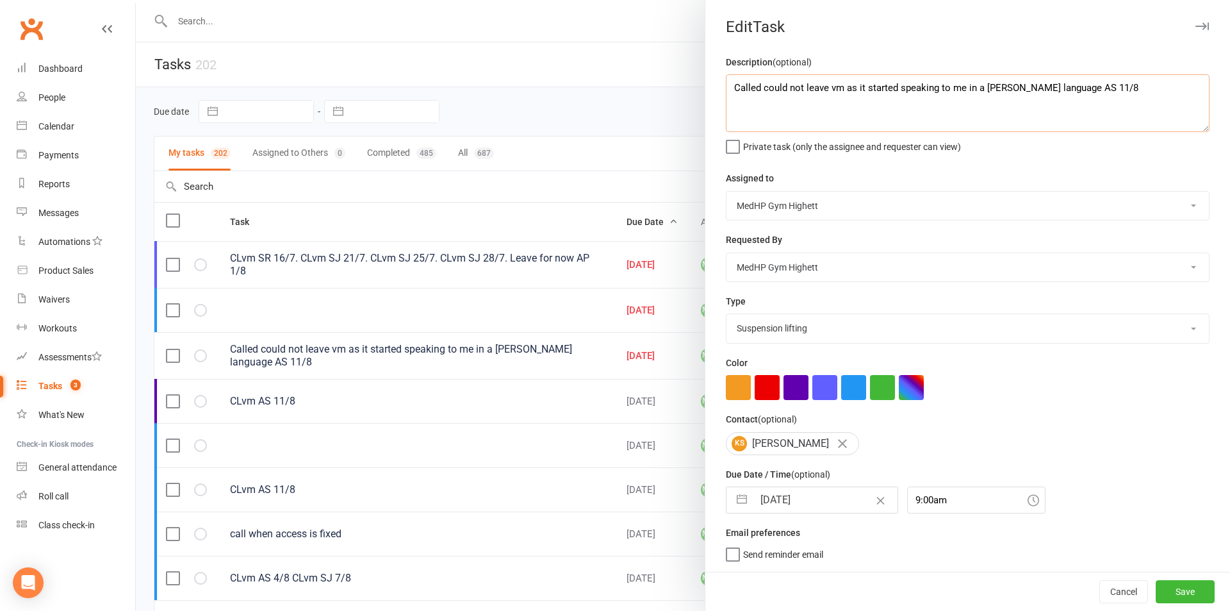
click at [1016, 89] on textarea "Called could not leave vm as it started speaking to me in a [PERSON_NAME] langu…" at bounding box center [968, 103] width 484 height 58
click at [1013, 90] on textarea "Called could not leave vm as it started speaking to me in a [PERSON_NAME] langu…" at bounding box center [968, 103] width 484 height 58
type textarea "Called could not leave vm as it started speaking to me in a random language AS …"
click at [1156, 588] on button "Save" at bounding box center [1185, 591] width 59 height 23
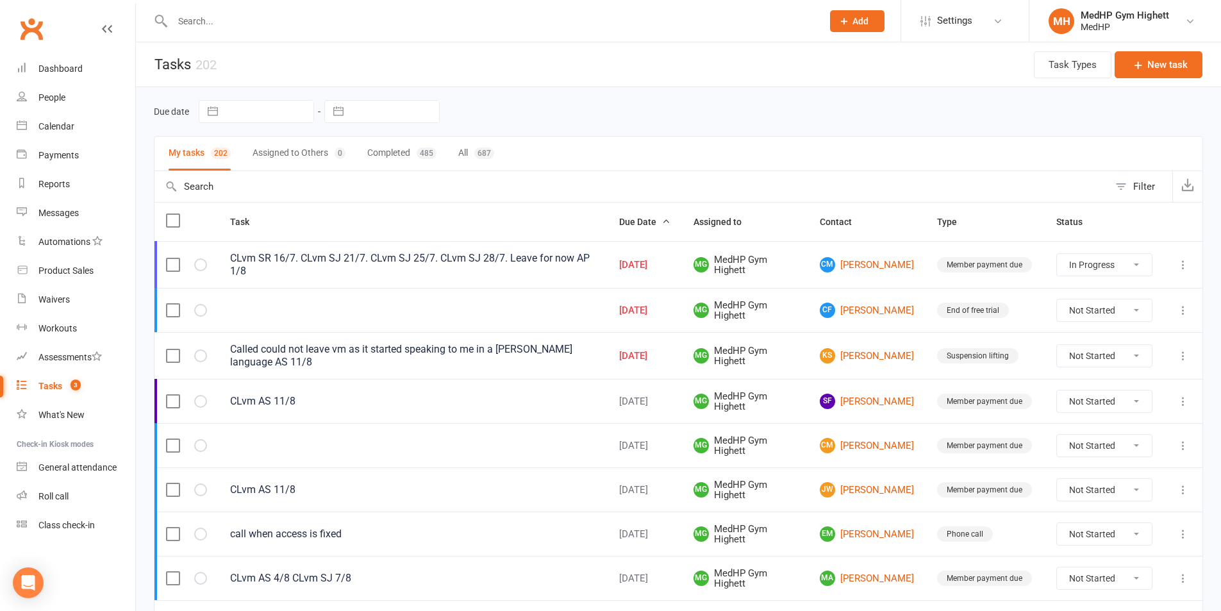
select select "started"
click at [46, 93] on div "People" at bounding box center [51, 97] width 27 height 10
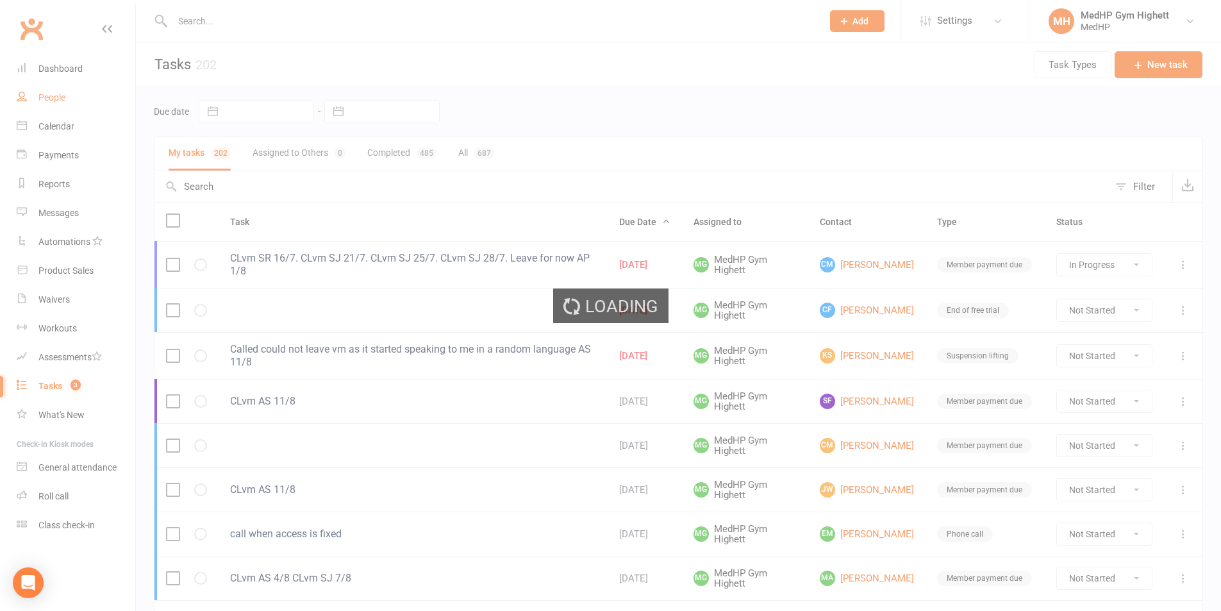
select select "100"
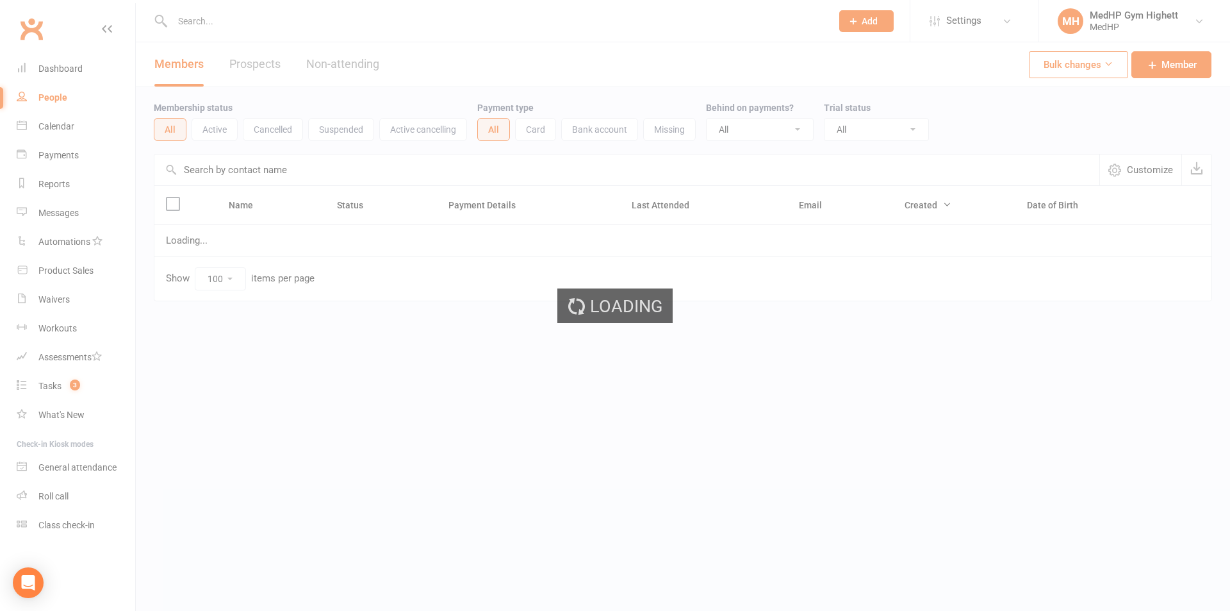
click at [51, 135] on div "Loading" at bounding box center [615, 305] width 1230 height 611
click at [55, 126] on div "Calendar" at bounding box center [56, 126] width 36 height 10
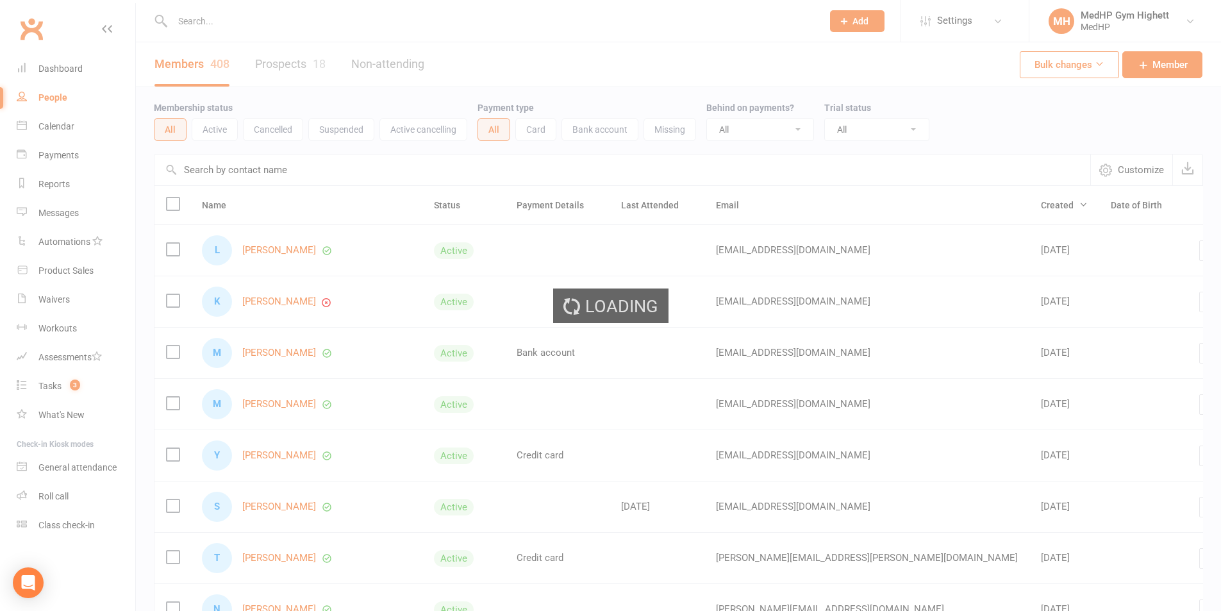
click at [56, 129] on div "Loading" at bounding box center [610, 305] width 1221 height 611
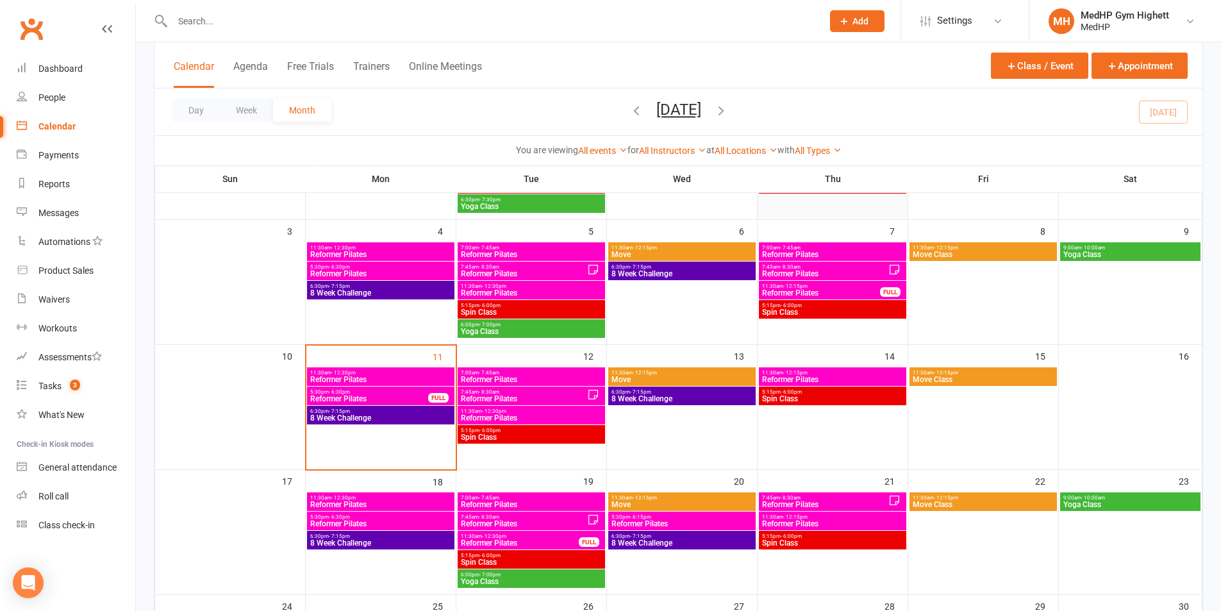
scroll to position [192, 0]
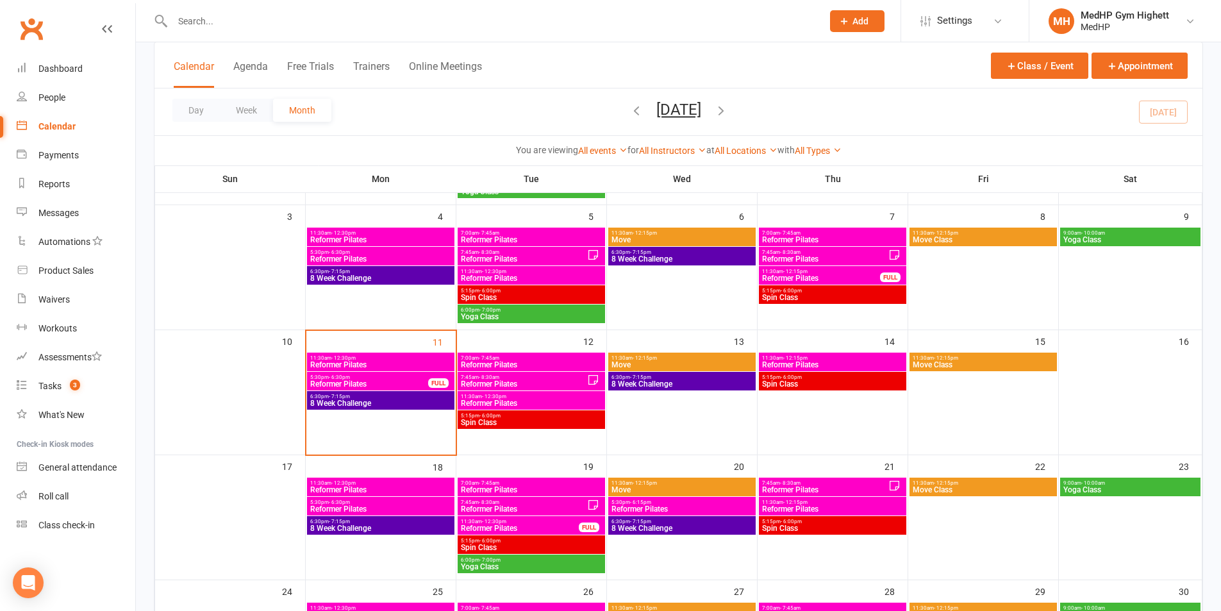
click at [617, 25] on input "text" at bounding box center [491, 21] width 645 height 18
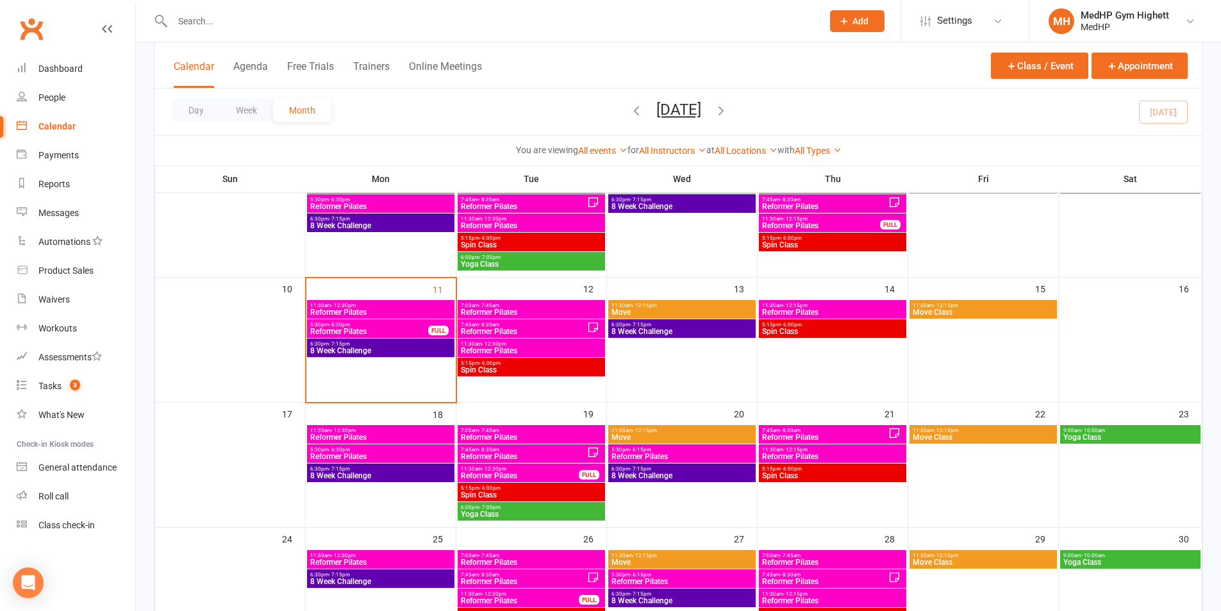
scroll to position [256, 0]
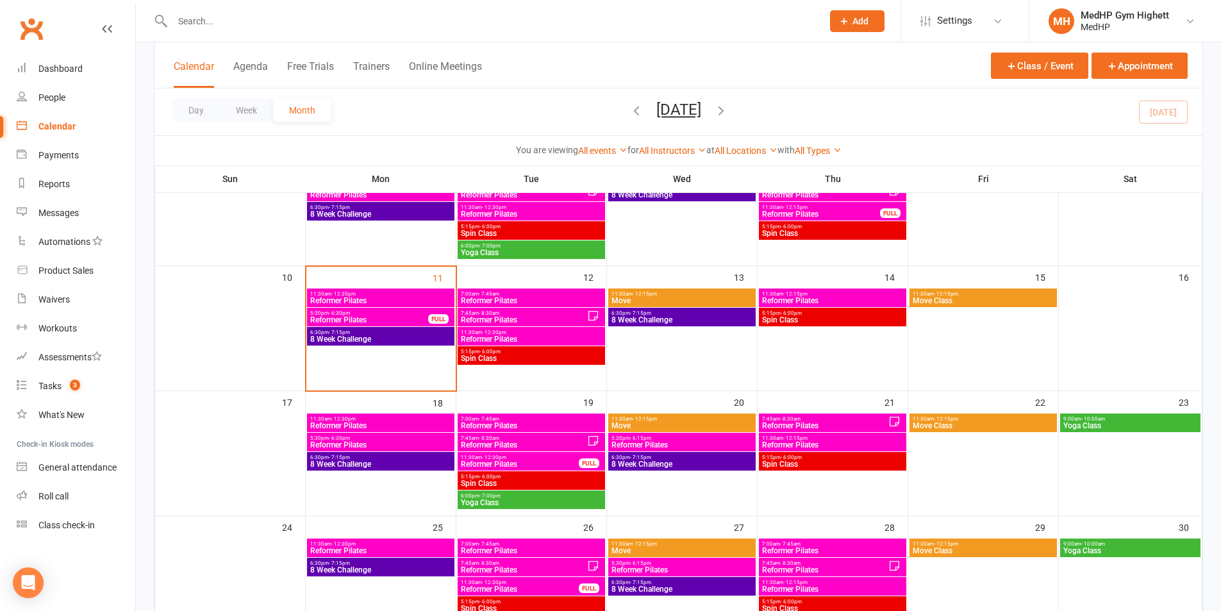
click at [513, 244] on span "6:00pm - 7:00pm" at bounding box center [531, 246] width 142 height 6
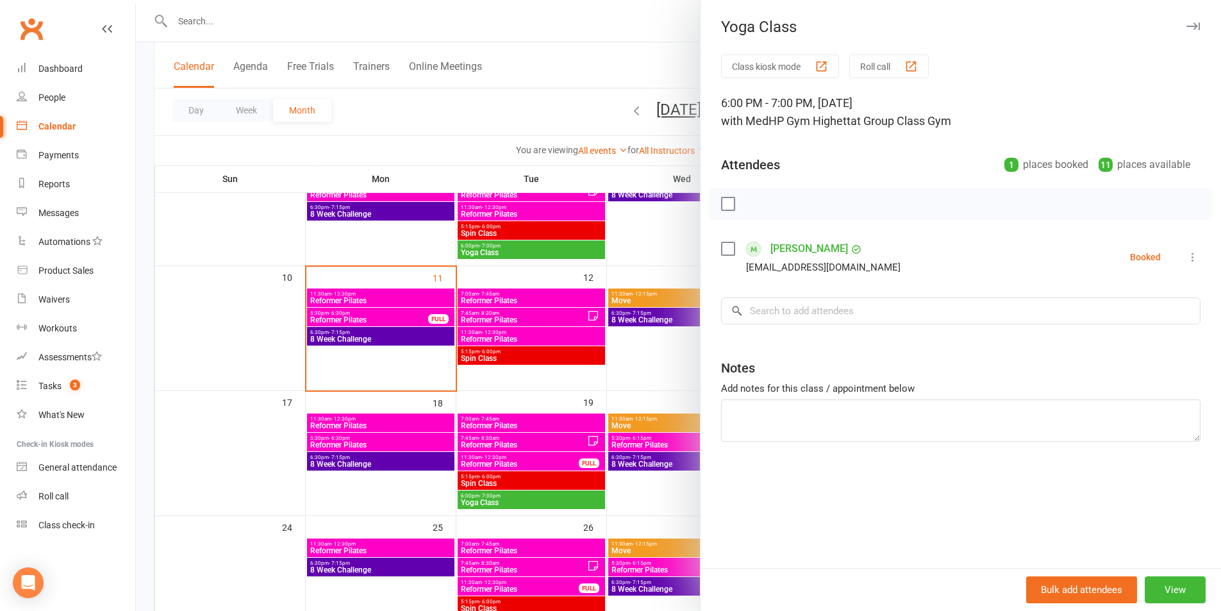
click at [513, 244] on div at bounding box center [678, 305] width 1085 height 611
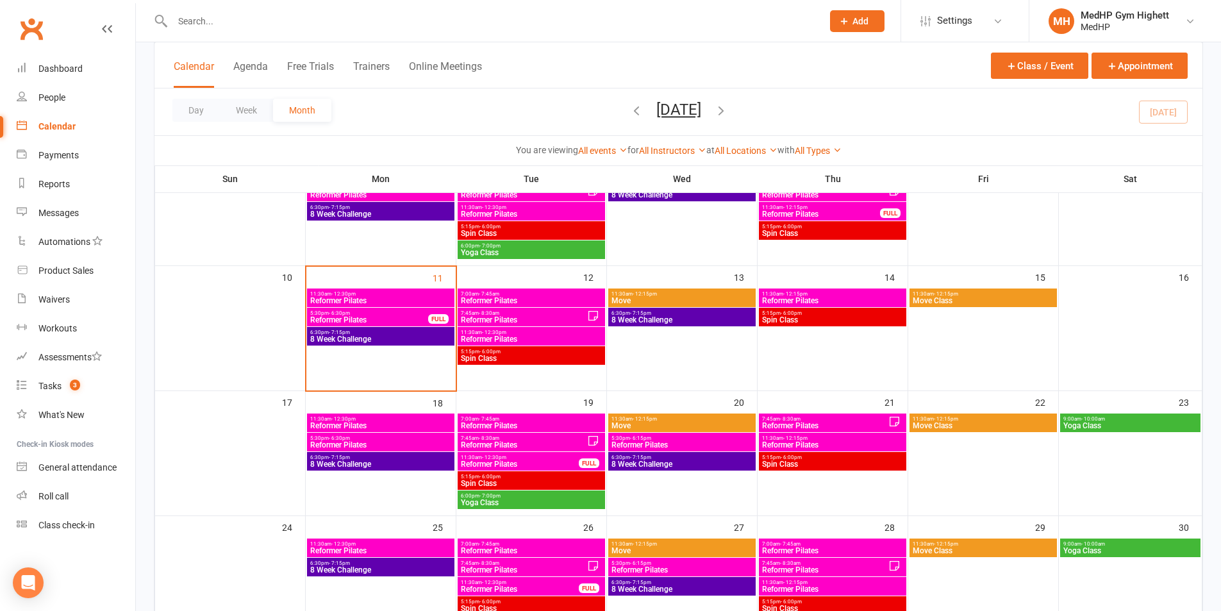
click at [527, 503] on span "Yoga Class" at bounding box center [531, 503] width 142 height 8
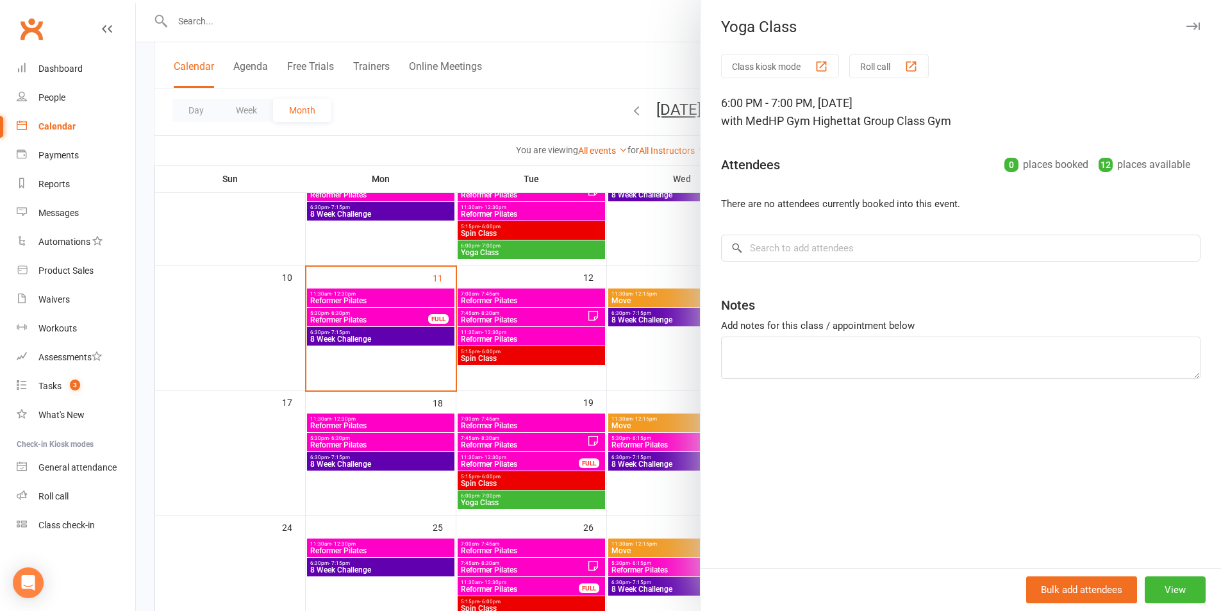
click at [527, 503] on div at bounding box center [678, 305] width 1085 height 611
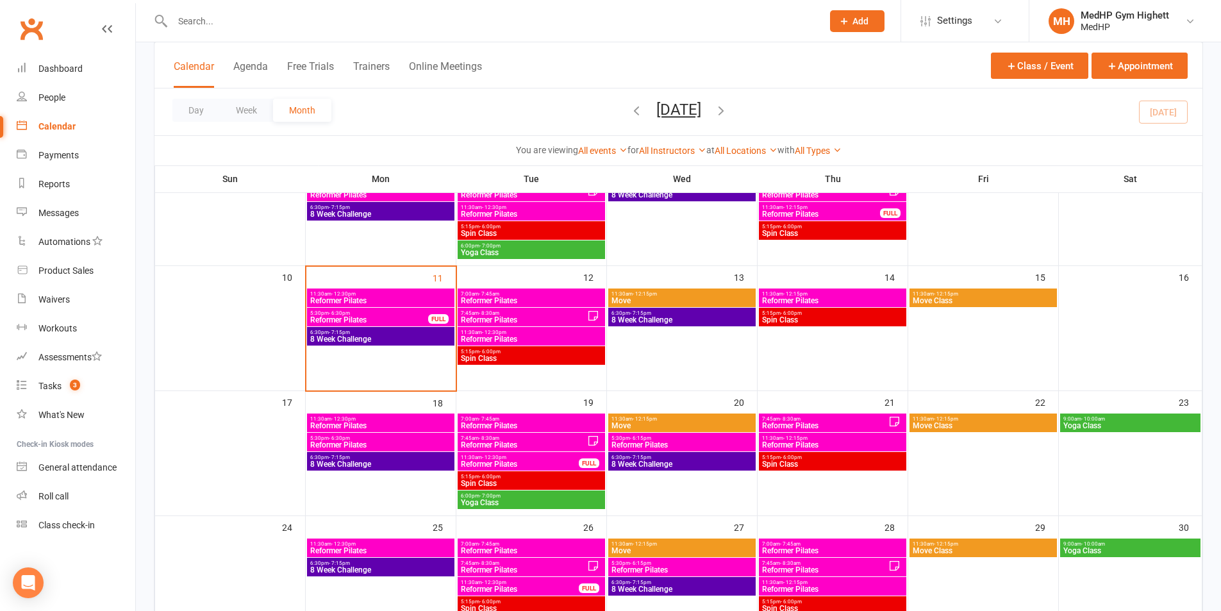
click at [624, 19] on input "text" at bounding box center [491, 21] width 645 height 18
click at [534, 358] on span "Spin Class" at bounding box center [531, 358] width 142 height 8
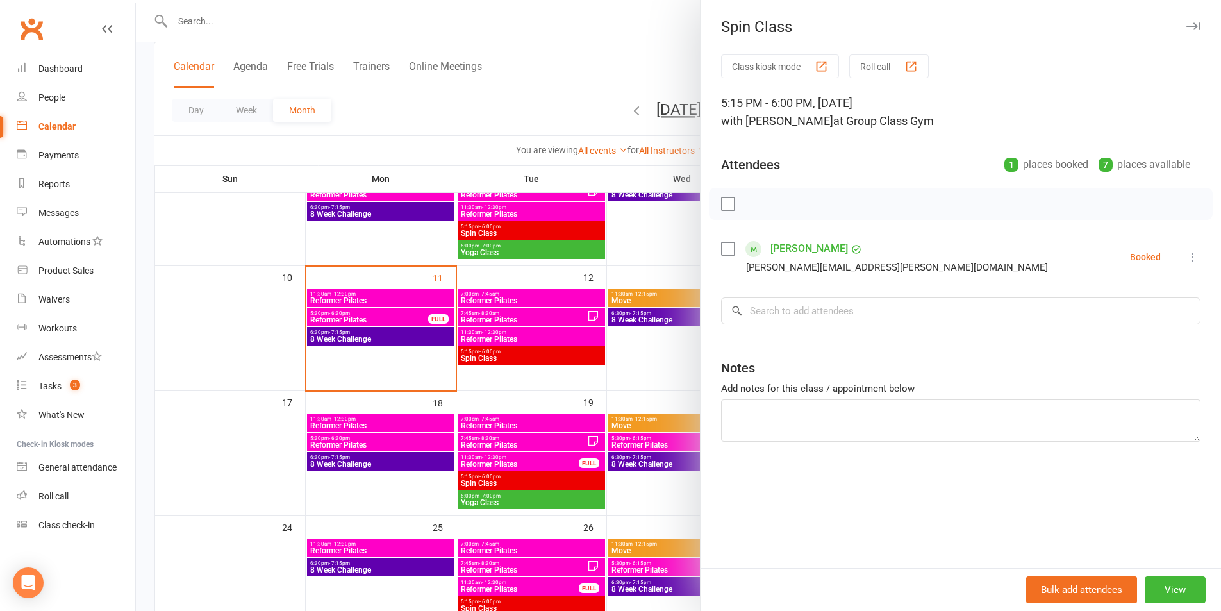
click at [534, 358] on div at bounding box center [678, 305] width 1085 height 611
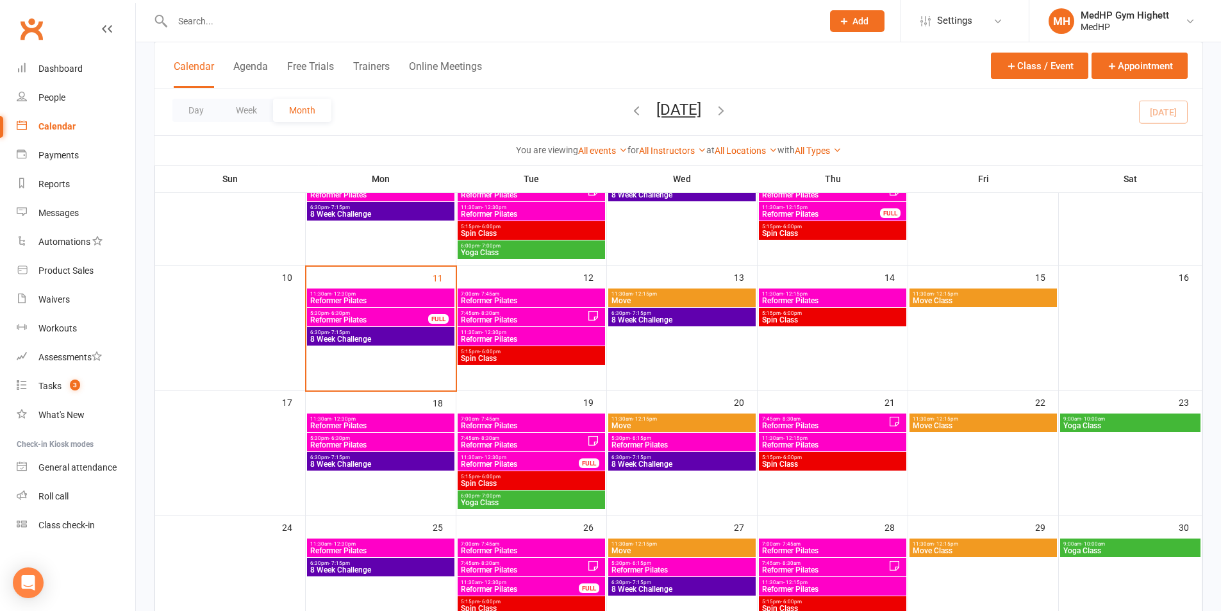
click at [534, 358] on span "Spin Class" at bounding box center [531, 358] width 142 height 8
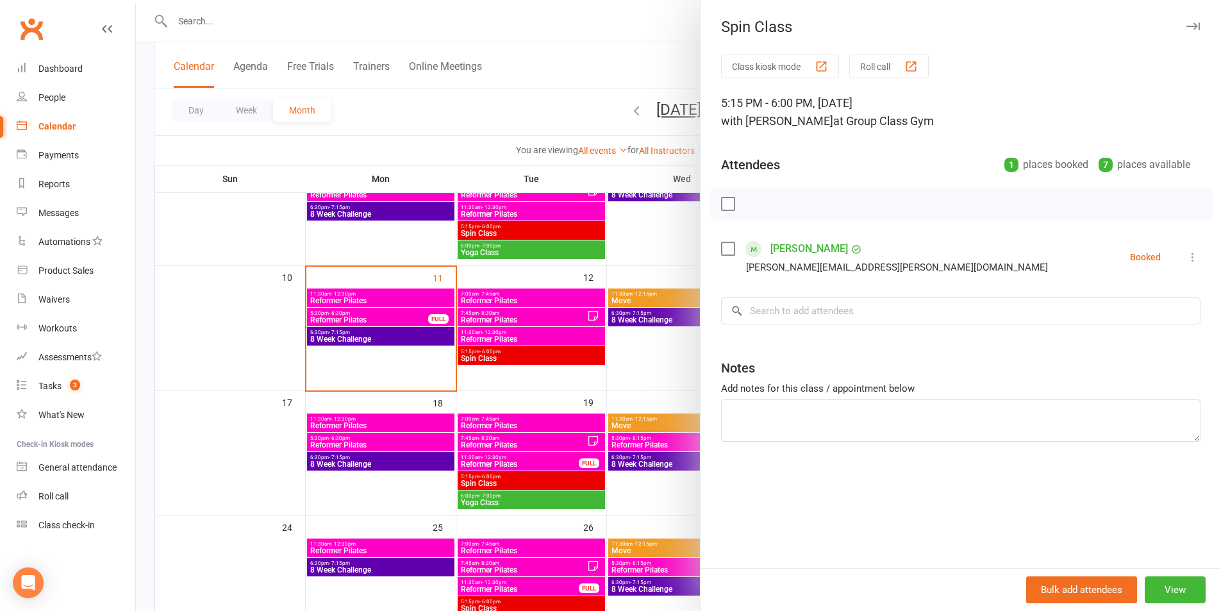
click at [534, 358] on div at bounding box center [678, 305] width 1085 height 611
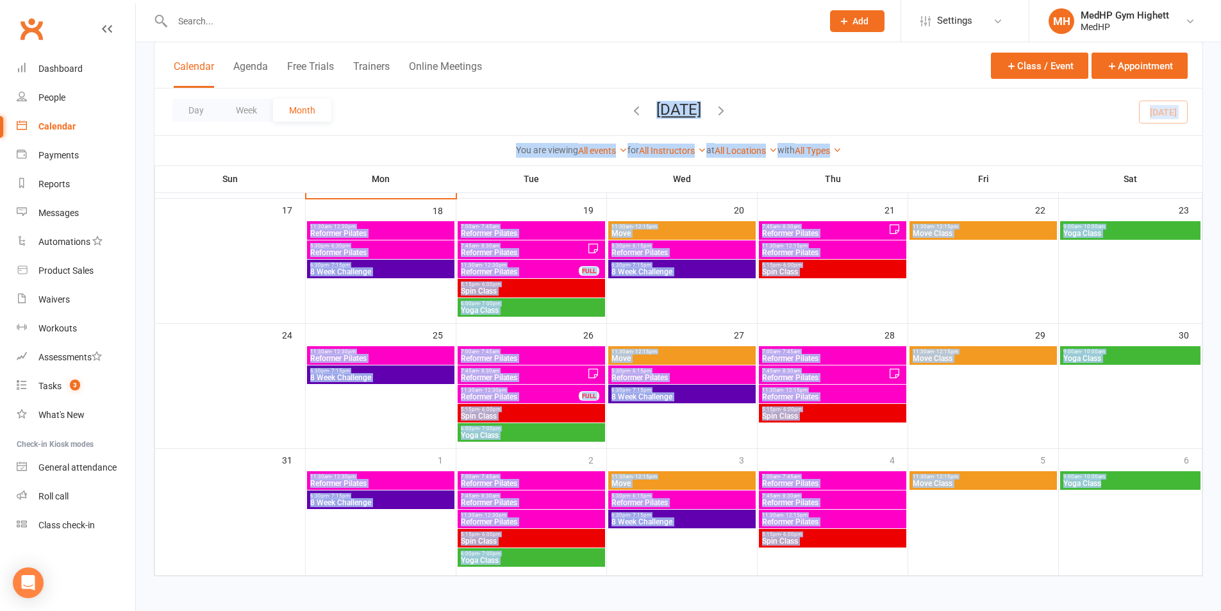
scroll to position [451, 0]
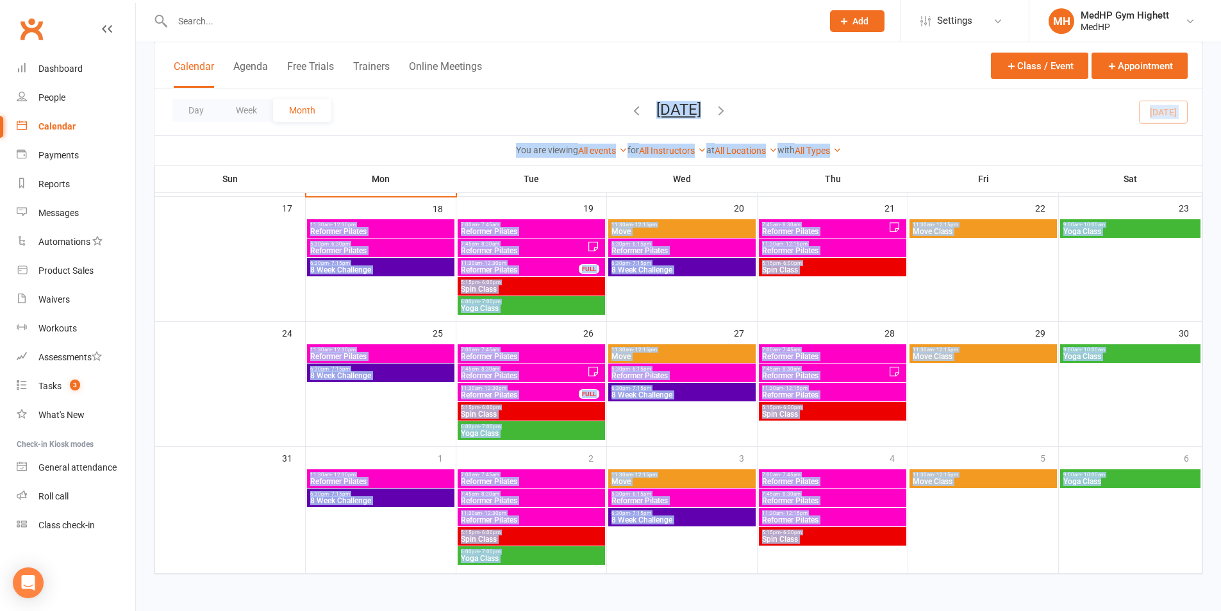
drag, startPoint x: 454, startPoint y: 110, endPoint x: 1230, endPoint y: 524, distance: 879.4
click at [1221, 524] on html "Prospect Member Non-attending contact Class / event Appointment Task Membership…" at bounding box center [610, 79] width 1221 height 1061
click at [1214, 538] on div "Class kiosk mode Member self check-in Roll call kiosk mode Staff check-in for m…" at bounding box center [678, 92] width 1085 height 1000
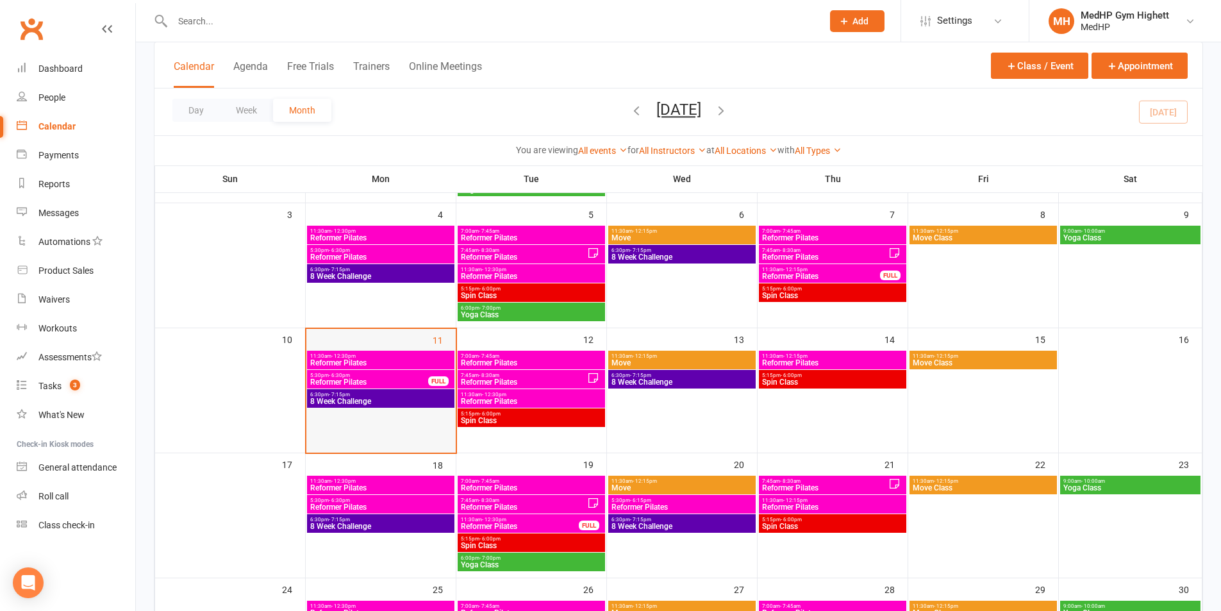
scroll to position [258, 0]
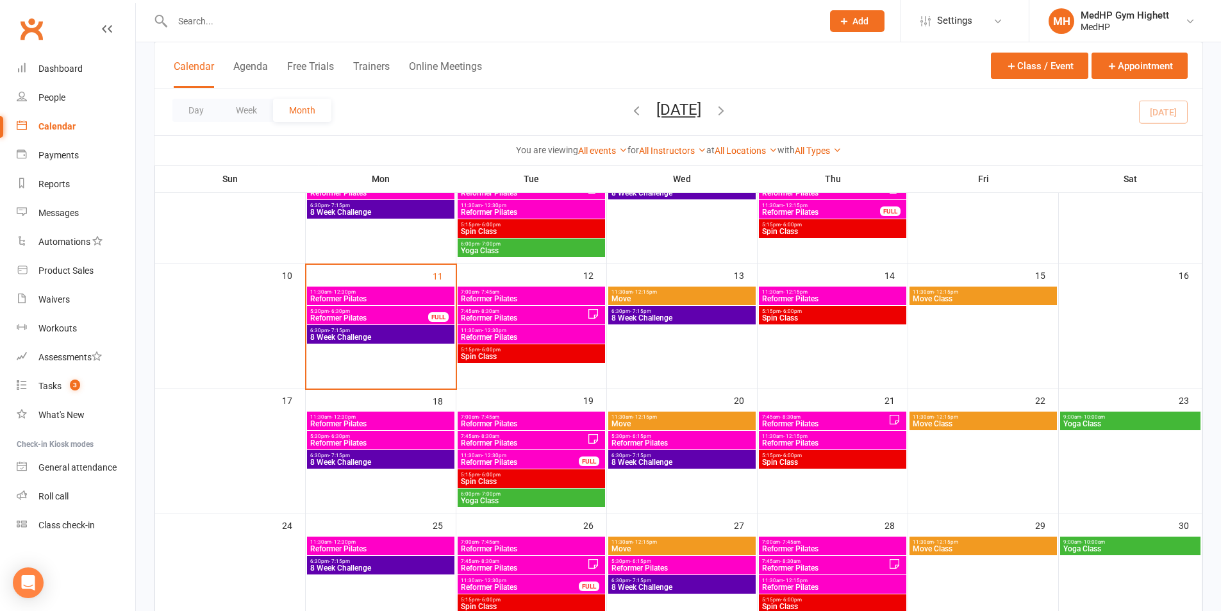
click at [501, 354] on span "Spin Class" at bounding box center [531, 356] width 142 height 8
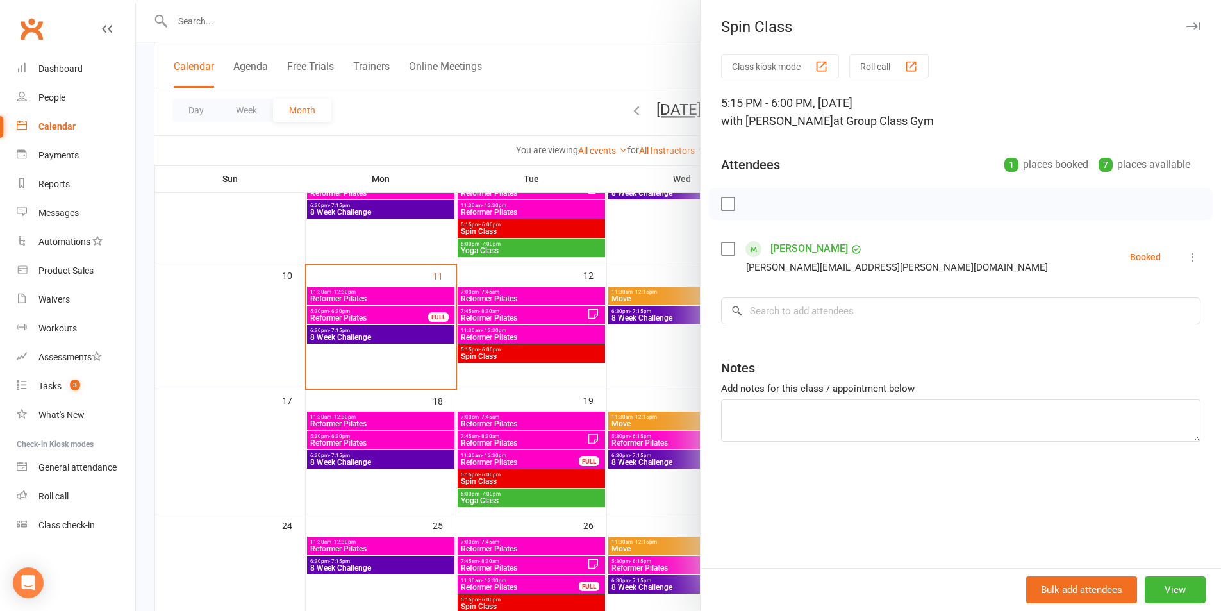
click at [501, 354] on div at bounding box center [678, 305] width 1085 height 611
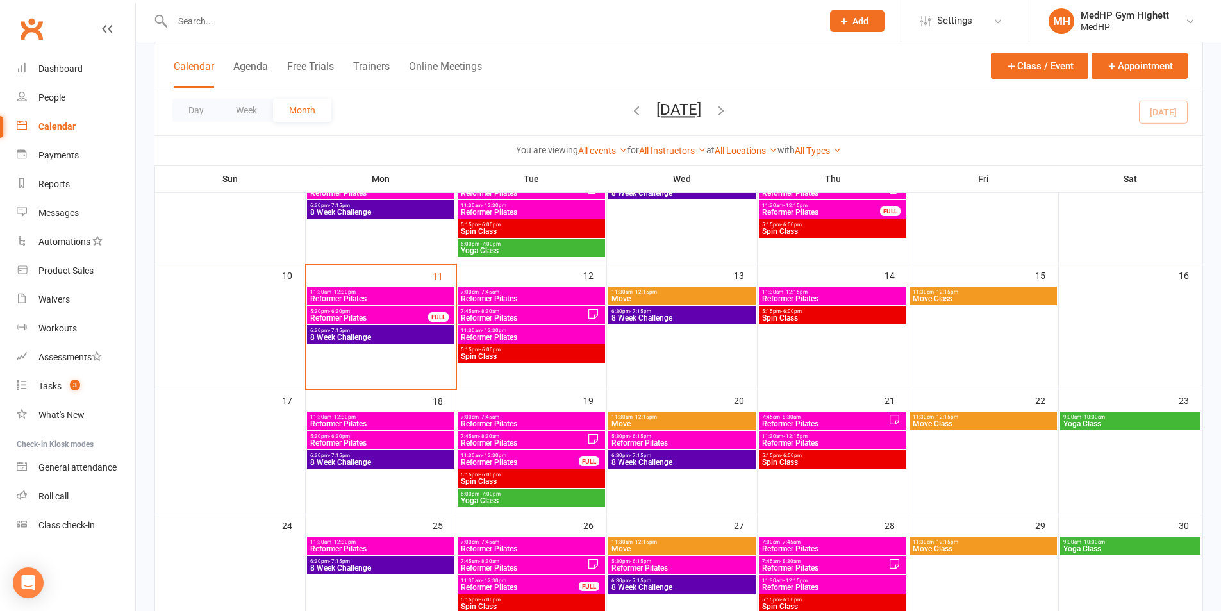
click at [511, 478] on span "Spin Class" at bounding box center [531, 481] width 142 height 8
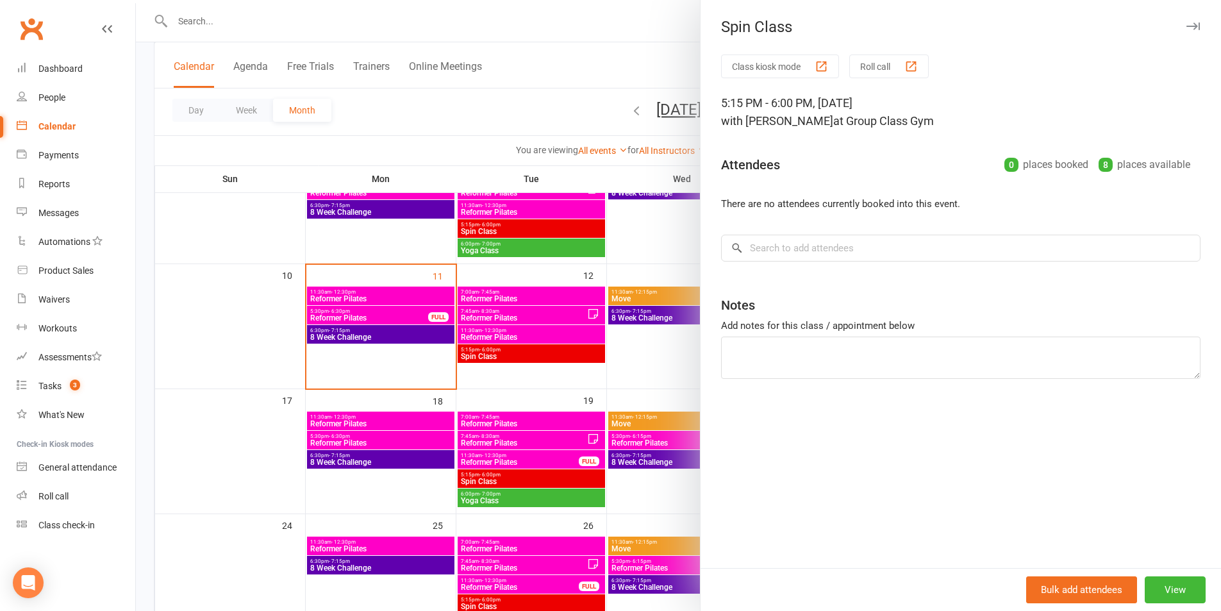
click at [519, 346] on div at bounding box center [678, 305] width 1085 height 611
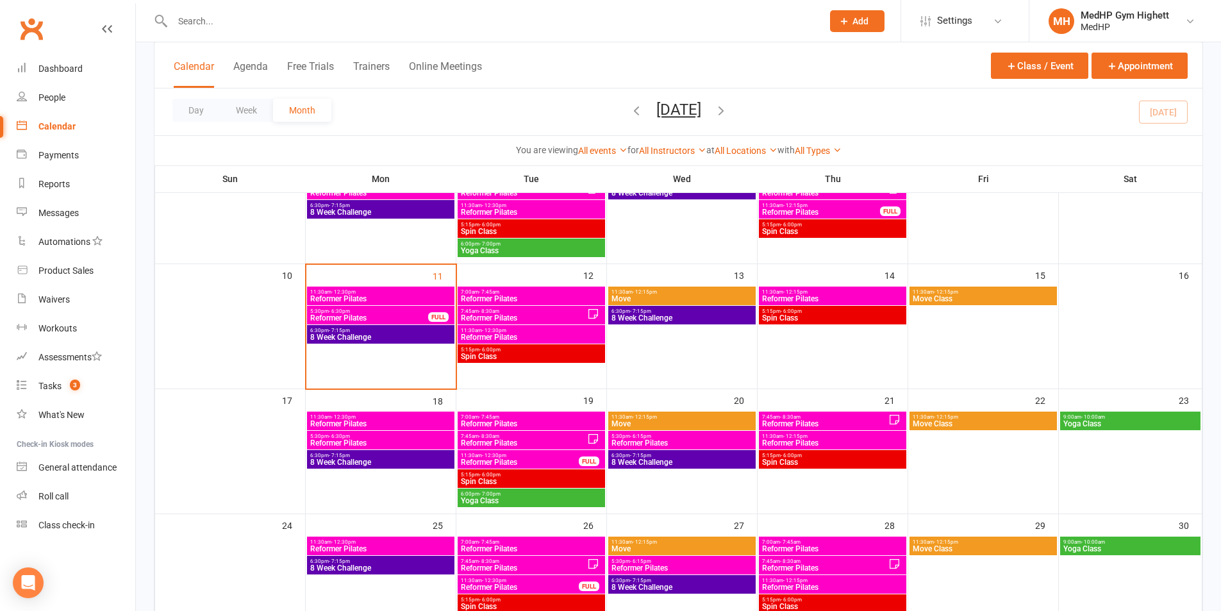
click at [519, 351] on span "5:15pm - 6:00pm" at bounding box center [531, 350] width 142 height 6
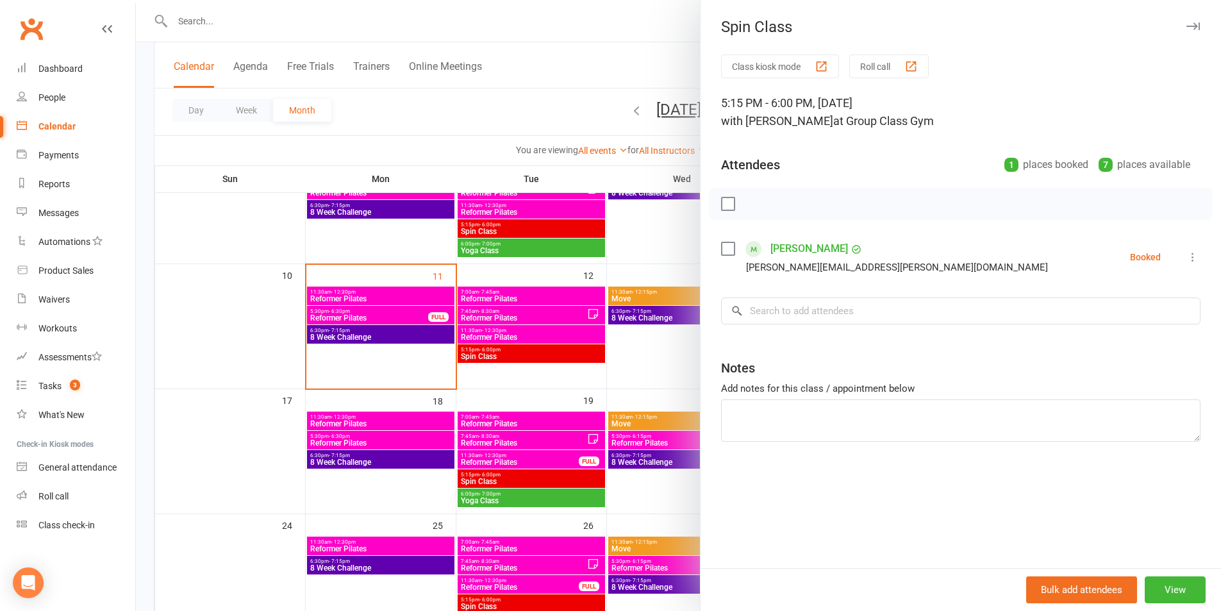
click at [443, 117] on div at bounding box center [678, 305] width 1085 height 611
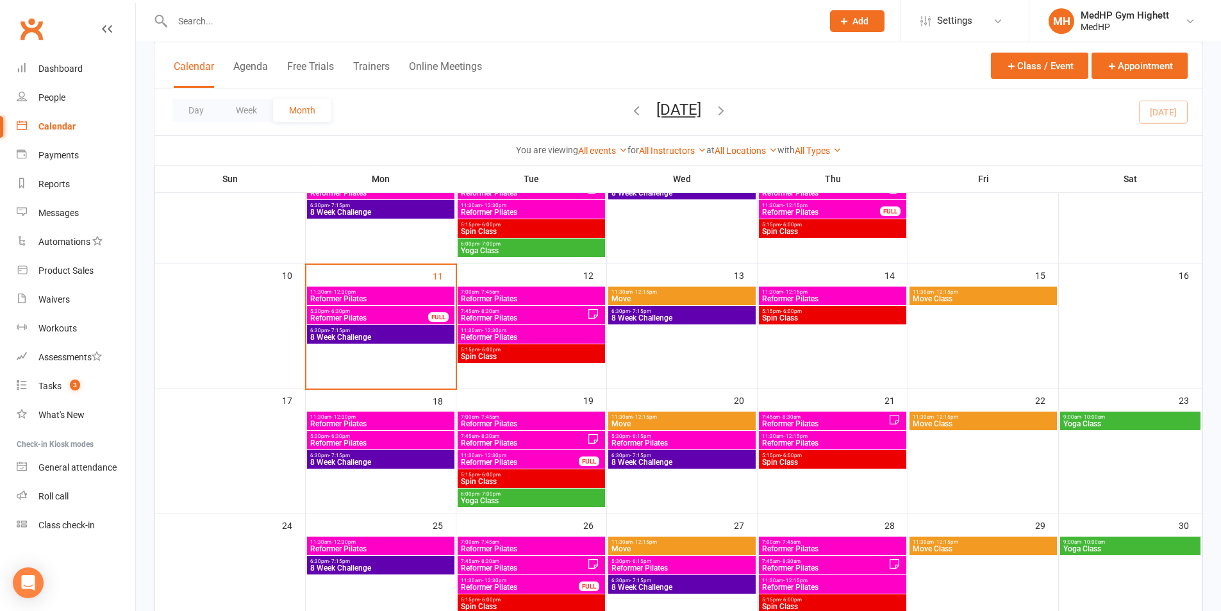
click at [518, 28] on input "text" at bounding box center [491, 21] width 645 height 18
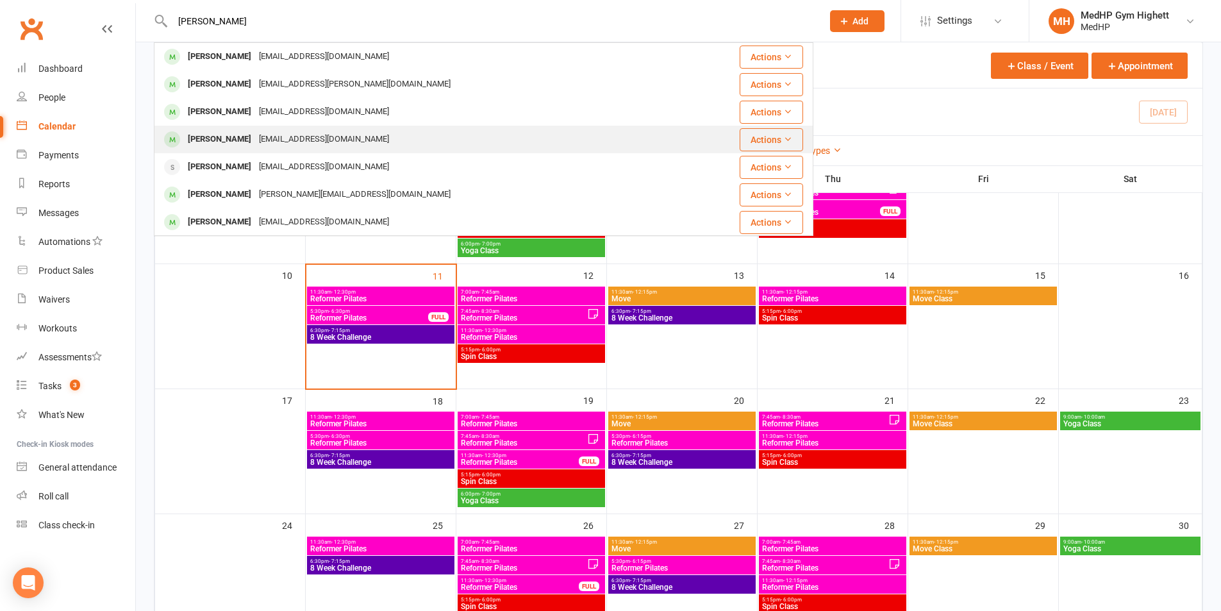
type input "[PERSON_NAME]"
click at [414, 131] on div "[PERSON_NAME] [EMAIL_ADDRESS][DOMAIN_NAME]" at bounding box center [429, 139] width 549 height 26
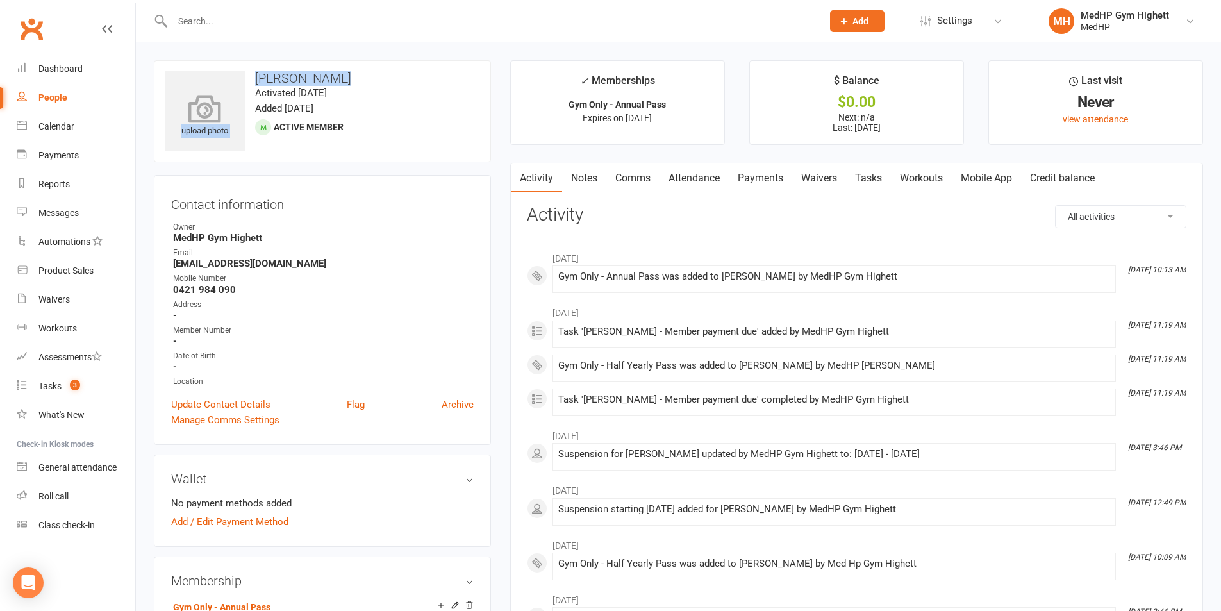
drag, startPoint x: 343, startPoint y: 78, endPoint x: 243, endPoint y: 72, distance: 100.2
click at [243, 72] on div "upload photo [PERSON_NAME] Activated [DATE] Added [DATE] Active member" at bounding box center [322, 111] width 337 height 102
click at [322, 78] on h3 "[PERSON_NAME]" at bounding box center [322, 78] width 315 height 14
drag, startPoint x: 342, startPoint y: 79, endPoint x: 256, endPoint y: 76, distance: 85.9
click at [256, 76] on h3 "[PERSON_NAME]" at bounding box center [322, 78] width 315 height 14
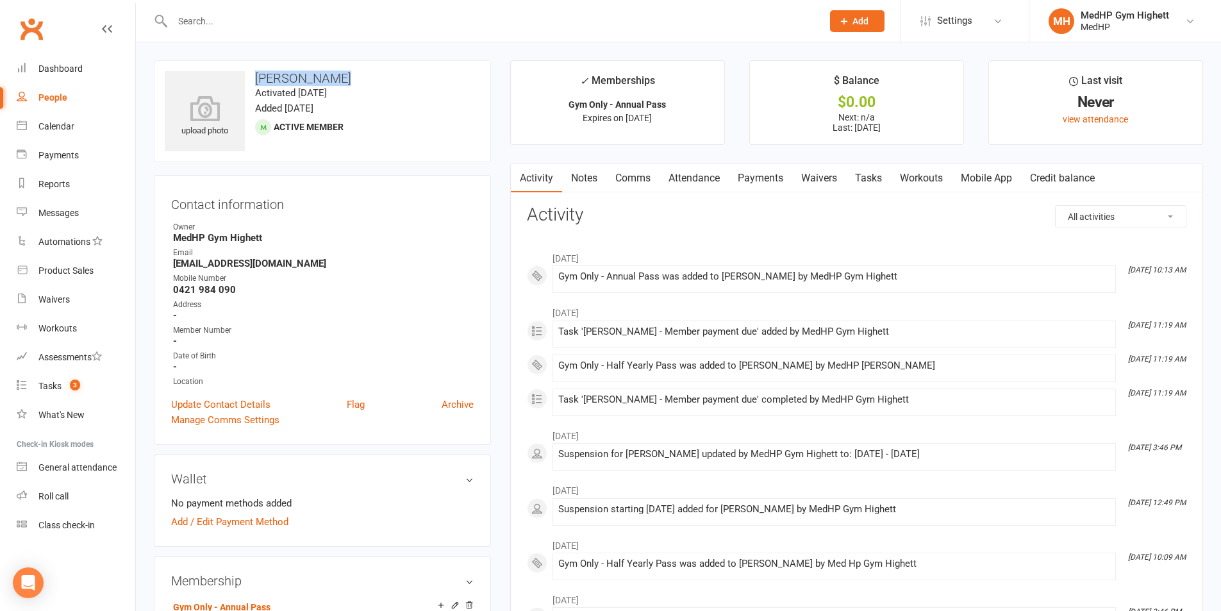
copy h3 "[PERSON_NAME]"
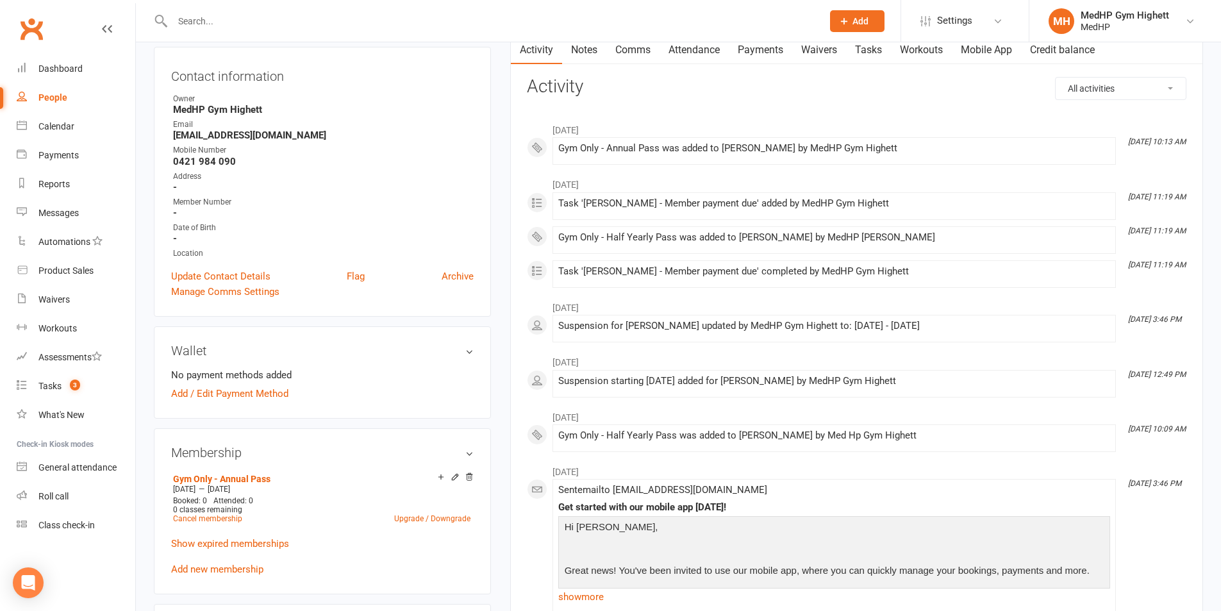
scroll to position [192, 0]
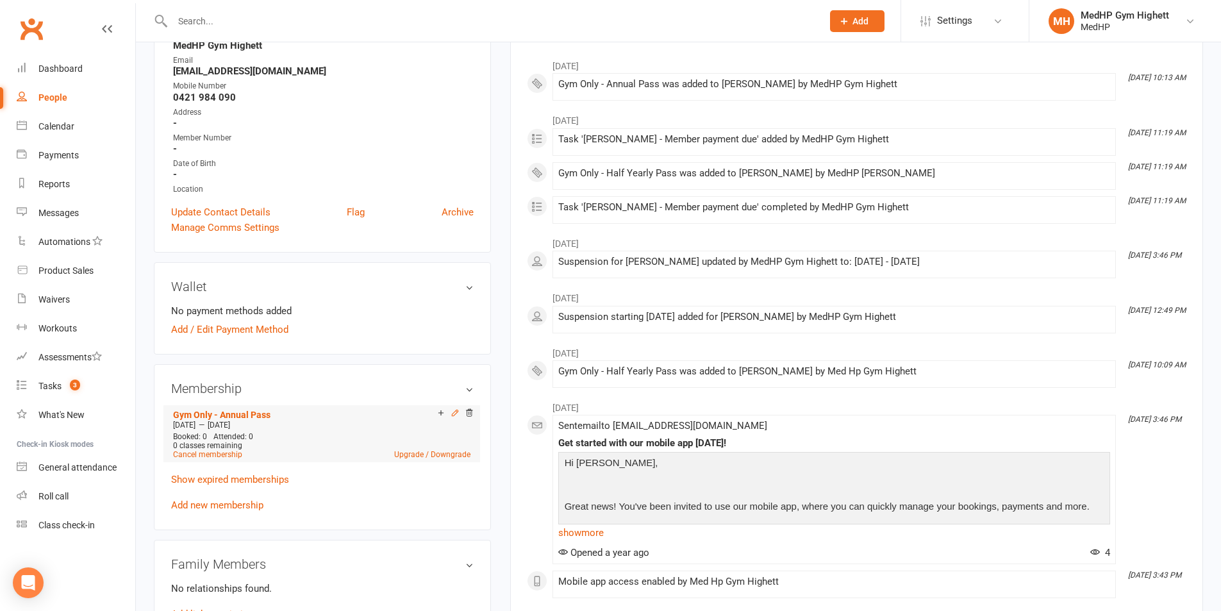
click at [454, 413] on icon at bounding box center [455, 413] width 6 height 6
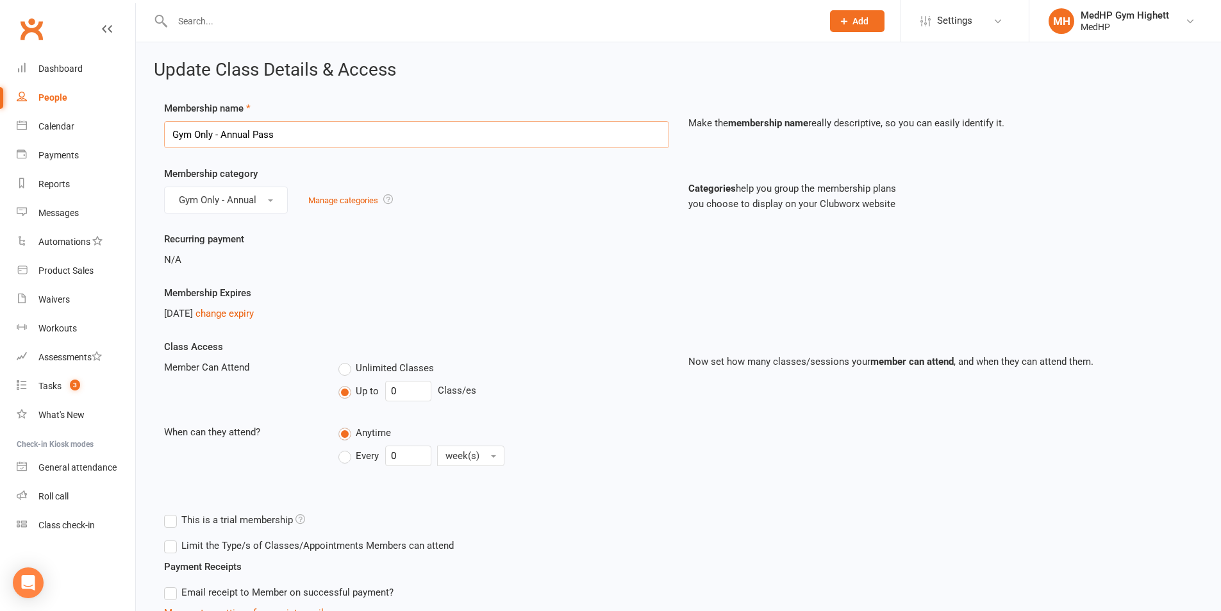
click at [276, 139] on input "Gym Only - Annual Pass" at bounding box center [416, 134] width 505 height 27
click at [254, 315] on link "change expiry" at bounding box center [224, 314] width 58 height 12
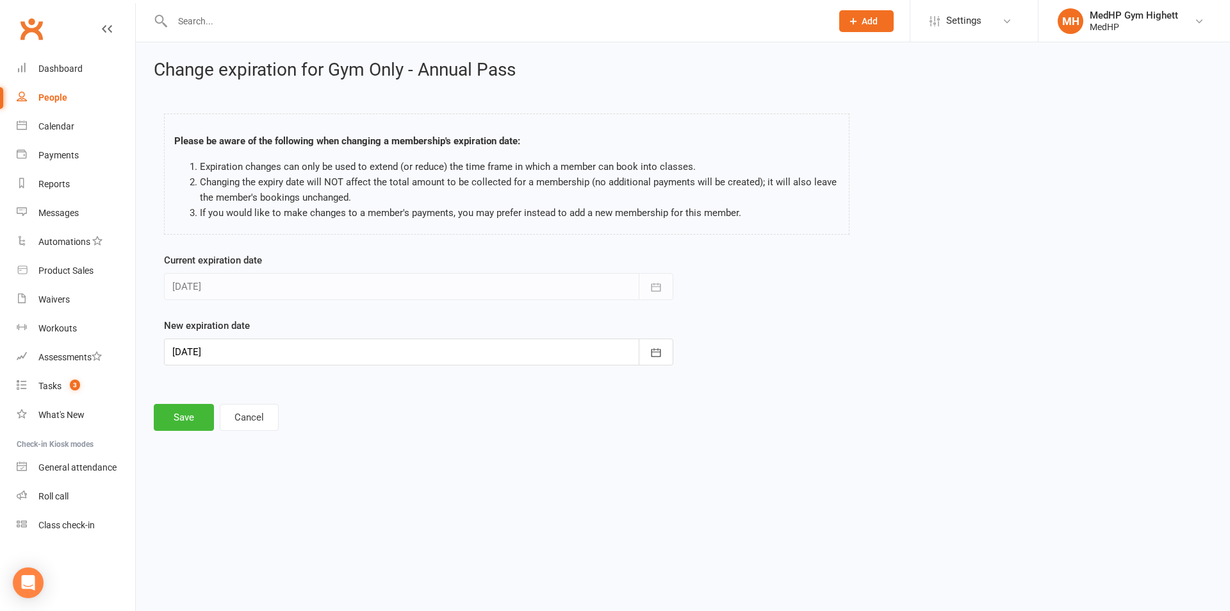
click at [272, 361] on div at bounding box center [419, 351] width 510 height 27
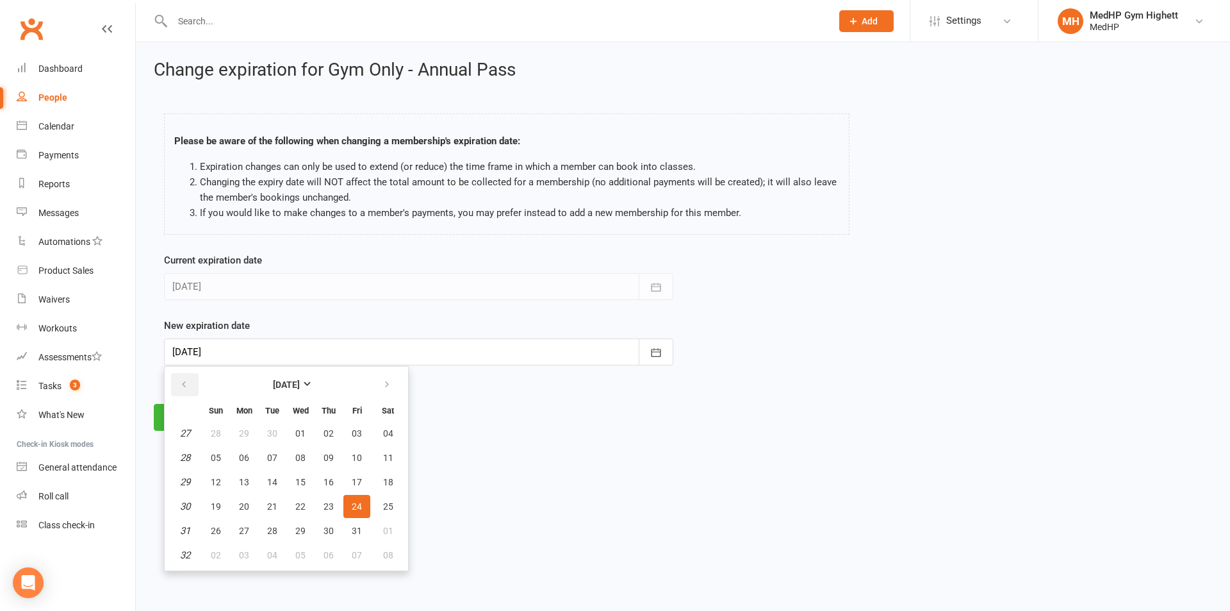
click at [188, 386] on icon "button" at bounding box center [183, 384] width 9 height 10
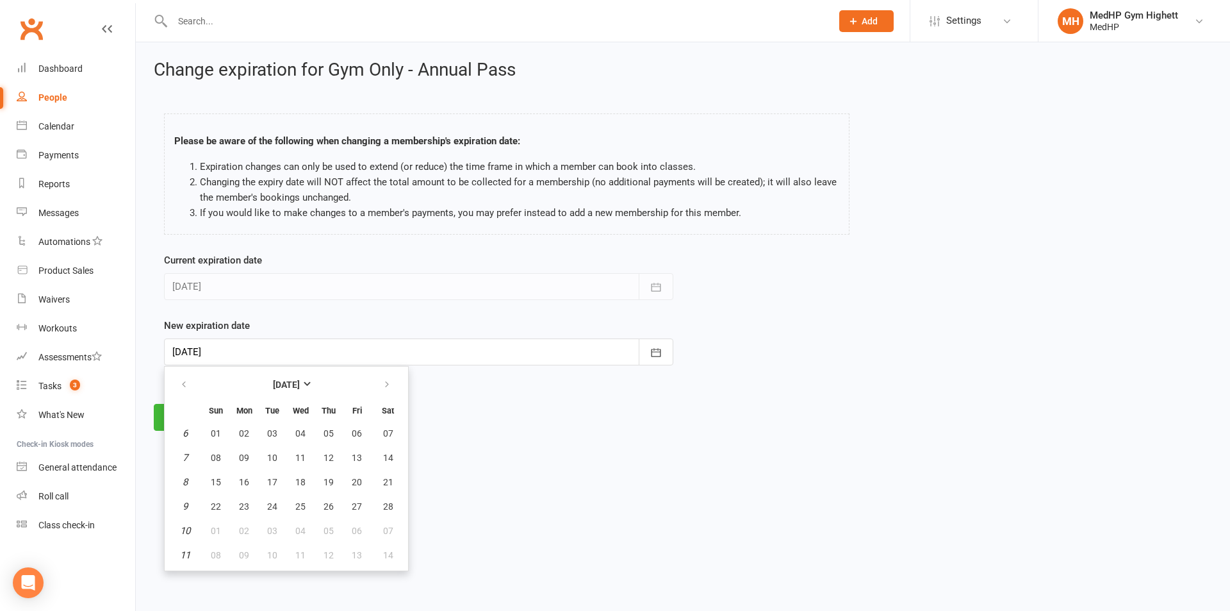
click at [804, 464] on html "Prospect Member Non-attending contact Class / event Appointment Task Membership…" at bounding box center [615, 233] width 1230 height 467
click at [278, 414] on button "Cancel" at bounding box center [249, 417] width 59 height 27
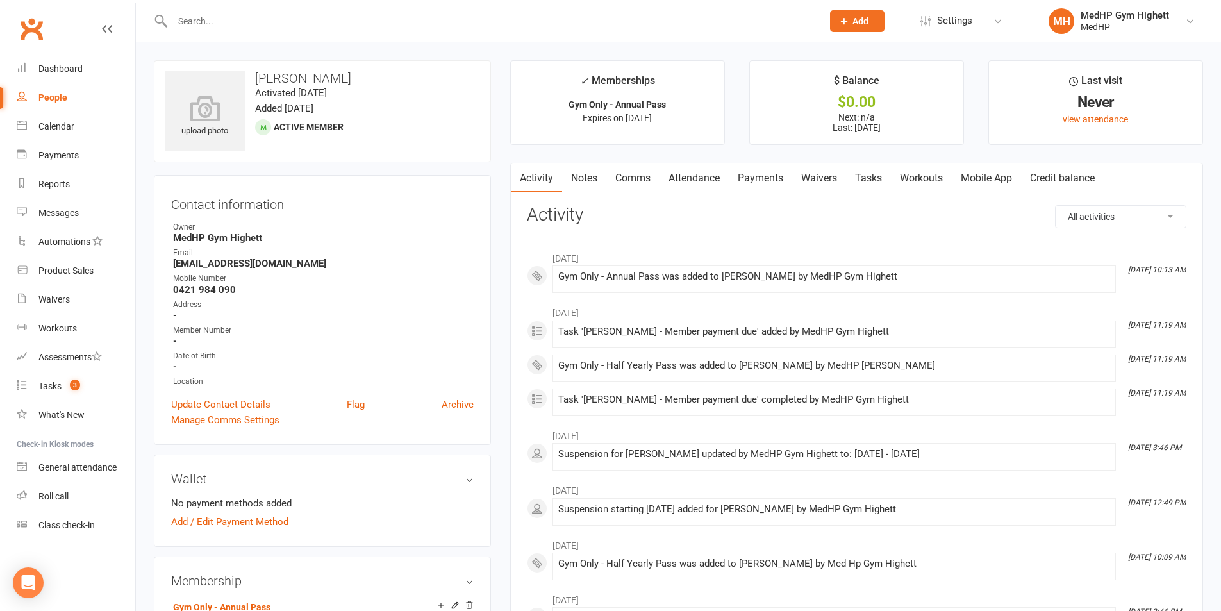
scroll to position [192, 0]
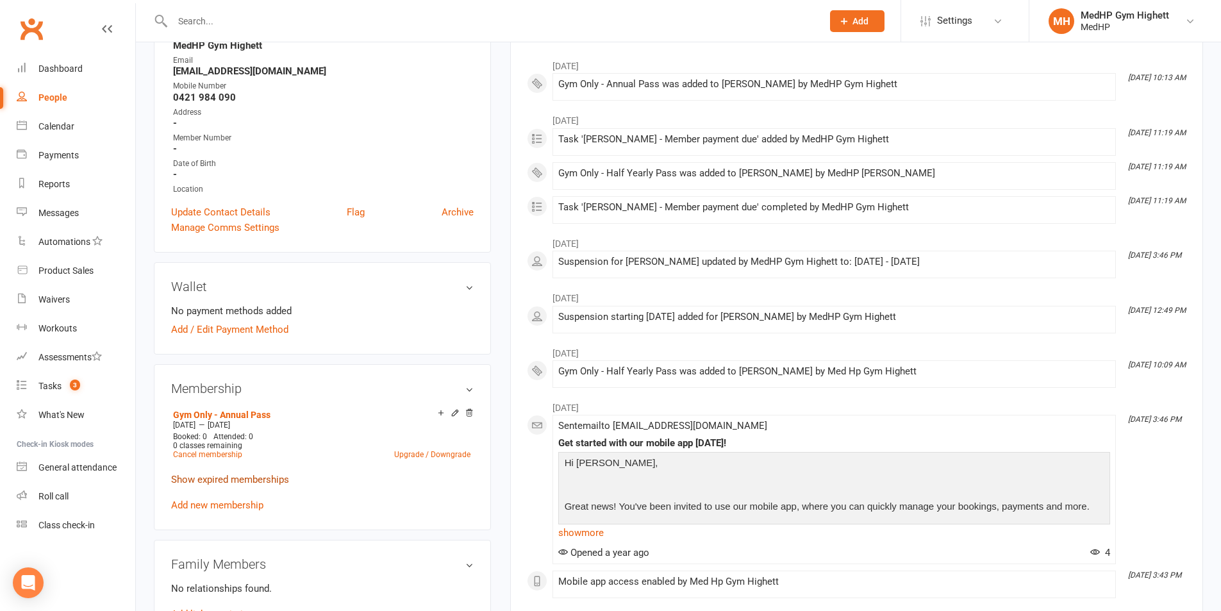
click at [263, 477] on link "Show expired memberships" at bounding box center [230, 480] width 118 height 12
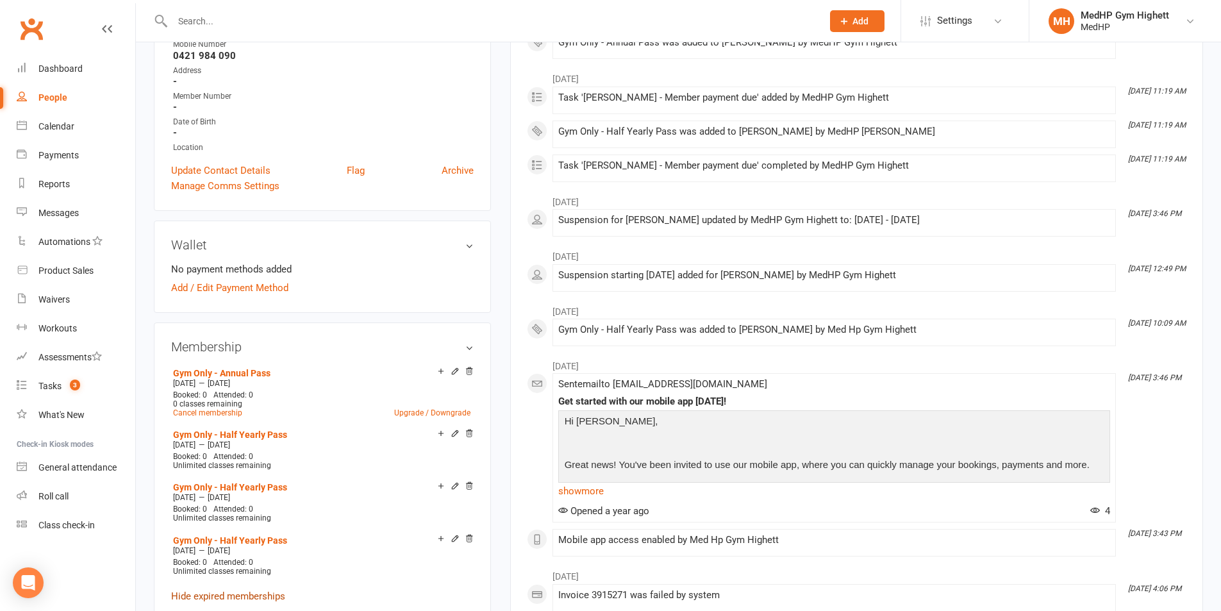
scroll to position [256, 0]
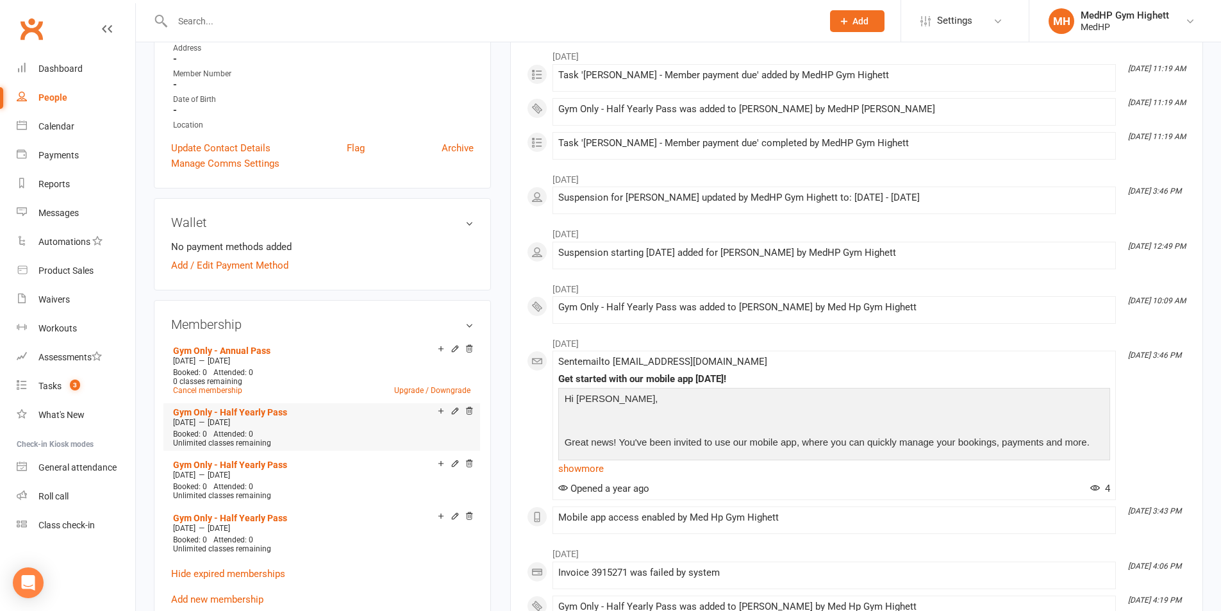
drag, startPoint x: 276, startPoint y: 421, endPoint x: 174, endPoint y: 426, distance: 102.0
click at [174, 426] on div "[DATE] — [DATE]" at bounding box center [322, 422] width 304 height 10
click at [502, 112] on main "✓ Memberships Gym Only - Annual Pass Expires on [DATE] $ Balance $0.00 Next: n/…" at bounding box center [857, 405] width 712 height 1202
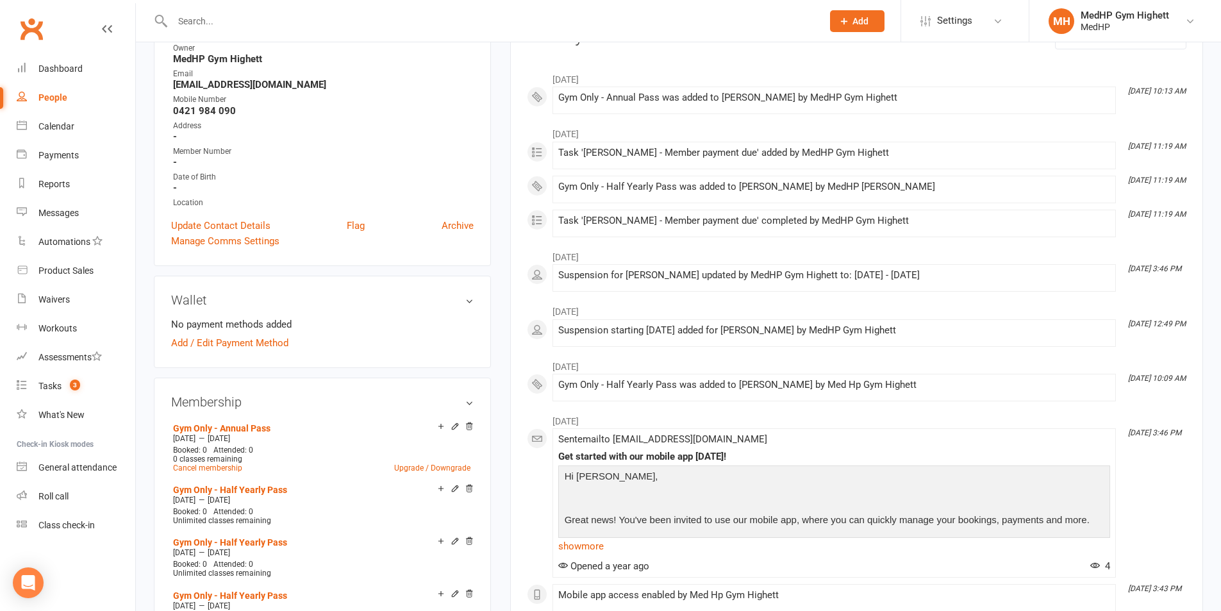
scroll to position [192, 0]
